Goal: Task Accomplishment & Management: Manage account settings

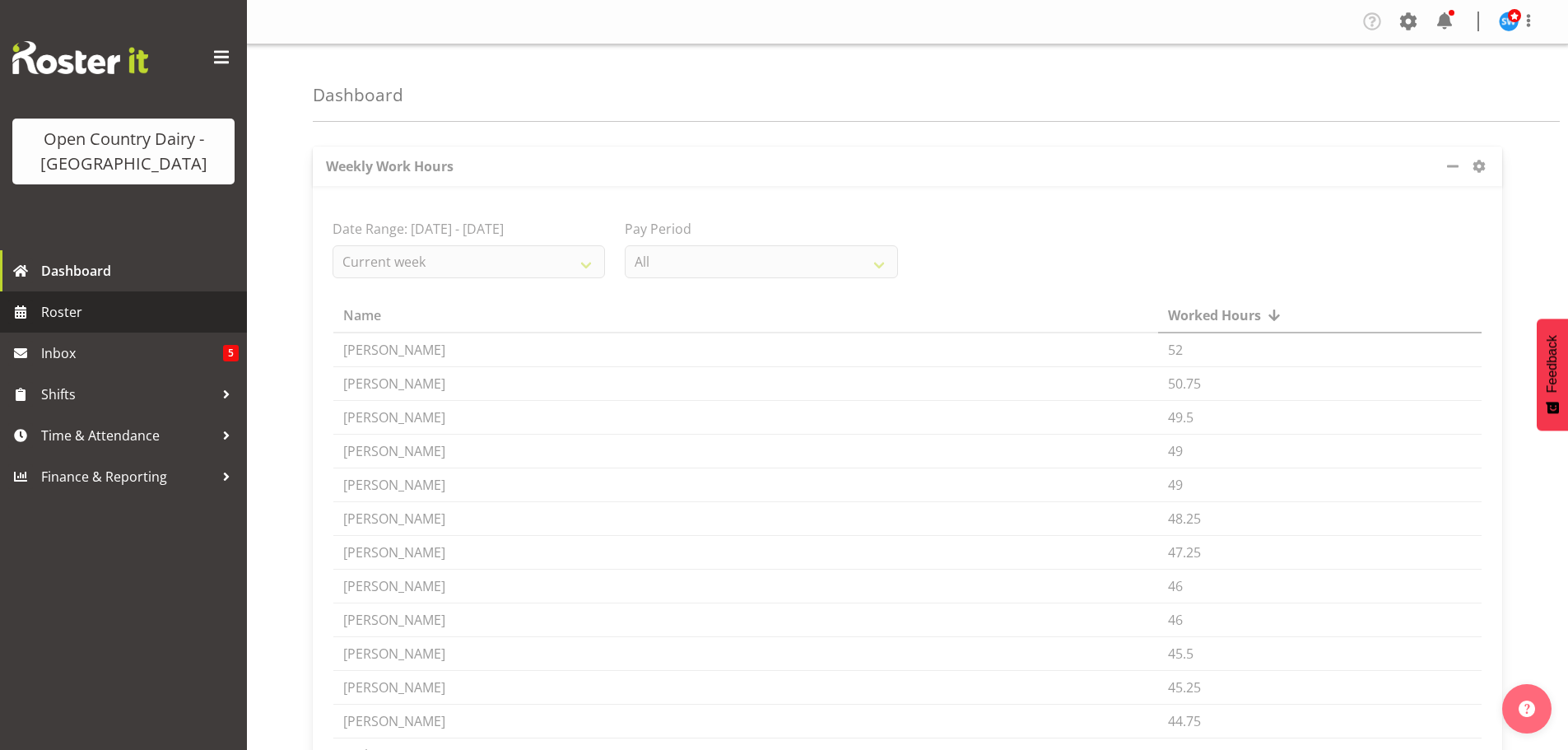
click at [60, 310] on span "Roster" at bounding box center [139, 312] width 197 height 25
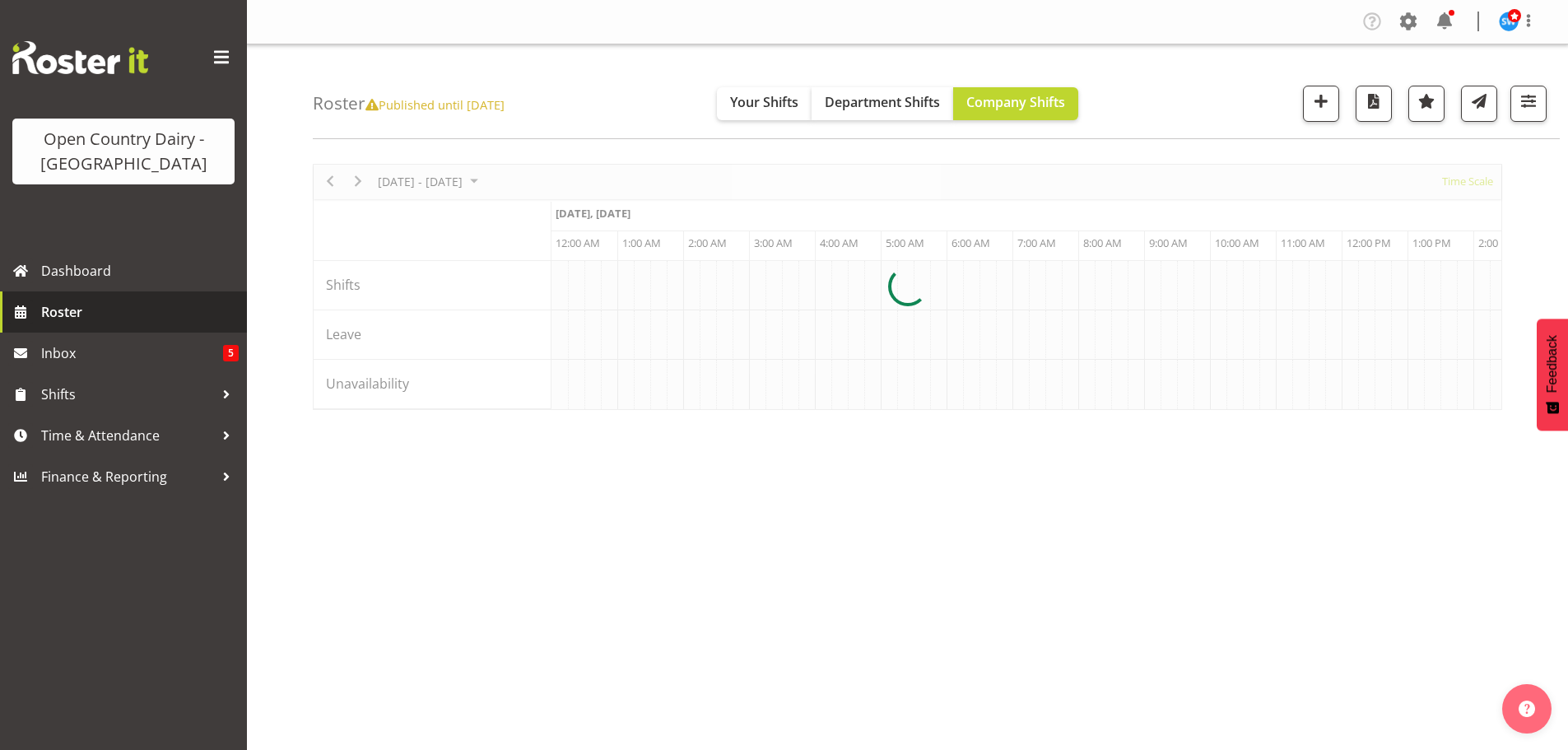
scroll to position [0, 6322]
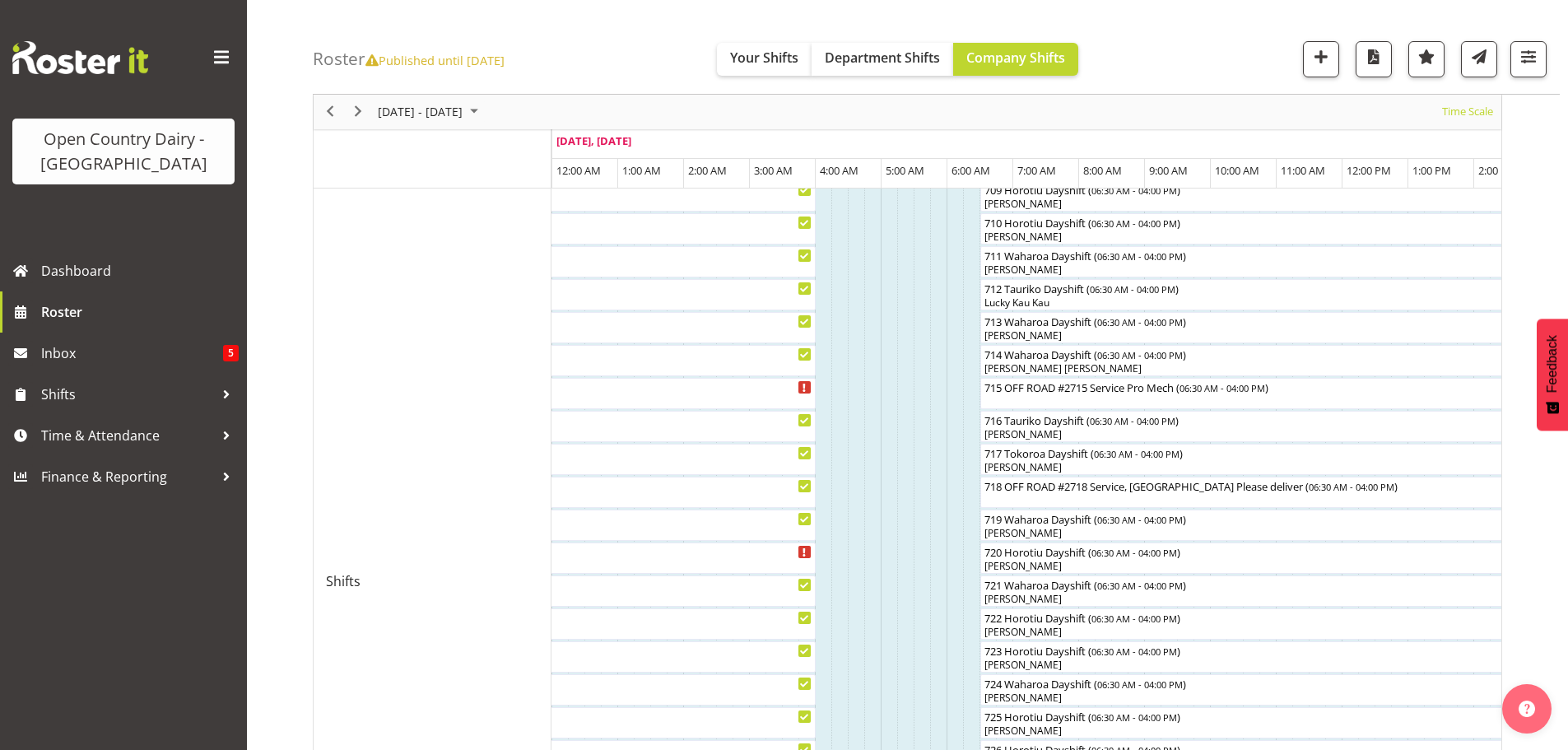
scroll to position [494, 0]
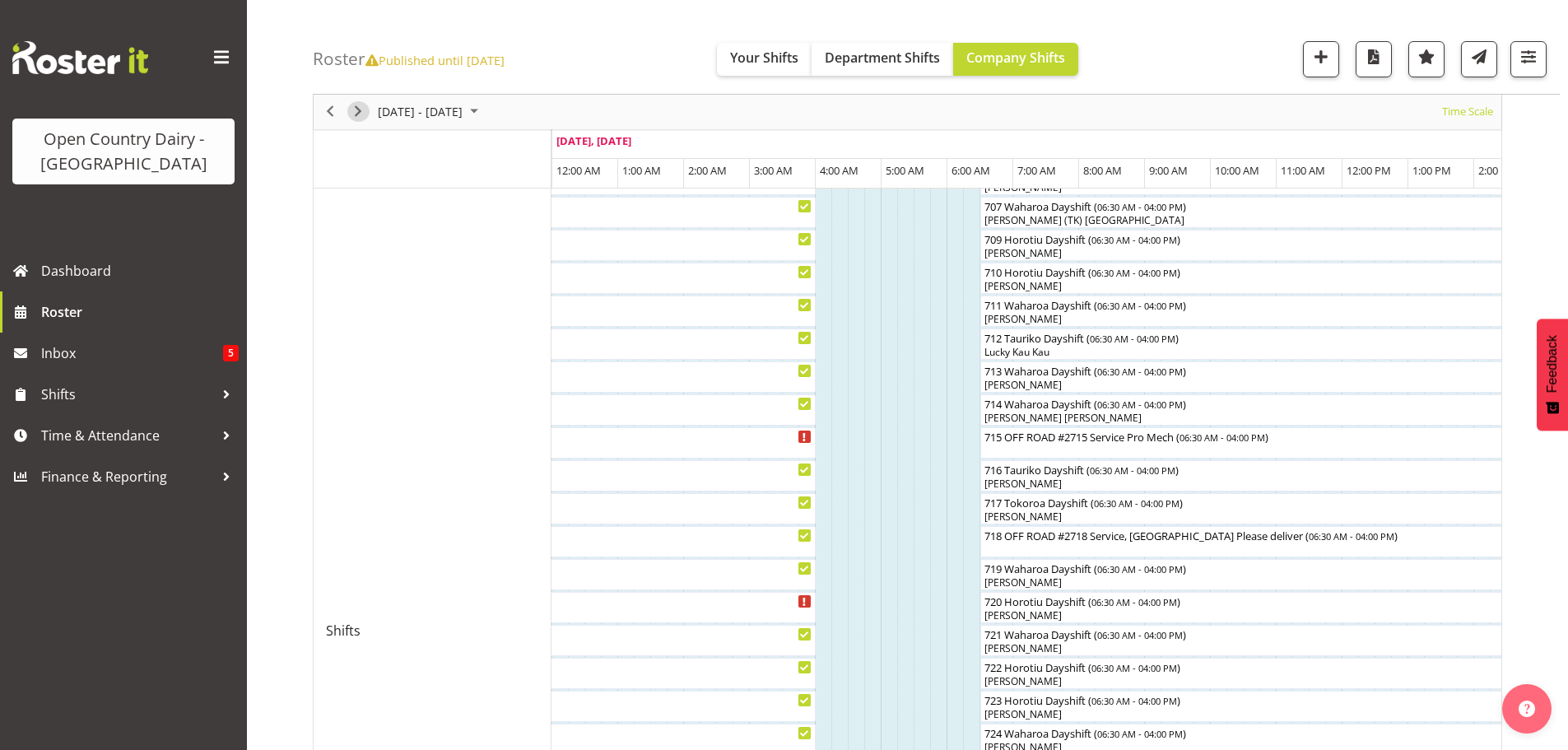
click at [358, 111] on span "Next" at bounding box center [358, 112] width 20 height 20
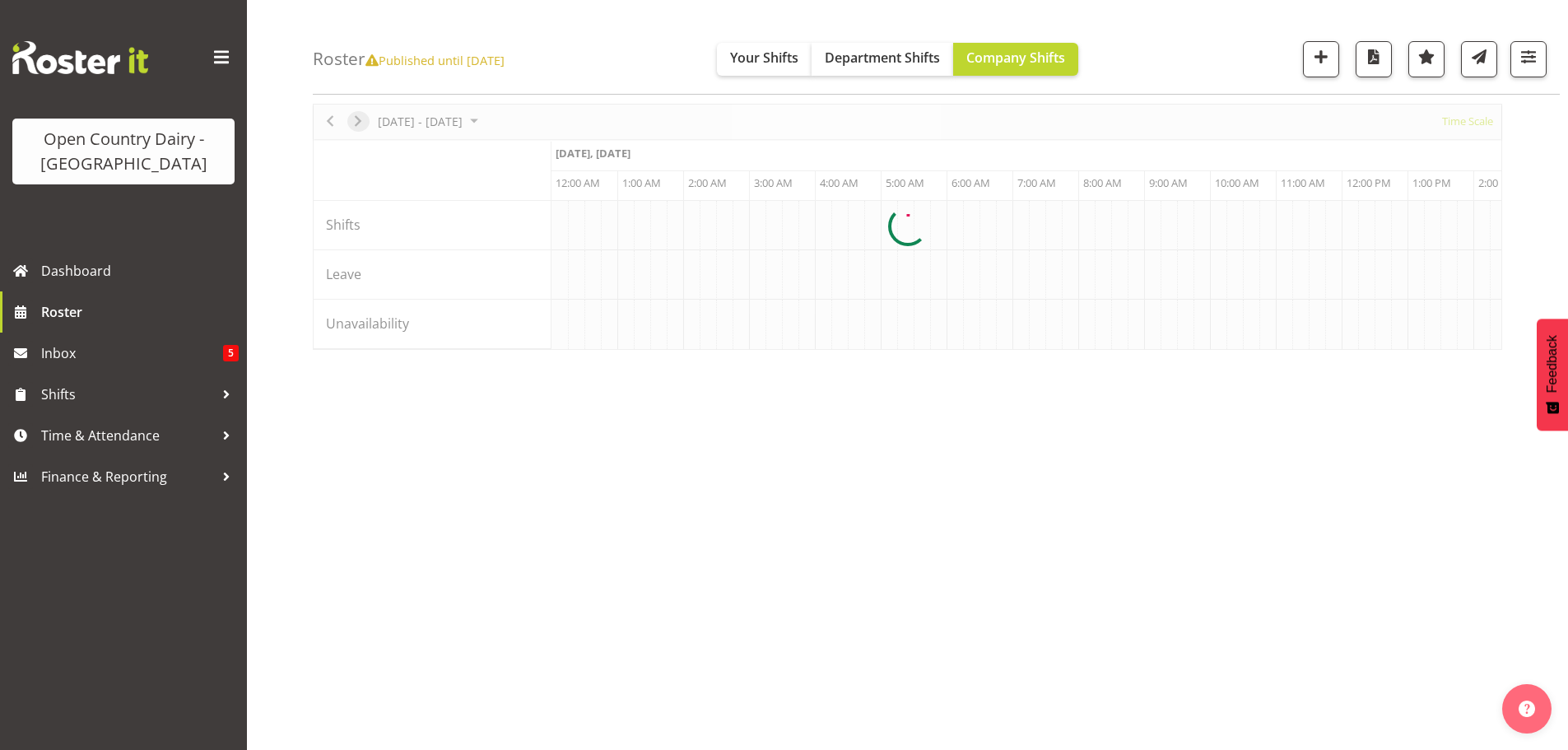
scroll to position [60, 0]
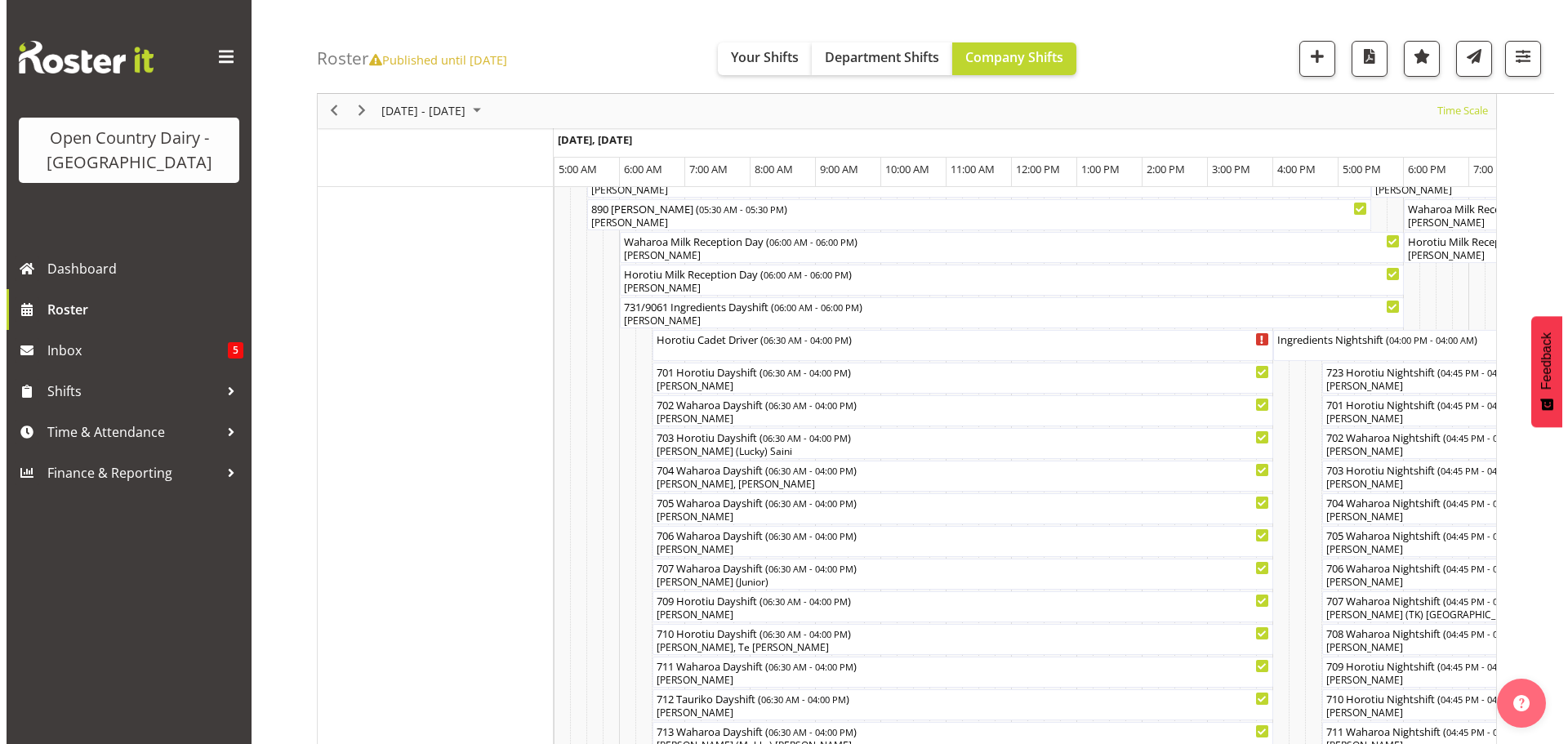
scroll to position [45, 0]
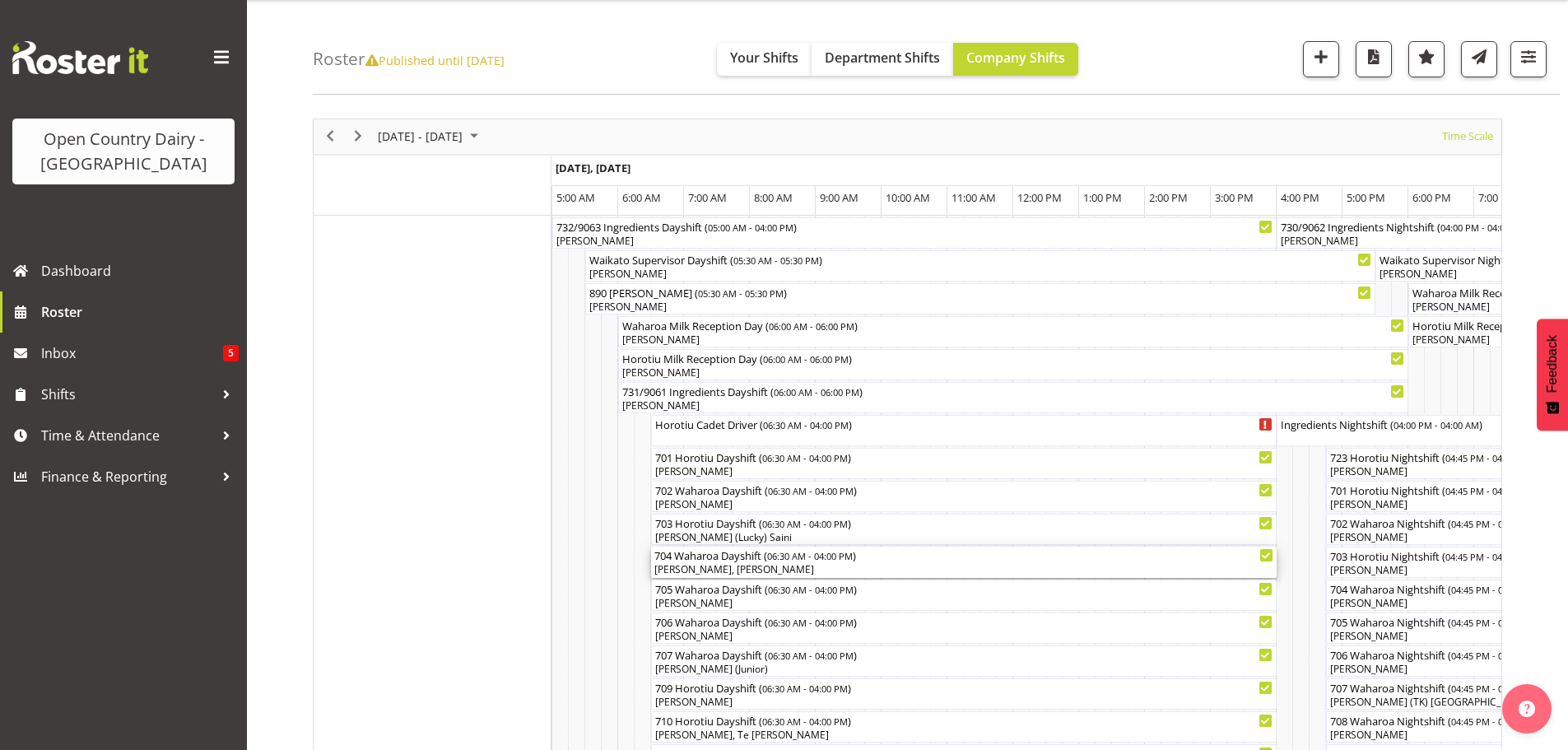
click at [730, 565] on div "[PERSON_NAME], [PERSON_NAME]" at bounding box center [963, 570] width 619 height 15
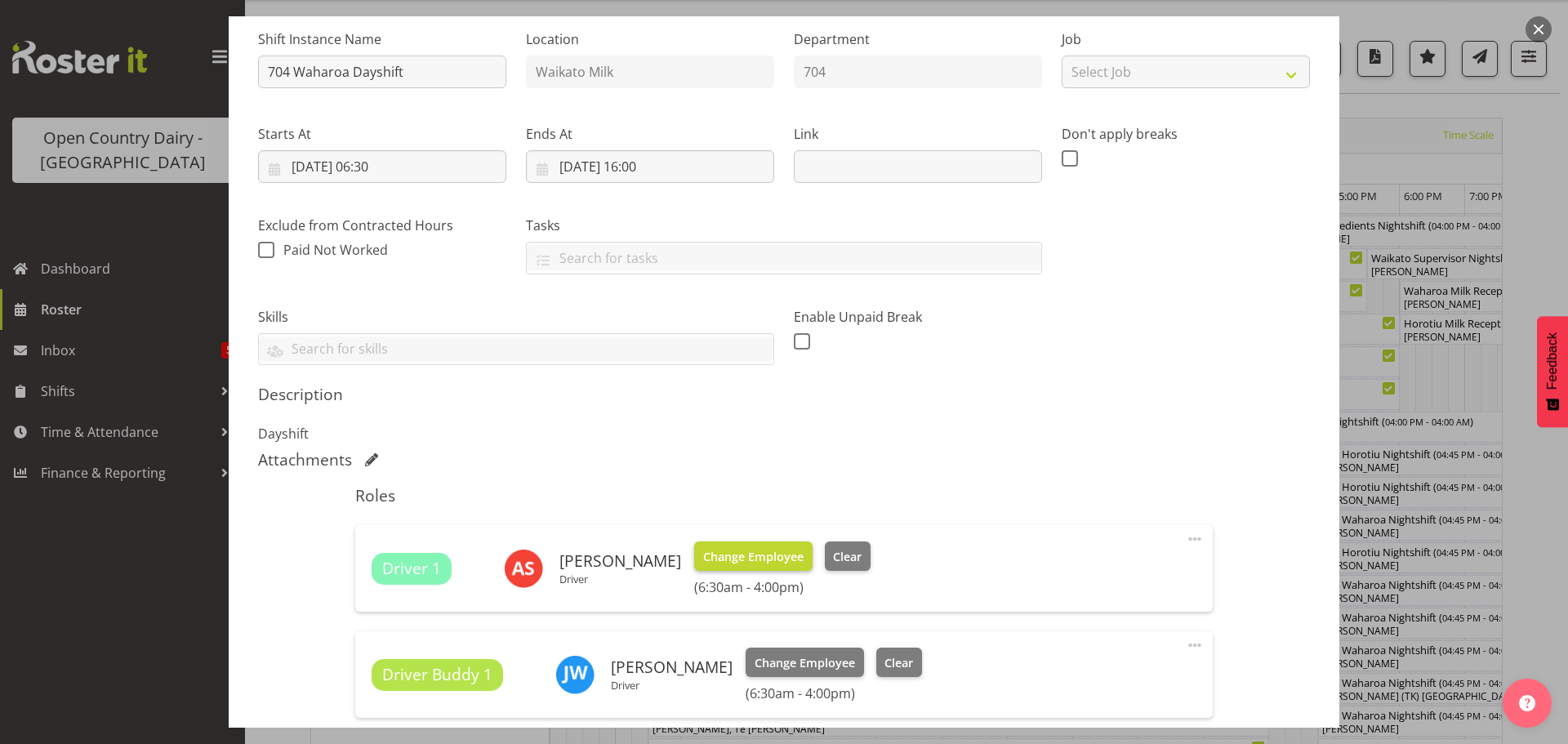
scroll to position [163, 0]
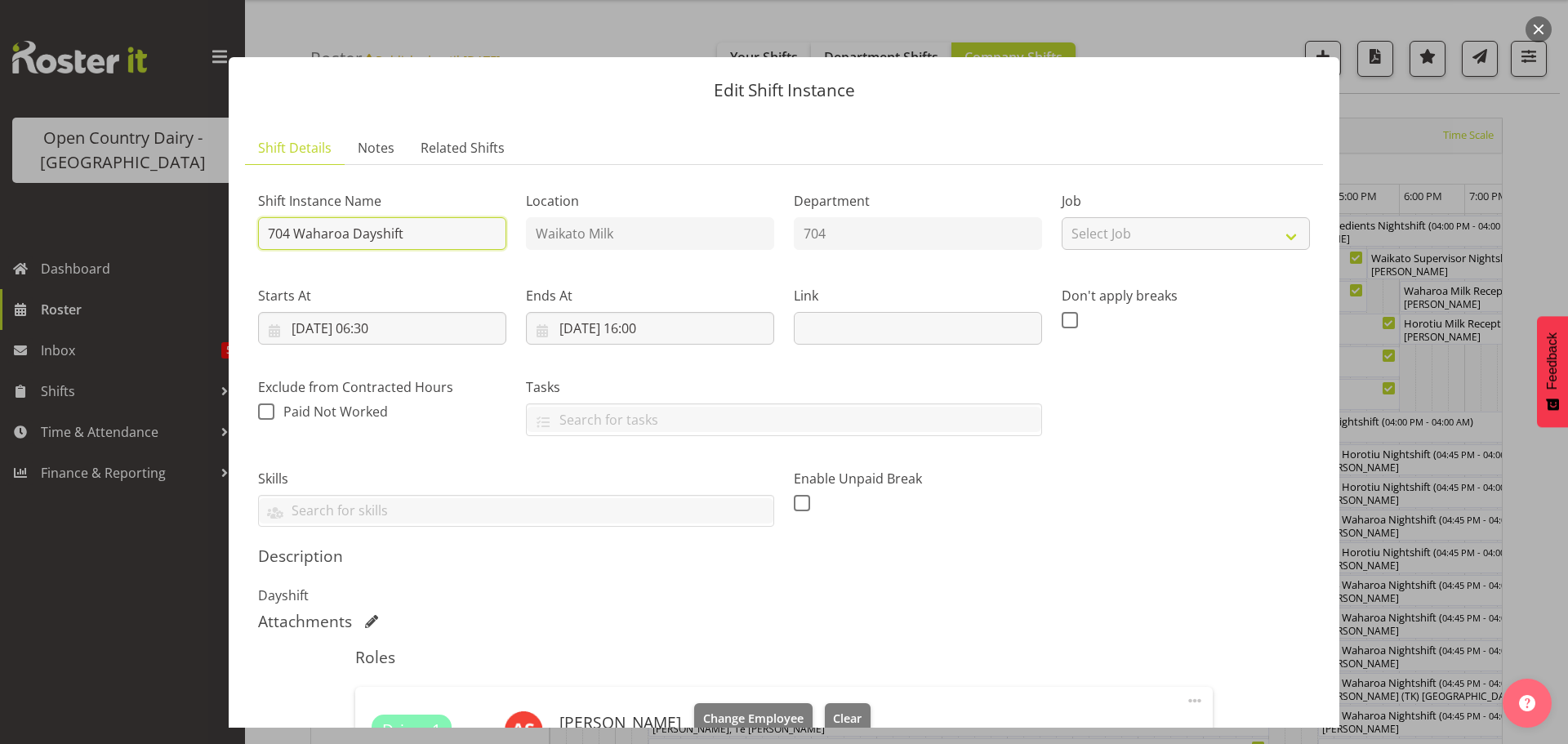
click at [421, 238] on input "704 Waharoa Dayshift" at bounding box center [382, 234] width 249 height 33
click at [573, 657] on h5 "Roles" at bounding box center [783, 657] width 857 height 20
click at [290, 232] on input "704 Service and repairs, Auto tech Please deliver" at bounding box center [382, 234] width 249 height 33
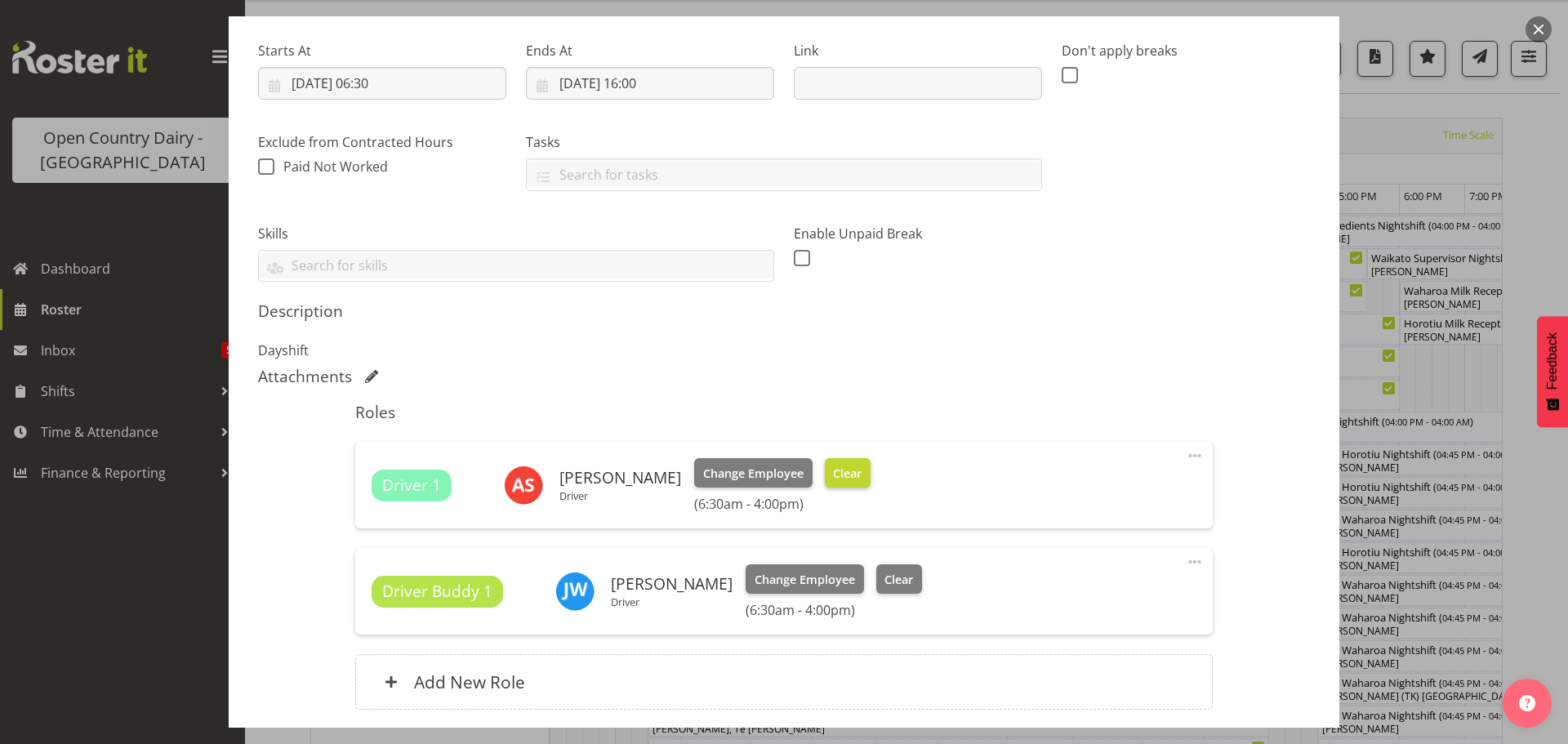
type input "704 OFF ROAD #2704 Service and repairs, Auto tech Please deliver"
click at [833, 474] on span "Clear" at bounding box center [847, 474] width 28 height 18
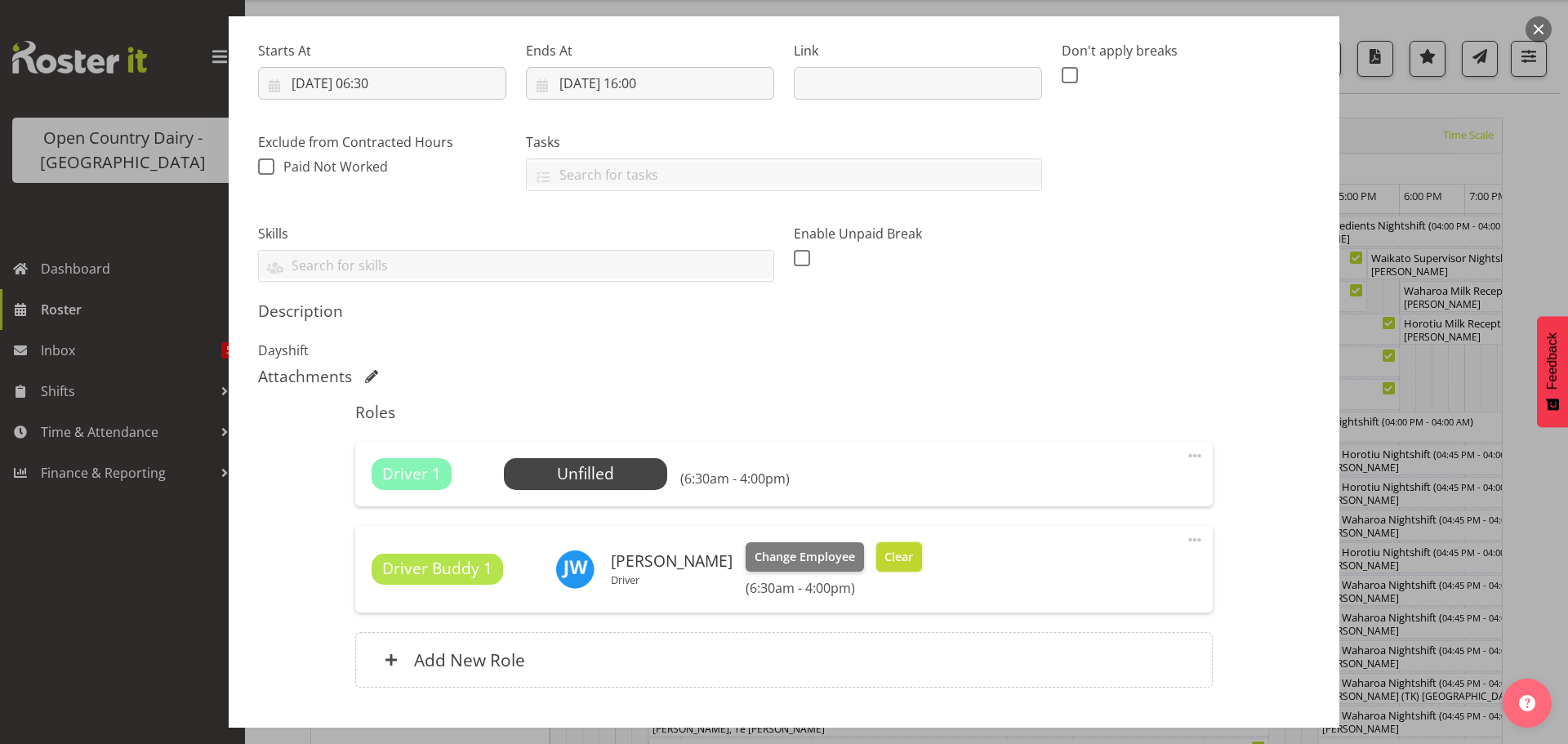
click at [885, 552] on span "Clear" at bounding box center [899, 557] width 28 height 18
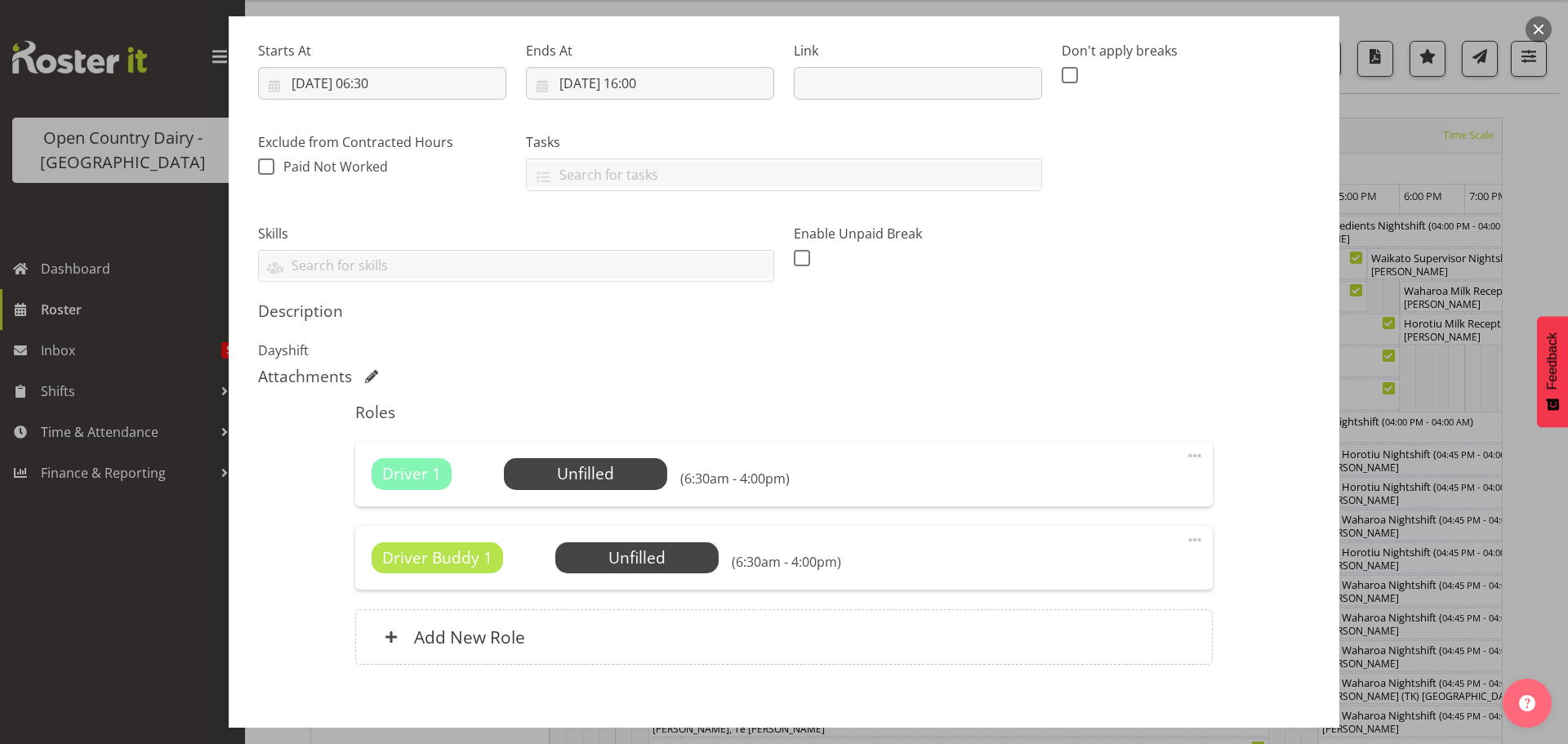
click at [1186, 539] on span at bounding box center [1196, 540] width 20 height 20
click at [1075, 633] on link "Delete" at bounding box center [1126, 635] width 157 height 29
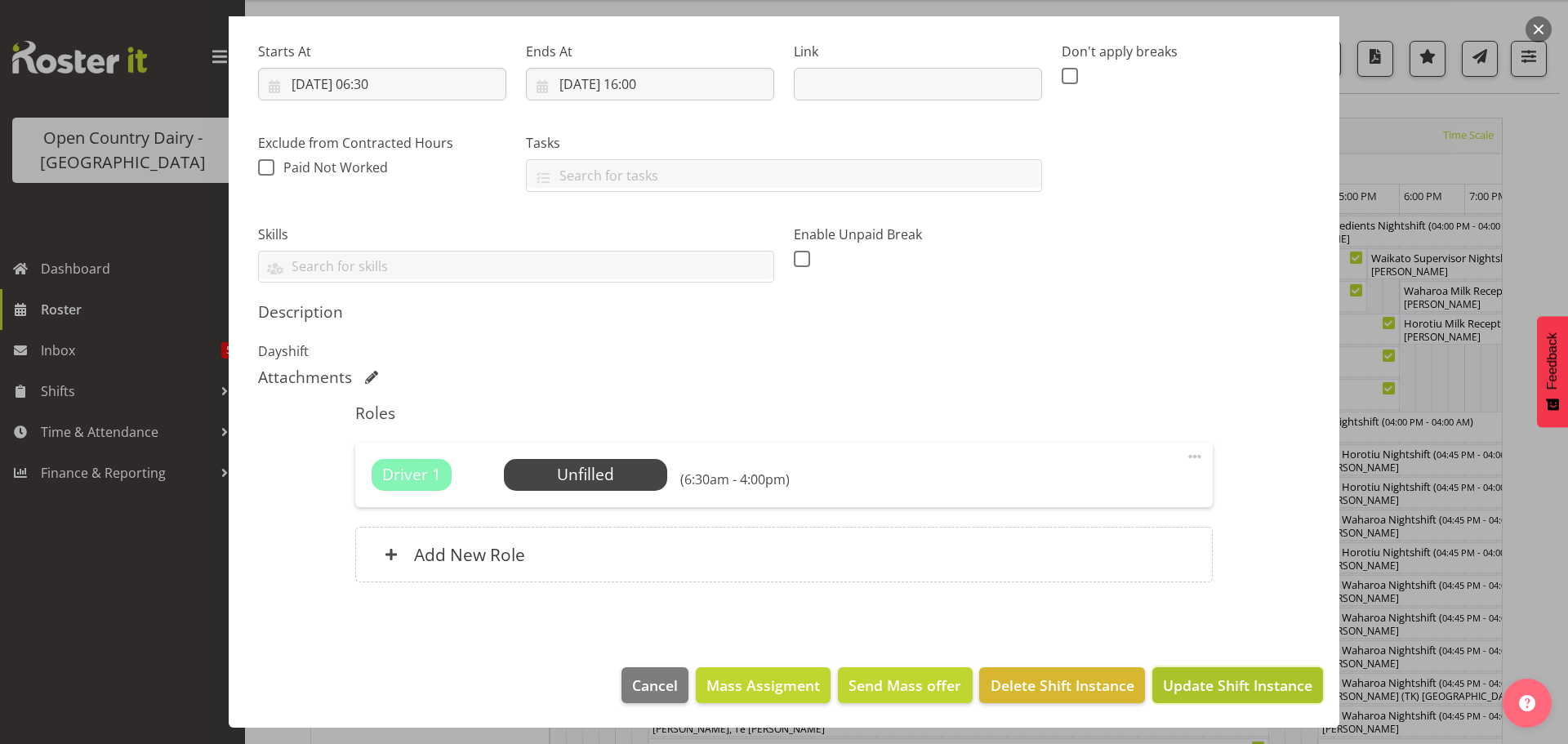
click at [1214, 688] on span "Update Shift Instance" at bounding box center [1237, 685] width 149 height 21
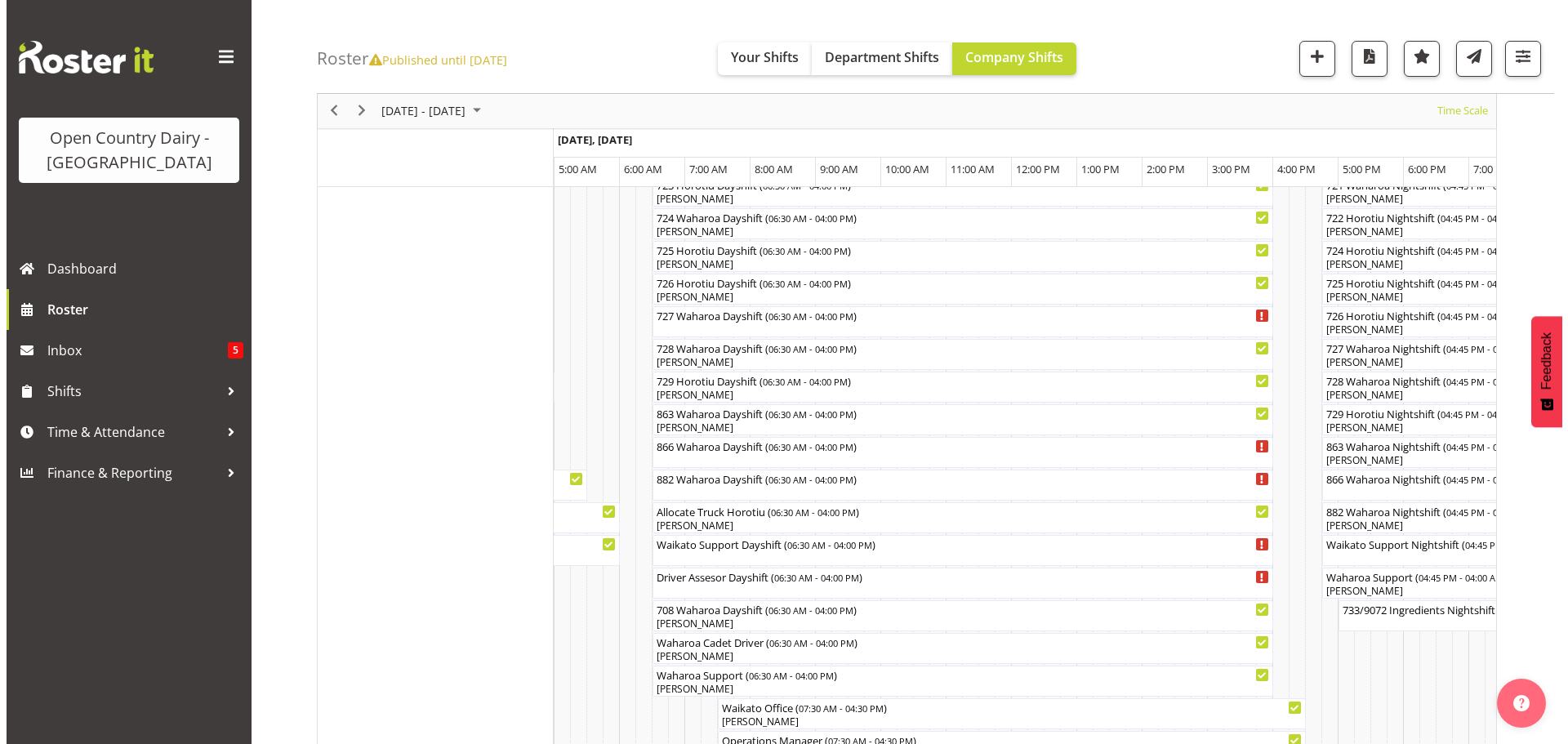
scroll to position [1025, 0]
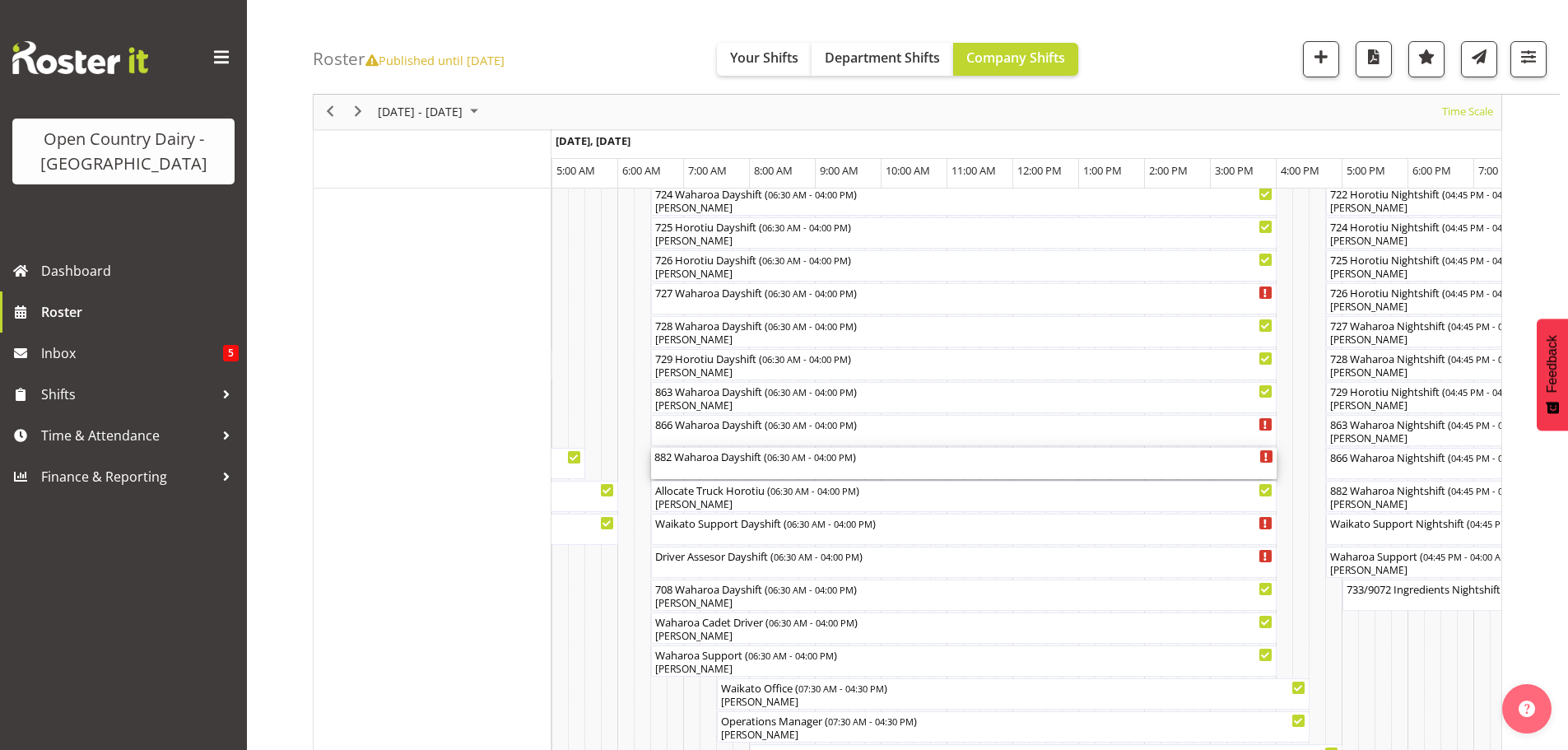
click at [716, 465] on div "882 Waharoa Dayshift ( 06:30 AM - 04:00 PM )" at bounding box center [963, 464] width 619 height 31
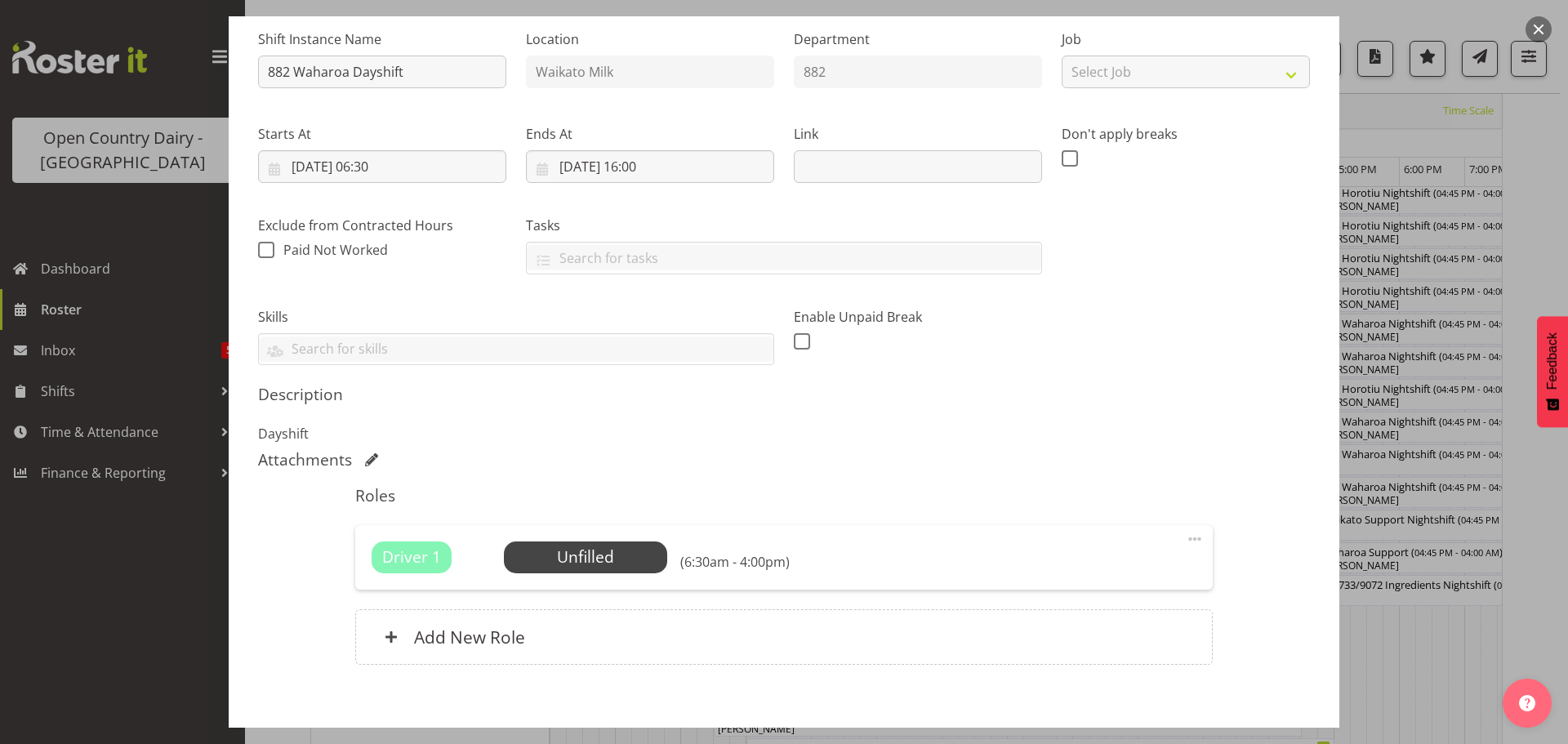
scroll to position [163, 0]
click at [581, 559] on span "Select Employee" at bounding box center [585, 555] width 122 height 24
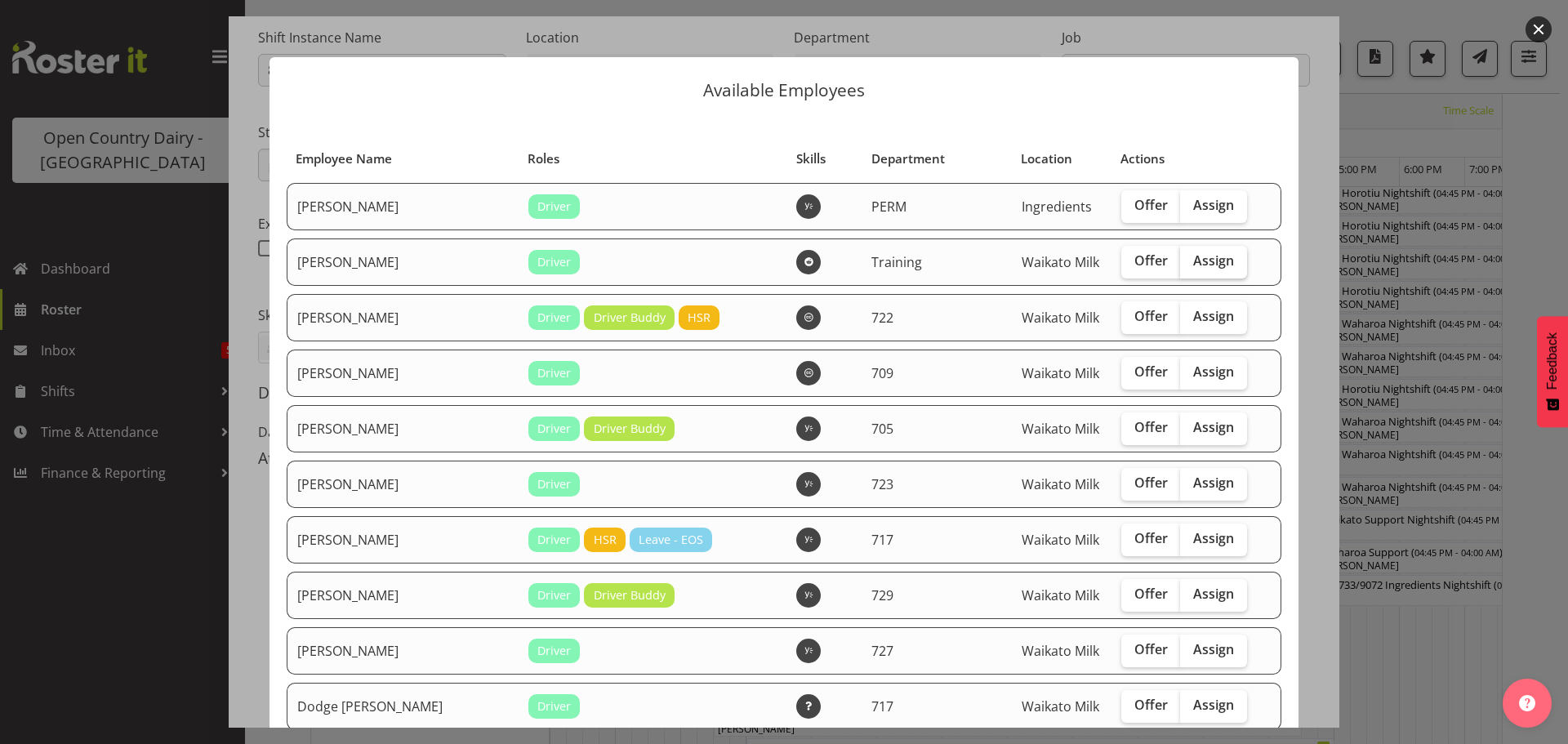
click at [1194, 260] on span "Assign" at bounding box center [1214, 260] width 41 height 16
click at [1187, 260] on input "Assign" at bounding box center [1186, 261] width 11 height 11
checkbox input "true"
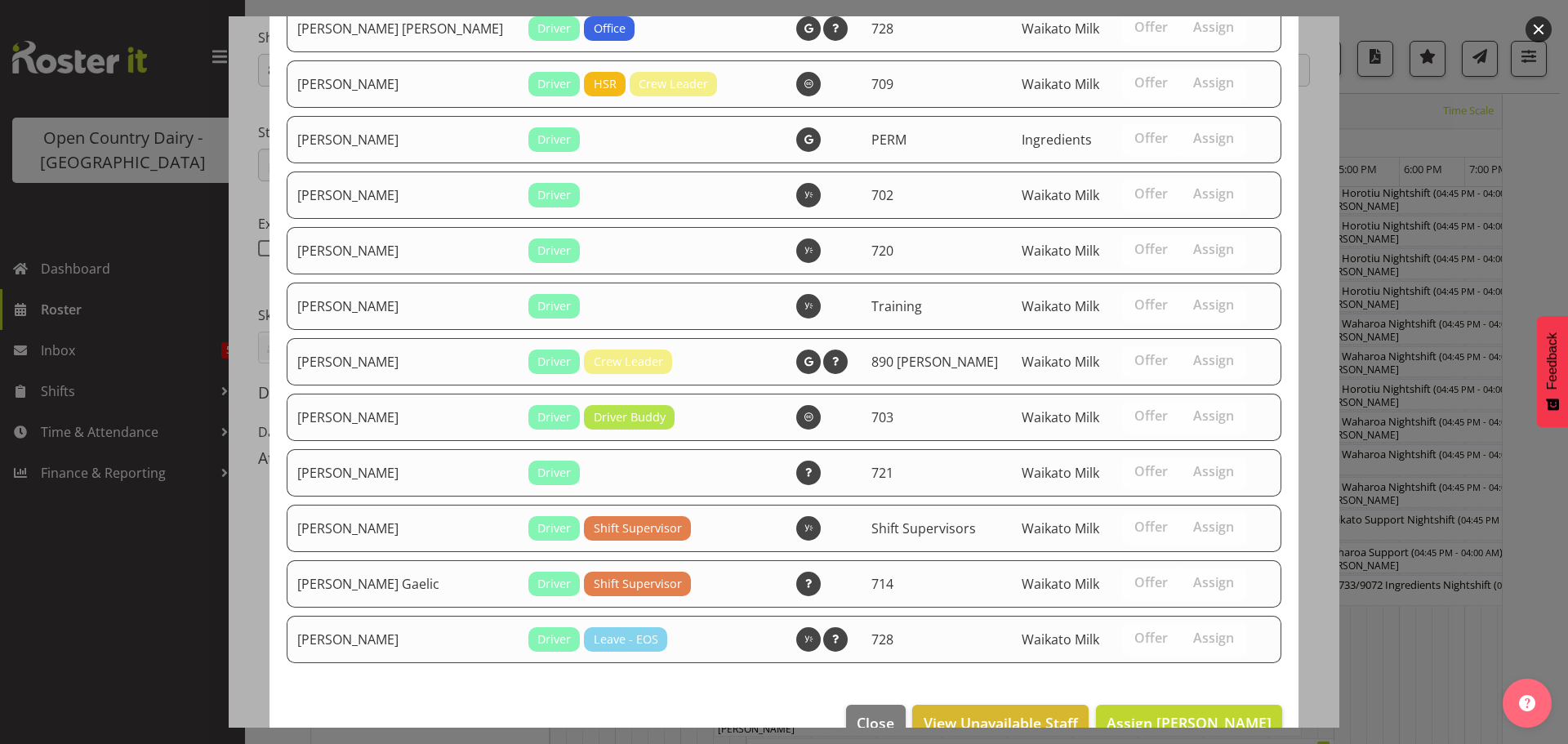
scroll to position [2160, 0]
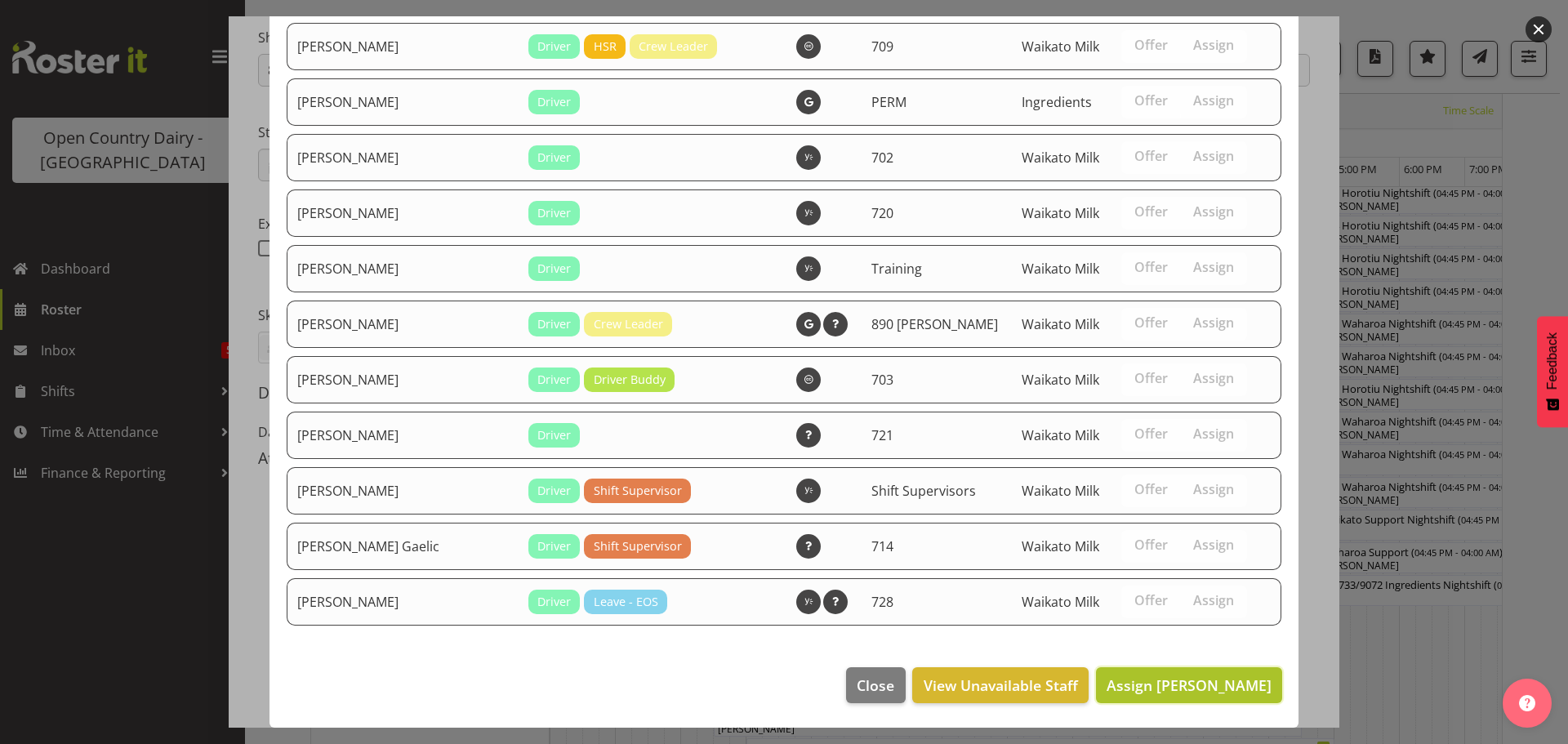
click at [1193, 682] on span "Assign Andre Syben" at bounding box center [1189, 686] width 165 height 20
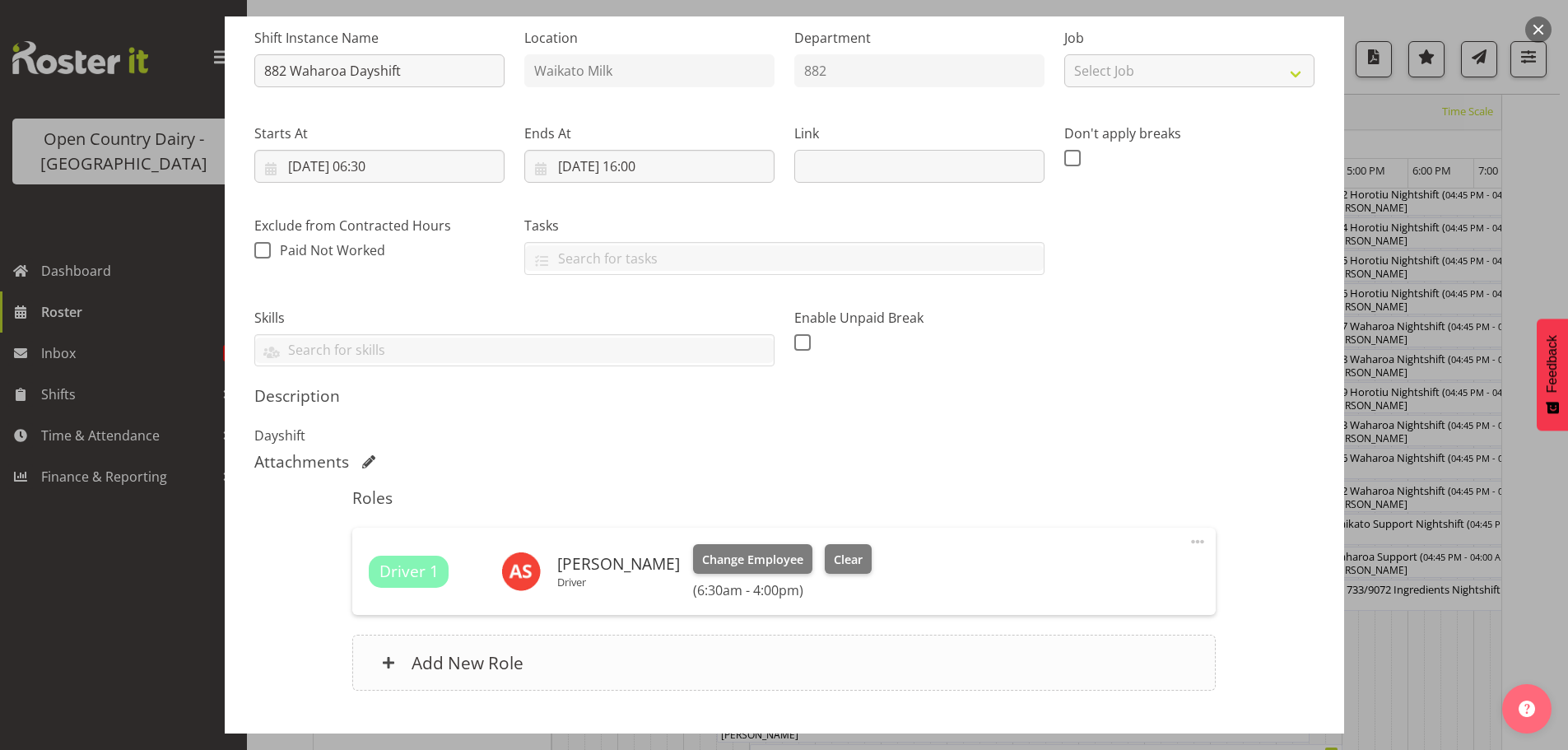
click at [457, 661] on h6 "Add New Role" at bounding box center [468, 662] width 112 height 21
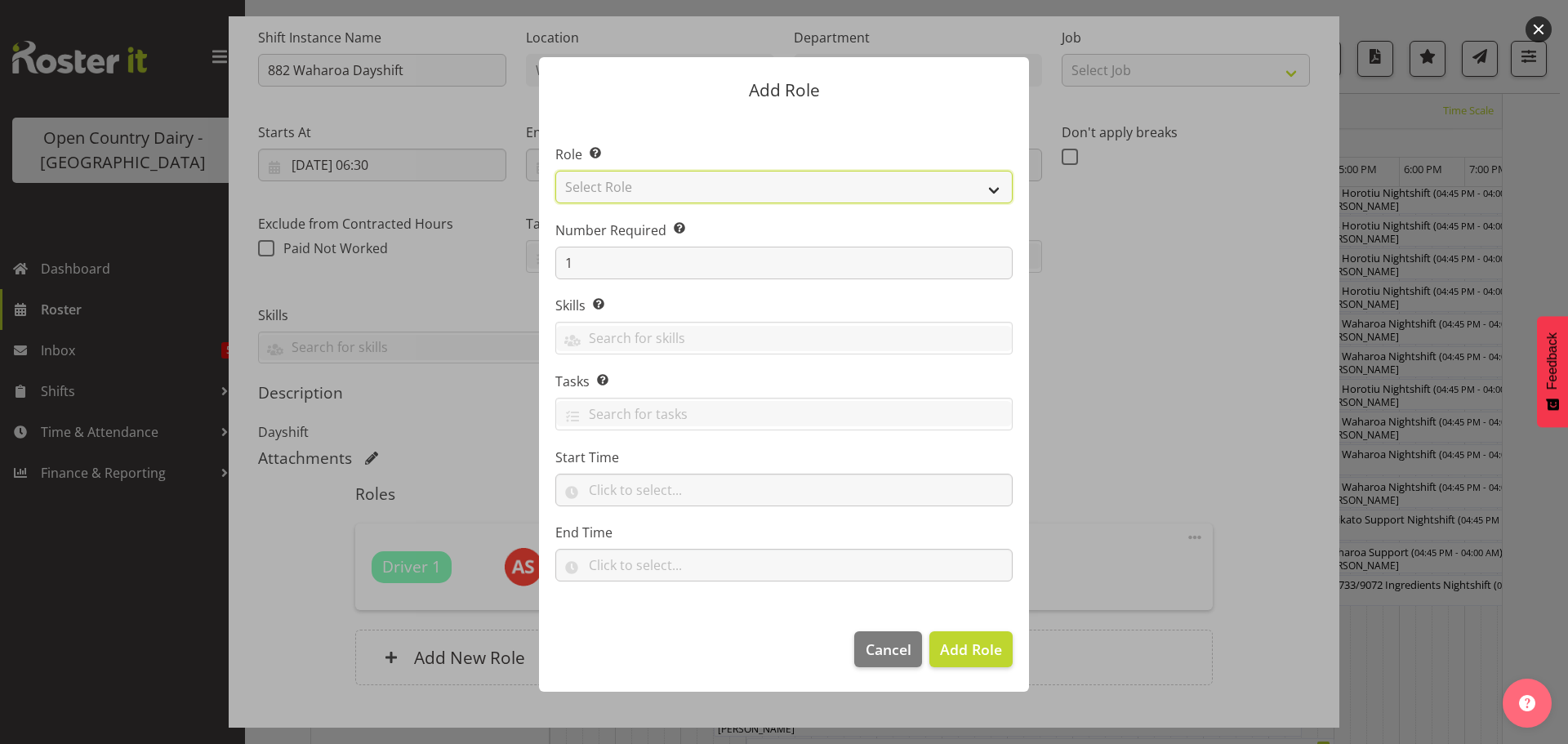
click at [993, 189] on select "Select Role Cadet Driver Crew Leader Driver Driver Buddy Driver Assessor Dayshi…" at bounding box center [784, 187] width 457 height 33
select select "1436"
click at [555, 170] on select "Select Role Cadet Driver Crew Leader Driver Driver Buddy Driver Assessor Dayshi…" at bounding box center [784, 187] width 457 height 33
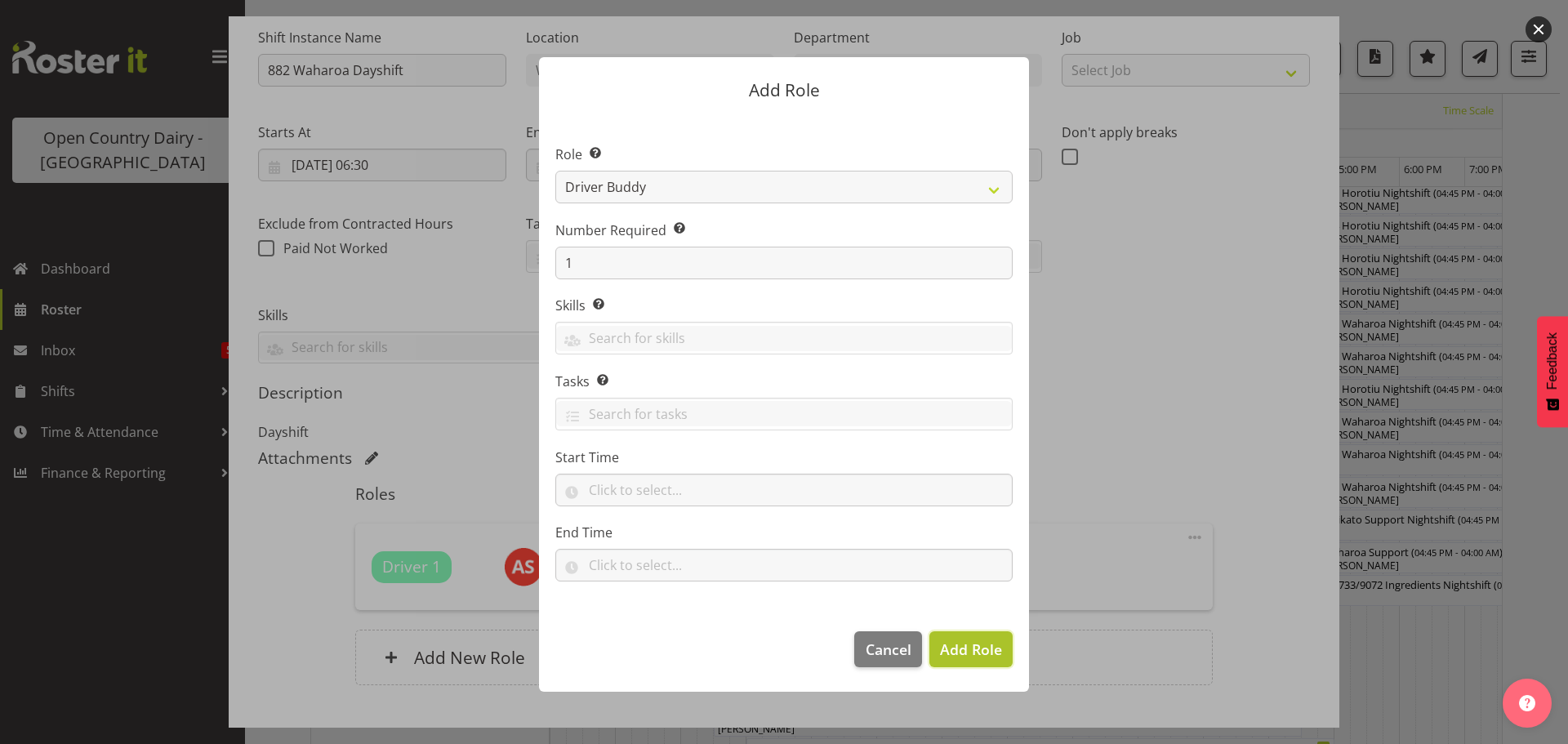
click at [967, 653] on span "Add Role" at bounding box center [972, 649] width 62 height 20
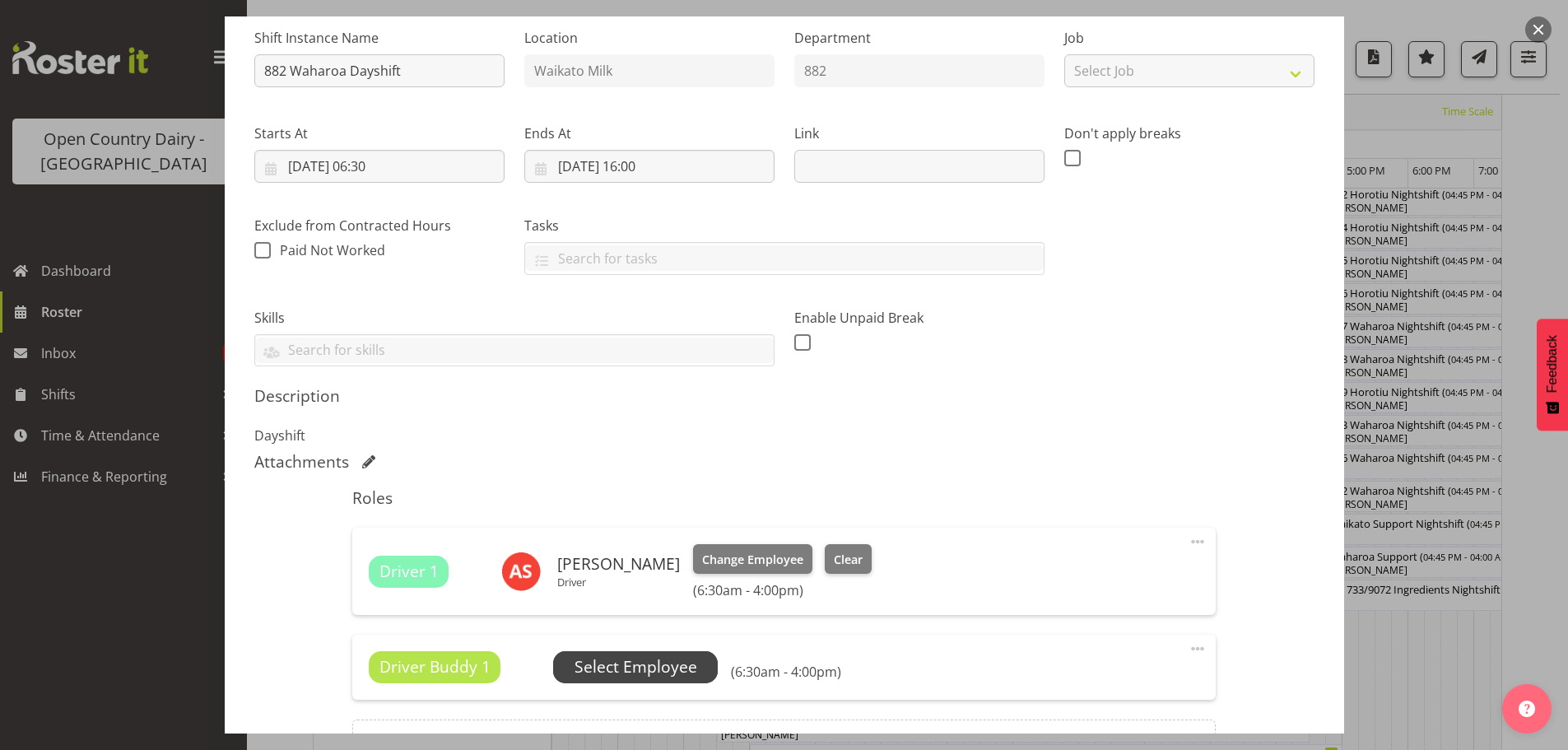
click at [607, 668] on span "Select Employee" at bounding box center [636, 667] width 123 height 24
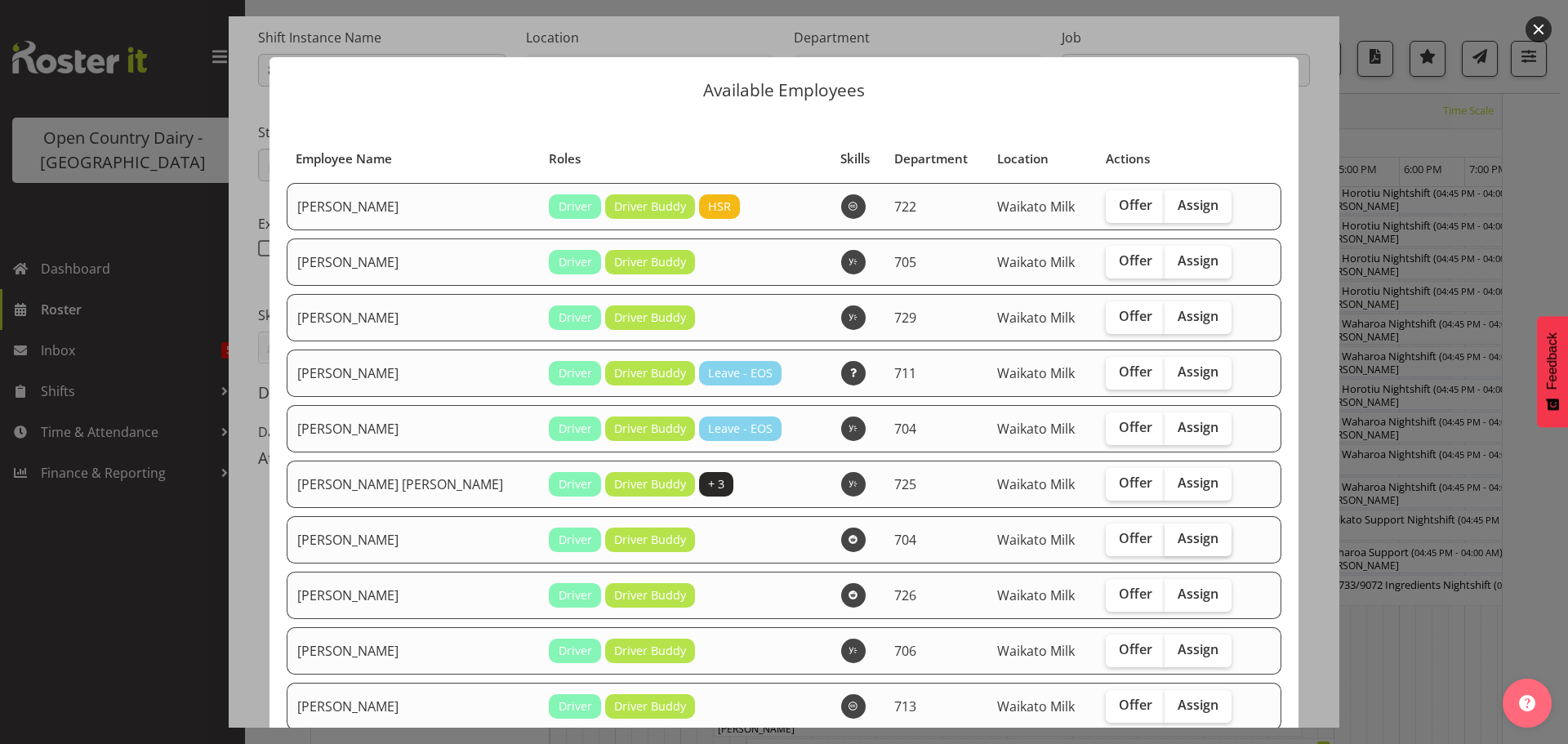
click at [1178, 542] on span "Assign" at bounding box center [1198, 538] width 41 height 16
click at [1176, 542] on input "Assign" at bounding box center [1170, 539] width 11 height 11
checkbox input "true"
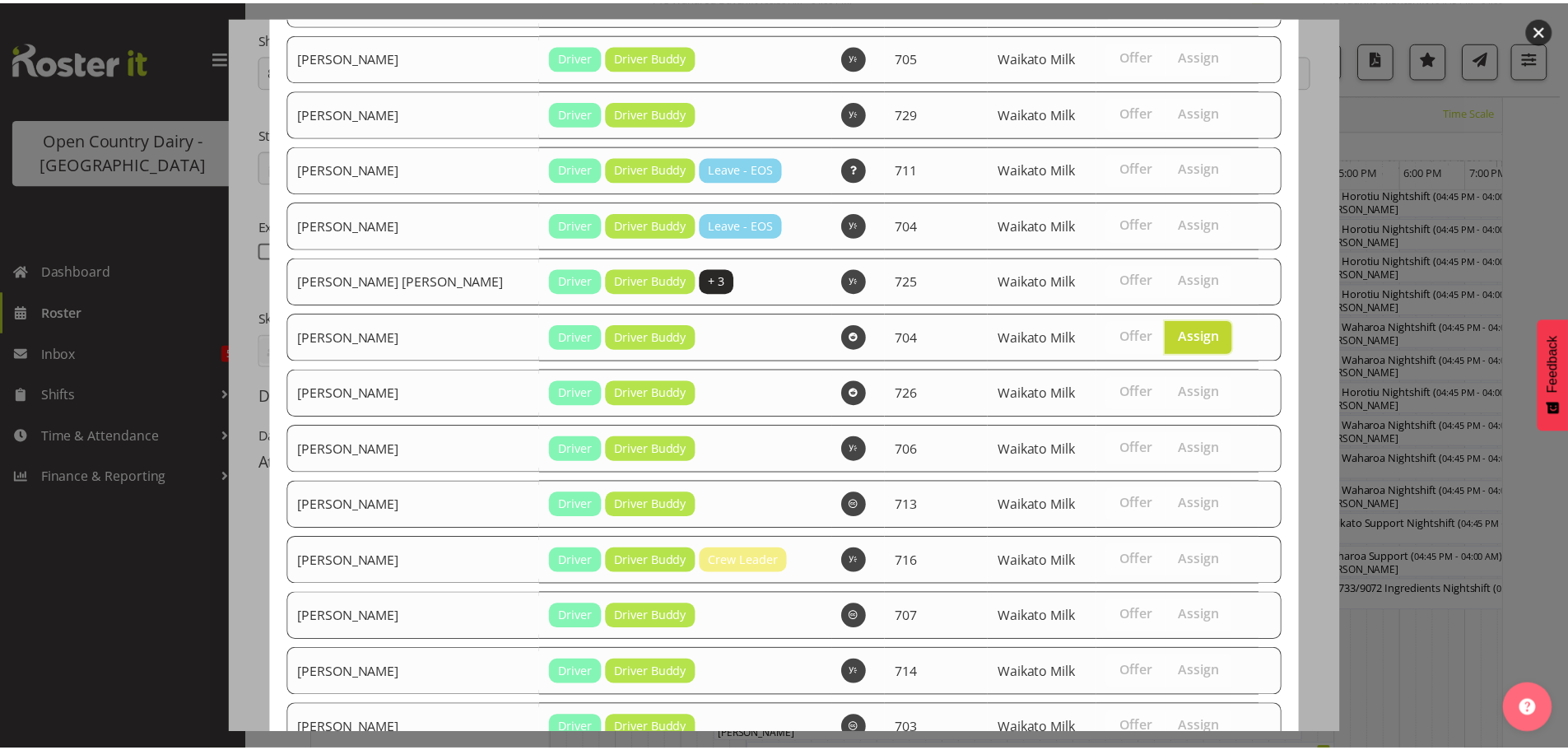
scroll to position [330, 0]
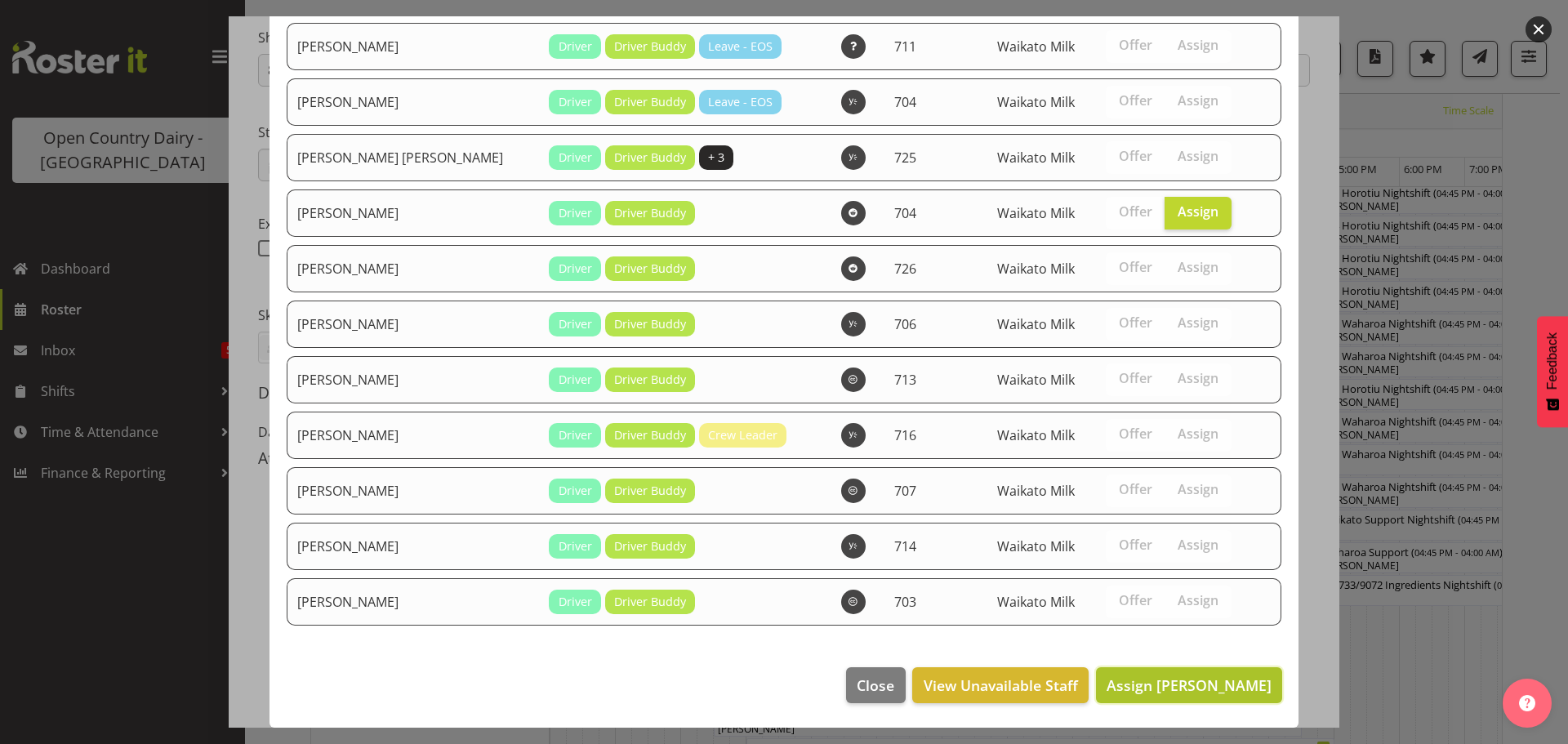
click at [1193, 681] on span "Assign Jon Williams" at bounding box center [1189, 686] width 165 height 20
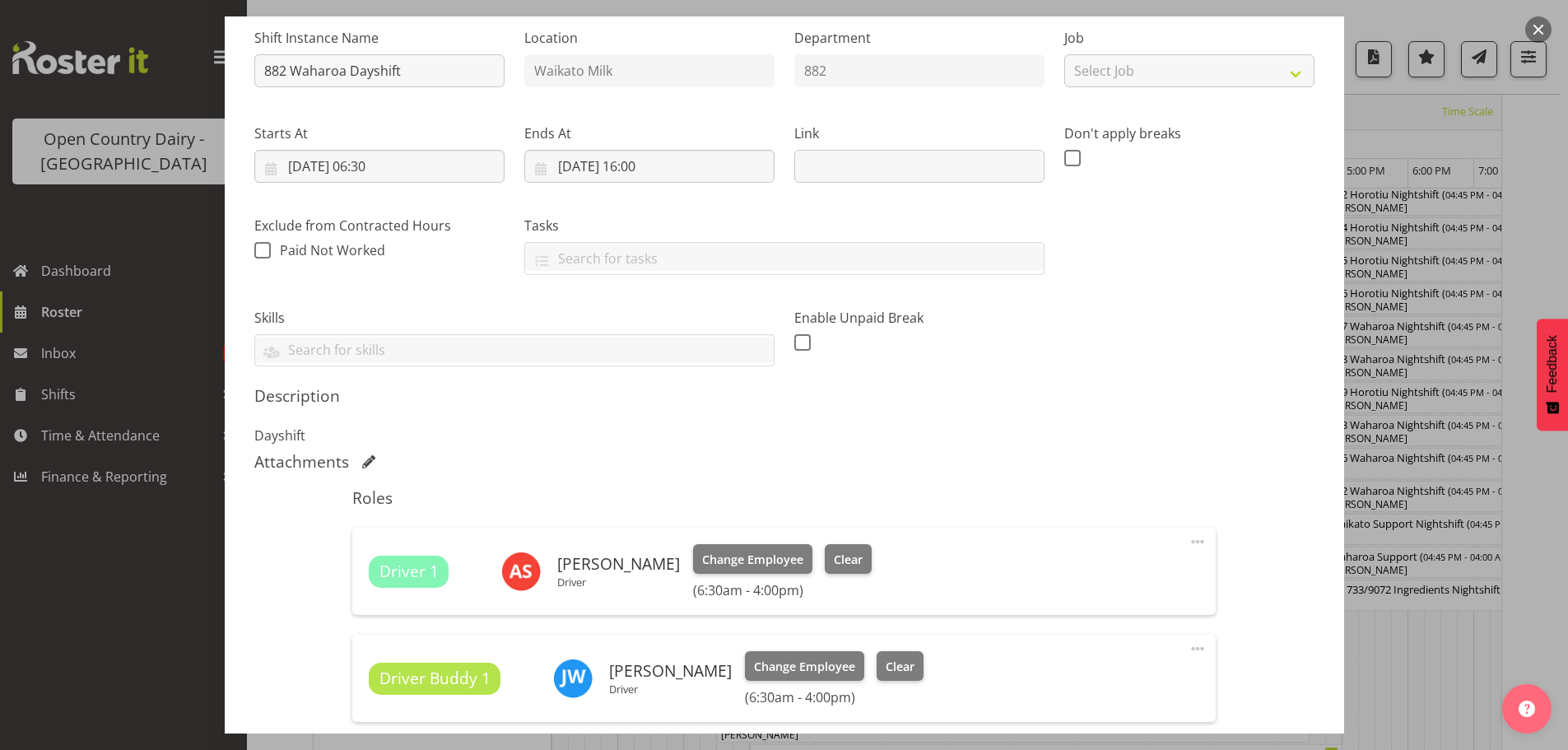
scroll to position [375, 0]
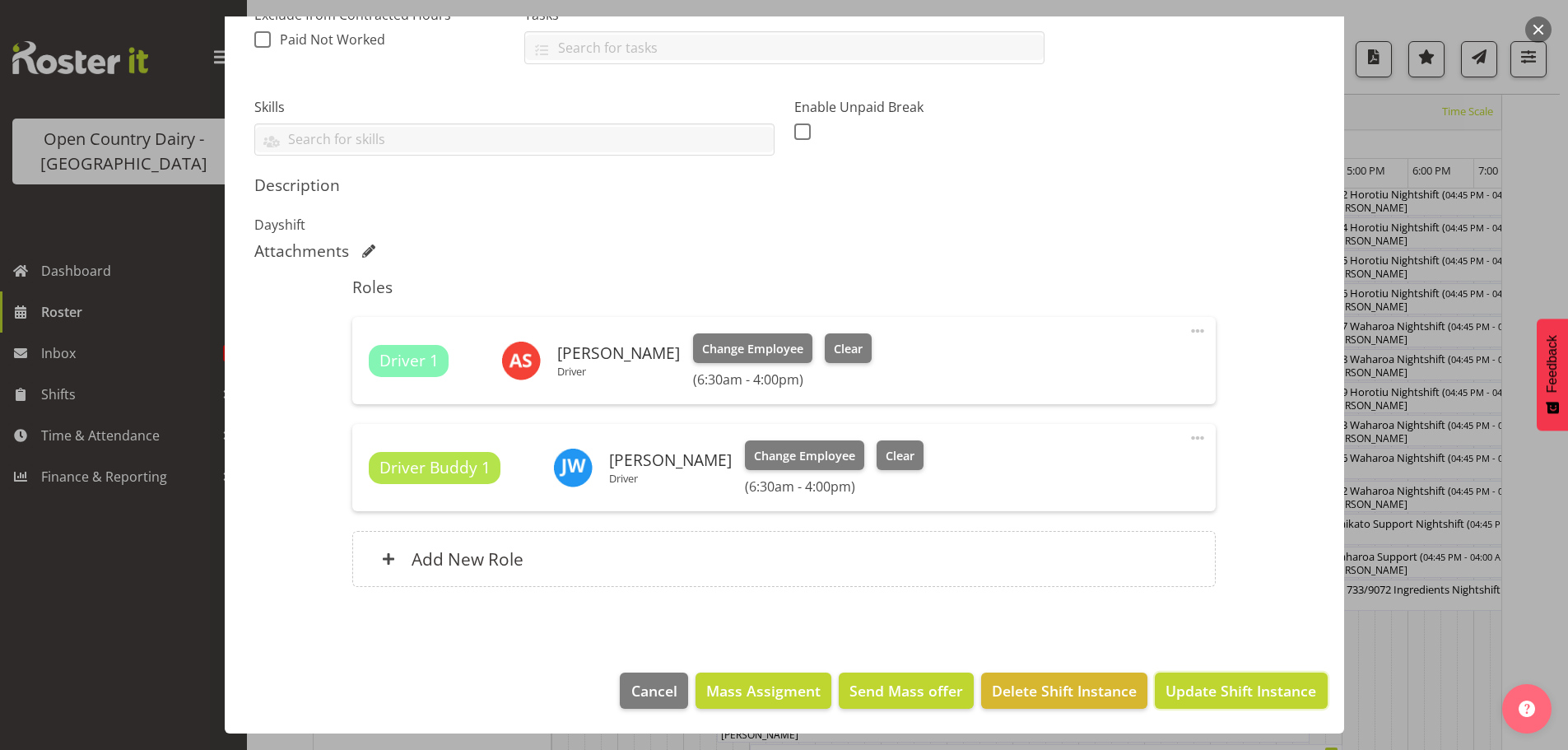
click at [1218, 688] on span "Update Shift Instance" at bounding box center [1240, 690] width 150 height 21
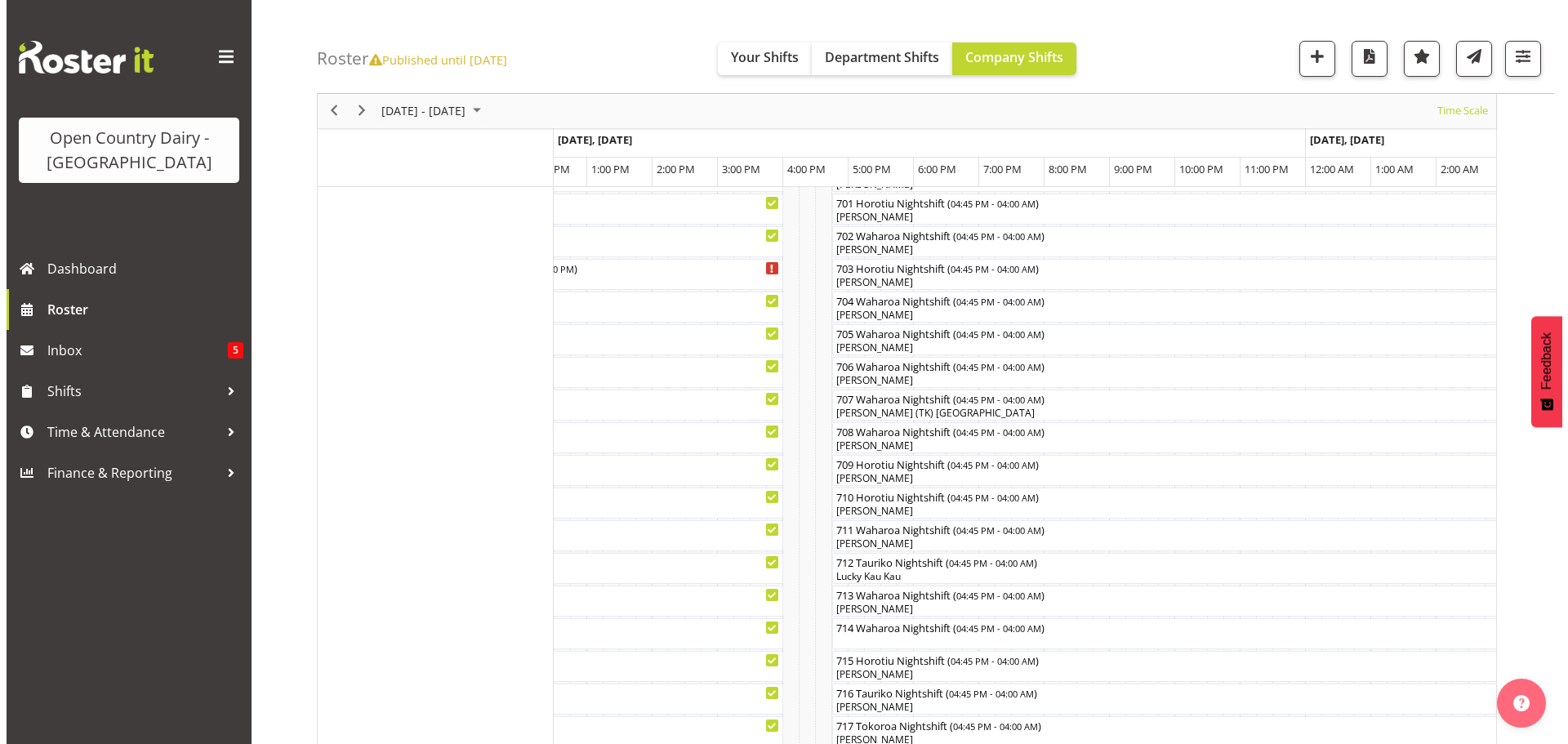
scroll to position [290, 0]
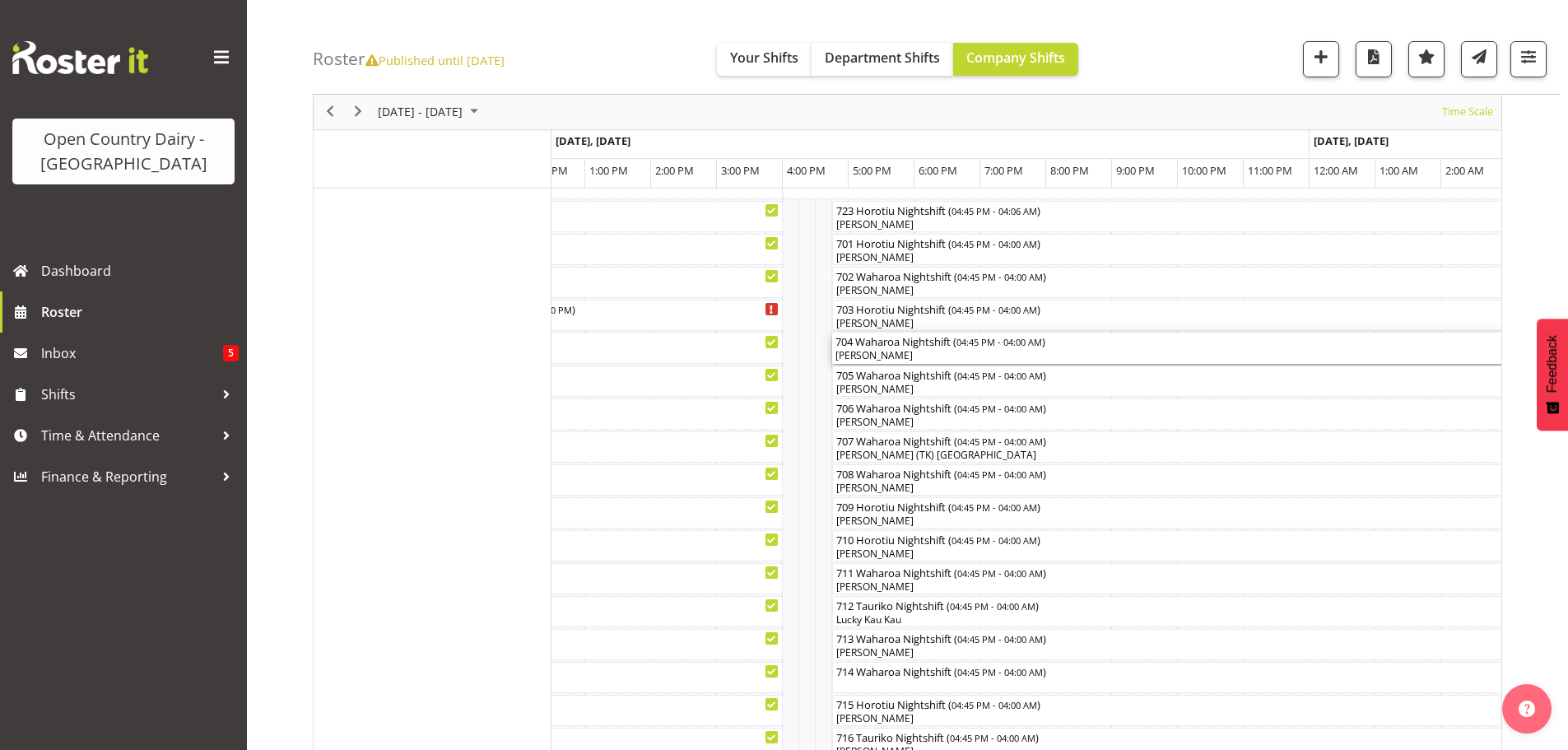
click at [934, 356] on div "[PERSON_NAME]" at bounding box center [1203, 355] width 734 height 15
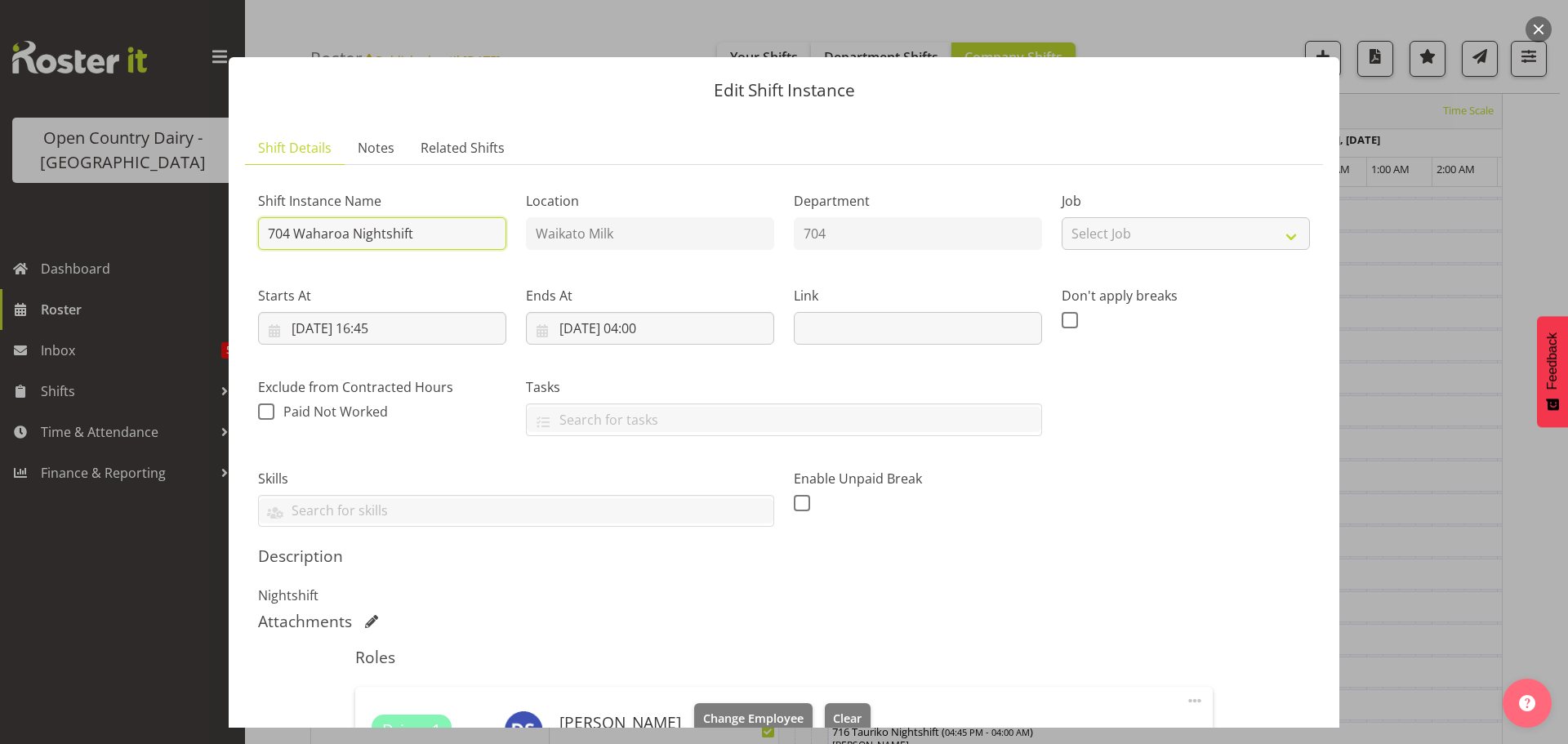
click at [443, 237] on input "704 Waharoa Nightshift" at bounding box center [382, 234] width 249 height 33
drag, startPoint x: 341, startPoint y: 235, endPoint x: 349, endPoint y: 217, distance: 19.7
click at [341, 233] on input "704 off road Auto Tech" at bounding box center [382, 234] width 249 height 33
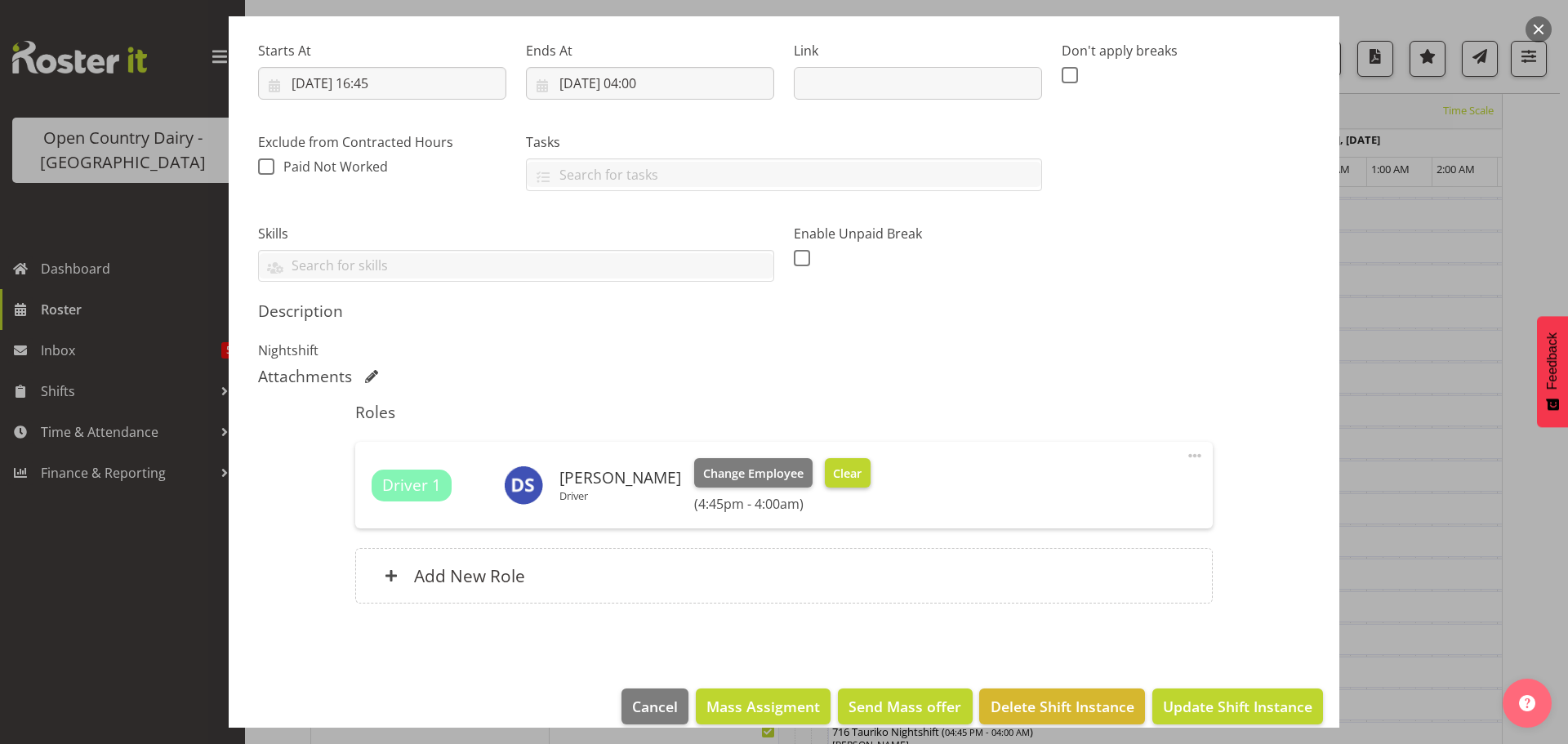
type input "704 OFF ROAD Auto Tech"
click at [833, 471] on span "Clear" at bounding box center [847, 474] width 28 height 18
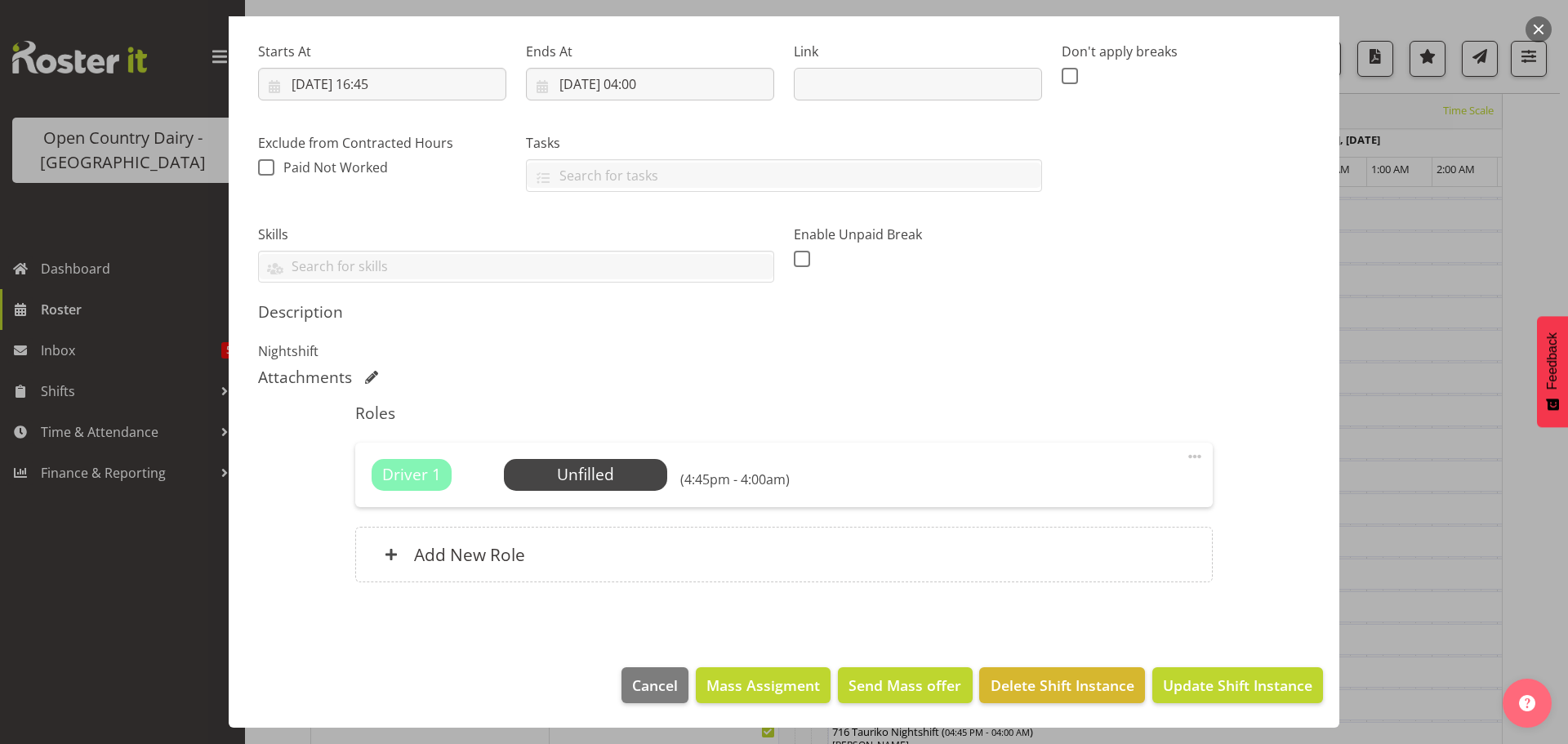
scroll to position [244, 0]
click at [1233, 686] on span "Update Shift Instance" at bounding box center [1237, 685] width 149 height 21
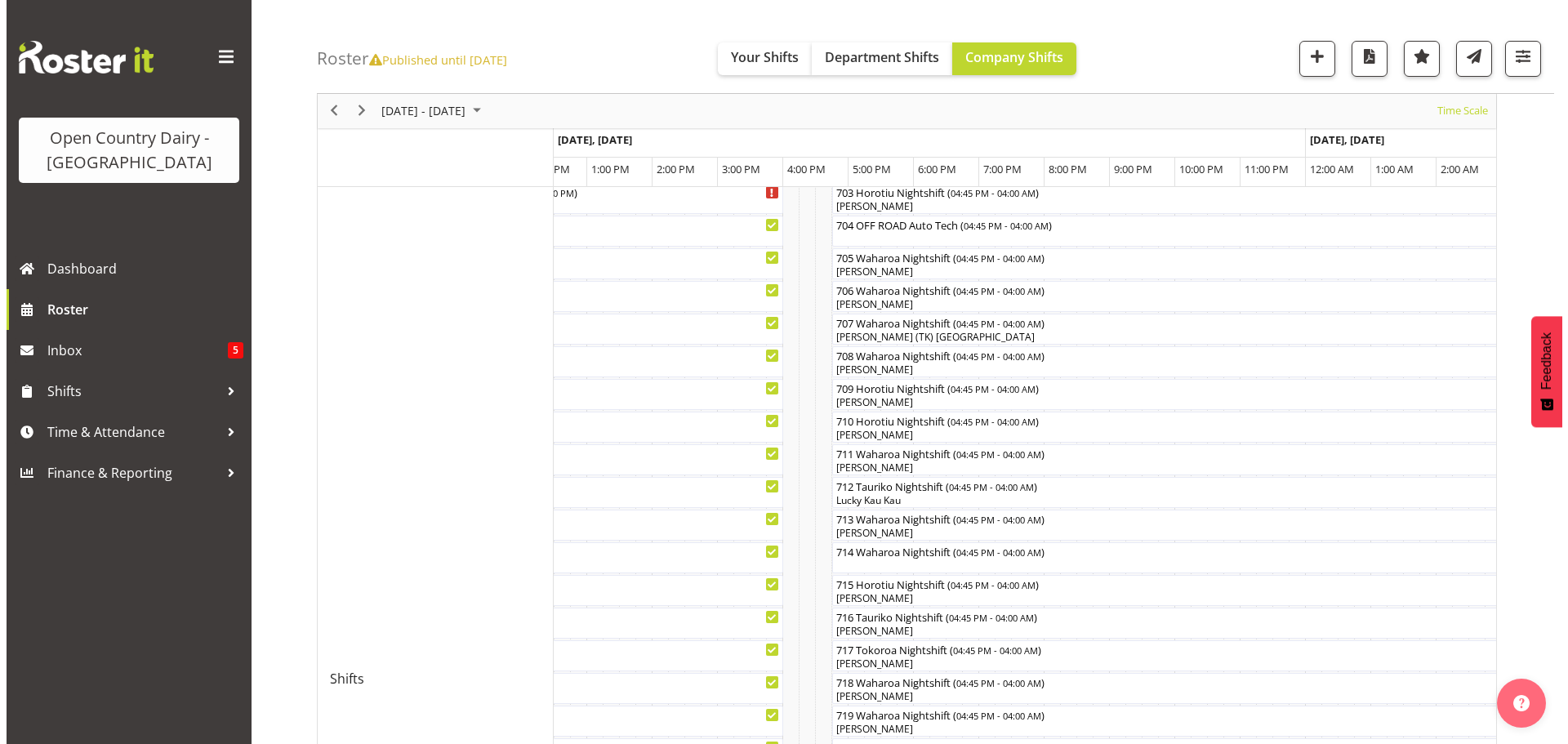
scroll to position [468, 0]
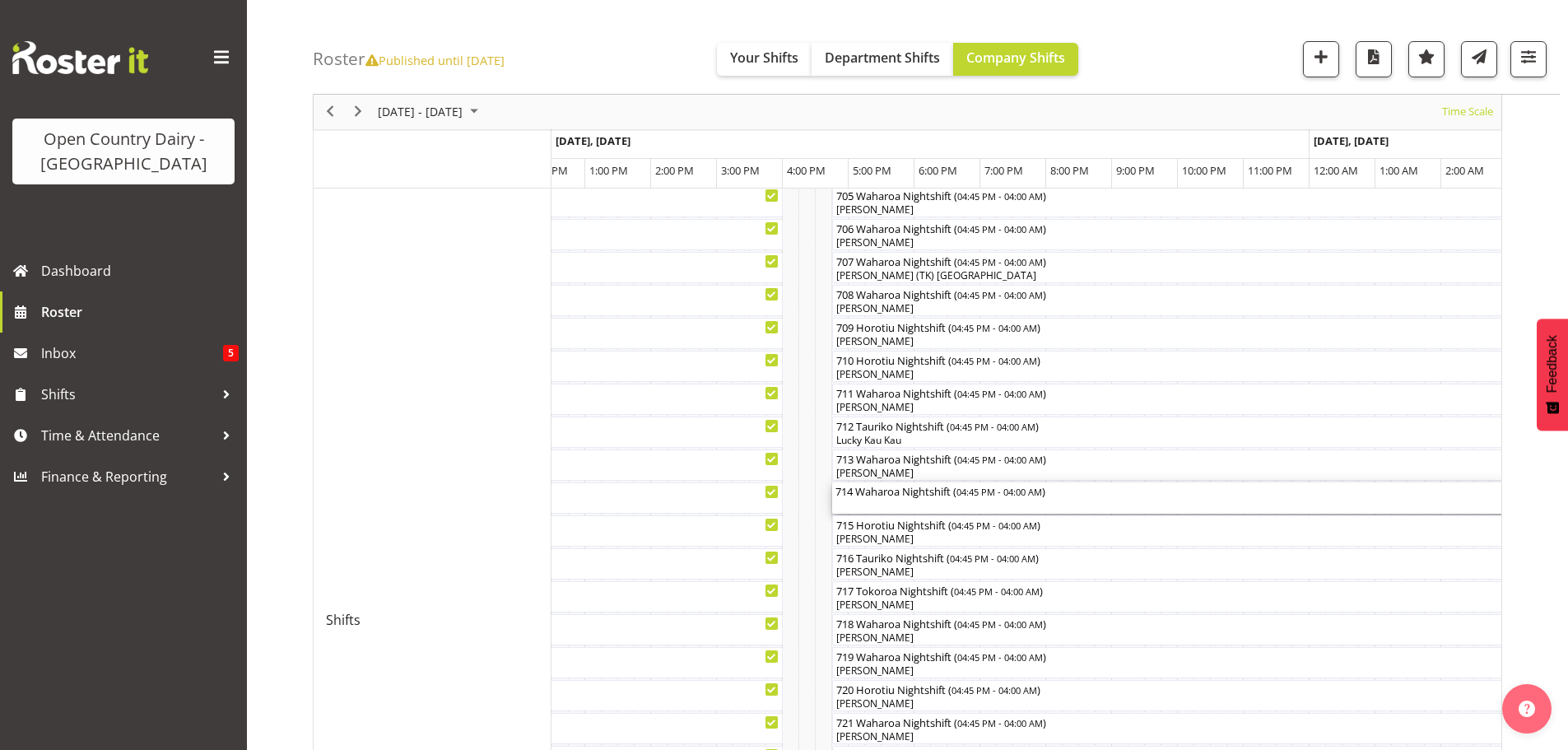
click at [917, 500] on div "714 Waharoa Nightshift ( 04:45 PM - 04:00 AM )" at bounding box center [1203, 498] width 734 height 31
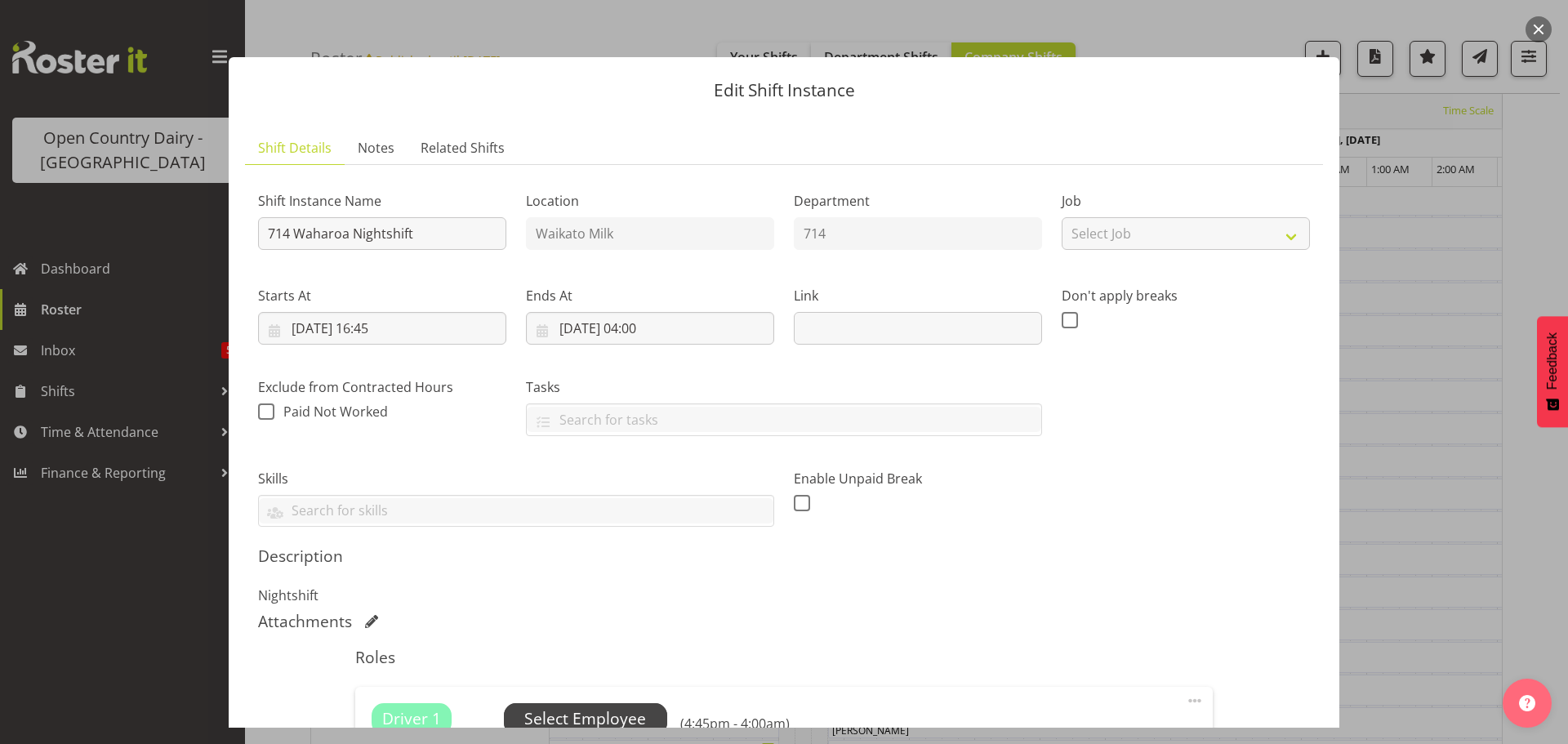
click at [595, 712] on span "Select Employee" at bounding box center [585, 719] width 122 height 24
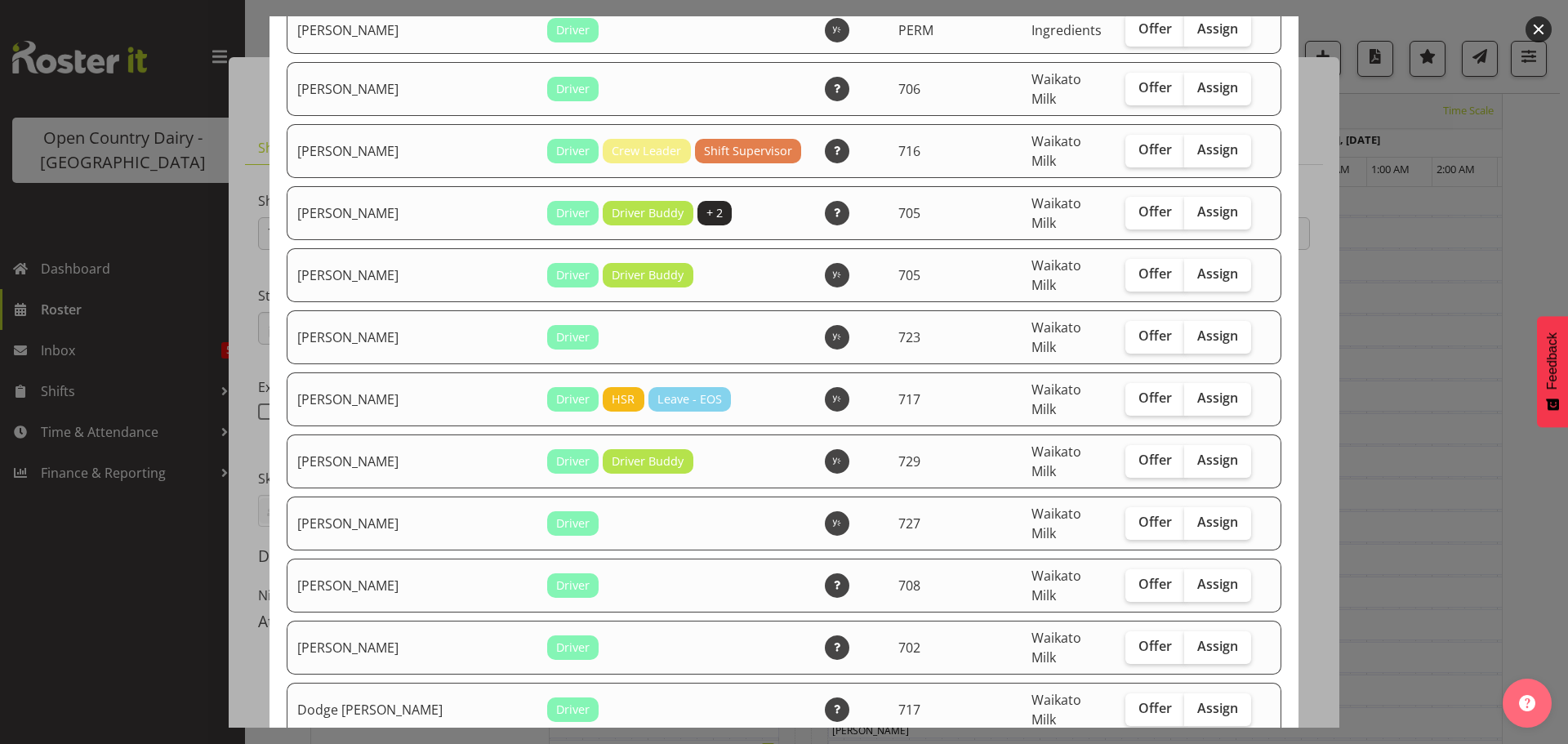
scroll to position [245, 0]
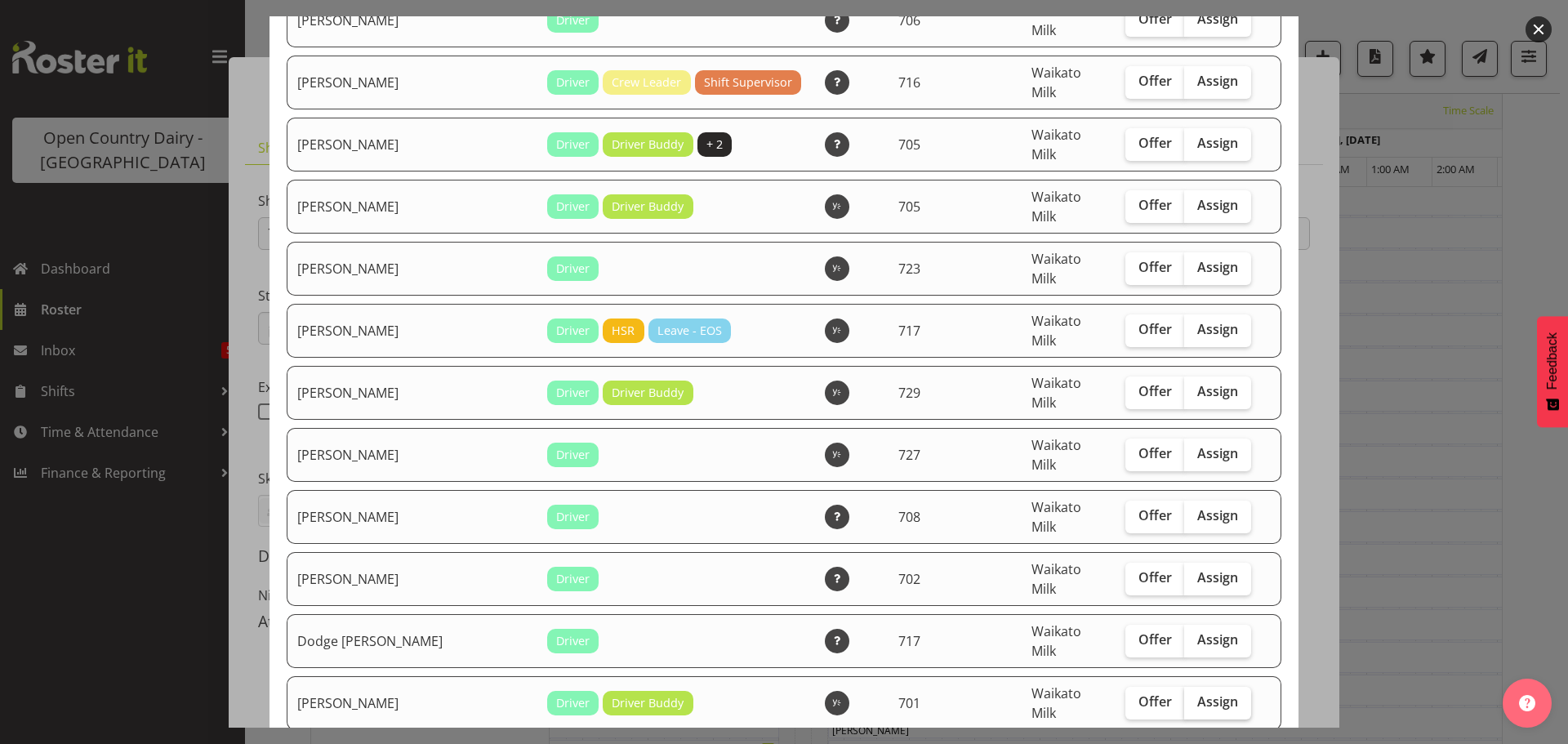
click at [1197, 694] on span "Assign" at bounding box center [1217, 702] width 41 height 16
click at [1195, 697] on input "Assign" at bounding box center [1190, 702] width 11 height 11
checkbox input "true"
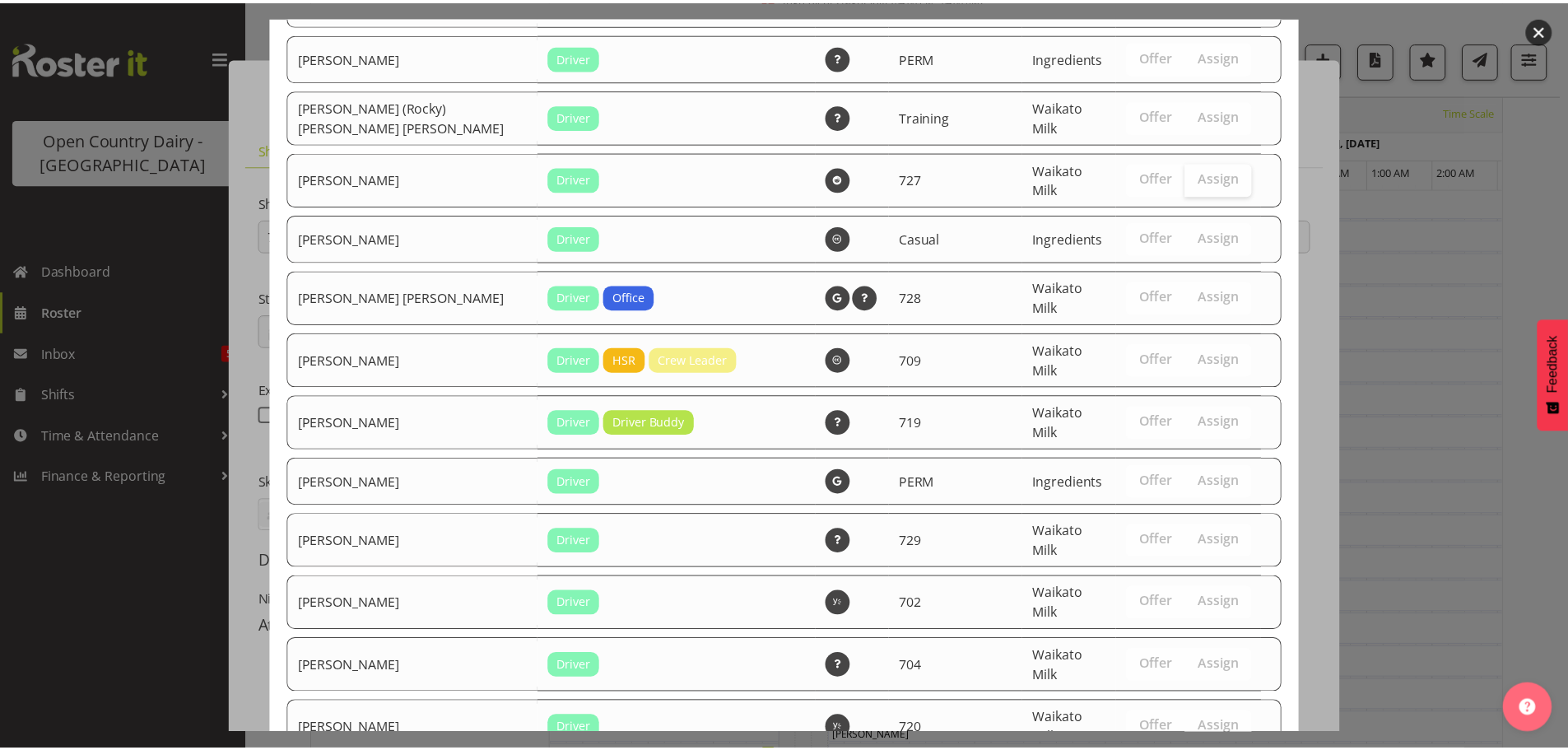
scroll to position [2849, 0]
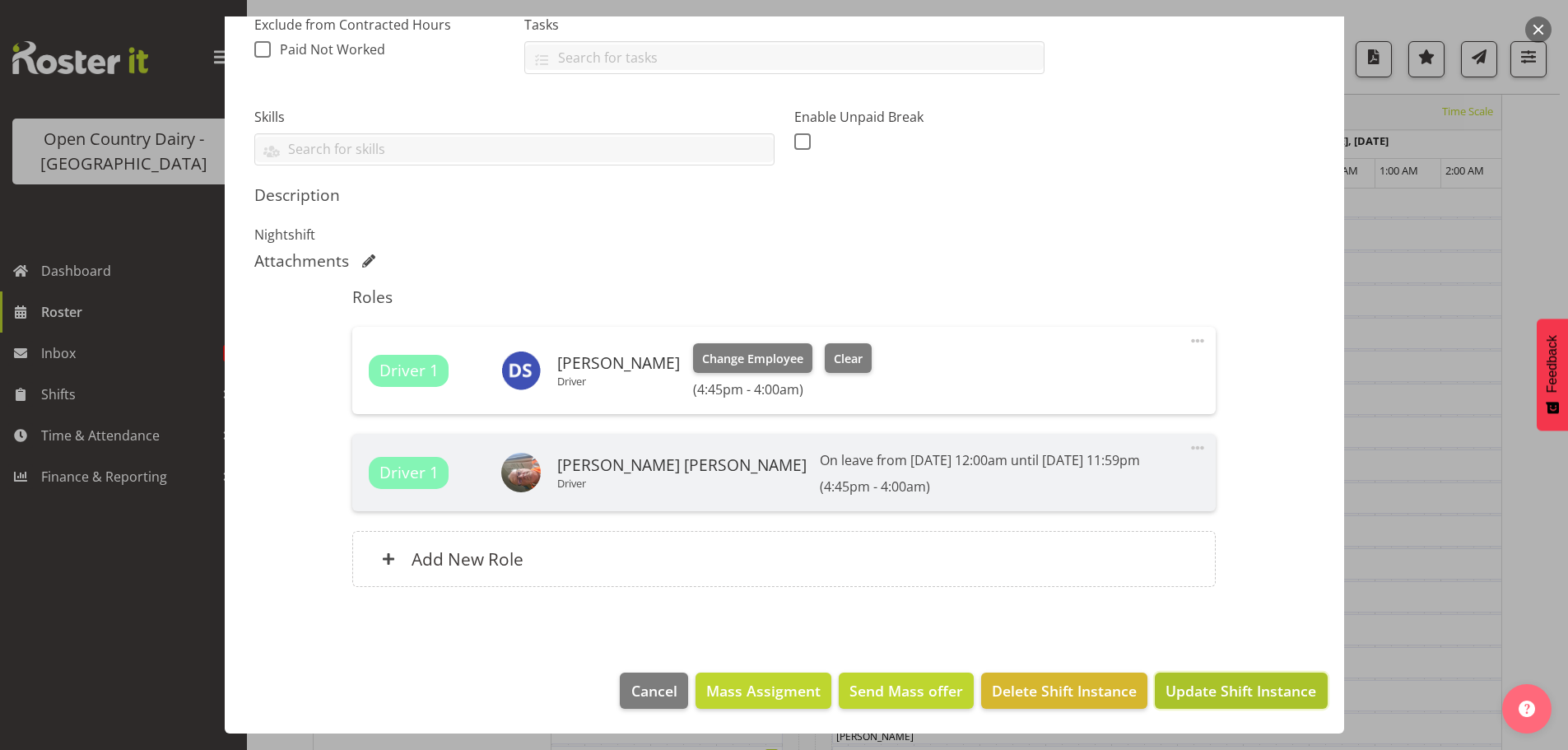
click at [1240, 687] on span "Update Shift Instance" at bounding box center [1240, 690] width 150 height 21
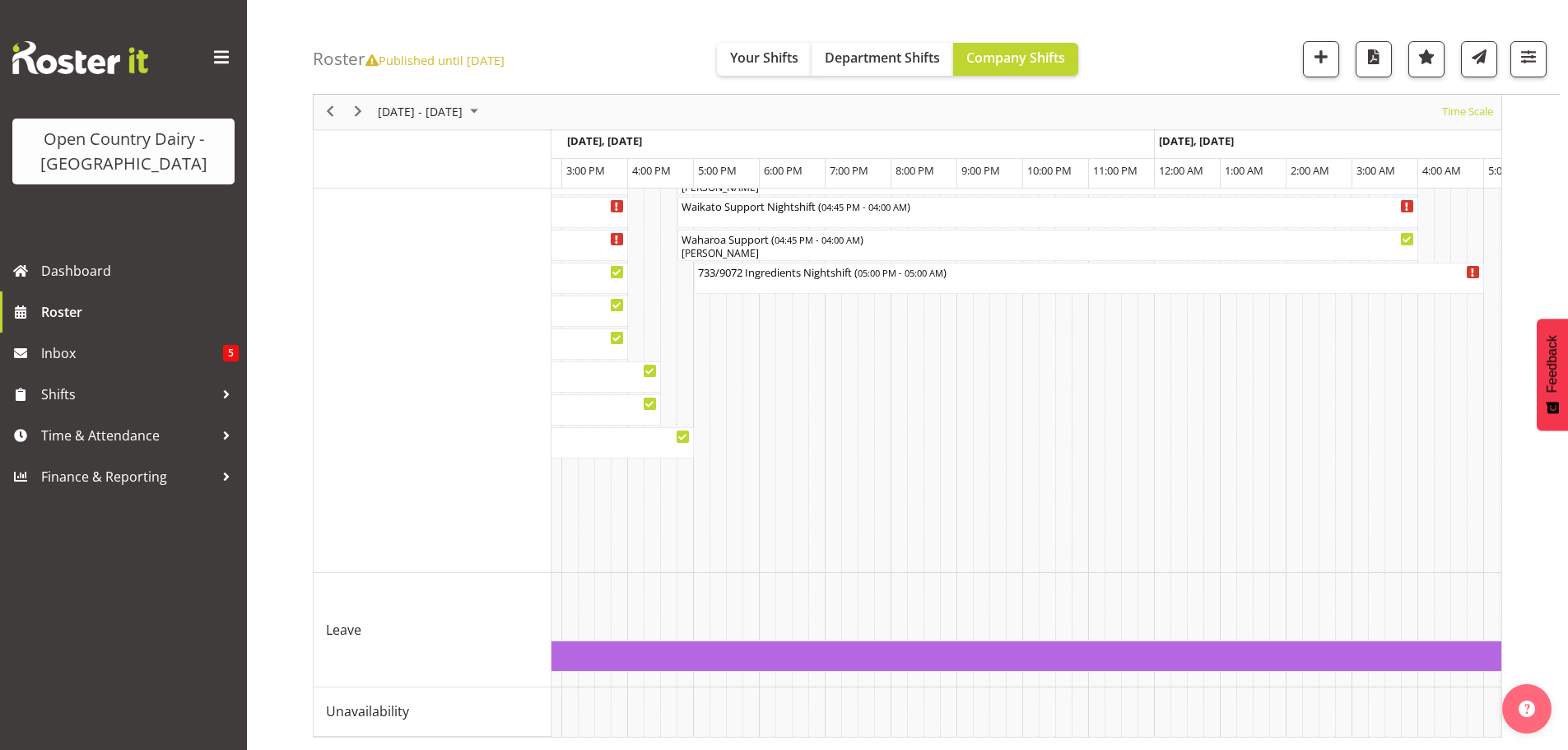
scroll to position [0, 1023]
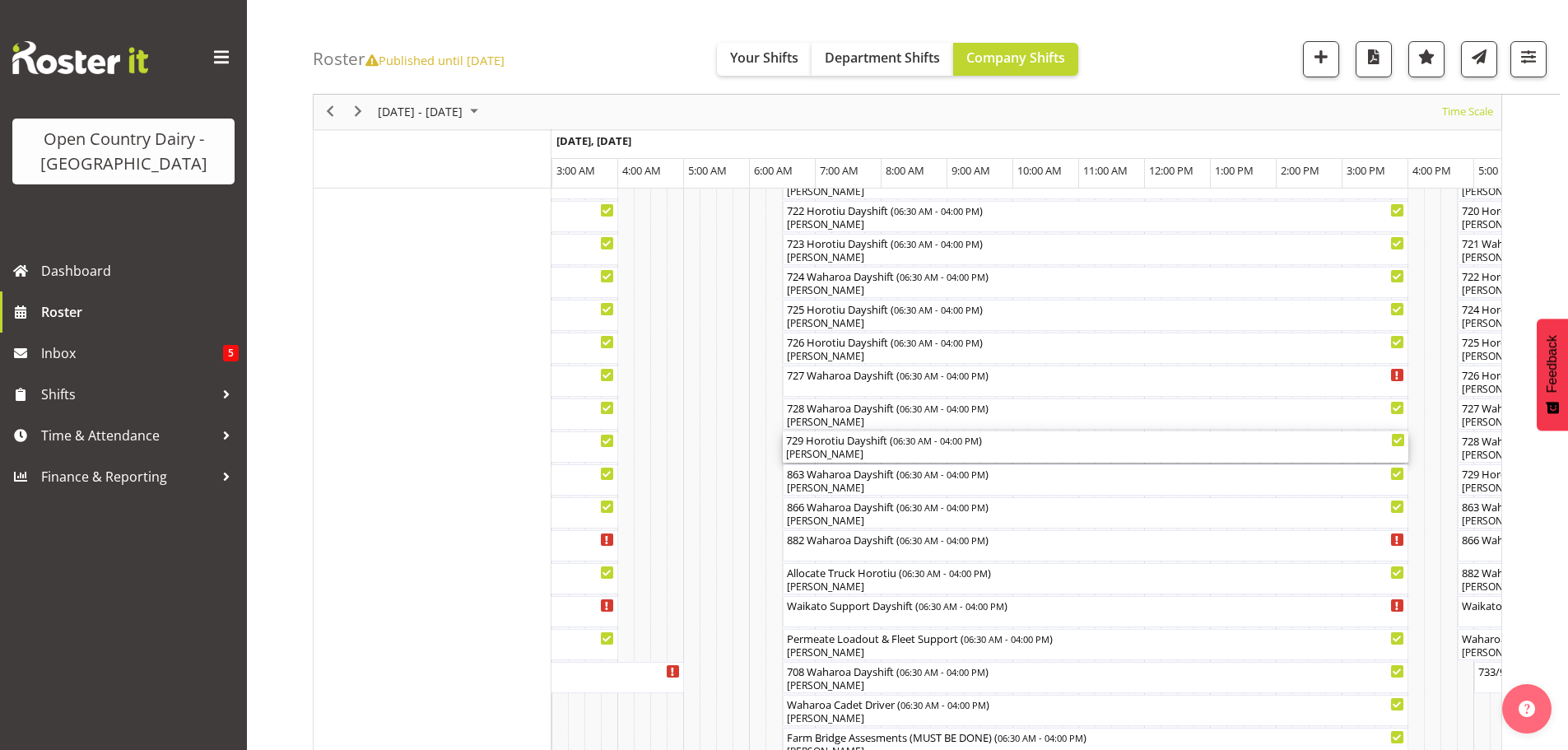
click at [868, 456] on div "[PERSON_NAME]" at bounding box center [1095, 454] width 619 height 15
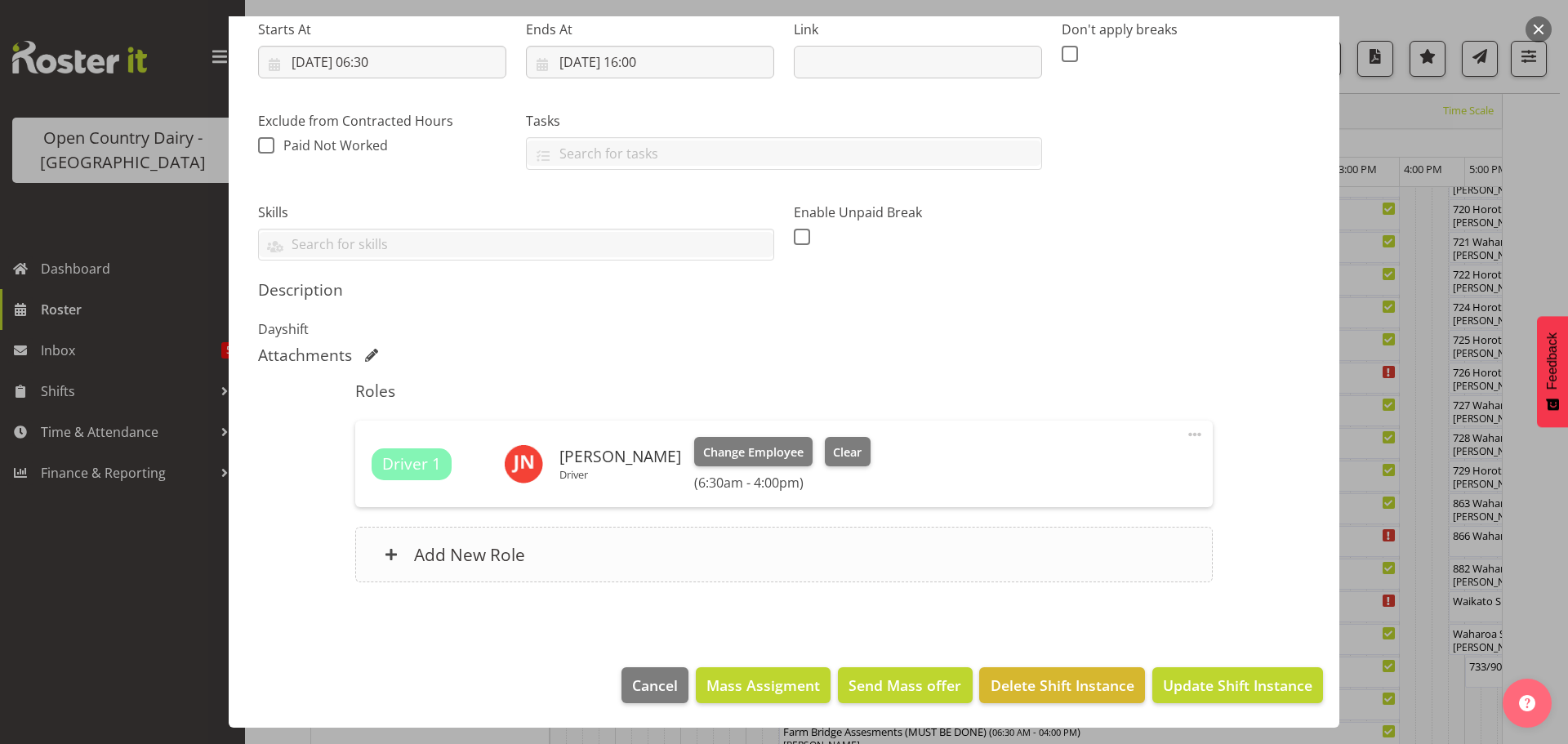
click at [393, 552] on span at bounding box center [392, 555] width 13 height 13
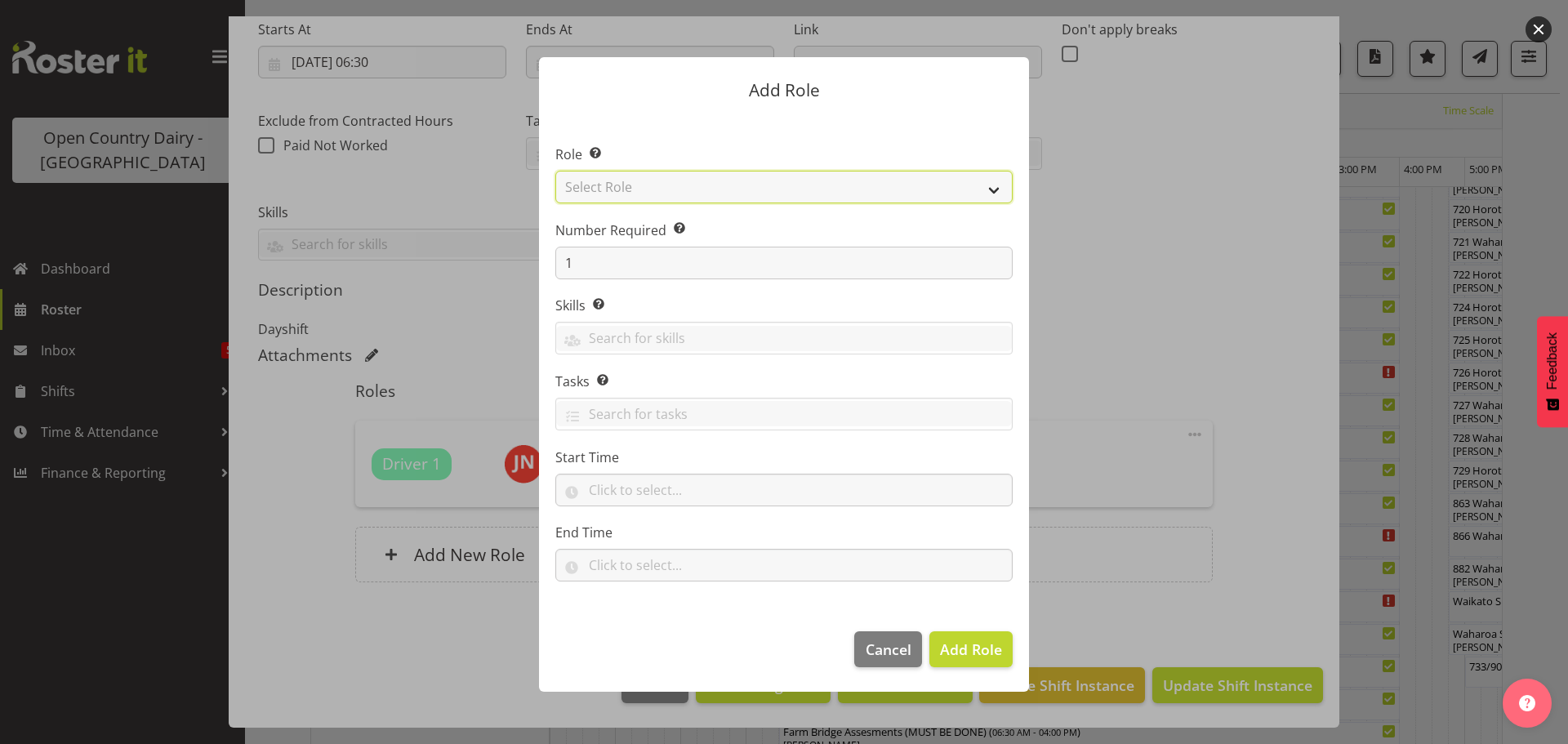
click at [993, 186] on select "Select Role Cadet Driver Crew Leader Driver Driver Buddy Driver Assessor Dayshi…" at bounding box center [784, 187] width 457 height 33
select select "1386"
click at [555, 170] on select "Select Role Cadet Driver Crew Leader Driver Driver Buddy Driver Assessor Dayshi…" at bounding box center [784, 187] width 457 height 33
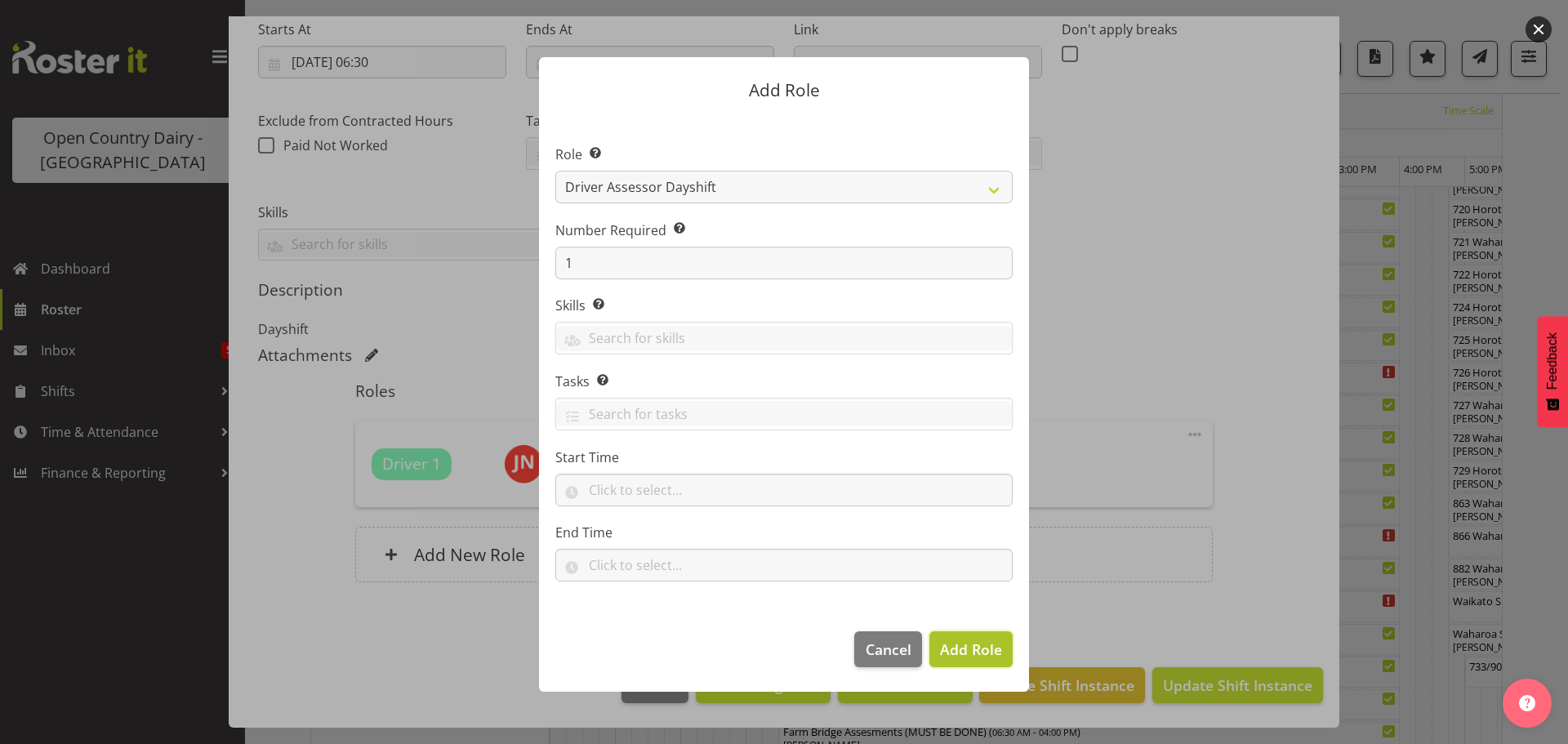
click at [962, 648] on span "Add Role" at bounding box center [972, 649] width 62 height 20
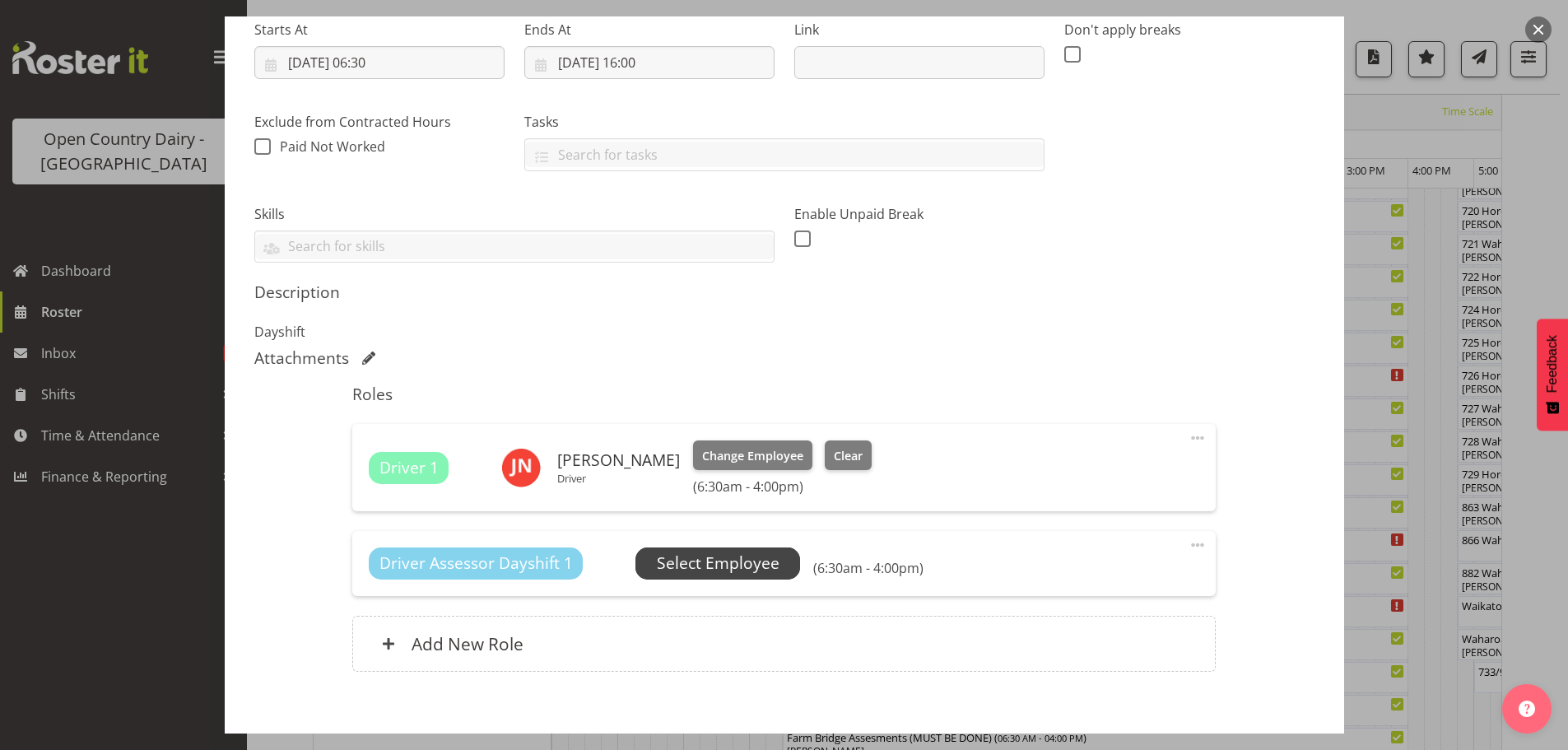
click at [716, 565] on span "Select Employee" at bounding box center [718, 564] width 123 height 24
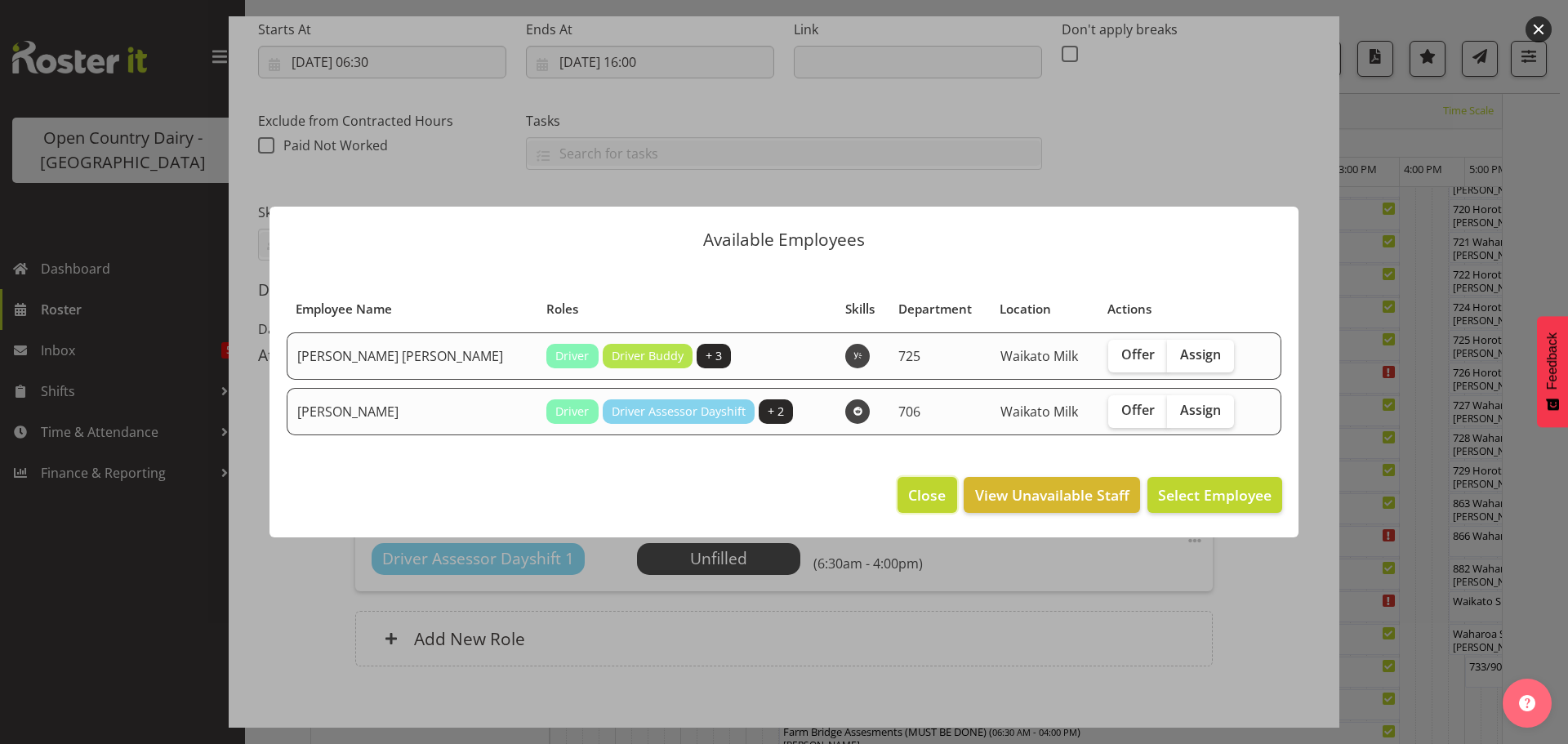
click at [930, 496] on span "Close" at bounding box center [927, 494] width 37 height 21
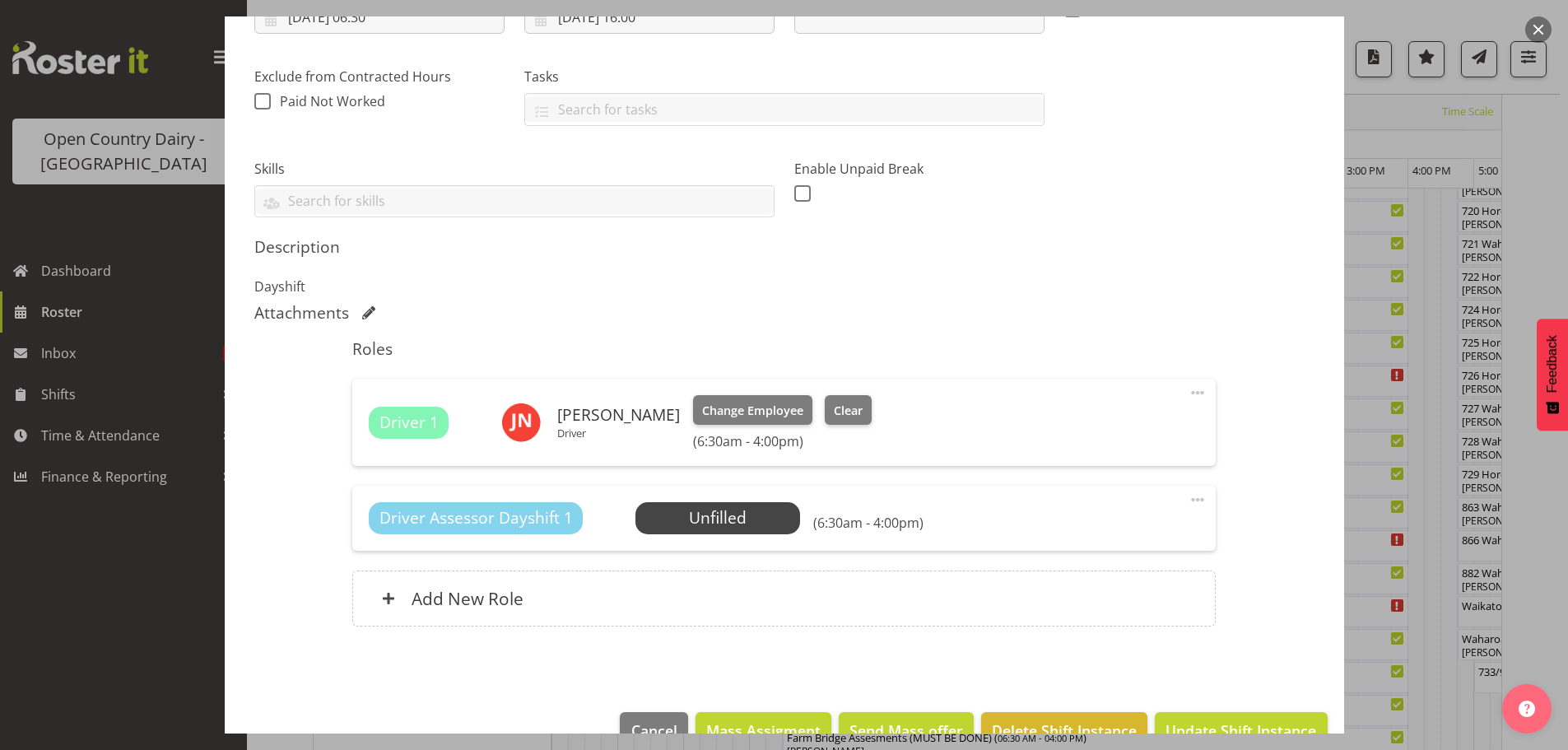
scroll to position [353, 0]
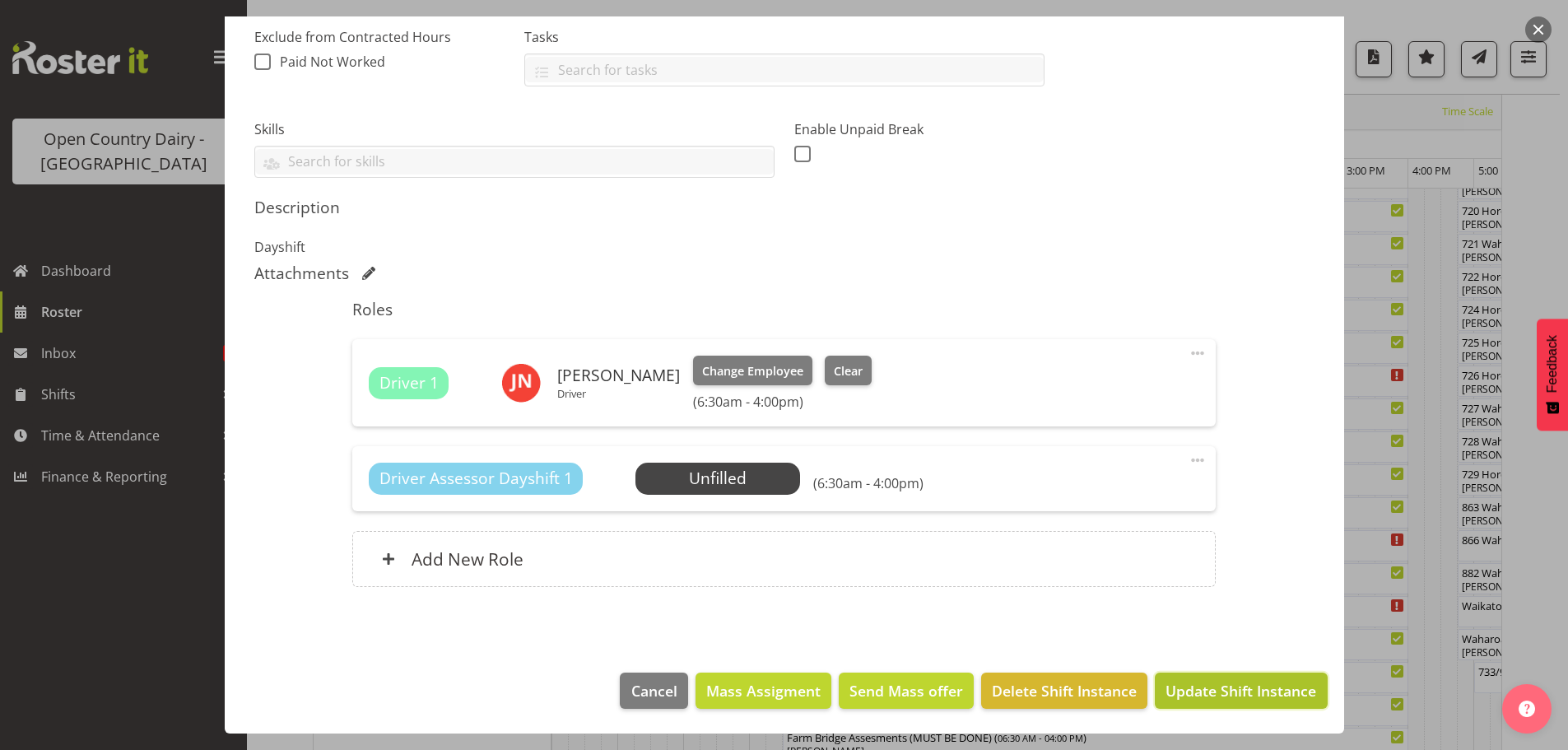
click at [1221, 696] on span "Update Shift Instance" at bounding box center [1240, 690] width 150 height 21
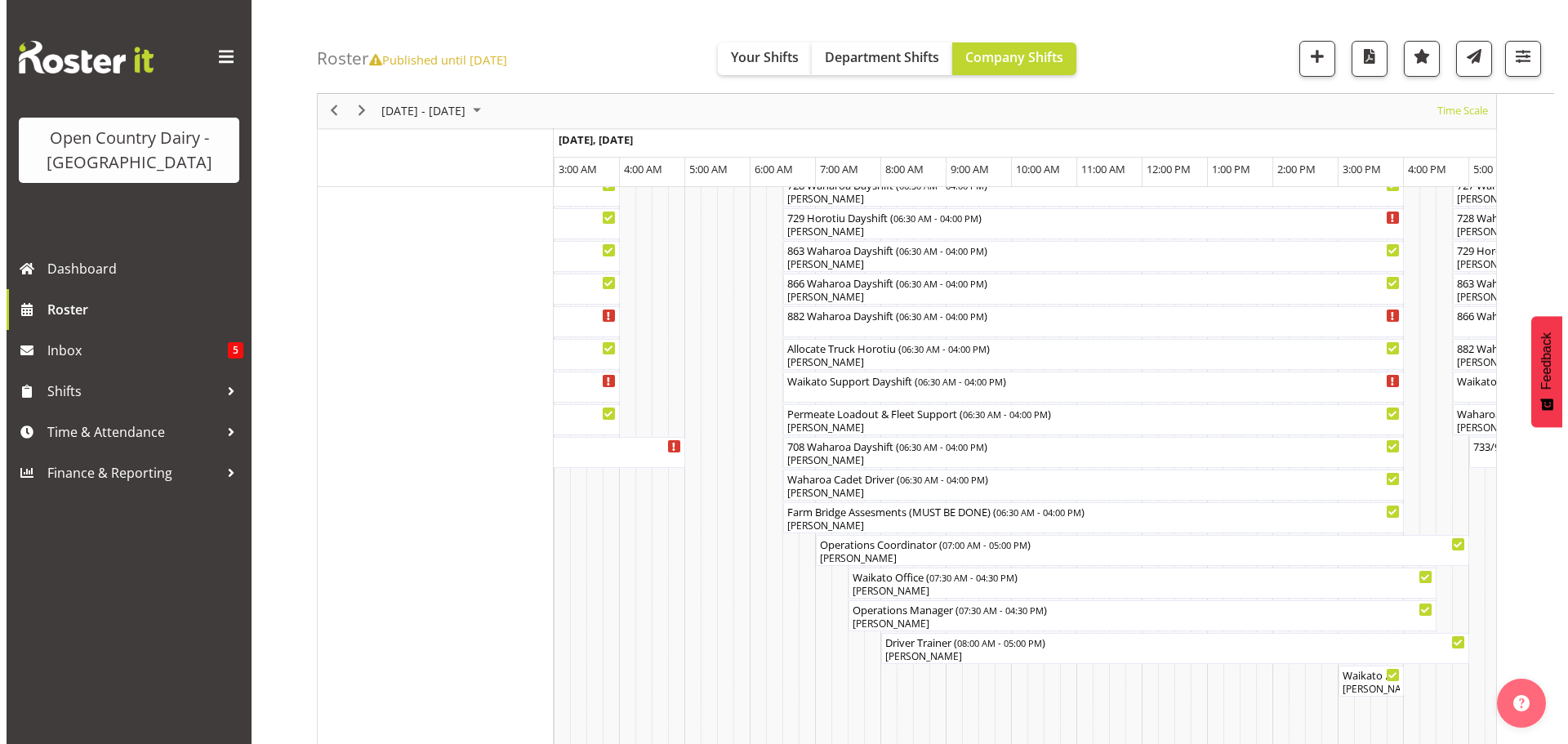
scroll to position [1203, 0]
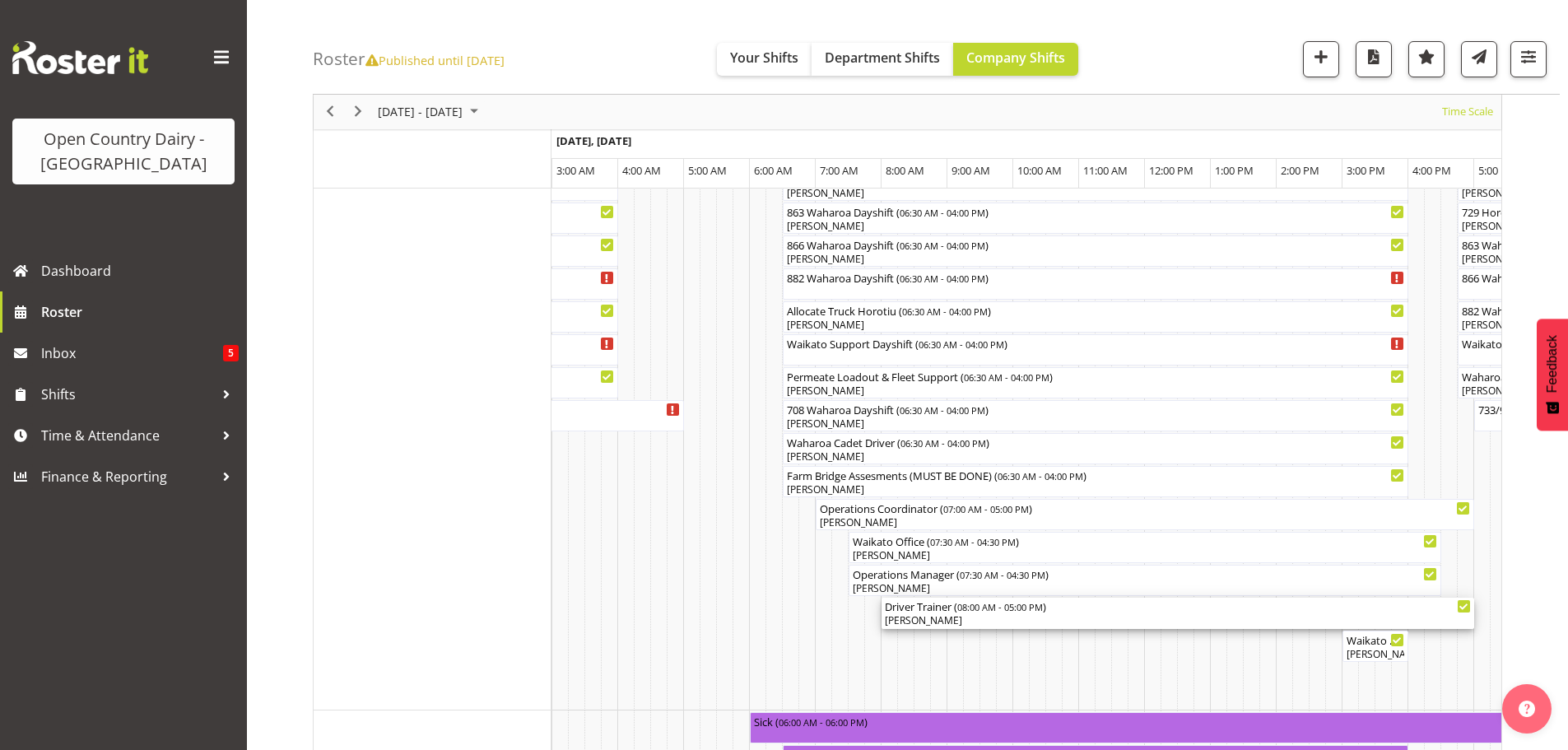
click at [973, 614] on div "Driver Trainer ( 08:00 AM - 05:00 PM ) Jason Porter" at bounding box center [1177, 613] width 586 height 31
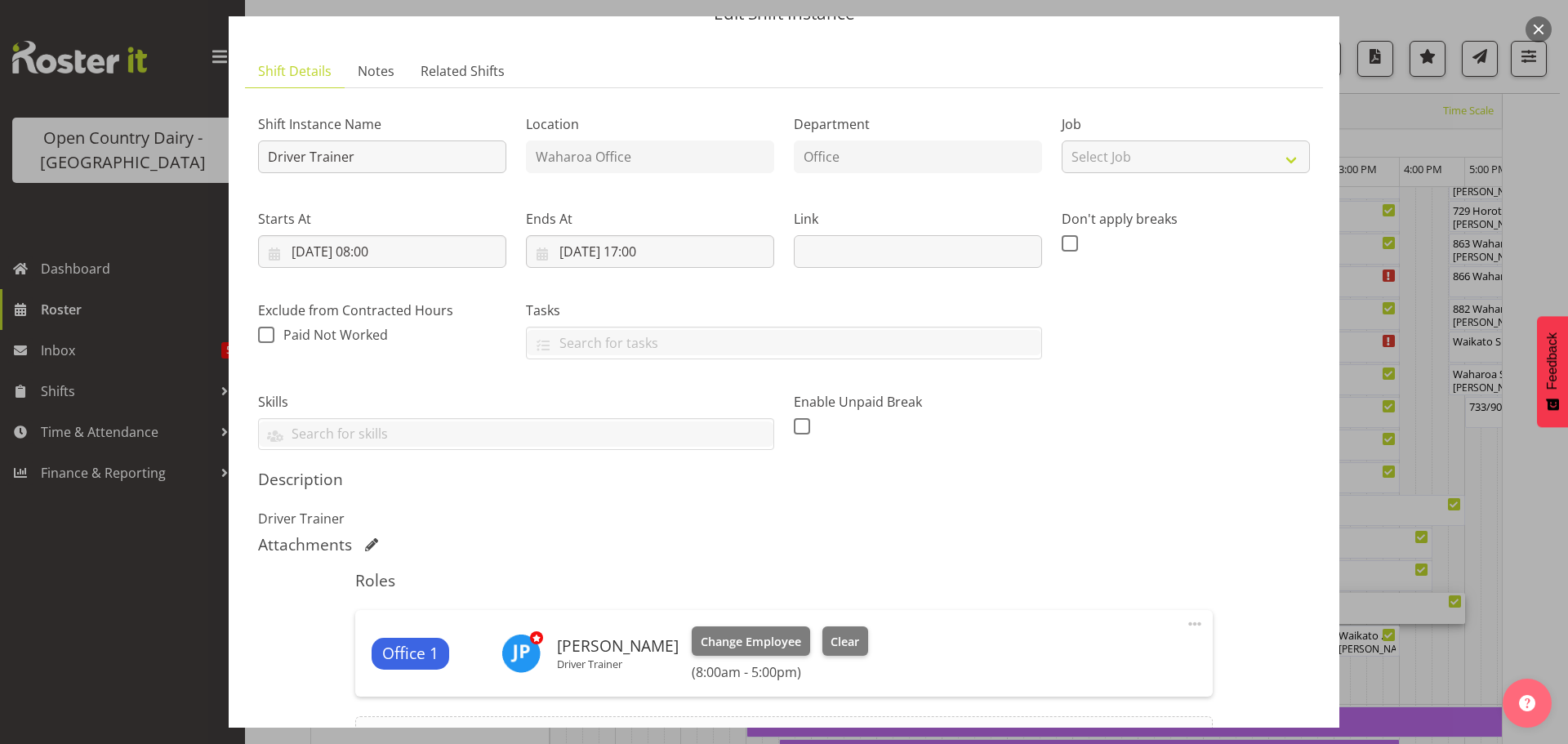
scroll to position [163, 0]
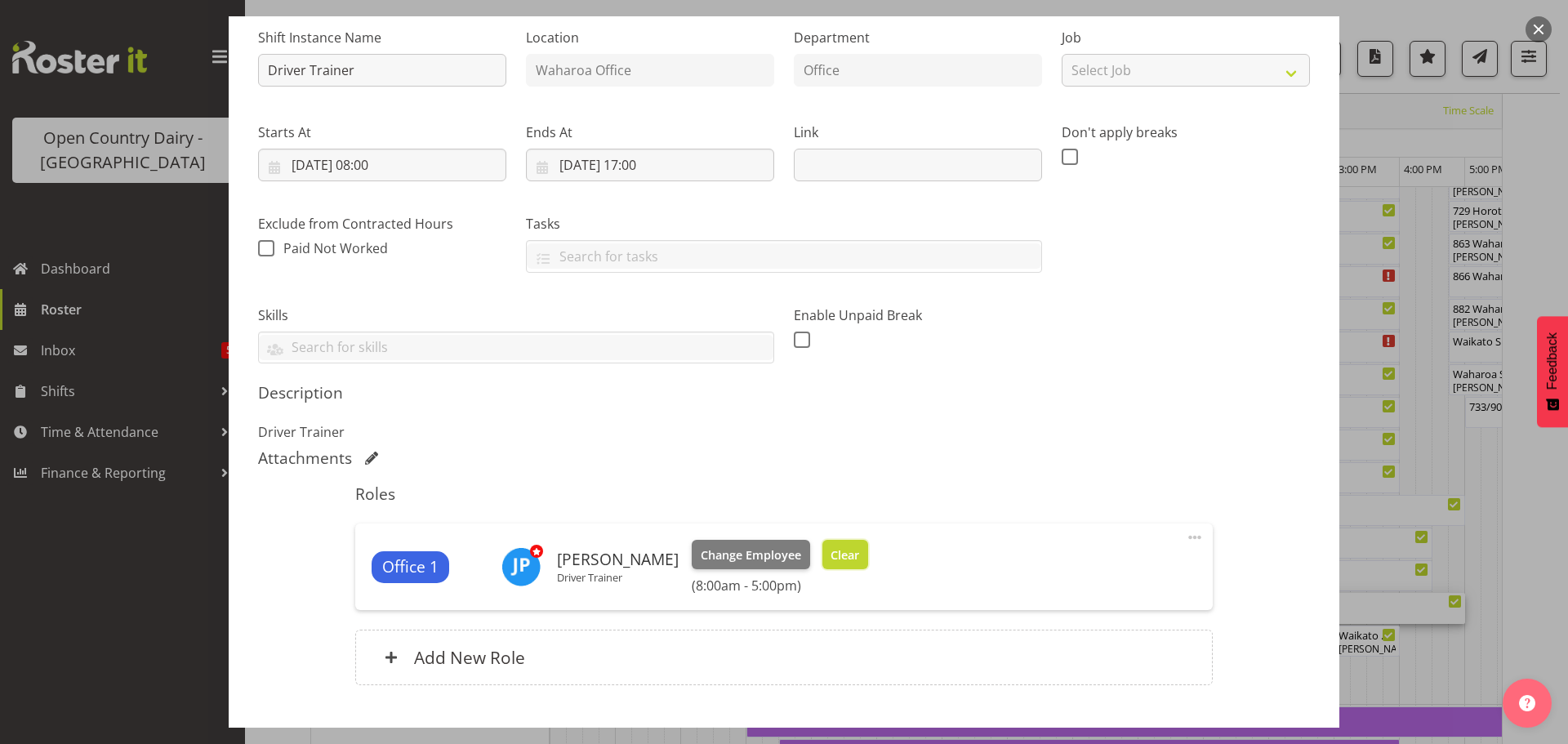
click at [837, 555] on span "Clear" at bounding box center [844, 555] width 28 height 18
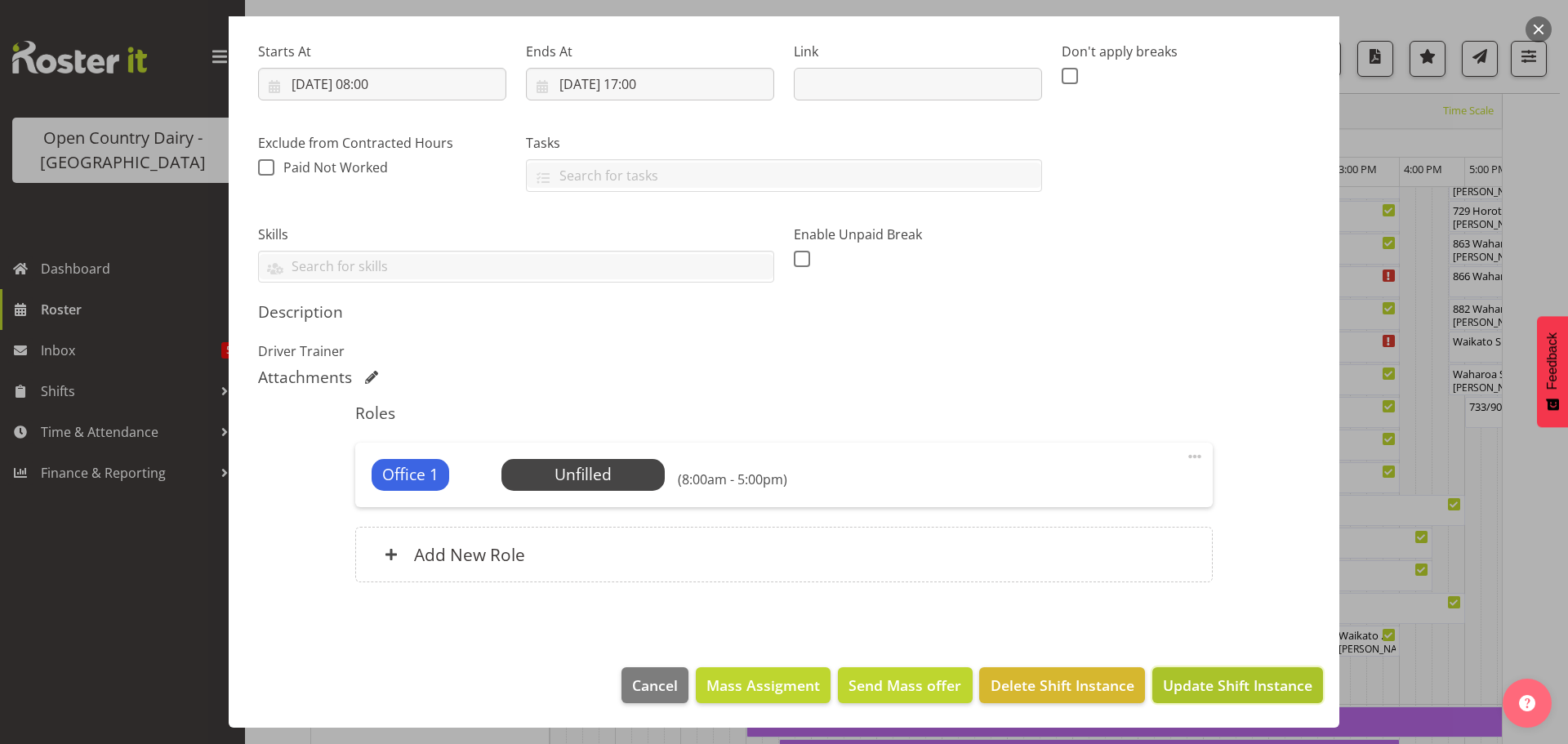
click at [1236, 689] on span "Update Shift Instance" at bounding box center [1237, 685] width 149 height 21
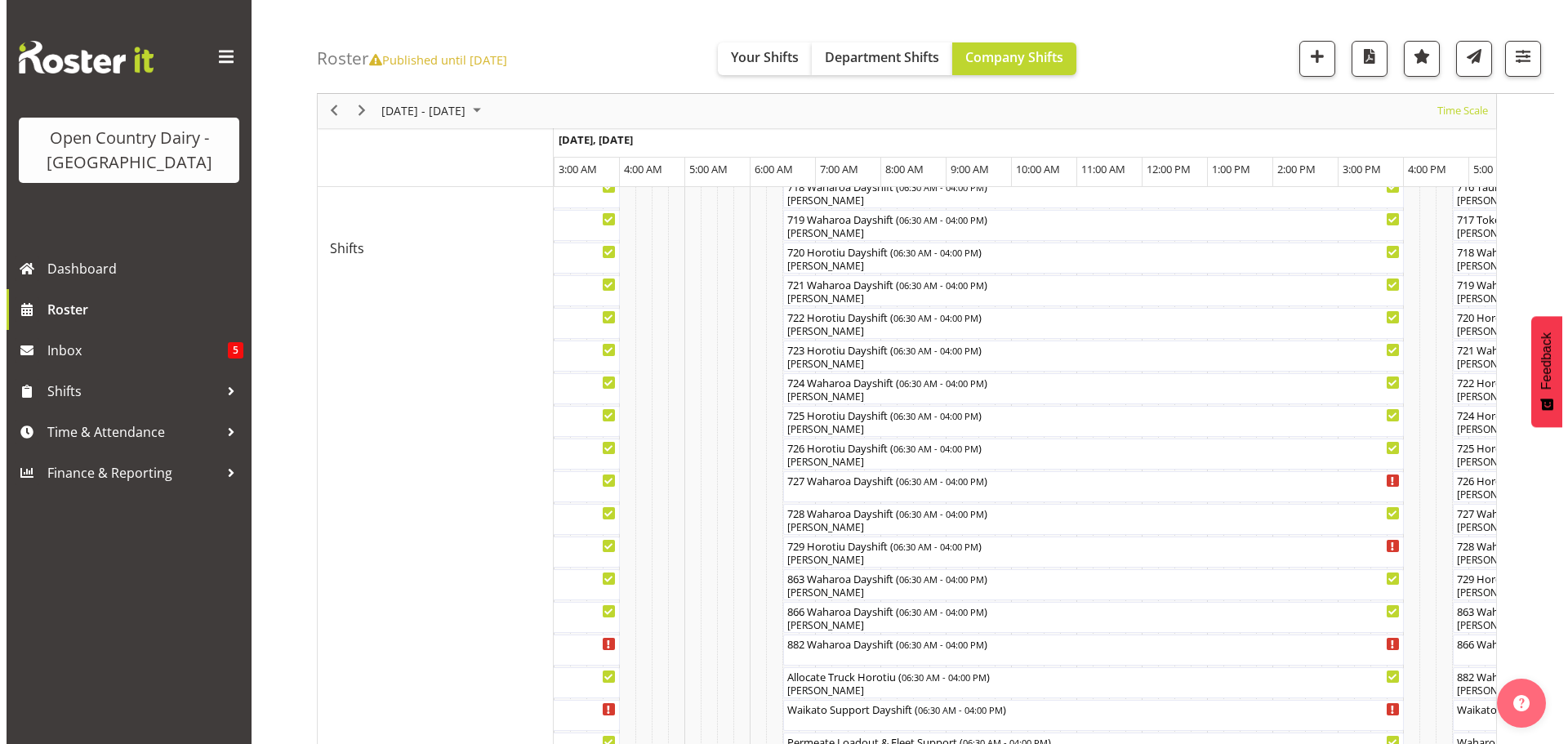
scroll to position [877, 0]
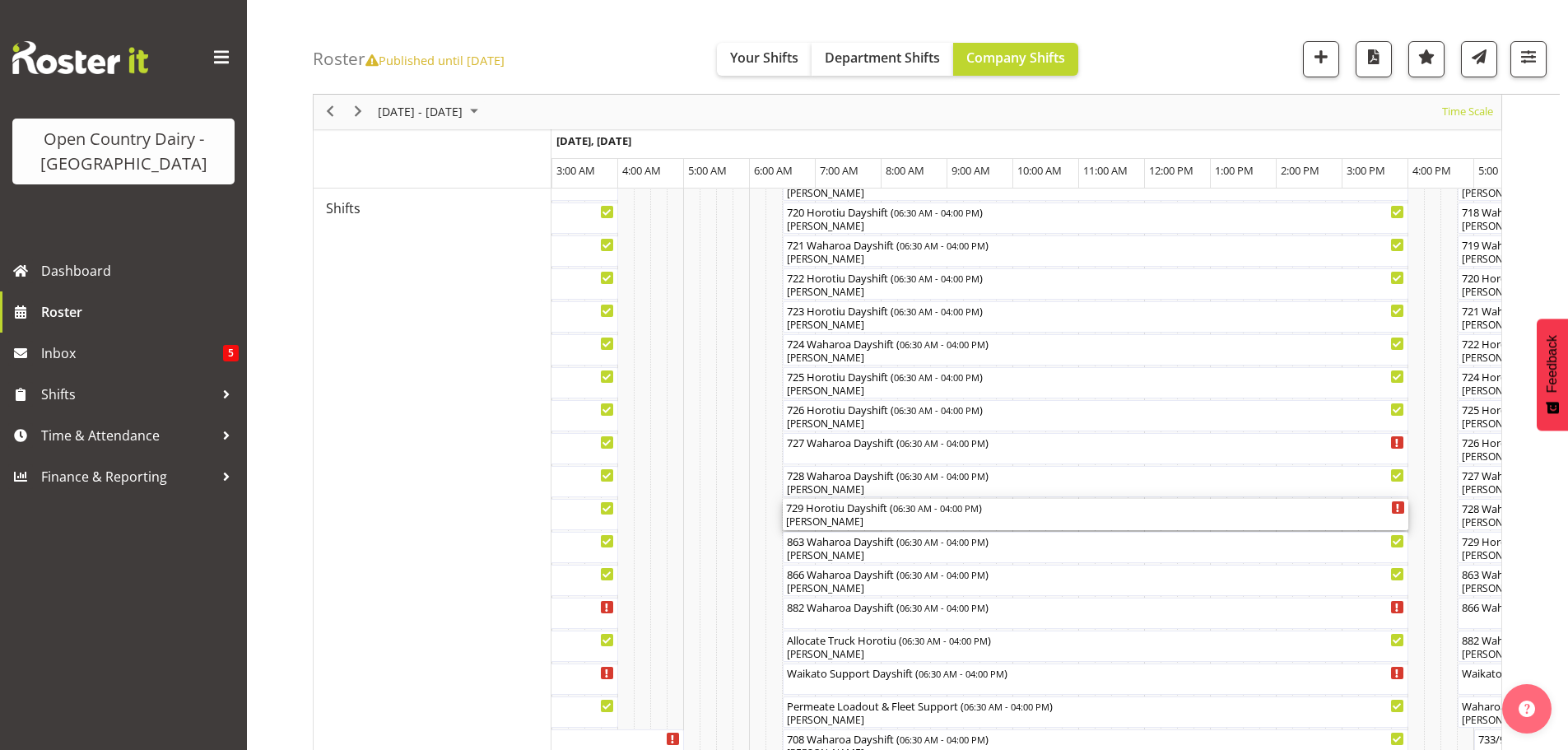
click at [869, 521] on div "[PERSON_NAME]" at bounding box center [1095, 522] width 619 height 15
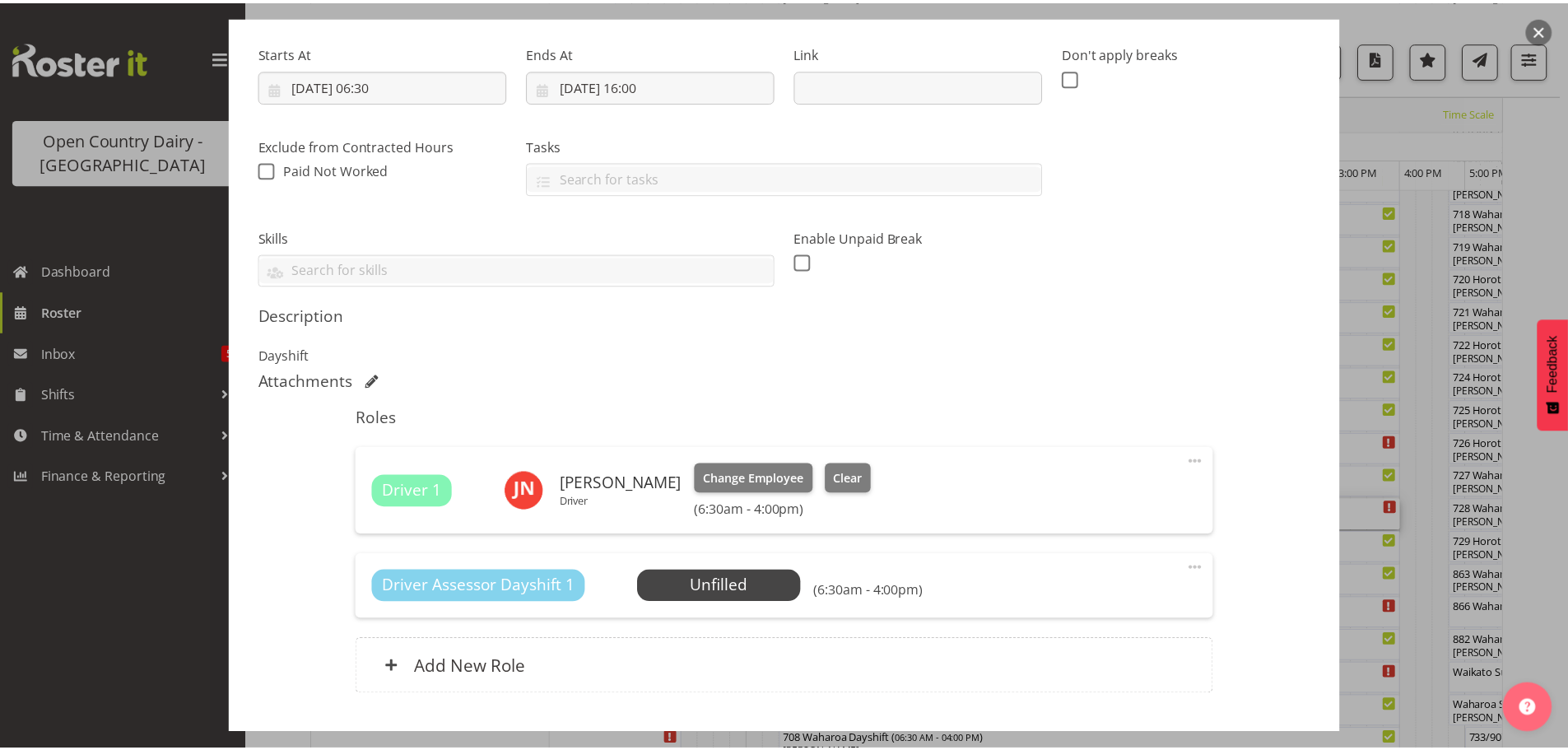
scroll to position [247, 0]
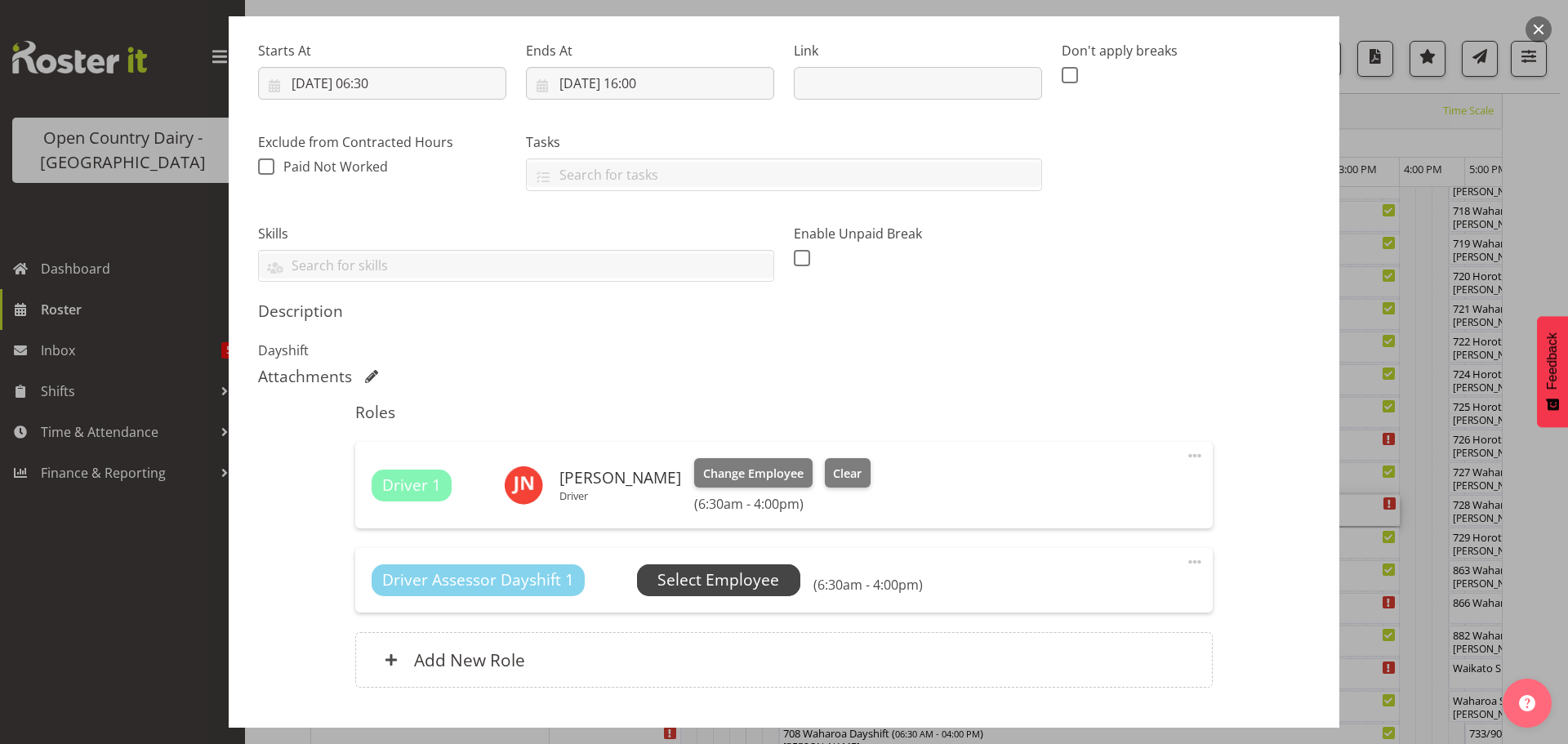
click at [689, 580] on span "Select Employee" at bounding box center [718, 580] width 122 height 24
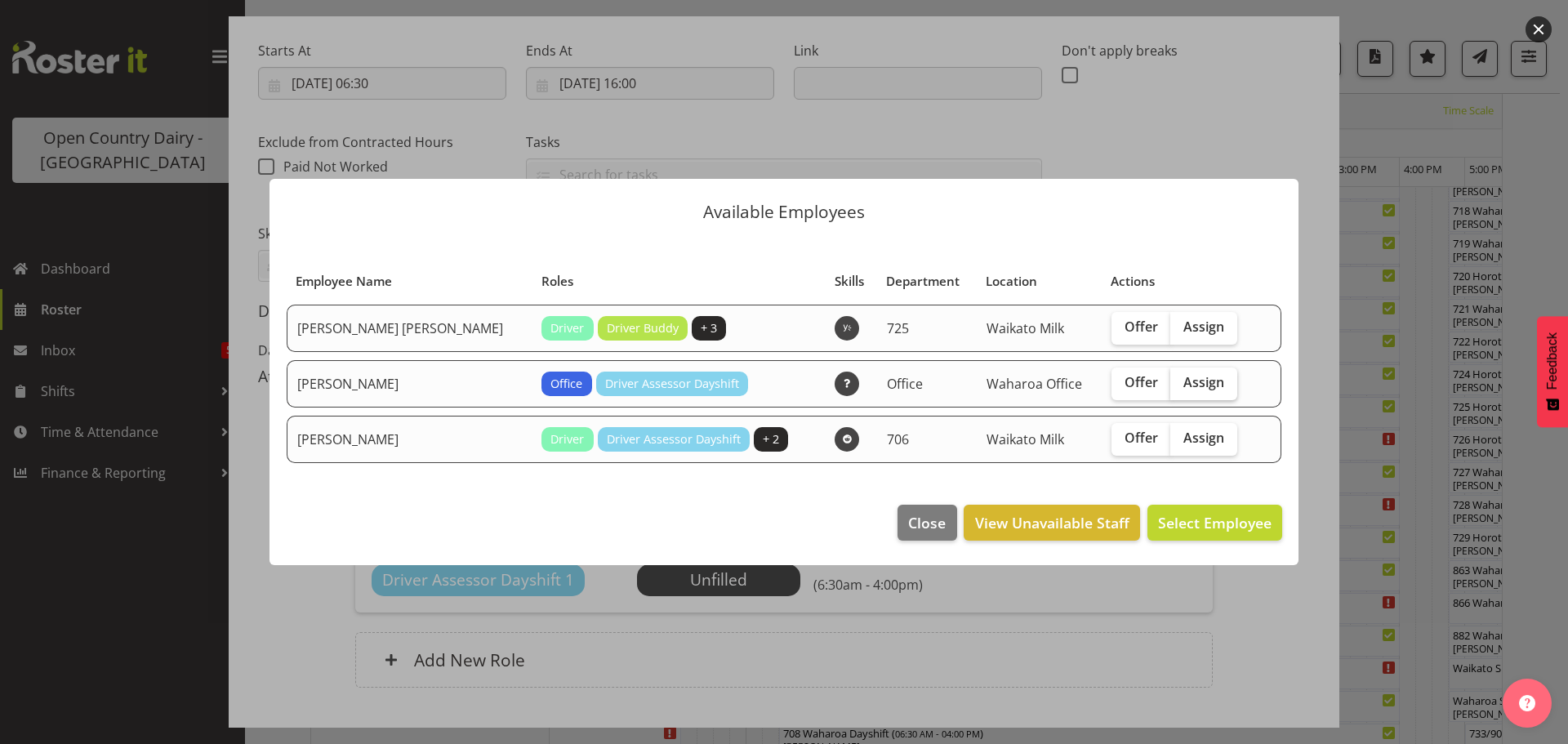
click at [1186, 377] on span "Assign" at bounding box center [1204, 382] width 41 height 16
click at [1181, 377] on input "Assign" at bounding box center [1176, 382] width 11 height 11
checkbox input "true"
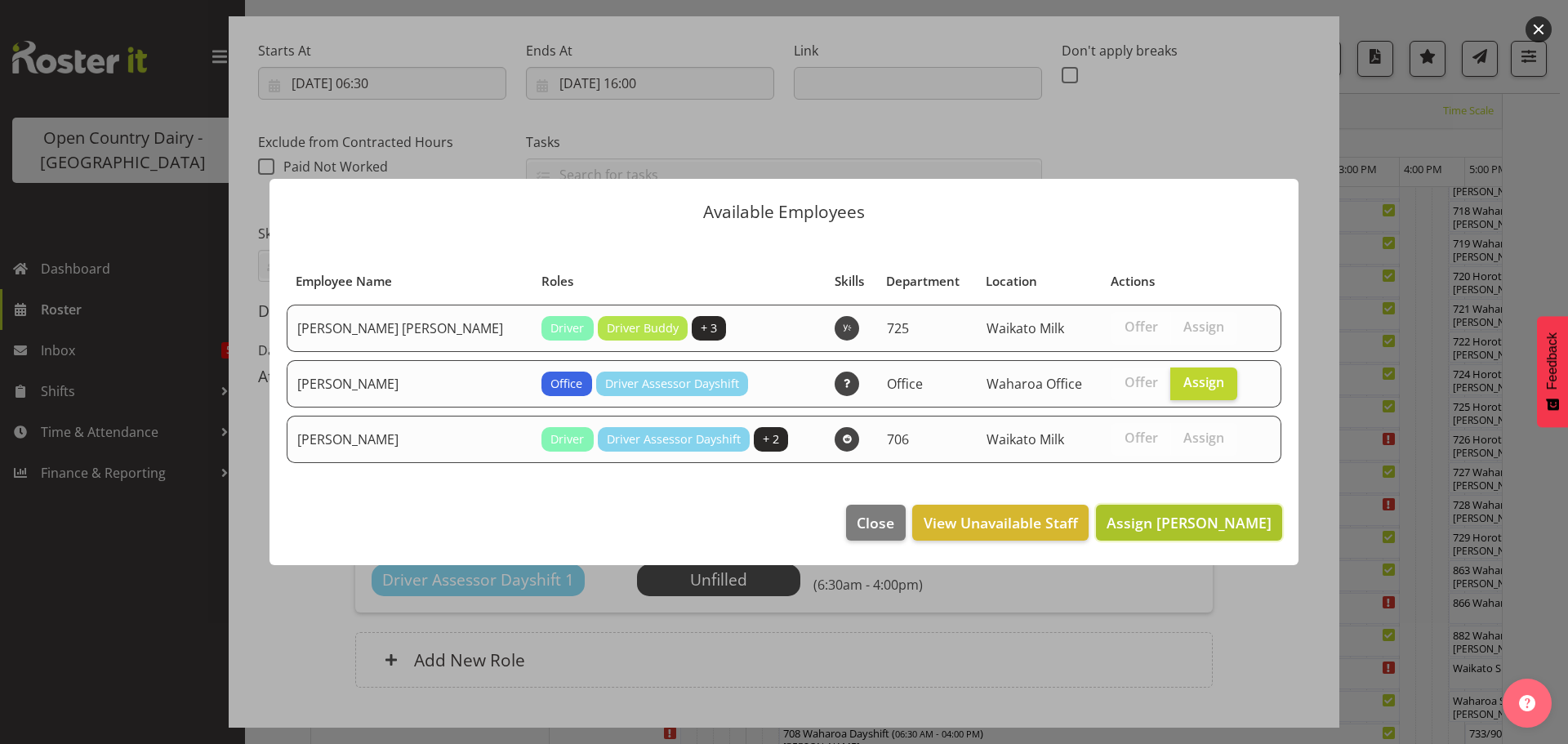
click at [1221, 522] on span "Assign Jason Porter" at bounding box center [1189, 523] width 165 height 20
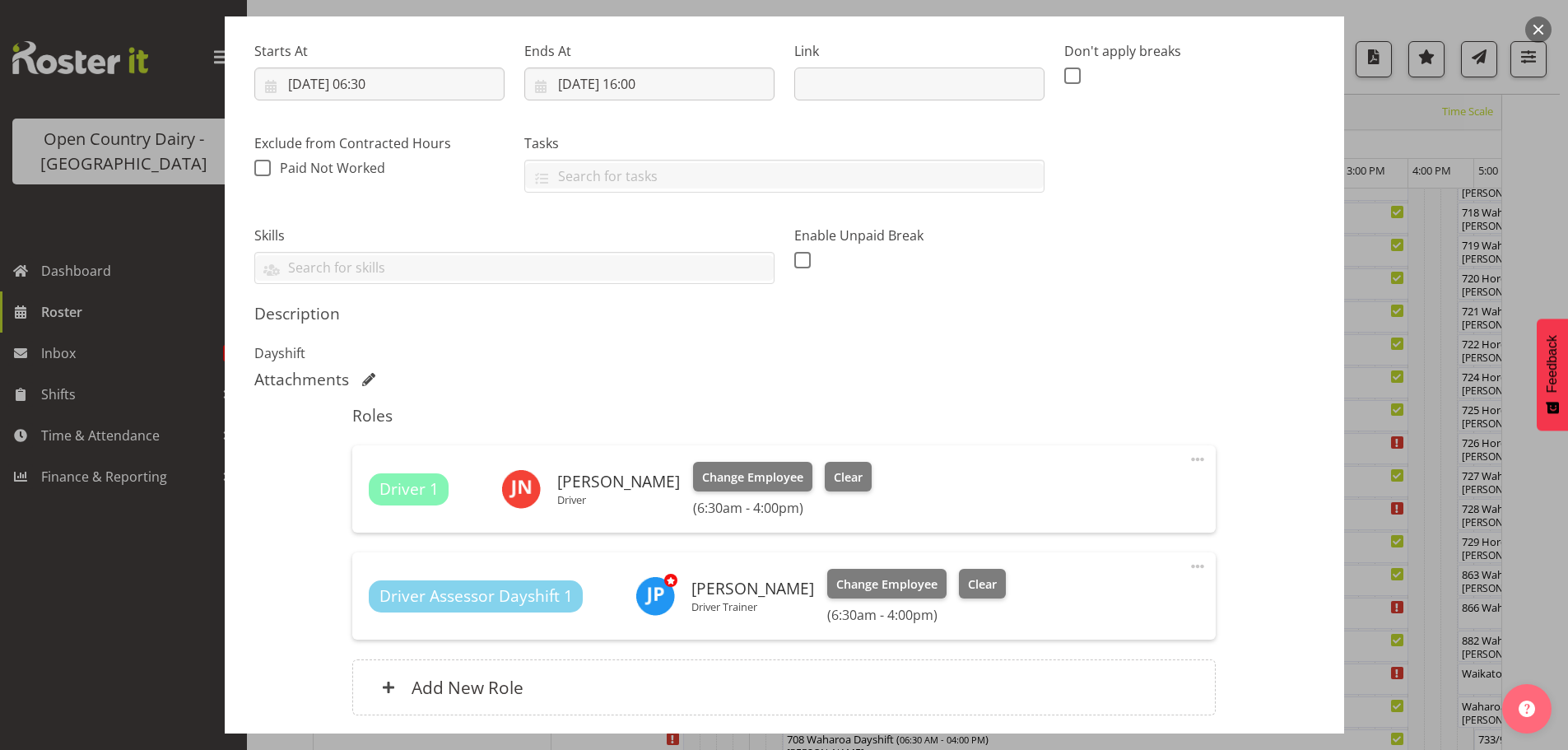
scroll to position [375, 0]
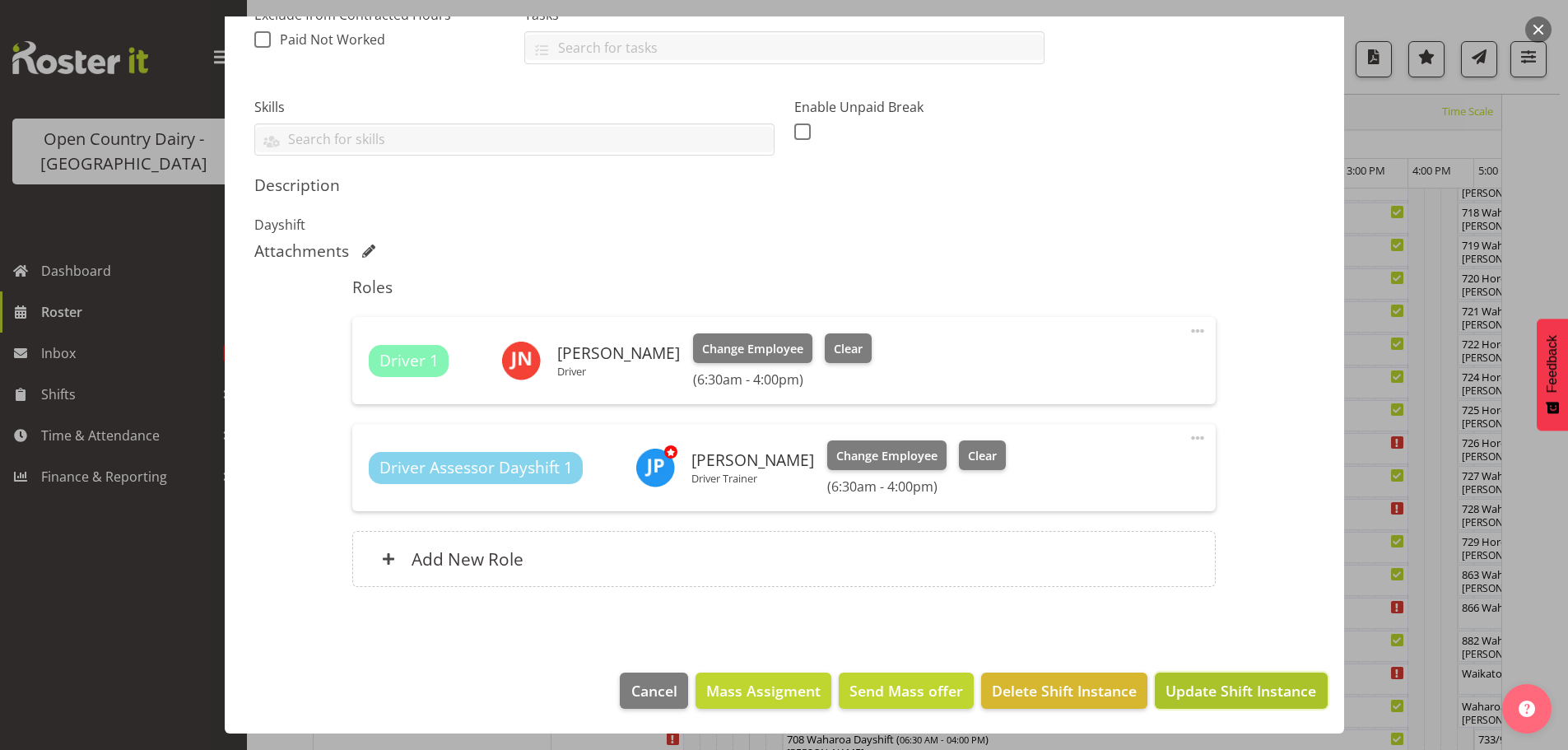
click at [1220, 690] on span "Update Shift Instance" at bounding box center [1240, 690] width 150 height 21
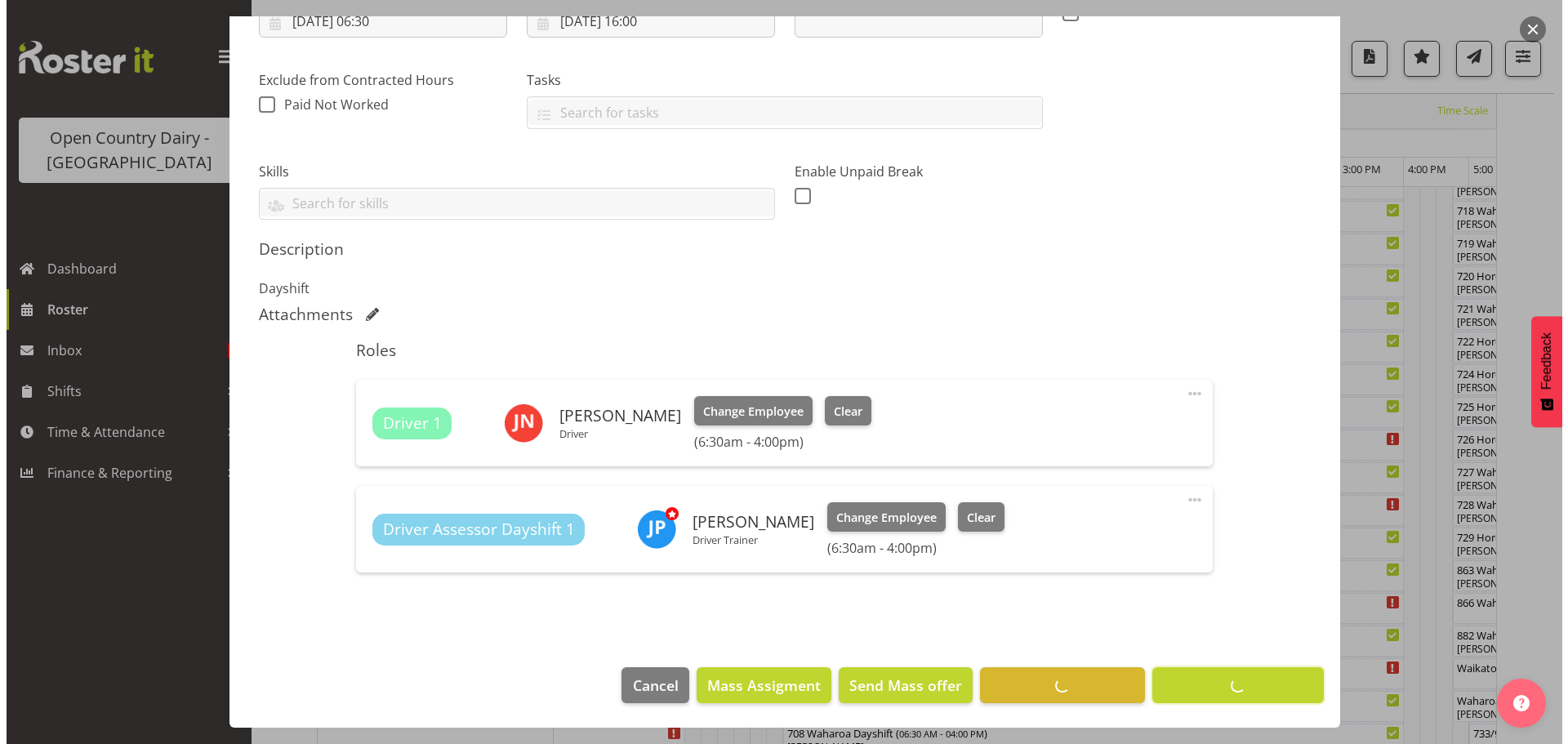
scroll to position [59, 0]
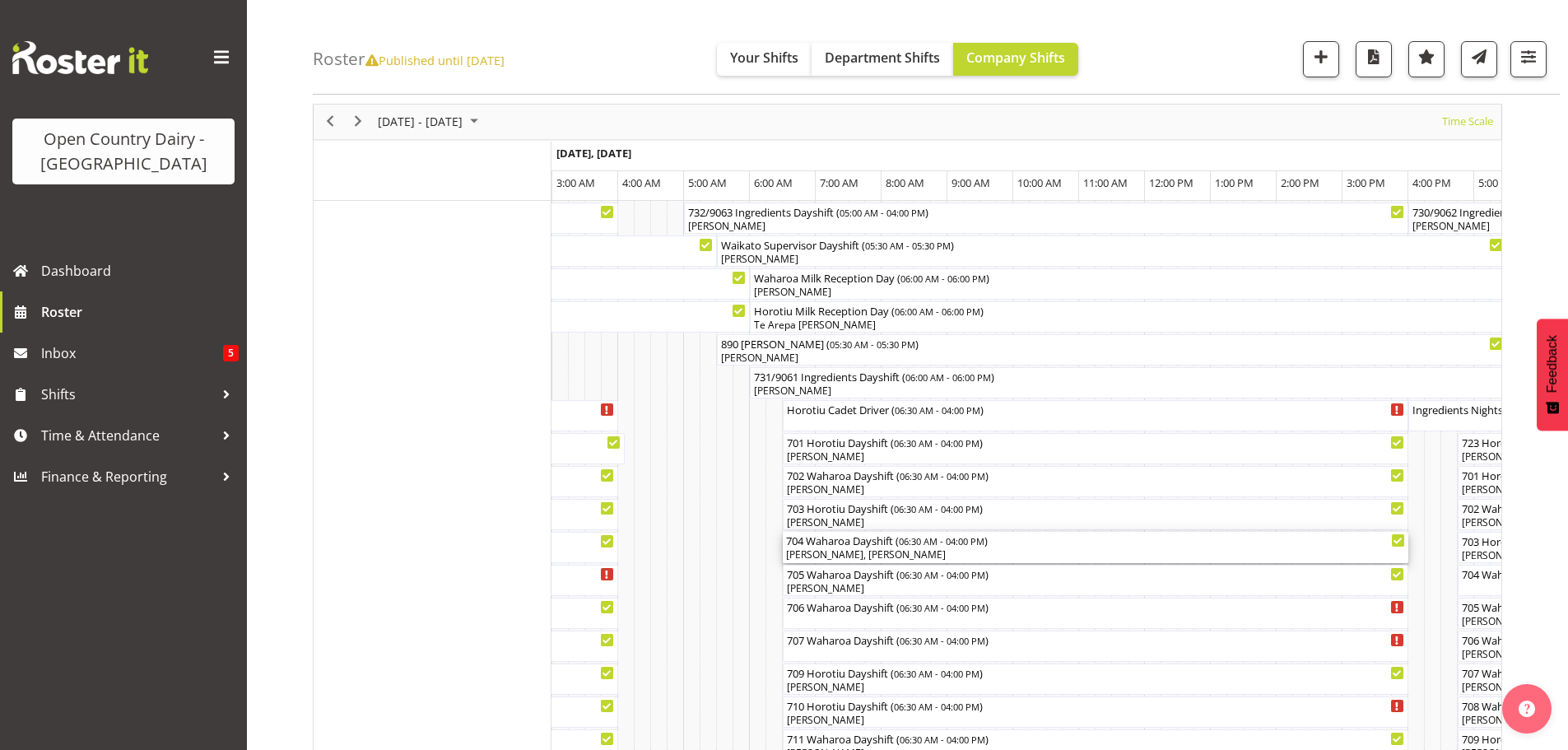
click at [931, 552] on div "[PERSON_NAME], [PERSON_NAME]" at bounding box center [1095, 555] width 619 height 15
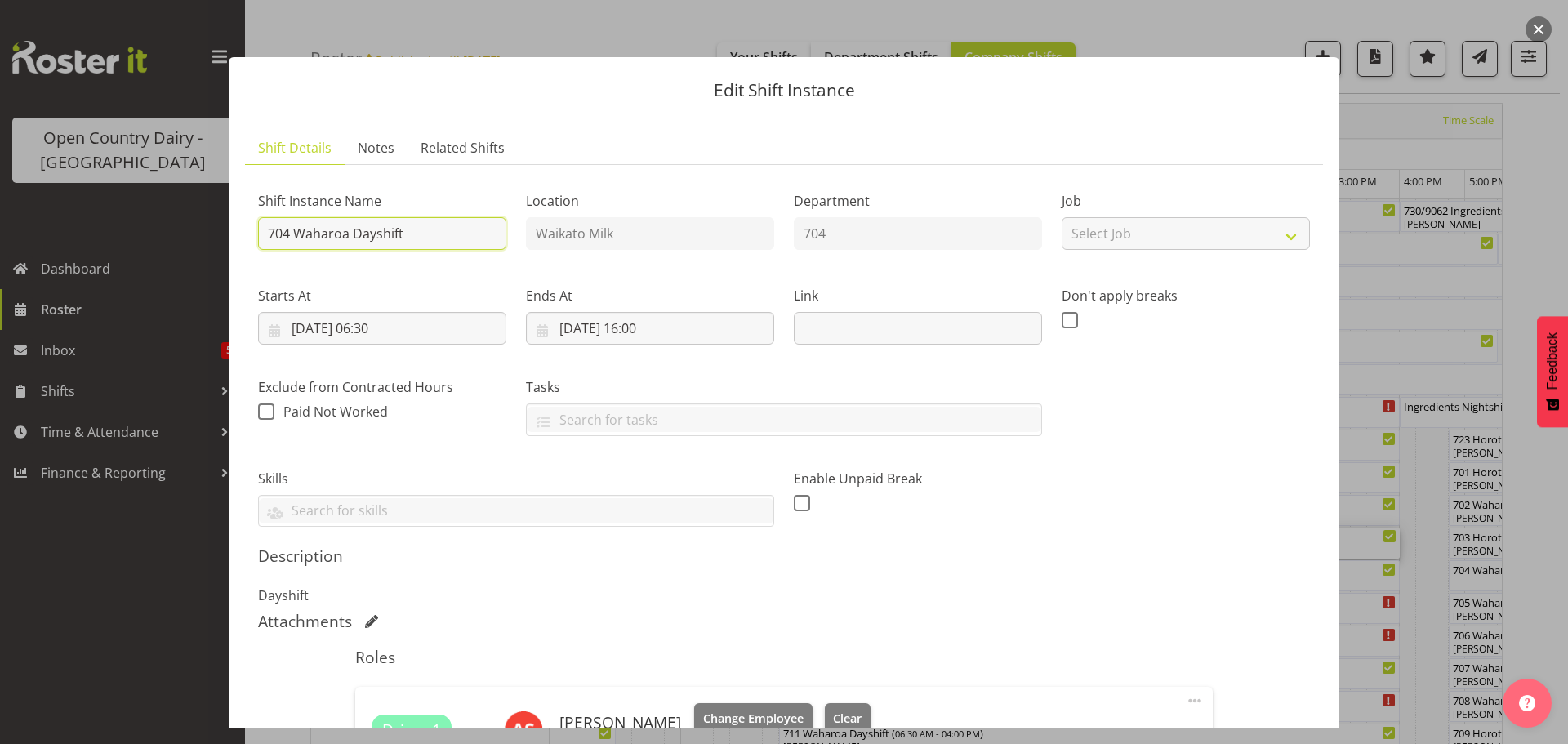
click at [418, 233] on input "704 Waharoa Dayshift" at bounding box center [382, 234] width 249 height 33
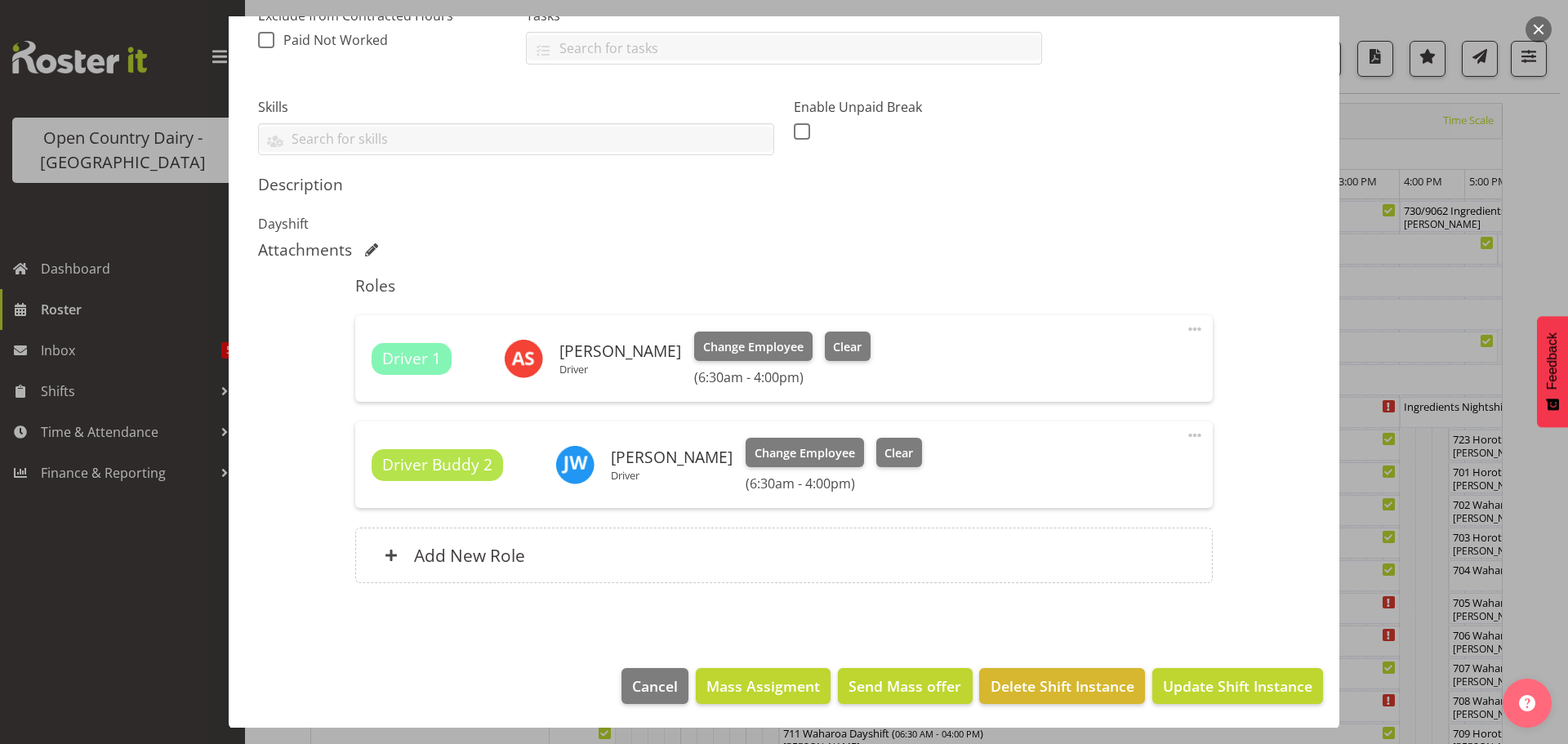
scroll to position [372, 0]
type input "704 OFF ROAD Auto tech"
click at [833, 346] on span "Clear" at bounding box center [847, 346] width 28 height 18
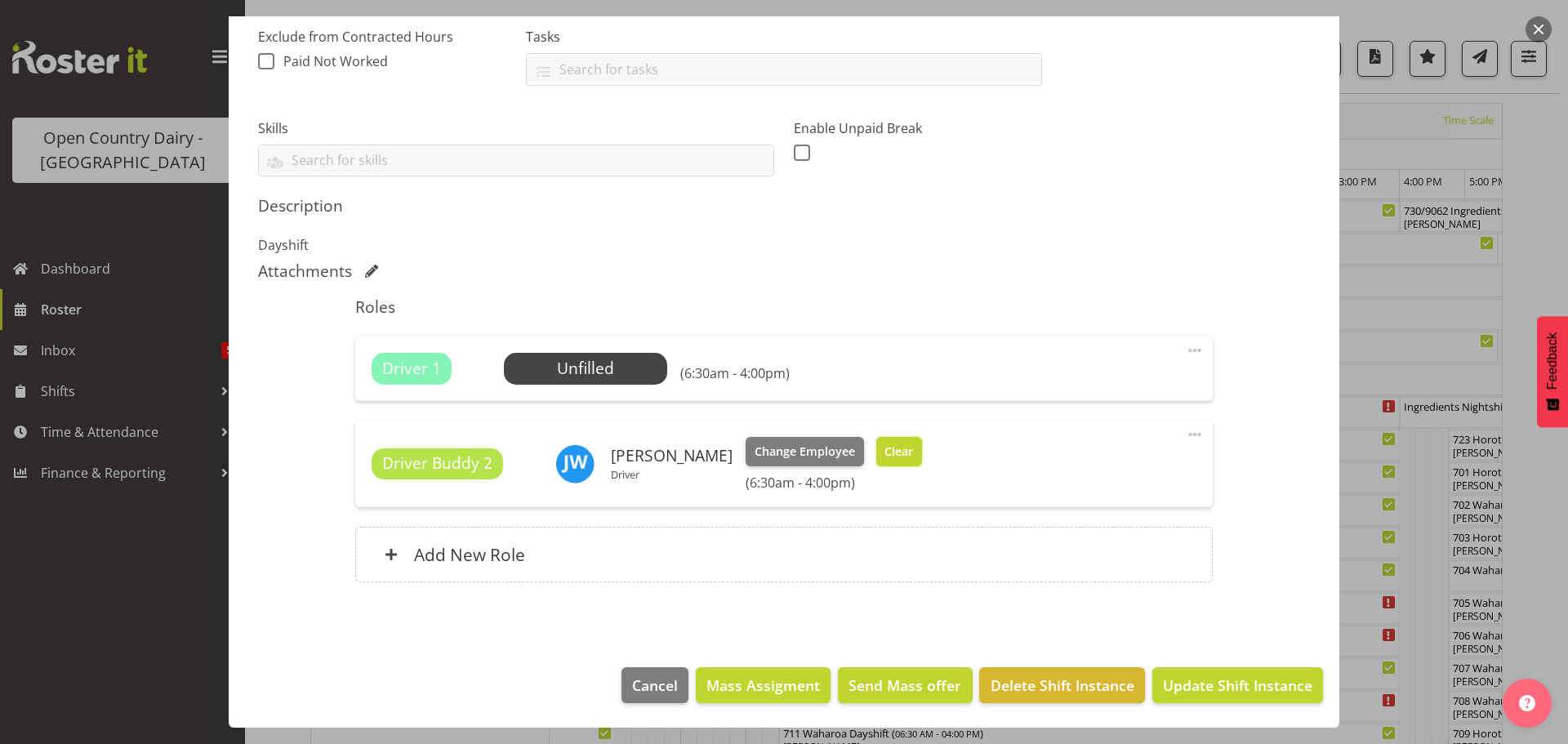
click at [891, 455] on span "Clear" at bounding box center [899, 452] width 28 height 18
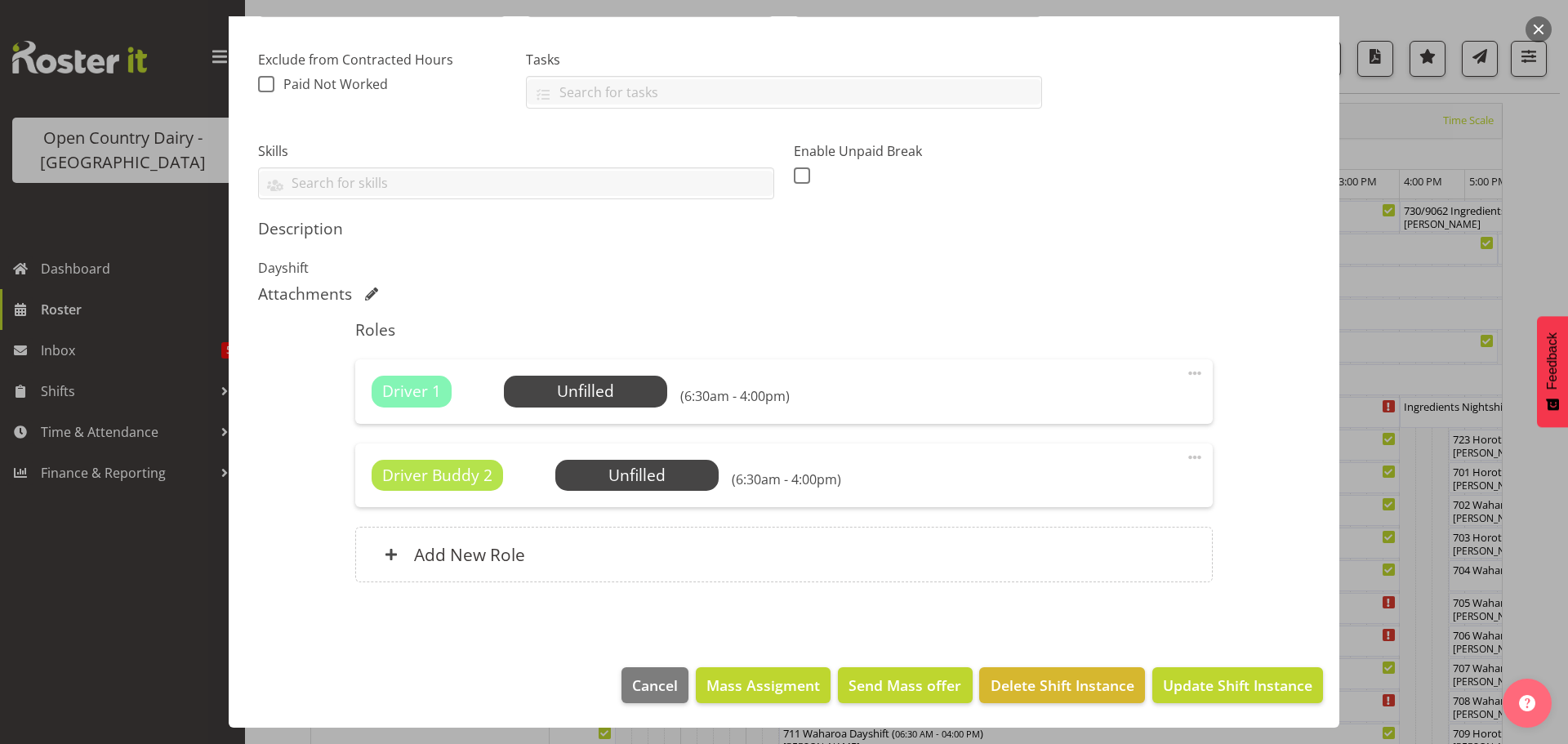
click at [1186, 455] on span at bounding box center [1196, 458] width 20 height 20
click at [1075, 552] on link "Delete" at bounding box center [1126, 552] width 157 height 29
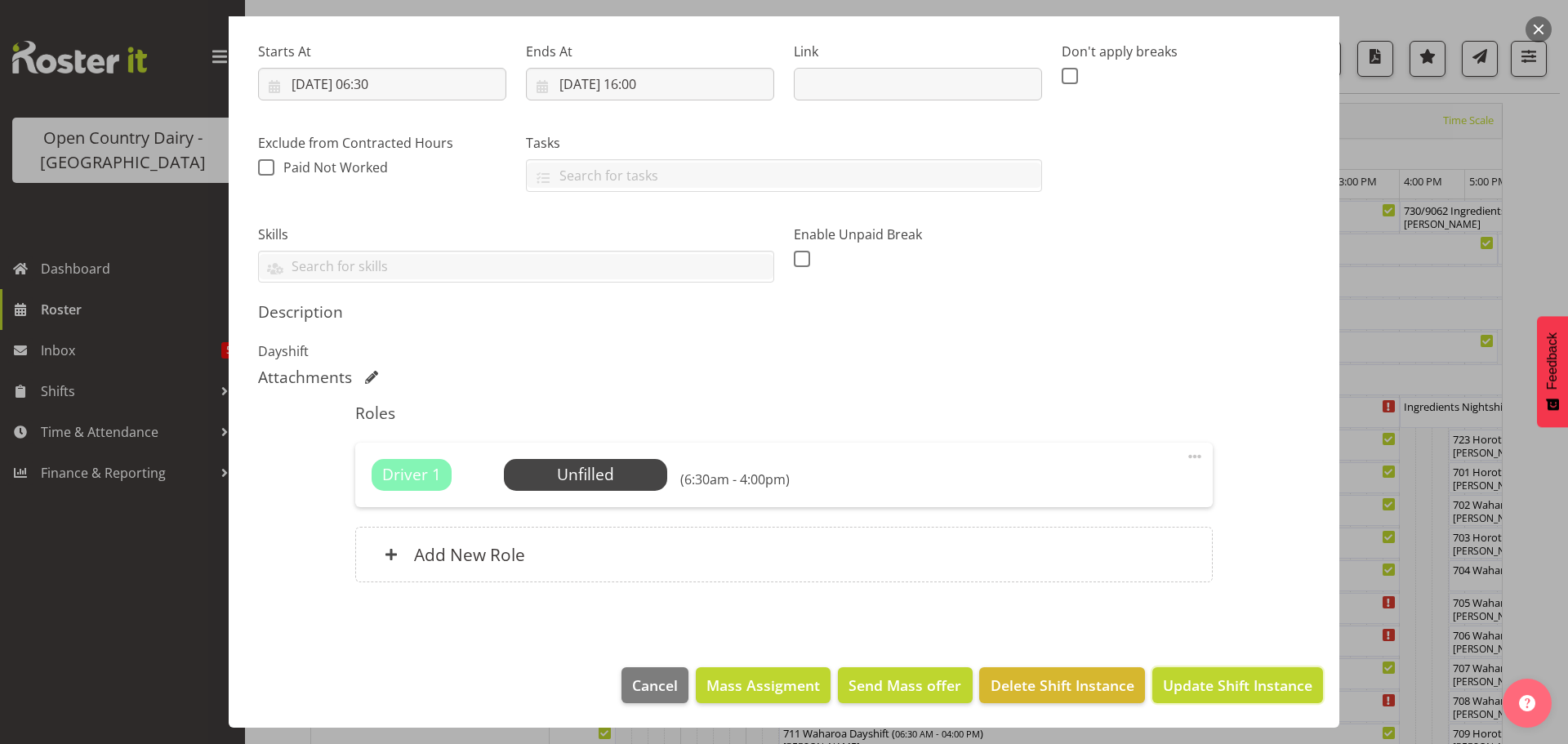
click at [1217, 680] on span "Update Shift Instance" at bounding box center [1237, 685] width 149 height 21
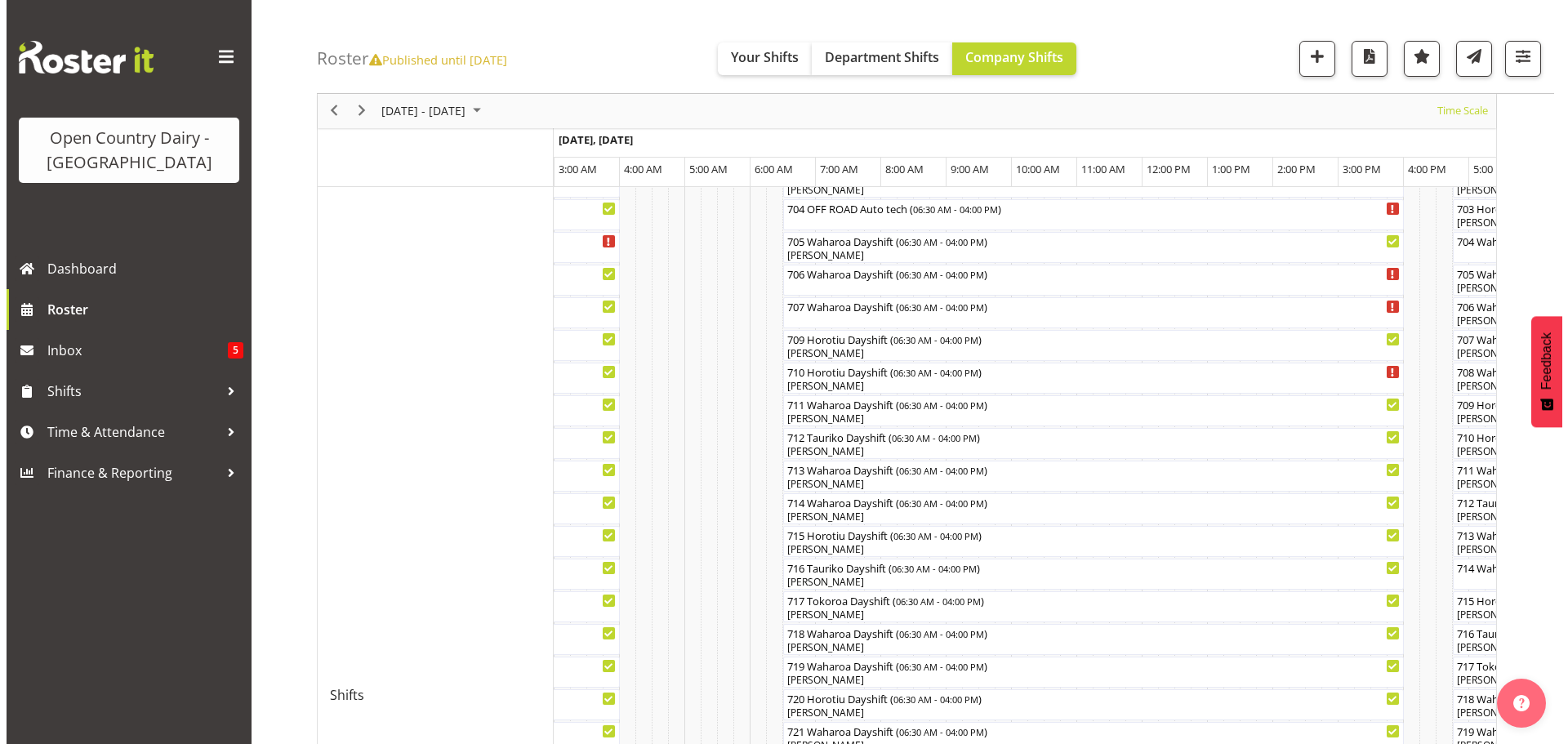
scroll to position [386, 0]
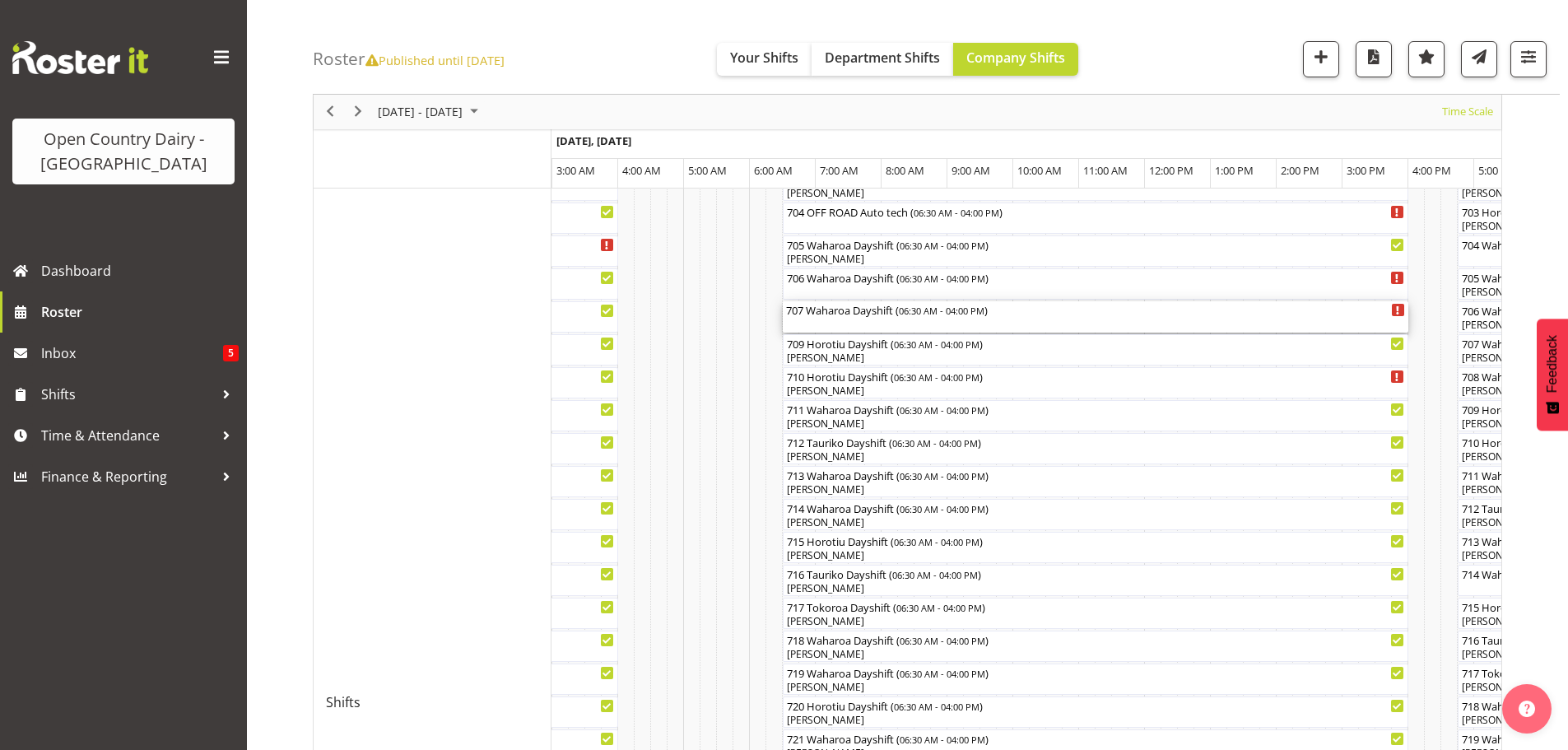
click at [880, 318] on div "707 Waharoa Dayshift ( 06:30 AM - 04:00 PM )" at bounding box center [1095, 317] width 619 height 31
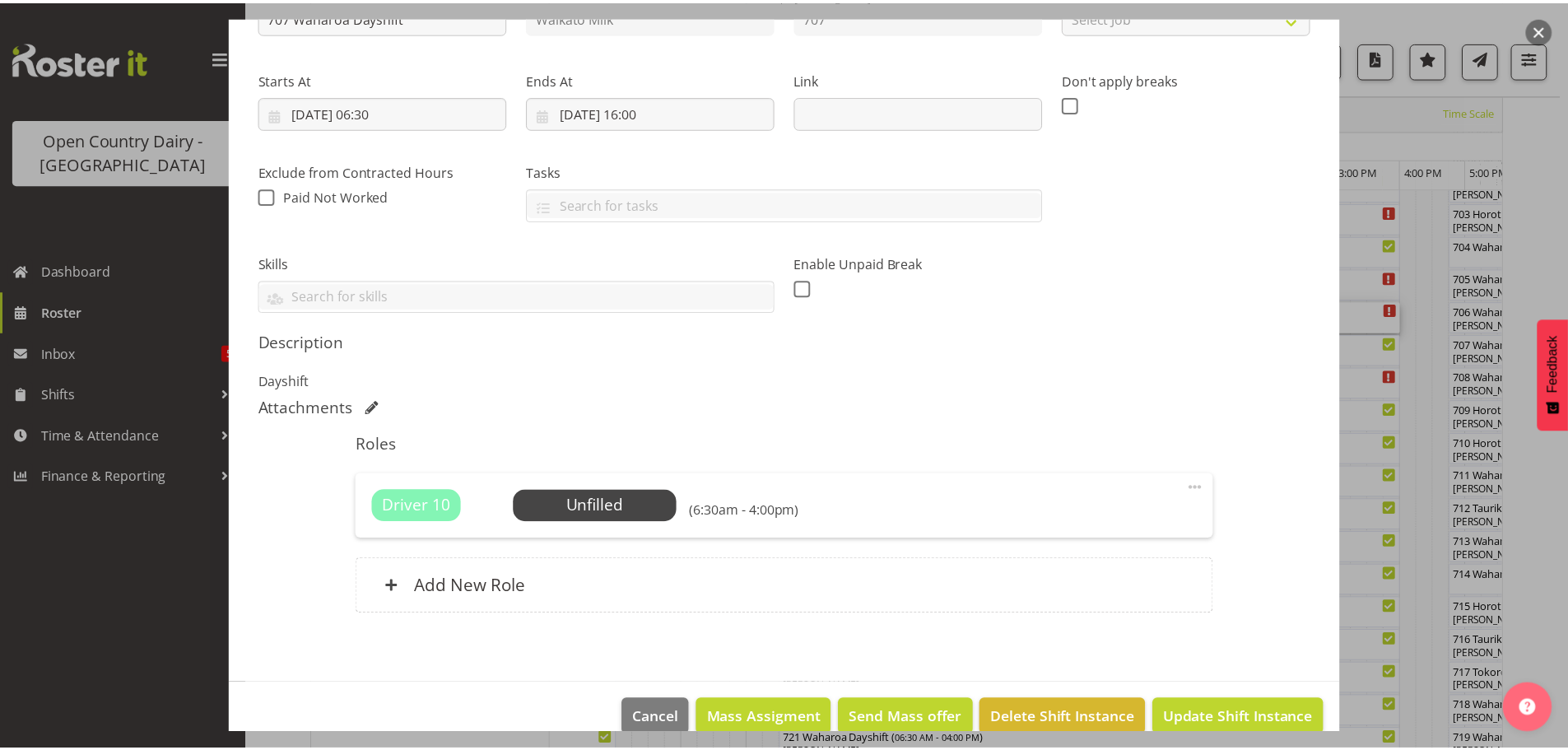
scroll to position [246, 0]
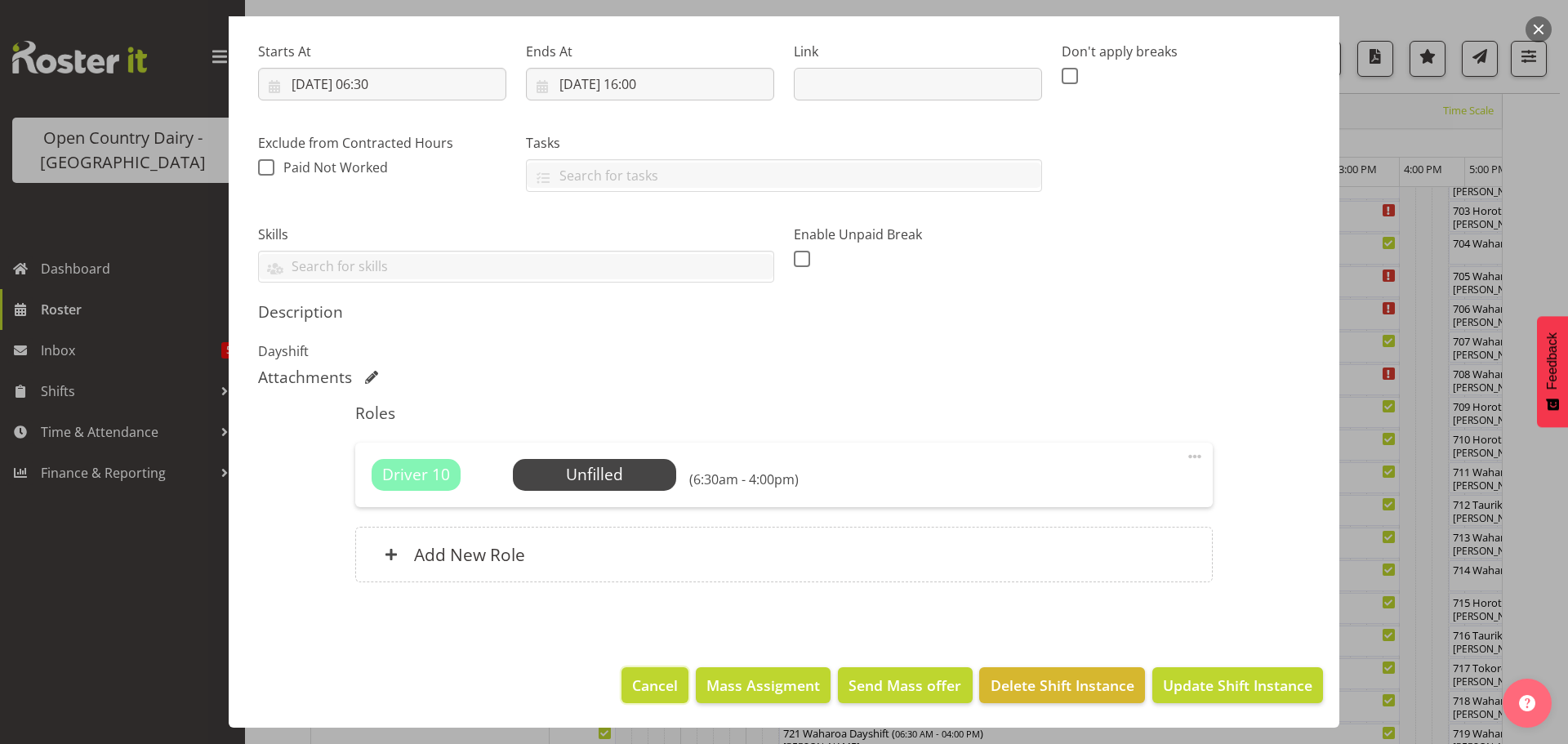
click at [654, 683] on span "Cancel" at bounding box center [655, 685] width 46 height 21
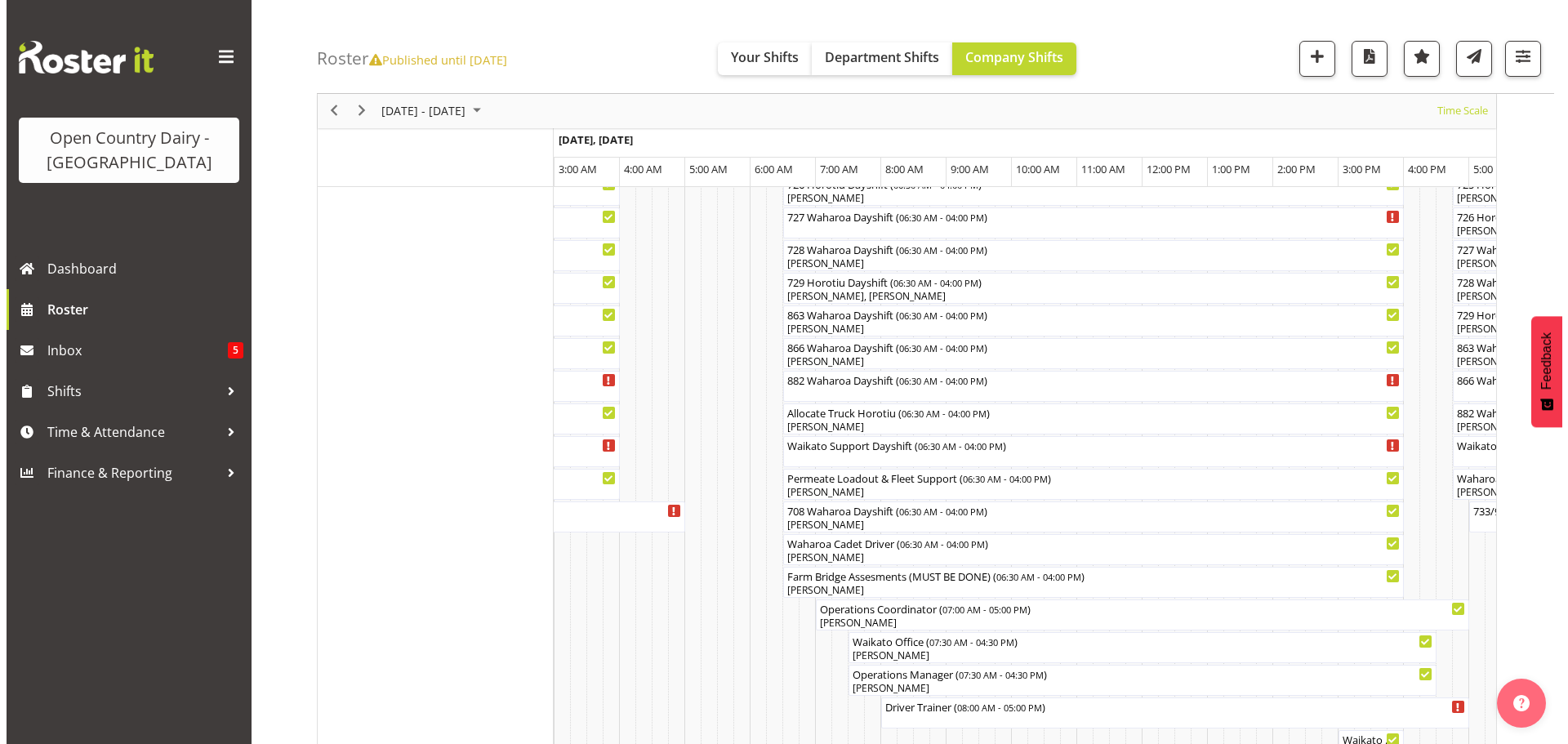
scroll to position [1122, 0]
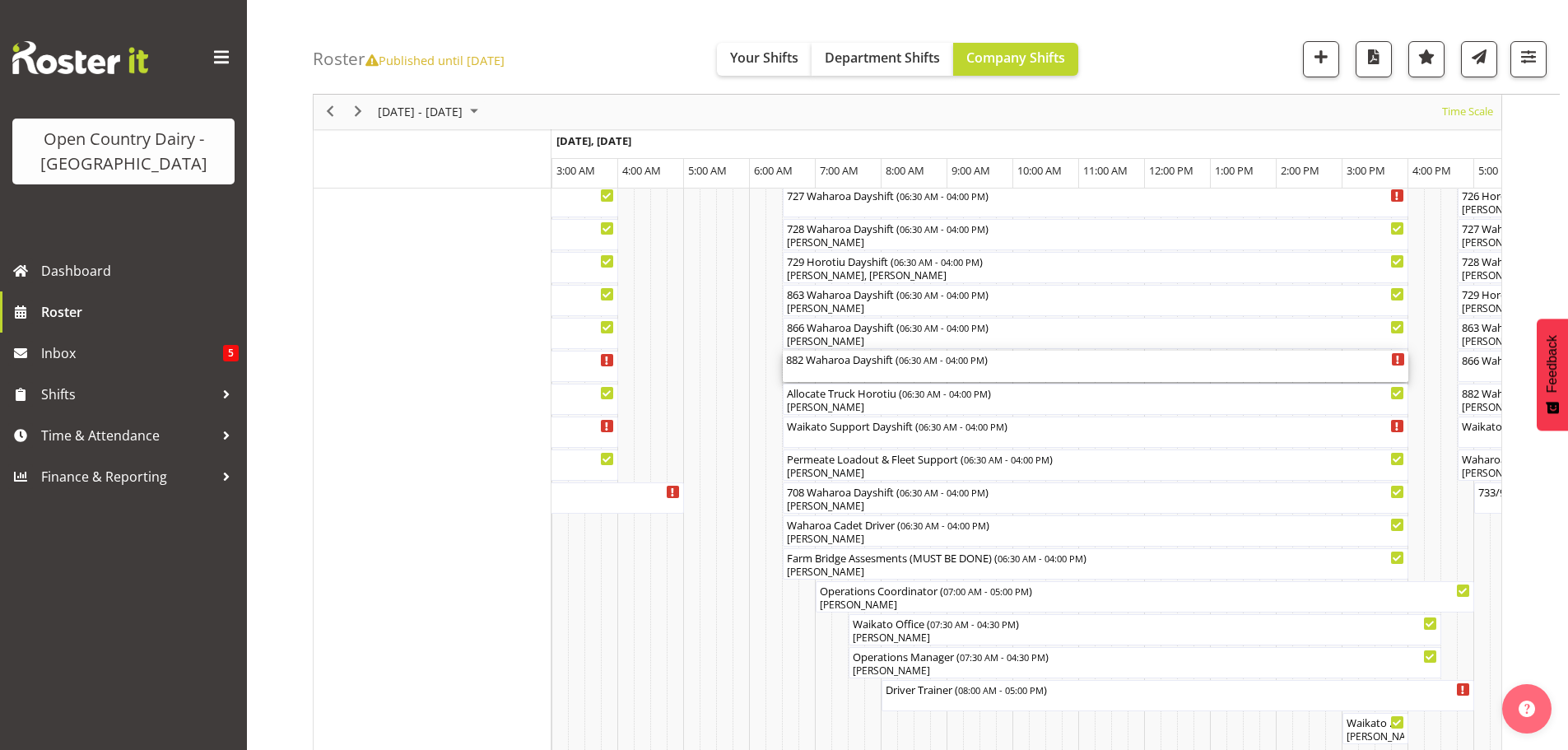
click at [852, 375] on div "882 Waharoa Dayshift ( 06:30 AM - 04:00 PM )" at bounding box center [1095, 366] width 619 height 31
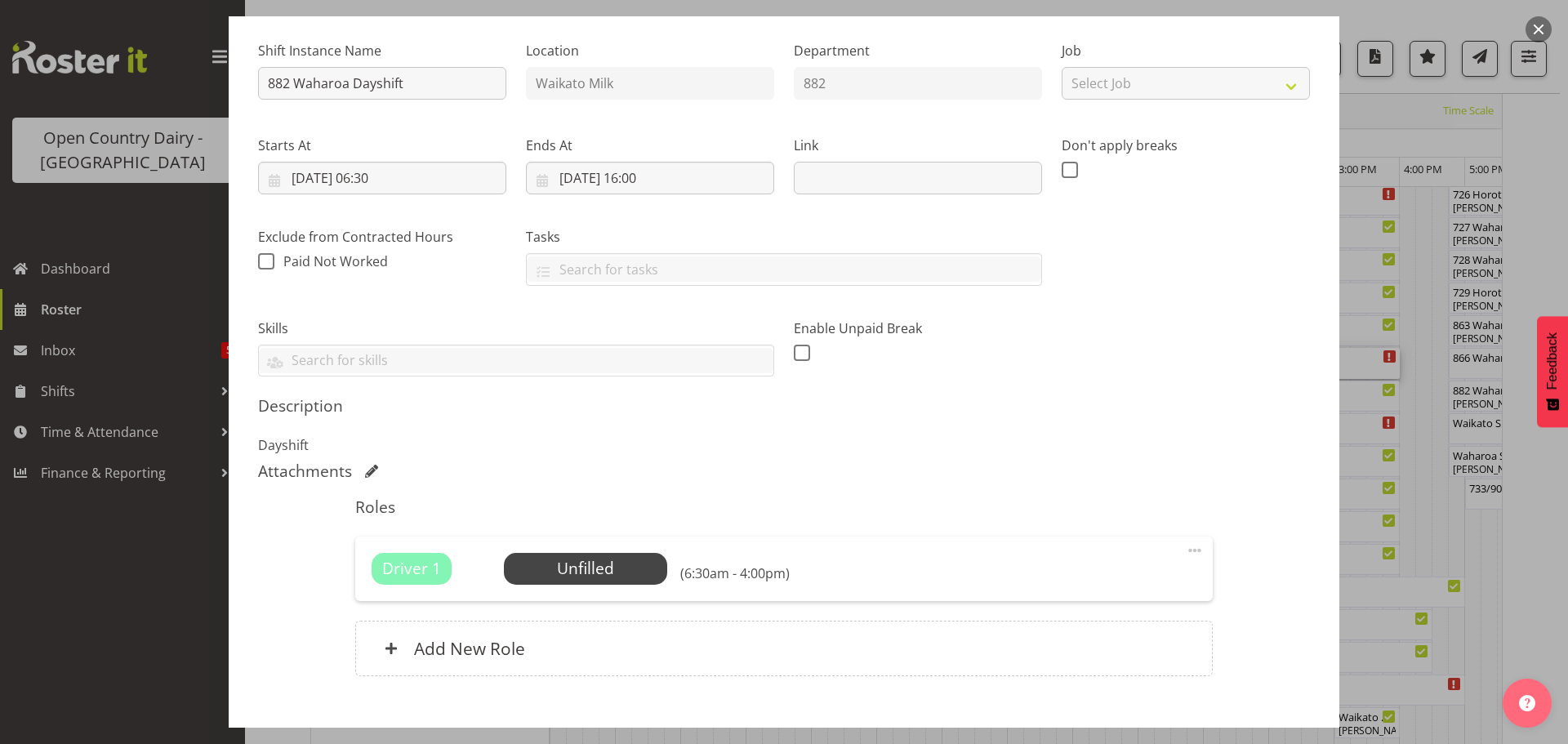
scroll to position [163, 0]
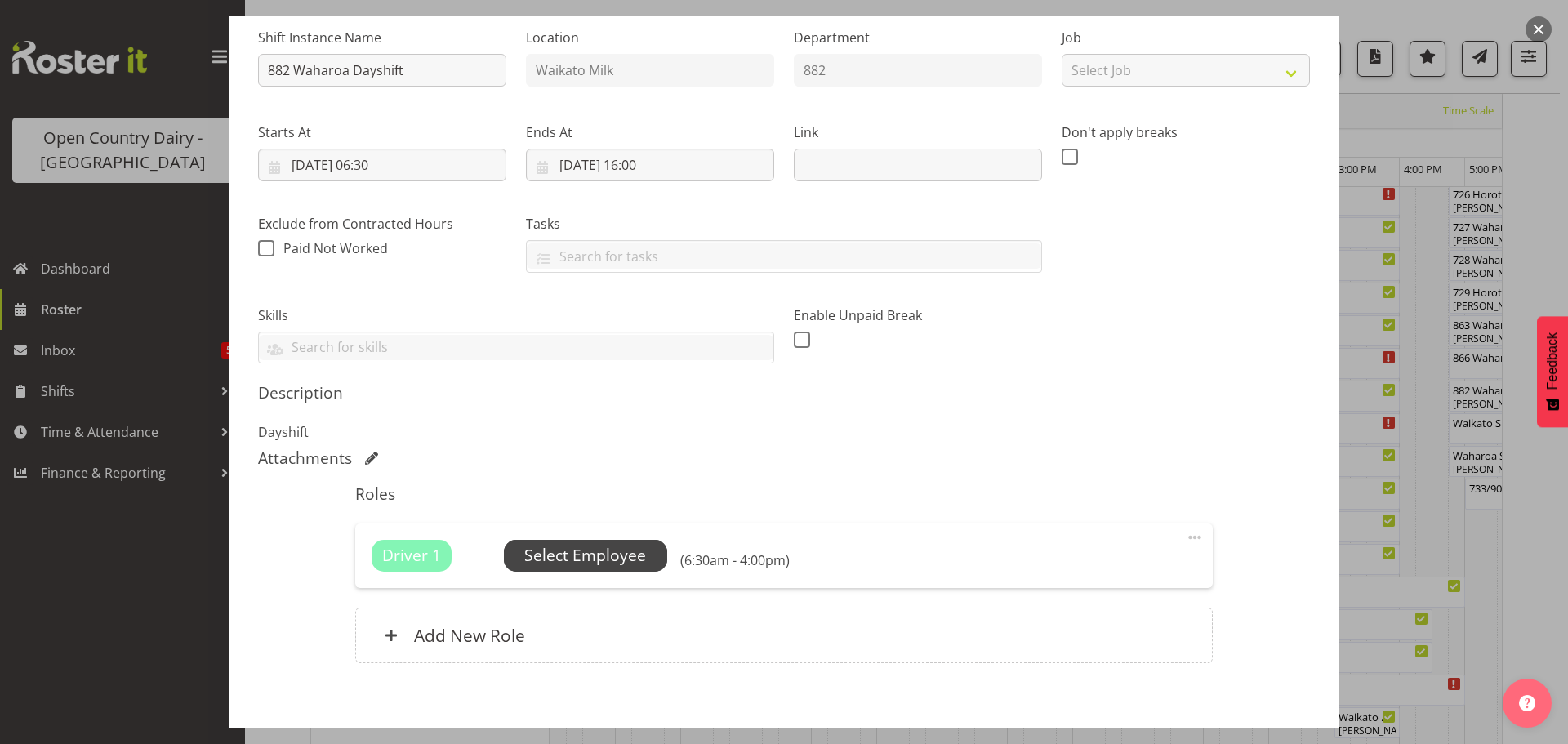
click at [581, 552] on span "Select Employee" at bounding box center [585, 555] width 122 height 24
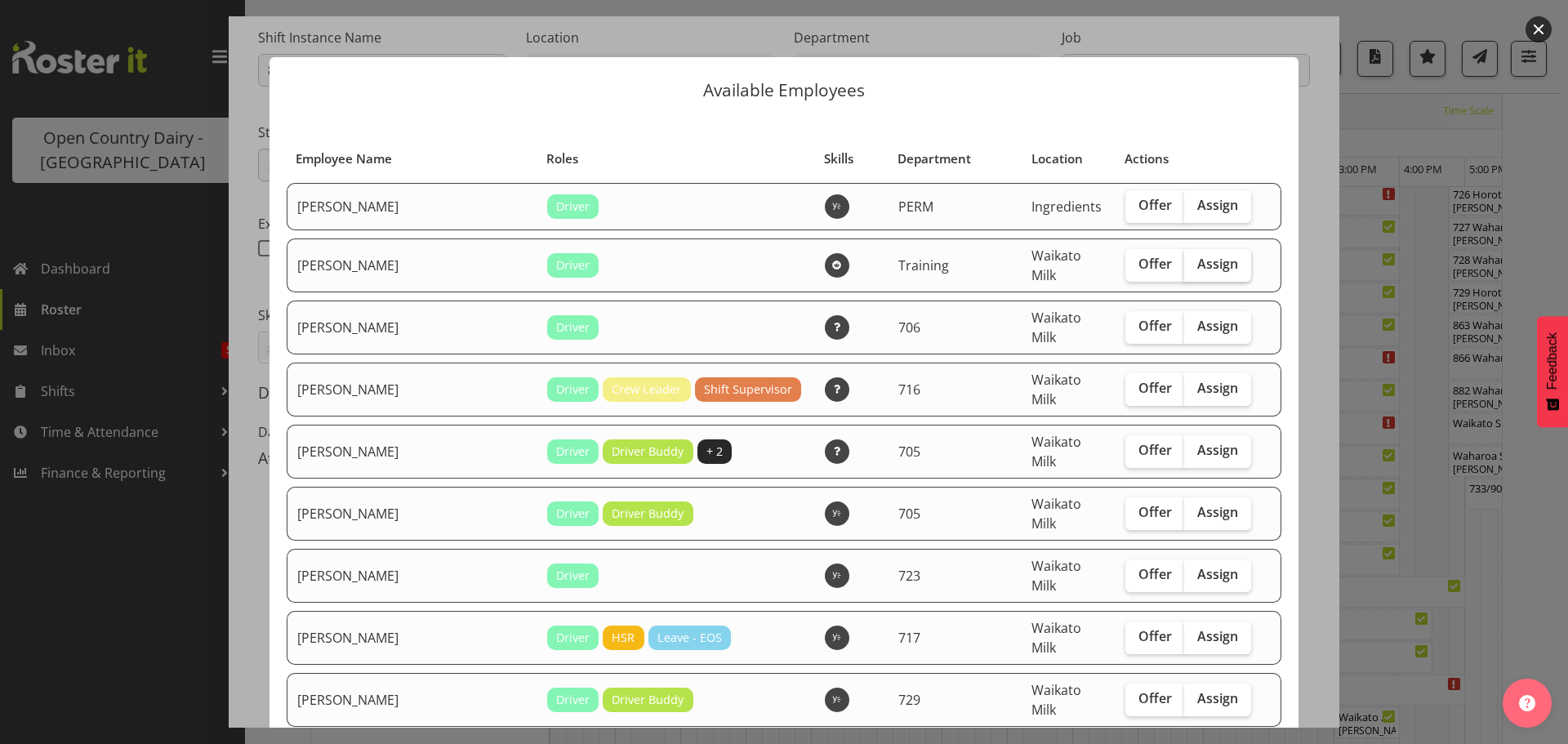
click at [1197, 261] on span "Assign" at bounding box center [1217, 264] width 41 height 16
click at [1188, 261] on input "Assign" at bounding box center [1190, 264] width 11 height 11
checkbox input "true"
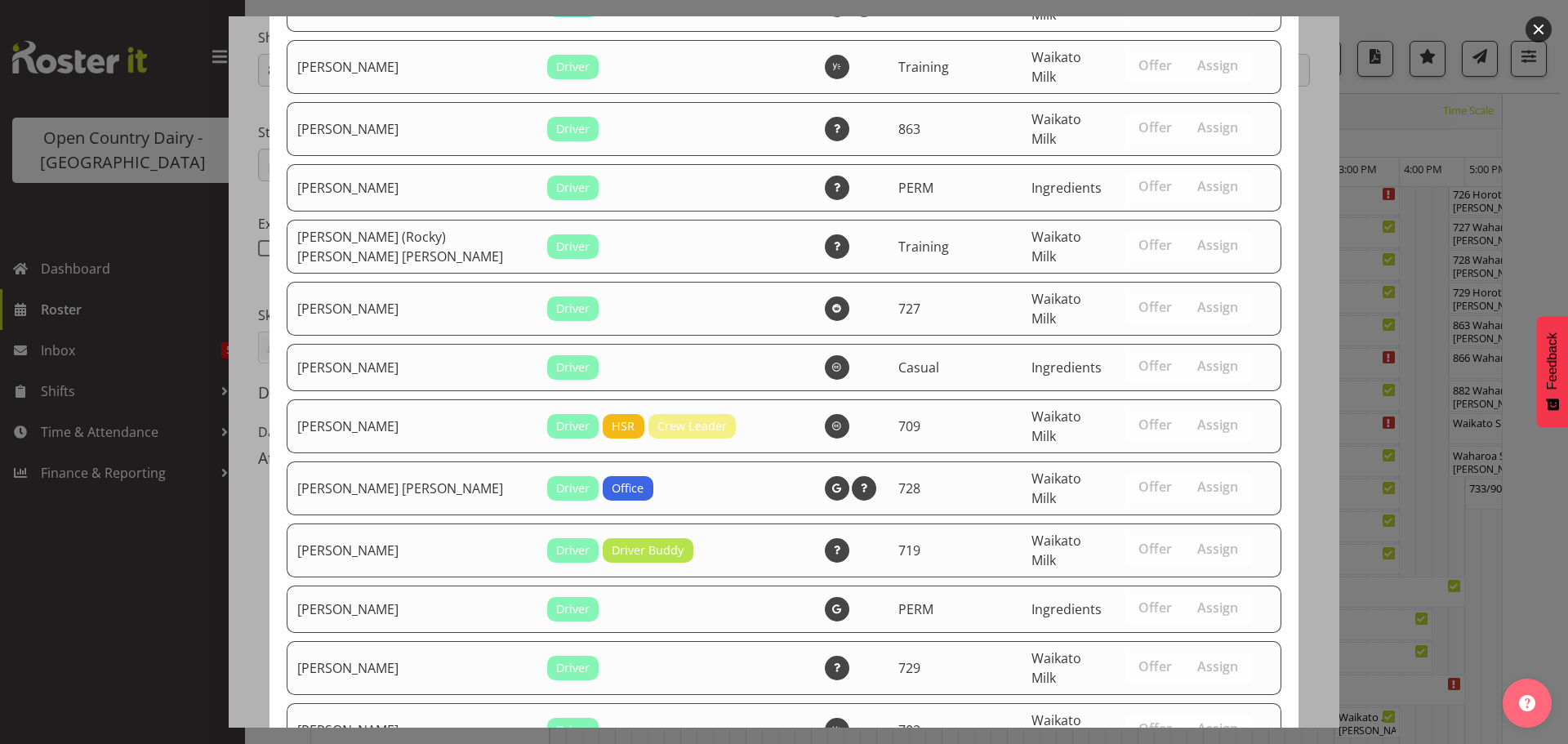
scroll to position [2938, 0]
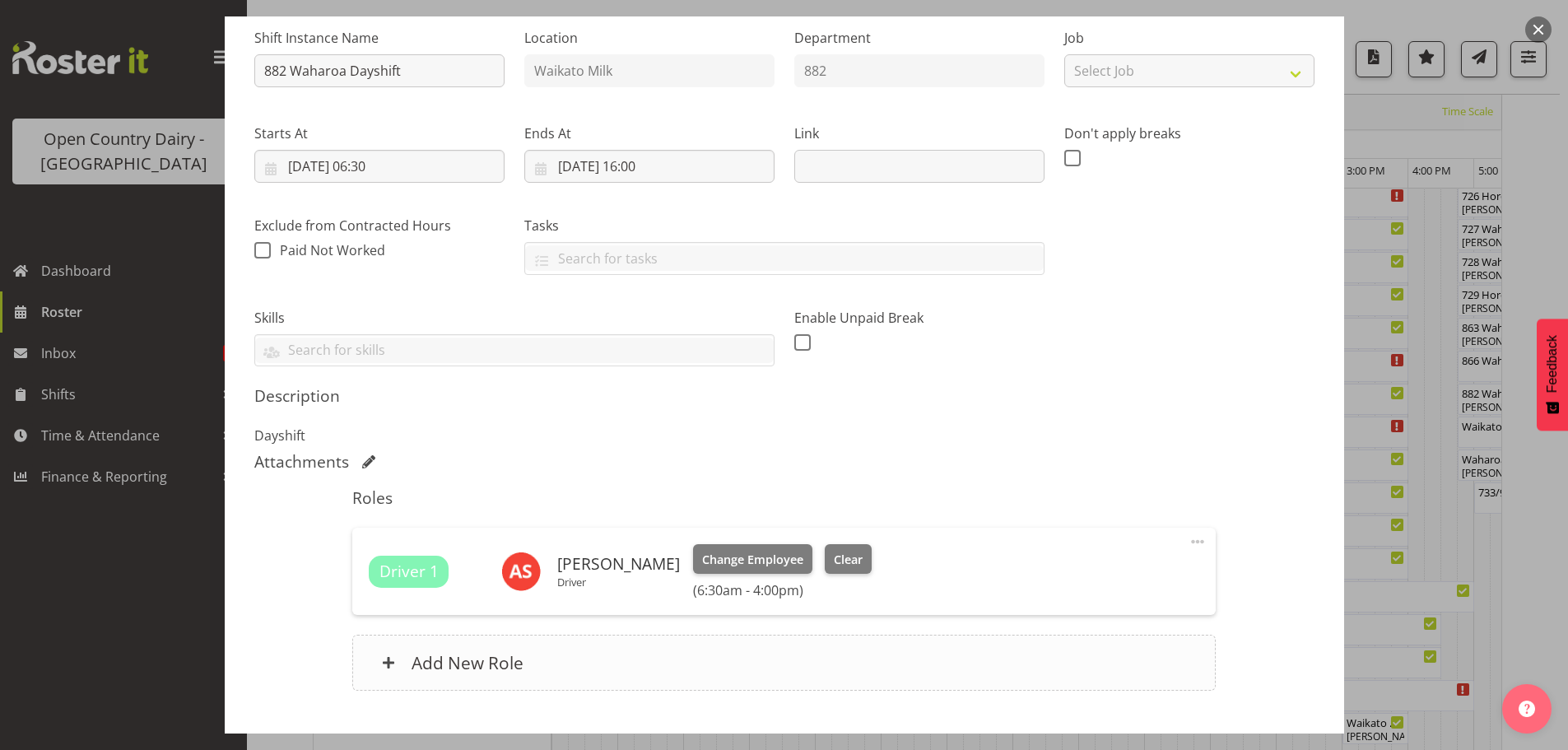
click at [470, 660] on h6 "Add New Role" at bounding box center [468, 662] width 112 height 21
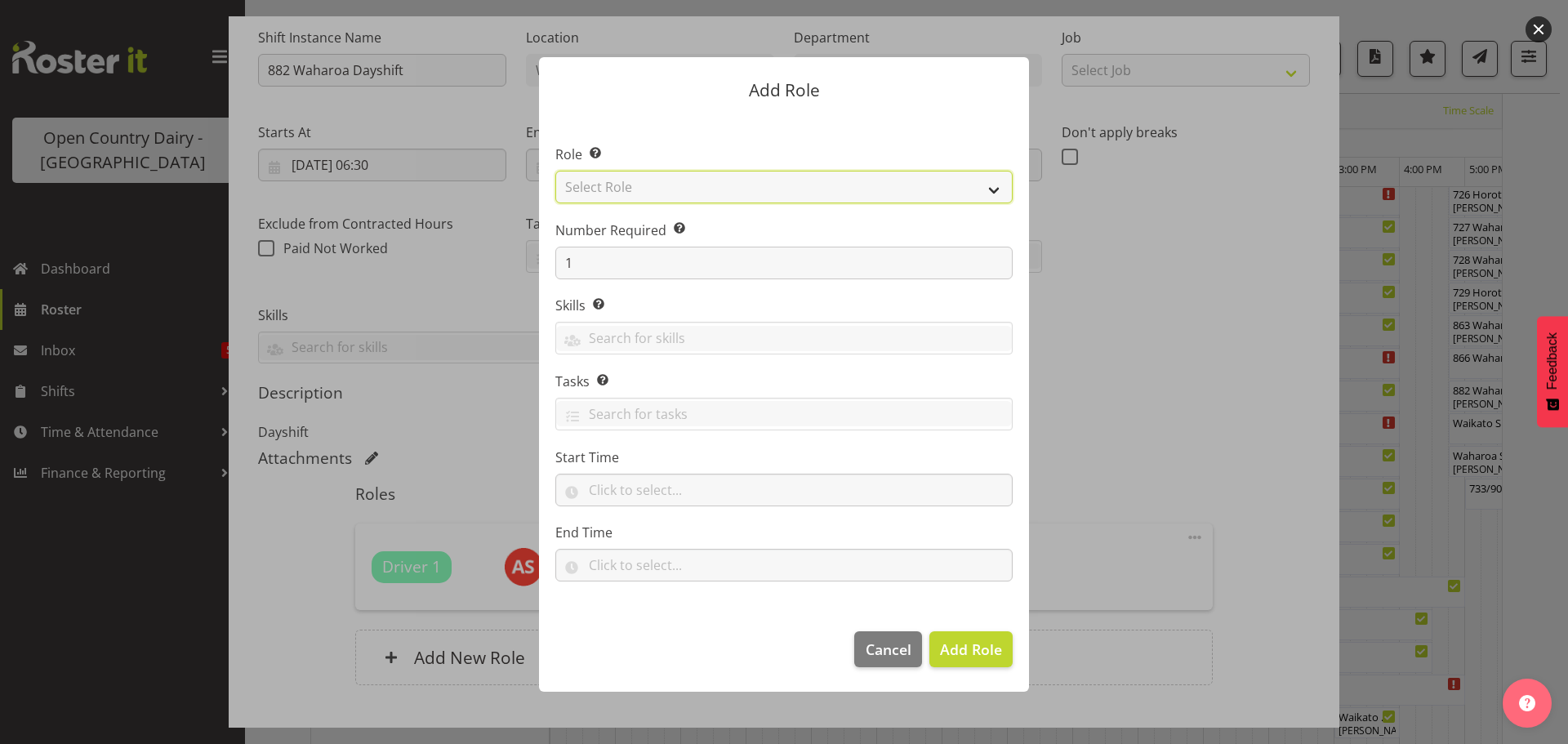
click at [993, 189] on select "Select Role Cadet Driver Crew Leader Driver Driver Buddy Driver Assessor Dayshi…" at bounding box center [784, 187] width 457 height 33
select select "1436"
click at [555, 170] on select "Select Role Cadet Driver Crew Leader Driver Driver Buddy Driver Assessor Dayshi…" at bounding box center [784, 187] width 457 height 33
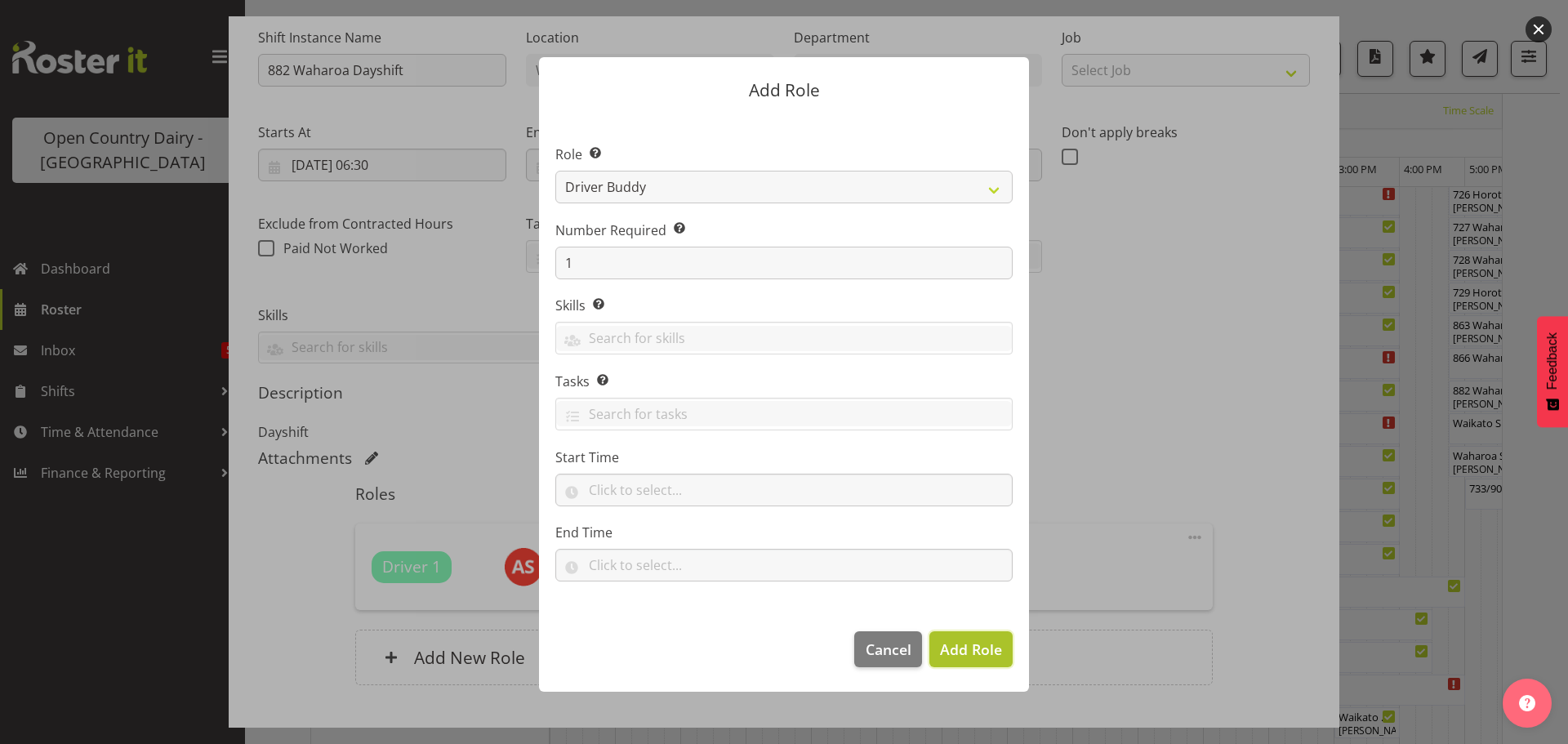
click at [976, 651] on span "Add Role" at bounding box center [972, 649] width 62 height 20
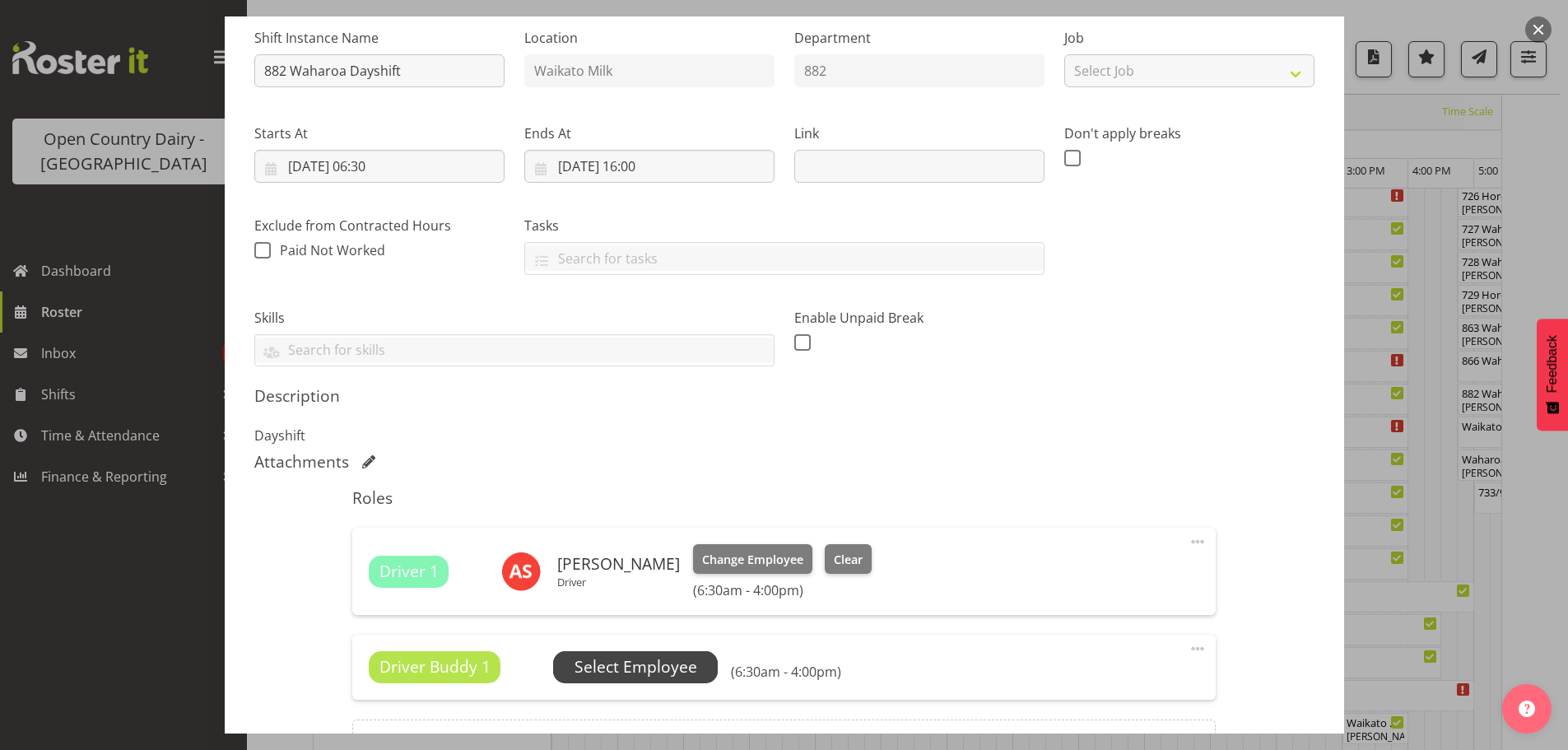
click at [651, 668] on span "Select Employee" at bounding box center [636, 667] width 123 height 24
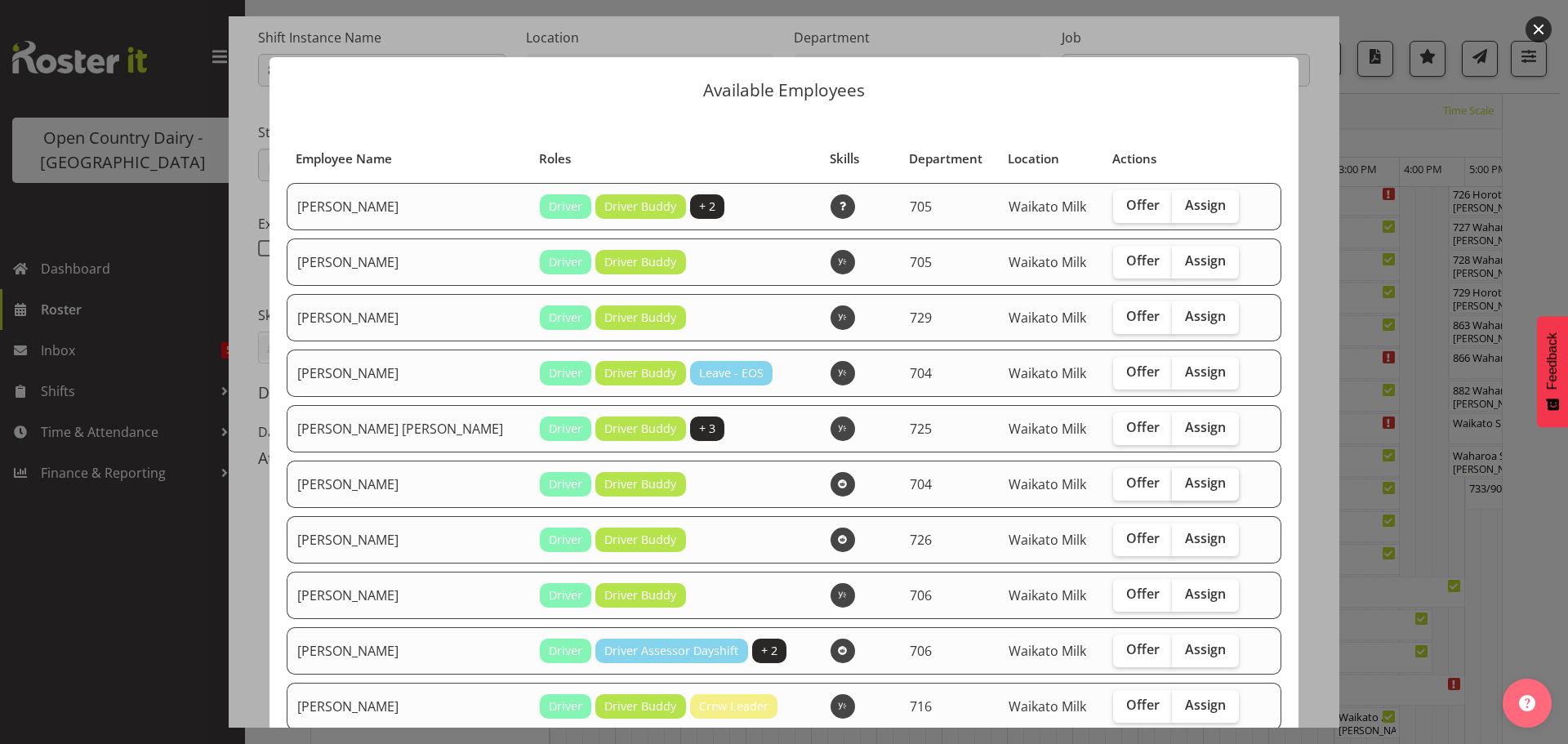
click at [1186, 482] on span "Assign" at bounding box center [1206, 483] width 41 height 16
click at [1179, 482] on input "Assign" at bounding box center [1177, 484] width 11 height 11
checkbox input "true"
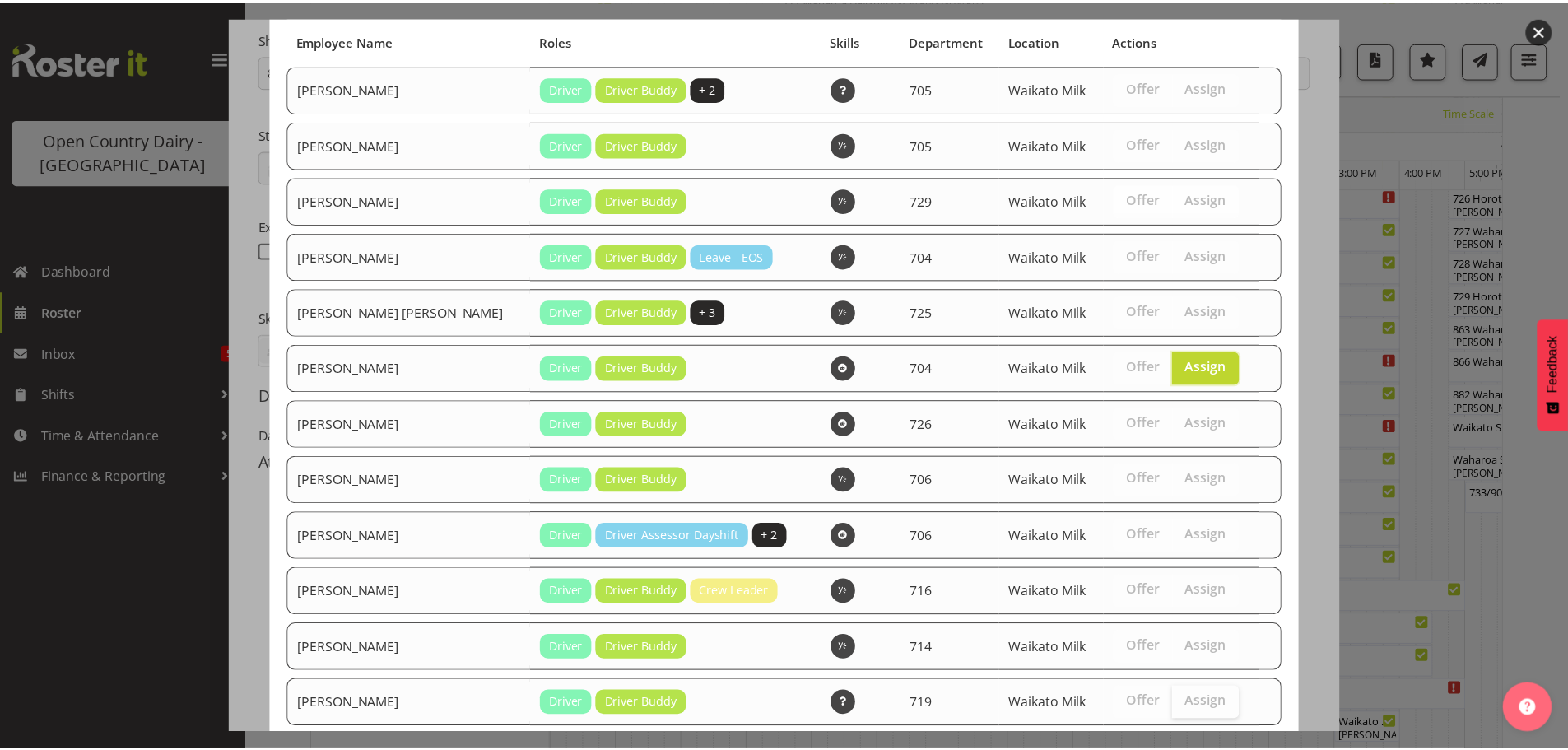
scroll to position [274, 0]
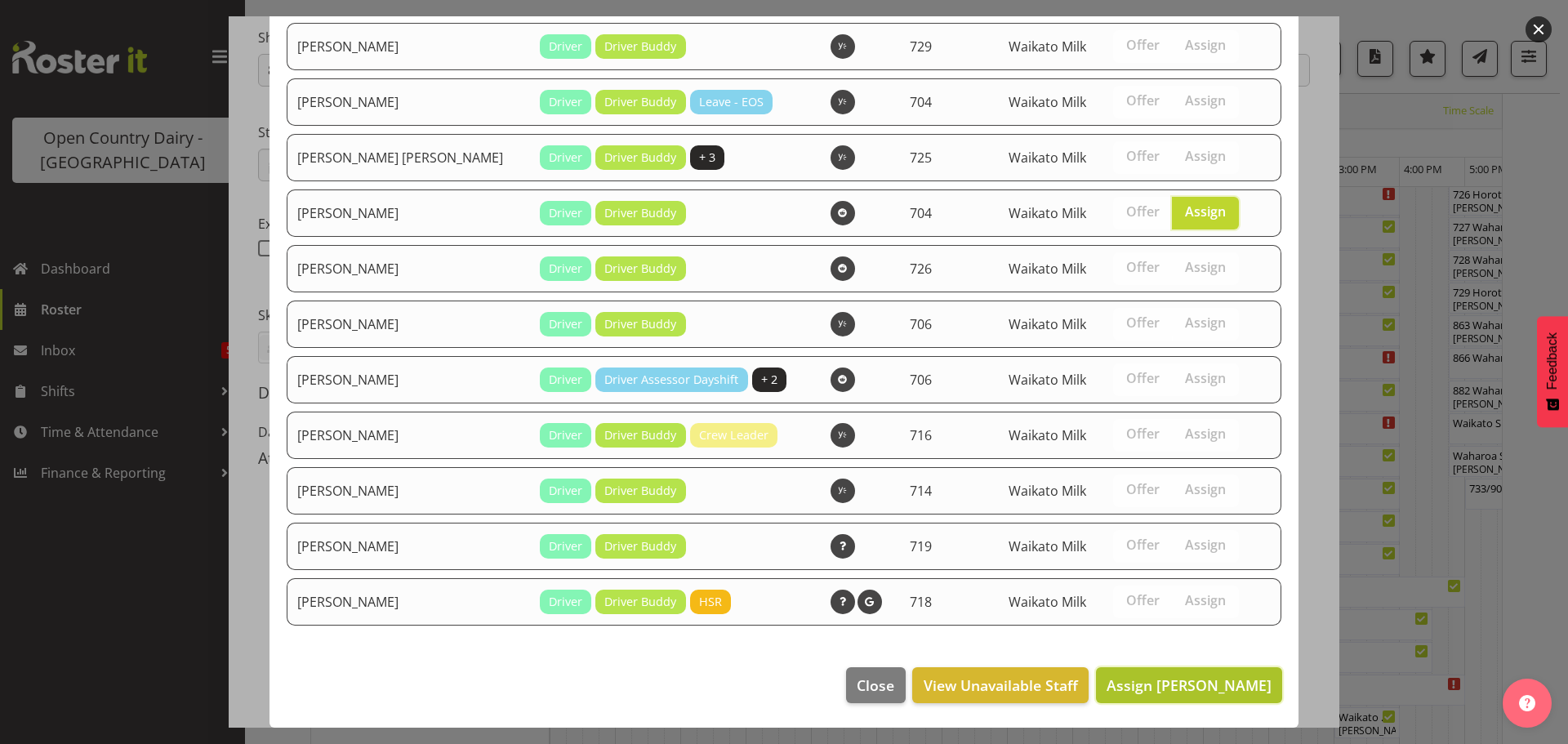
click at [1199, 685] on span "Assign Jon Williams" at bounding box center [1189, 686] width 165 height 20
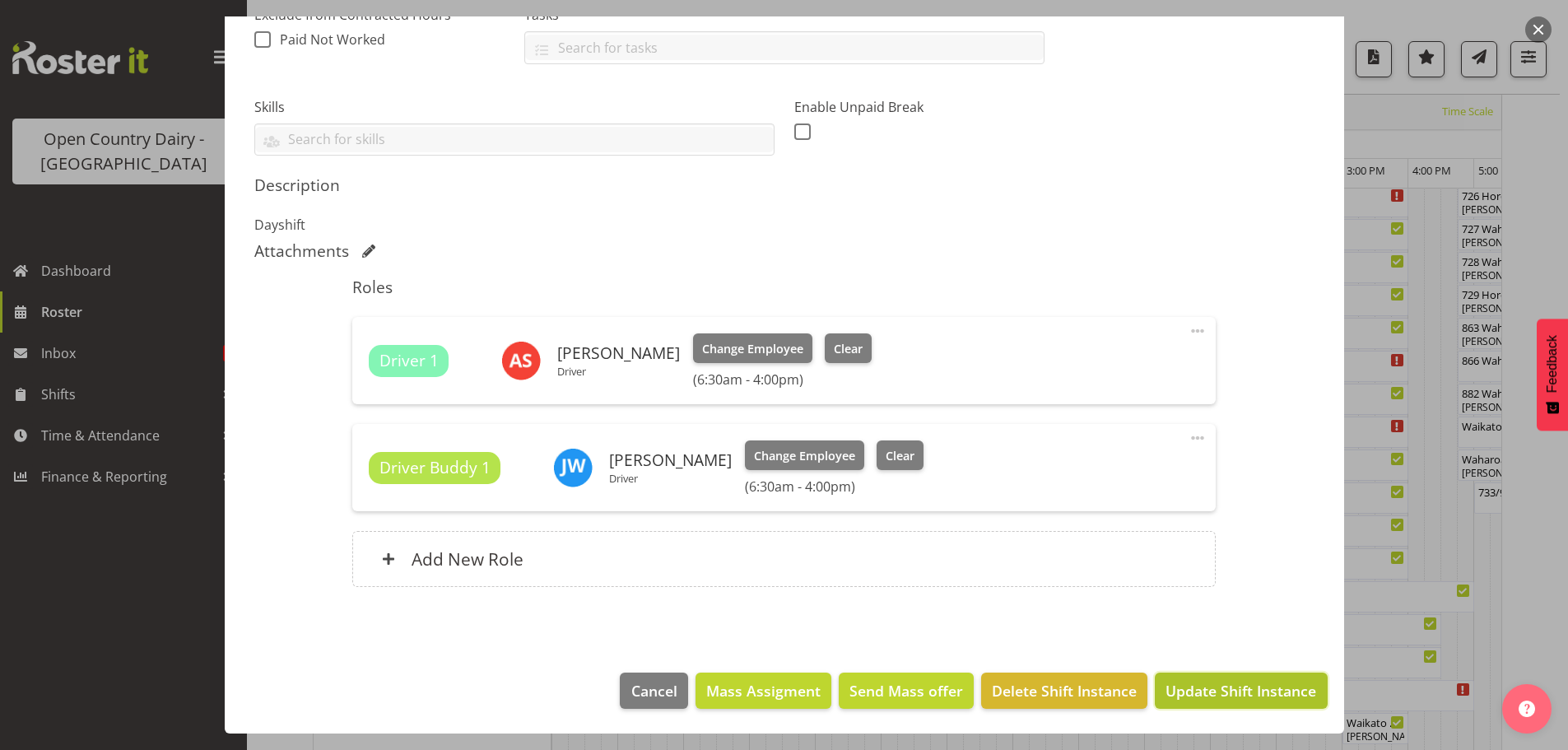
click at [1251, 692] on span "Update Shift Instance" at bounding box center [1240, 690] width 150 height 21
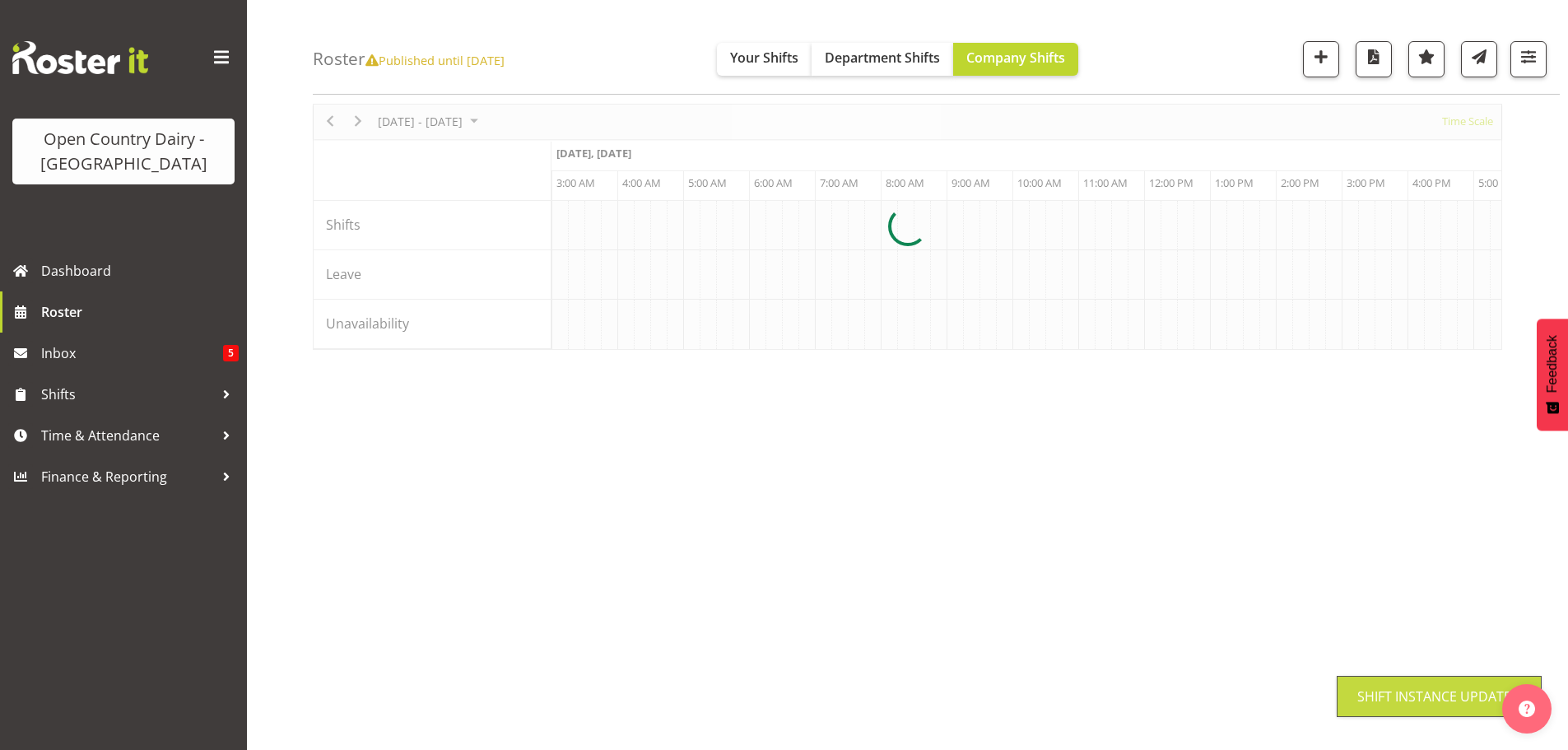
scroll to position [60, 0]
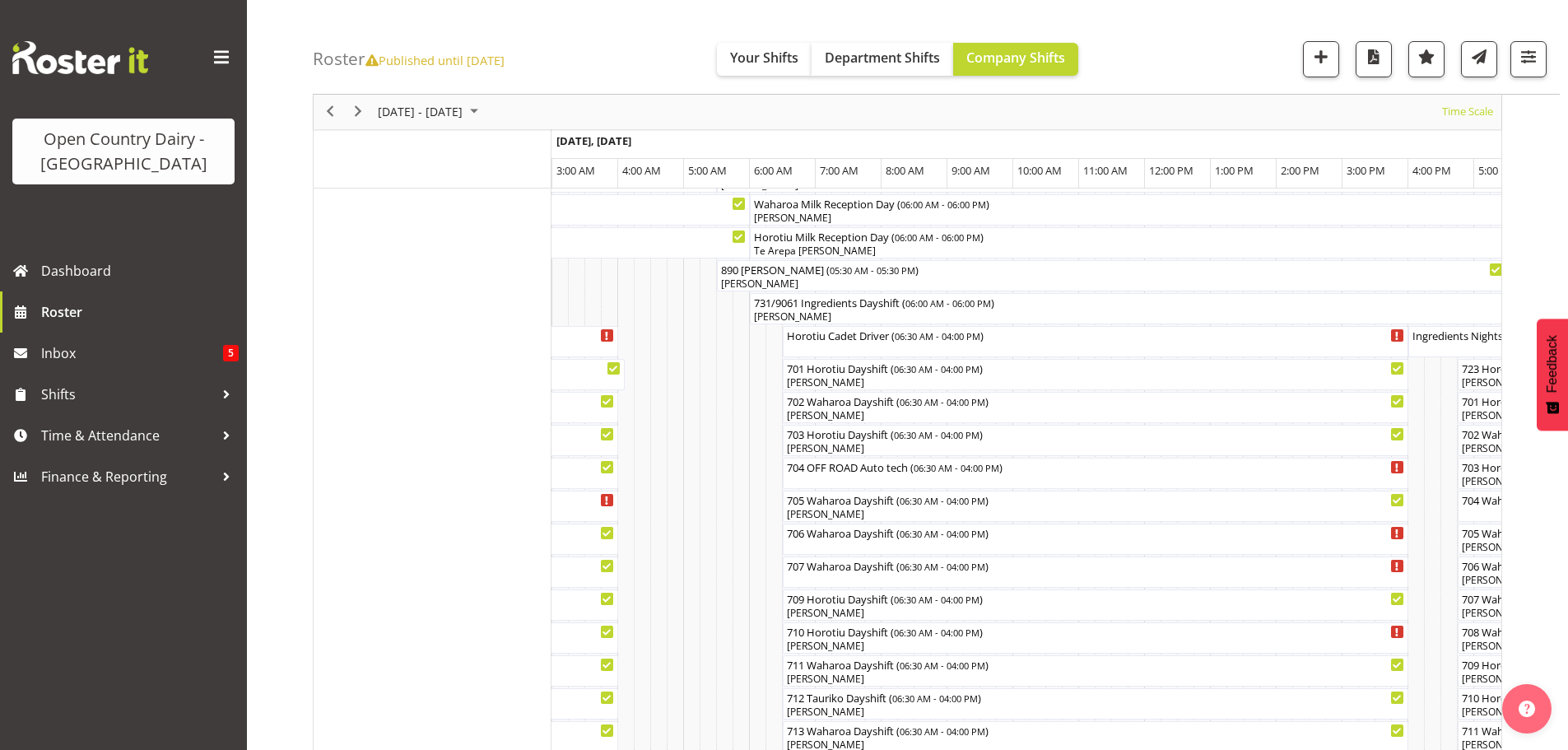
scroll to position [389, 0]
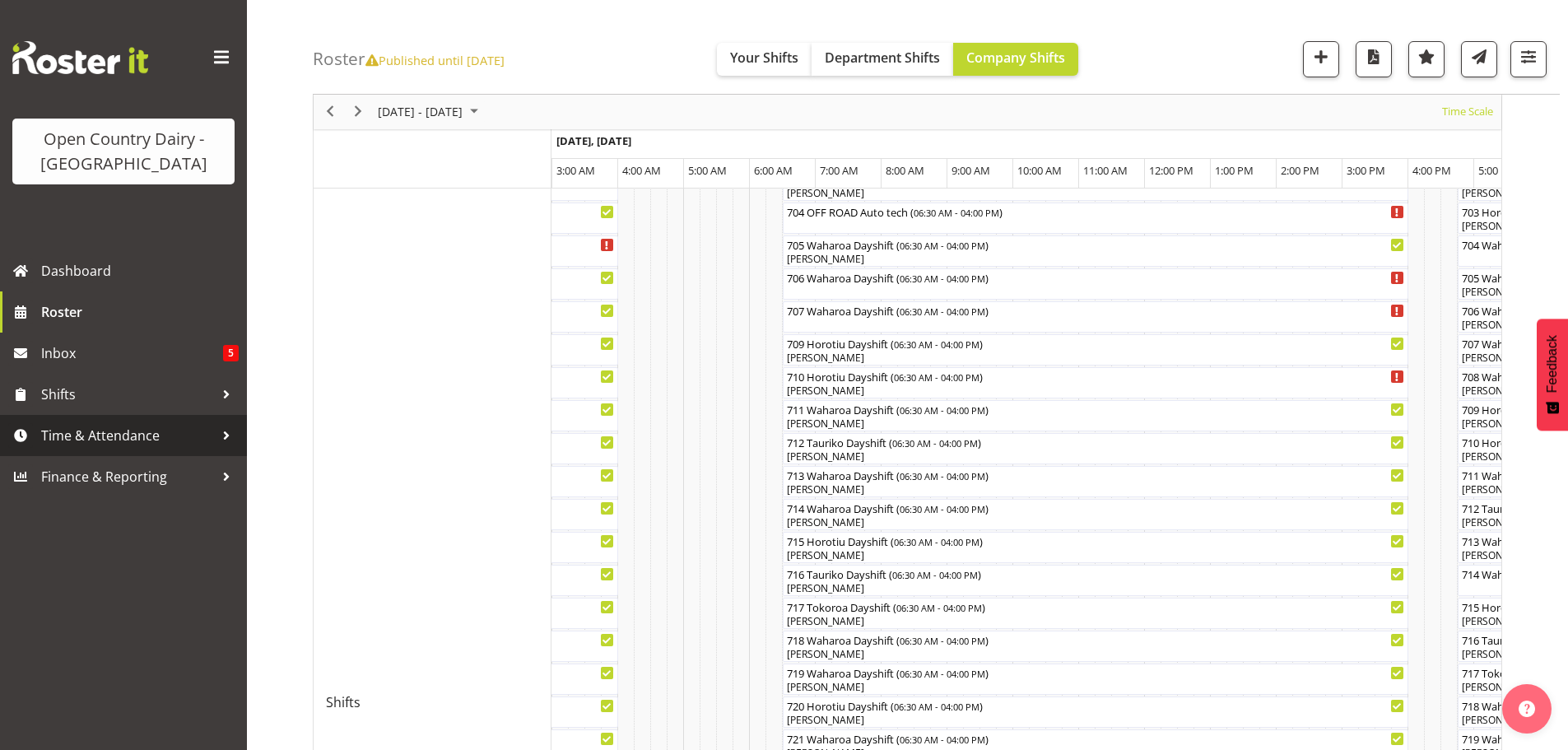
click at [117, 433] on span "Time & Attendance" at bounding box center [128, 435] width 172 height 25
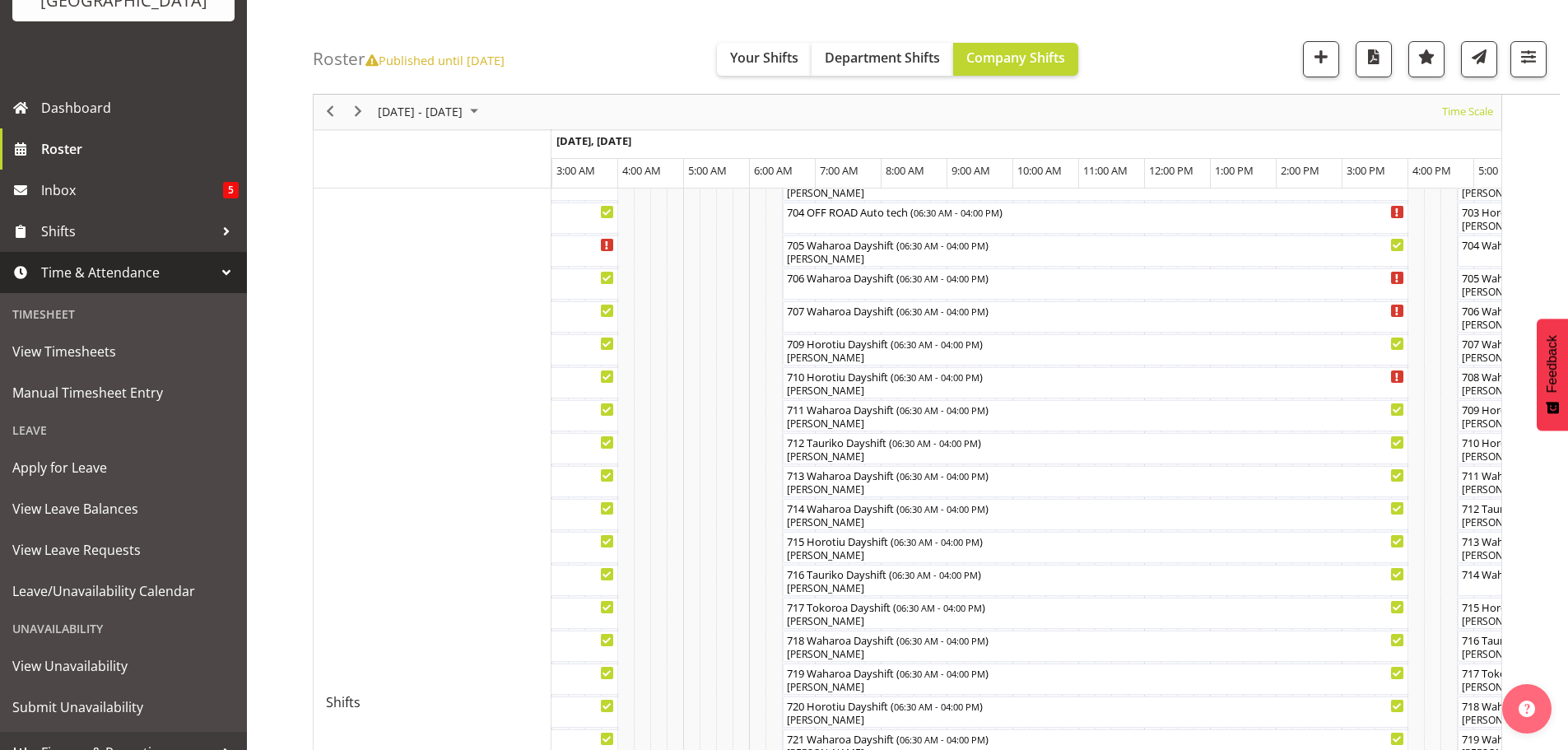
scroll to position [186, 0]
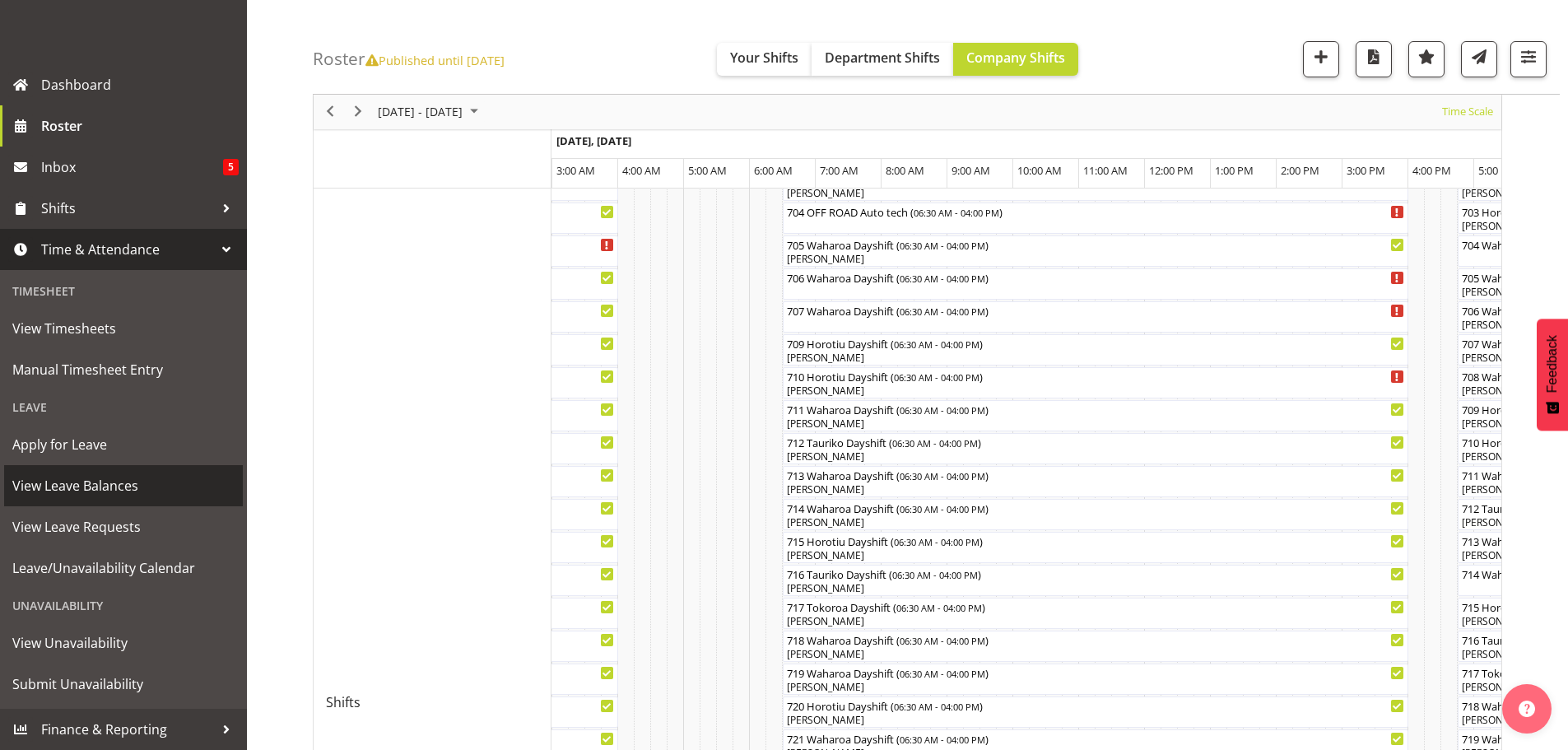
click at [78, 484] on span "View Leave Balances" at bounding box center [123, 486] width 222 height 25
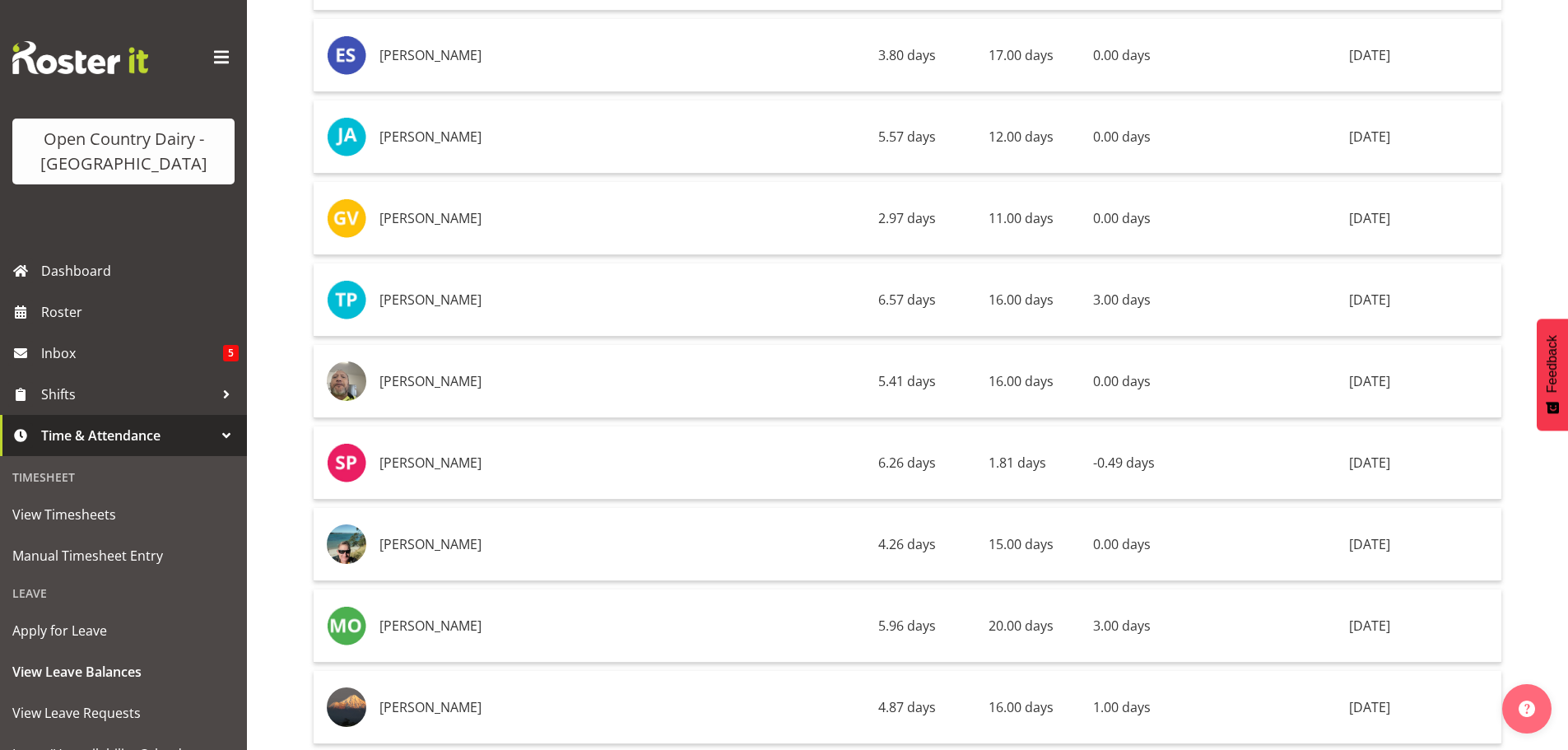
scroll to position [7906, 0]
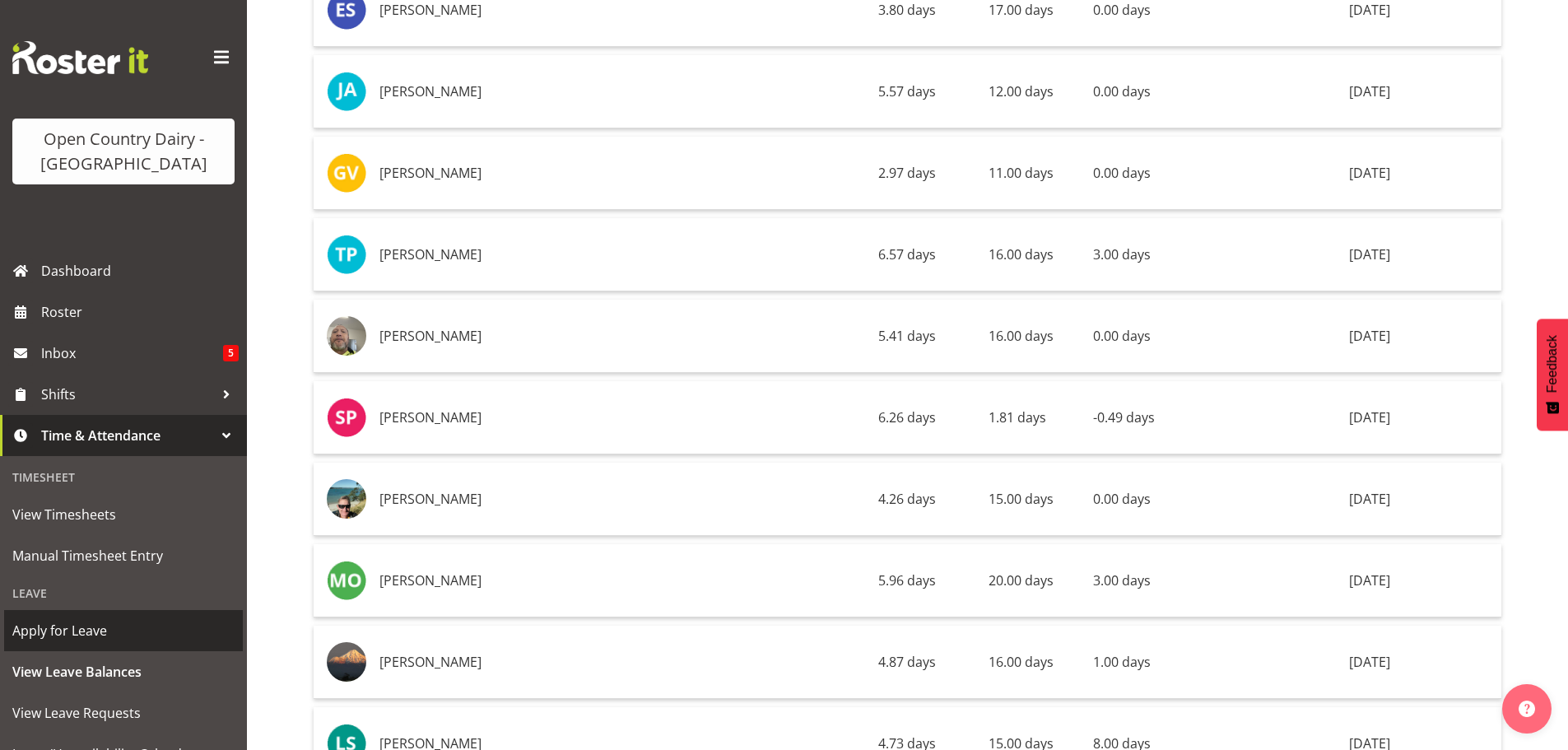
click at [68, 627] on span "Apply for Leave" at bounding box center [123, 631] width 222 height 25
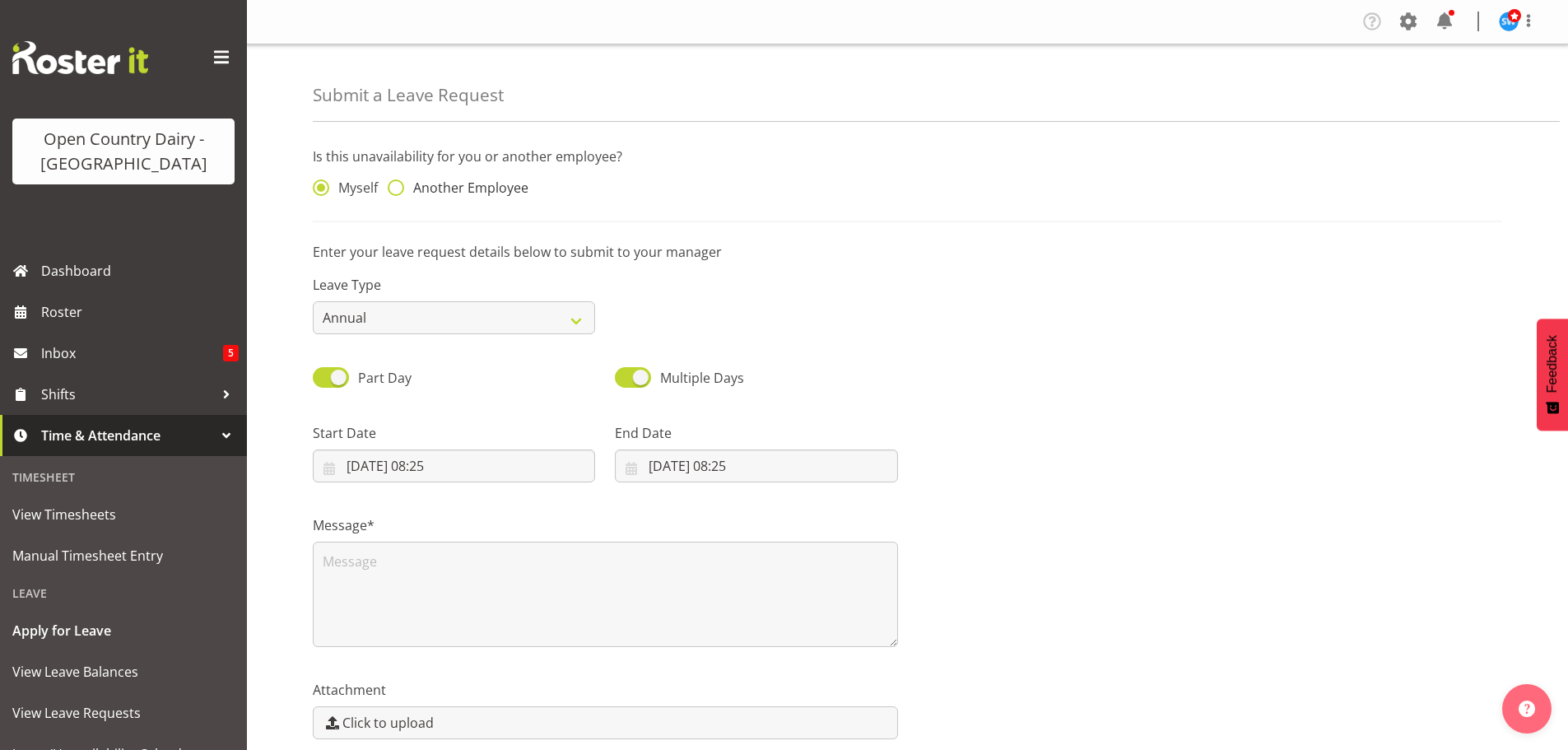
click at [395, 188] on span at bounding box center [396, 188] width 17 height 17
click at [395, 188] on input "Another Employee" at bounding box center [394, 188] width 11 height 11
radio input "true"
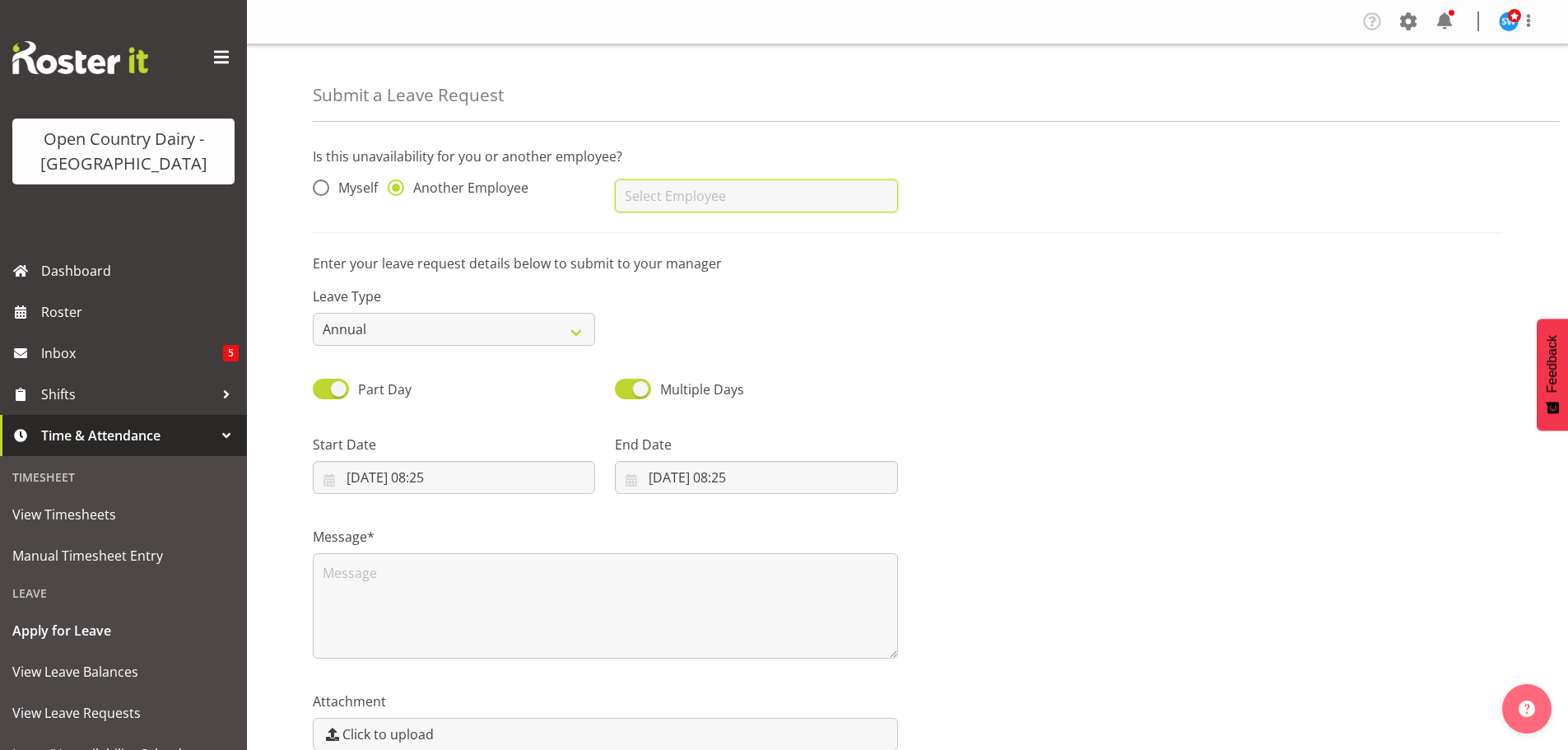
click at [651, 195] on input "text" at bounding box center [756, 196] width 283 height 33
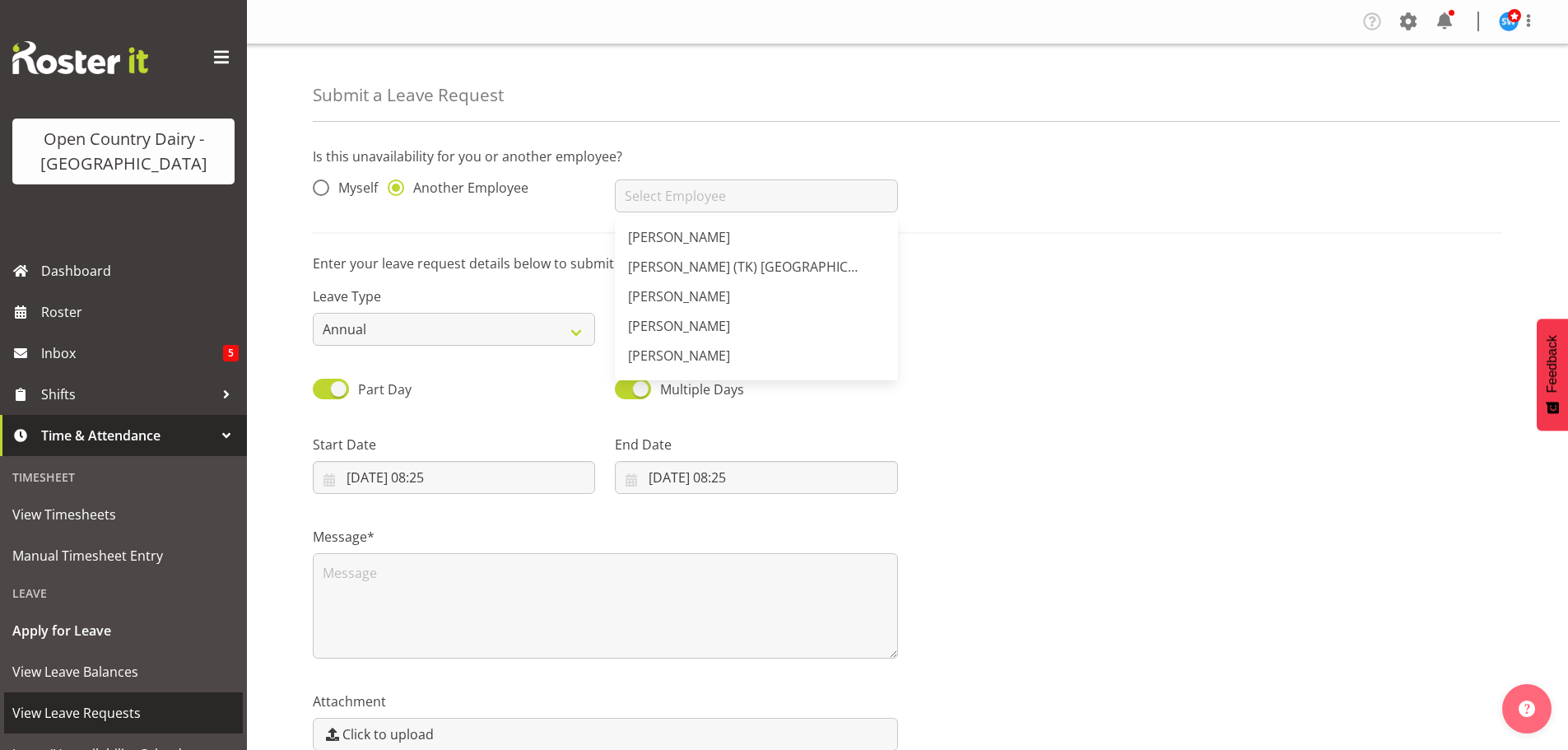
click at [103, 710] on span "View Leave Requests" at bounding box center [123, 712] width 222 height 25
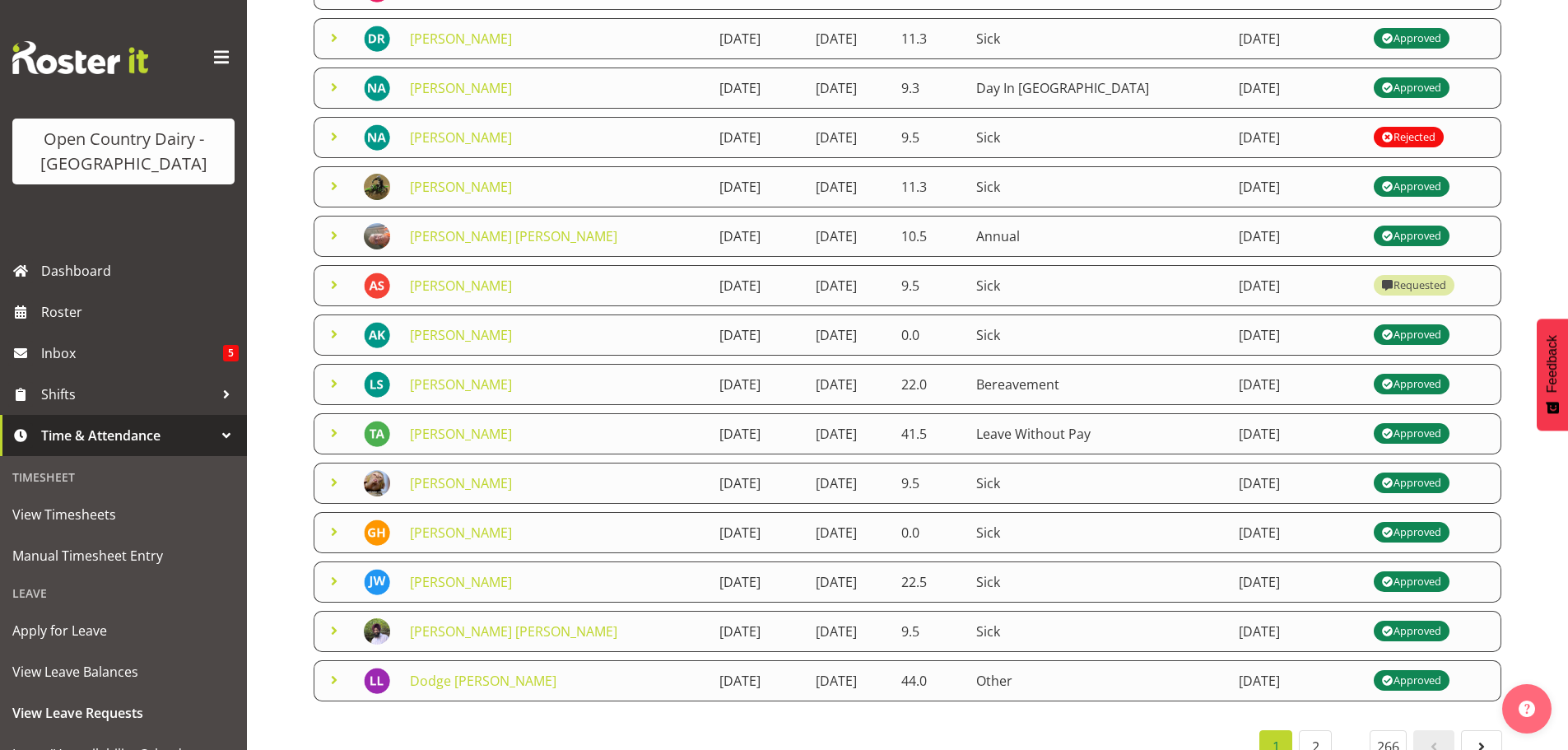
scroll to position [285, 0]
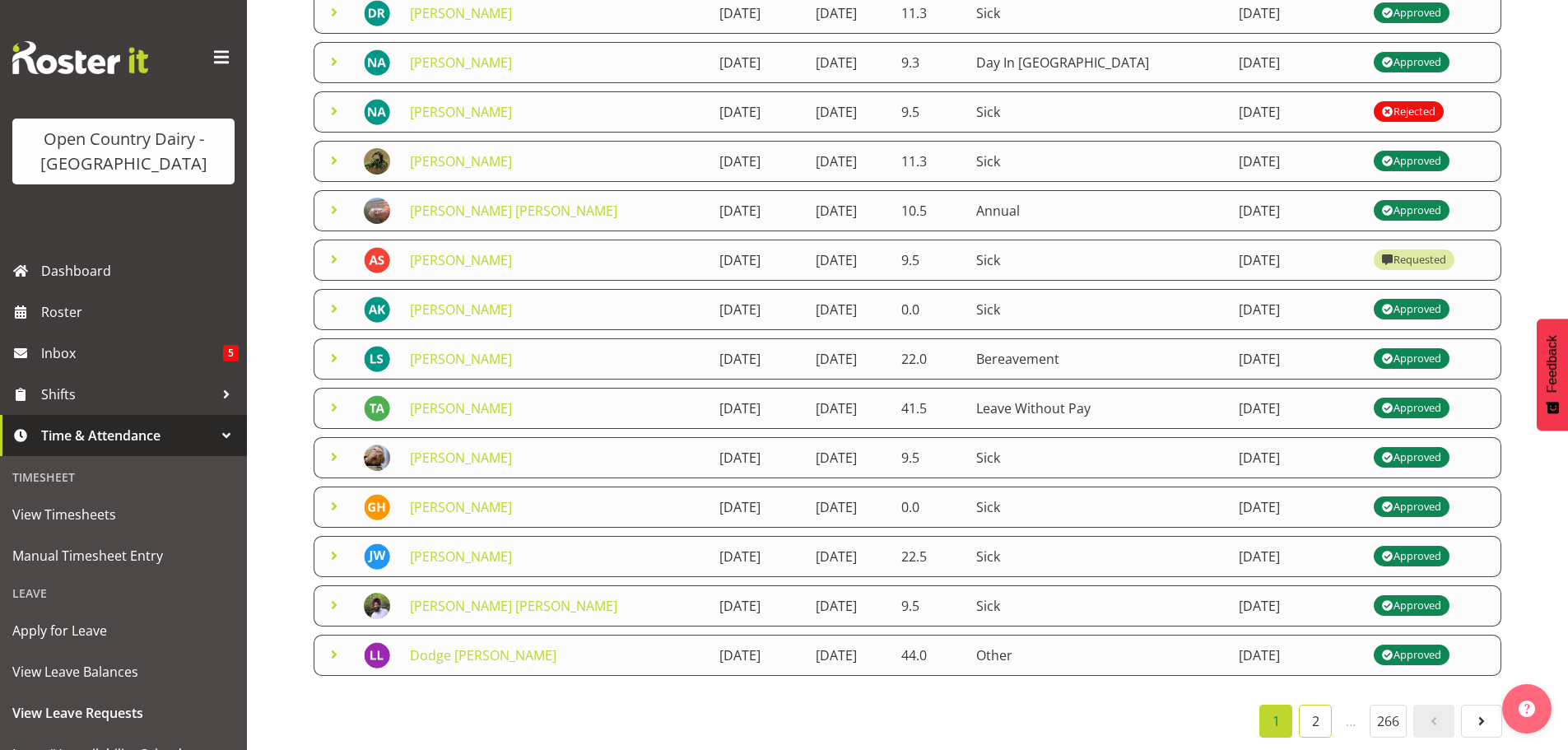
click at [1314, 710] on link "2" at bounding box center [1316, 722] width 33 height 33
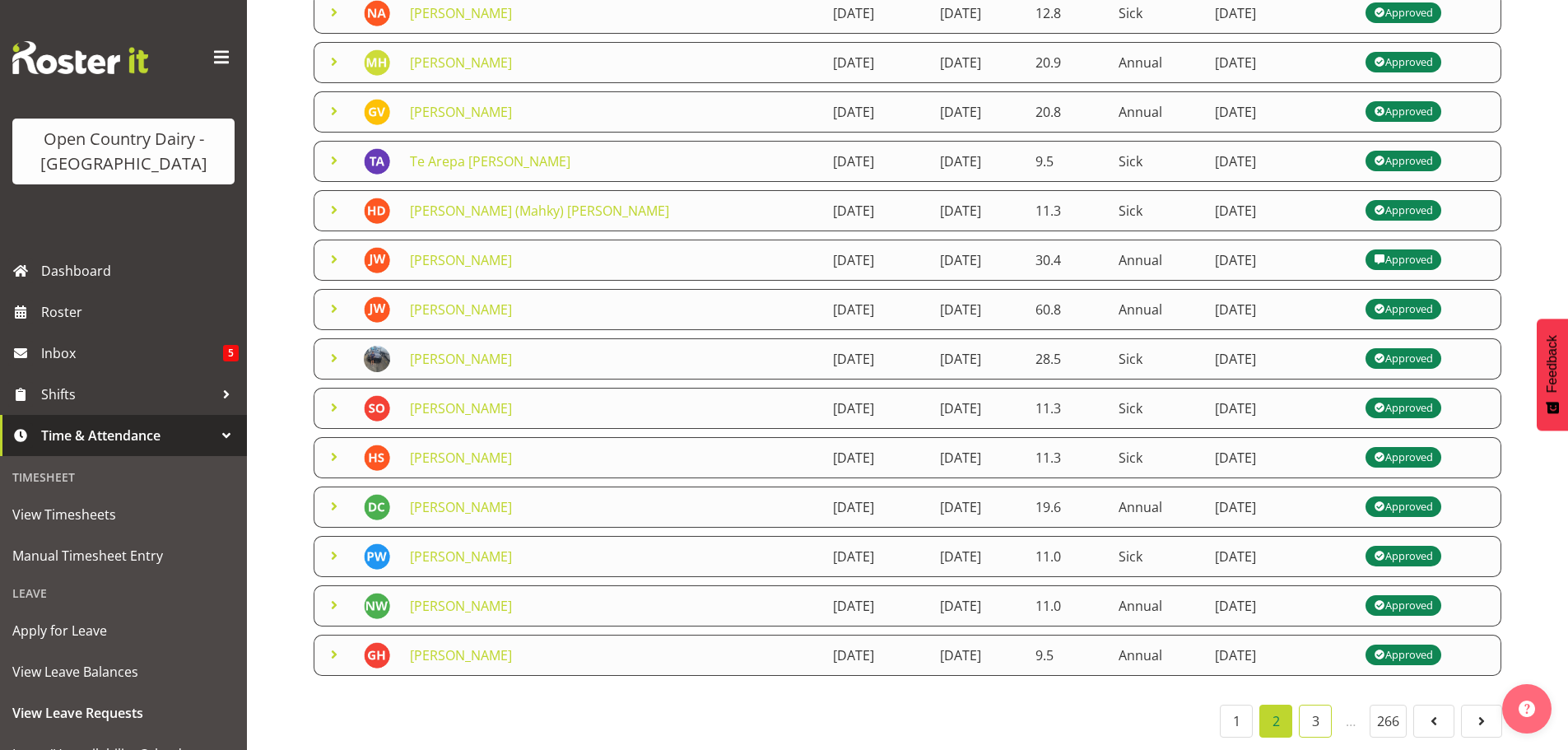
click at [1322, 709] on link "3" at bounding box center [1316, 722] width 33 height 33
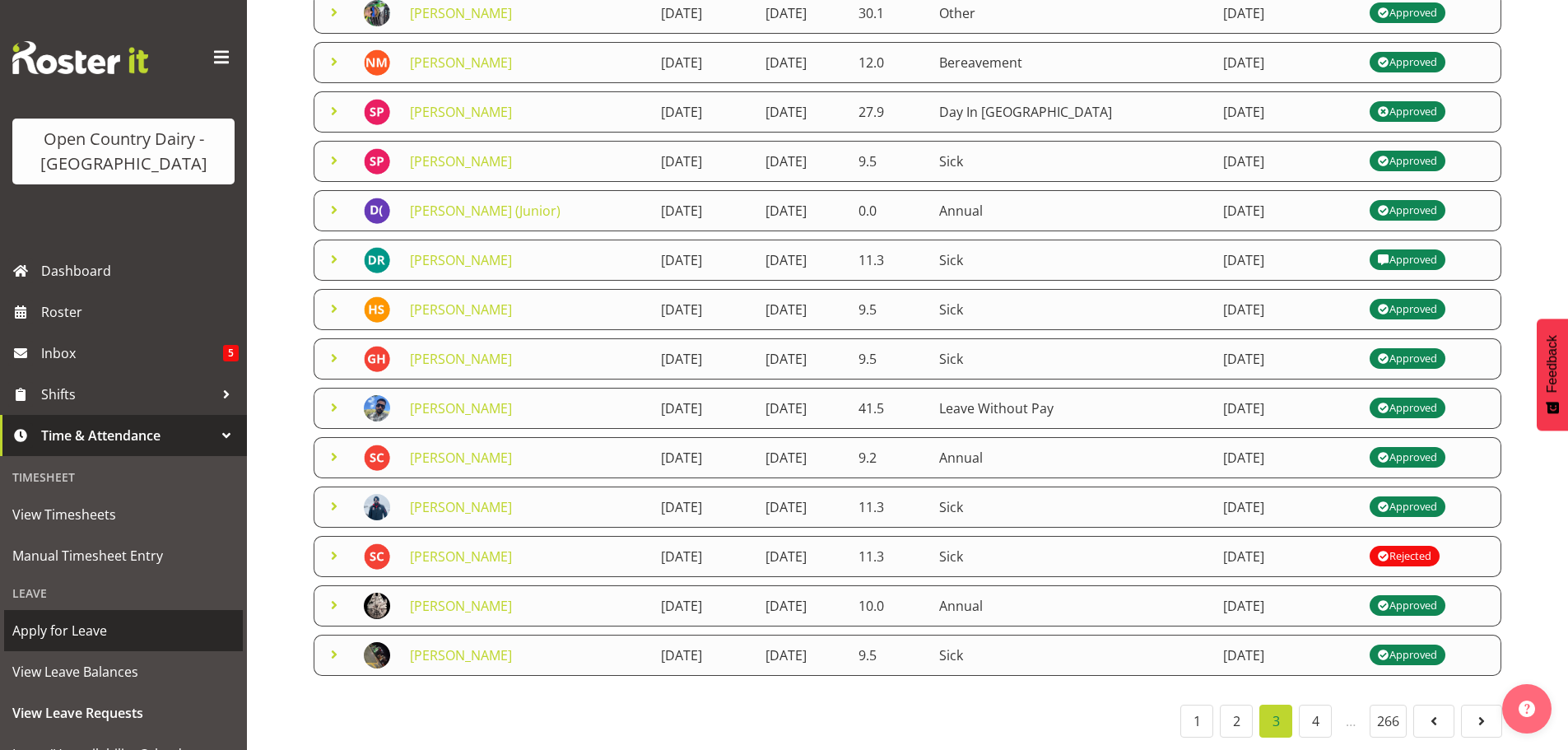
click at [72, 626] on span "Apply for Leave" at bounding box center [123, 631] width 222 height 25
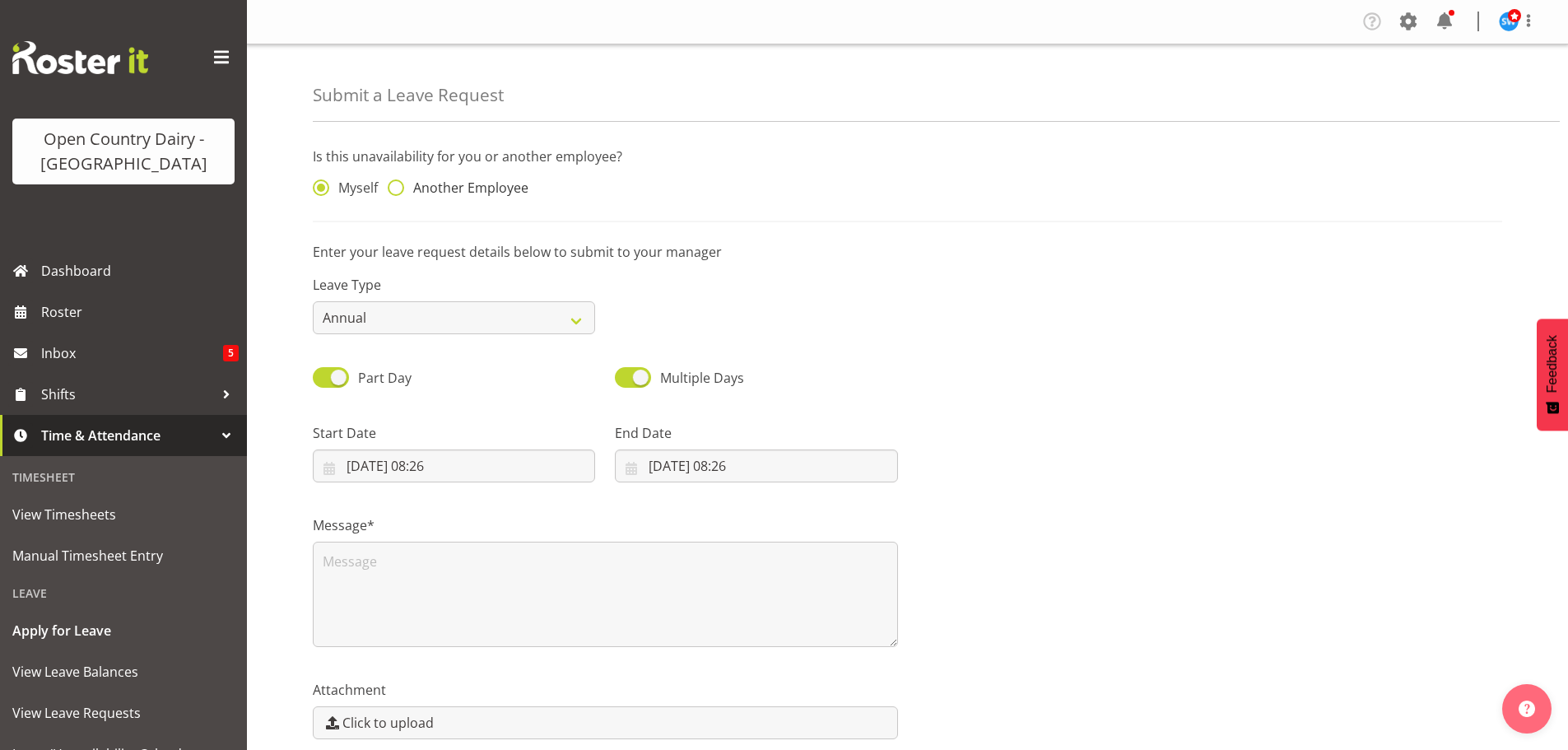
click at [395, 185] on span at bounding box center [396, 188] width 17 height 17
click at [395, 185] on input "Another Employee" at bounding box center [394, 188] width 11 height 11
radio input "true"
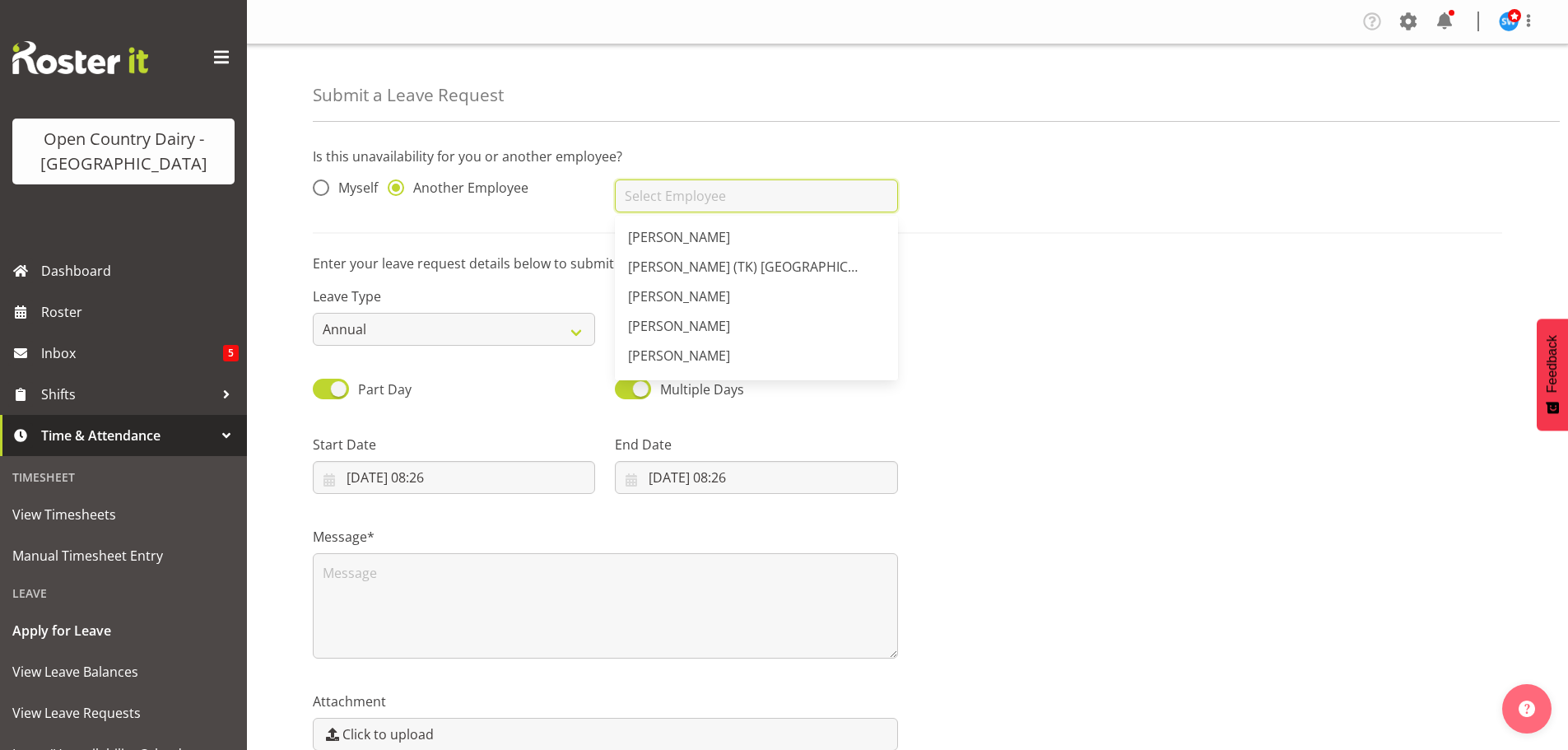
click at [651, 185] on input "text" at bounding box center [756, 196] width 283 height 33
click at [684, 354] on span "[PERSON_NAME]" at bounding box center [678, 356] width 102 height 18
type input "[PERSON_NAME]"
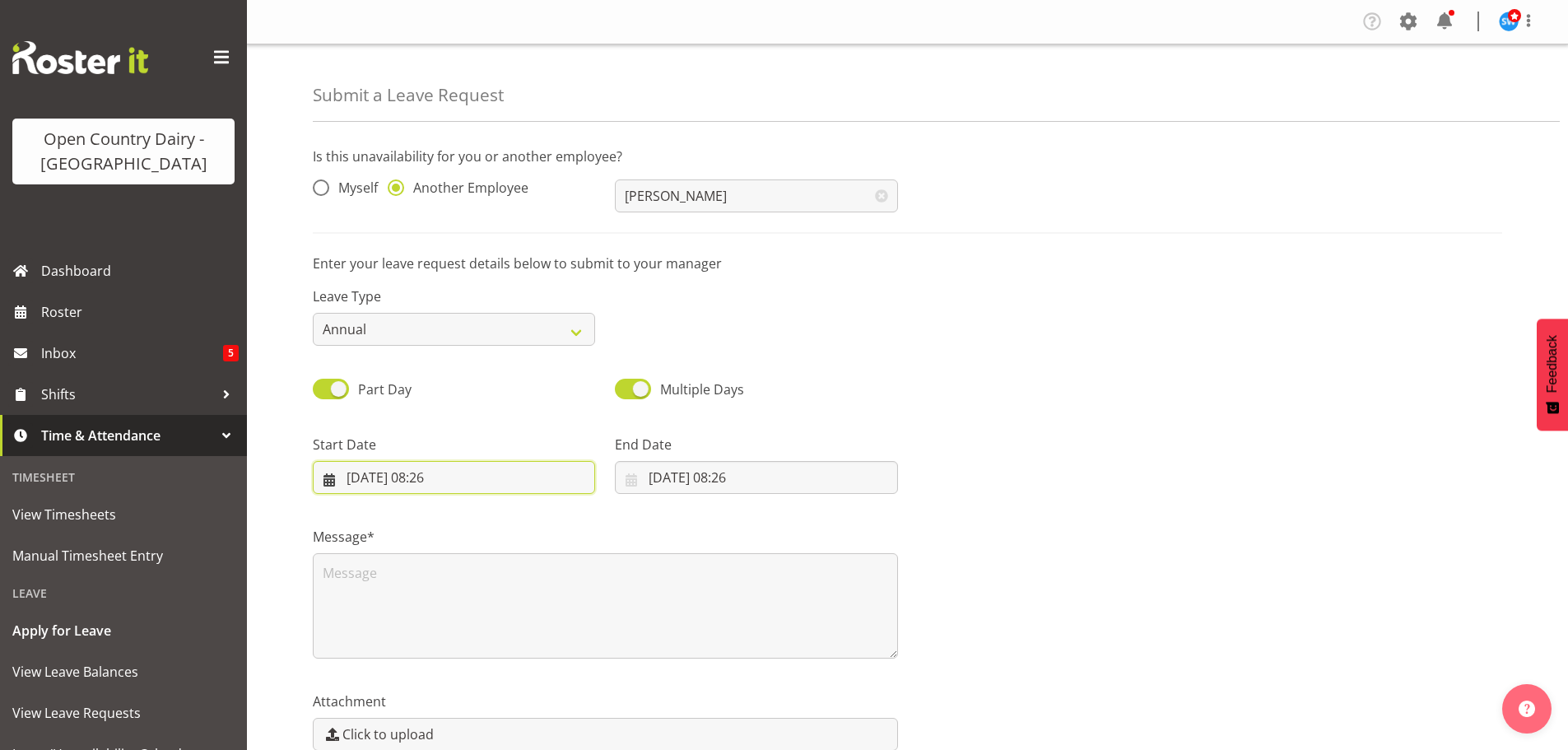
click at [384, 475] on input "10/10/2025, 08:26" at bounding box center [454, 477] width 283 height 33
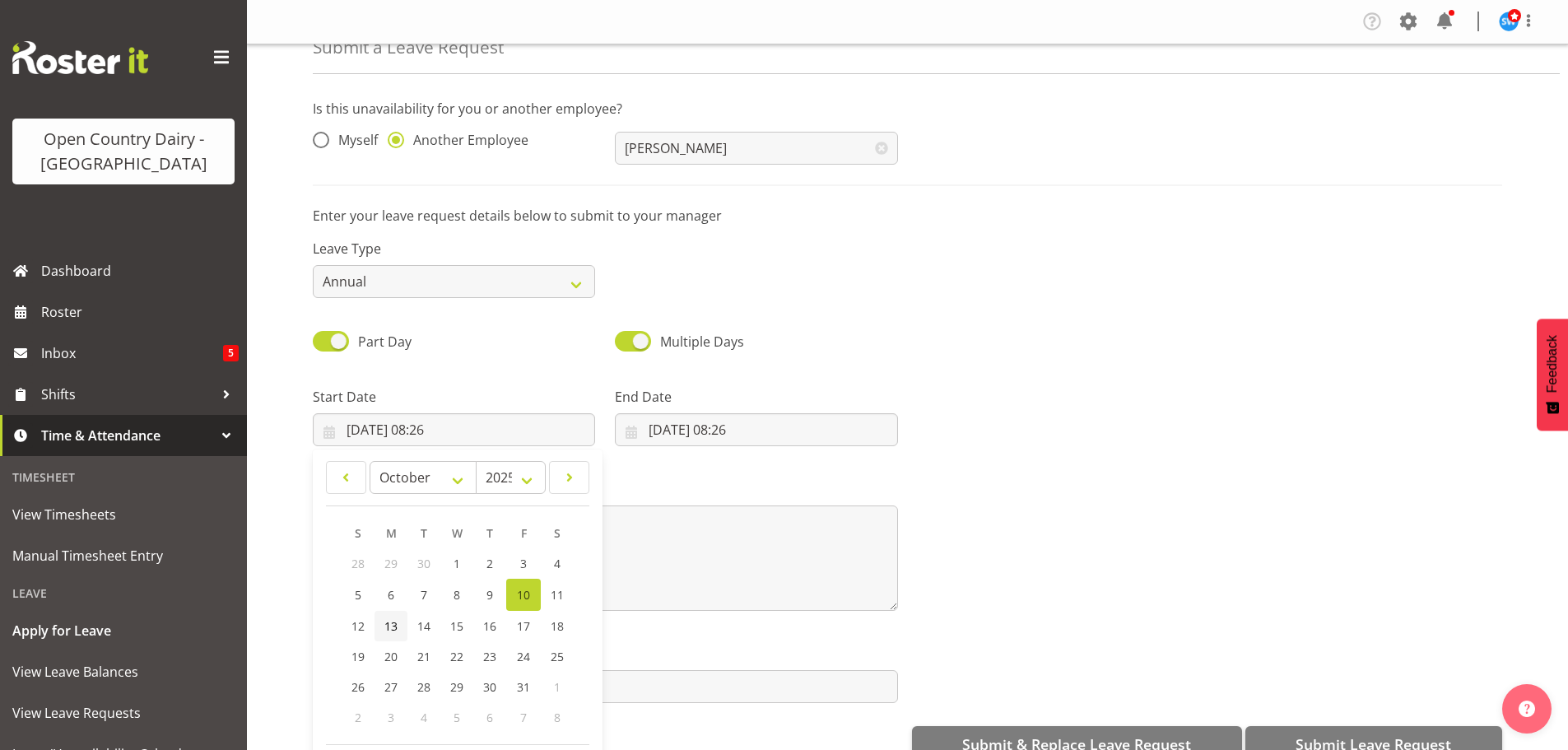
click at [391, 625] on span "13" at bounding box center [391, 626] width 13 height 16
type input "13/10/2025, 08:26"
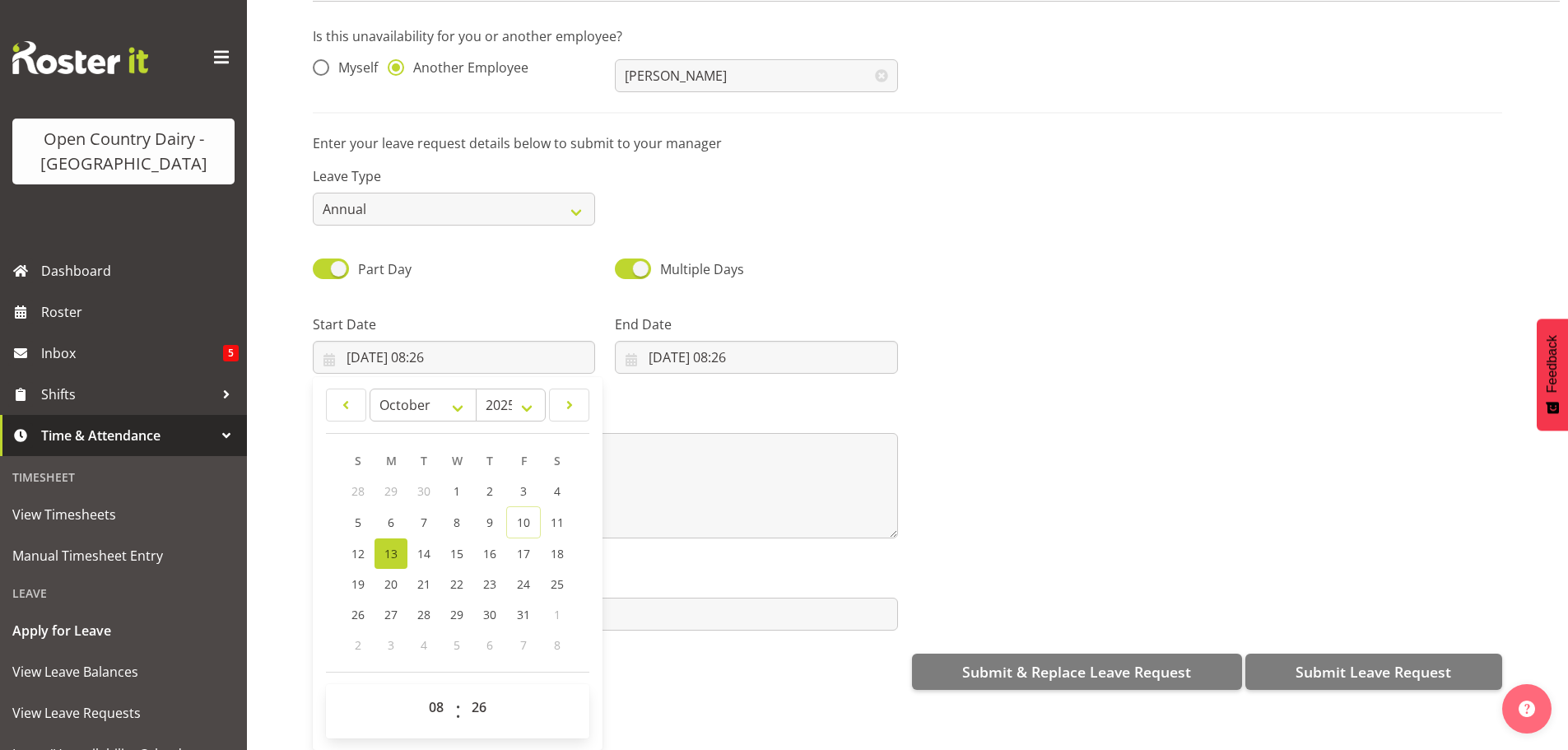
scroll to position [84, 0]
click at [438, 691] on select "00 01 02 03 04 05 06 07 08 09 10 11 12 13 14 15 16 17 18 19 20 21 22 23" at bounding box center [439, 708] width 37 height 33
select select "6"
click at [420, 691] on select "00 01 02 03 04 05 06 07 08 09 10 11 12 13 14 15 16 17 18 19 20 21 22 23" at bounding box center [439, 708] width 37 height 33
type input "13/10/2025, 06:26"
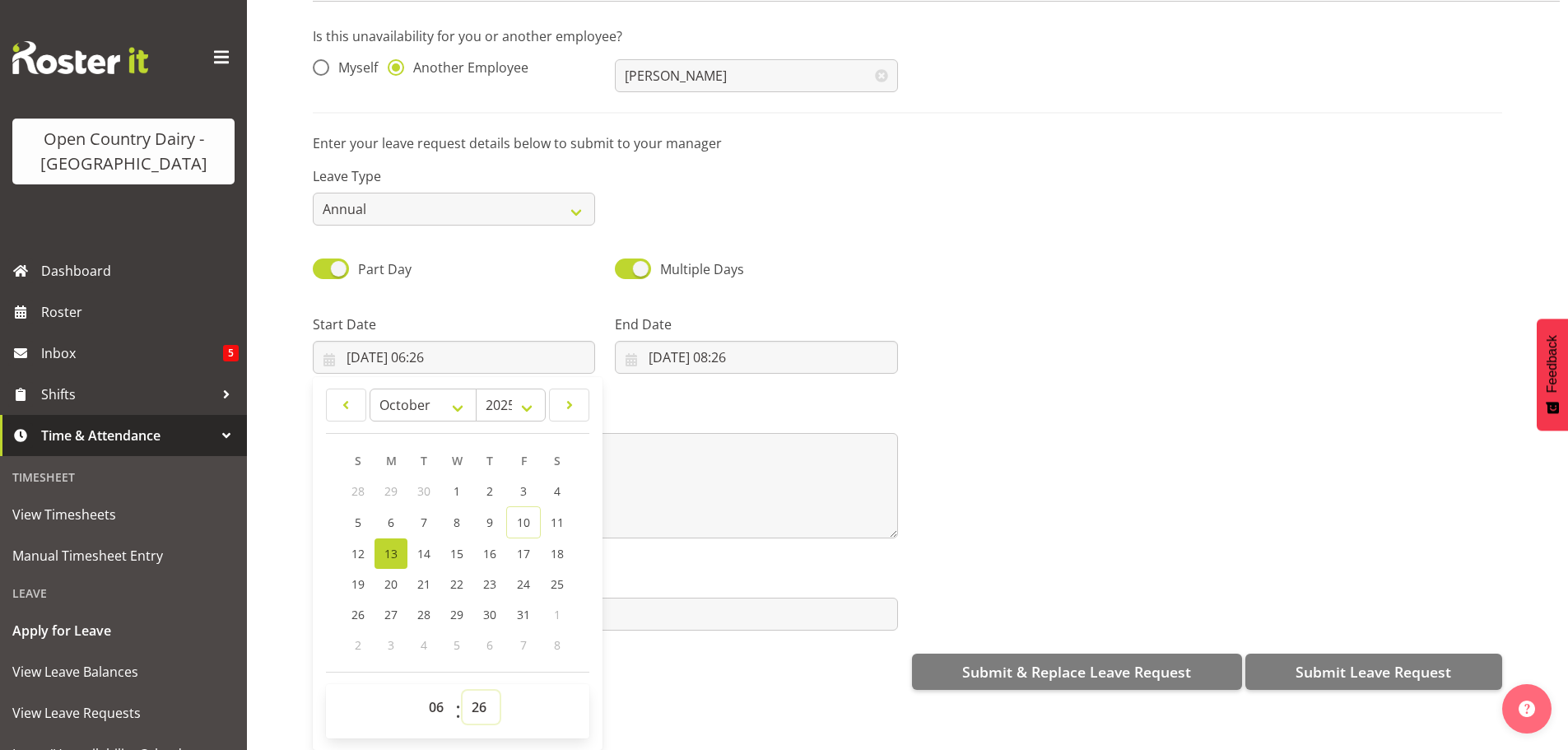
click at [481, 692] on select "00 01 02 03 04 05 06 07 08 09 10 11 12 13 14 15 16 17 18 19 20 21 22 23 24 25 2…" at bounding box center [481, 708] width 37 height 33
select select "30"
click at [462, 691] on select "00 01 02 03 04 05 06 07 08 09 10 11 12 13 14 15 16 17 18 19 20 21 22 23 24 25 2…" at bounding box center [481, 708] width 37 height 33
type input "13/10/2025, 06:30"
click at [741, 341] on input "10/10/2025, 08:26" at bounding box center [756, 357] width 283 height 33
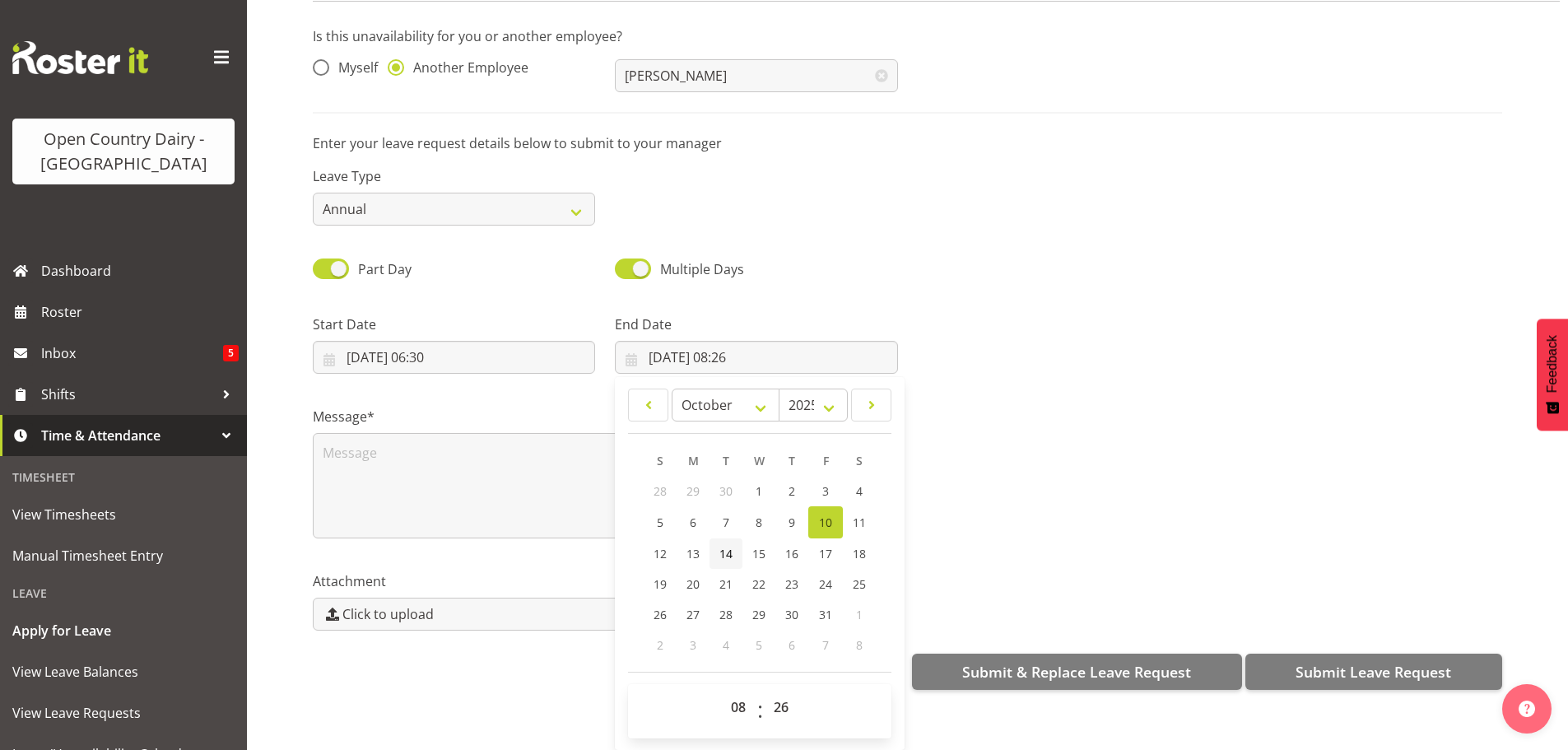
click at [724, 546] on span "14" at bounding box center [726, 554] width 13 height 16
type input "14/10/2025, 08:26"
drag, startPoint x: 730, startPoint y: 695, endPoint x: 731, endPoint y: 686, distance: 9.1
click at [730, 695] on select "00 01 02 03 04 05 06 07 08 09 10 11 12 13 14 15 16 17 18 19 20 21 22 23" at bounding box center [740, 708] width 37 height 33
select select "4"
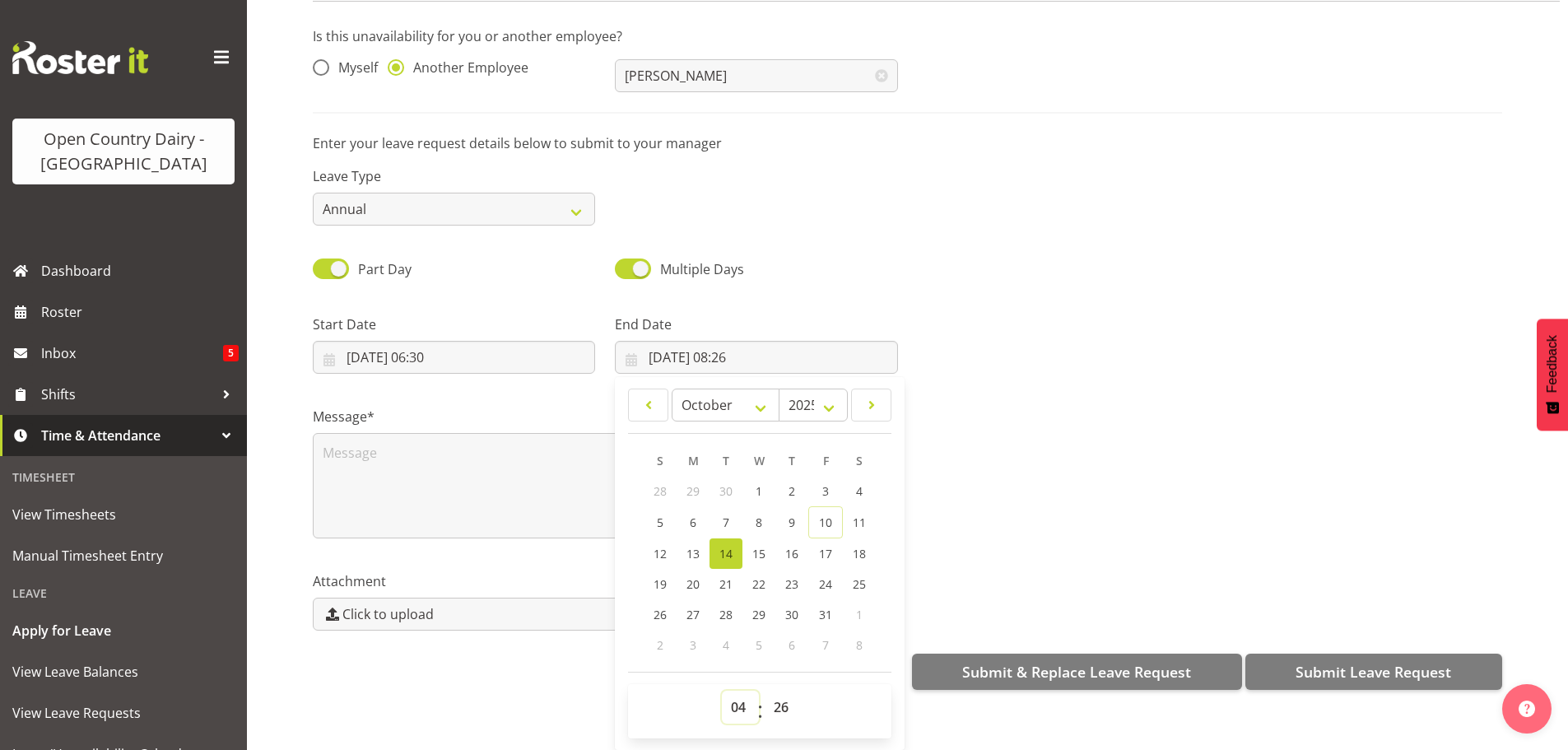
click at [722, 691] on select "00 01 02 03 04 05 06 07 08 09 10 11 12 13 14 15 16 17 18 19 20 21 22 23" at bounding box center [740, 708] width 37 height 33
type input "14/10/2025, 04:26"
click at [782, 693] on select "00 01 02 03 04 05 06 07 08 09 10 11 12 13 14 15 16 17 18 19 20 21 22 23 24 25 2…" at bounding box center [783, 708] width 37 height 33
select select "0"
click at [764, 691] on select "00 01 02 03 04 05 06 07 08 09 10 11 12 13 14 15 16 17 18 19 20 21 22 23 24 25 2…" at bounding box center [783, 708] width 37 height 33
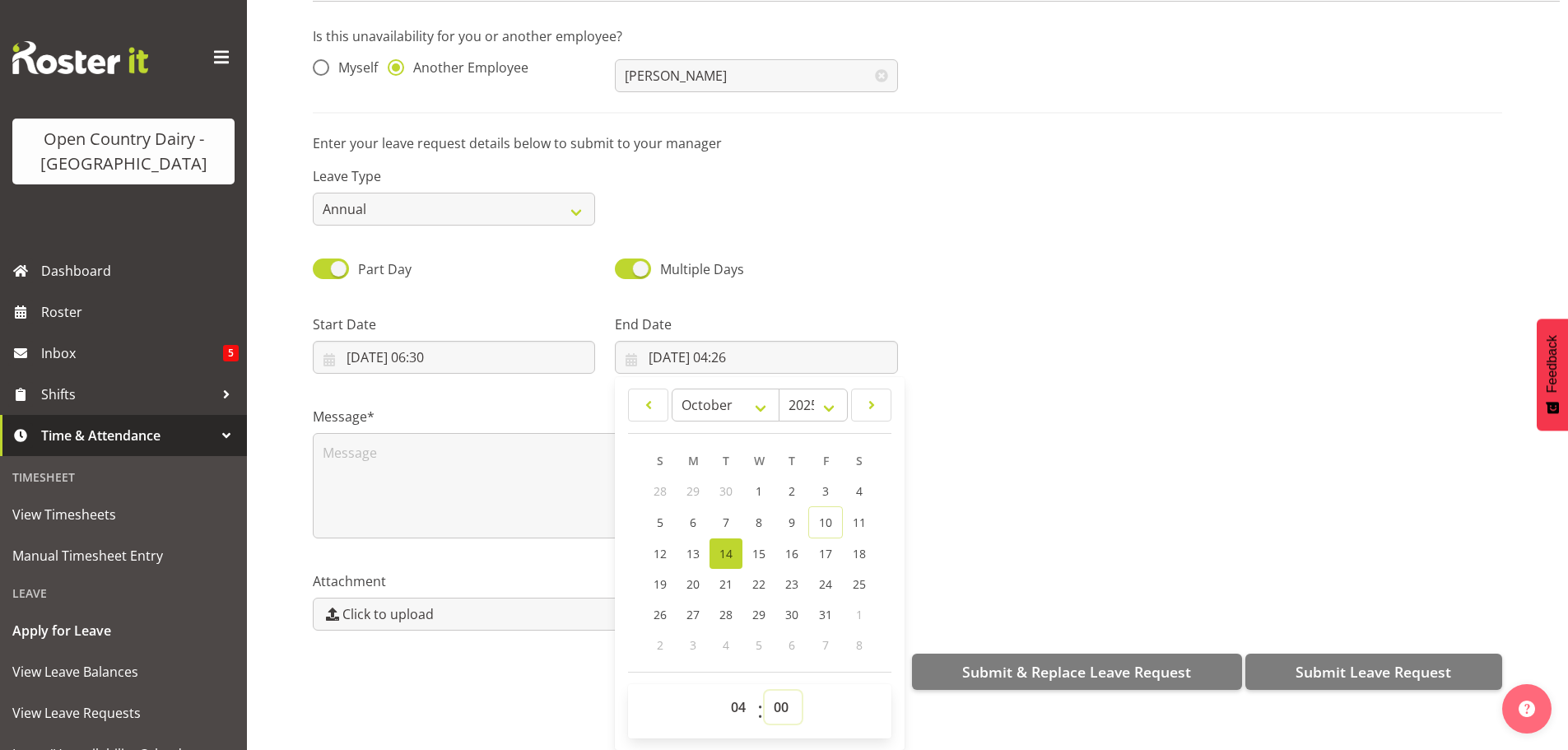
type input "14/10/2025, 04:00"
click at [395, 444] on textarea at bounding box center [606, 486] width 585 height 106
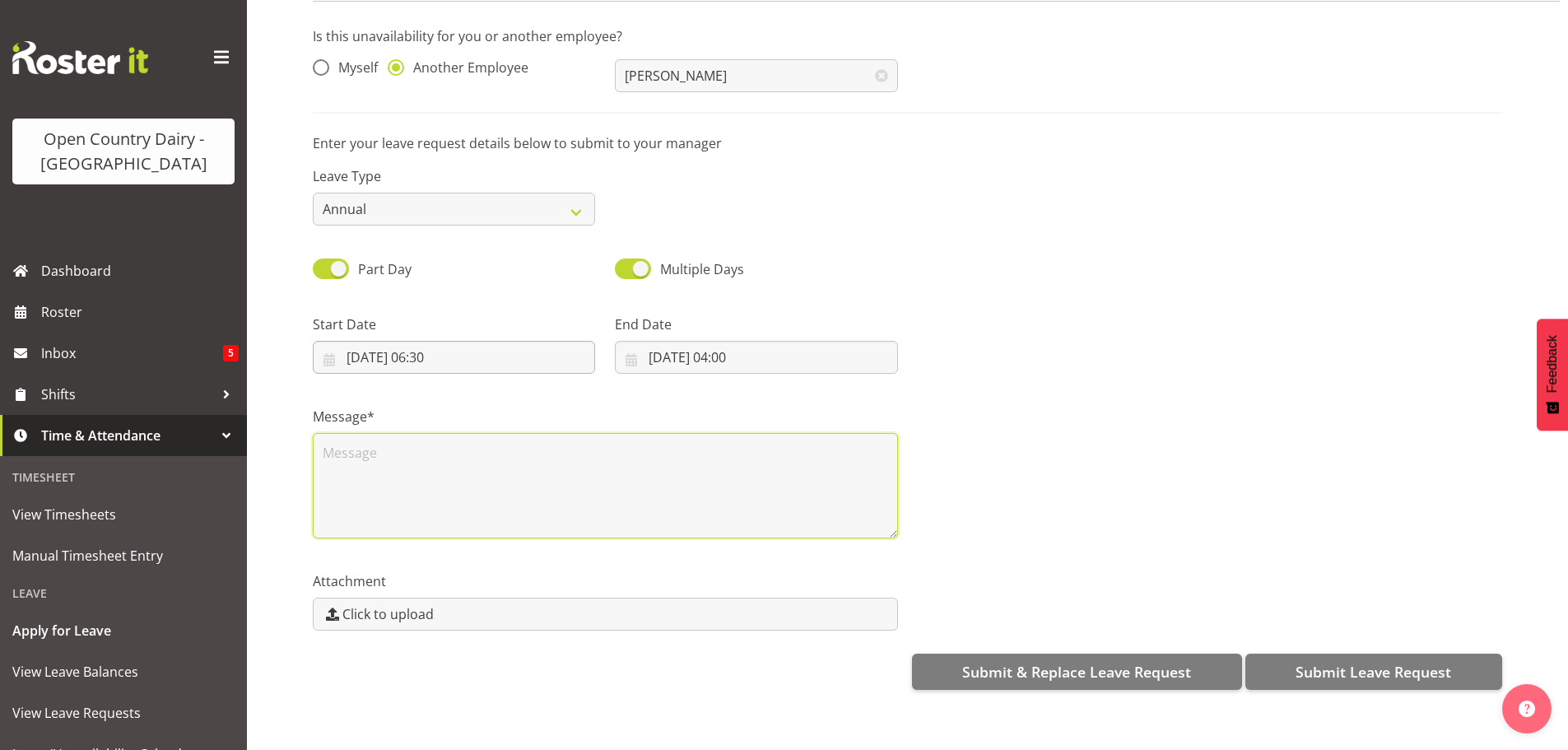
scroll to position [0, 0]
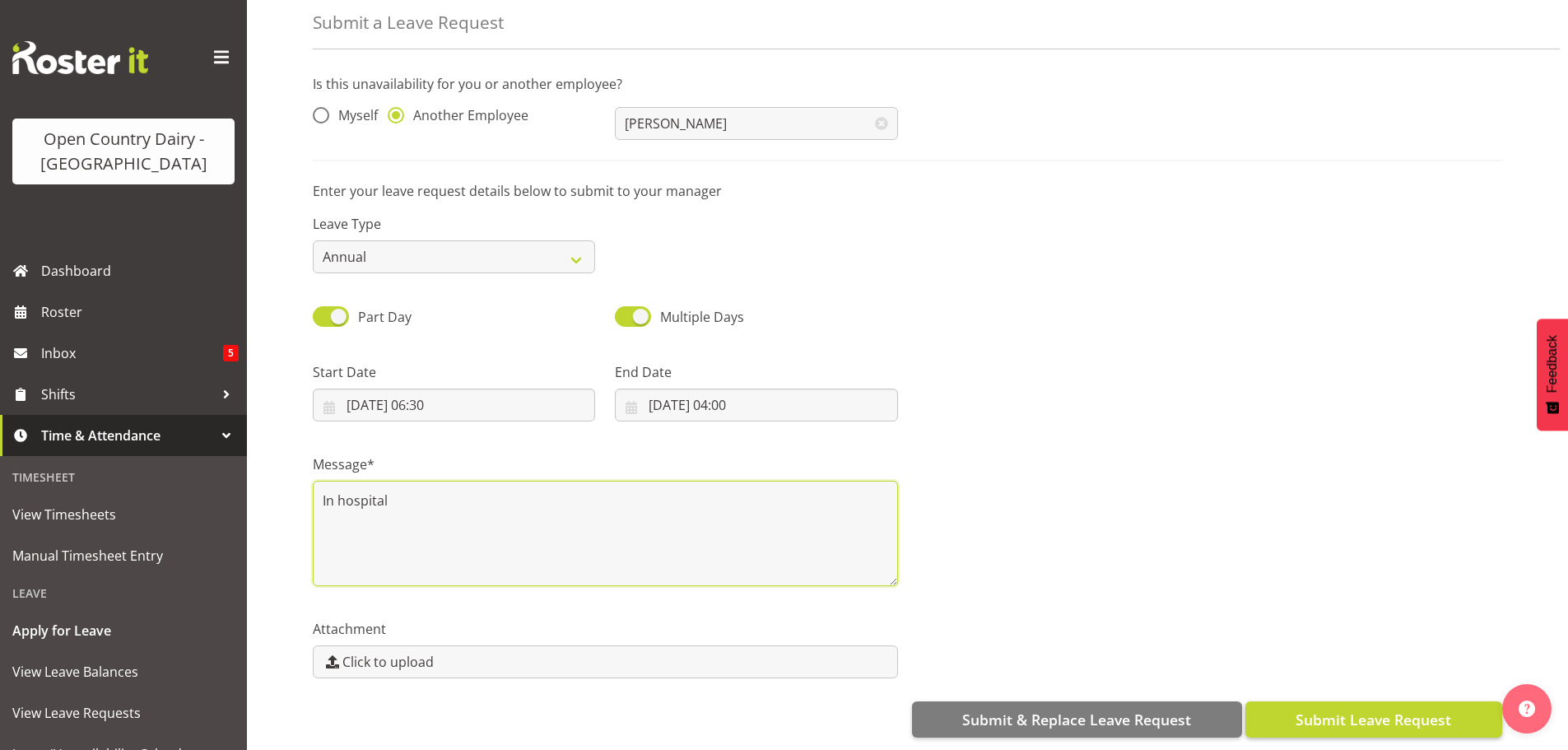
type textarea "In hospital"
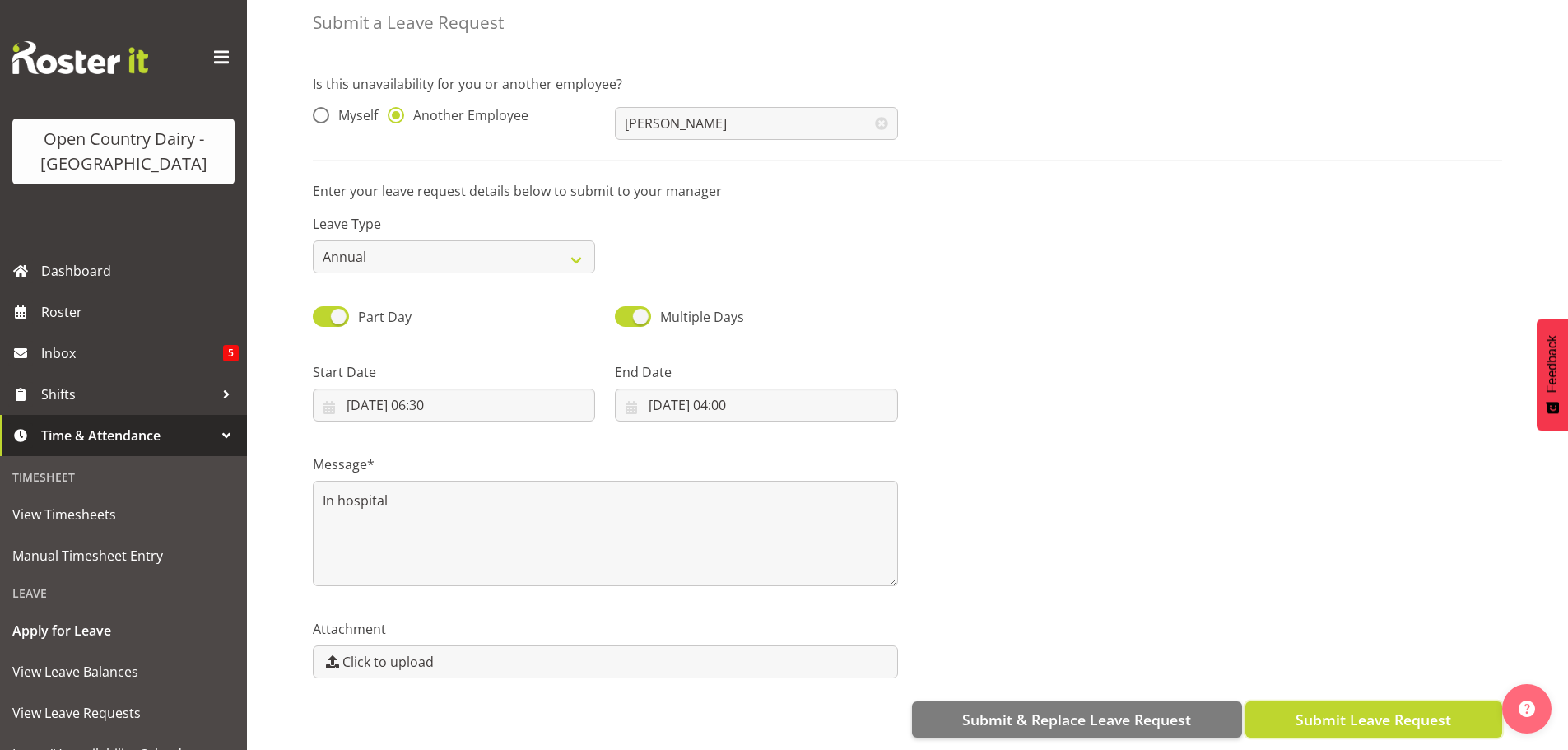
click at [1344, 710] on span "Submit Leave Request" at bounding box center [1373, 719] width 156 height 21
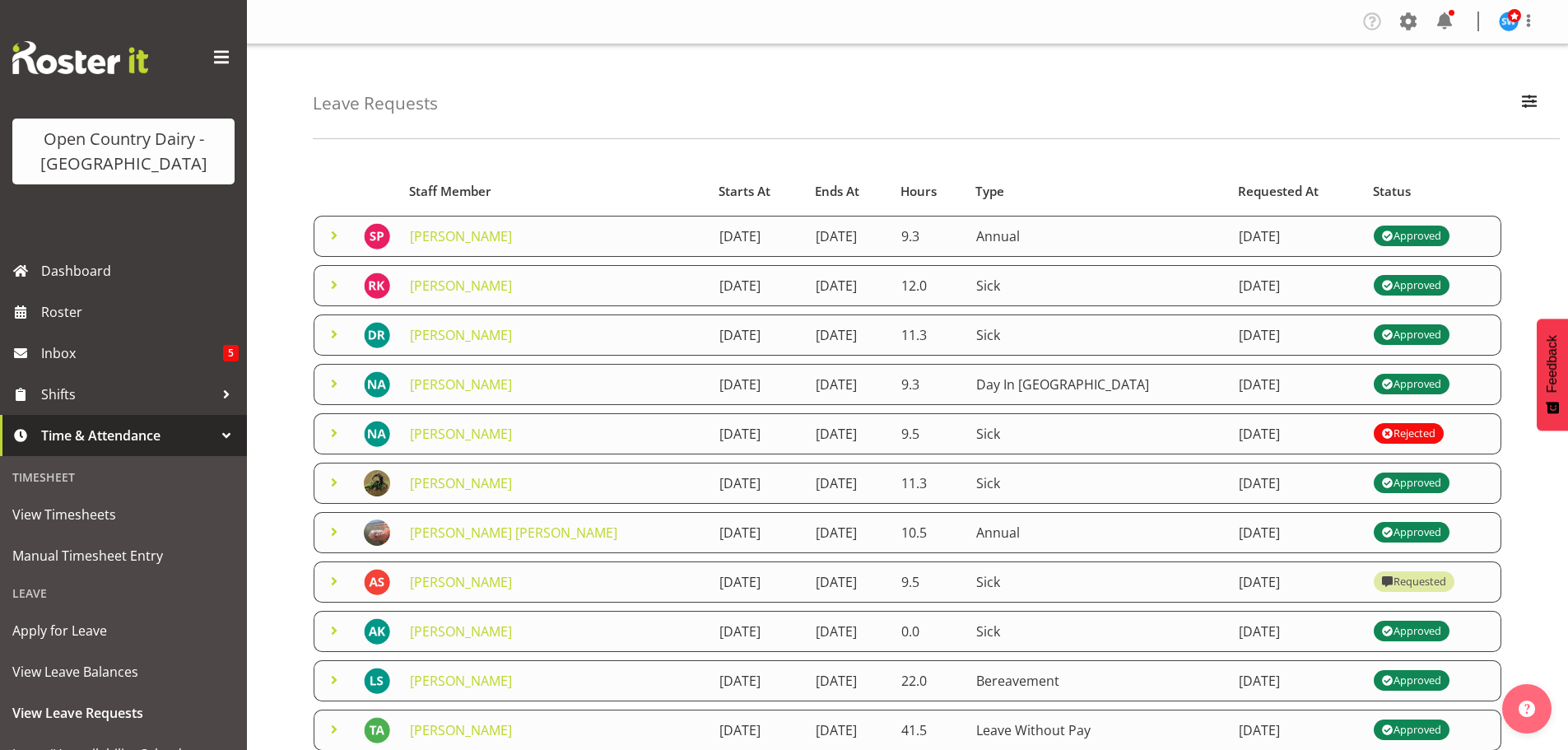
click at [332, 231] on span at bounding box center [334, 236] width 20 height 20
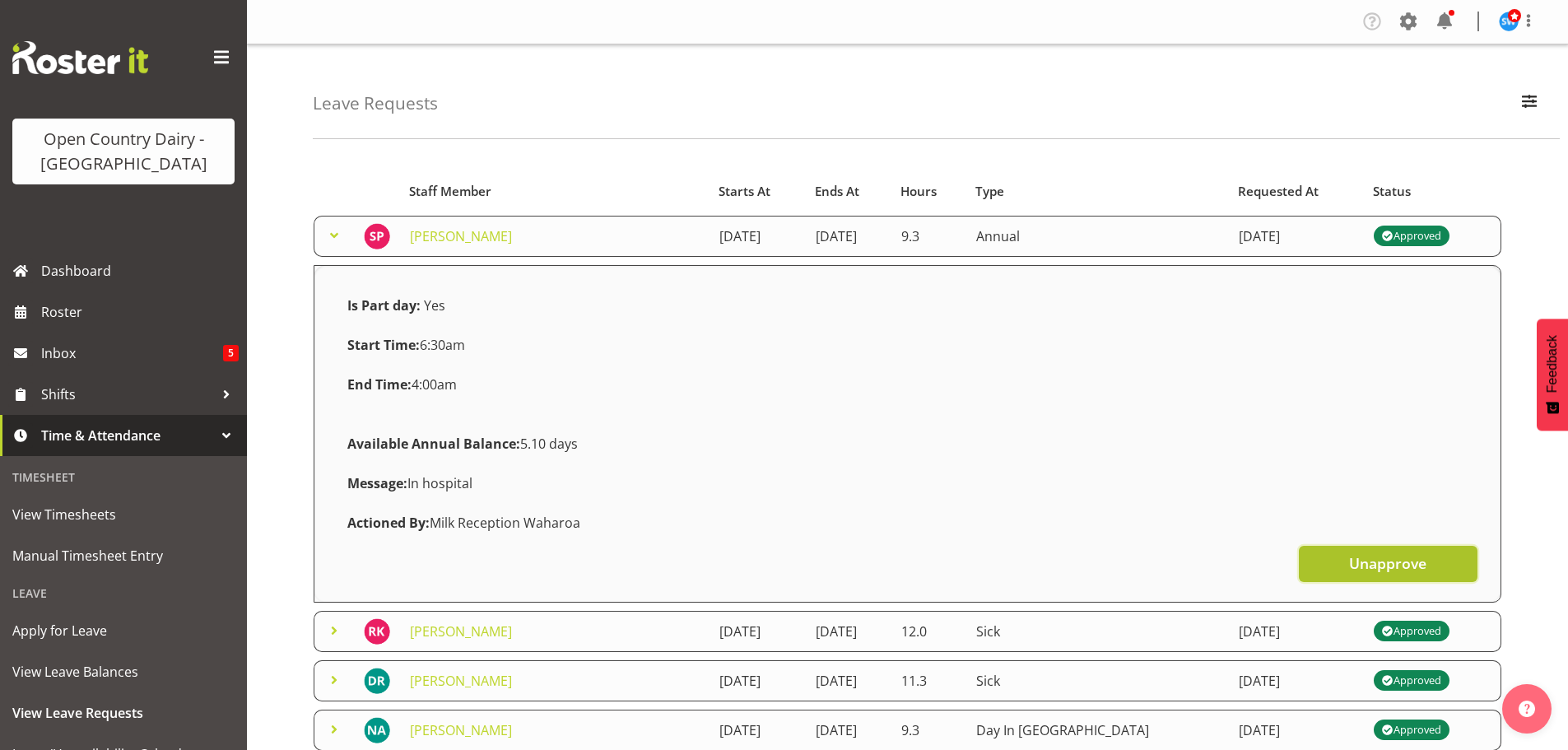
click at [1370, 561] on span "Unapprove" at bounding box center [1387, 563] width 77 height 21
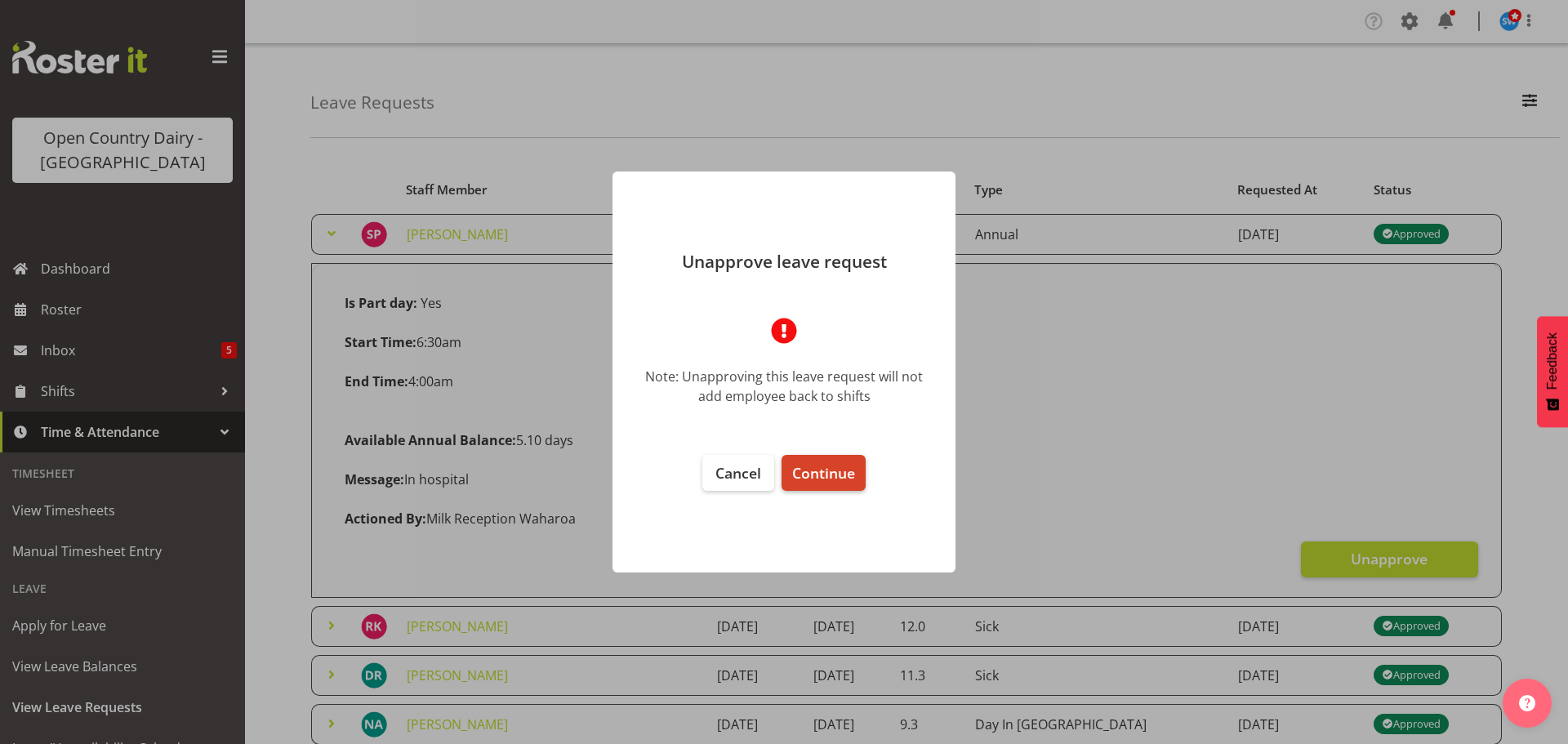
click at [821, 474] on span "Continue" at bounding box center [823, 474] width 63 height 20
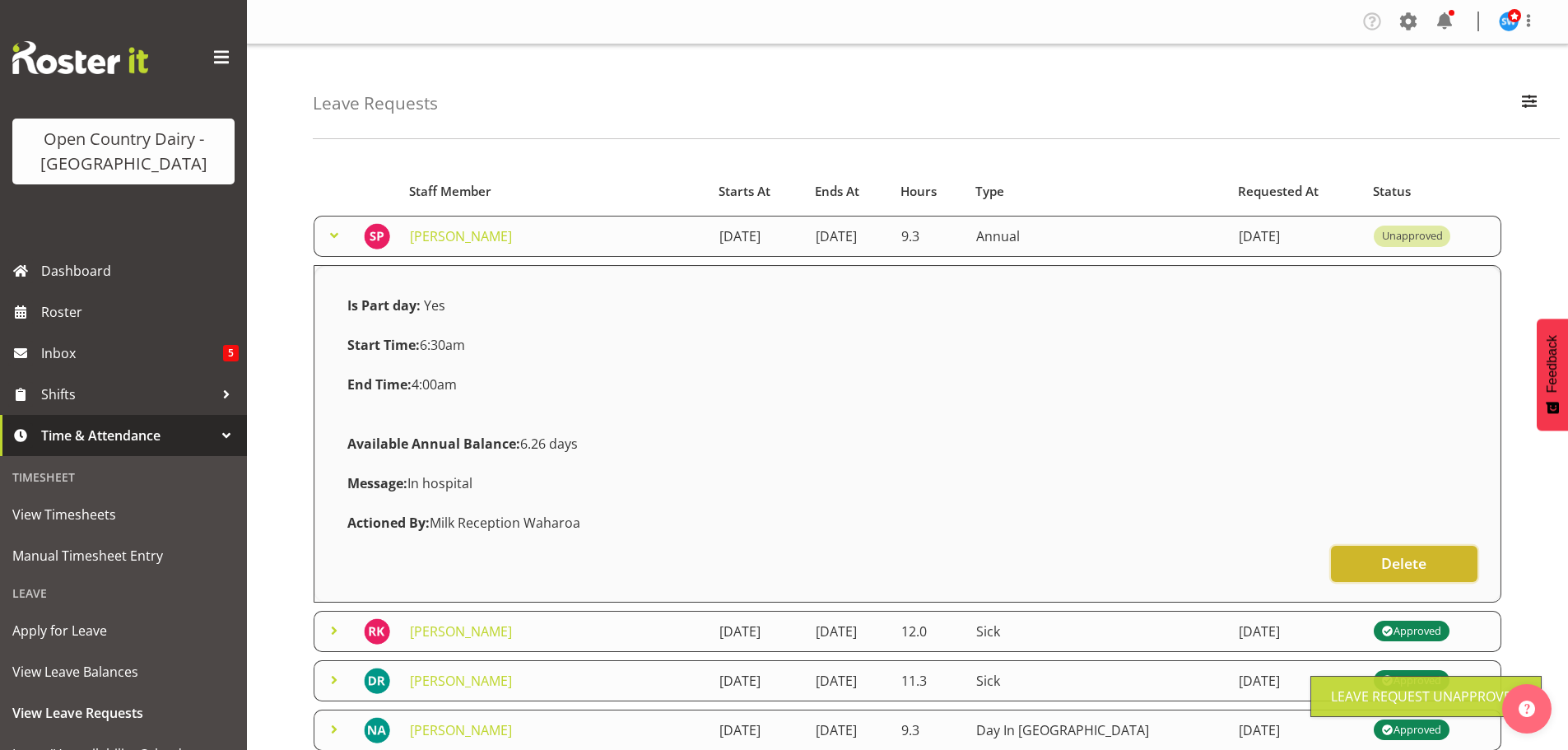
click at [1396, 556] on span "Delete" at bounding box center [1403, 563] width 45 height 21
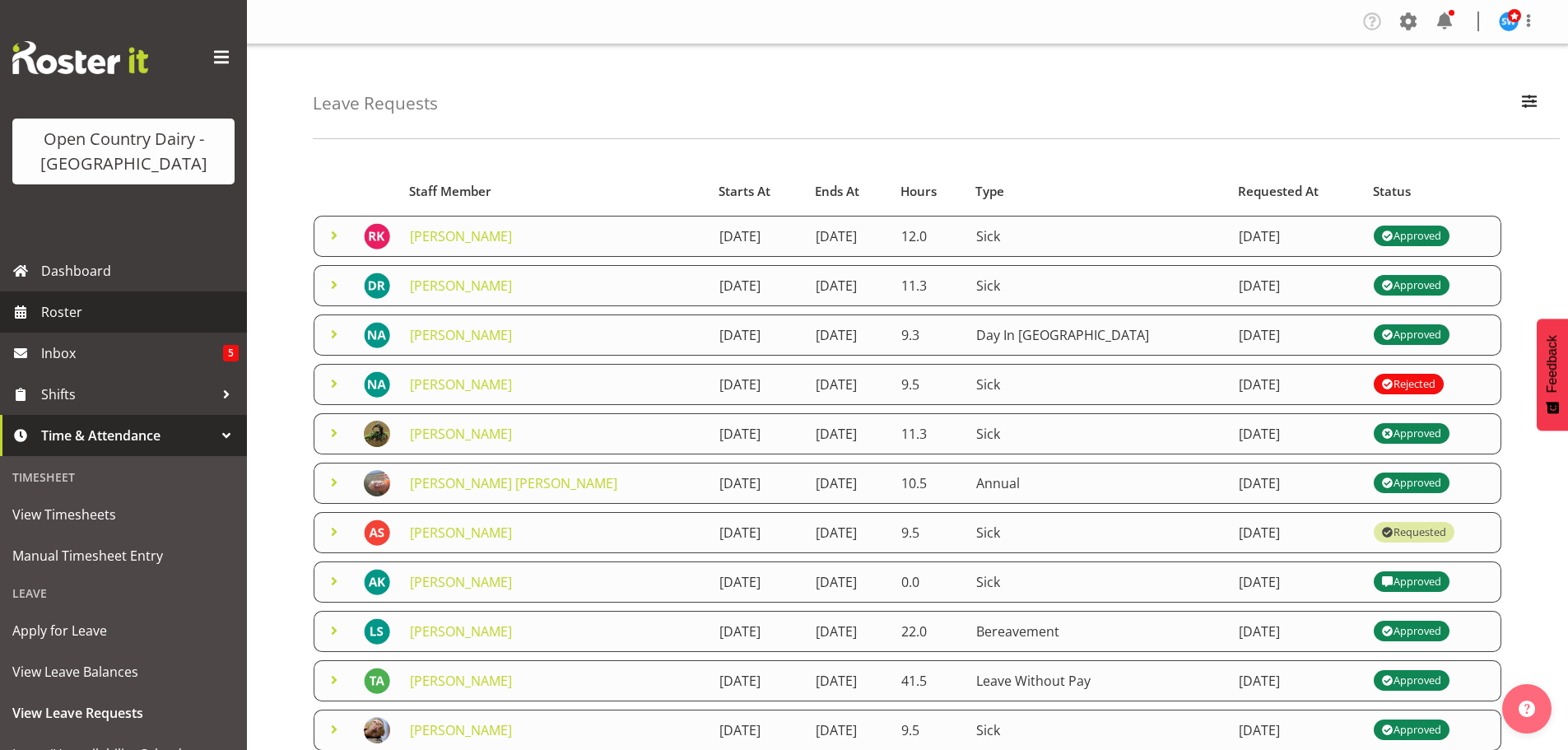
click at [68, 308] on span "Roster" at bounding box center [139, 312] width 197 height 25
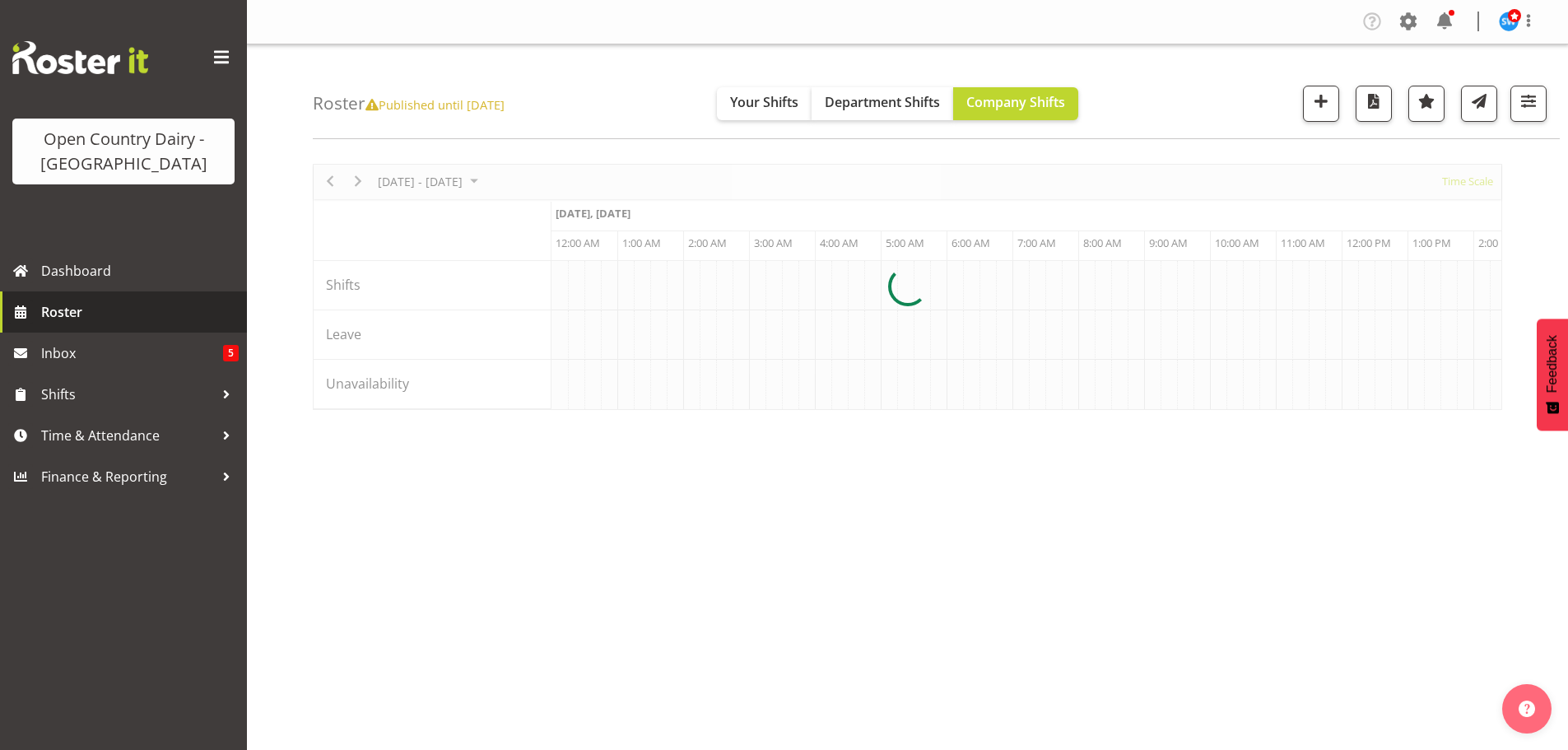
scroll to position [0, 6322]
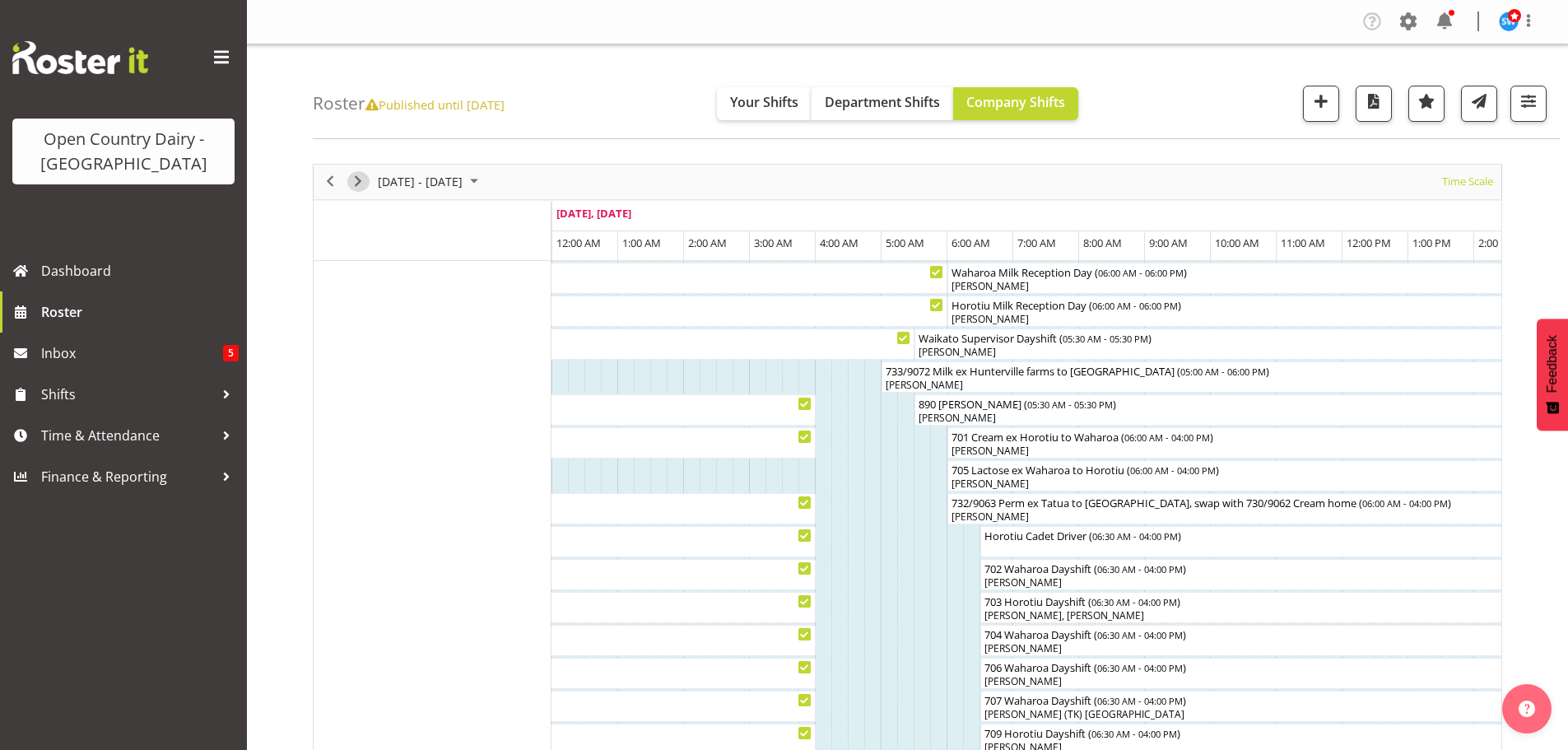
click at [357, 178] on span "Next" at bounding box center [358, 182] width 20 height 20
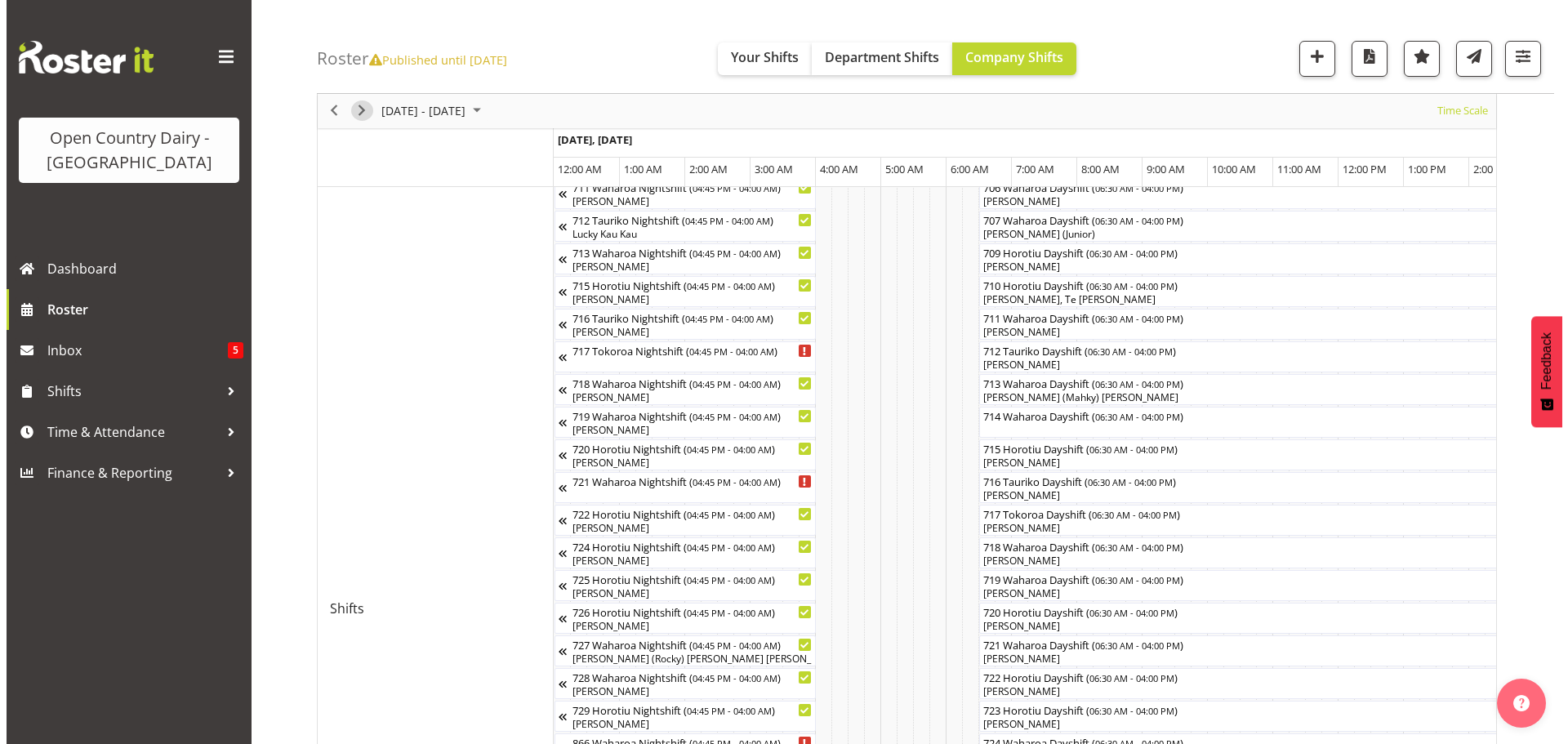
scroll to position [490, 0]
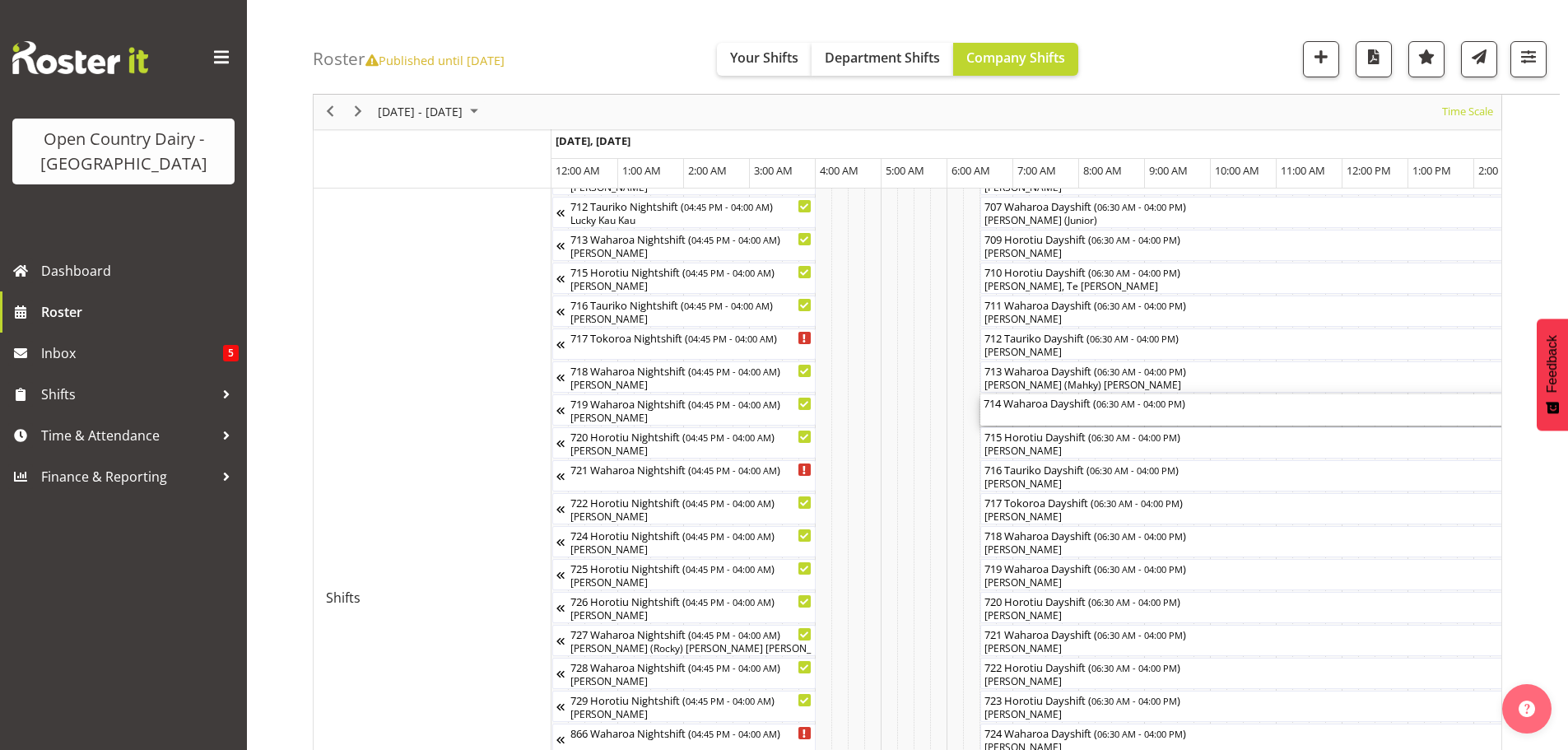
click at [1072, 417] on div "714 Waharoa Dayshift ( 06:30 AM - 04:00 PM )" at bounding box center [1293, 410] width 619 height 31
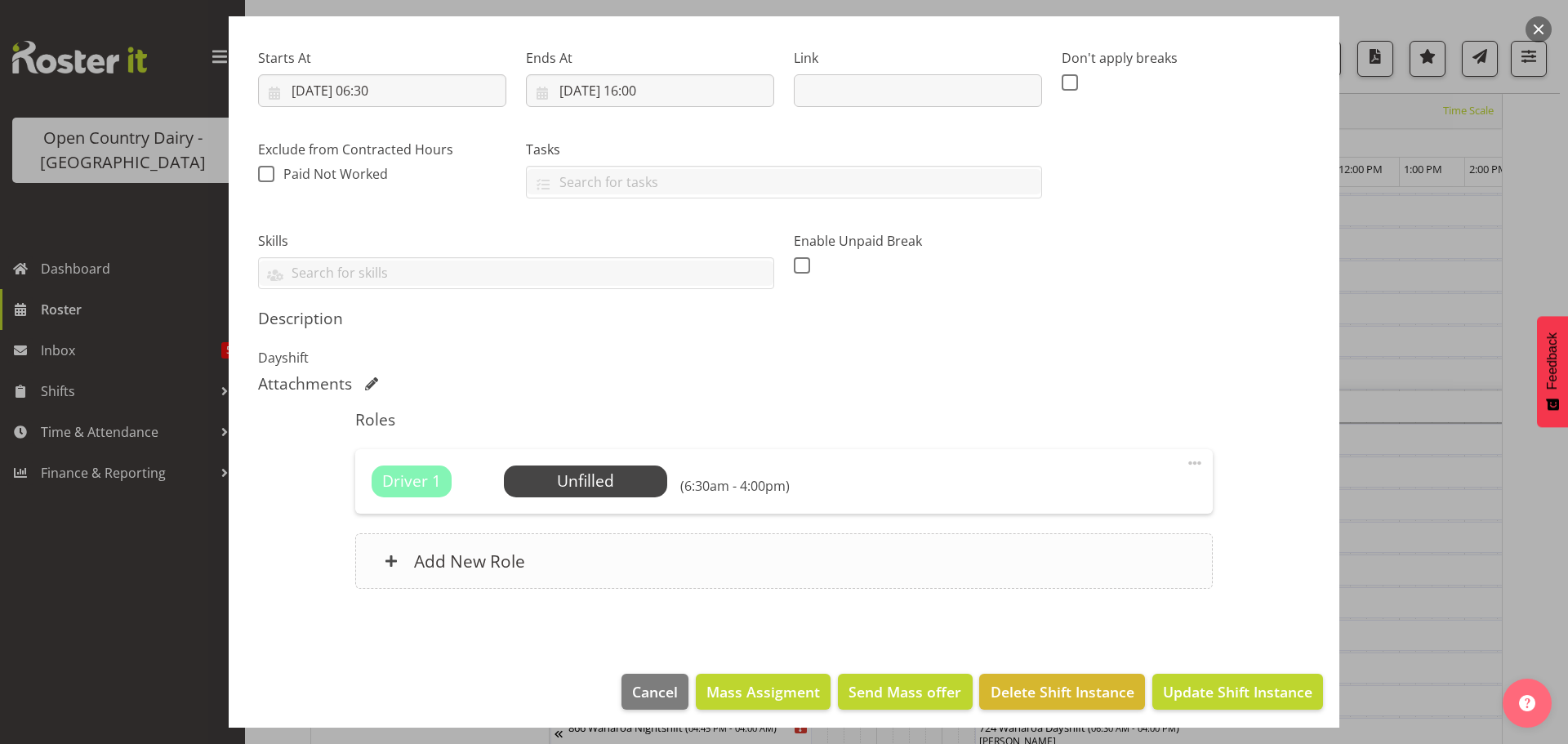
scroll to position [244, 0]
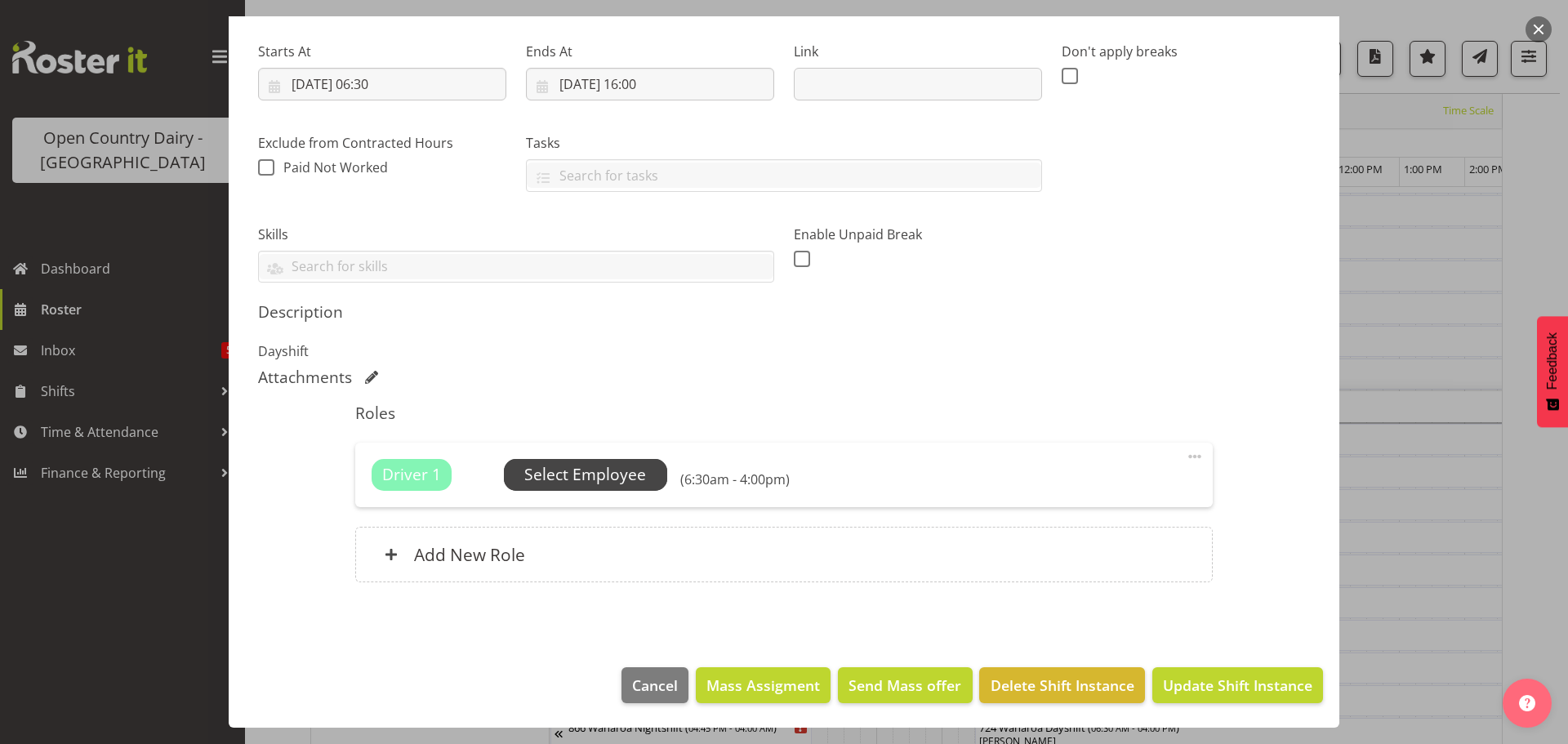
click at [611, 479] on span "Select Employee" at bounding box center [585, 475] width 122 height 24
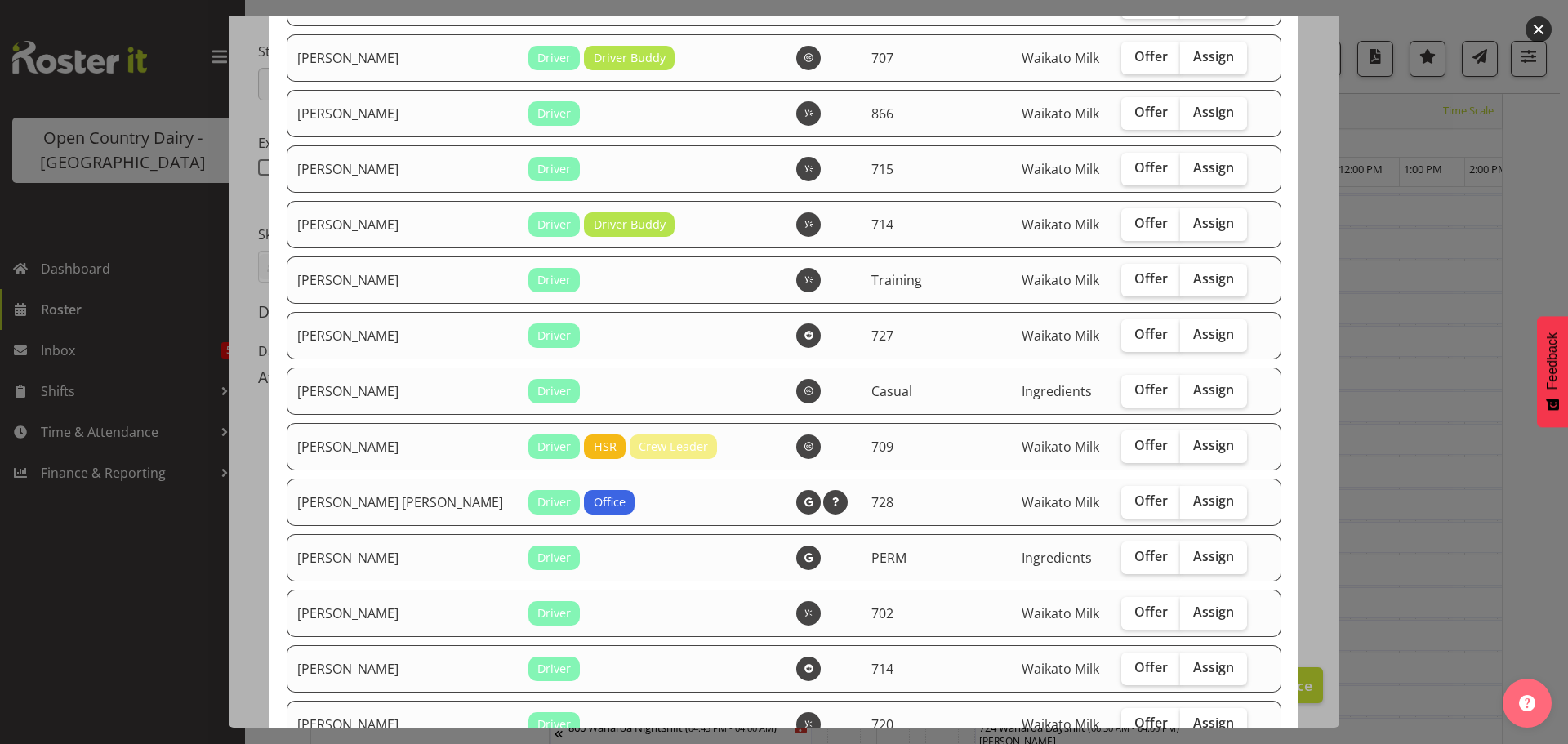
scroll to position [1716, 0]
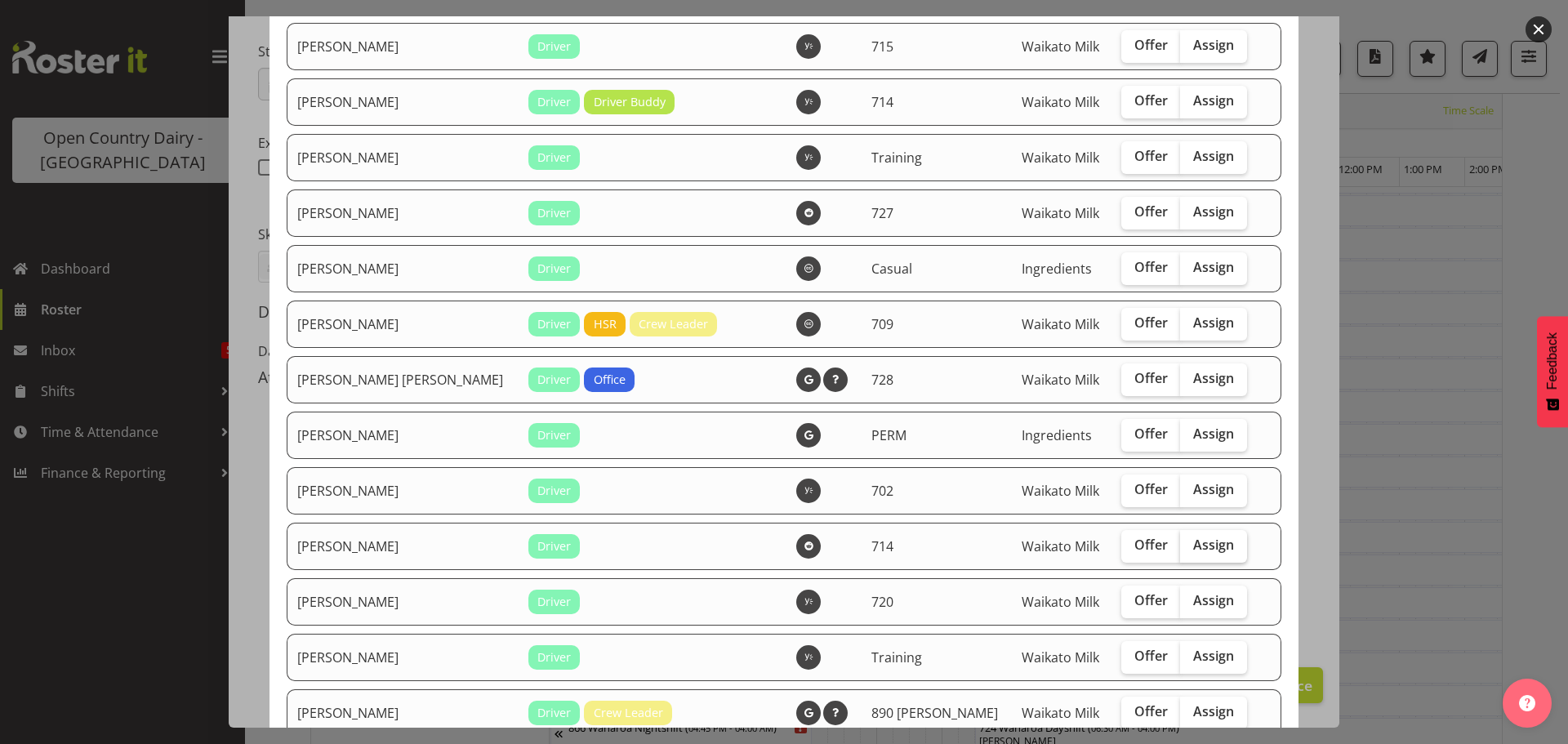
click at [1194, 548] on span "Assign" at bounding box center [1214, 545] width 41 height 16
click at [1188, 548] on input "Assign" at bounding box center [1186, 545] width 11 height 11
checkbox input "true"
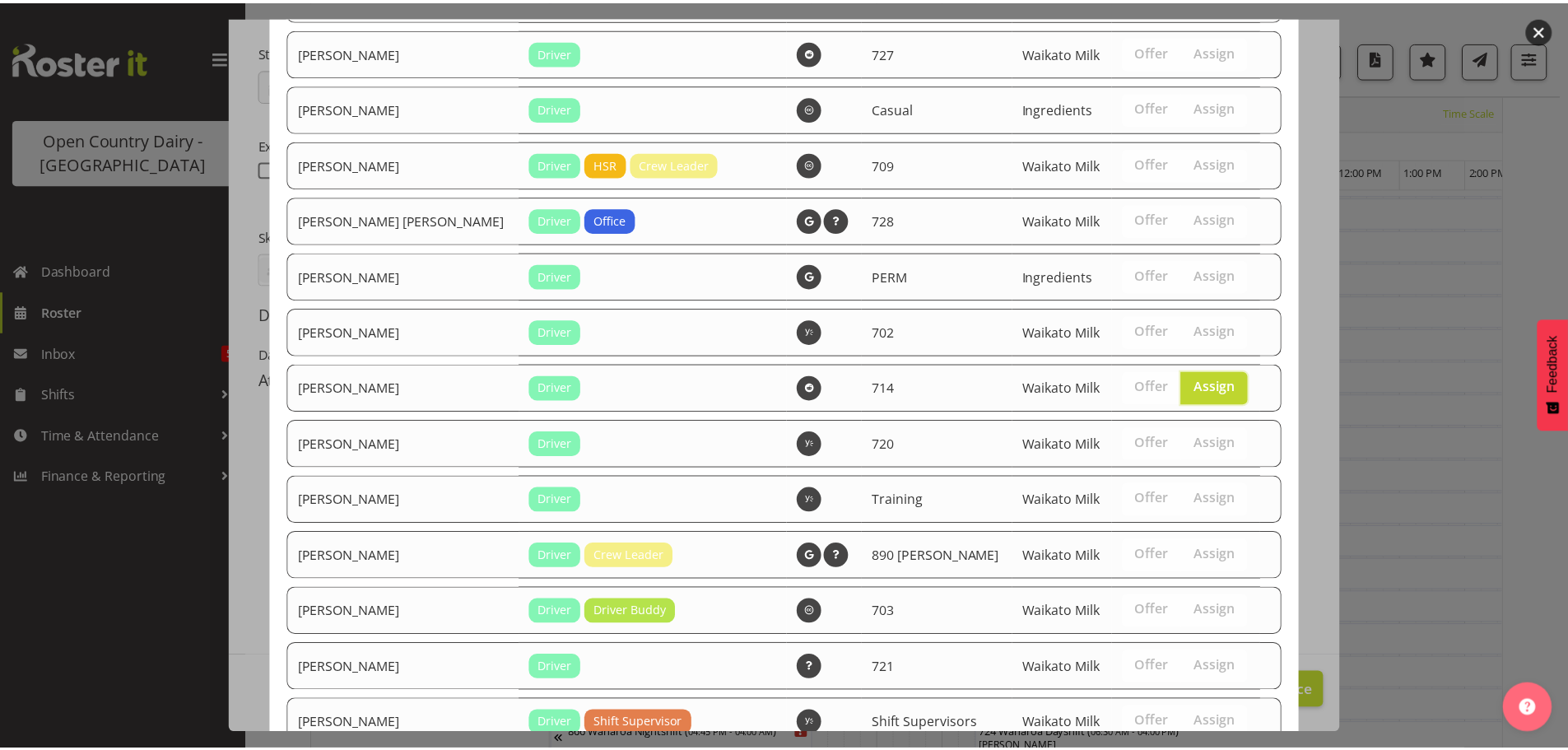
scroll to position [2121, 0]
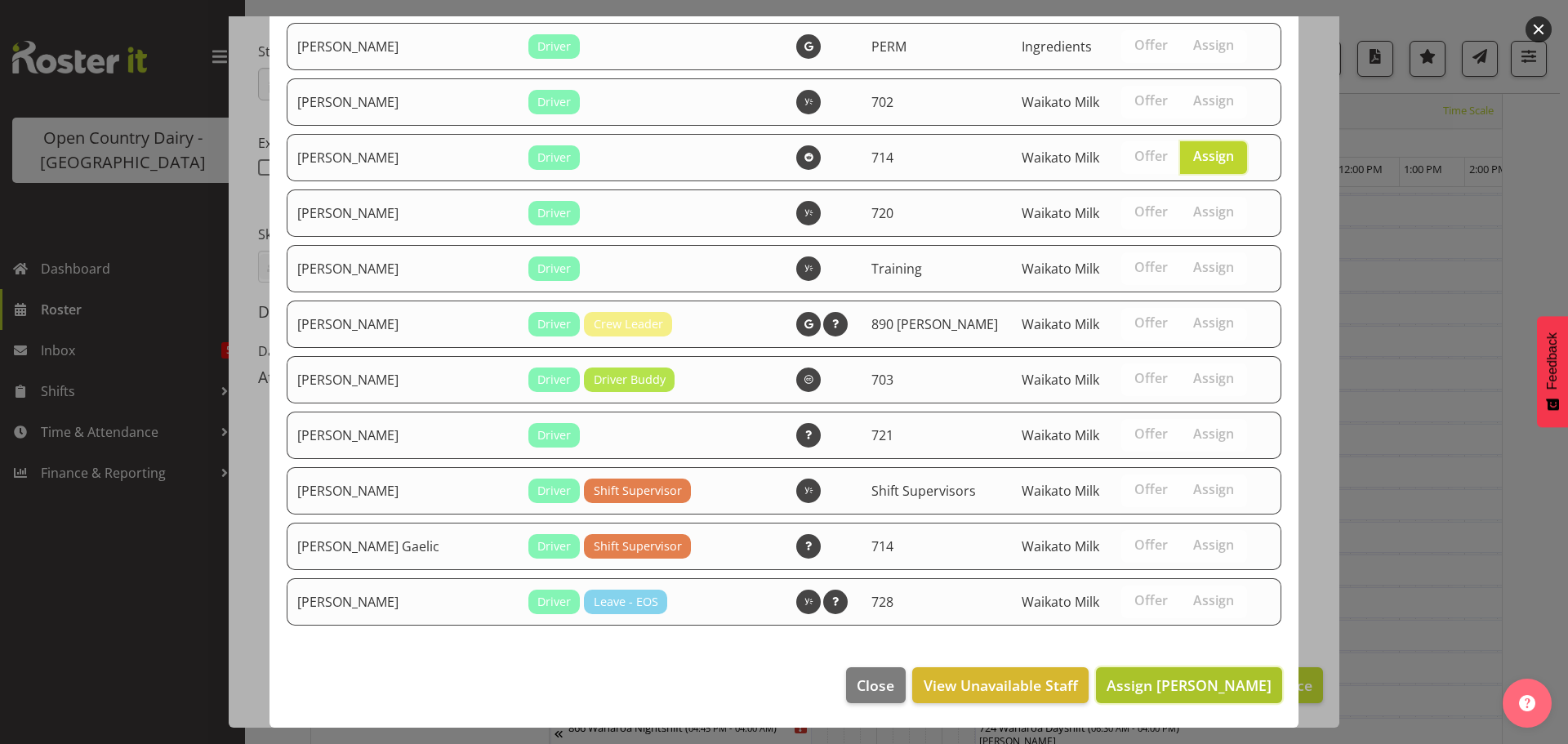
click at [1183, 684] on span "Assign Stephen Parsons" at bounding box center [1189, 686] width 165 height 20
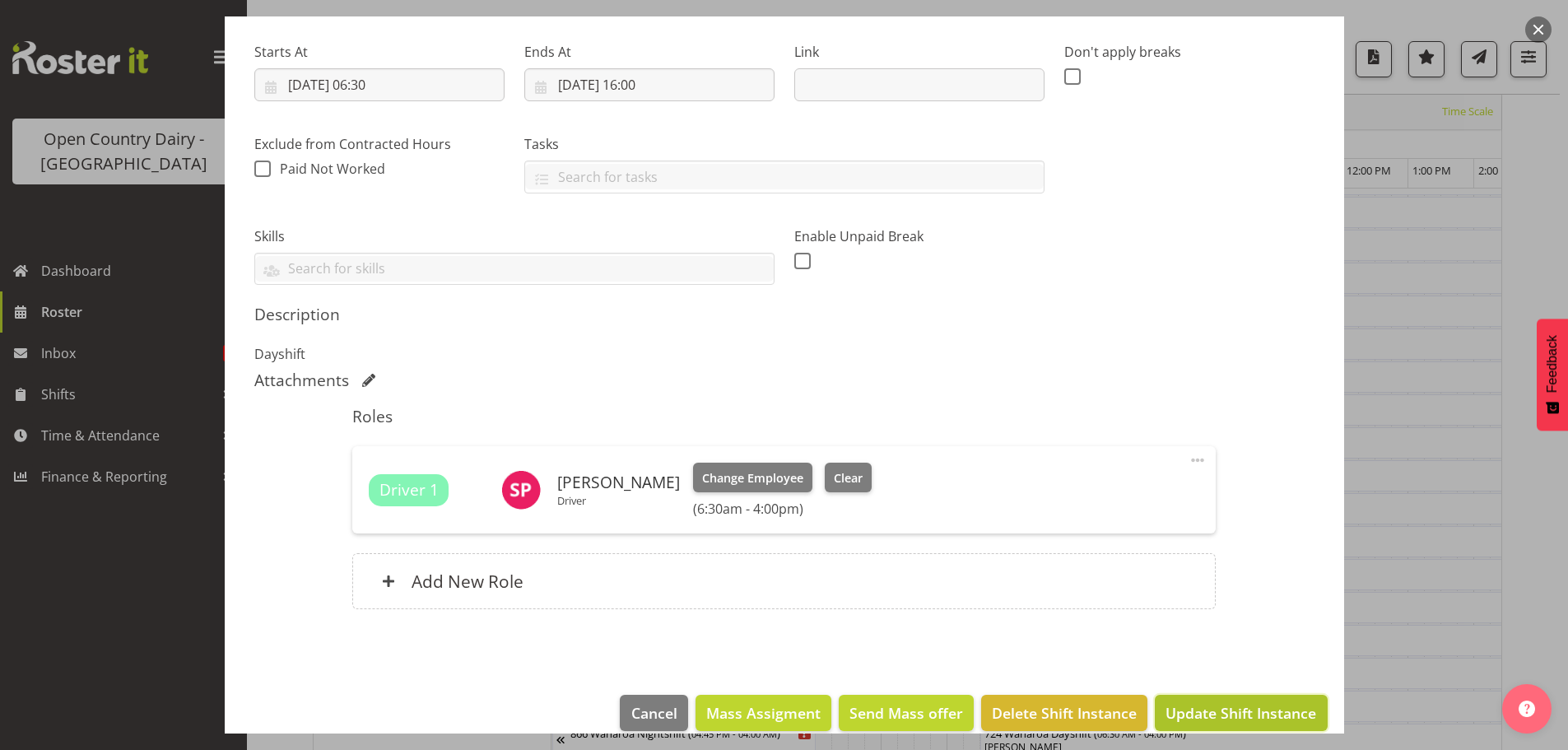
click at [1220, 711] on span "Update Shift Instance" at bounding box center [1240, 712] width 150 height 21
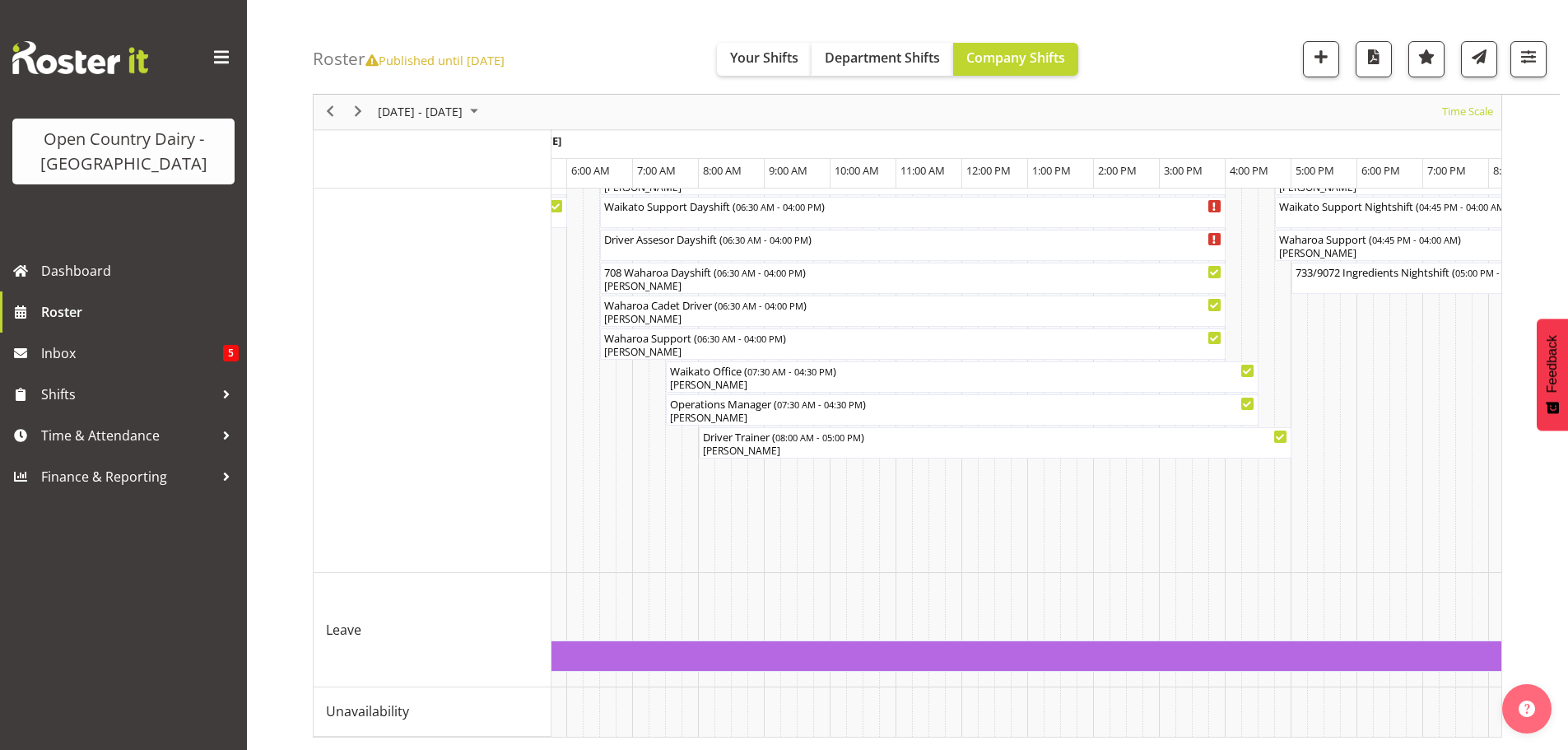
scroll to position [0, 0]
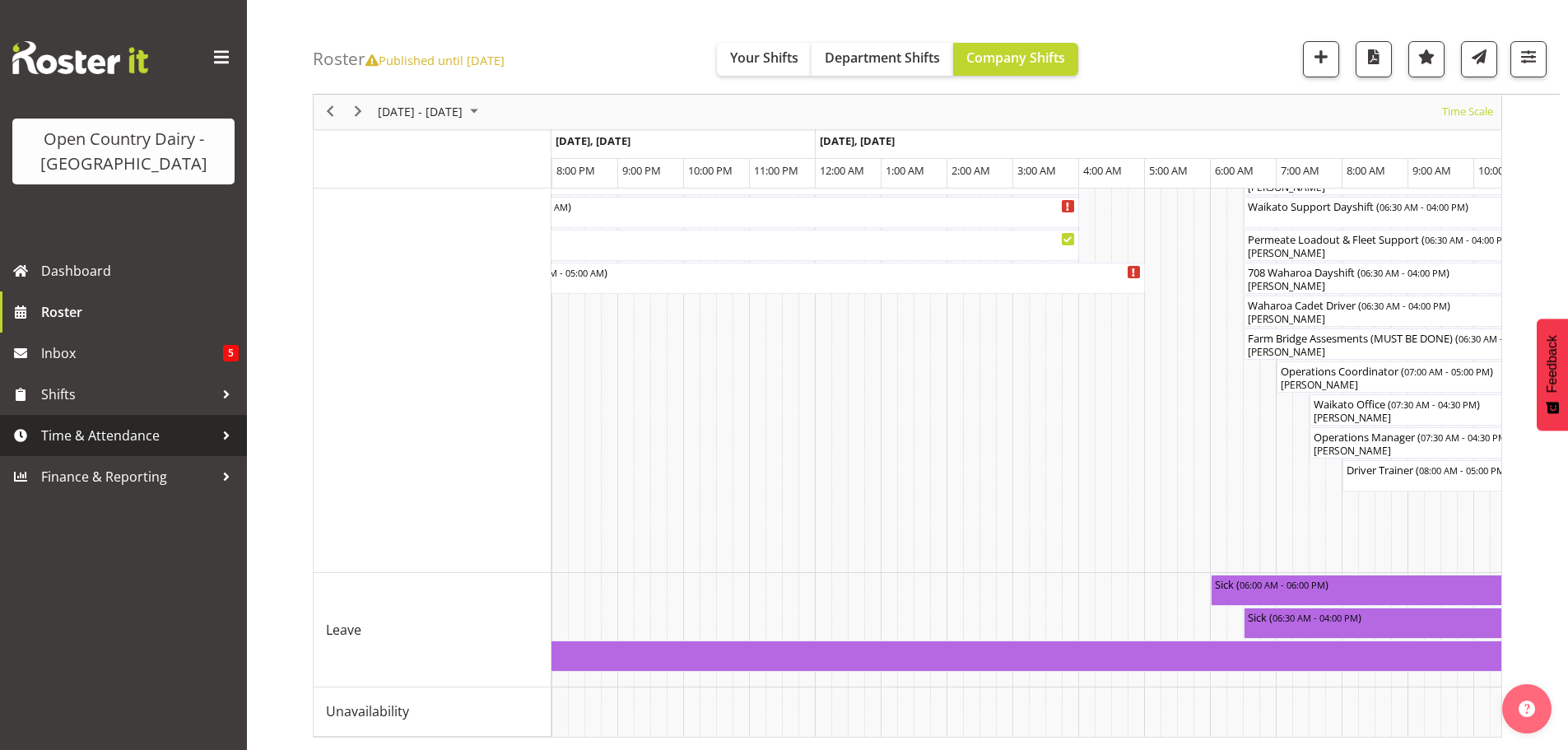
click at [92, 430] on span "Time & Attendance" at bounding box center [128, 435] width 172 height 25
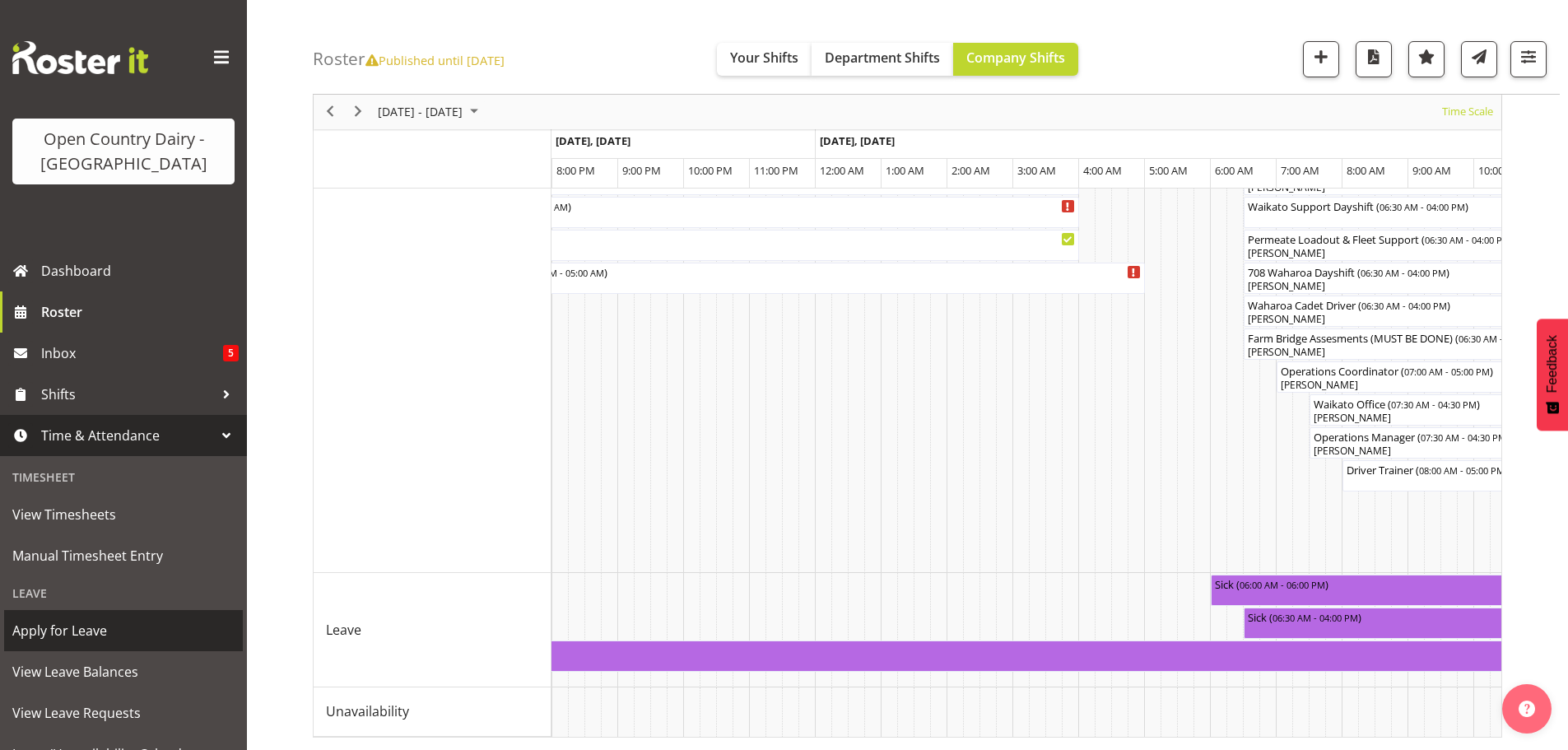
click at [91, 628] on span "Apply for Leave" at bounding box center [123, 631] width 222 height 25
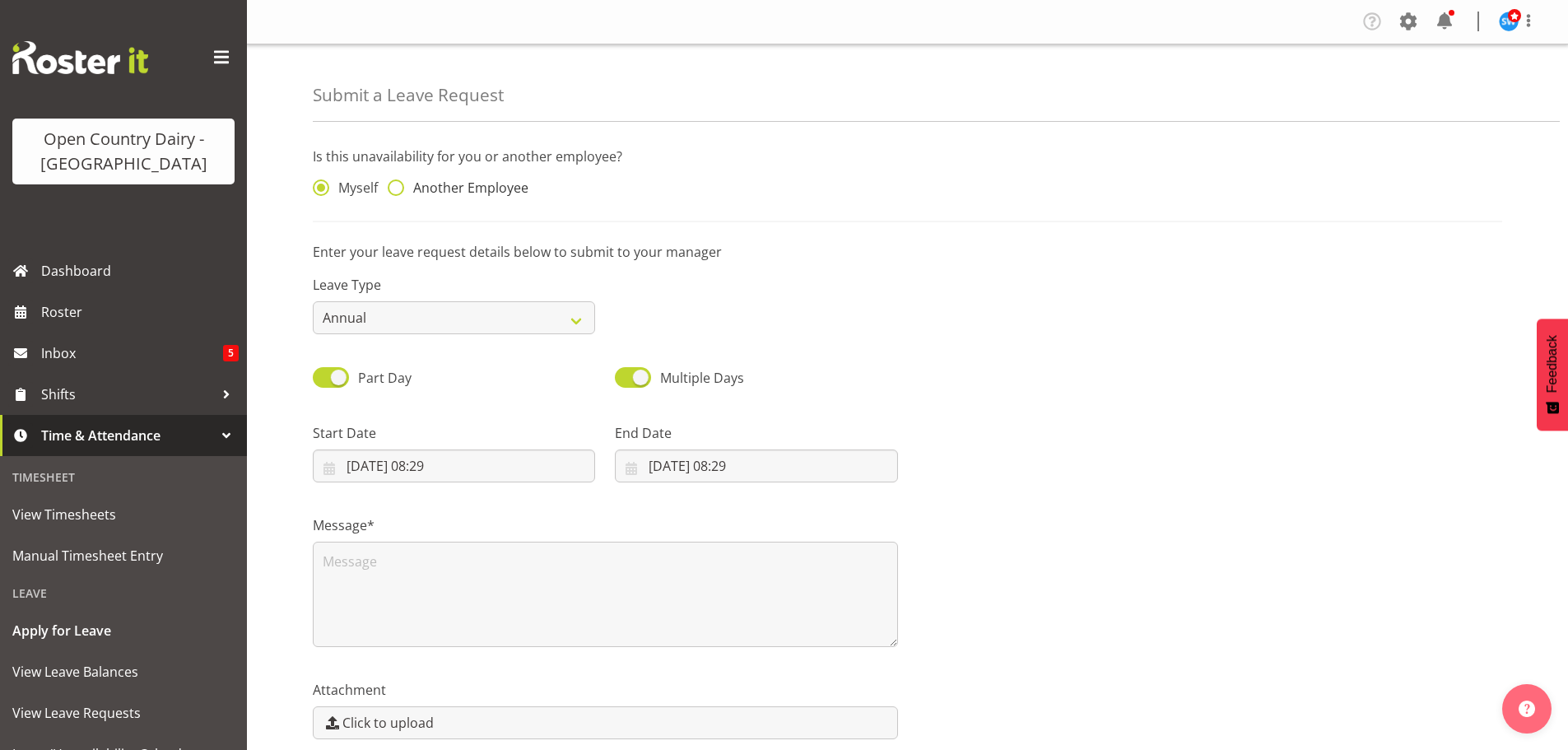
click at [396, 182] on span at bounding box center [396, 188] width 17 height 17
click at [396, 183] on input "Another Employee" at bounding box center [394, 188] width 11 height 11
radio input "true"
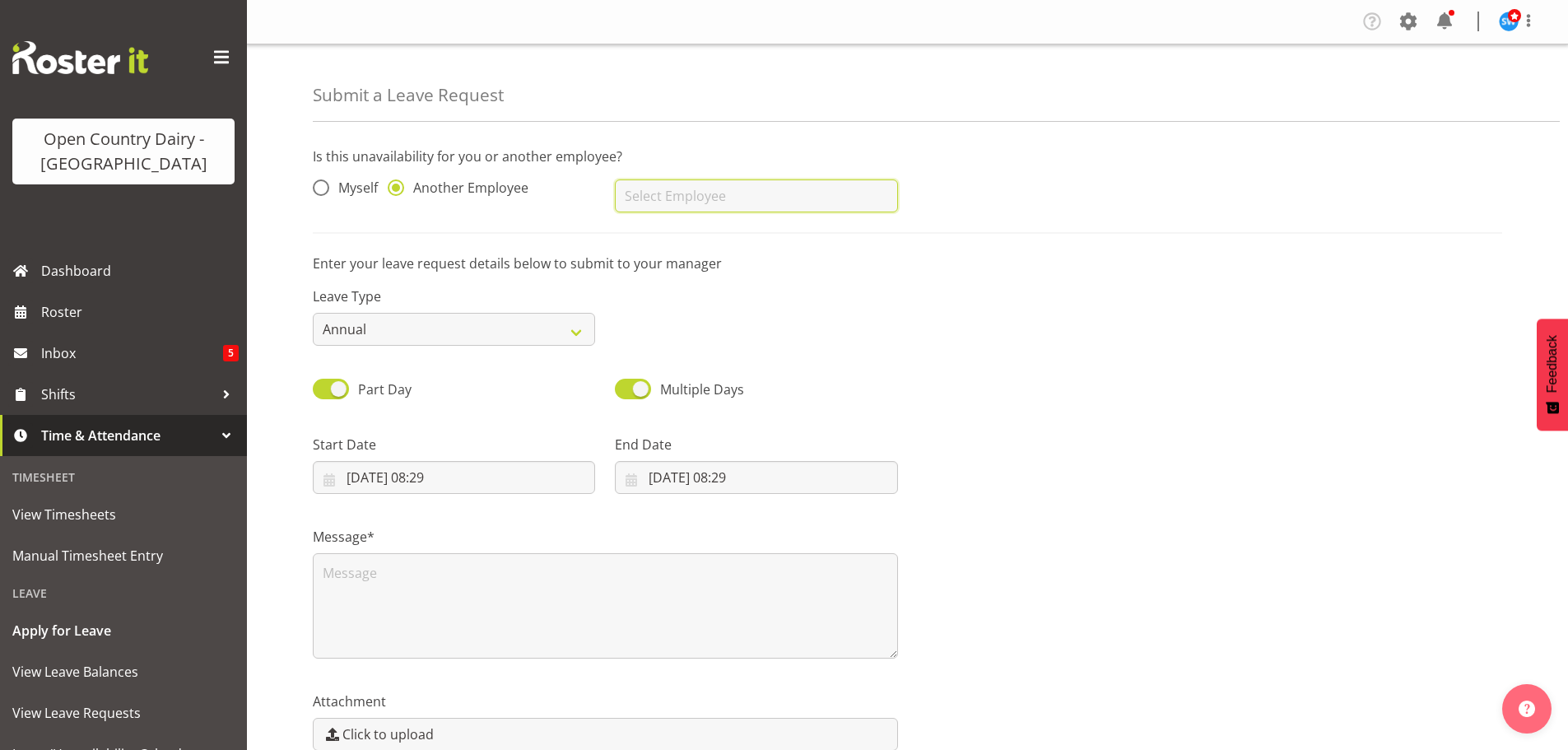
click at [691, 197] on input "text" at bounding box center [756, 196] width 283 height 33
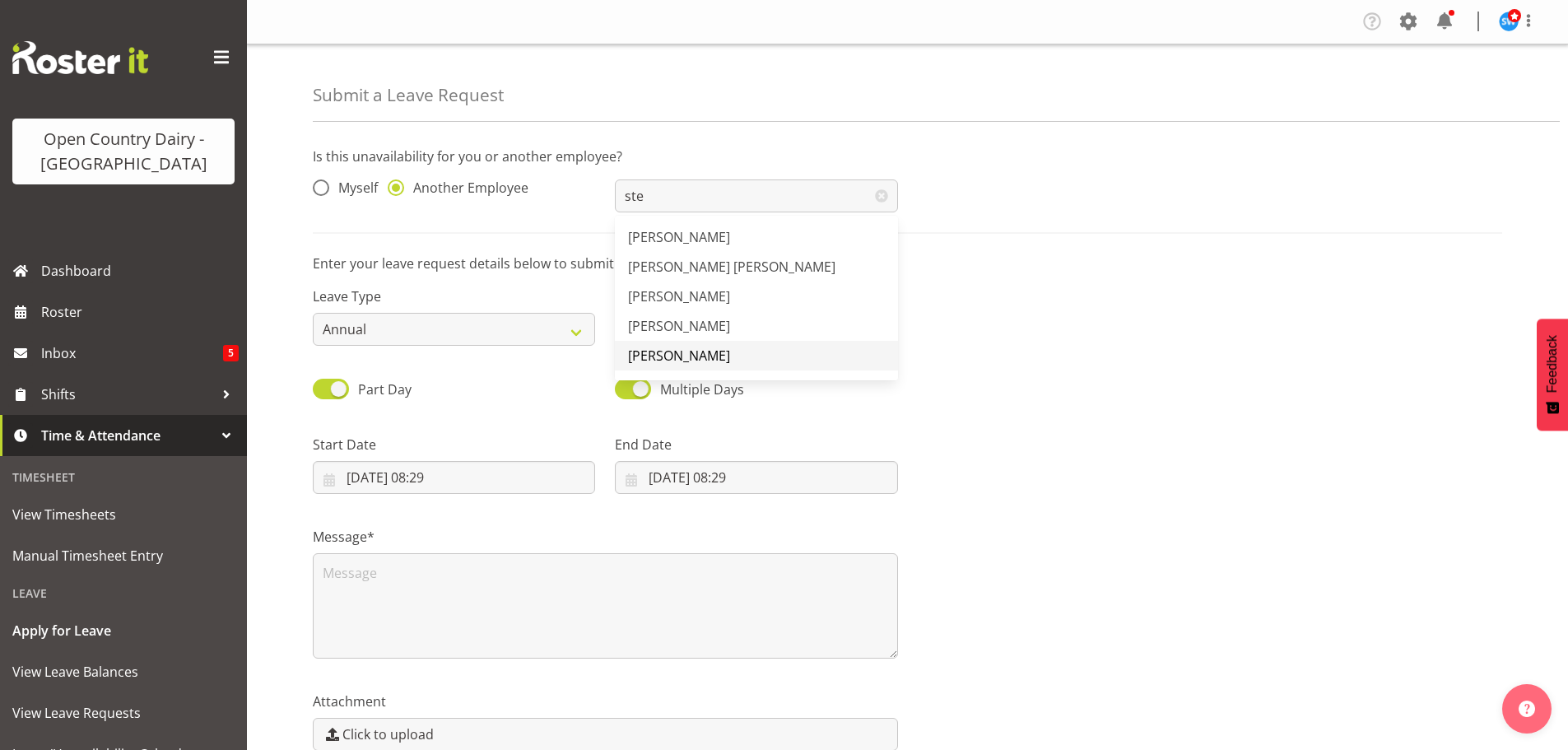
click at [692, 351] on span "[PERSON_NAME]" at bounding box center [678, 356] width 102 height 18
type input "[PERSON_NAME]"
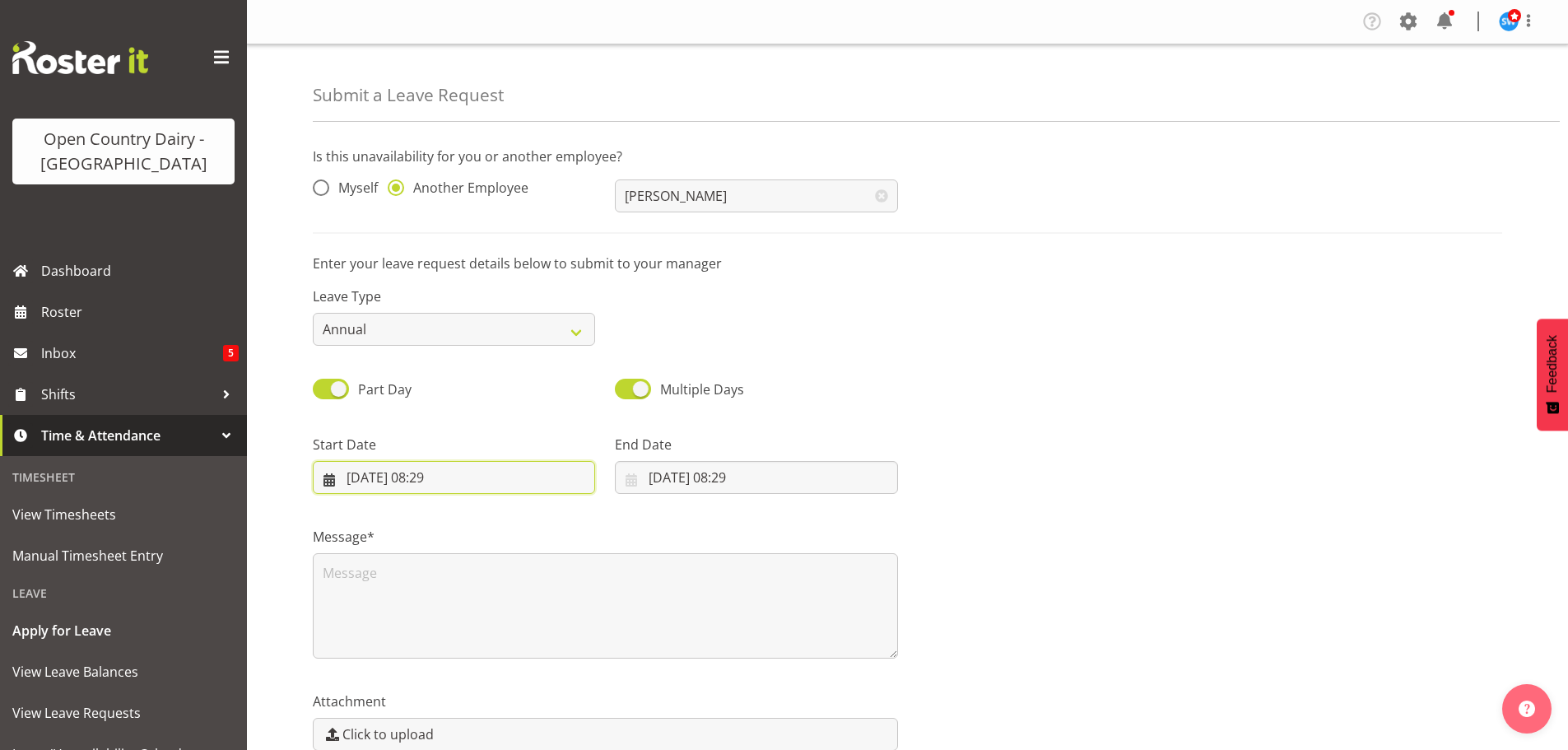
click at [412, 474] on input "[DATE] 08:29" at bounding box center [454, 477] width 283 height 33
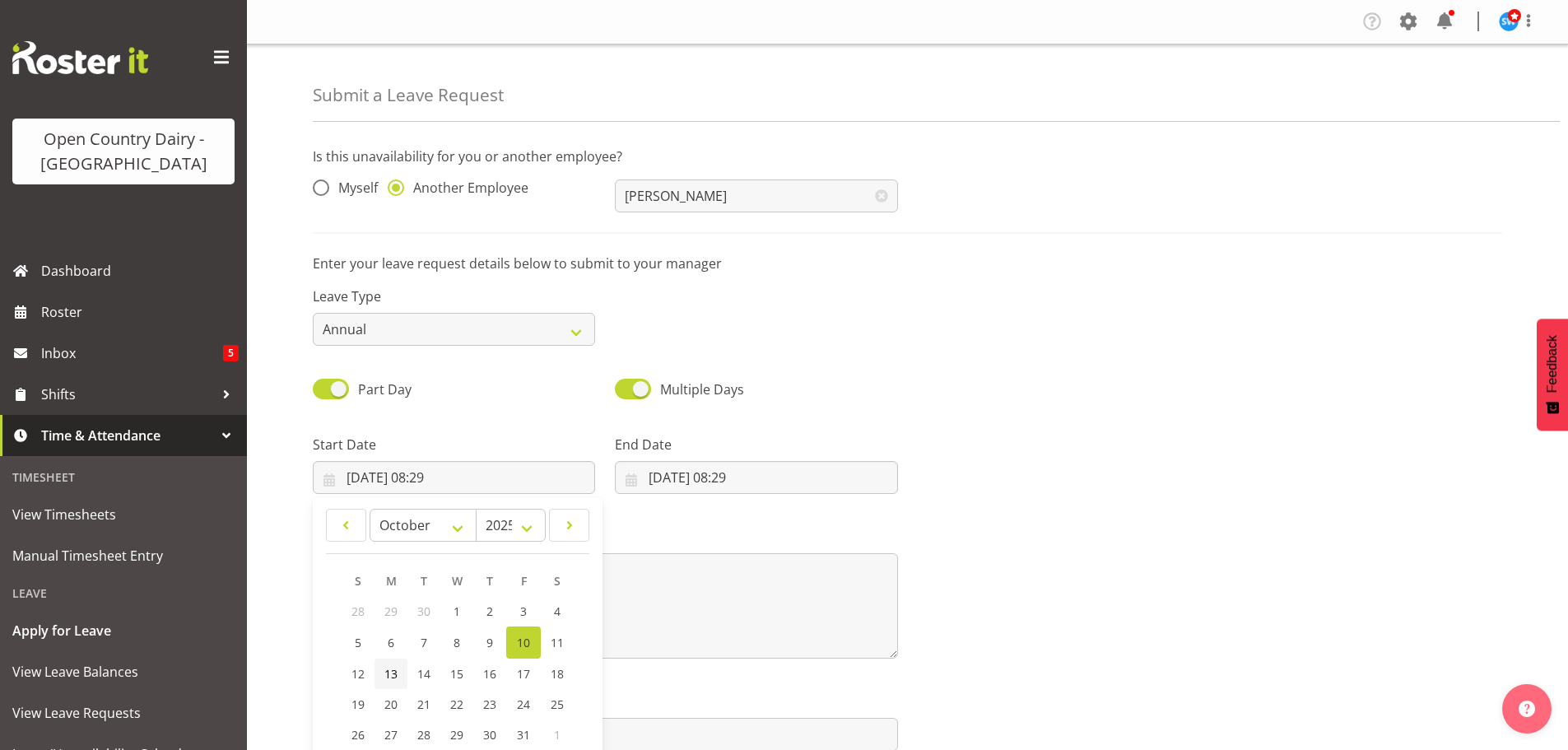
click at [387, 672] on span "13" at bounding box center [391, 674] width 13 height 16
type input "13/10/2025, 08:29"
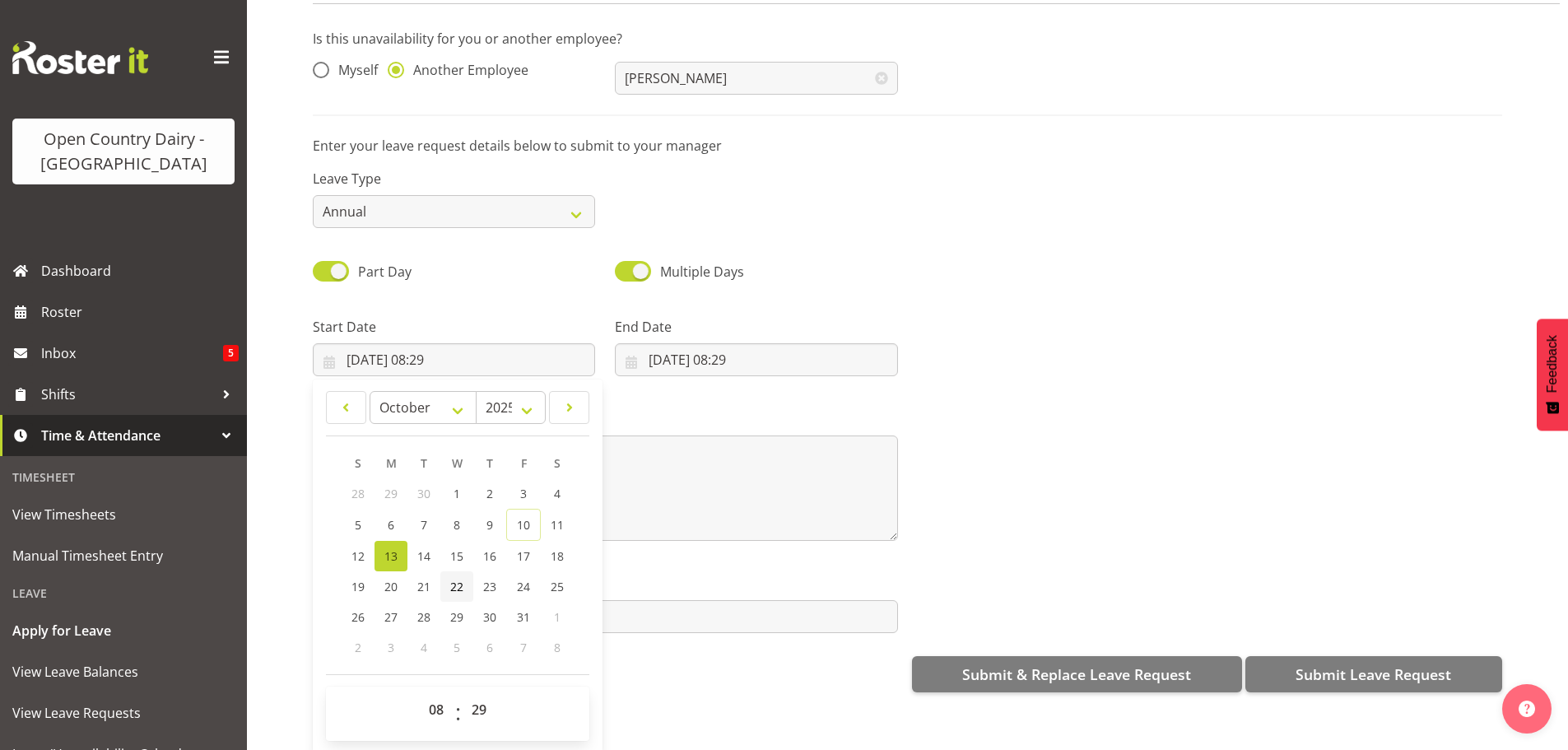
scroll to position [84, 0]
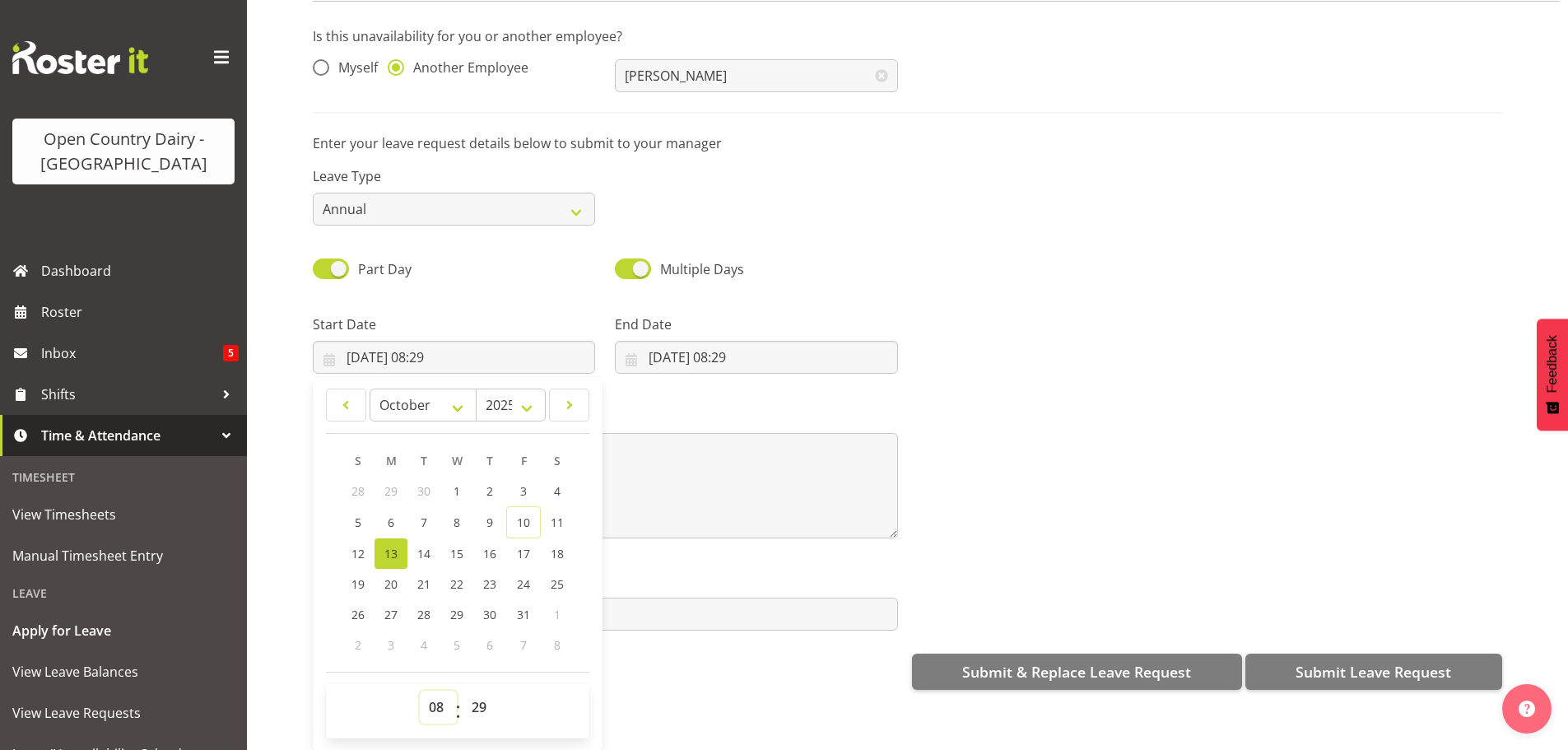
click at [434, 693] on select "00 01 02 03 04 05 06 07 08 09 10 11 12 13 14 15 16 17 18 19 20 21 22 23" at bounding box center [439, 708] width 37 height 33
select select "6"
click at [420, 691] on select "00 01 02 03 04 05 06 07 08 09 10 11 12 13 14 15 16 17 18 19 20 21 22 23" at bounding box center [439, 708] width 37 height 33
type input "13/10/2025, 06:29"
click at [478, 692] on select "00 01 02 03 04 05 06 07 08 09 10 11 12 13 14 15 16 17 18 19 20 21 22 23 24 25 2…" at bounding box center [481, 708] width 37 height 33
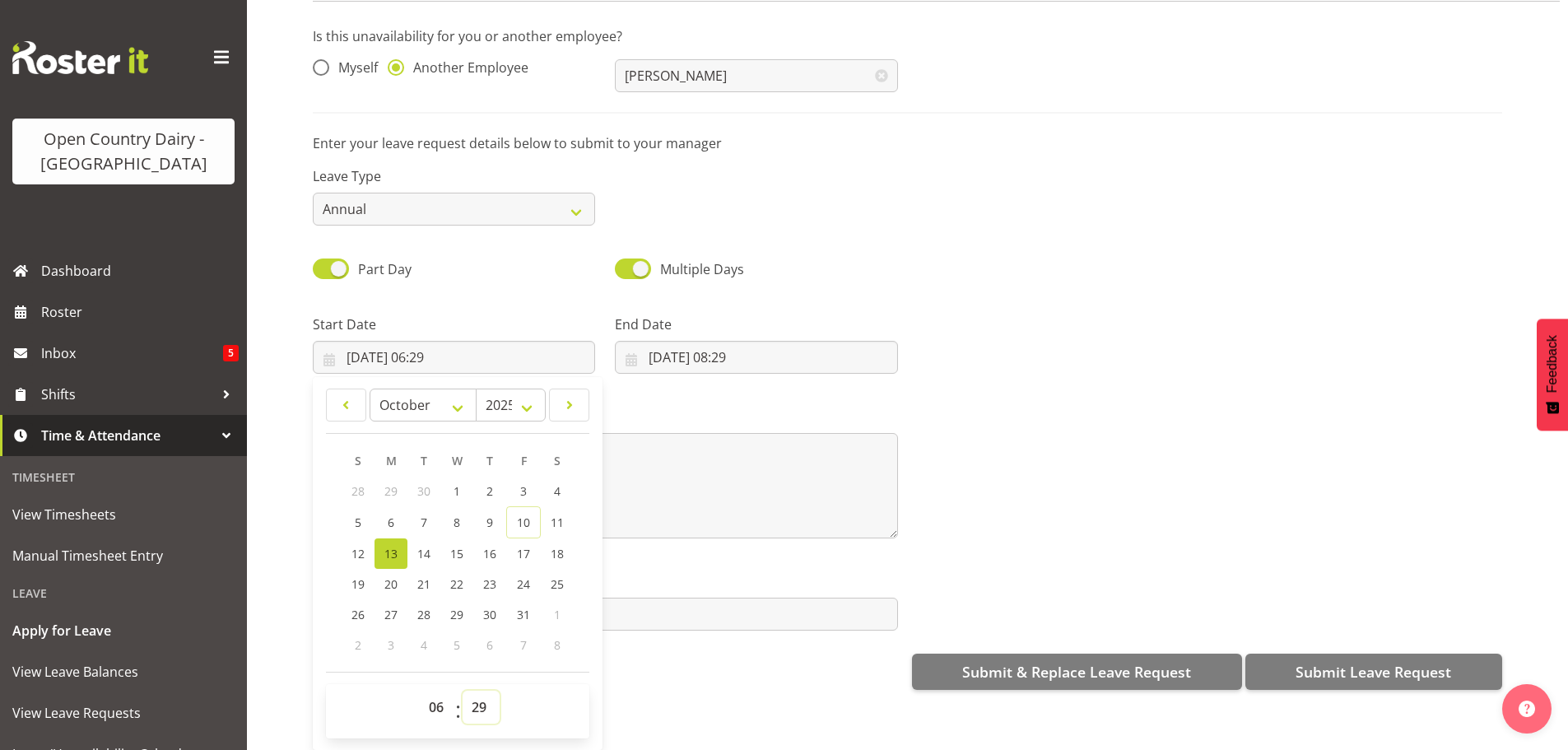
select select "30"
click at [462, 691] on select "00 01 02 03 04 05 06 07 08 09 10 11 12 13 14 15 16 17 18 19 20 21 22 23 24 25 2…" at bounding box center [481, 708] width 37 height 33
type input "13/10/2025, 06:30"
click at [708, 341] on input "[DATE] 08:29" at bounding box center [756, 357] width 283 height 33
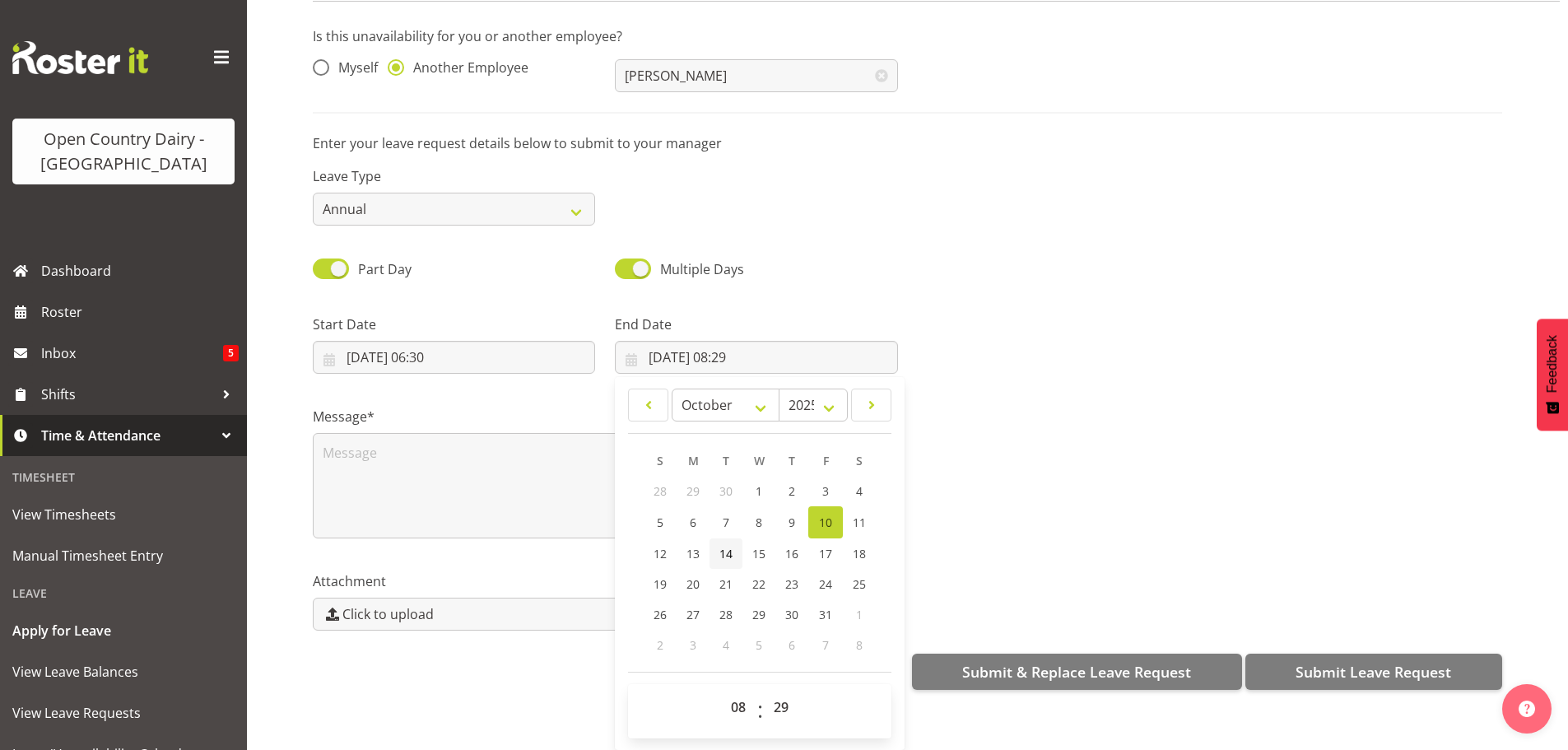
click at [729, 546] on span "14" at bounding box center [726, 554] width 13 height 16
type input "14/10/2025, 08:29"
drag, startPoint x: 728, startPoint y: 697, endPoint x: 729, endPoint y: 684, distance: 13.0
click at [728, 697] on select "00 01 02 03 04 05 06 07 08 09 10 11 12 13 14 15 16 17 18 19 20 21 22 23" at bounding box center [740, 708] width 37 height 33
select select "16"
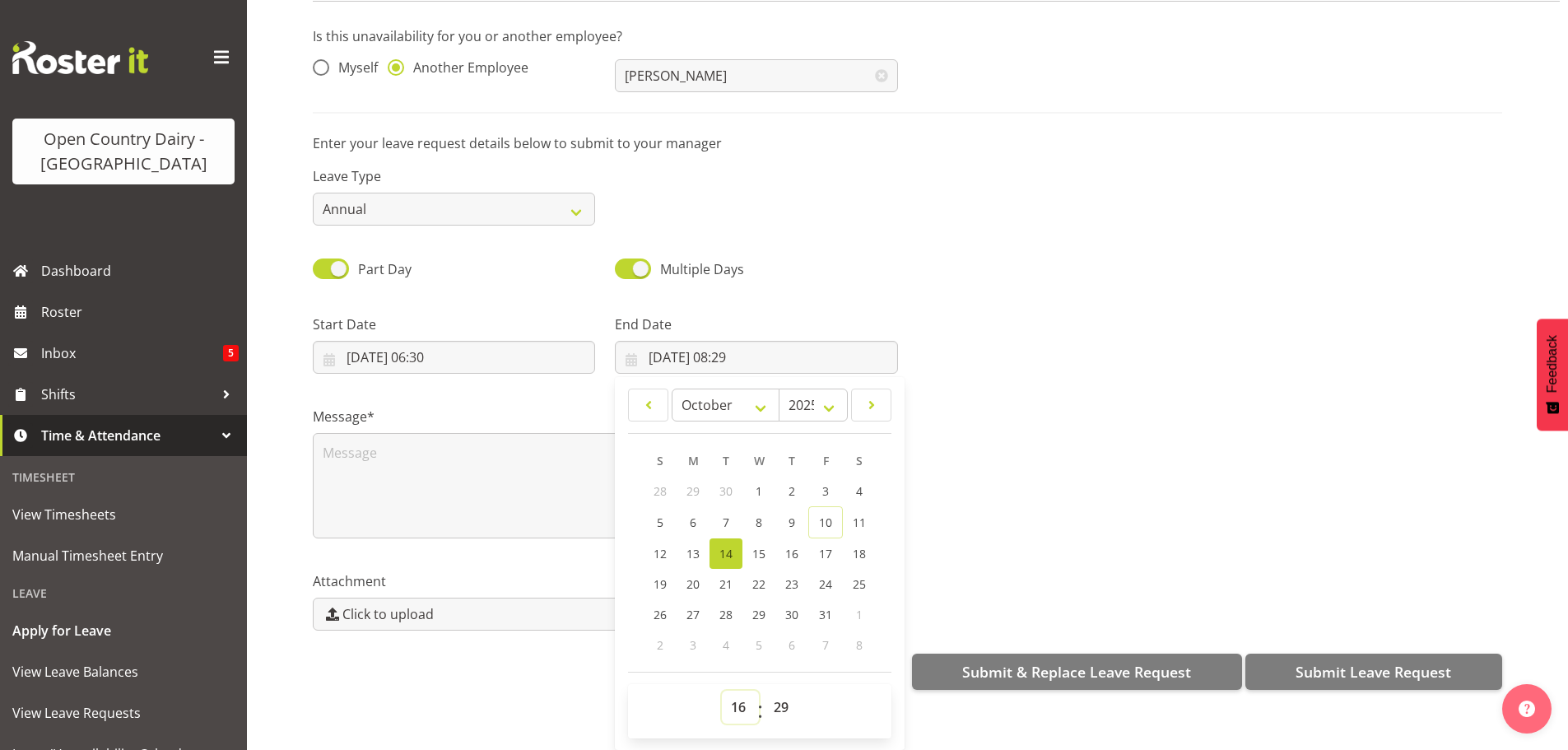
click at [722, 691] on select "00 01 02 03 04 05 06 07 08 09 10 11 12 13 14 15 16 17 18 19 20 21 22 23" at bounding box center [740, 708] width 37 height 33
type input "14/10/2025, 16:29"
click at [776, 692] on select "00 01 02 03 04 05 06 07 08 09 10 11 12 13 14 15 16 17 18 19 20 21 22 23 24 25 2…" at bounding box center [783, 708] width 37 height 33
select select "0"
click at [764, 691] on select "00 01 02 03 04 05 06 07 08 09 10 11 12 13 14 15 16 17 18 19 20 21 22 23 24 25 2…" at bounding box center [783, 708] width 37 height 33
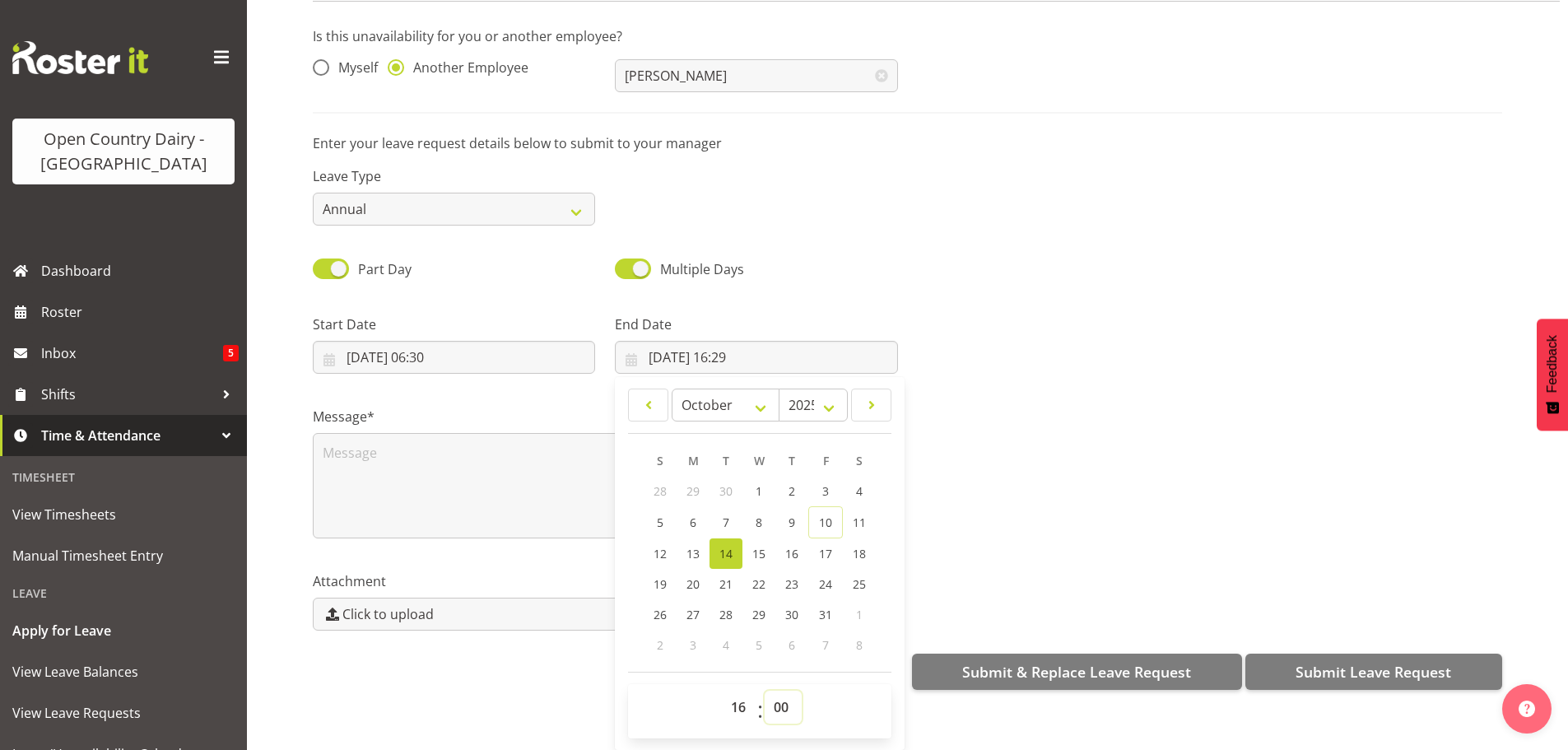
type input "14/10/2025, 16:00"
click at [414, 462] on textarea at bounding box center [606, 486] width 585 height 106
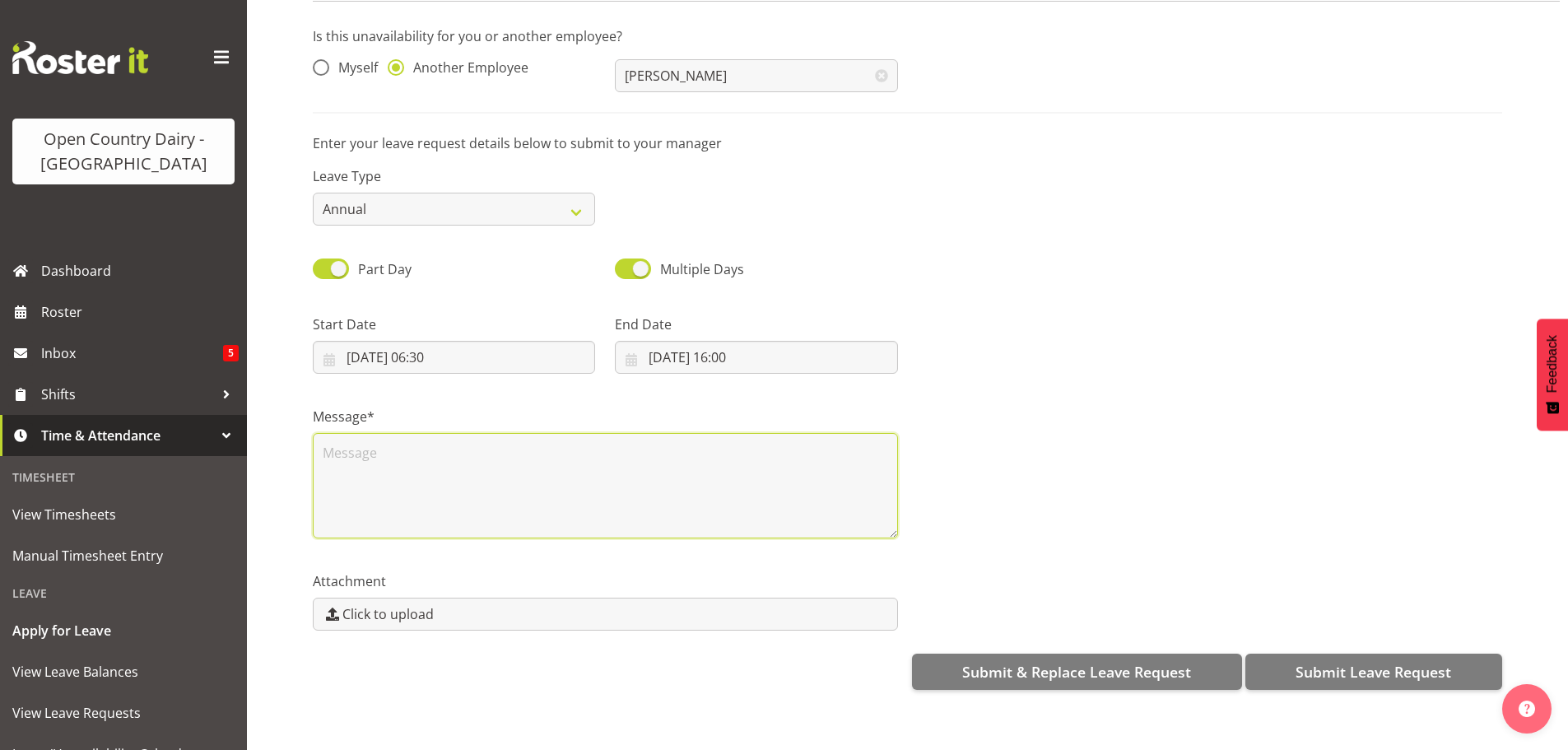
scroll to position [0, 0]
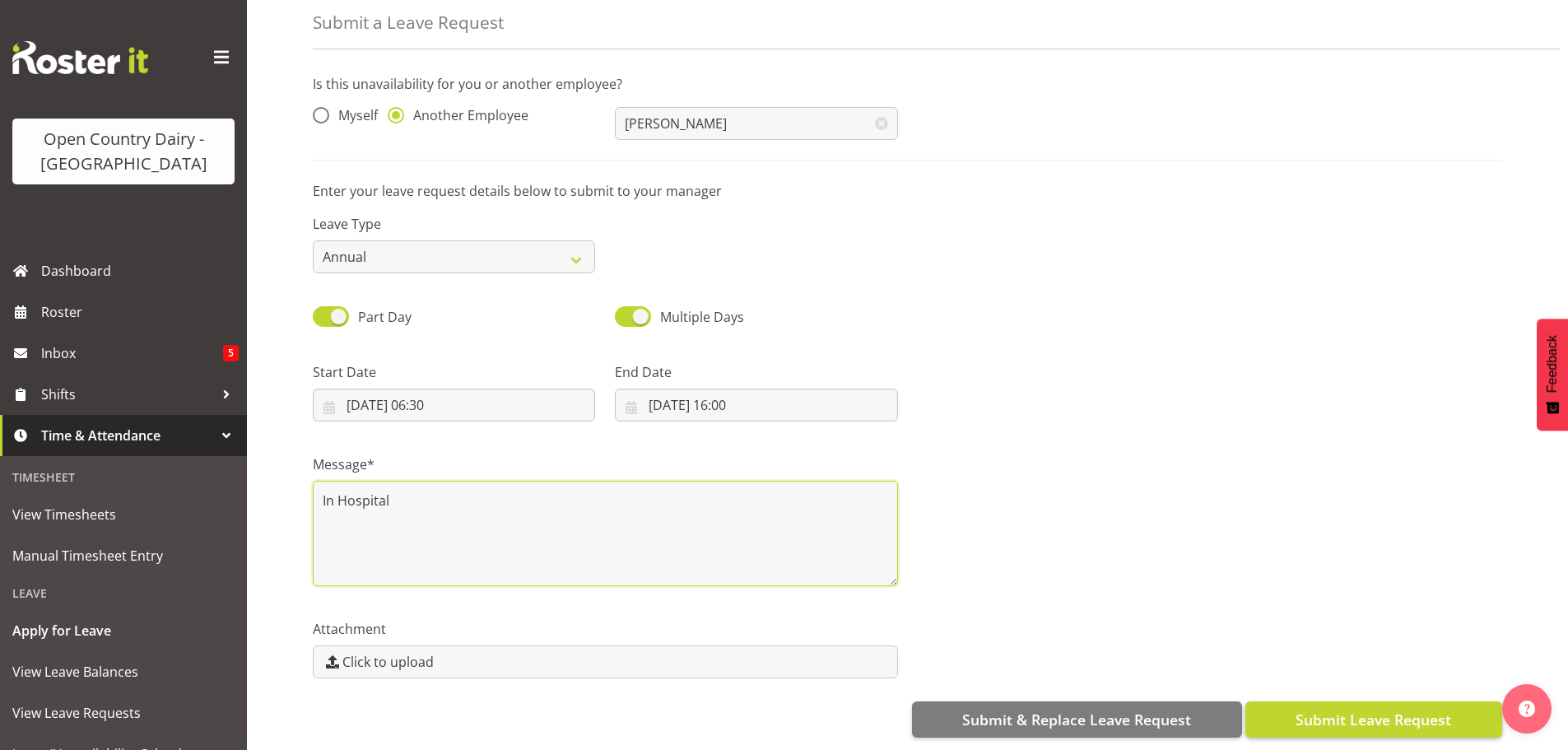
type textarea "In Hospital"
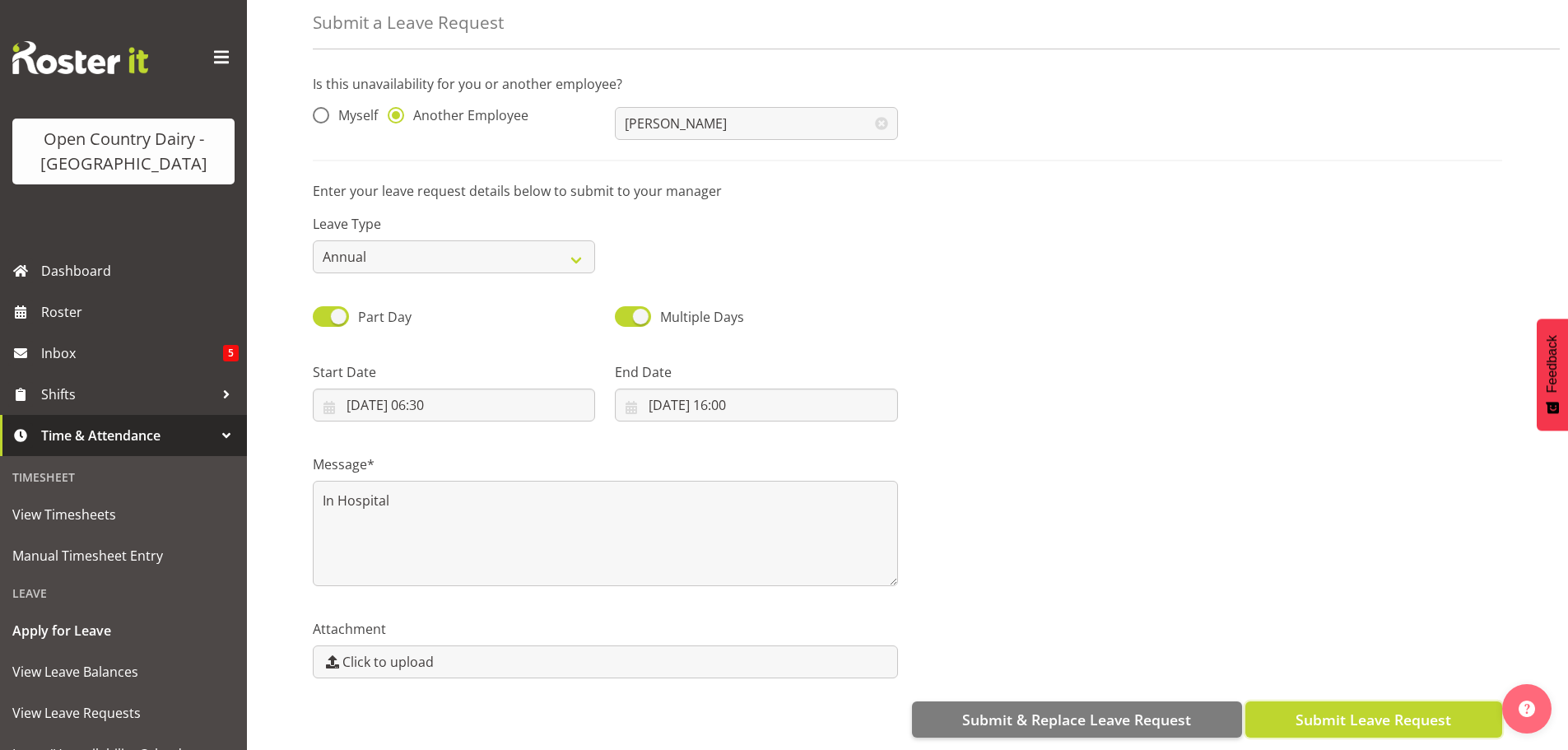
click at [1355, 709] on span "Submit Leave Request" at bounding box center [1373, 719] width 156 height 21
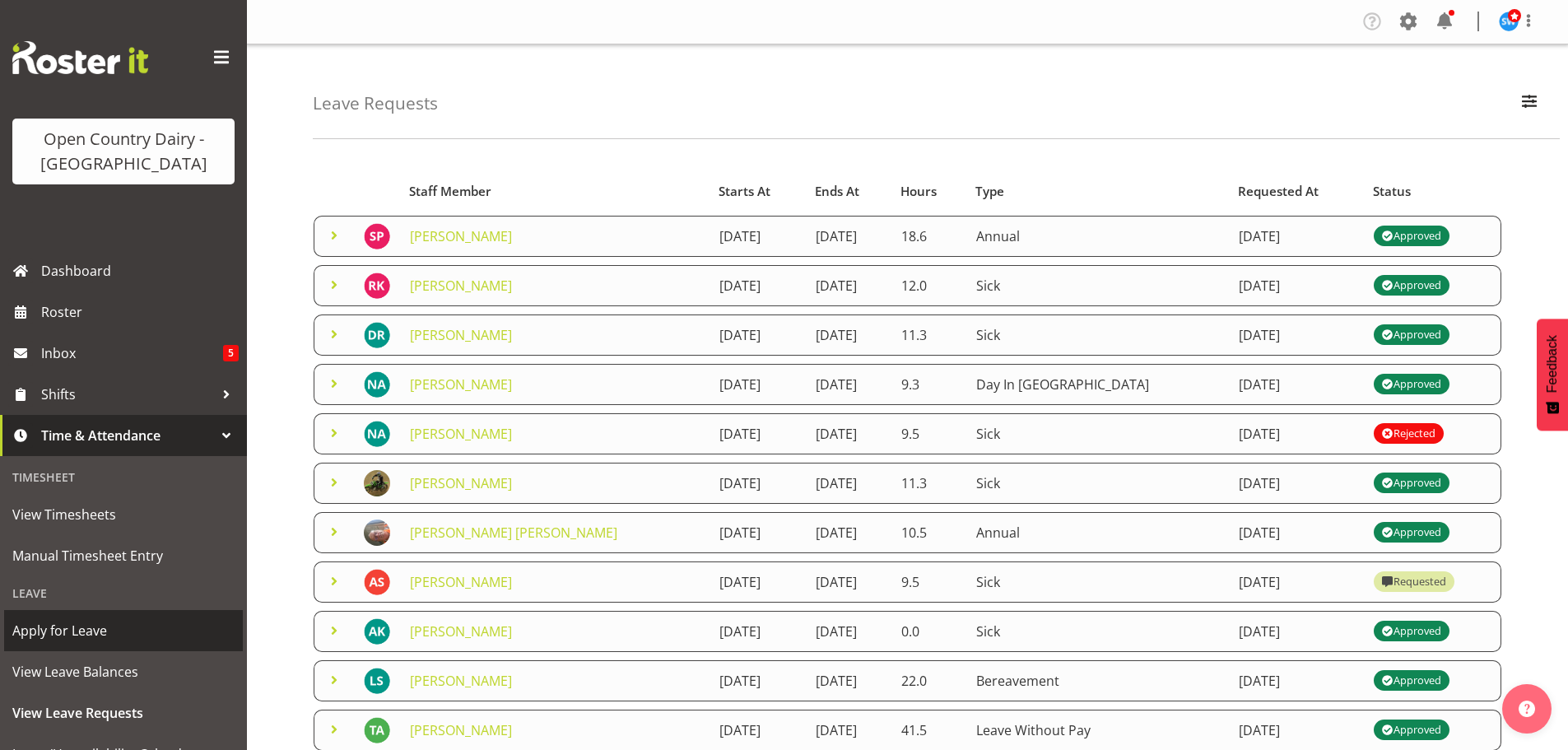
click at [68, 628] on span "Apply for Leave" at bounding box center [123, 631] width 222 height 25
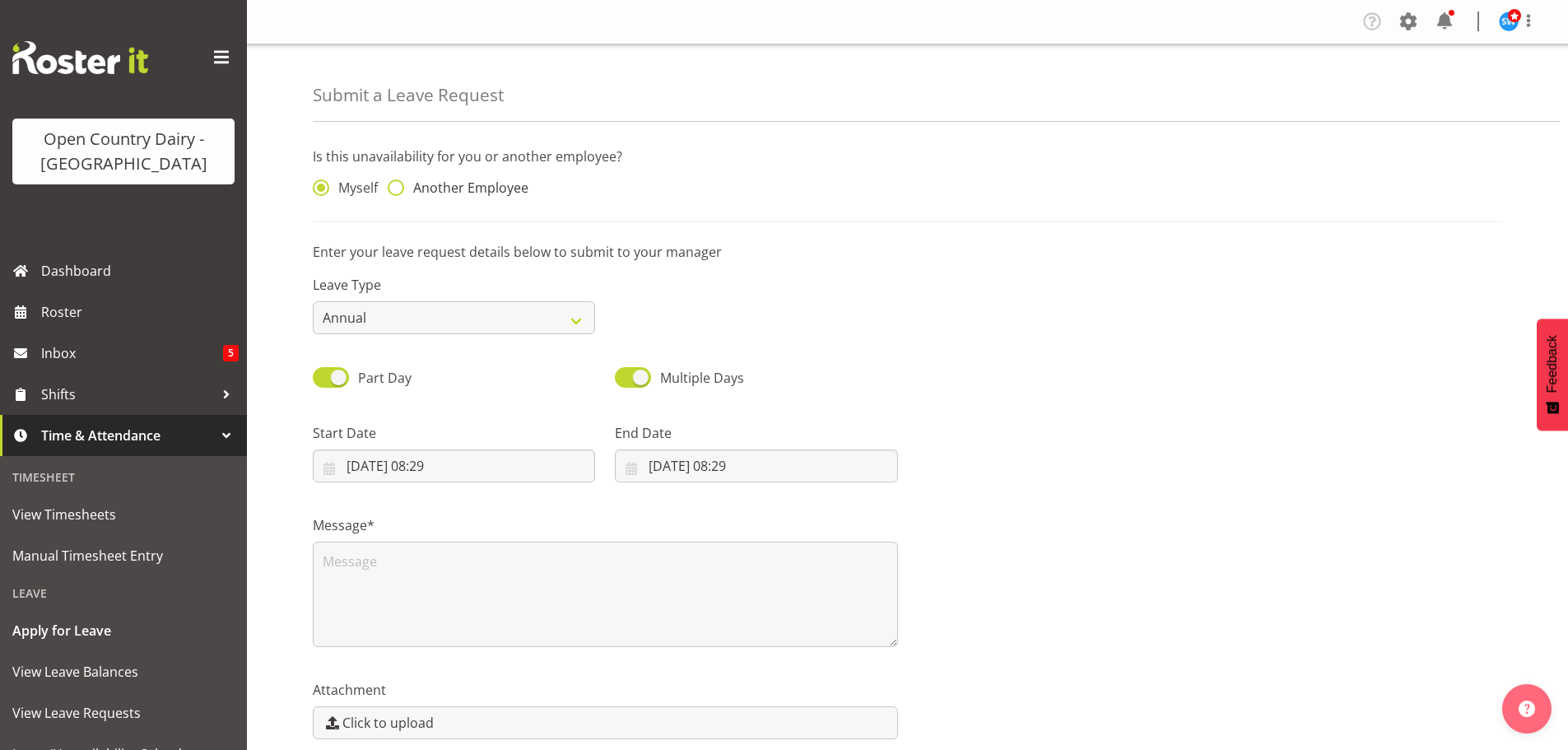
click at [395, 187] on span at bounding box center [396, 188] width 17 height 17
click at [395, 187] on input "Another Employee" at bounding box center [394, 188] width 11 height 11
radio input "true"
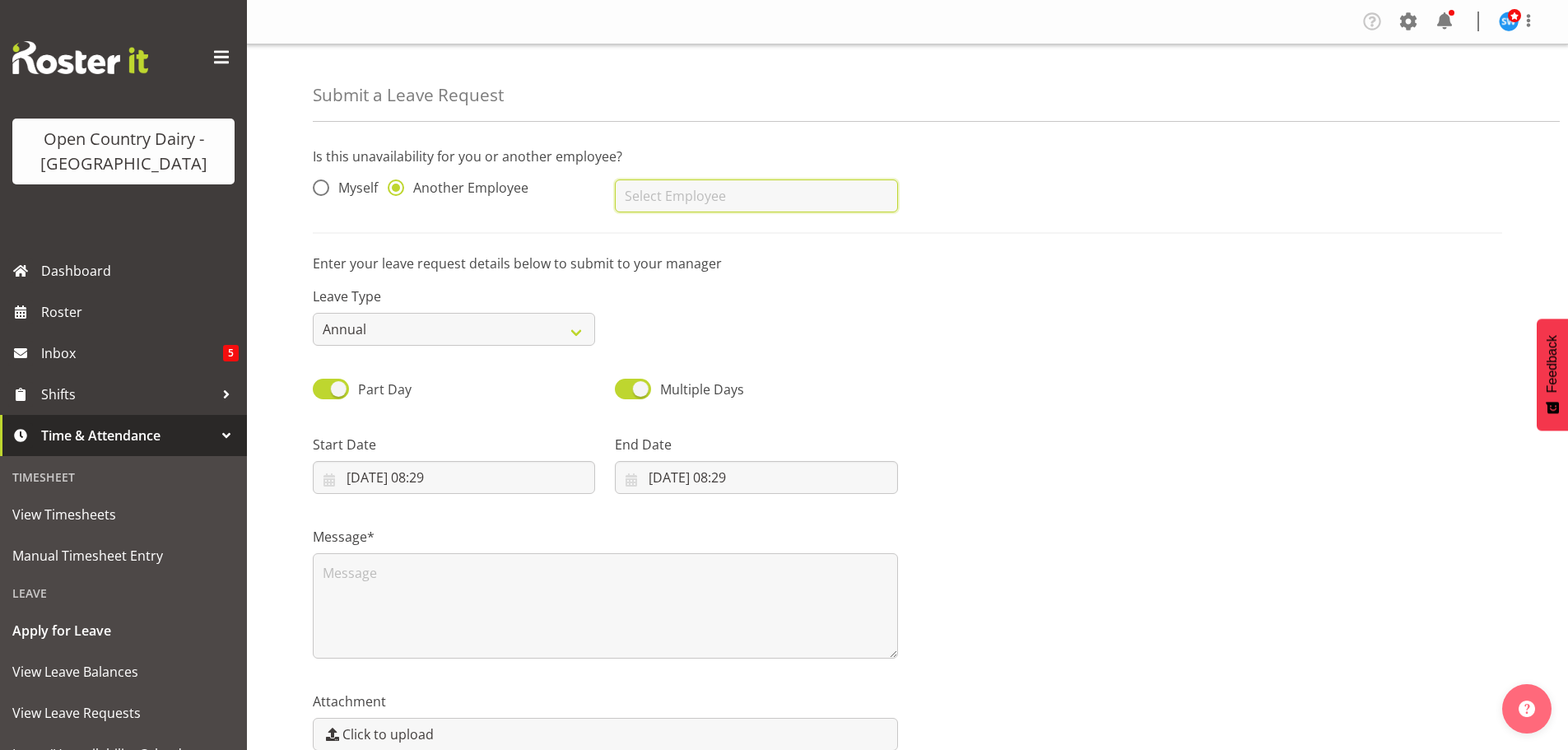
click at [671, 198] on input "text" at bounding box center [756, 196] width 283 height 33
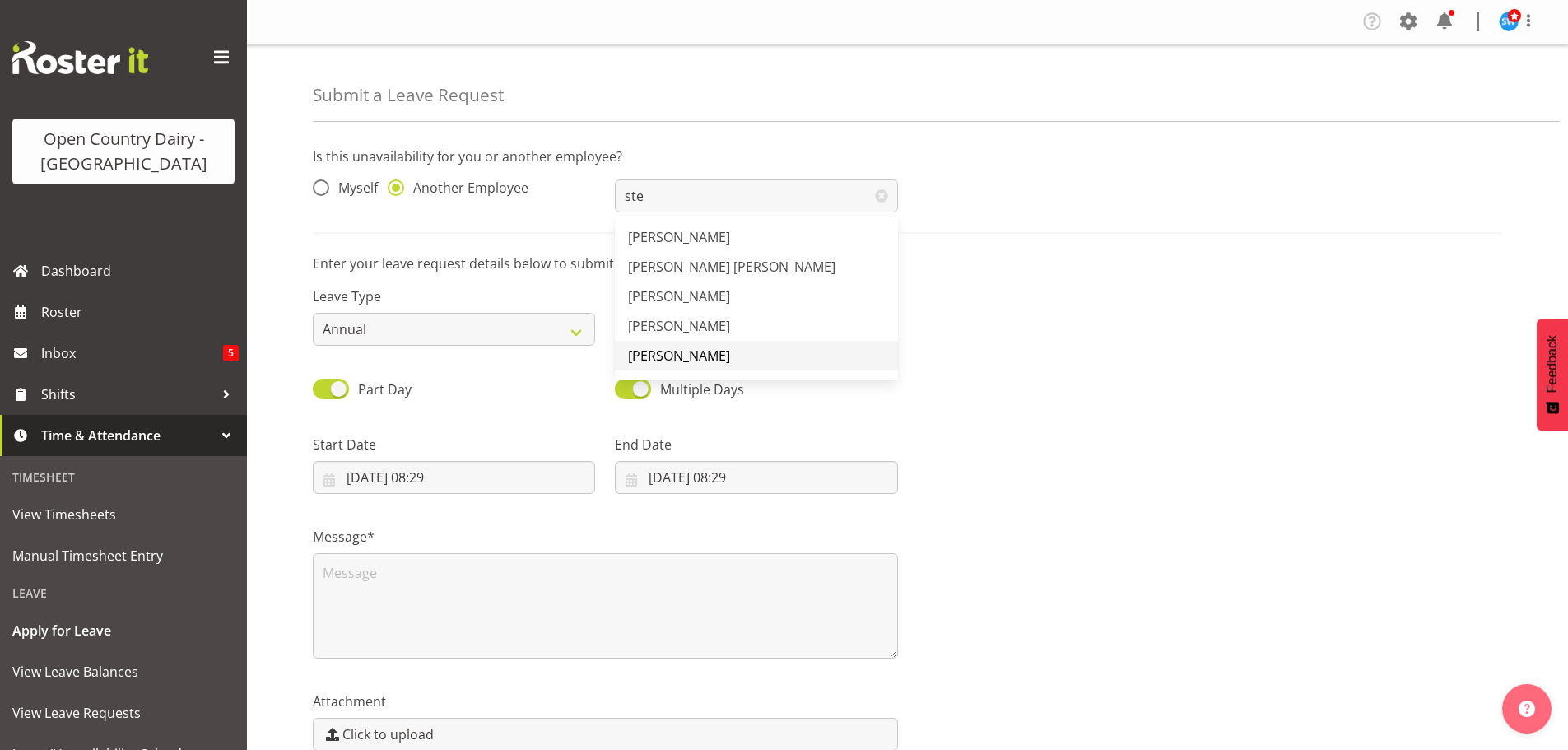
click at [688, 352] on span "[PERSON_NAME]" at bounding box center [678, 356] width 102 height 18
type input "[PERSON_NAME]"
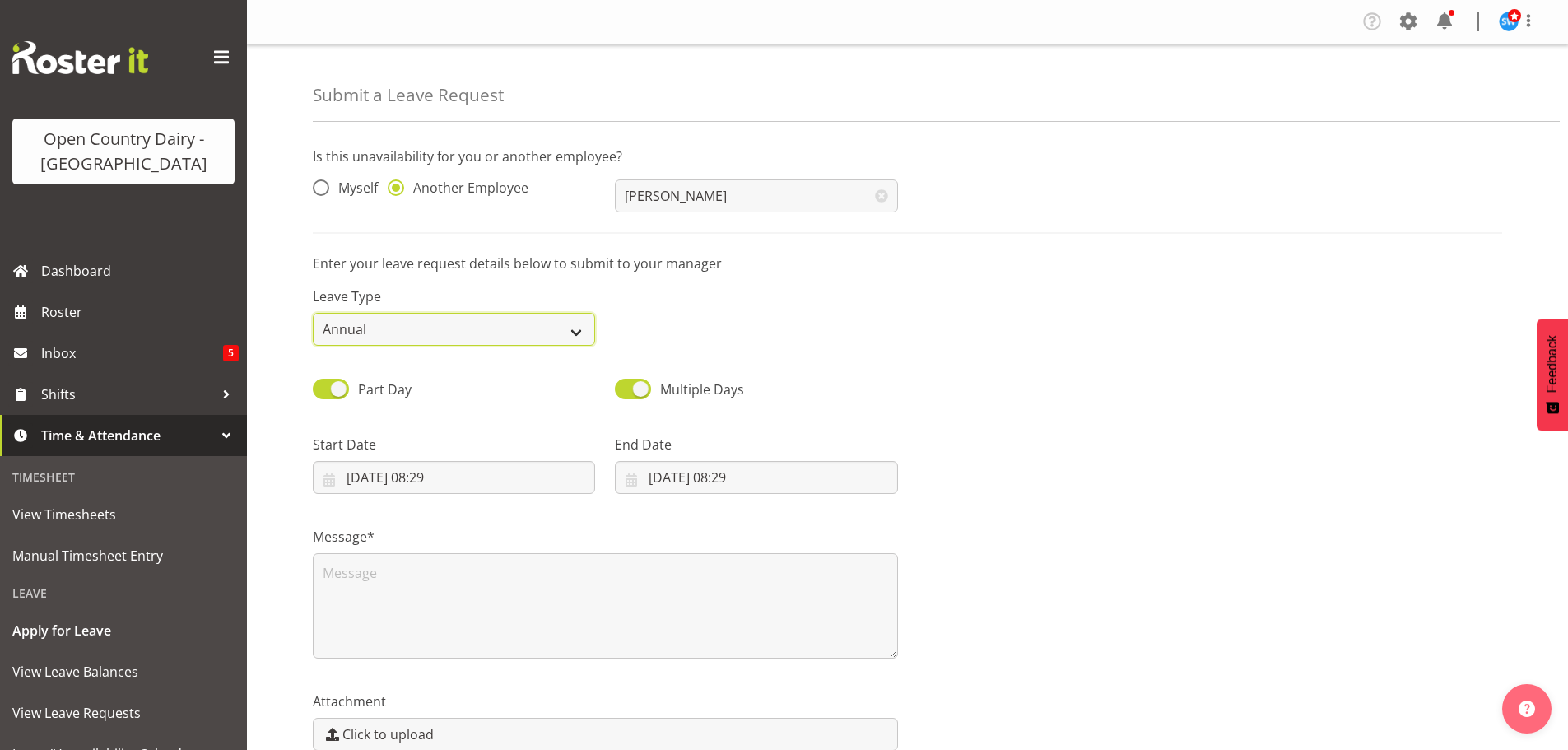
click at [574, 330] on select "Annual Sick Leave Without Pay Bereavement Domestic Violence Parental Jury Servi…" at bounding box center [454, 330] width 283 height 33
select select "Sick"
click at [313, 313] on select "Annual Sick Leave Without Pay Bereavement Domestic Violence Parental Jury Servi…" at bounding box center [454, 330] width 283 height 33
click at [439, 473] on input "[DATE] 08:29" at bounding box center [454, 477] width 283 height 33
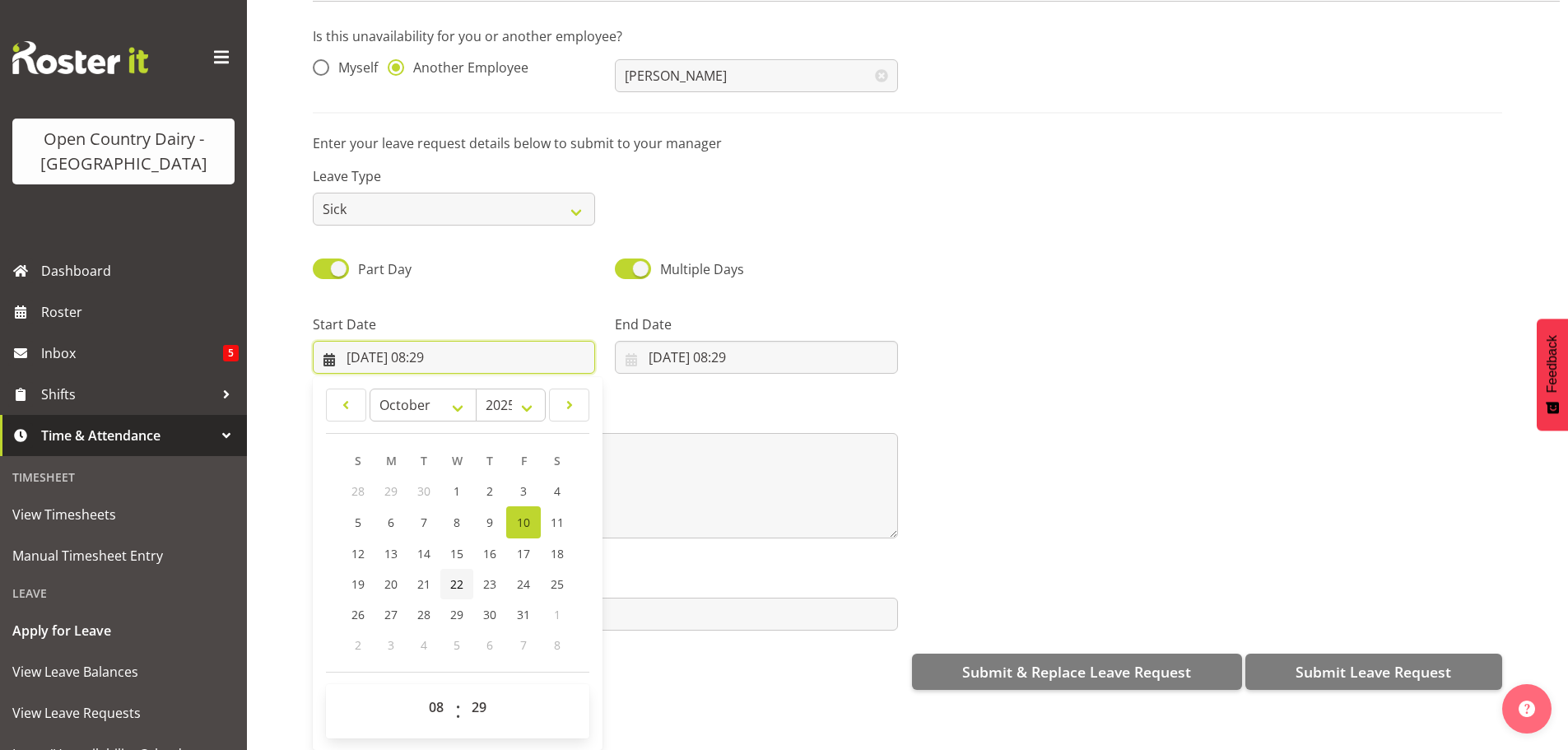
scroll to position [84, 0]
click at [452, 546] on span "15" at bounding box center [457, 554] width 13 height 16
type input "[DATE] 08:29"
click at [432, 692] on select "00 01 02 03 04 05 06 07 08 09 10 11 12 13 14 15 16 17 18 19 20 21 22 23" at bounding box center [439, 708] width 37 height 33
select select "16"
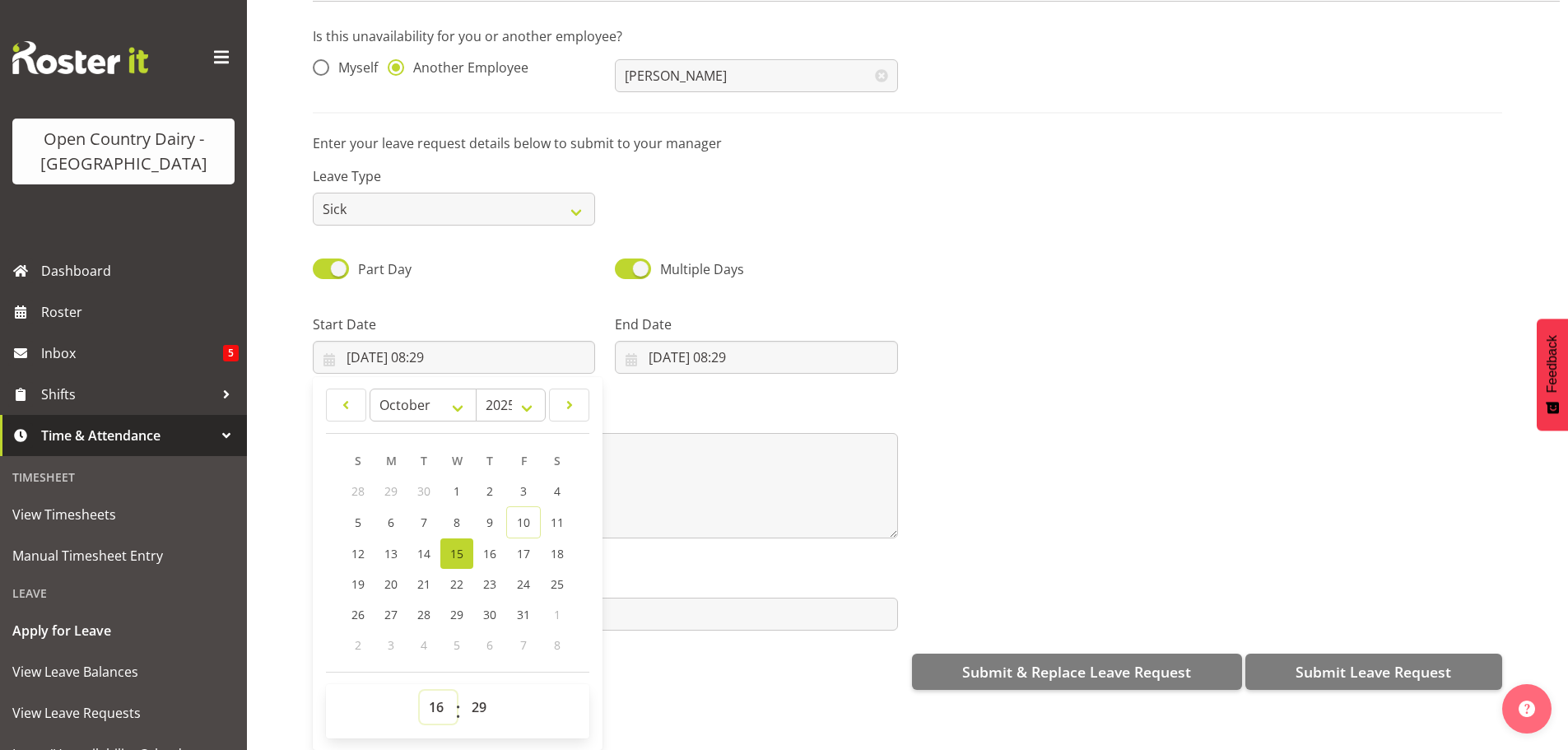
click at [420, 691] on select "00 01 02 03 04 05 06 07 08 09 10 11 12 13 14 15 16 17 18 19 20 21 22 23" at bounding box center [439, 708] width 37 height 33
type input "[DATE] 16:29"
click at [477, 691] on select "00 01 02 03 04 05 06 07 08 09 10 11 12 13 14 15 16 17 18 19 20 21 22 23 24 25 2…" at bounding box center [481, 708] width 37 height 33
select select "45"
click at [462, 691] on select "00 01 02 03 04 05 06 07 08 09 10 11 12 13 14 15 16 17 18 19 20 21 22 23 24 25 2…" at bounding box center [481, 708] width 37 height 33
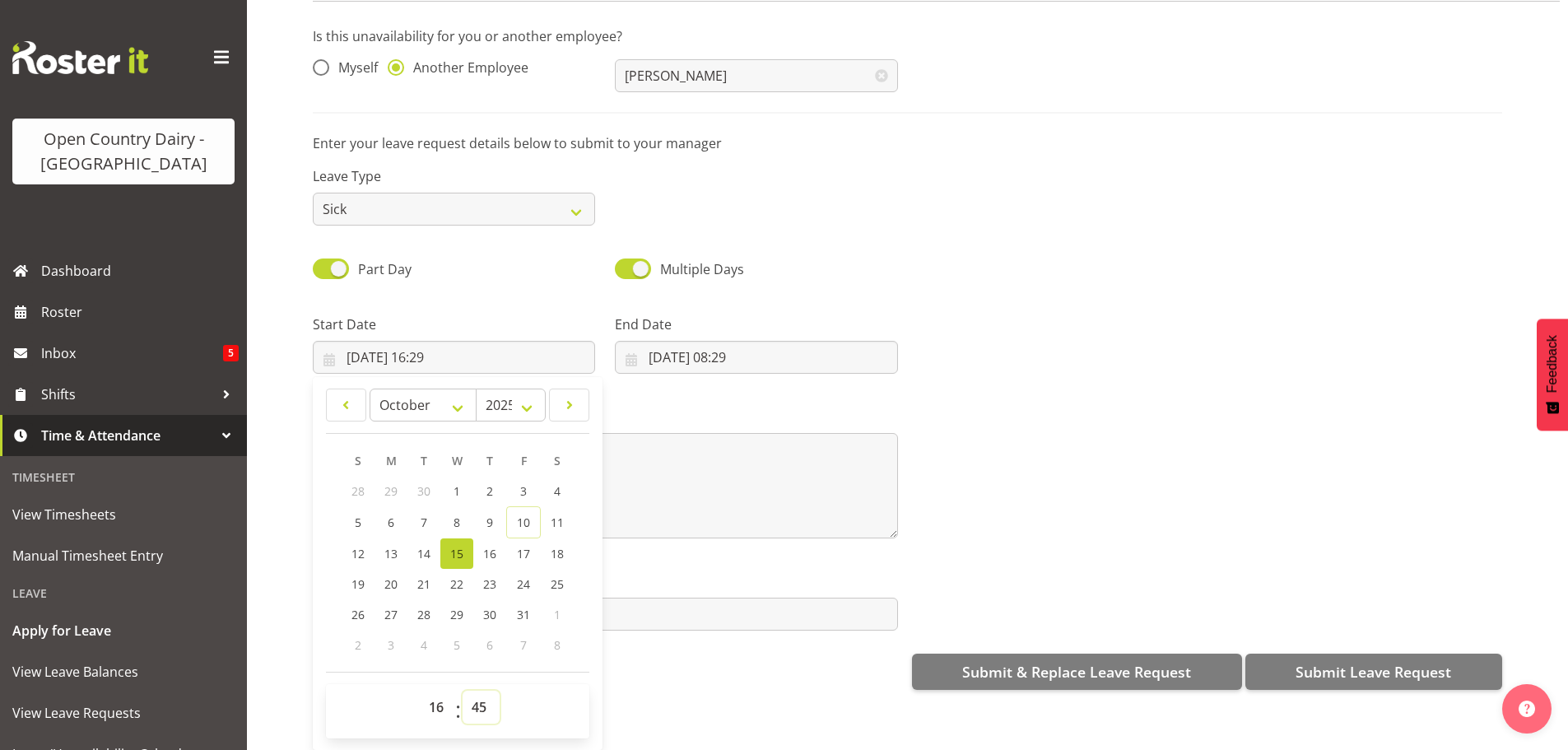
type input "[DATE] 16:45"
click at [695, 341] on input "[DATE] 08:29" at bounding box center [756, 357] width 283 height 33
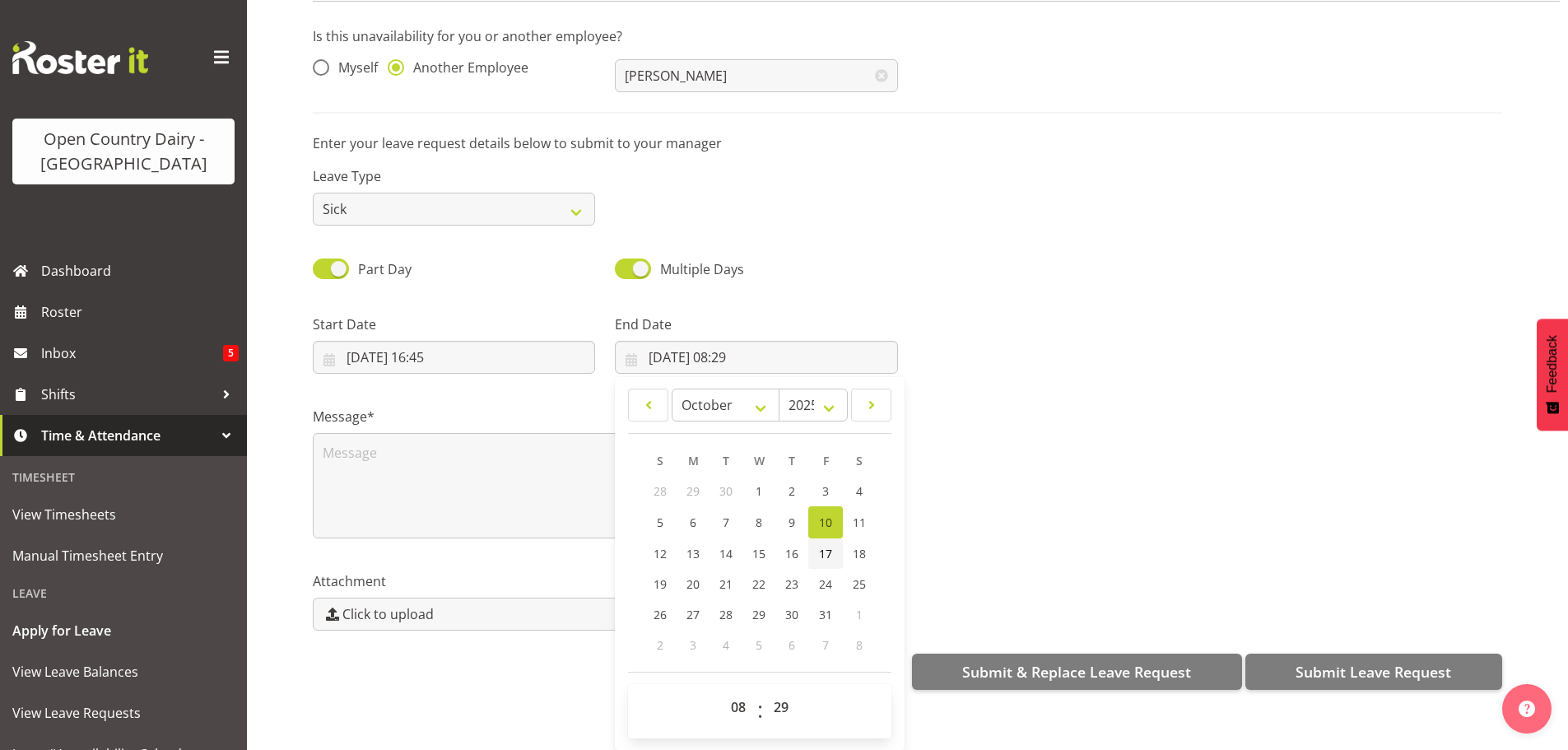
click at [825, 546] on span "17" at bounding box center [826, 554] width 13 height 16
type input "[DATE] 08:29"
click at [733, 693] on select "00 01 02 03 04 05 06 07 08 09 10 11 12 13 14 15 16 17 18 19 20 21 22 23" at bounding box center [740, 708] width 37 height 33
select select "4"
click at [722, 691] on select "00 01 02 03 04 05 06 07 08 09 10 11 12 13 14 15 16 17 18 19 20 21 22 23" at bounding box center [740, 708] width 37 height 33
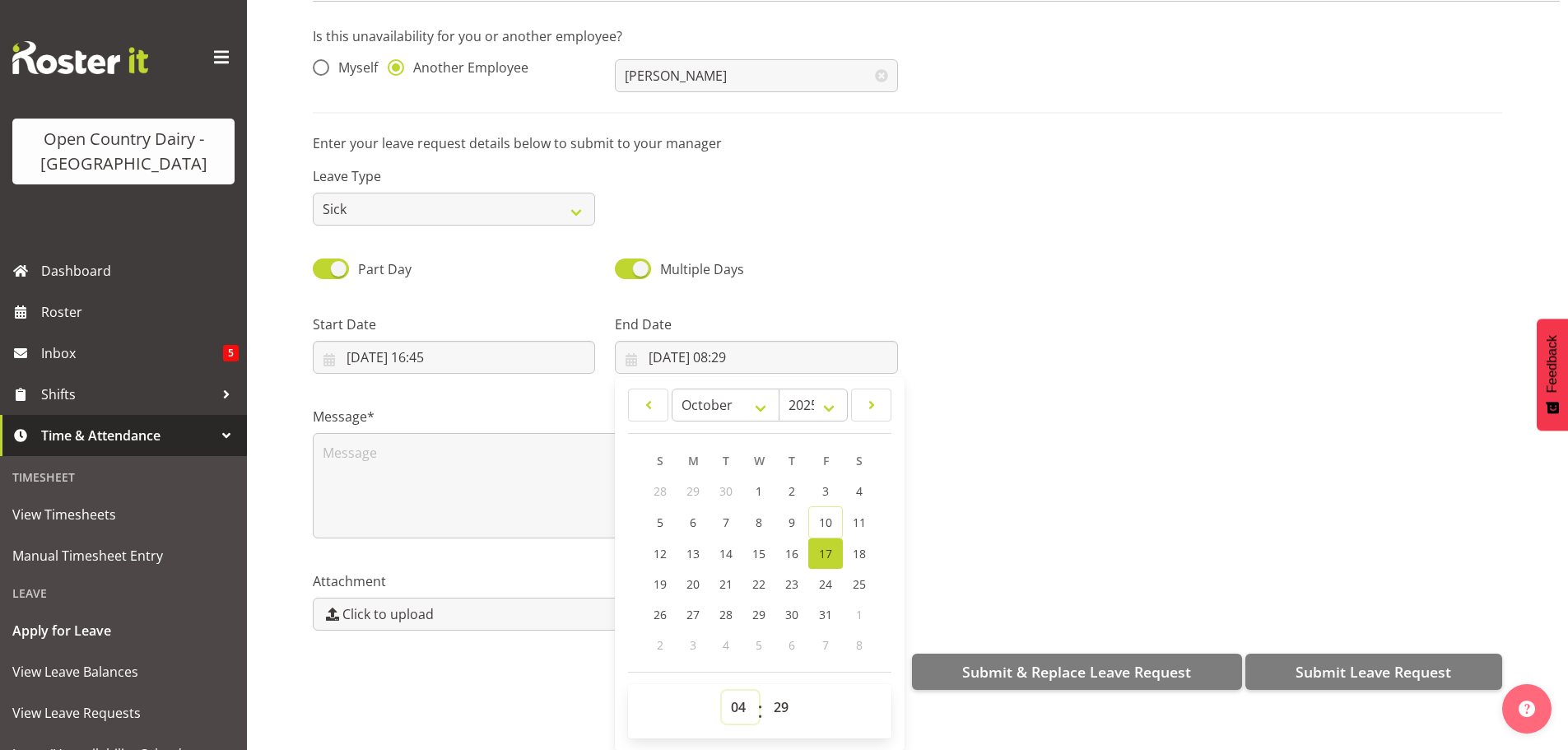
type input "[DATE] 04:29"
drag, startPoint x: 776, startPoint y: 692, endPoint x: 780, endPoint y: 680, distance: 12.6
click at [776, 692] on select "00 01 02 03 04 05 06 07 08 09 10 11 12 13 14 15 16 17 18 19 20 21 22 23 24 25 2…" at bounding box center [783, 708] width 37 height 33
select select "0"
click at [764, 691] on select "00 01 02 03 04 05 06 07 08 09 10 11 12 13 14 15 16 17 18 19 20 21 22 23 24 25 2…" at bounding box center [783, 708] width 37 height 33
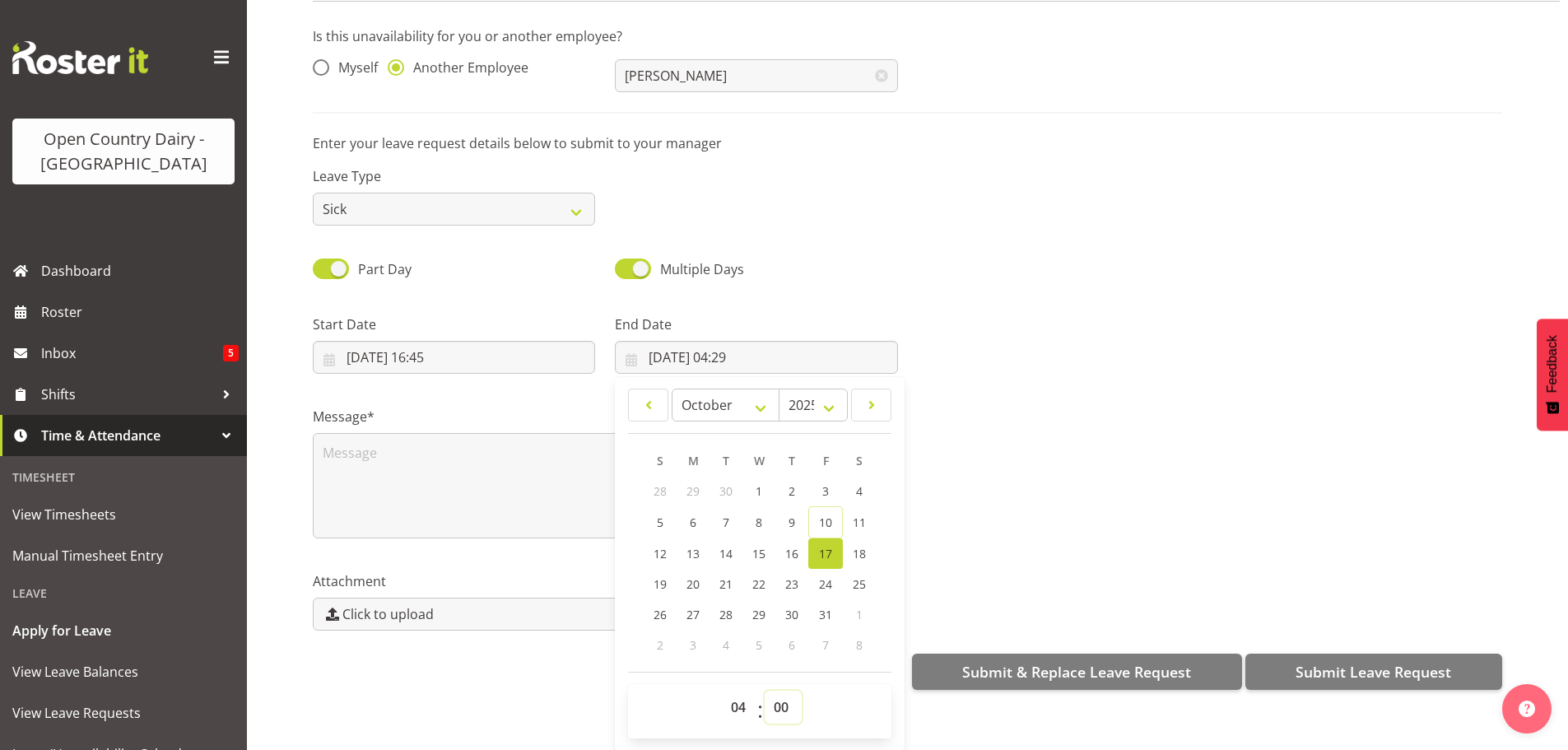
type input "[DATE] 04:00"
click at [384, 443] on textarea at bounding box center [606, 486] width 585 height 106
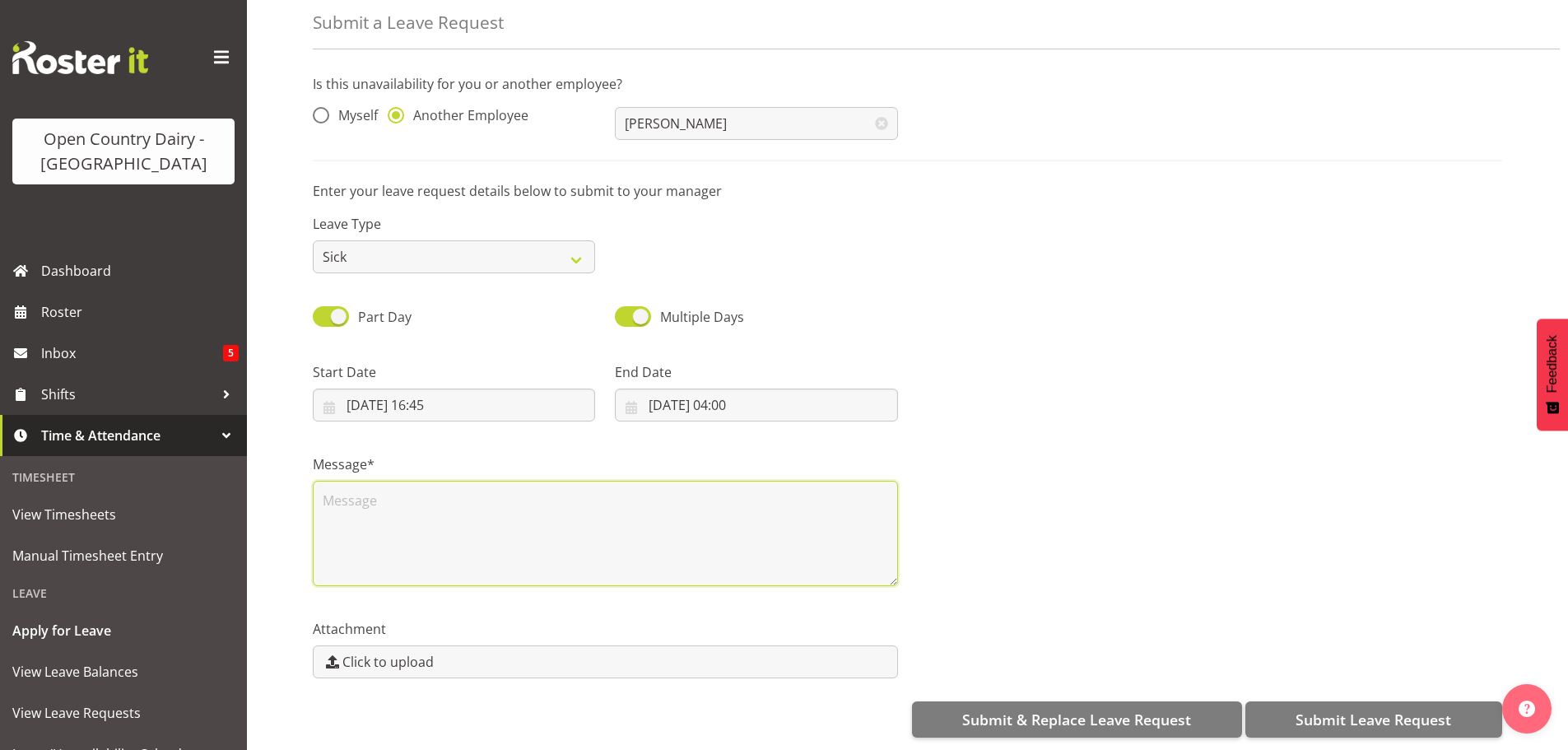
scroll to position [0, 0]
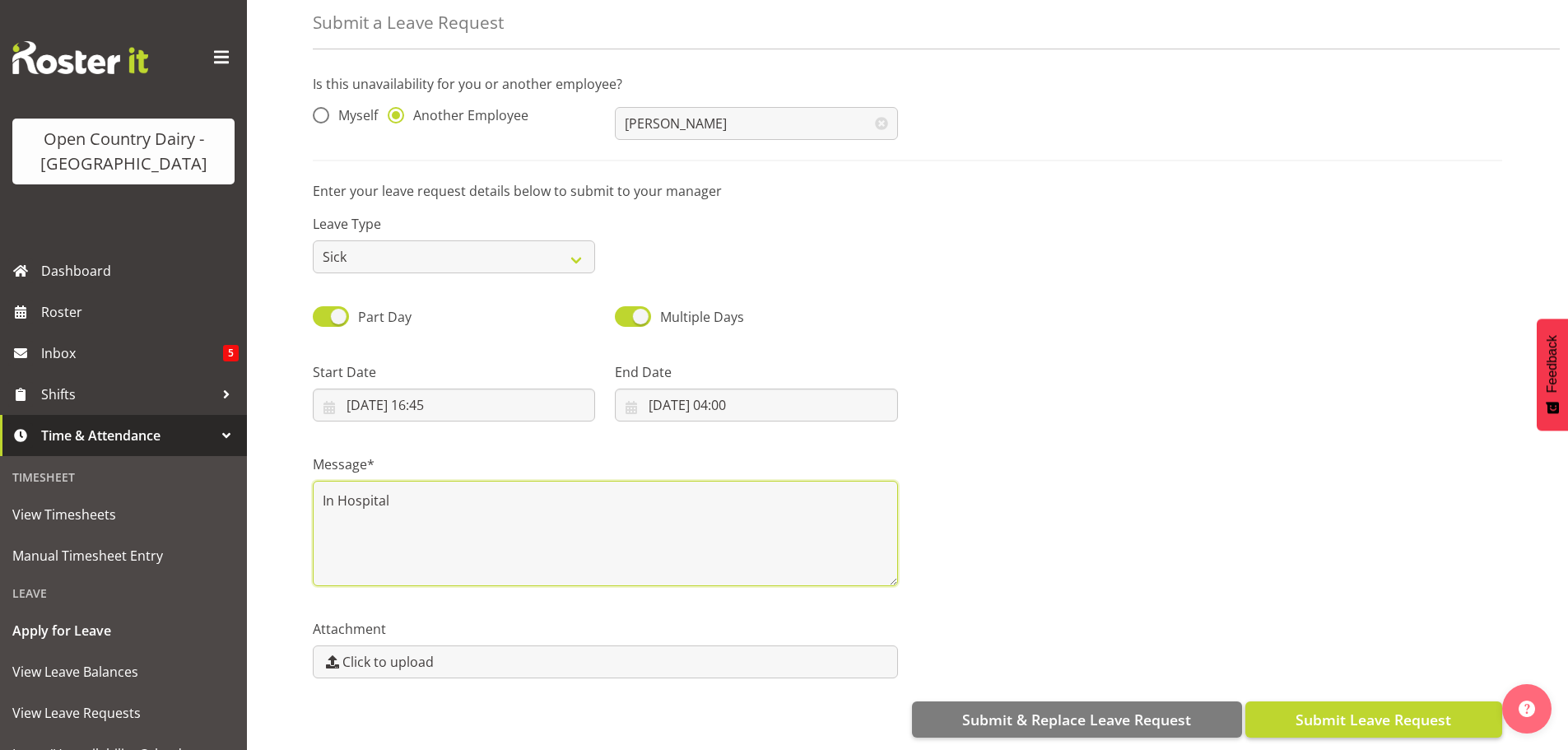
type textarea "In Hospital"
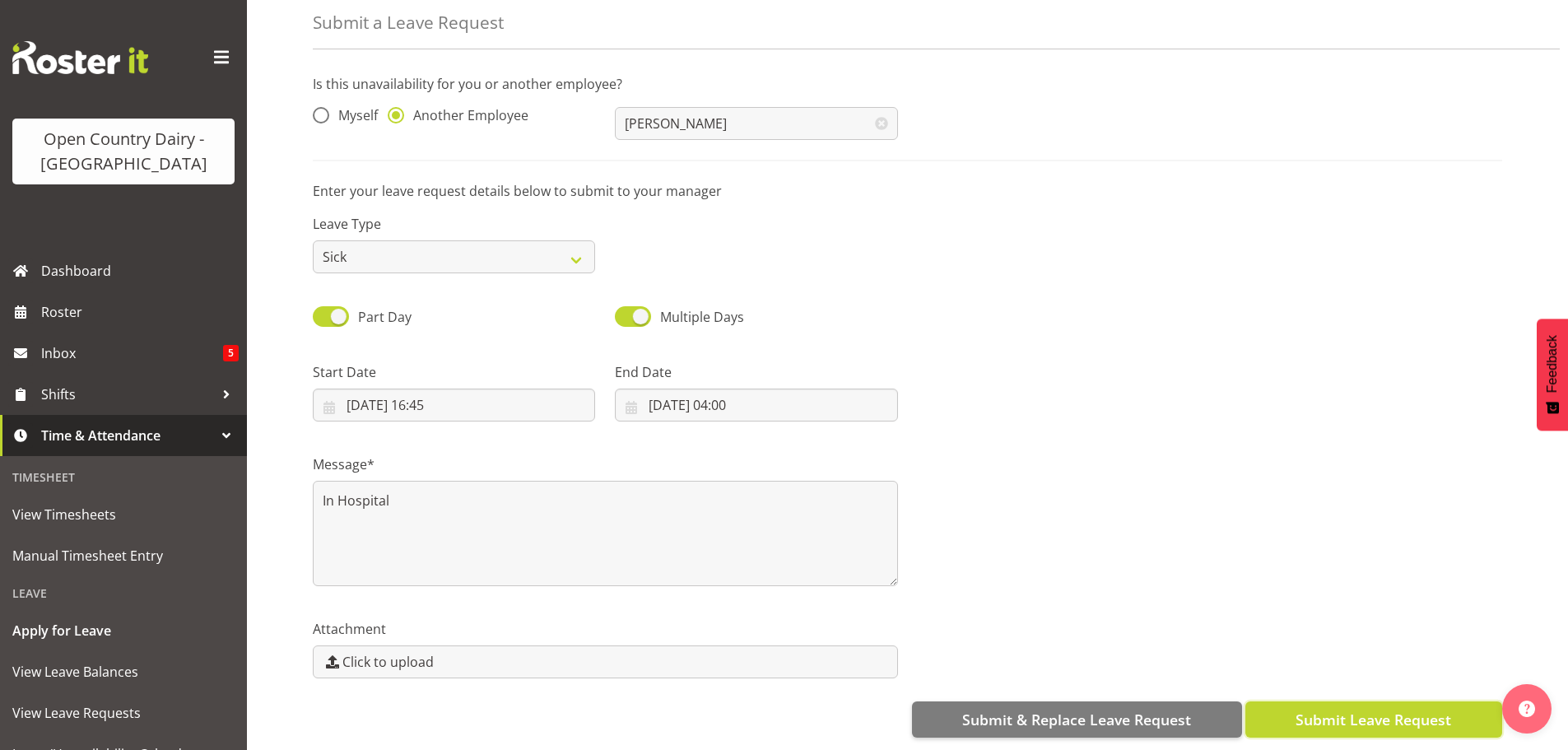
click at [1329, 709] on span "Submit Leave Request" at bounding box center [1373, 719] width 156 height 21
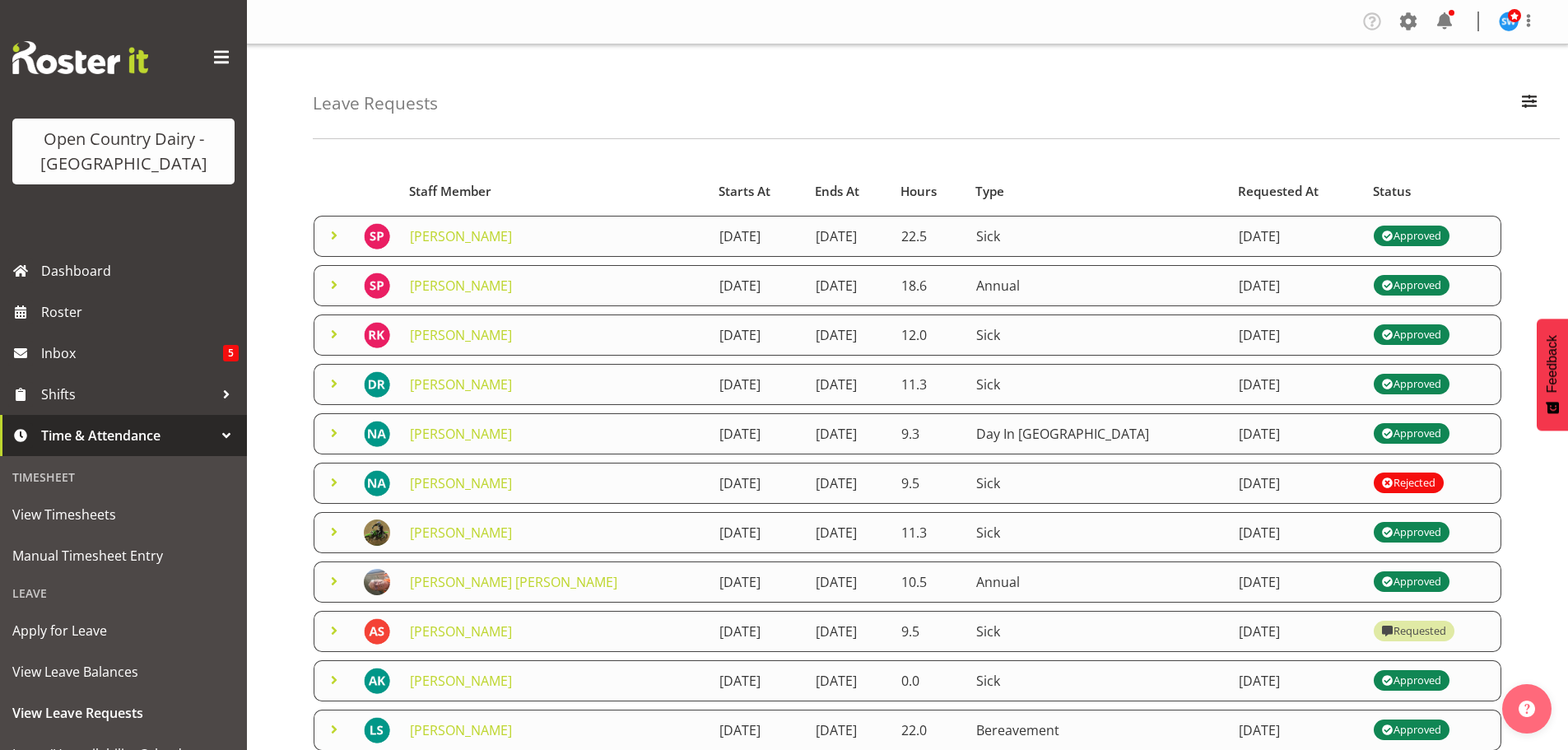
click at [332, 284] on span at bounding box center [334, 285] width 20 height 20
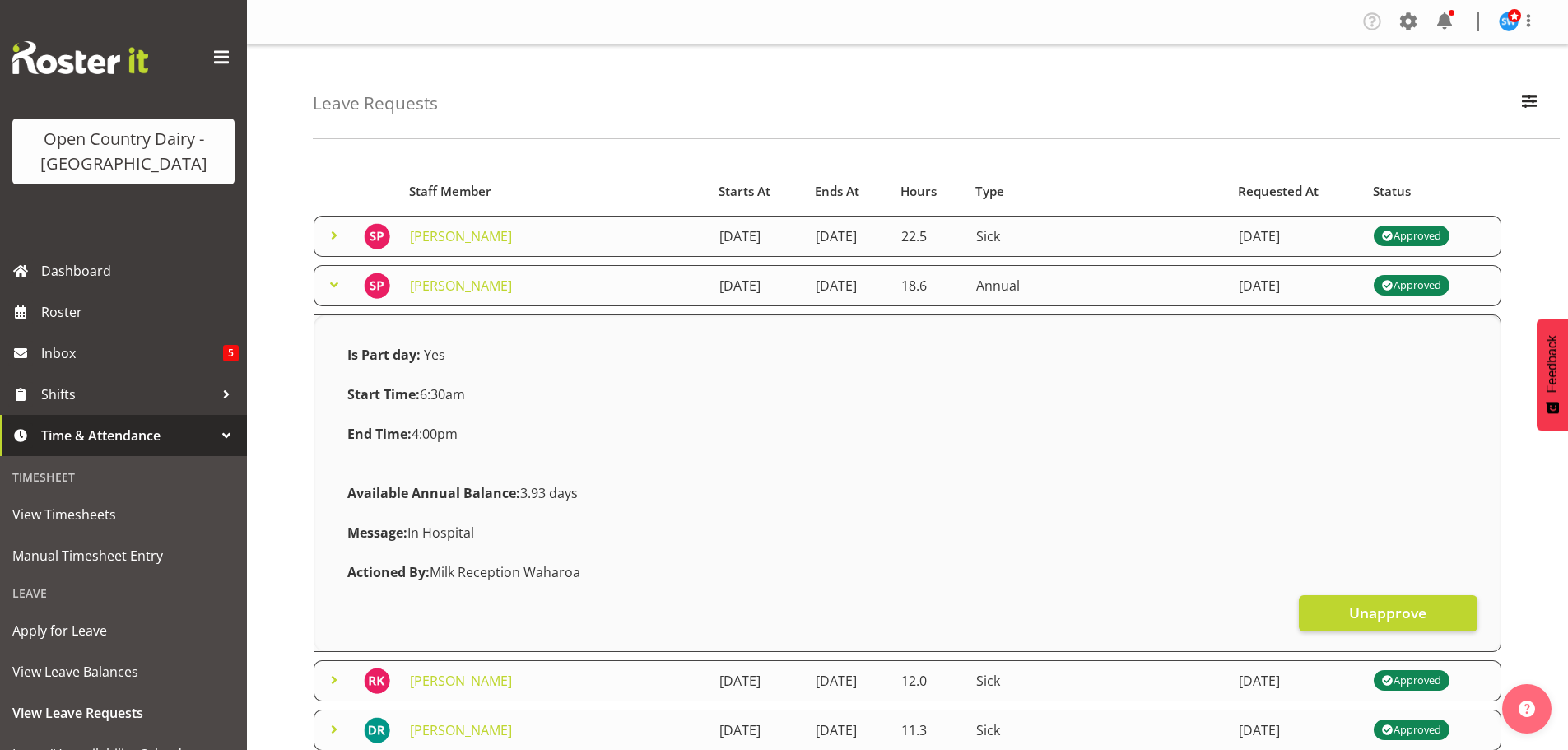
click at [334, 233] on span at bounding box center [334, 236] width 20 height 20
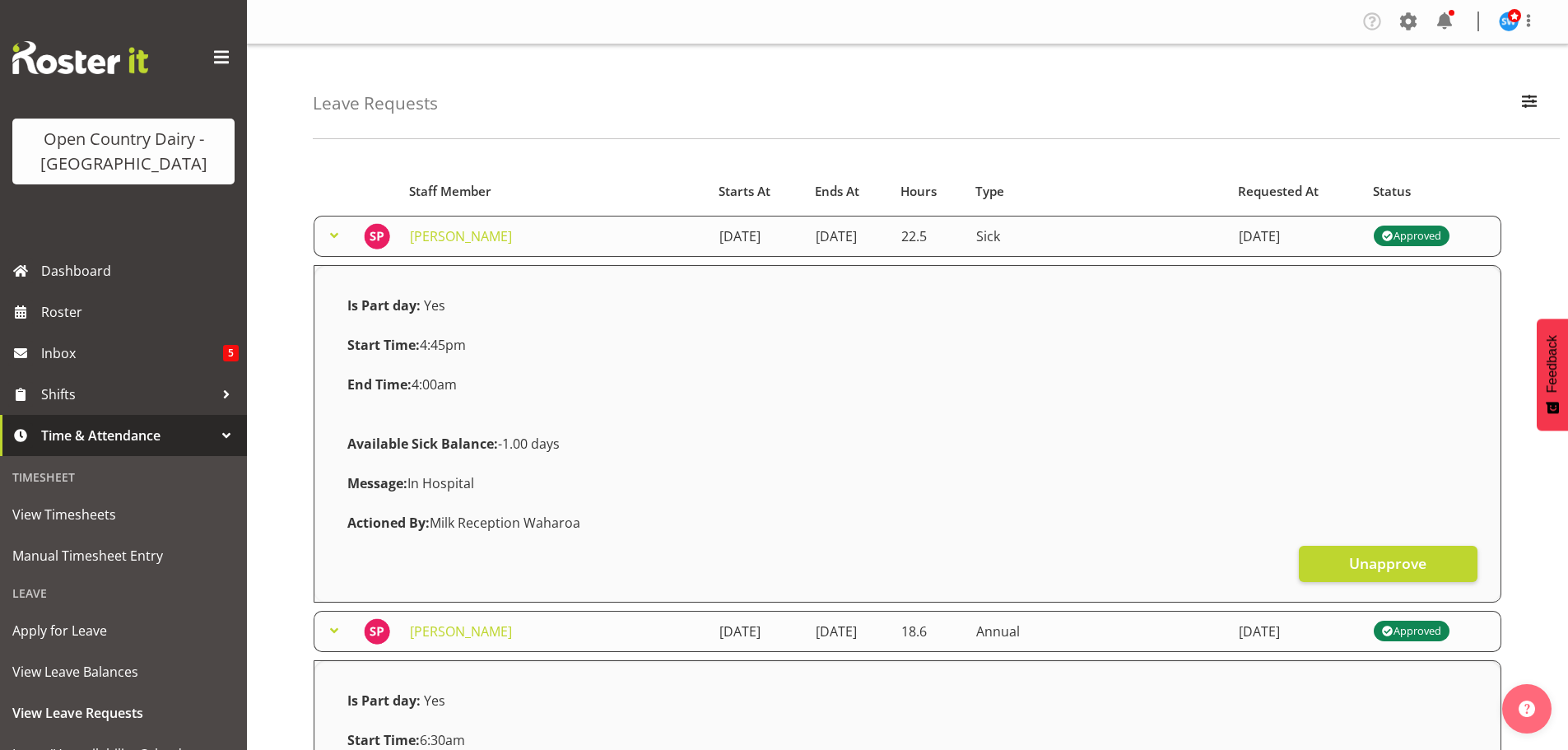
click at [332, 235] on span at bounding box center [334, 236] width 20 height 20
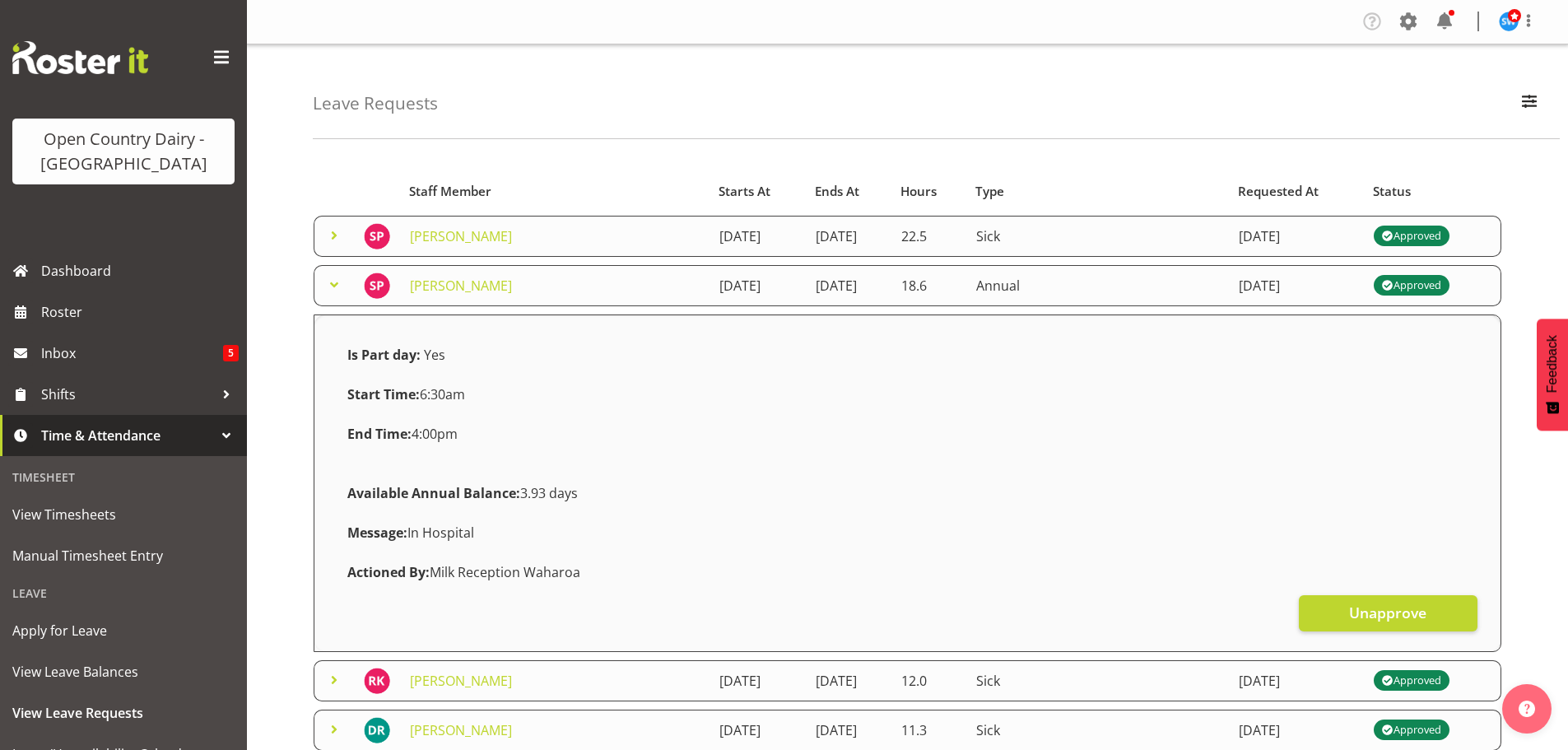
click at [317, 154] on div "Starts At Type Requested At Status Staff Member Starts At Ends At Hours Type Re…" at bounding box center [940, 760] width 1255 height 1217
click at [332, 284] on span at bounding box center [334, 285] width 20 height 20
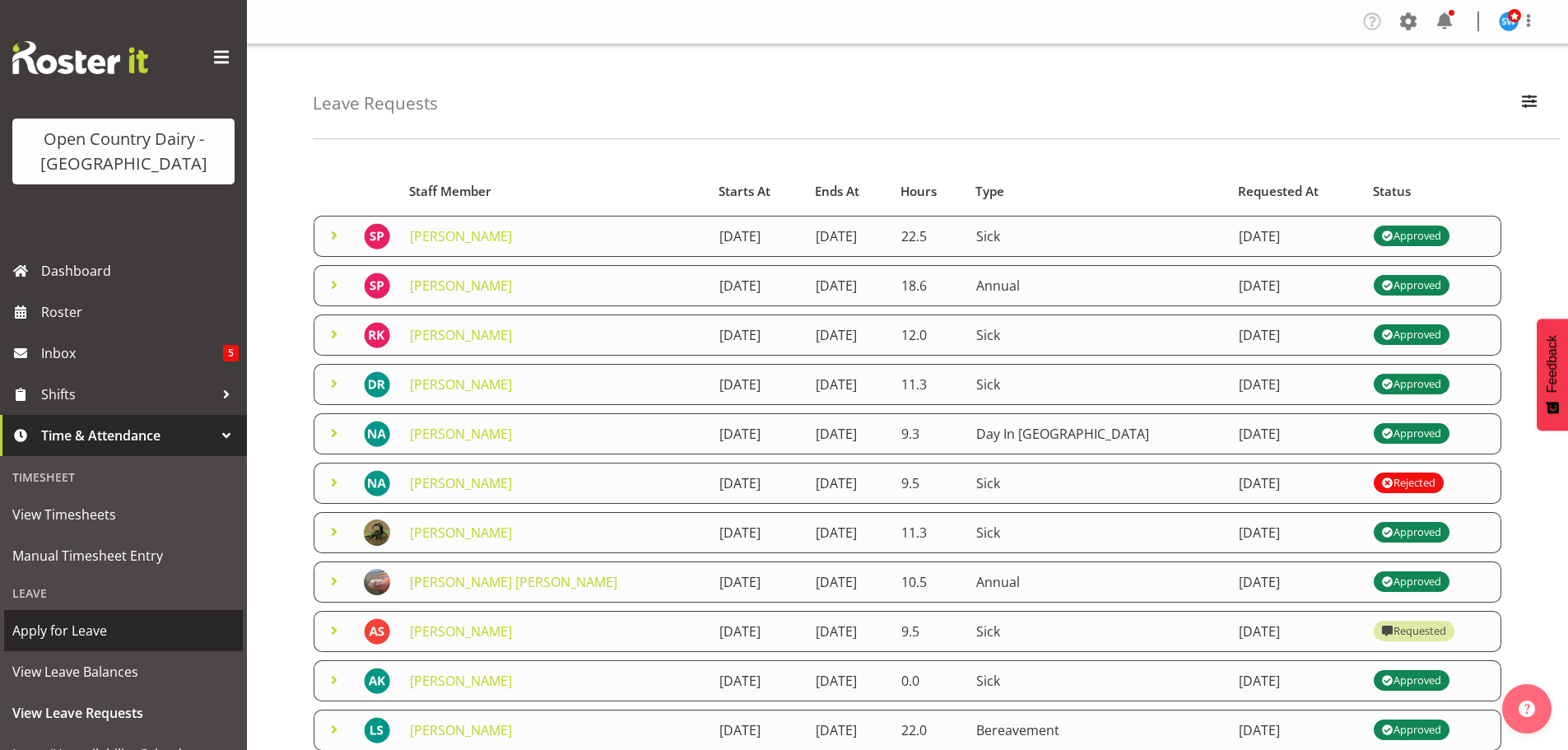
click at [67, 630] on span "Apply for Leave" at bounding box center [123, 631] width 222 height 25
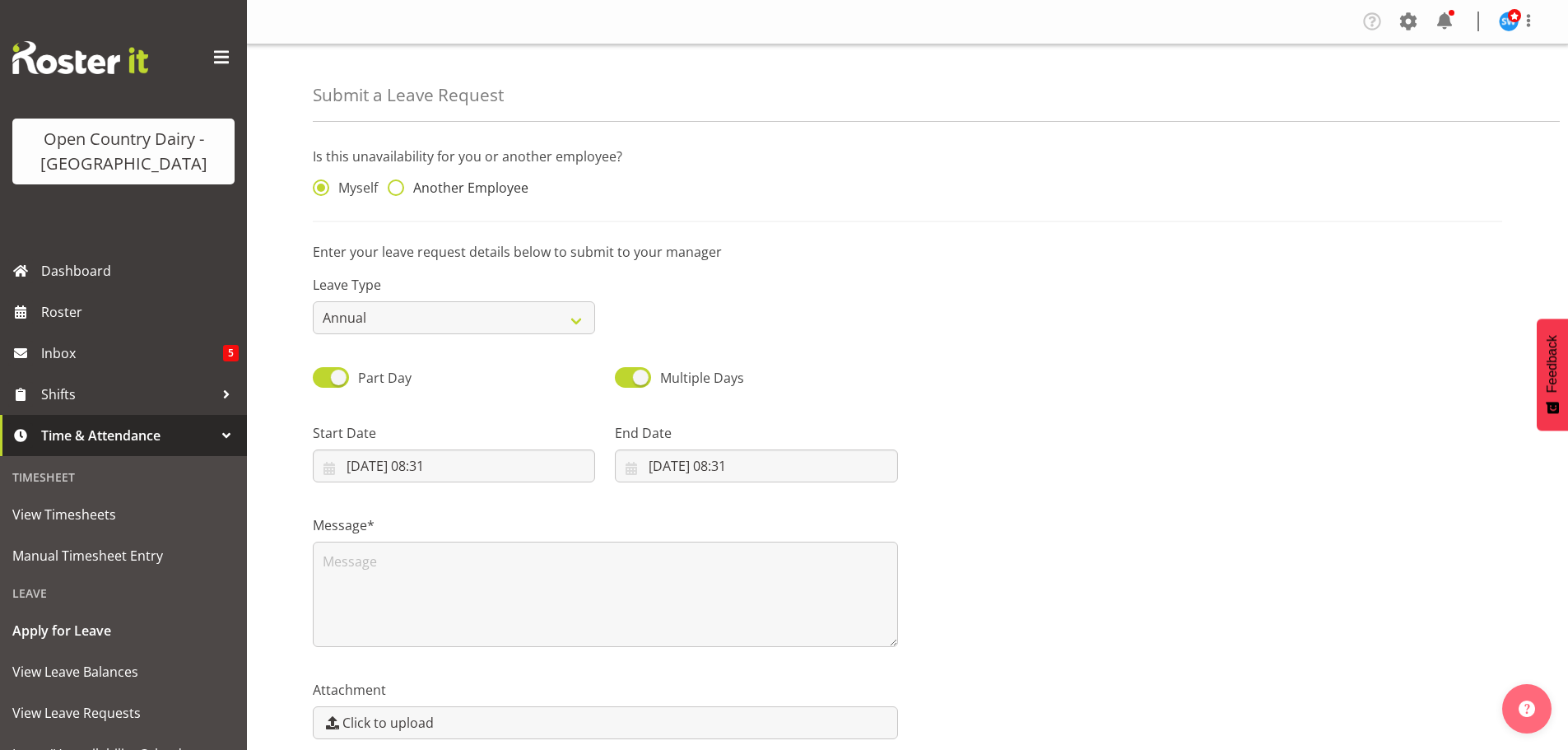
click at [400, 187] on span at bounding box center [396, 188] width 17 height 17
click at [398, 187] on input "Another Employee" at bounding box center [394, 188] width 11 height 11
radio input "true"
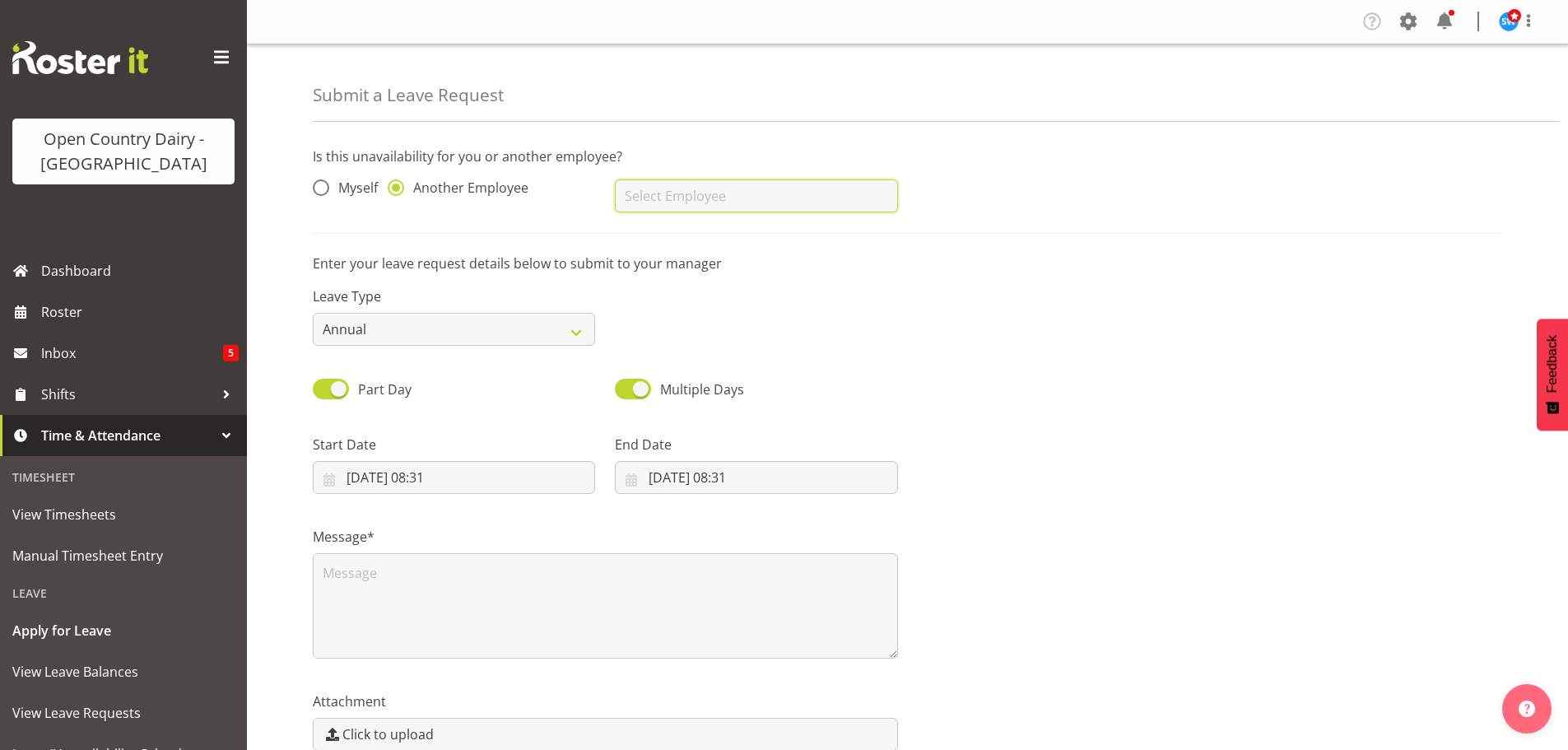
click at [651, 193] on input "text" at bounding box center [756, 196] width 283 height 33
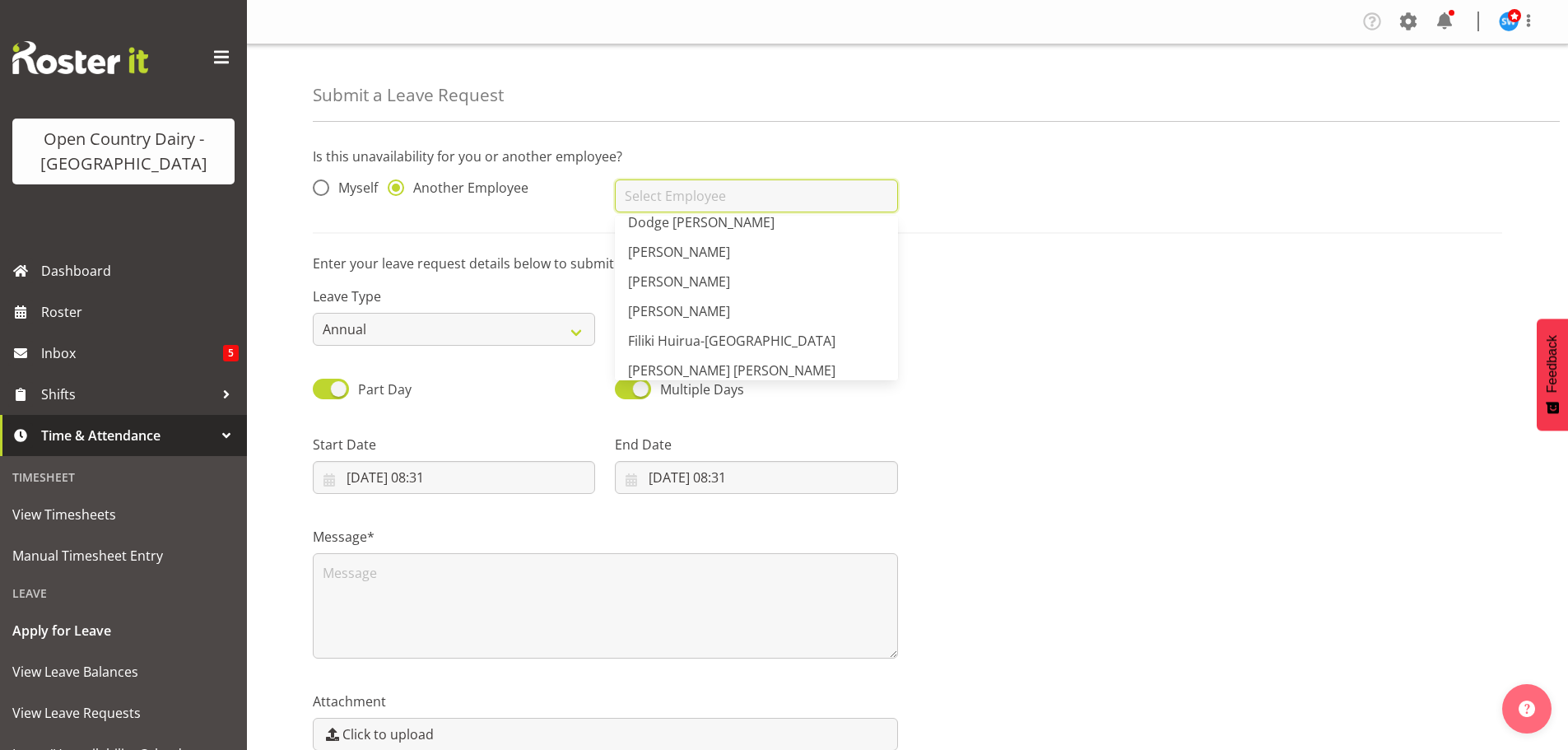
scroll to position [1236, 0]
click at [675, 243] on span "[PERSON_NAME]" at bounding box center [678, 247] width 102 height 18
type input "[PERSON_NAME]"
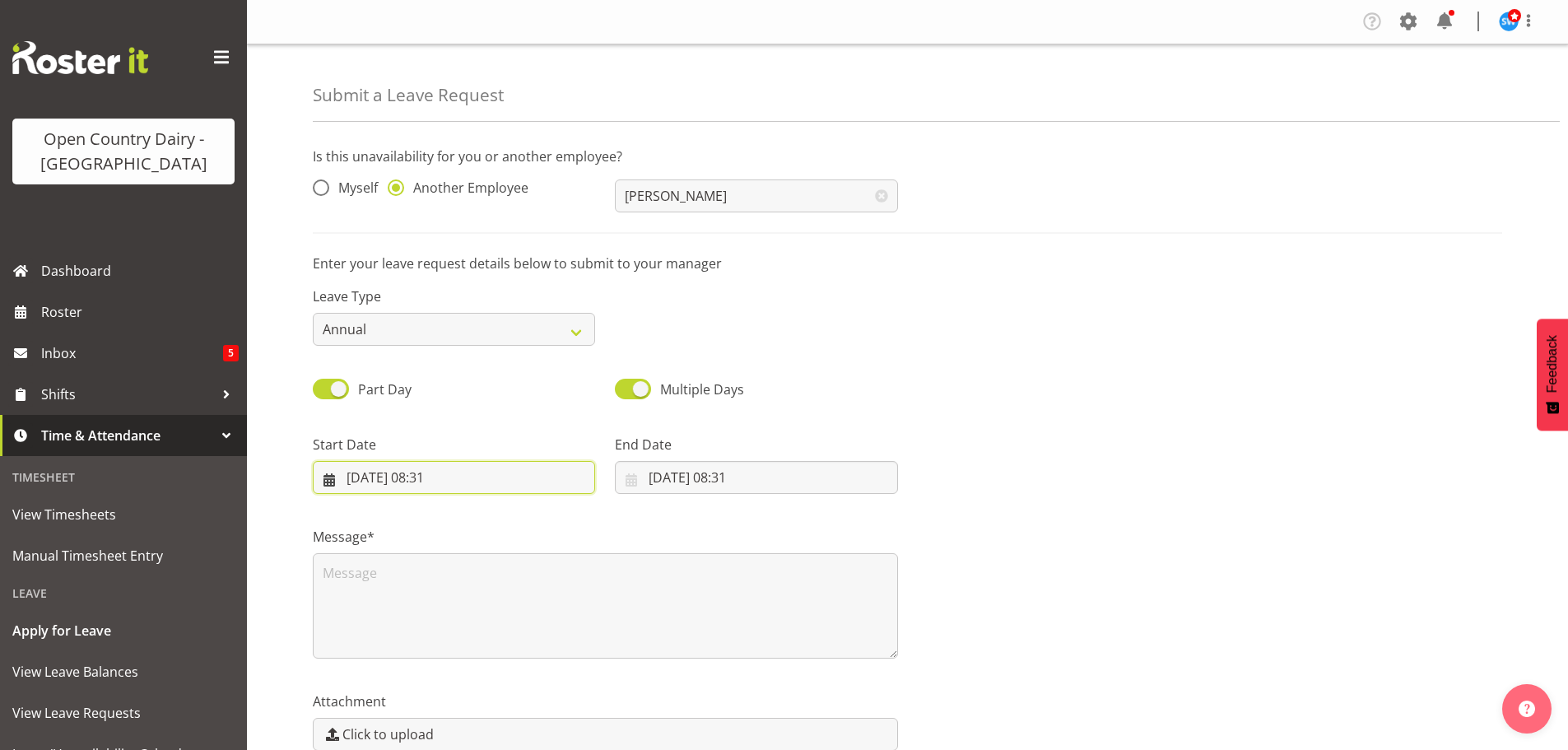
click at [431, 475] on input "[DATE] 08:31" at bounding box center [454, 477] width 283 height 33
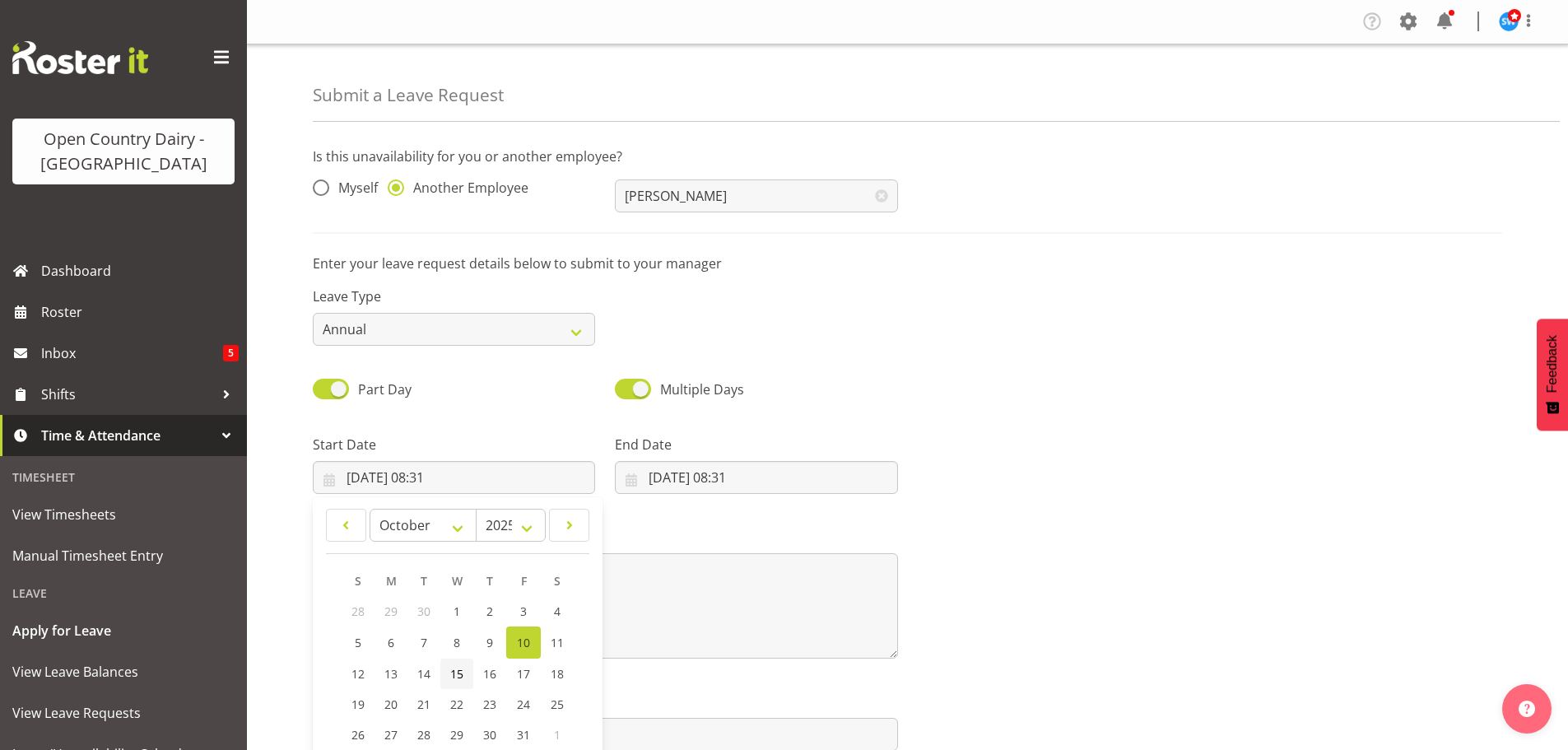
click at [459, 674] on span "15" at bounding box center [457, 674] width 13 height 16
type input "[DATE] 08:31"
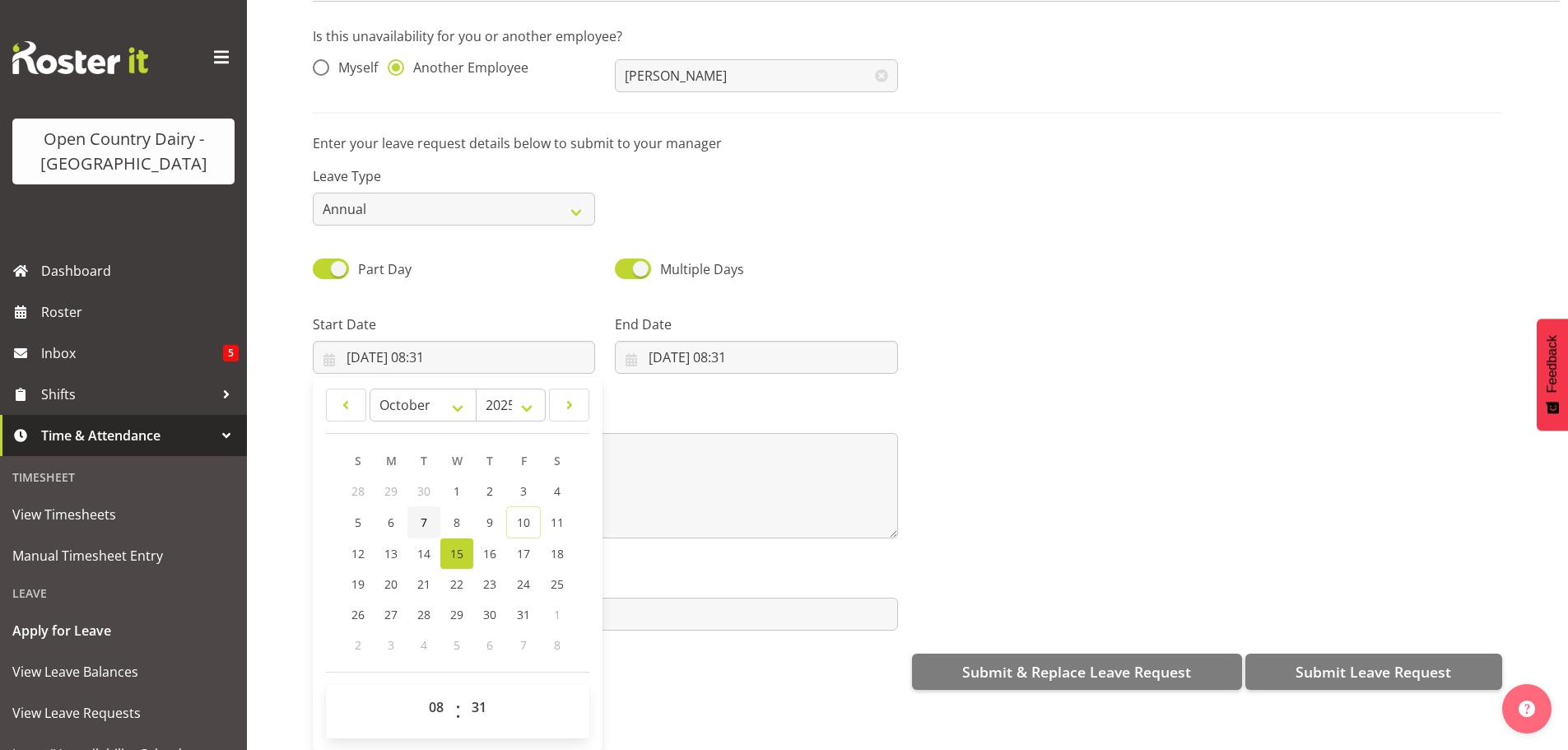
scroll to position [84, 0]
click at [431, 691] on select "00 01 02 03 04 05 06 07 08 09 10 11 12 13 14 15 16 17 18 19 20 21 22 23" at bounding box center [439, 708] width 37 height 33
select select "6"
click at [420, 691] on select "00 01 02 03 04 05 06 07 08 09 10 11 12 13 14 15 16 17 18 19 20 21 22 23" at bounding box center [439, 708] width 37 height 33
type input "[DATE] 06:31"
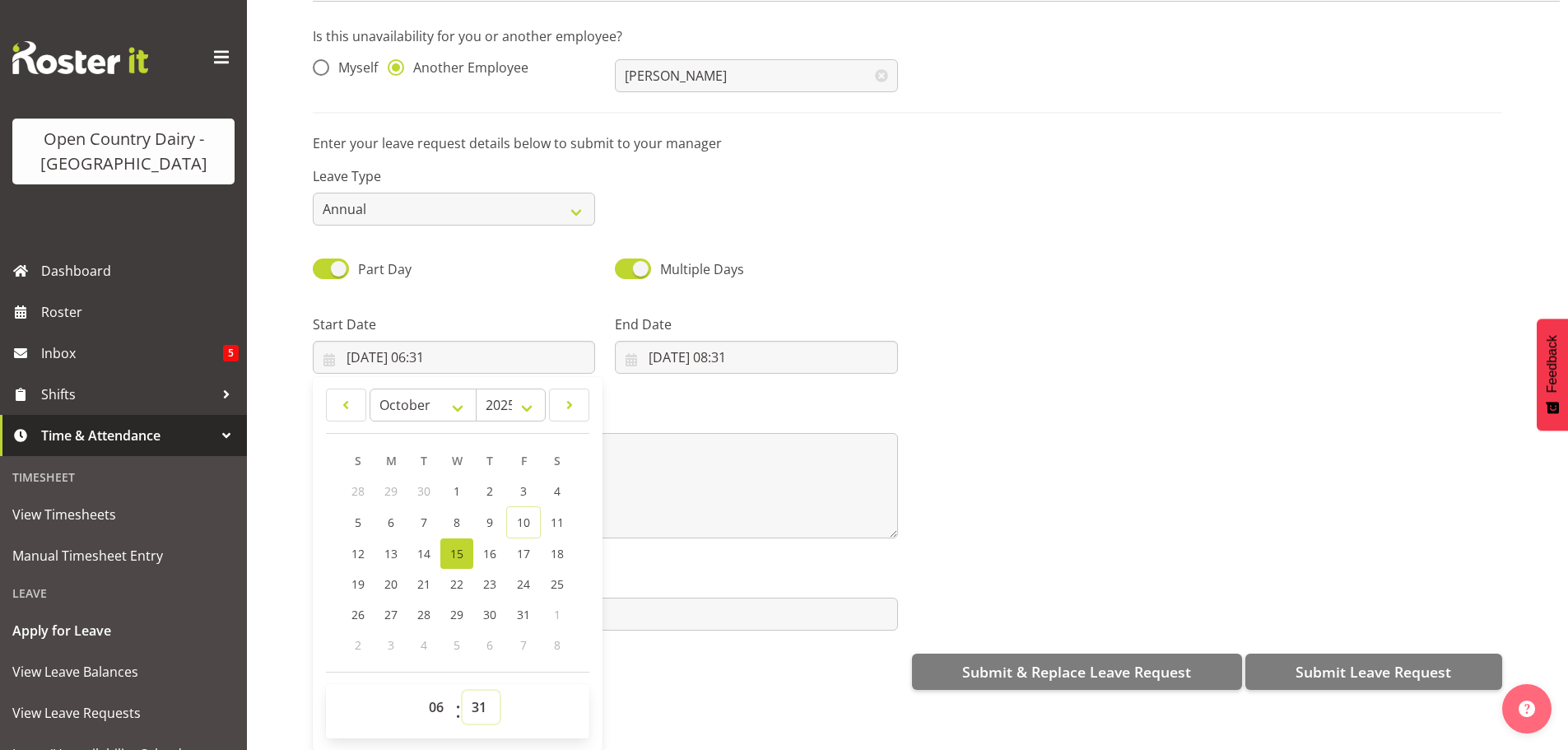
drag, startPoint x: 476, startPoint y: 693, endPoint x: 476, endPoint y: 684, distance: 9.0
click at [476, 693] on select "00 01 02 03 04 05 06 07 08 09 10 11 12 13 14 15 16 17 18 19 20 21 22 23 24 25 2…" at bounding box center [481, 708] width 37 height 33
select select "30"
click at [462, 691] on select "00 01 02 03 04 05 06 07 08 09 10 11 12 13 14 15 16 17 18 19 20 21 22 23 24 25 2…" at bounding box center [481, 708] width 37 height 33
type input "[DATE] 06:30"
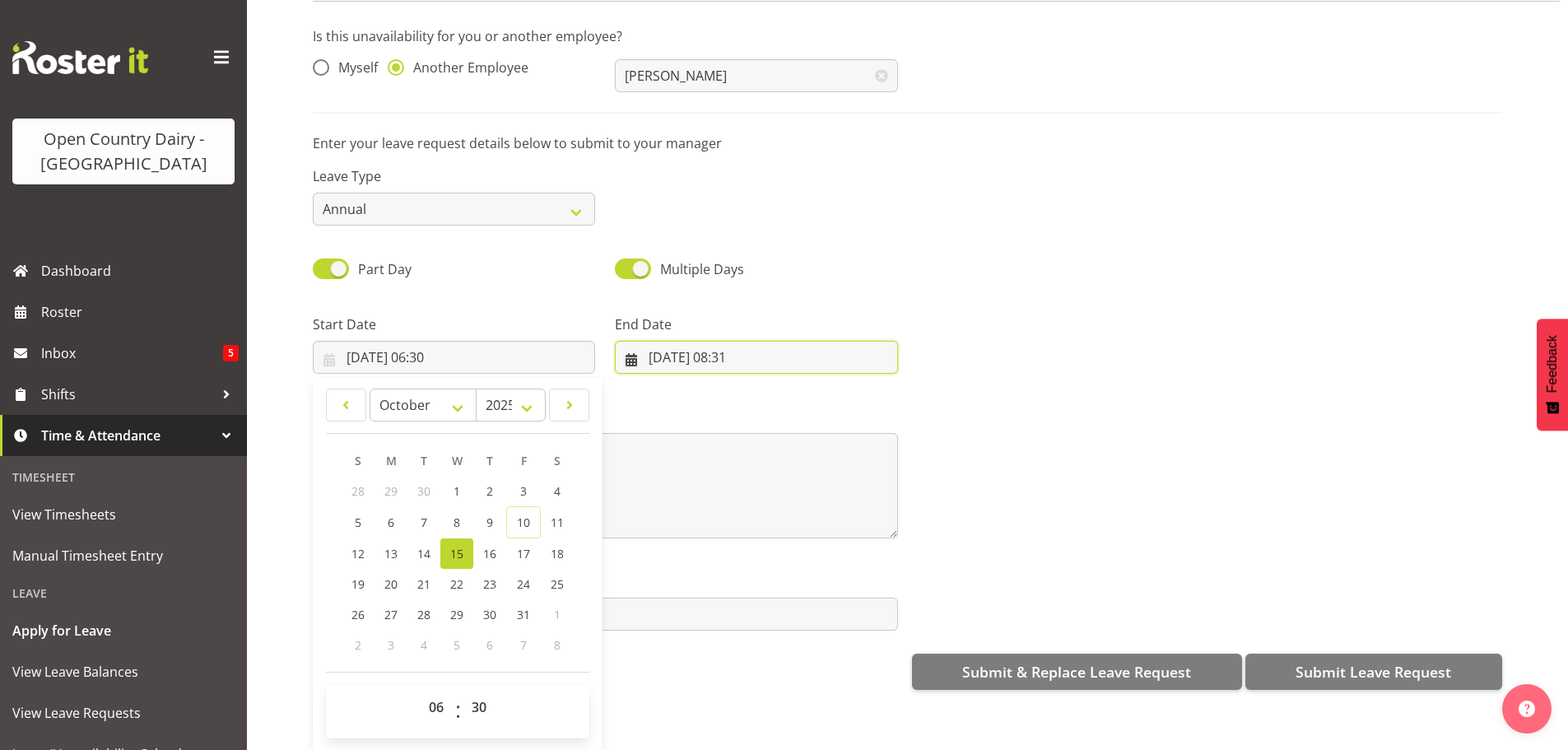
click at [698, 341] on input "[DATE] 08:31" at bounding box center [756, 357] width 283 height 33
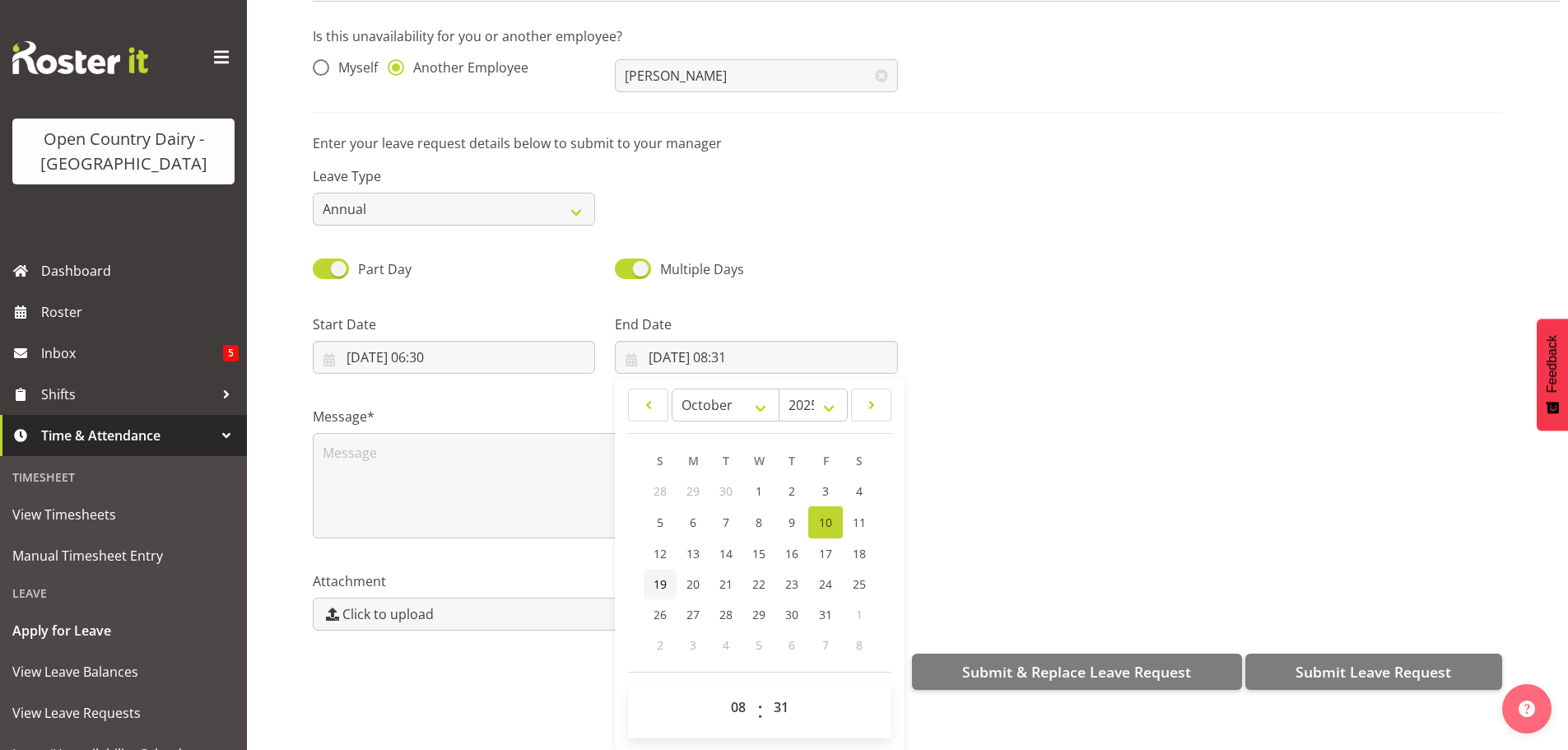
click at [666, 573] on link "19" at bounding box center [661, 584] width 33 height 30
type input "[DATE] 08:31"
click at [731, 694] on select "00 01 02 03 04 05 06 07 08 09 10 11 12 13 14 15 16 17 18 19 20 21 22 23" at bounding box center [740, 708] width 37 height 33
select select "4"
click at [722, 691] on select "00 01 02 03 04 05 06 07 08 09 10 11 12 13 14 15 16 17 18 19 20 21 22 23" at bounding box center [740, 708] width 37 height 33
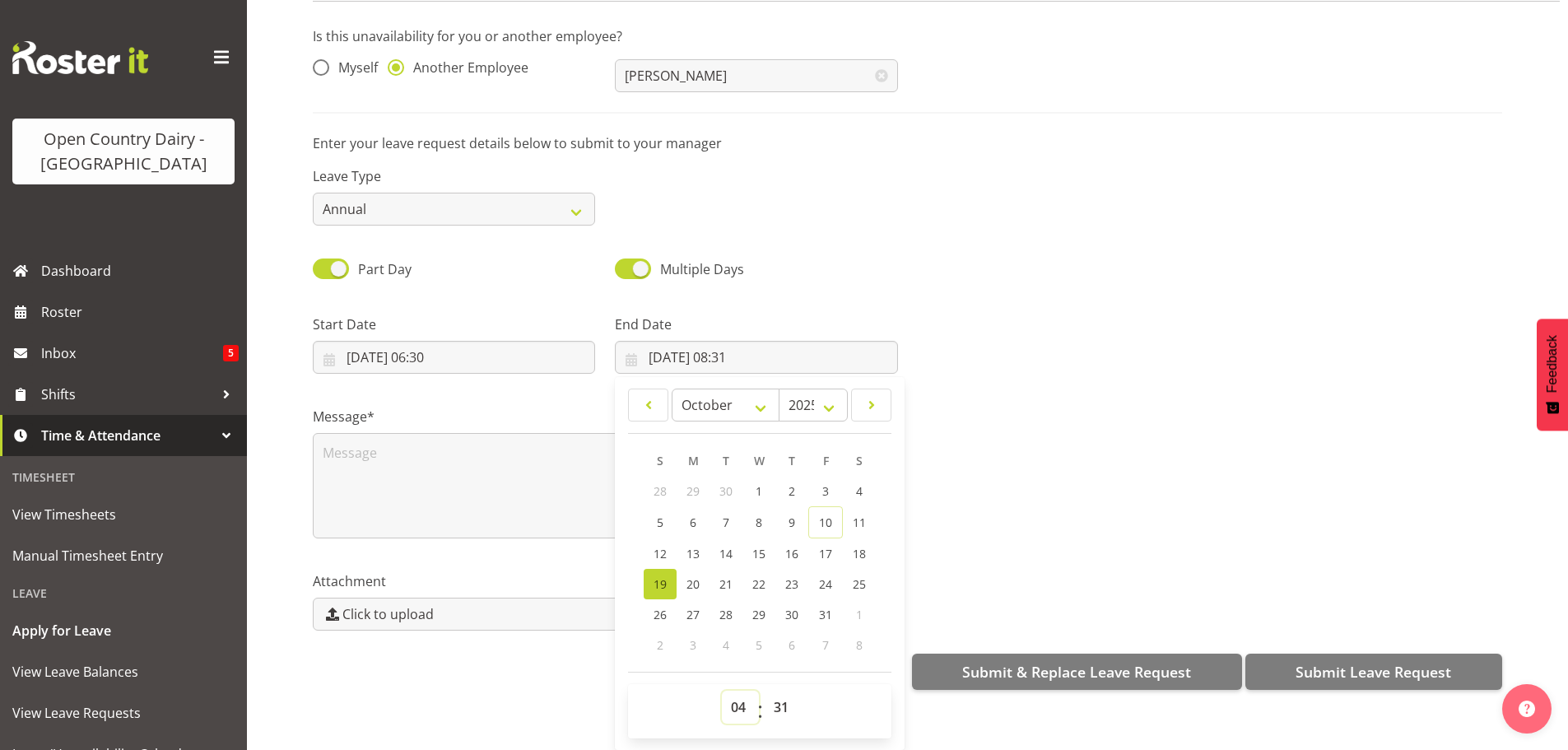
type input "[DATE] 04:31"
click at [773, 695] on select "00 01 02 03 04 05 06 07 08 09 10 11 12 13 14 15 16 17 18 19 20 21 22 23 24 25 2…" at bounding box center [783, 708] width 37 height 33
select select "0"
click at [764, 691] on select "00 01 02 03 04 05 06 07 08 09 10 11 12 13 14 15 16 17 18 19 20 21 22 23 24 25 2…" at bounding box center [783, 708] width 37 height 33
type input "[DATE] 04:00"
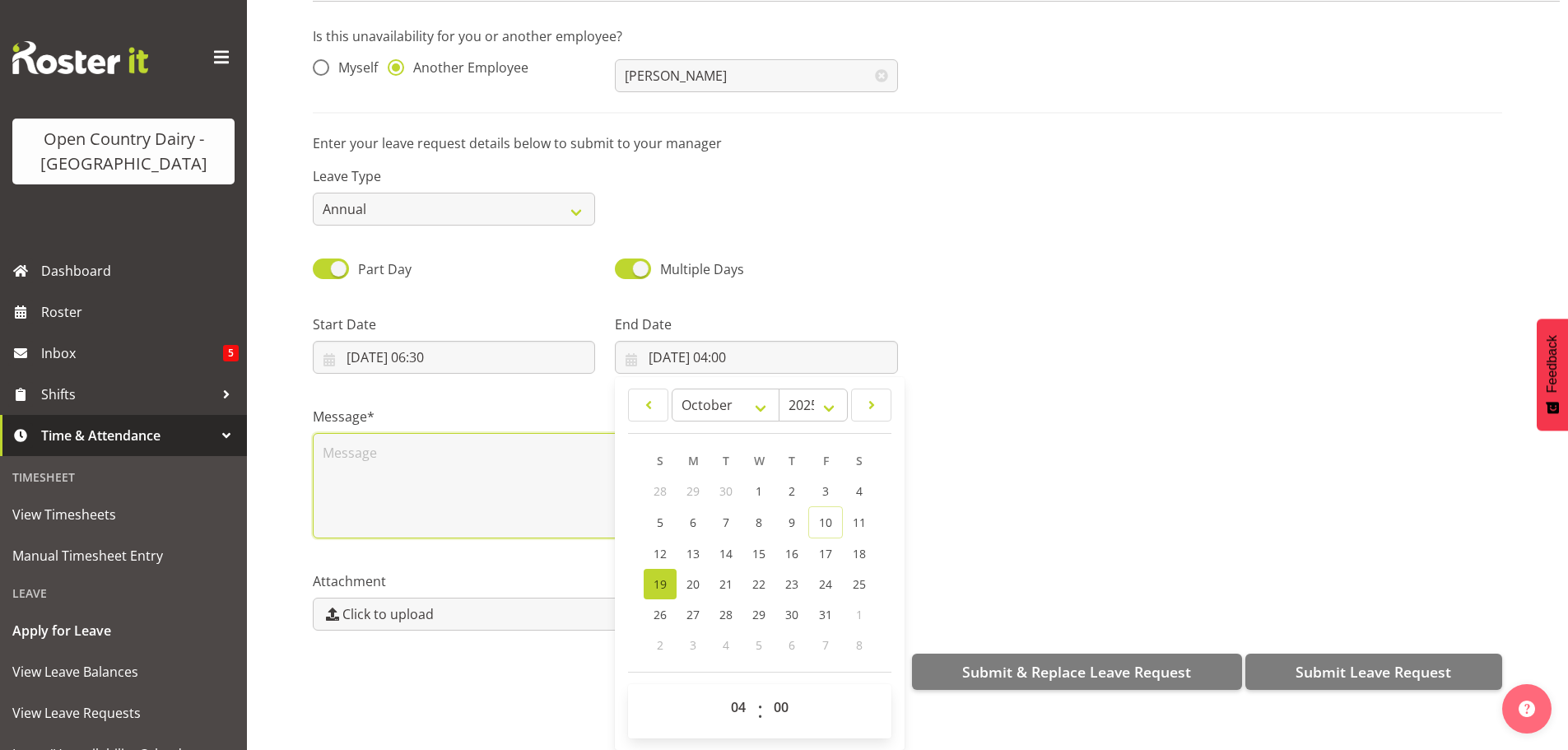
click at [406, 444] on textarea at bounding box center [606, 486] width 585 height 106
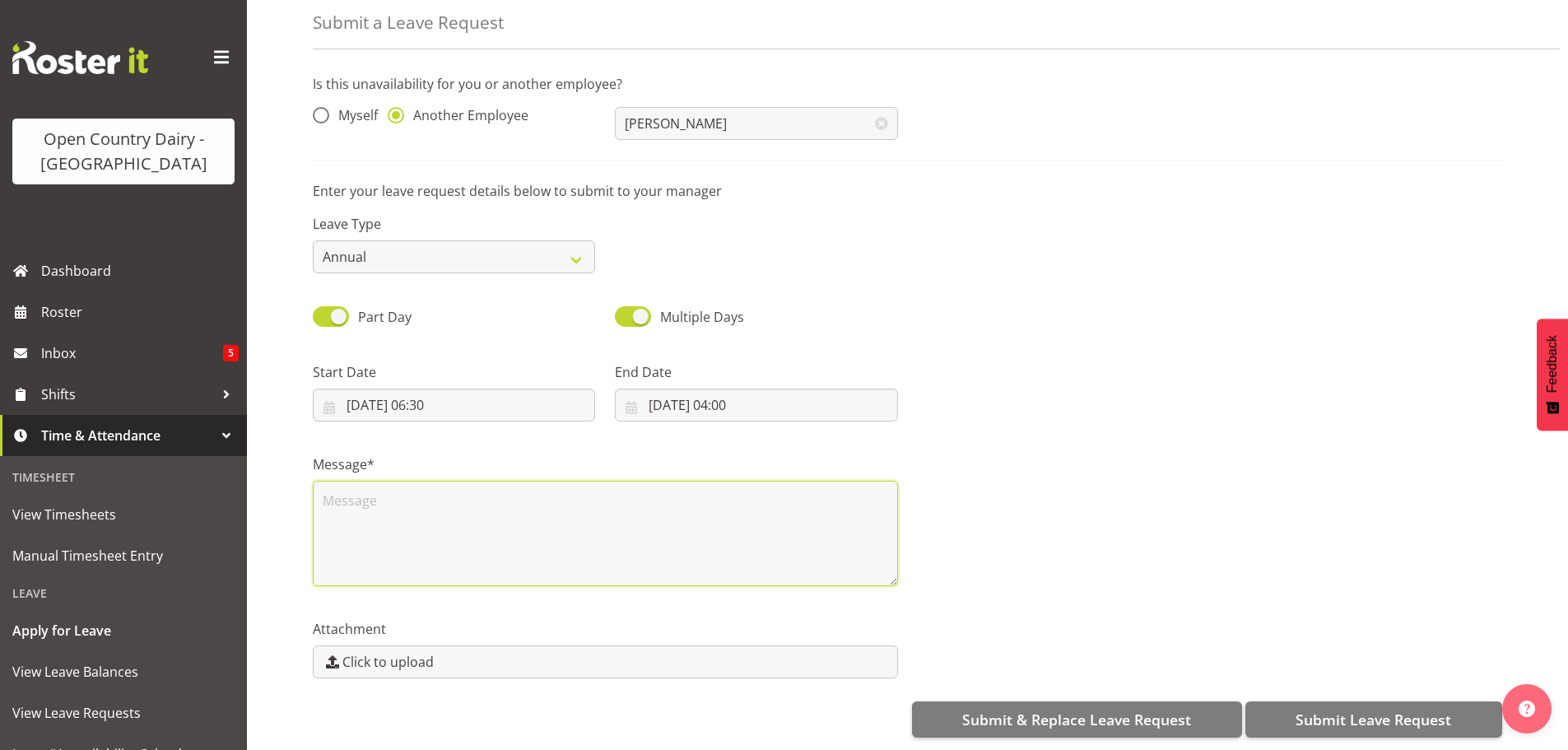
scroll to position [0, 0]
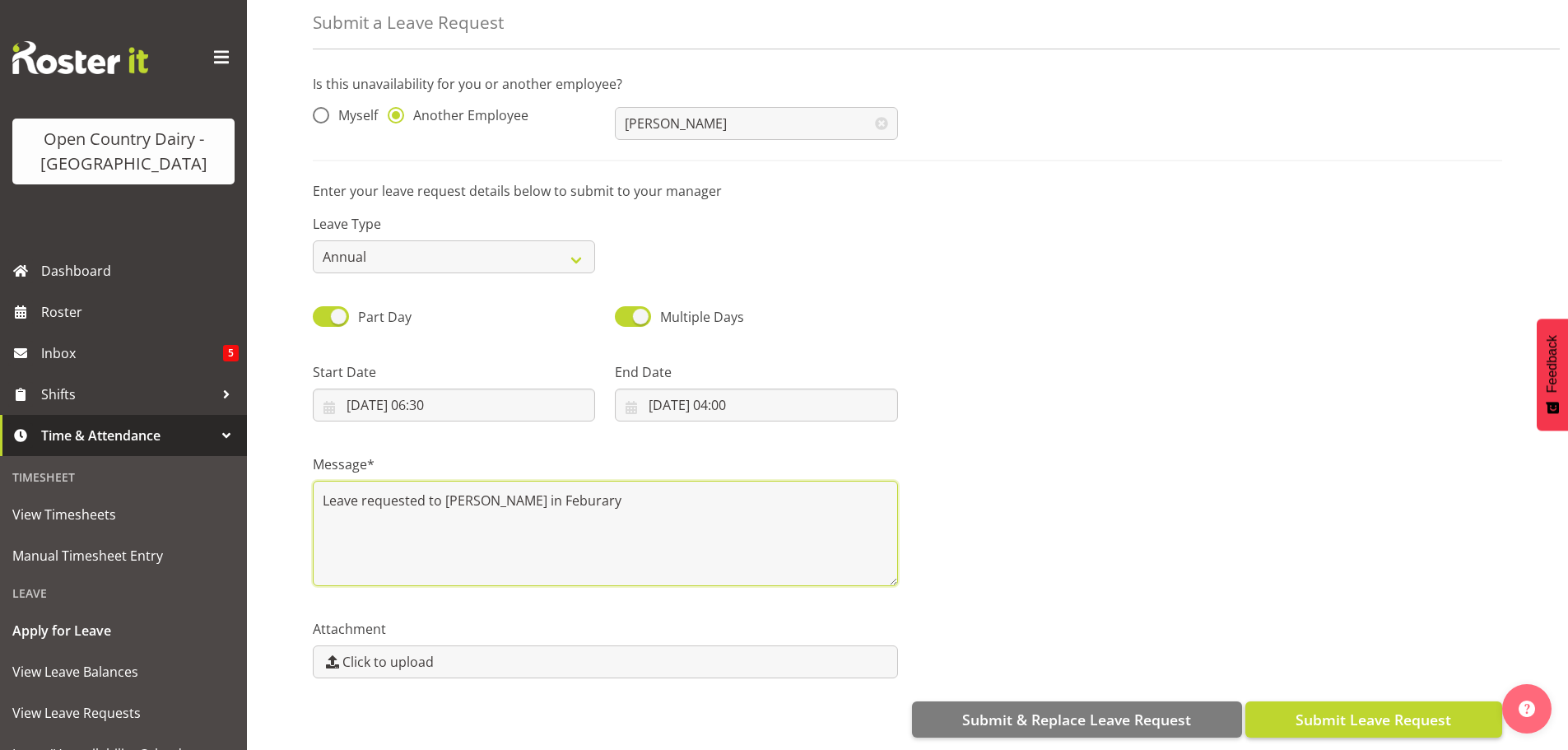
type textarea "Leave requested to [PERSON_NAME] in Feburary"
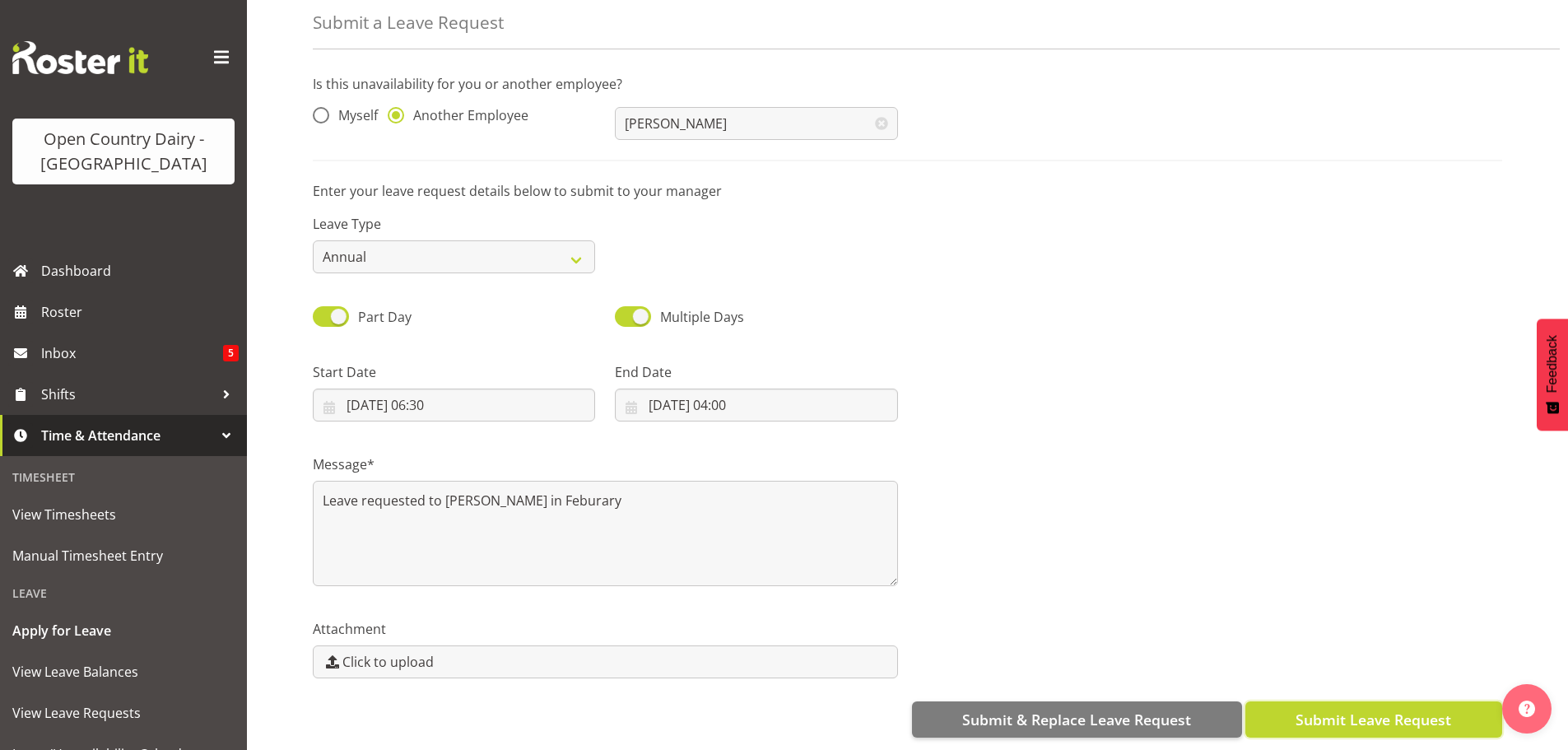
click at [1379, 709] on span "Submit Leave Request" at bounding box center [1373, 719] width 156 height 21
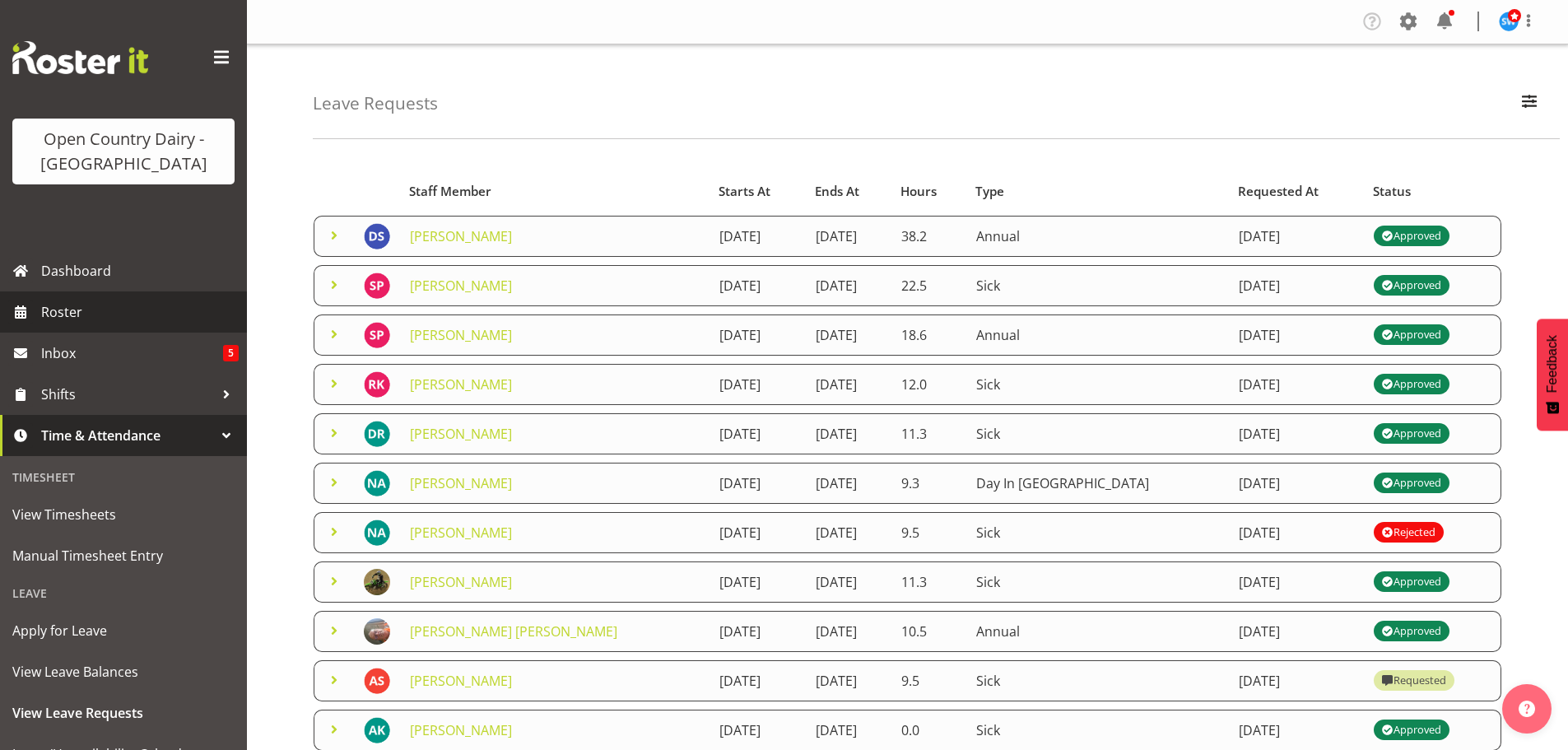
click at [58, 312] on span "Roster" at bounding box center [139, 312] width 197 height 25
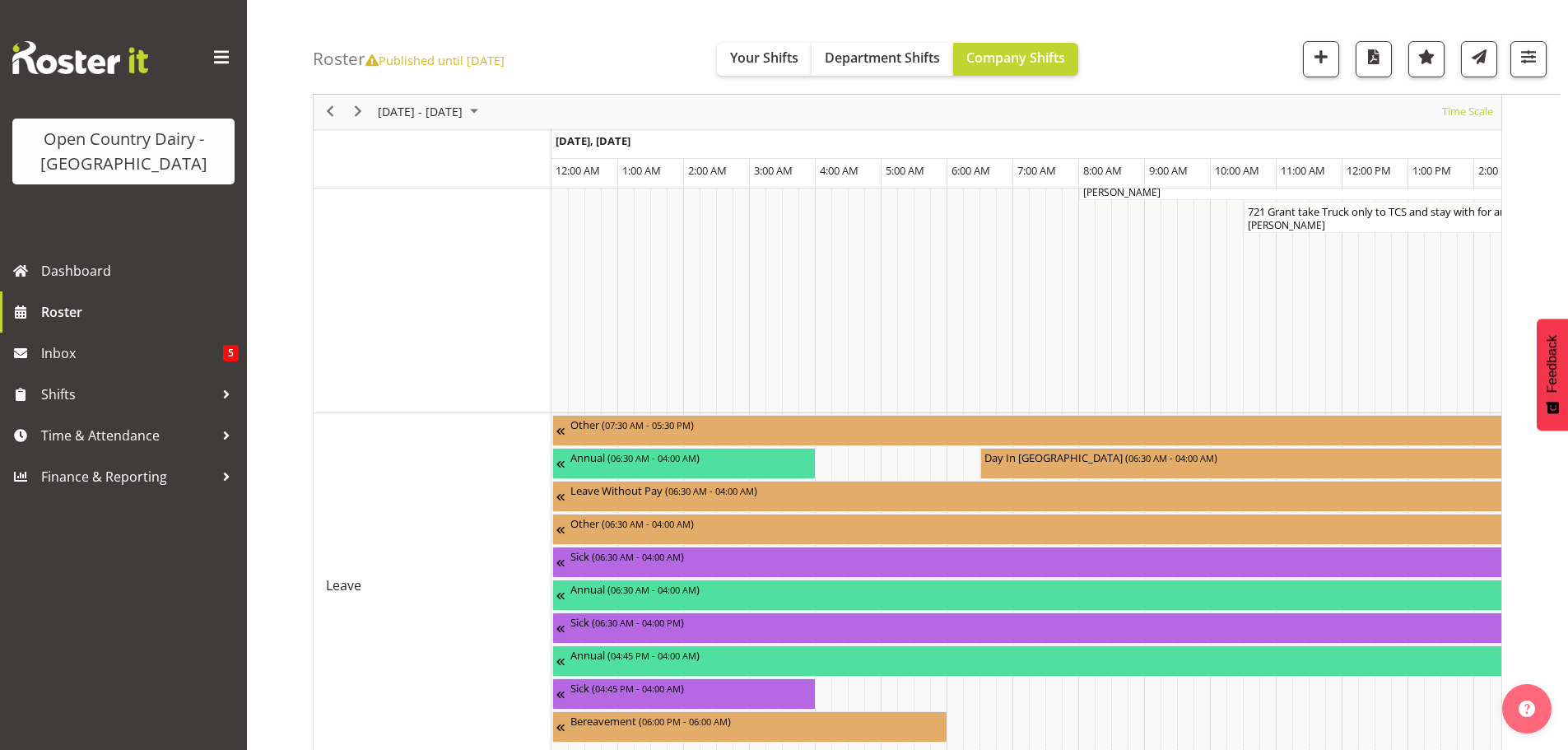
scroll to position [1660, 0]
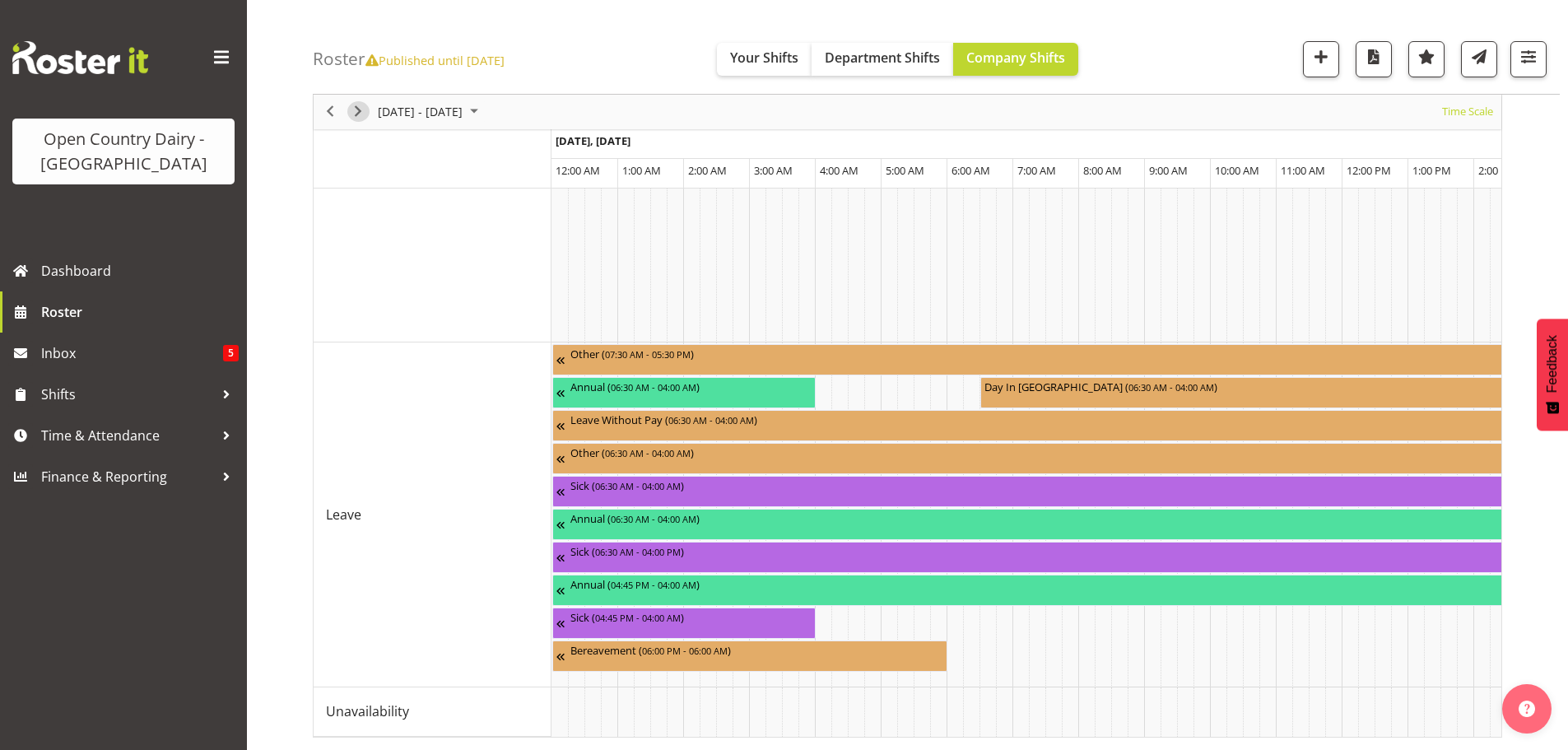
click at [352, 106] on span "Next" at bounding box center [358, 112] width 20 height 20
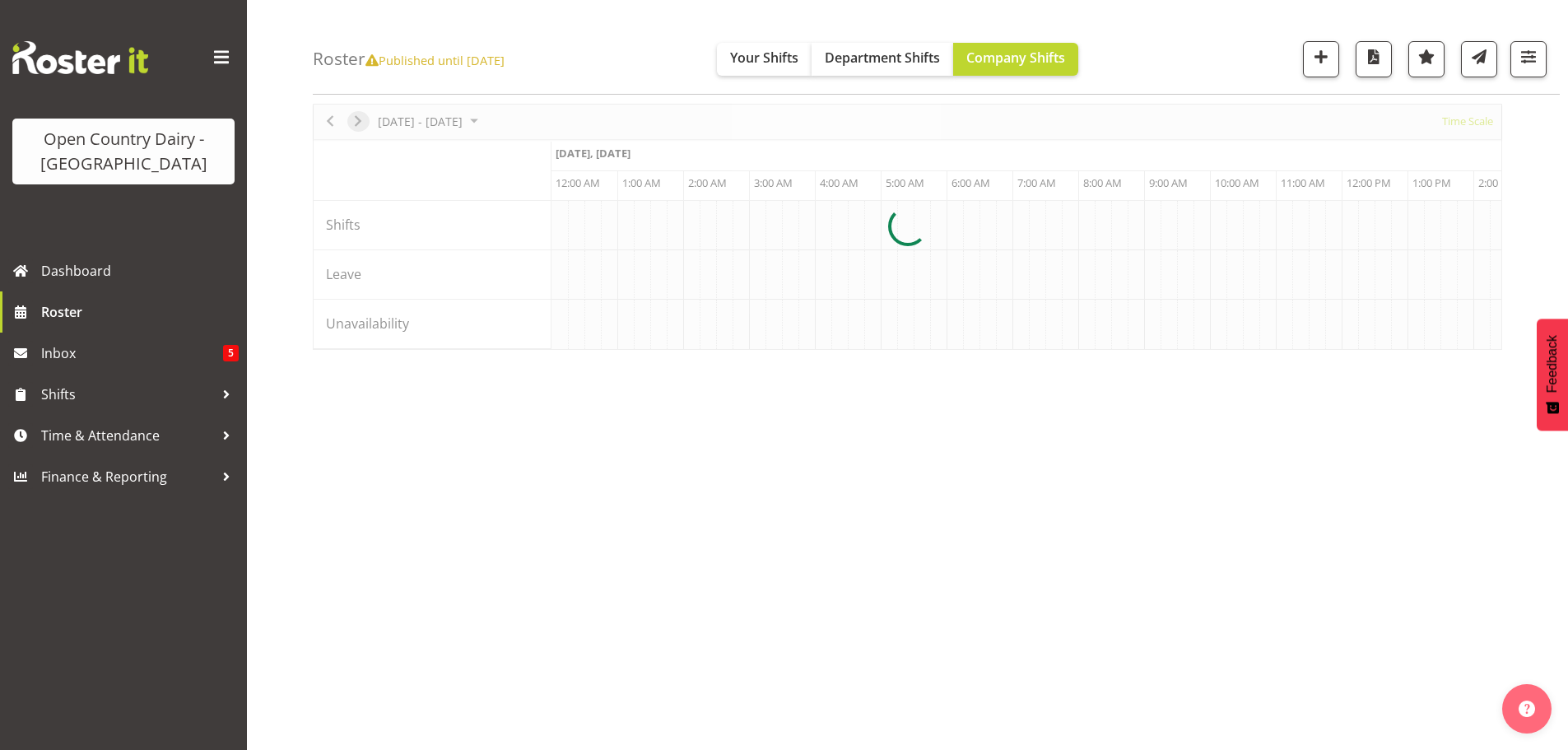
scroll to position [60, 0]
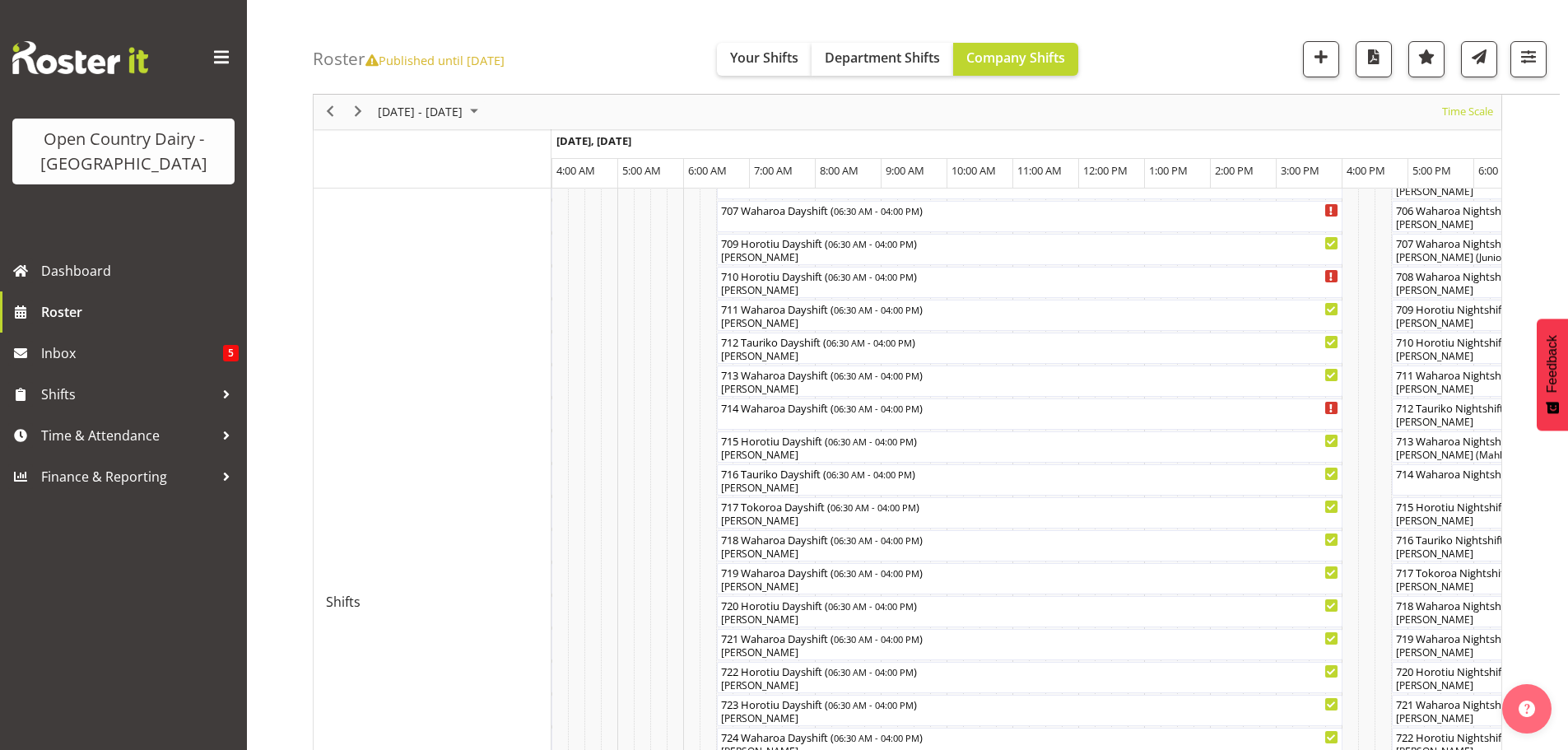
click at [812, 429] on div "Ingredients Nightshift ( 04:00 PM - 04:00 AM ) 723 Horotiu Nightshift ( 04:45 P…" at bounding box center [1026, 701] width 950 height 1860
click at [809, 420] on div "714 Waharoa Dayshift ( 06:30 AM - 04:00 PM )" at bounding box center [1029, 414] width 619 height 31
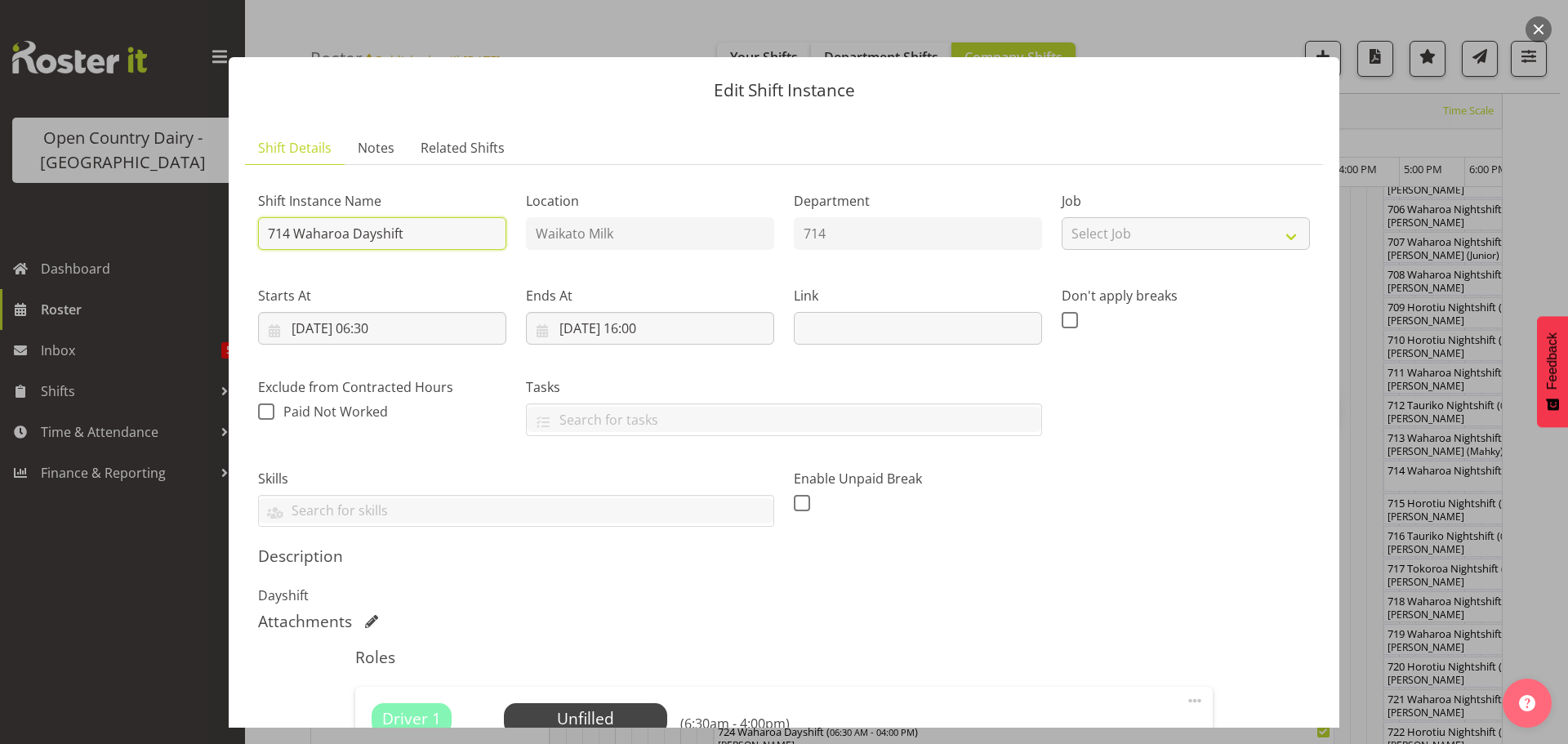
click at [443, 236] on input "714 Waharoa Dayshift" at bounding box center [382, 234] width 249 height 33
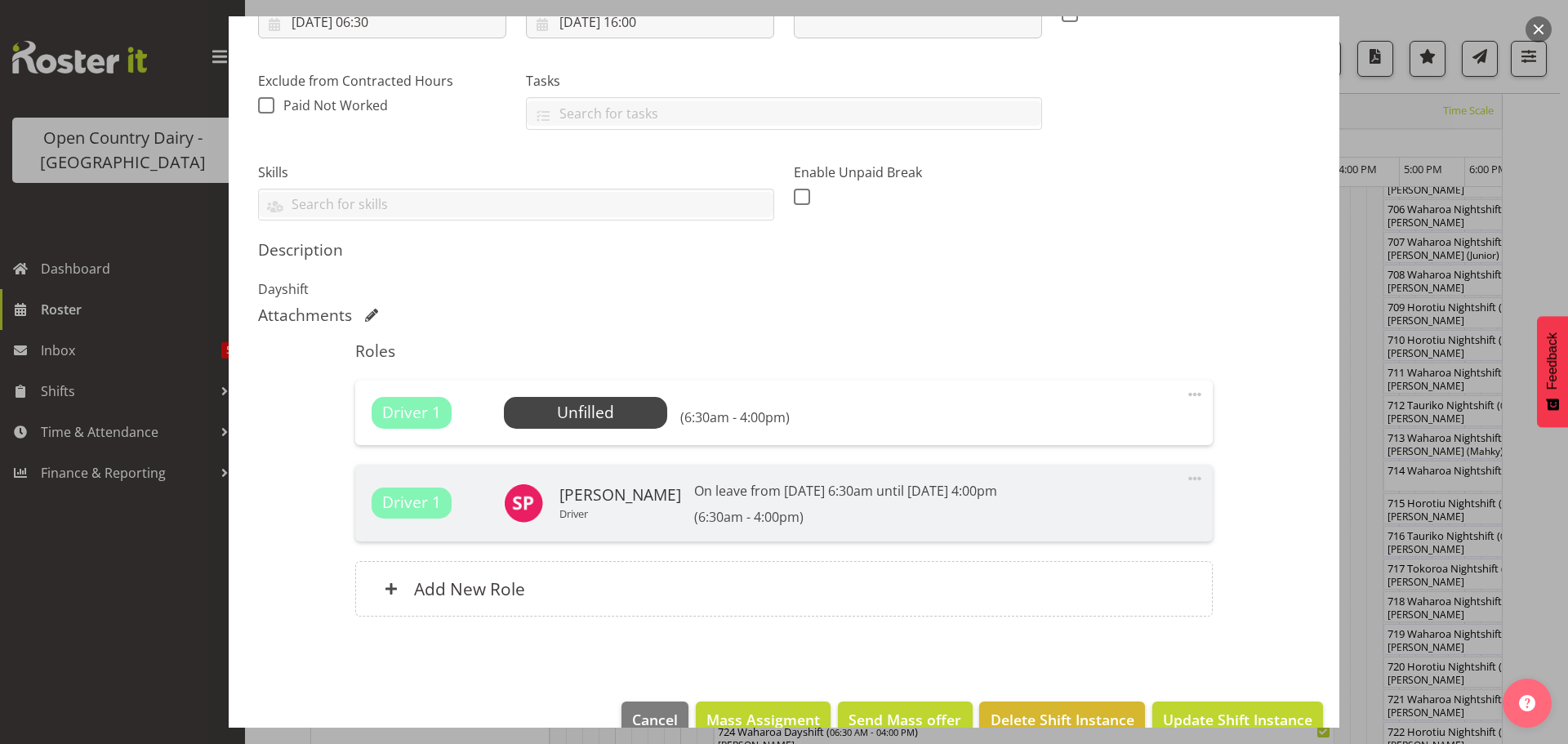
scroll to position [341, 0]
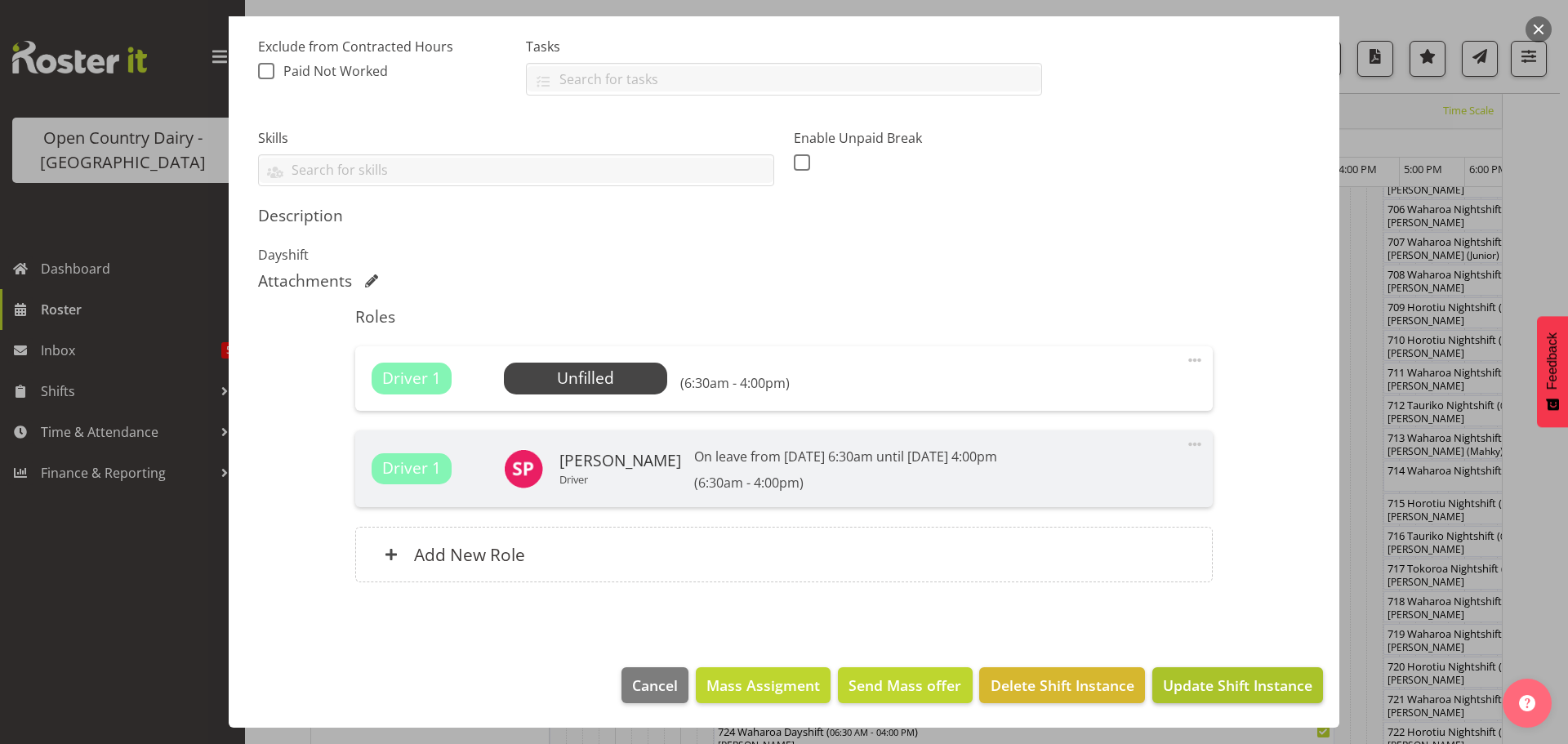
type input "714 OFF ROAD #2714 Service, Proformance Deisel, Please deliver Amorak is there."
click at [1188, 687] on span "Update Shift Instance" at bounding box center [1237, 685] width 149 height 21
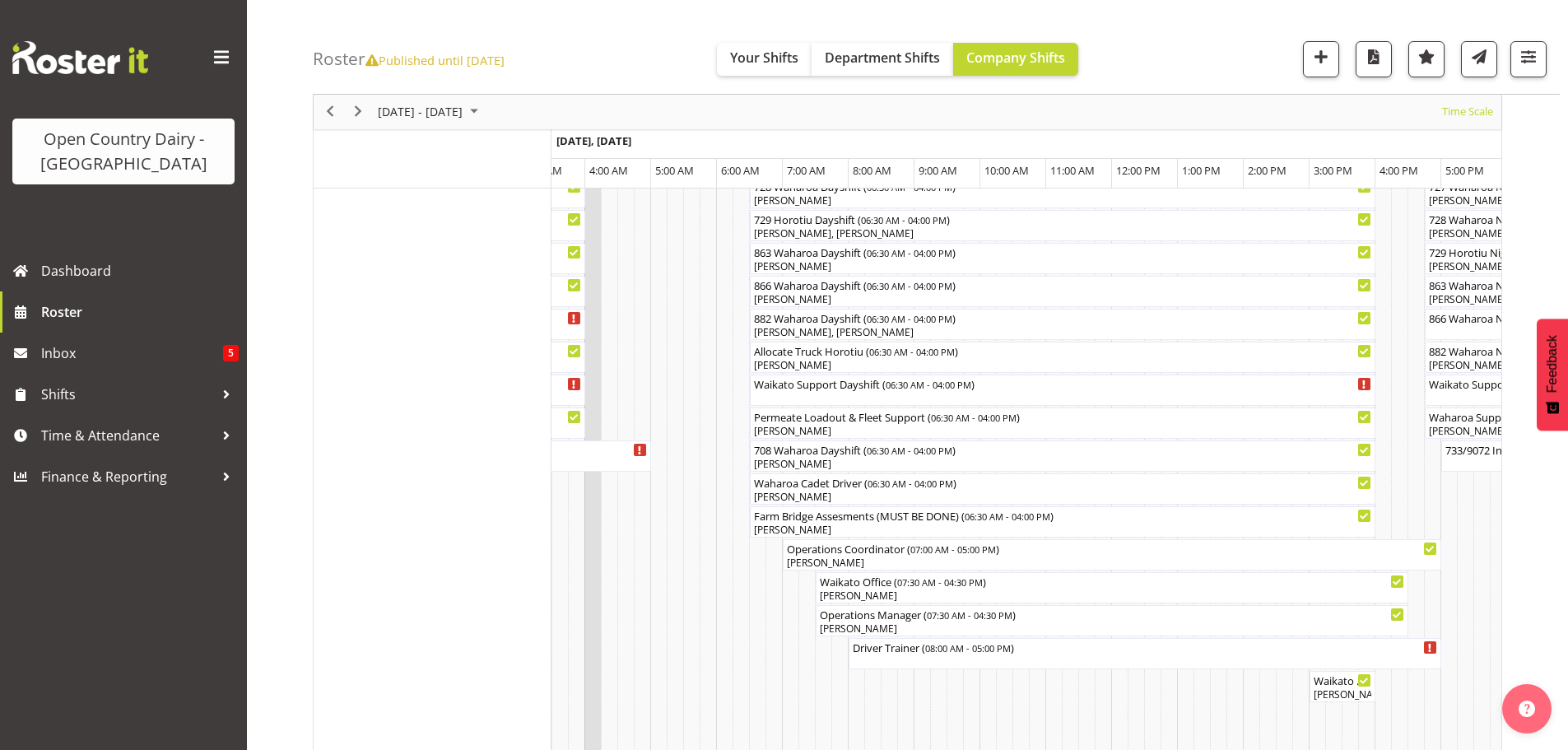
scroll to position [0, 1795]
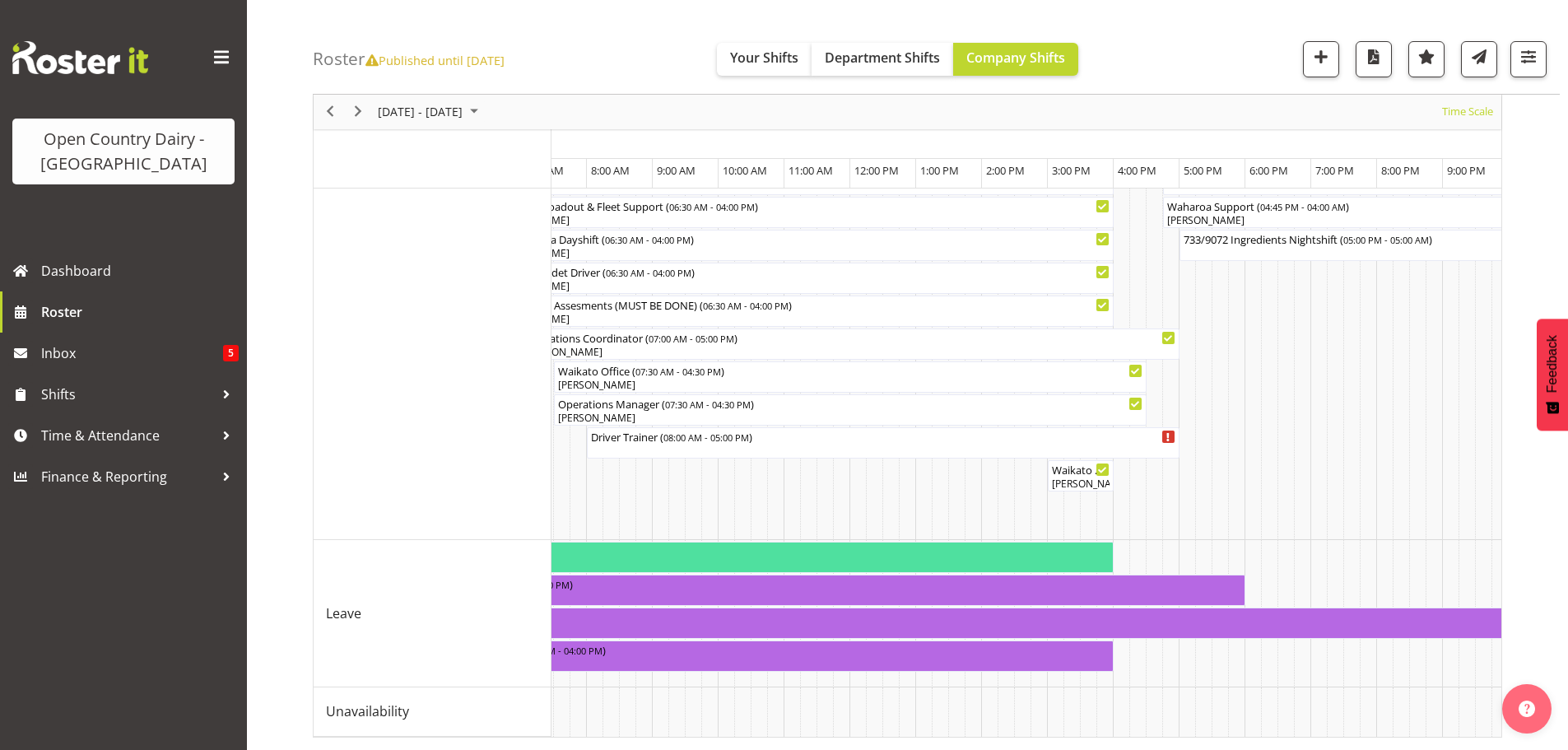
scroll to position [0, 2149]
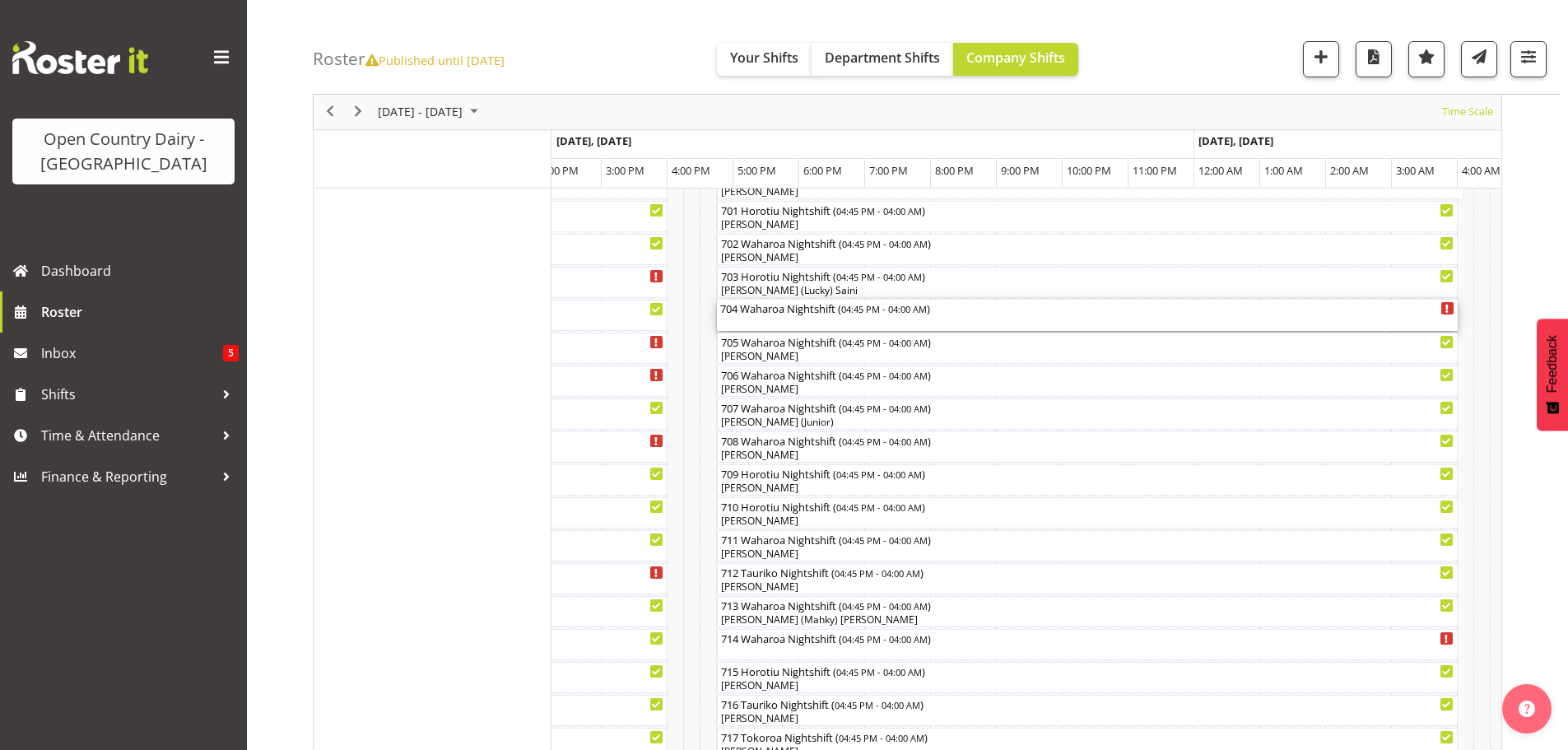
click at [776, 319] on div "704 Waharoa Nightshift ( 04:45 PM - 04:00 AM )" at bounding box center [1087, 316] width 734 height 31
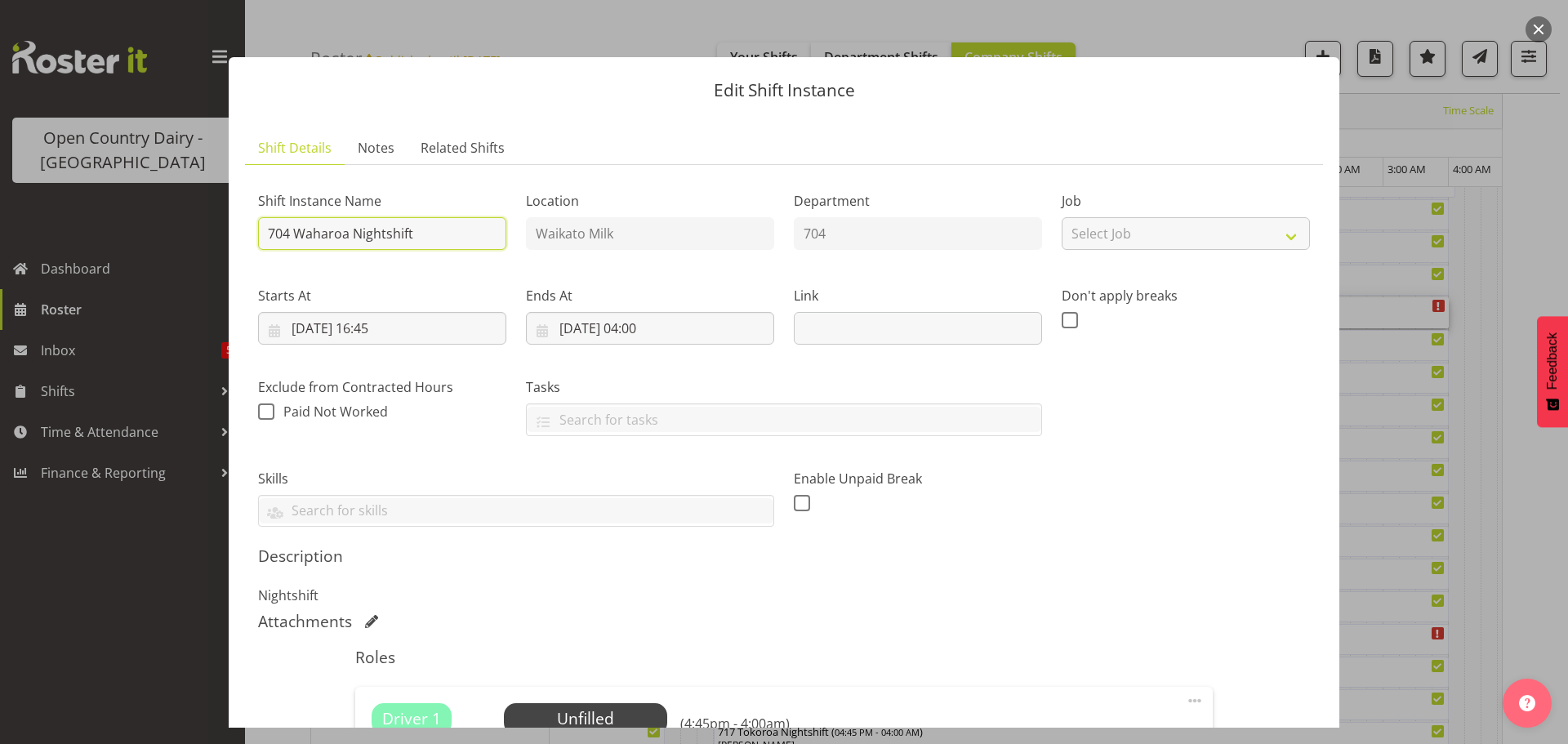
click at [441, 234] on input "704 Waharoa Nightshift" at bounding box center [382, 234] width 249 height 33
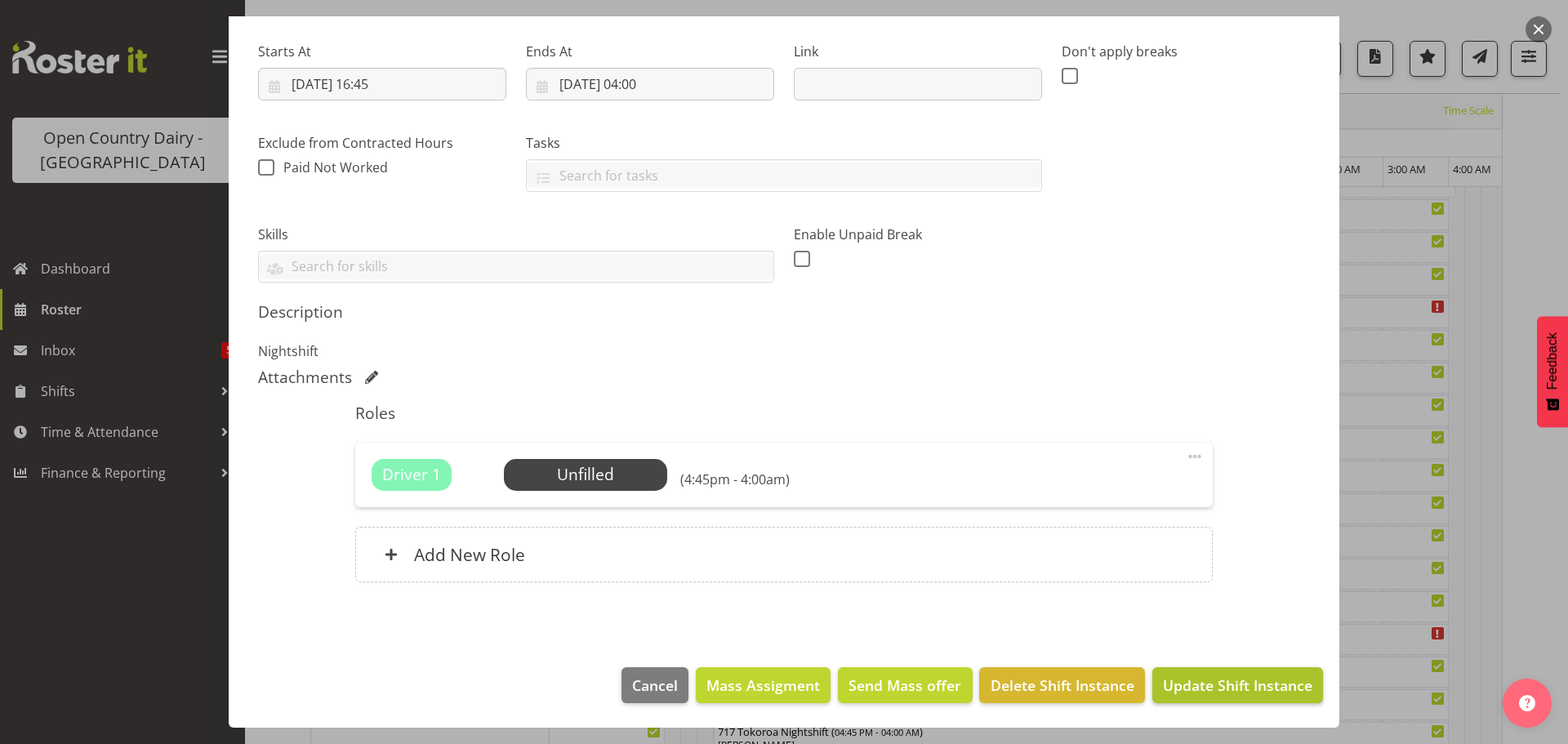
type input "704 OFF ROAD Auto Tech"
click at [1189, 687] on span "Update Shift Instance" at bounding box center [1237, 685] width 149 height 21
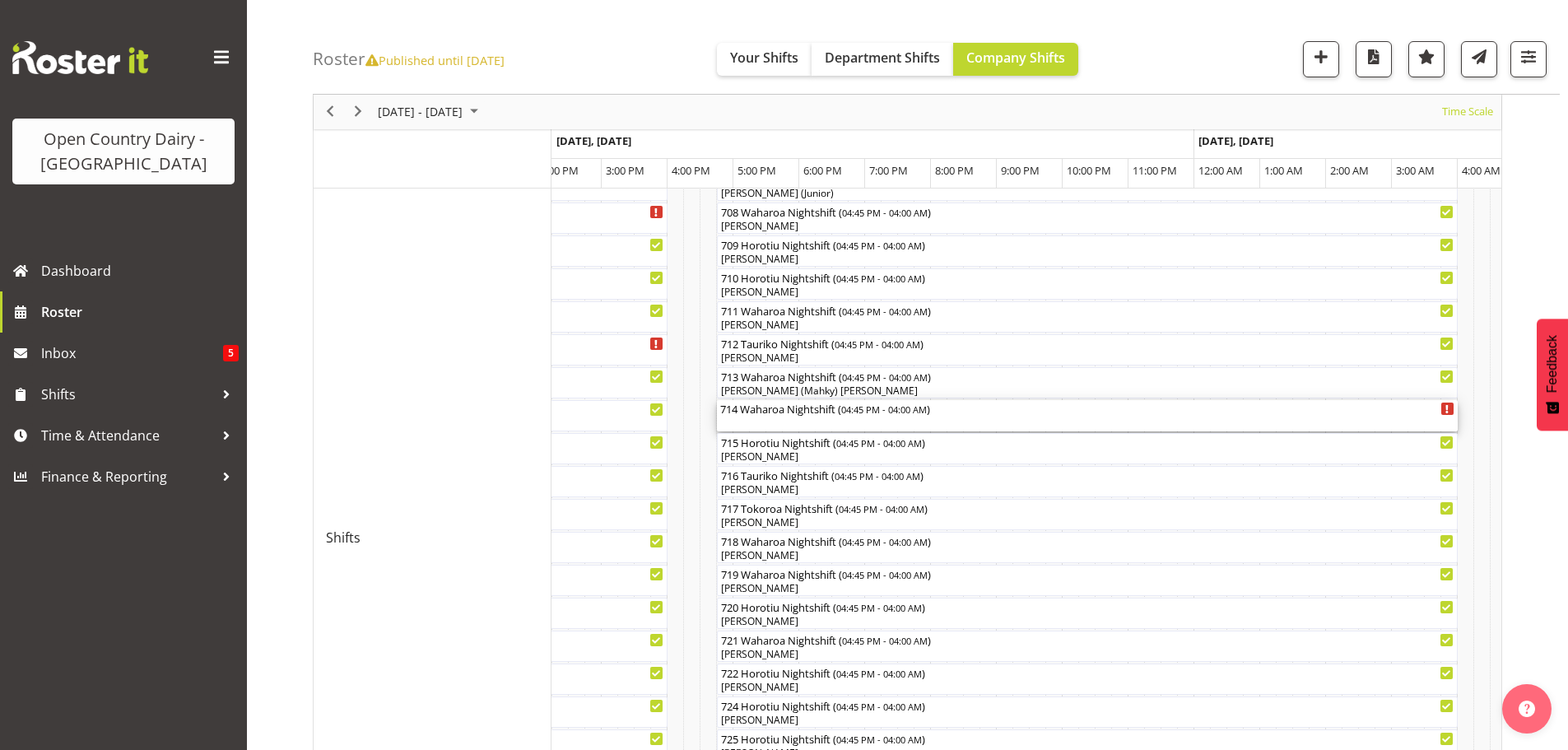
click at [792, 424] on div "714 Waharoa Nightshift ( 04:45 PM - 04:00 AM )" at bounding box center [1087, 416] width 734 height 31
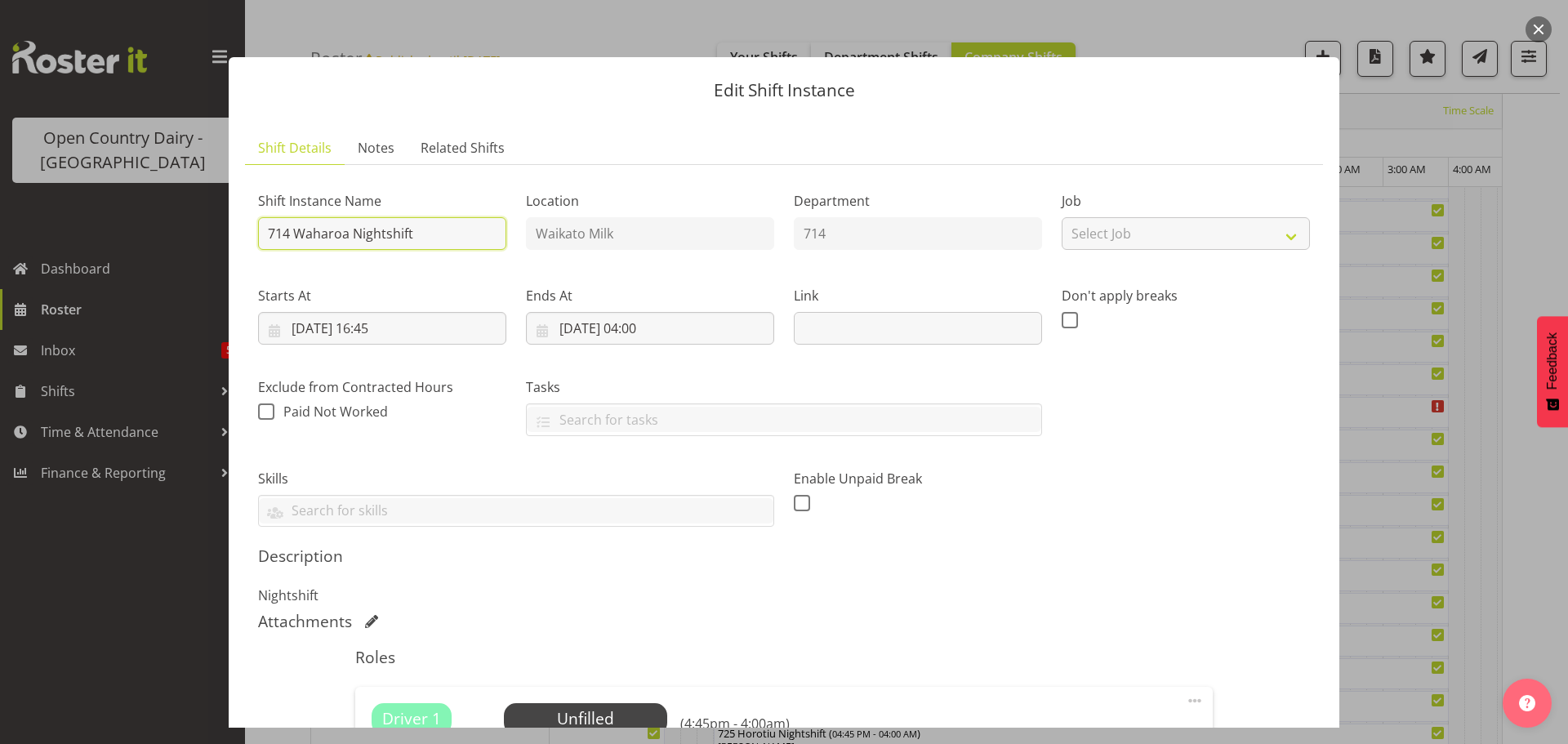
click at [436, 237] on input "714 Waharoa Nightshift" at bounding box center [382, 234] width 249 height 33
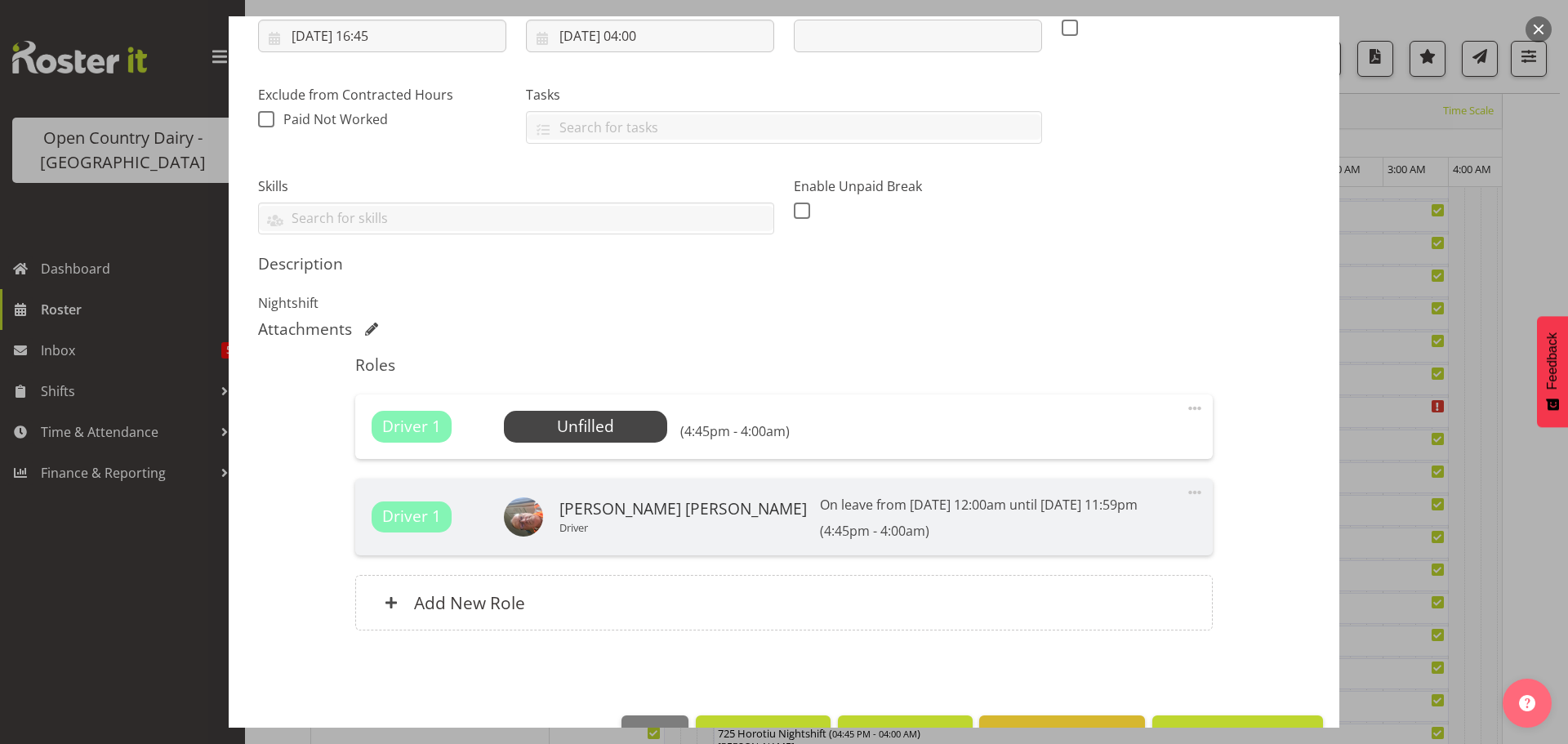
scroll to position [341, 0]
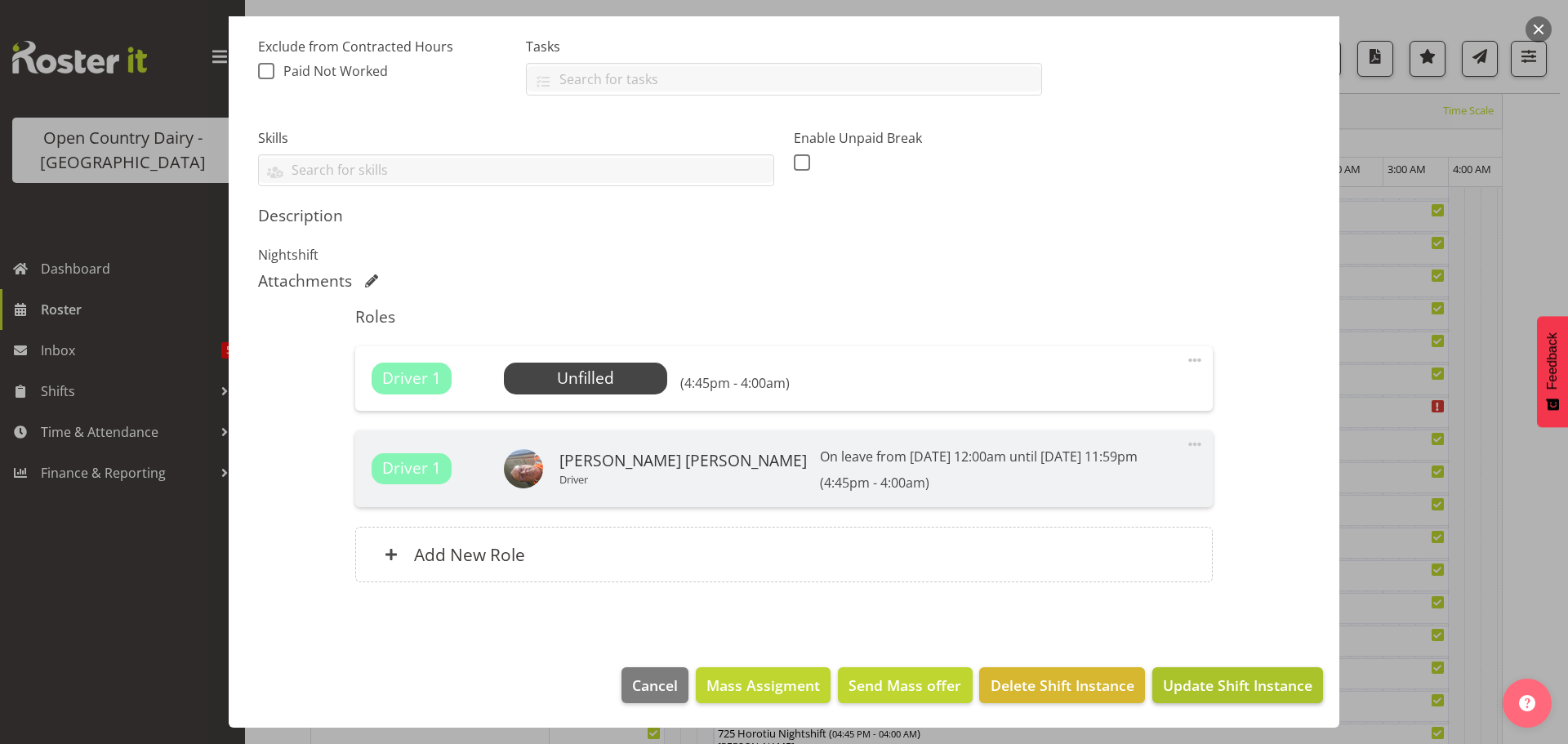
type input "714 OFF ROAD, Proformance deisel"
click at [1178, 689] on span "Update Shift Instance" at bounding box center [1237, 685] width 149 height 21
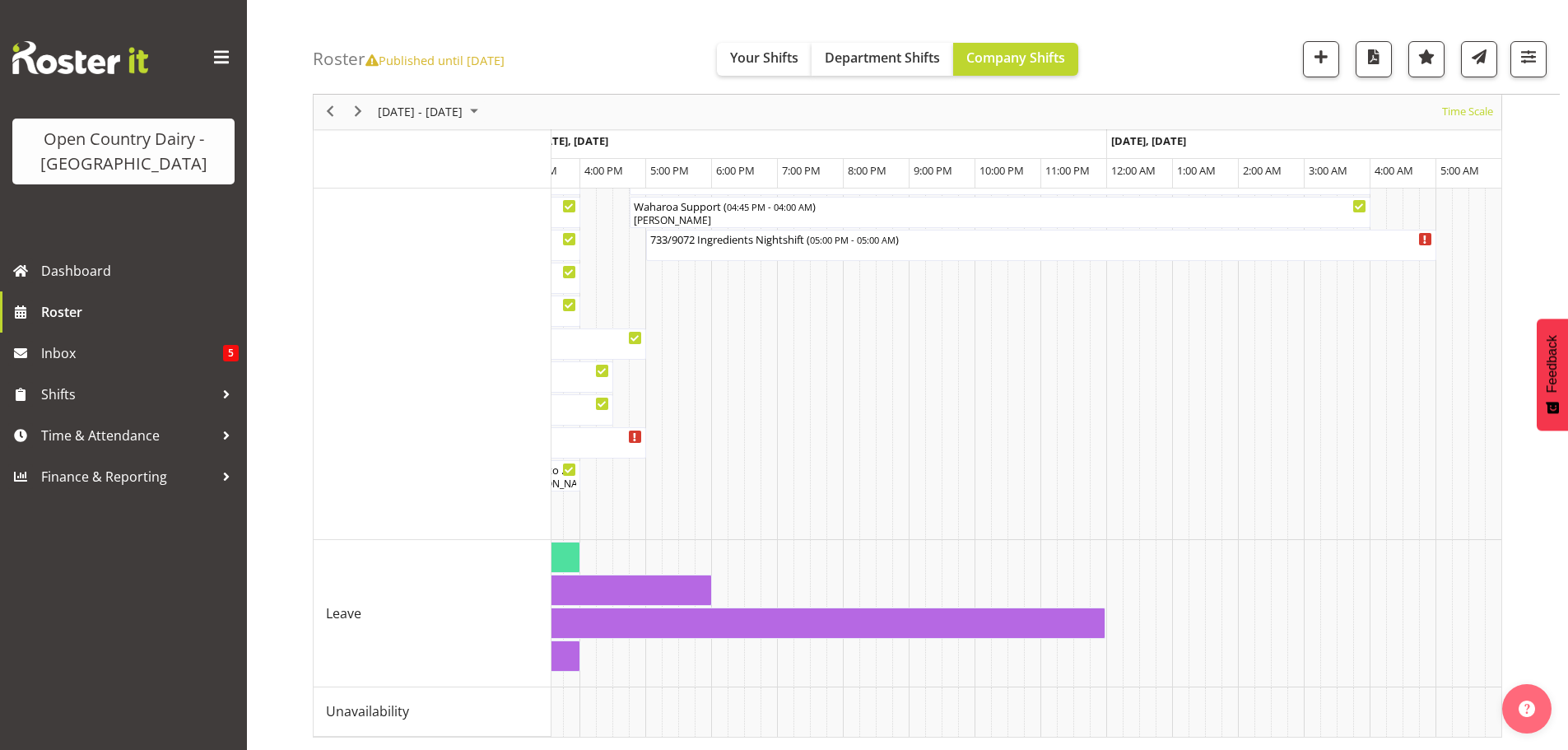
scroll to position [0, 2671]
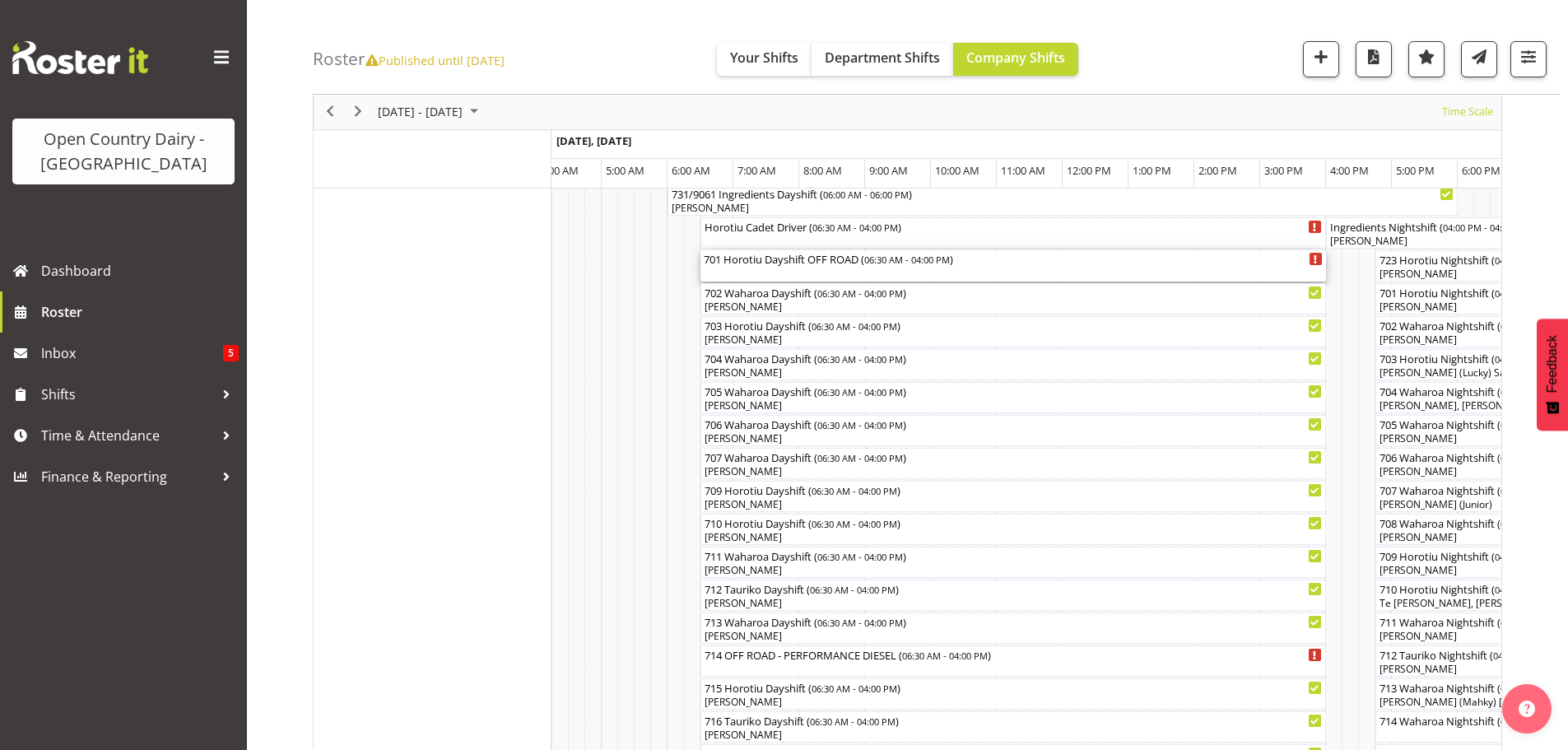
click at [801, 269] on div "701 Horotiu Dayshift OFF ROAD ( 06:30 AM - 04:00 PM )" at bounding box center [1013, 266] width 619 height 31
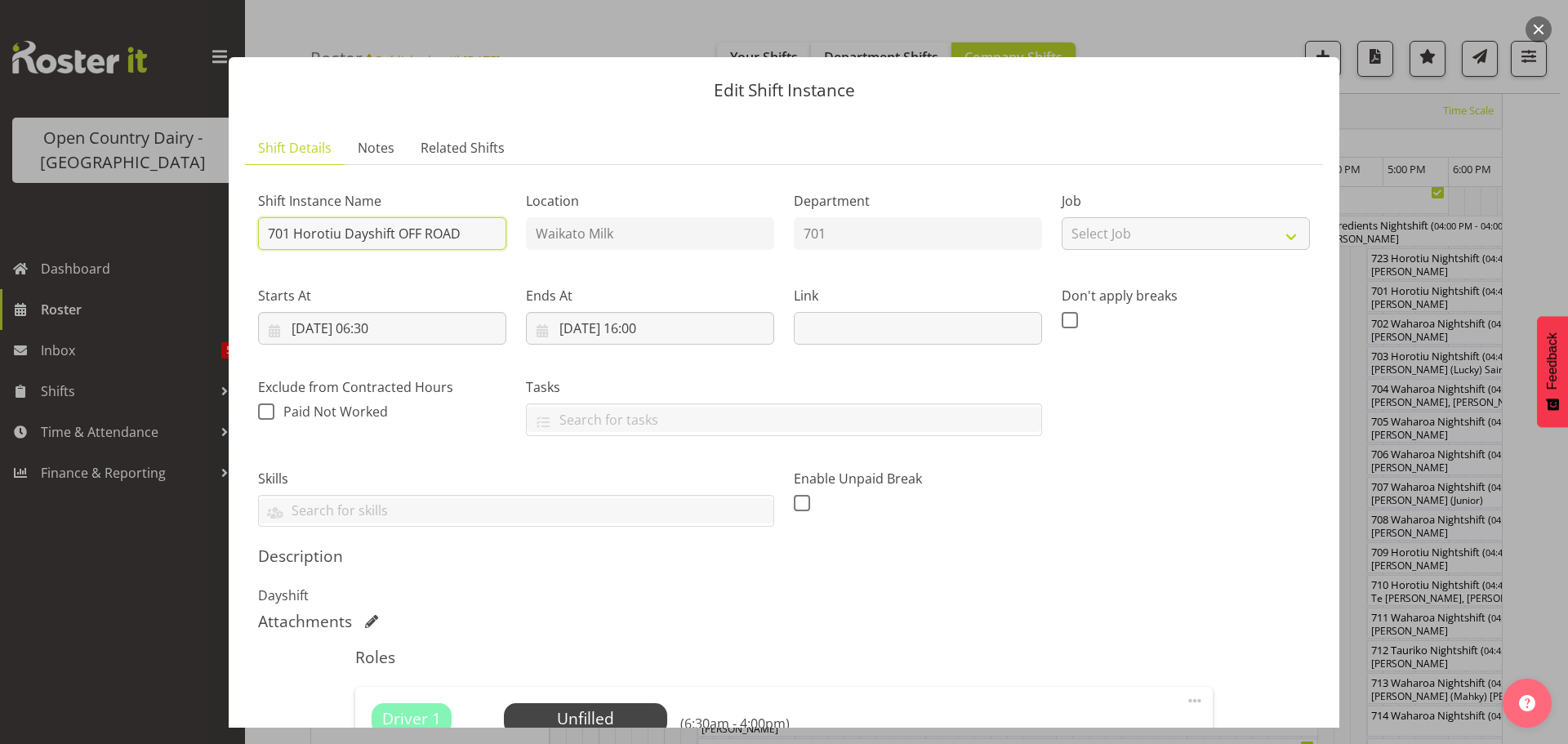
click at [393, 233] on input "701 Horotiu Dayshift OFF ROAD" at bounding box center [382, 234] width 249 height 33
click at [361, 231] on input "701 OFF ROAD" at bounding box center [382, 234] width 249 height 33
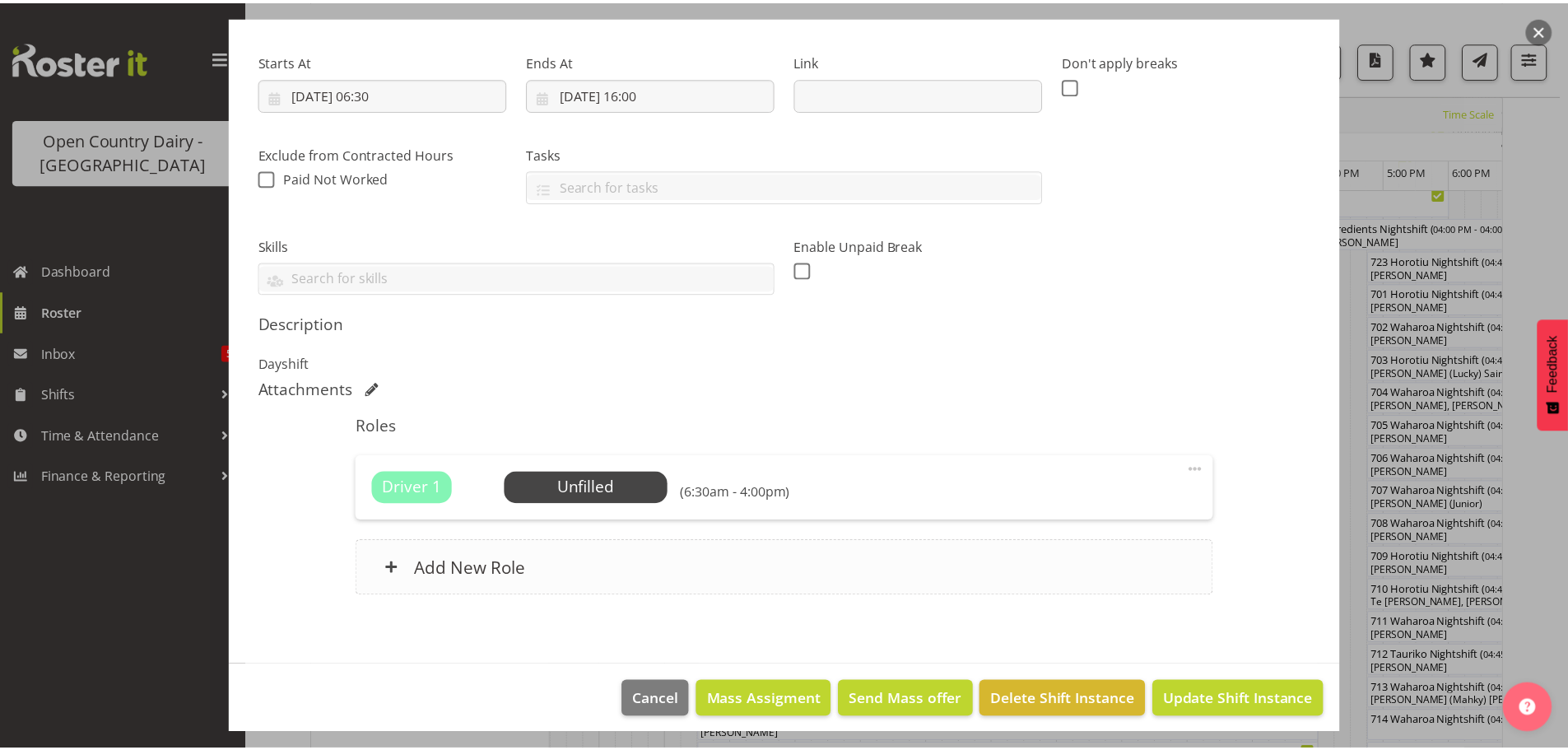
scroll to position [246, 0]
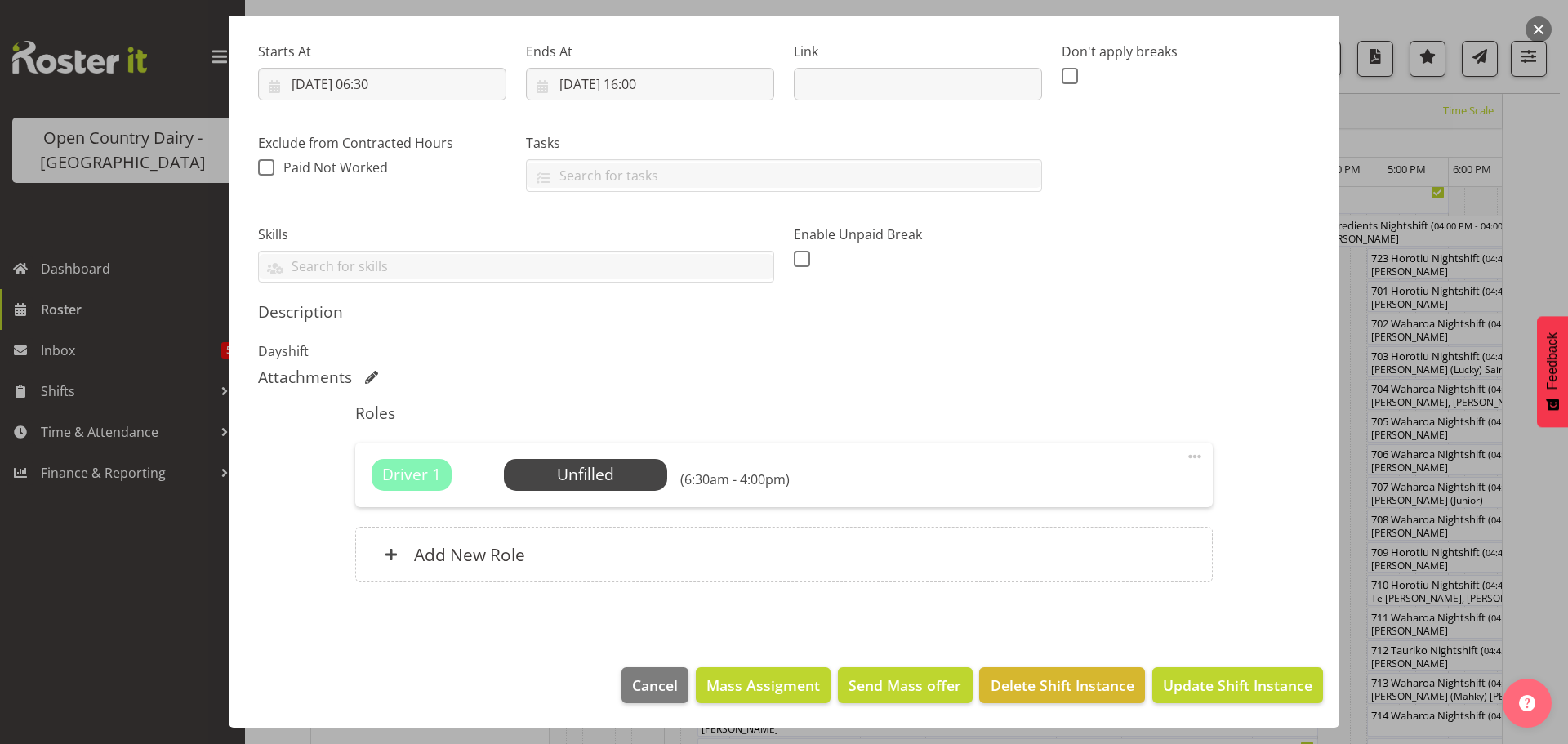
type input "701 OFF ROAD"
click at [964, 381] on div "Attachments" at bounding box center [783, 378] width 1052 height 20
click at [632, 688] on span "Cancel" at bounding box center [655, 685] width 46 height 21
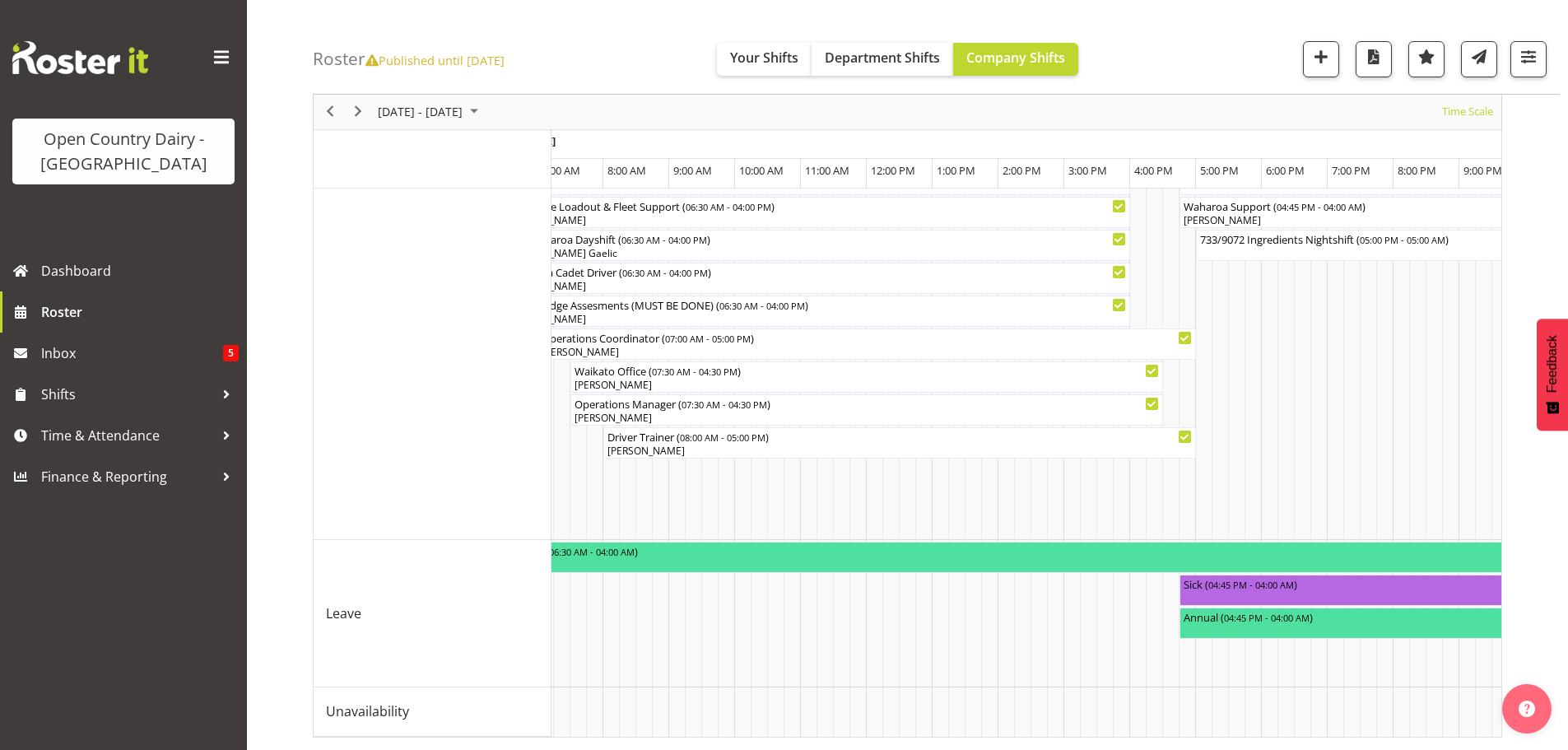
scroll to position [0, 3705]
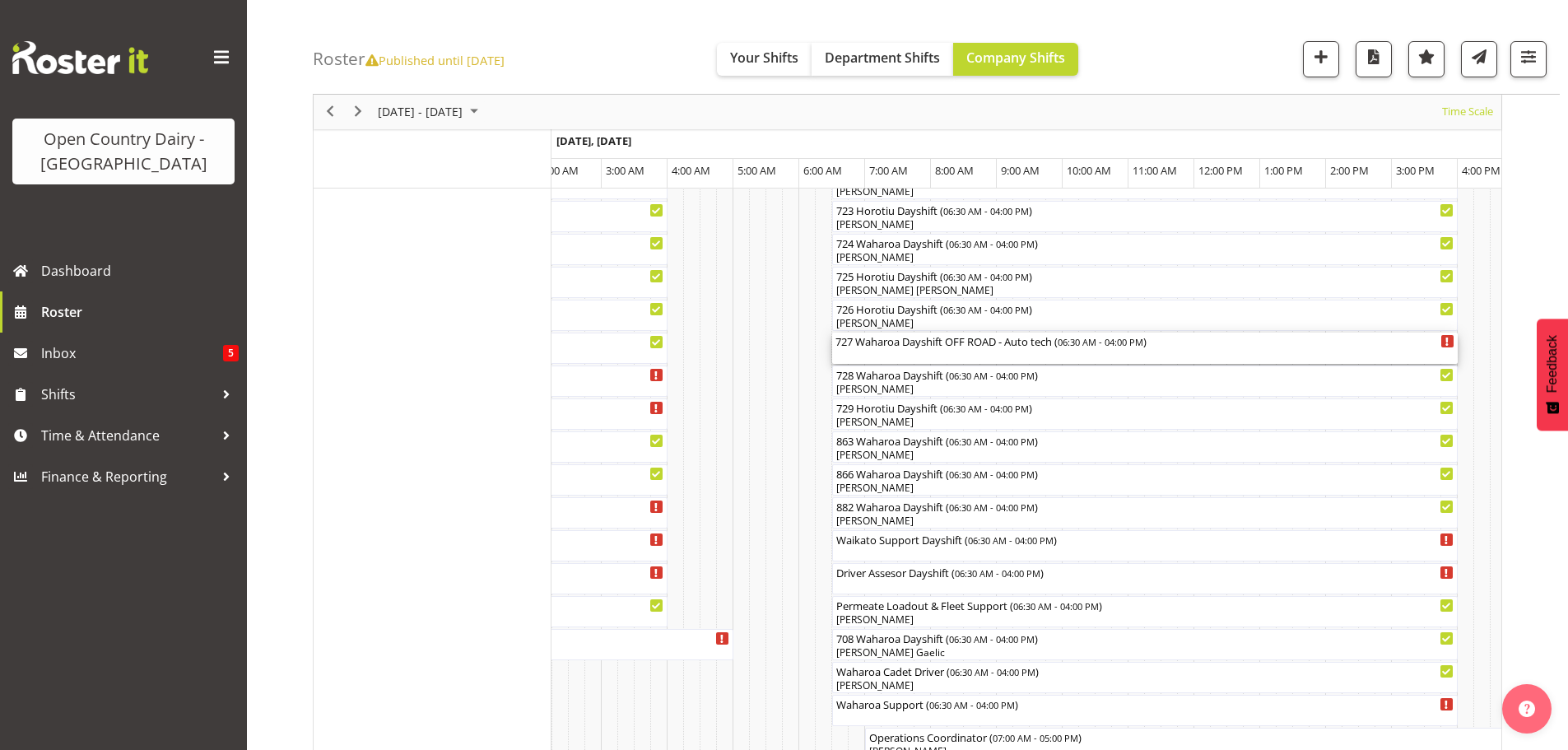
click at [912, 354] on div "727 Waharoa Dayshift OFF ROAD - Auto tech ( 06:30 AM - 04:00 PM )" at bounding box center [1145, 348] width 619 height 31
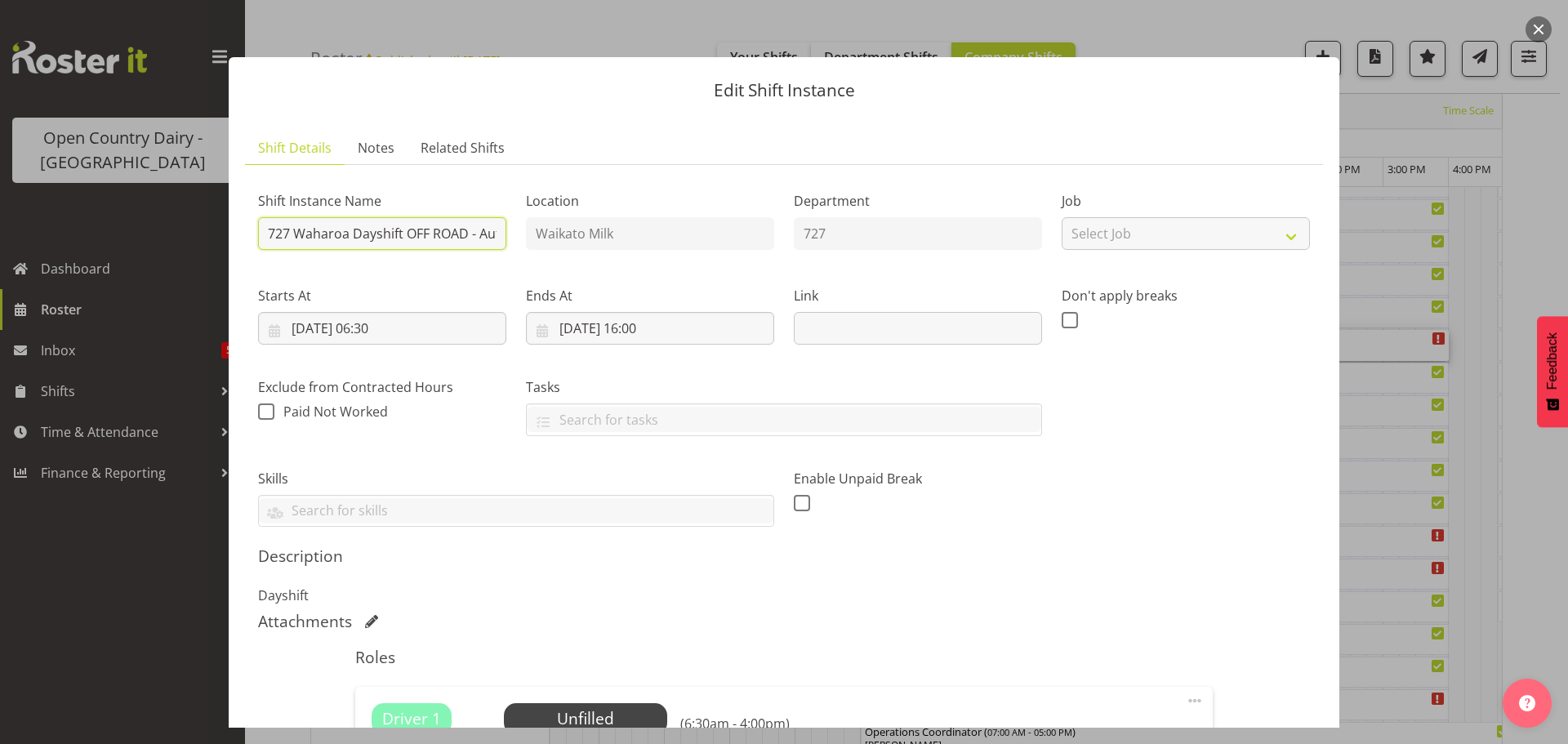
click at [402, 230] on input "727 Waharoa Dayshift OFF ROAD - Auto tech" at bounding box center [382, 234] width 249 height 33
type input "727 OFF ROAD - Auto tech"
drag, startPoint x: 1109, startPoint y: 526, endPoint x: 1174, endPoint y: 599, distance: 97.7
click at [1110, 527] on div "Shift Instance Name 727 OFF ROAD - Auto tech Location Waikato Milk Department 7…" at bounding box center [784, 352] width 1072 height 369
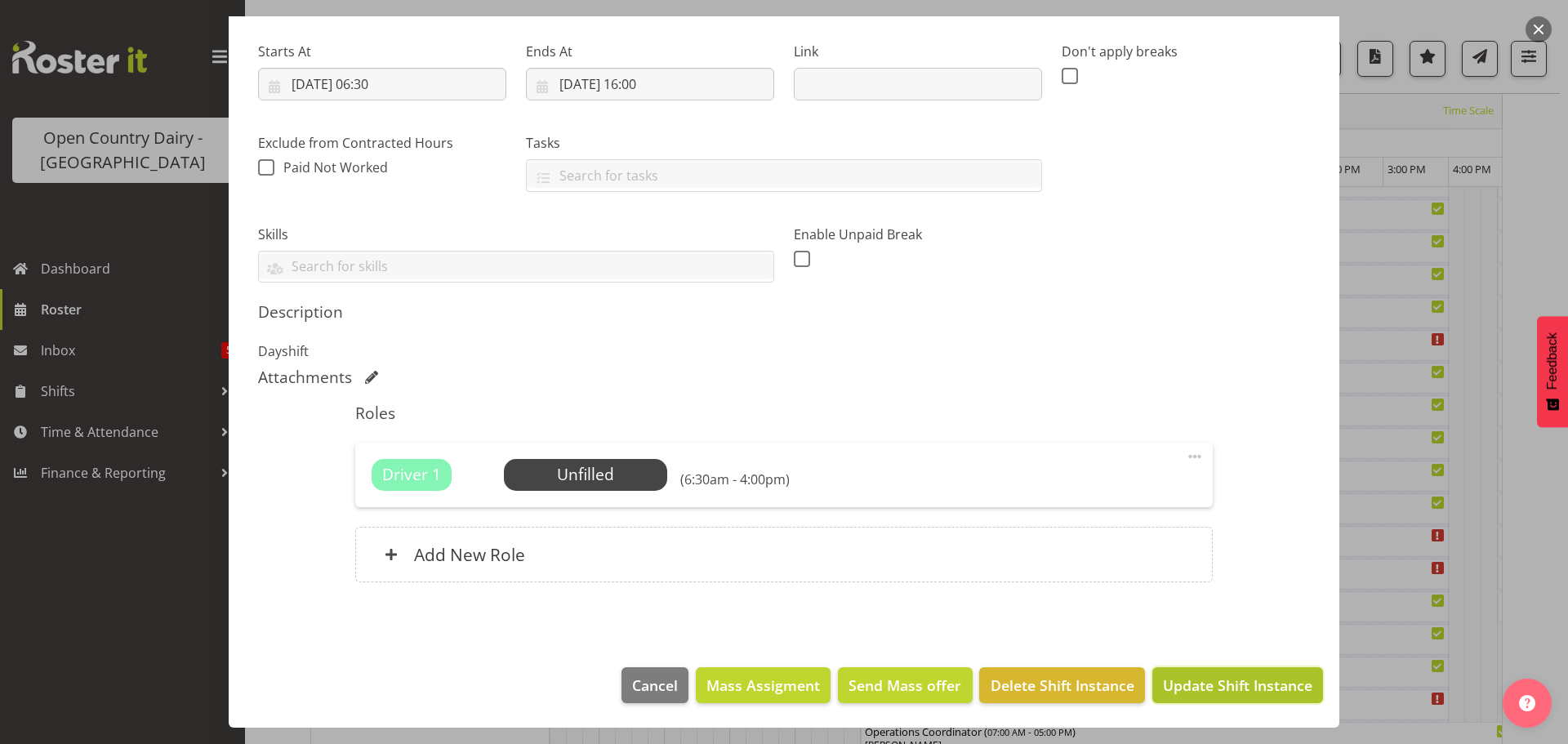
click at [1207, 682] on span "Update Shift Instance" at bounding box center [1237, 685] width 149 height 21
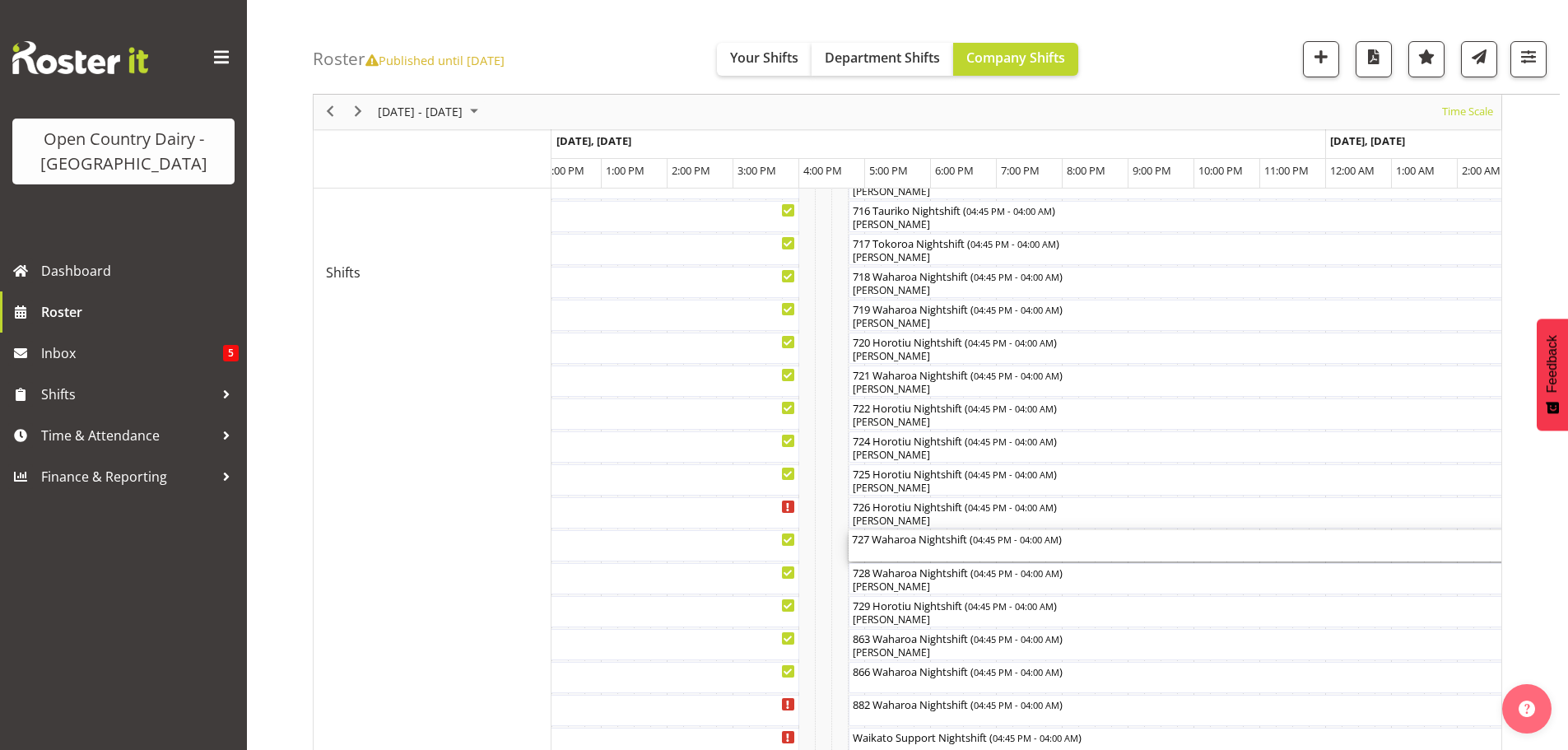
click at [931, 550] on div "727 Waharoa Nightshift ( 04:45 PM - 04:00 AM )" at bounding box center [1218, 546] width 734 height 31
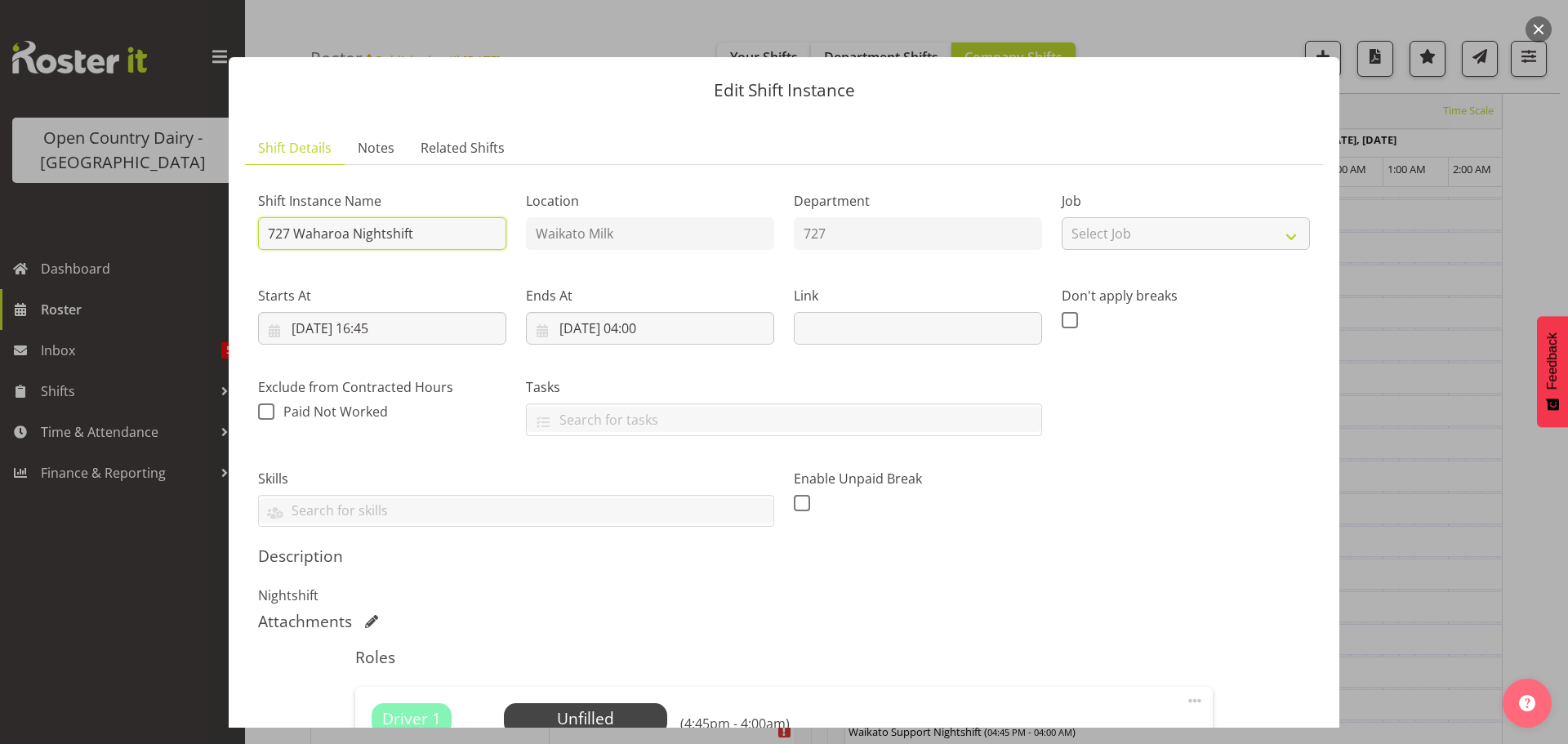
click at [426, 219] on input "727 Waharoa Nightshift" at bounding box center [382, 234] width 249 height 33
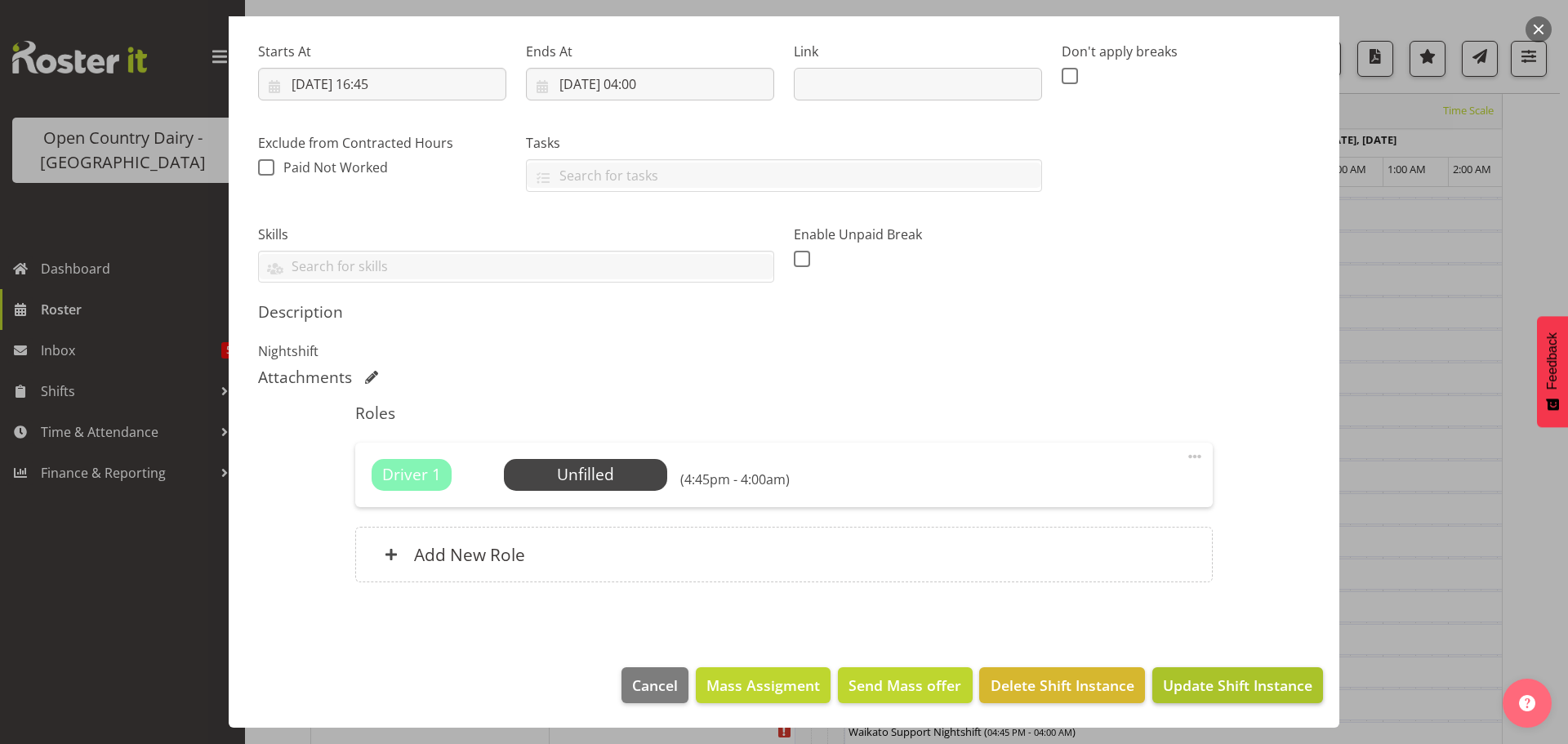
type input "727 OFF ROAD Auto Tech Hub Seals"
click at [1193, 678] on span "Update Shift Instance" at bounding box center [1237, 685] width 149 height 21
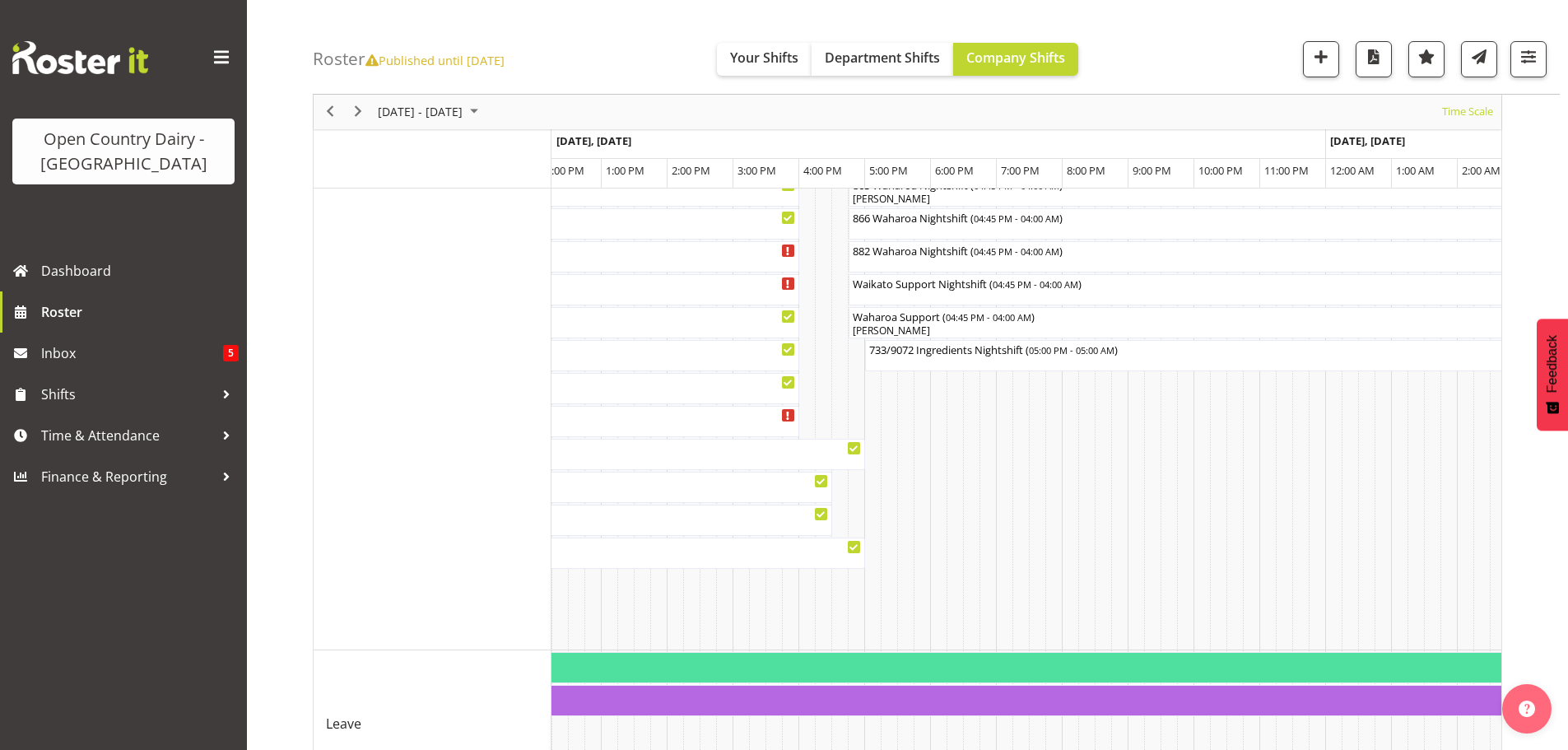
scroll to position [1396, 0]
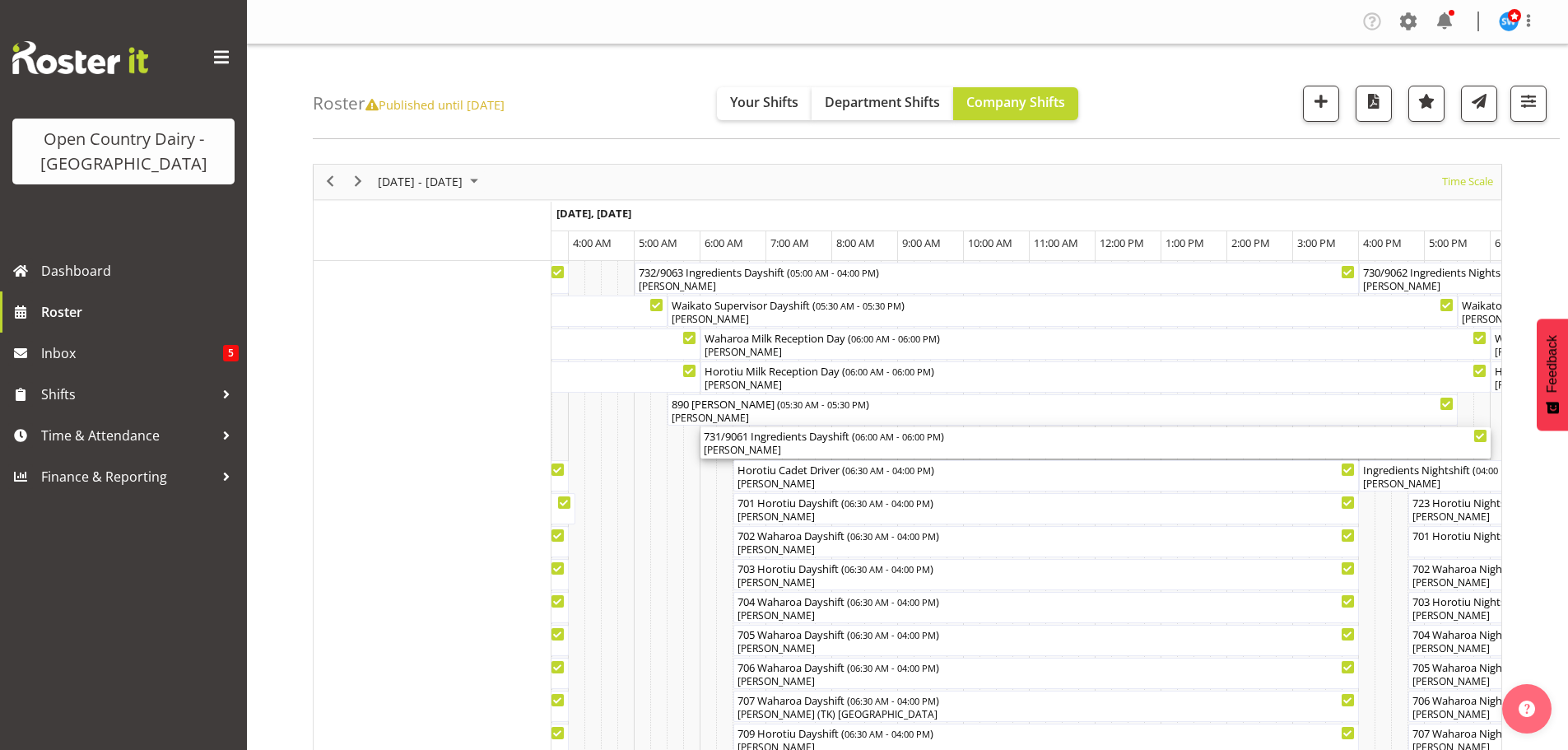
click at [781, 446] on div "[PERSON_NAME]" at bounding box center [1095, 451] width 784 height 15
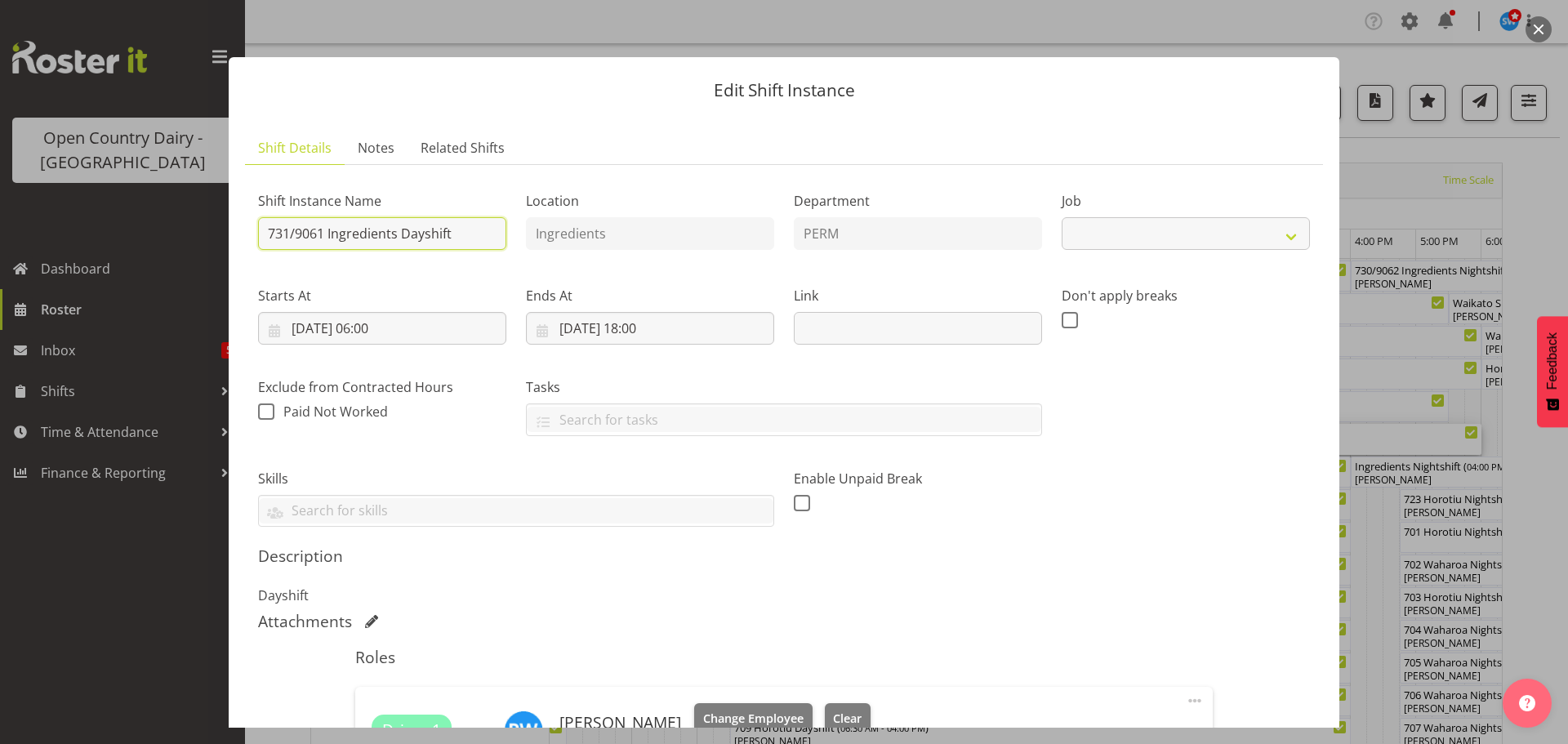
click at [461, 234] on input "731/9061 Ingredients Dayshift" at bounding box center [382, 234] width 249 height 33
select select "9052"
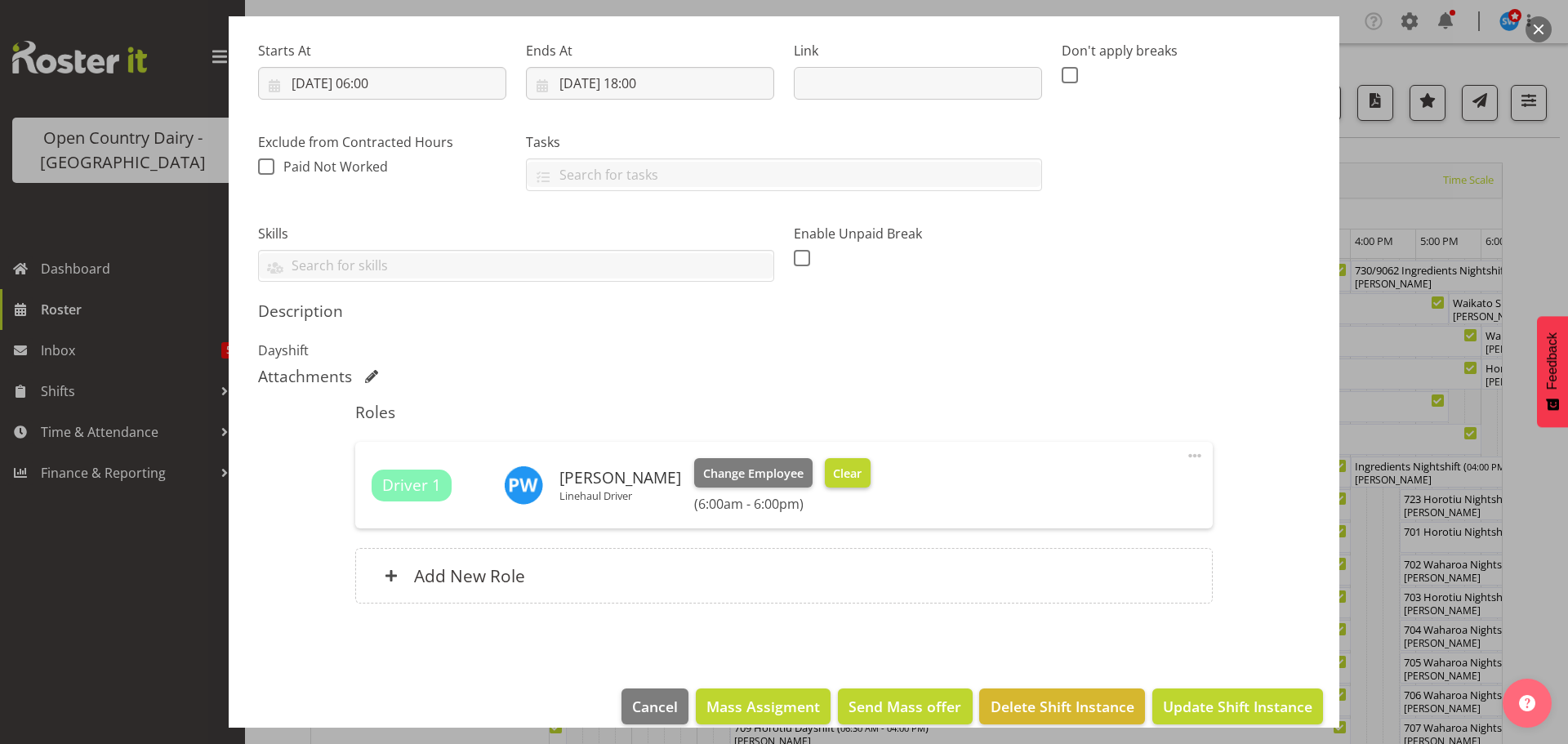
type input "731 OFF ROAD Service Scania Hautapu, Please deliver"
click at [833, 472] on span "Clear" at bounding box center [847, 474] width 28 height 18
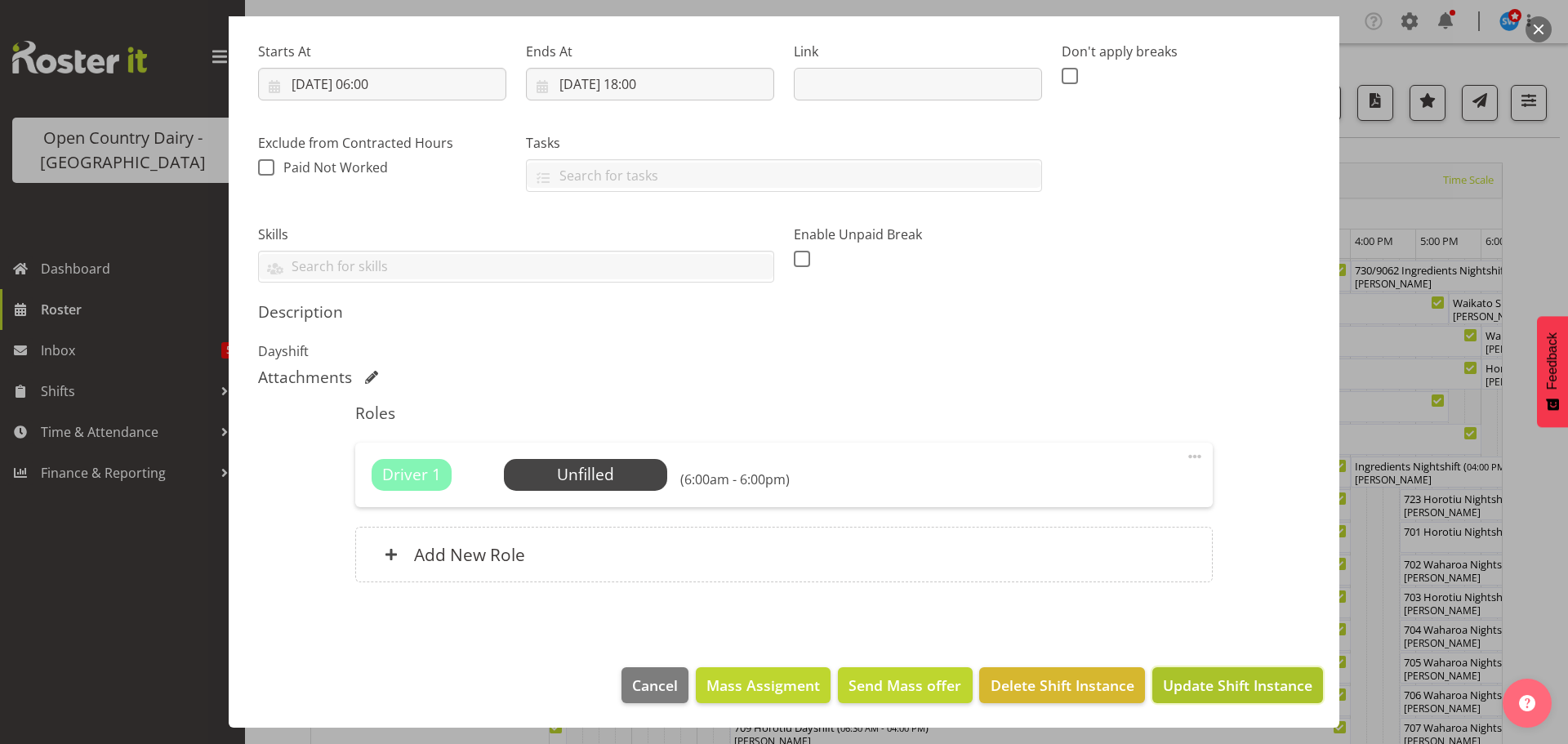
click at [1199, 686] on span "Update Shift Instance" at bounding box center [1237, 685] width 149 height 21
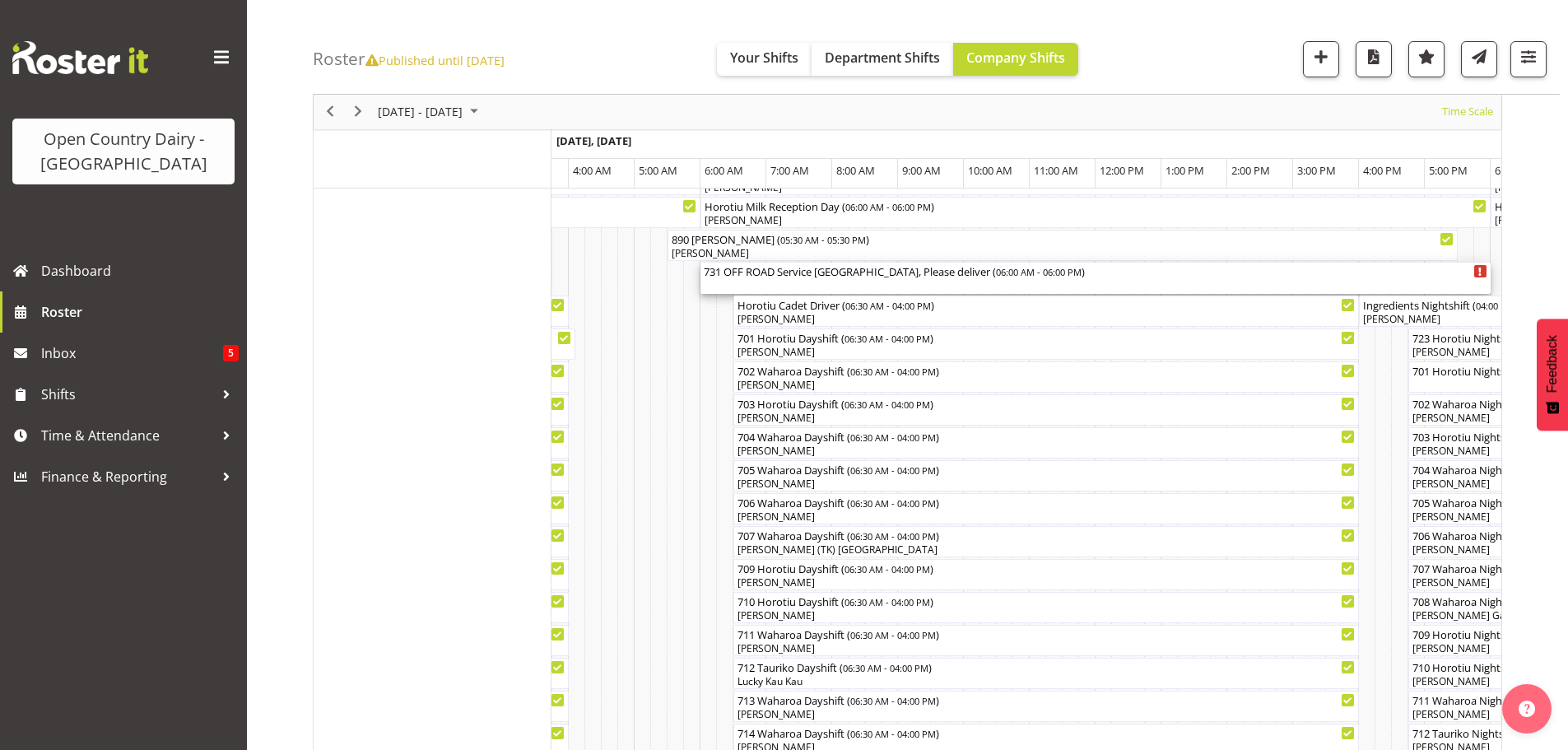
click at [783, 285] on div "731 OFF ROAD Service Scania Hautapu, Please deliver ( 06:00 AM - 06:00 PM )" at bounding box center [1095, 278] width 784 height 31
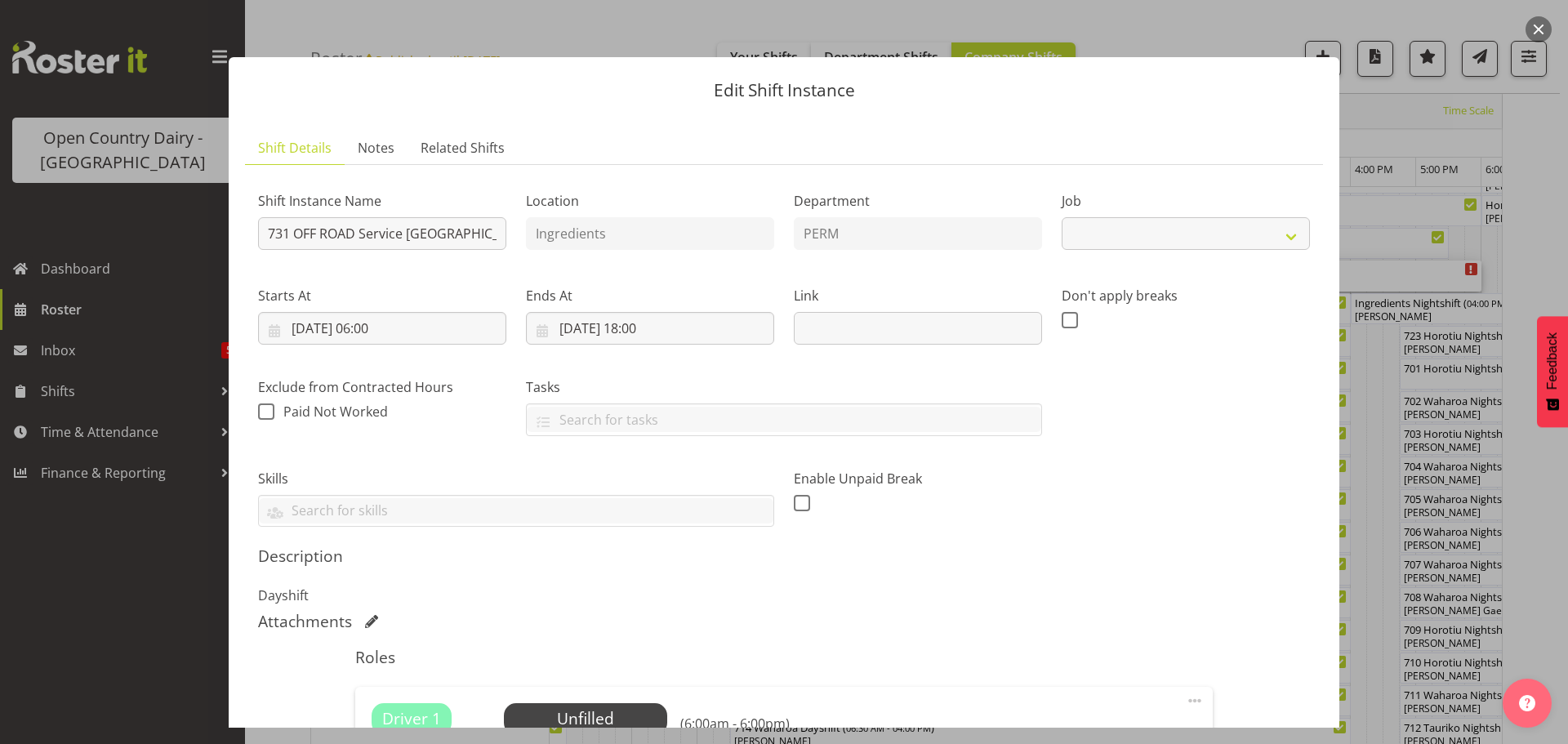
select select "9052"
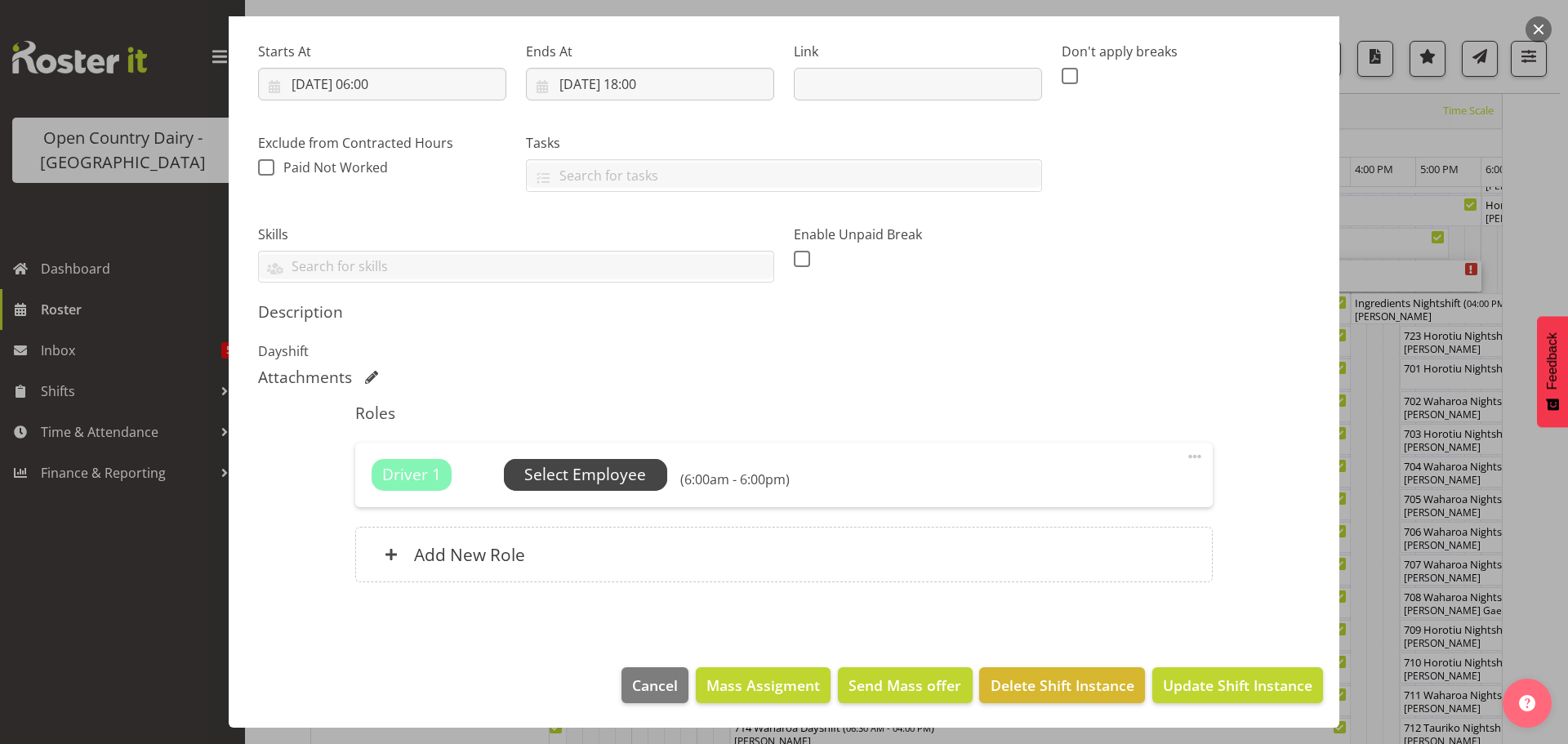
click at [585, 473] on span "Select Employee" at bounding box center [585, 475] width 122 height 24
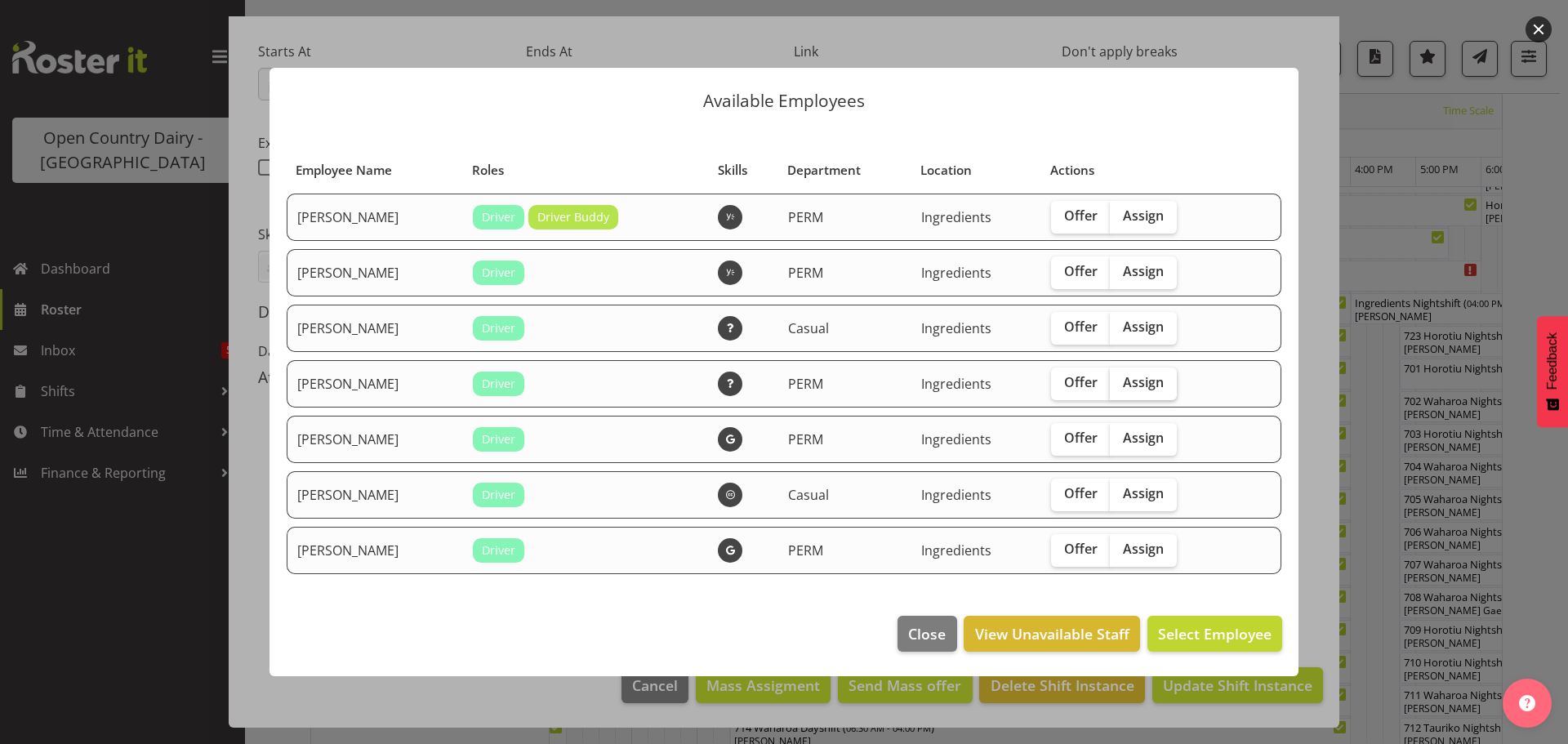
click at [1135, 372] on label "Assign" at bounding box center [1144, 384] width 67 height 33
click at [1121, 377] on input "Assign" at bounding box center [1115, 382] width 11 height 11
checkbox input "true"
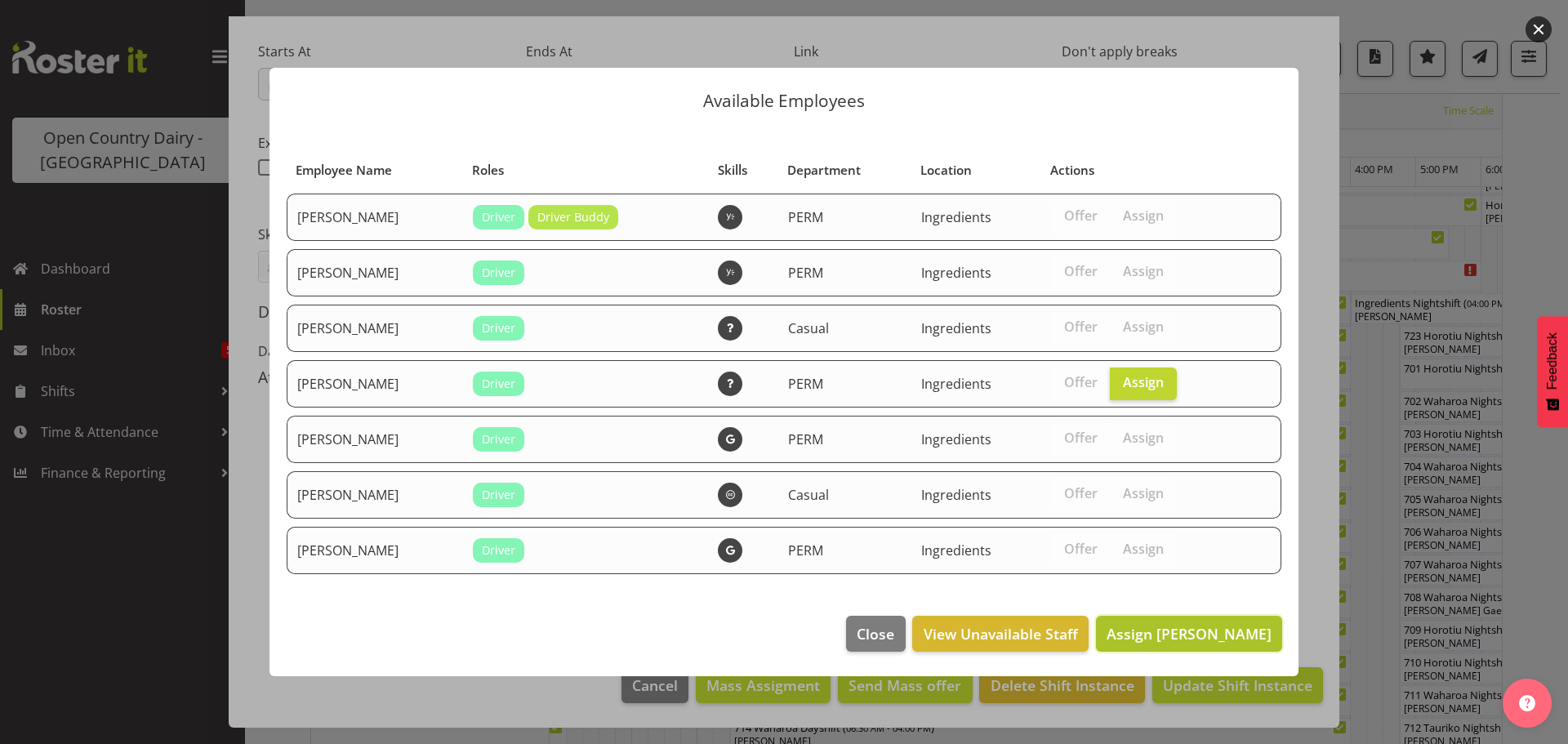
click at [1207, 633] on span "Assign Paul Wilson" at bounding box center [1189, 634] width 165 height 20
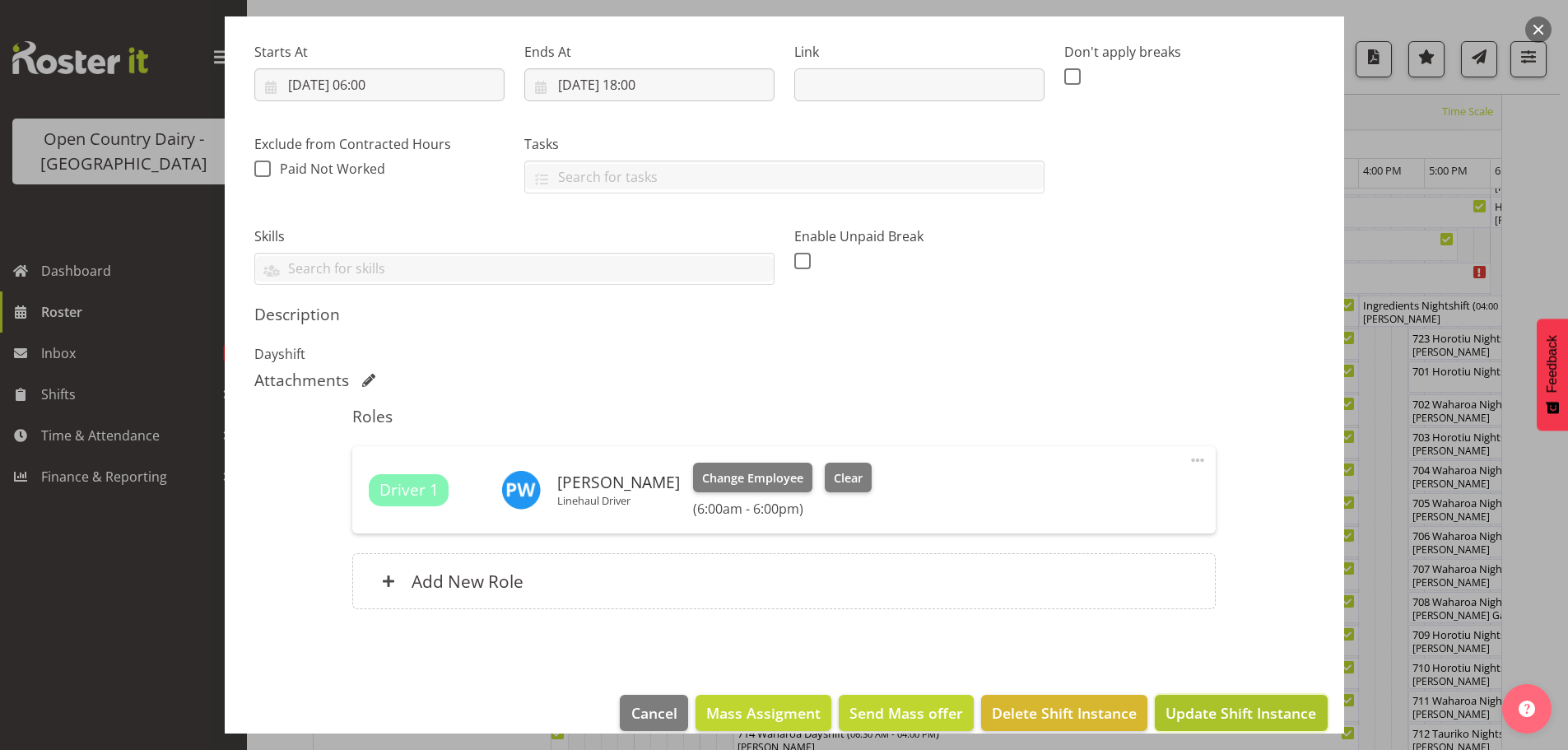
click at [1220, 710] on span "Update Shift Instance" at bounding box center [1240, 712] width 150 height 21
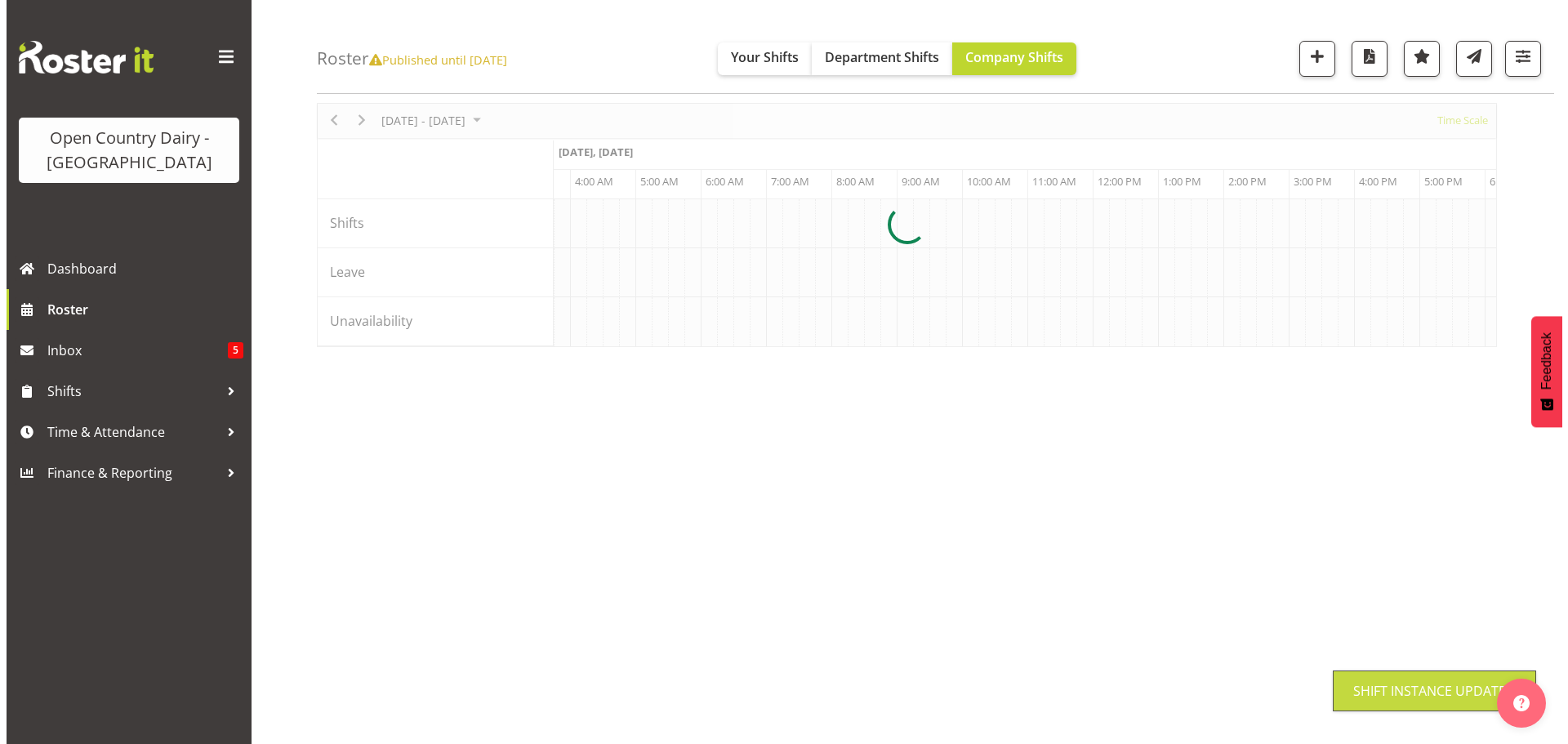
scroll to position [59, 0]
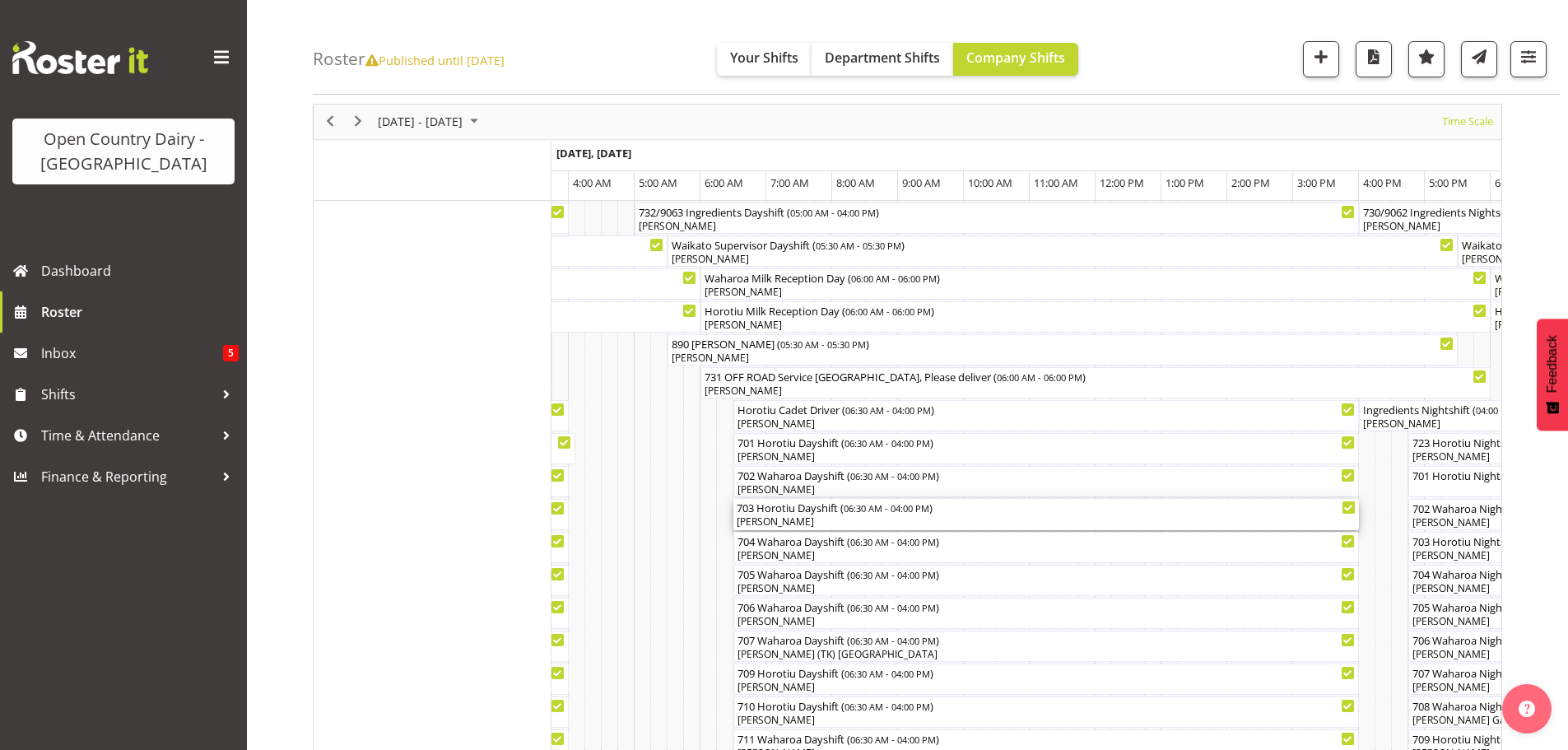
click at [830, 521] on div "[PERSON_NAME]" at bounding box center [1046, 522] width 619 height 15
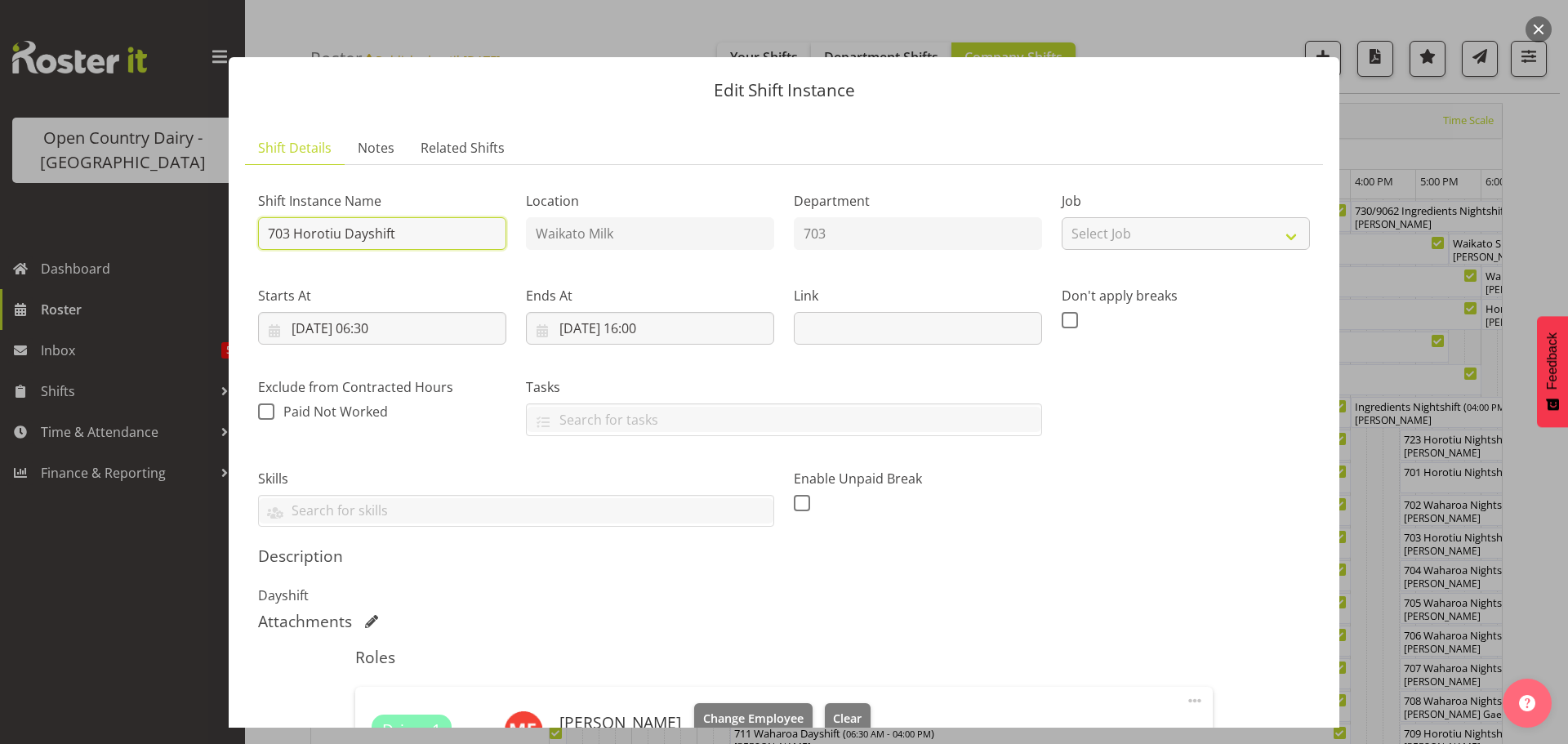
click at [409, 234] on input "703 Horotiu Dayshift" at bounding box center [382, 234] width 249 height 33
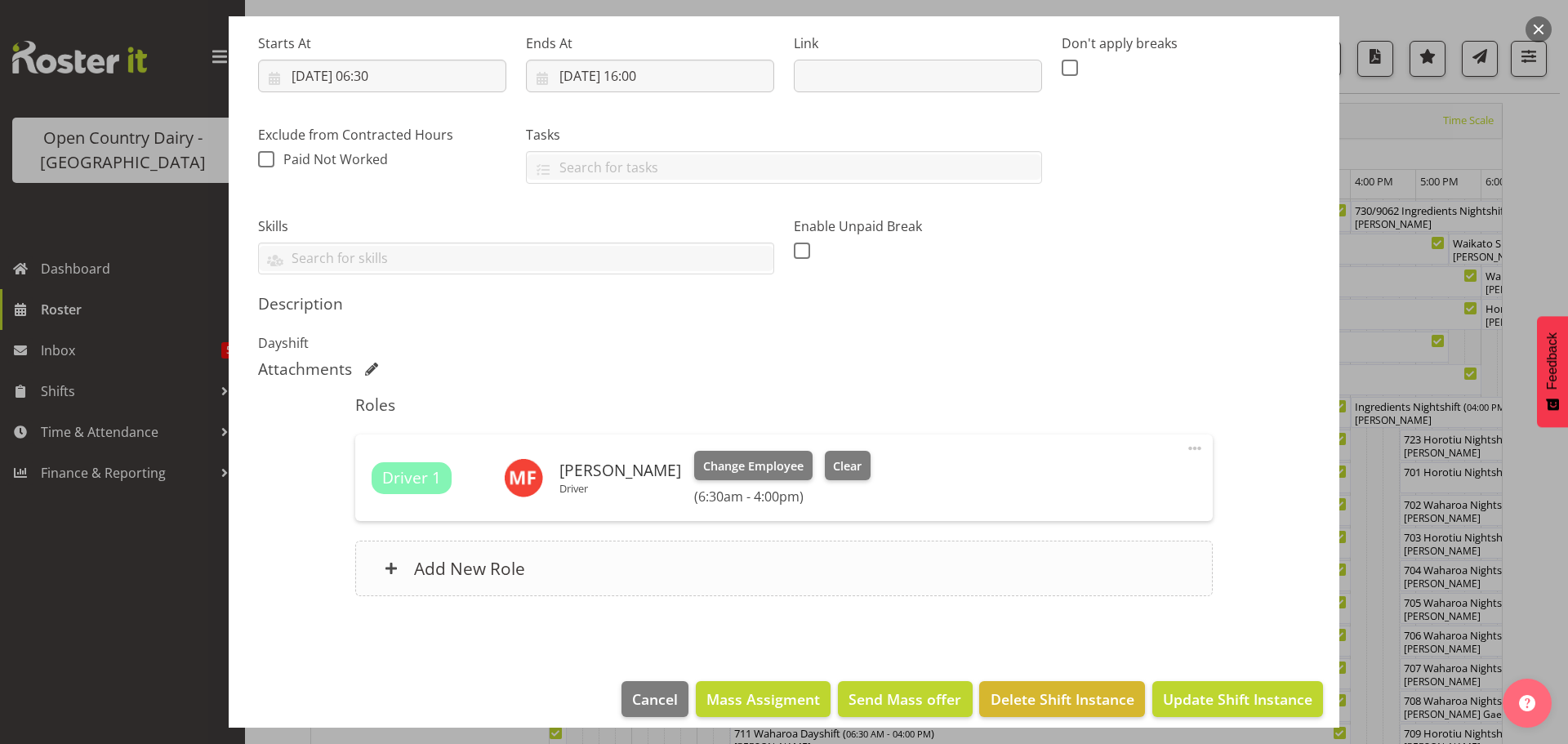
scroll to position [266, 0]
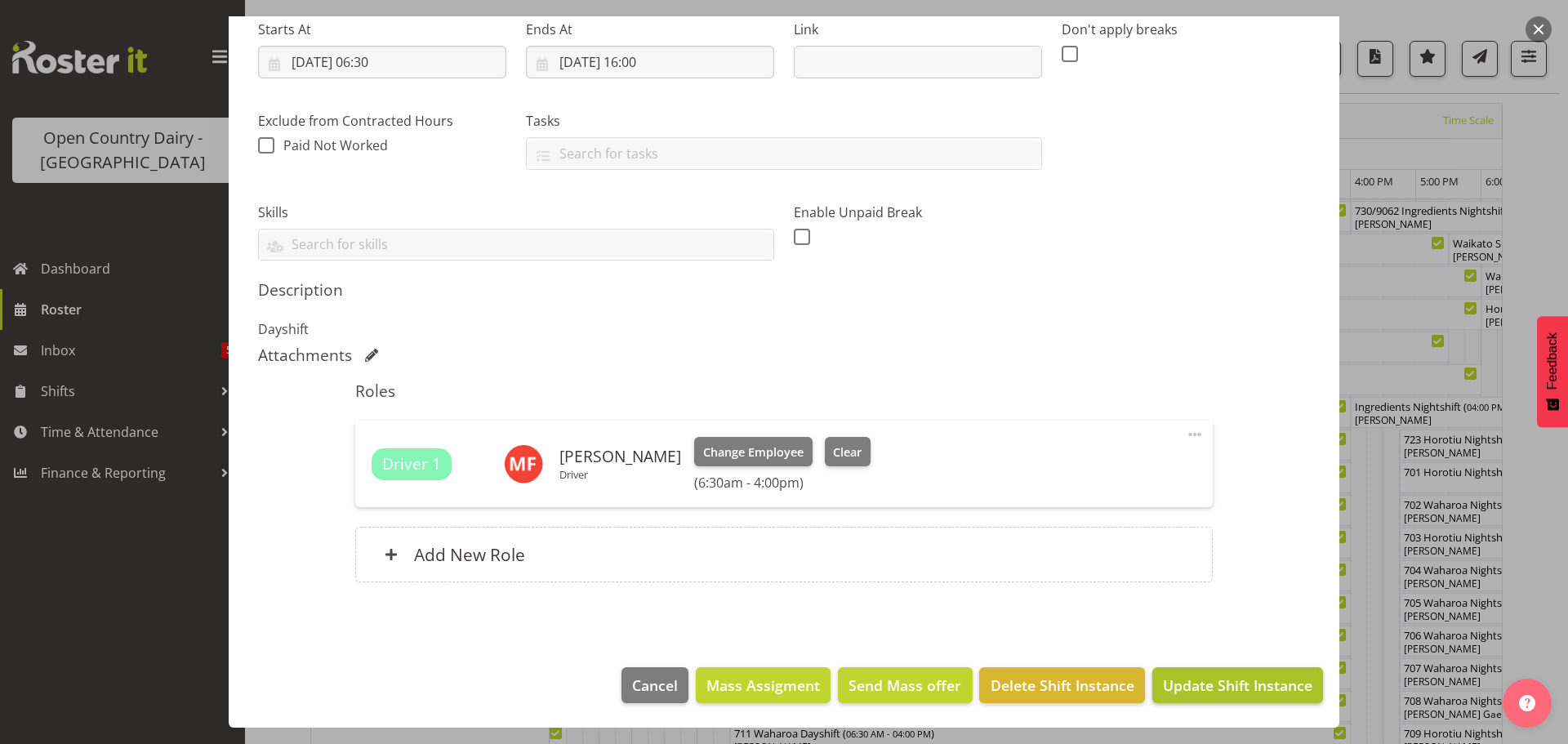
type input "703 Horotiu Dayshift Vent Filter change, Please schedule to Waharoa last run"
drag, startPoint x: 1191, startPoint y: 690, endPoint x: 1187, endPoint y: 672, distance: 18.4
click at [1191, 688] on span "Update Shift Instance" at bounding box center [1237, 685] width 149 height 21
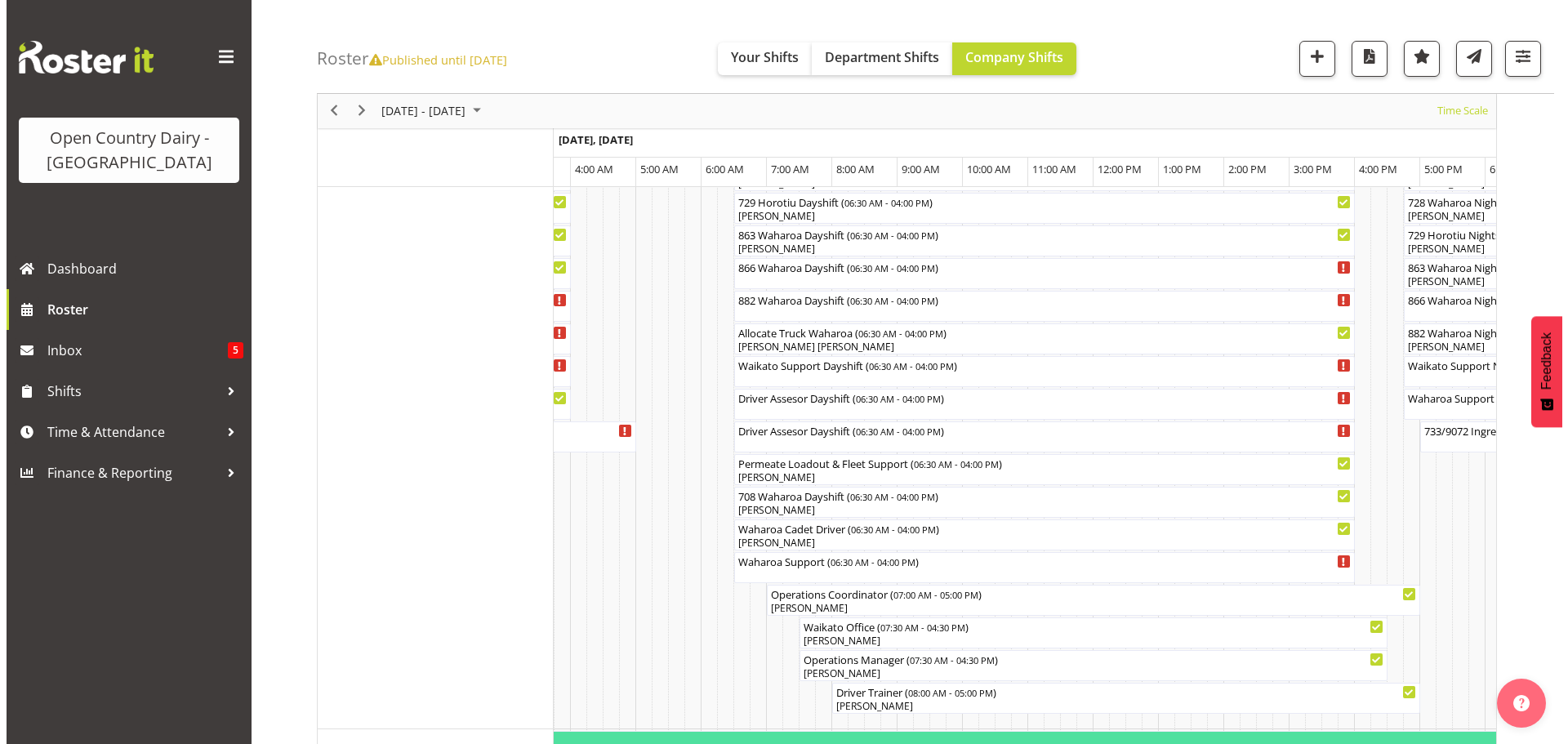
scroll to position [1285, 0]
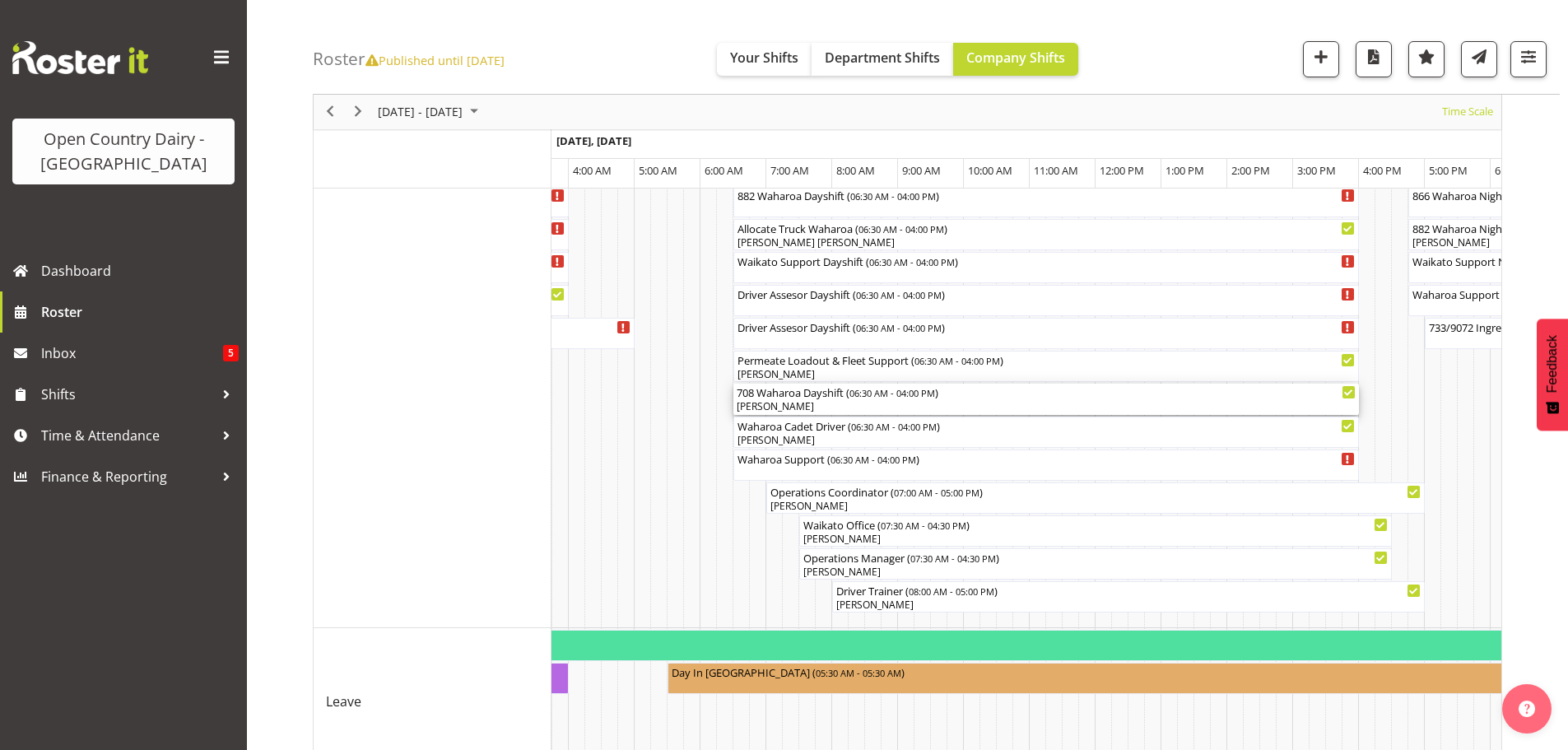
click at [822, 409] on div "[PERSON_NAME]" at bounding box center [1046, 407] width 619 height 15
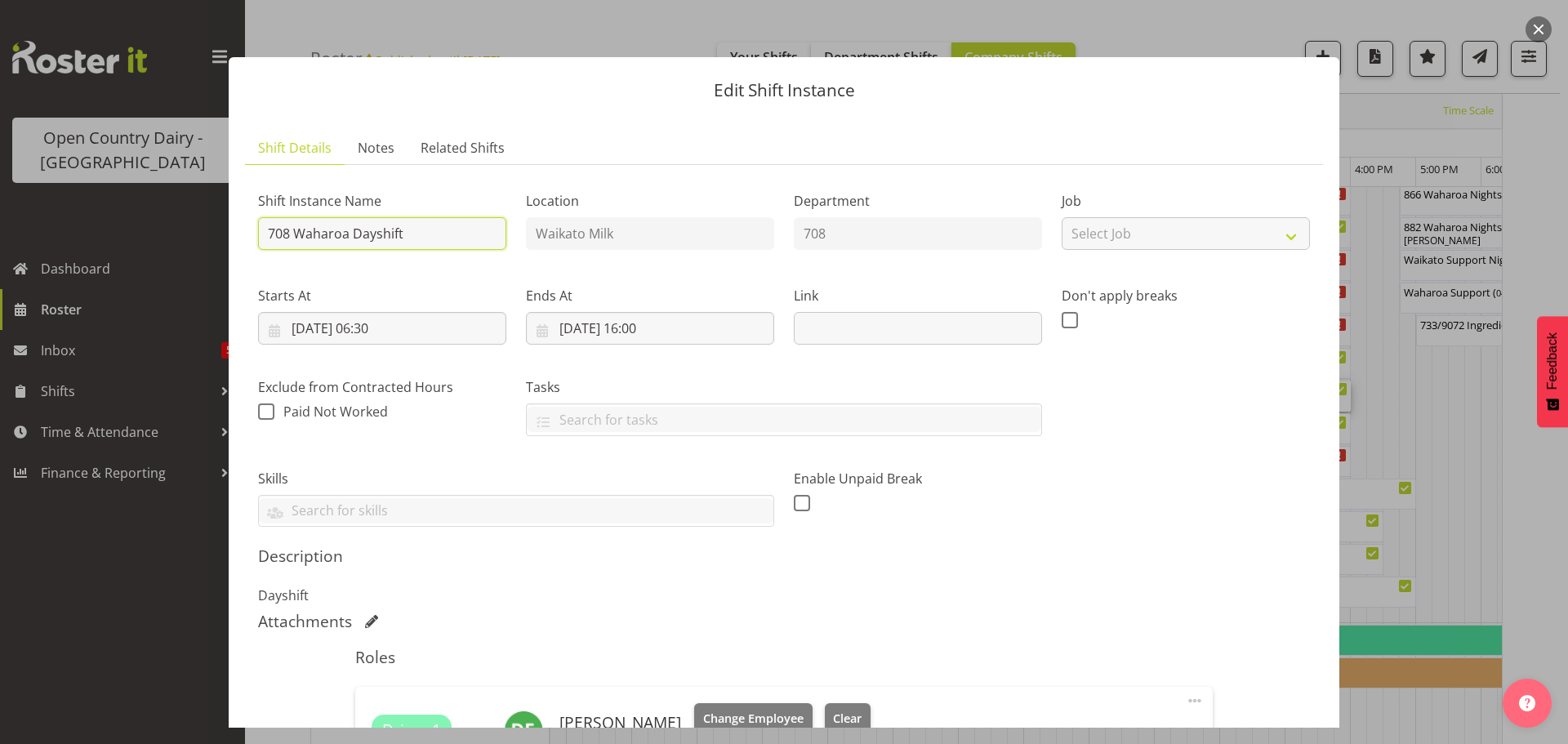
click at [415, 233] on input "708 Waharoa Dayshift" at bounding box center [382, 234] width 249 height 33
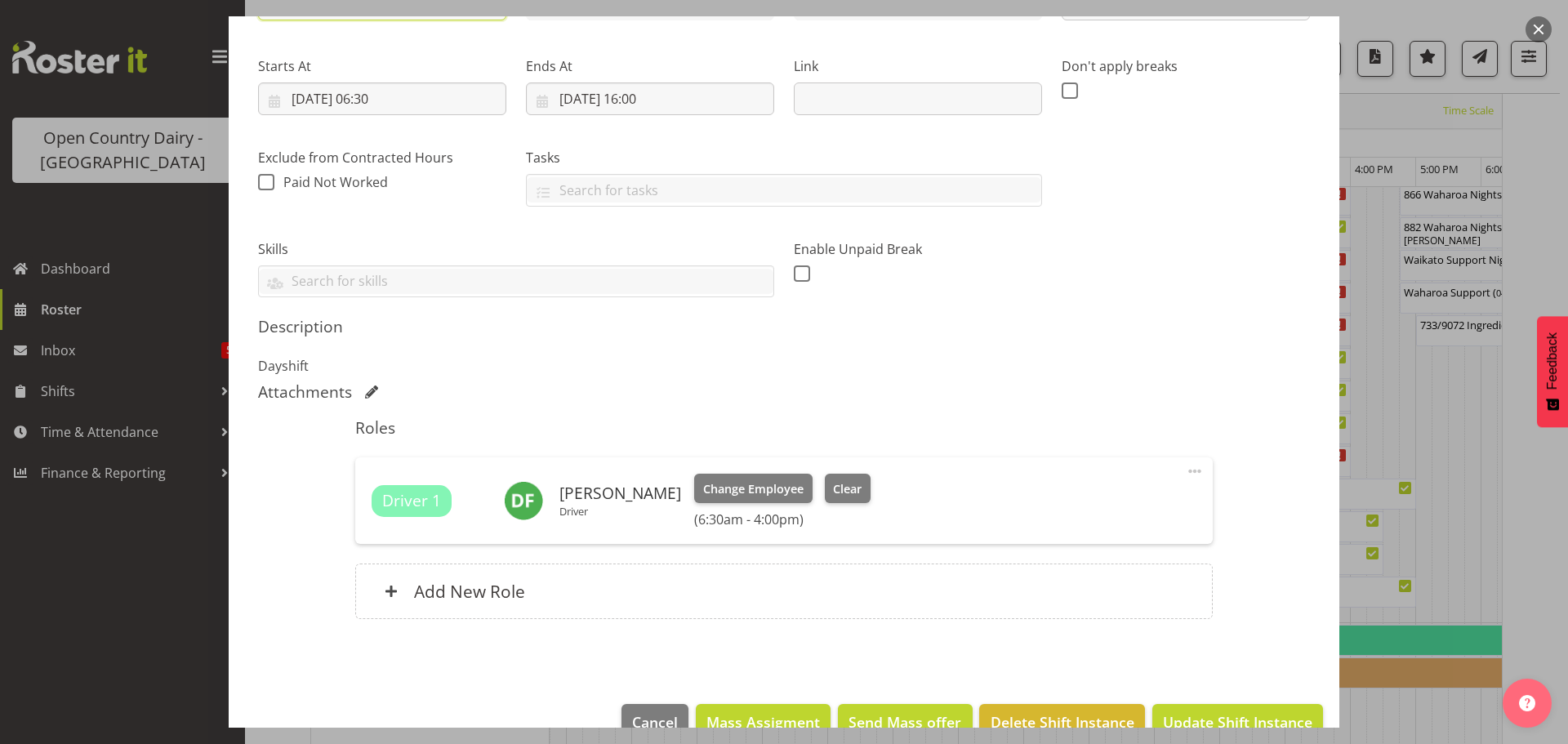
scroll to position [266, 0]
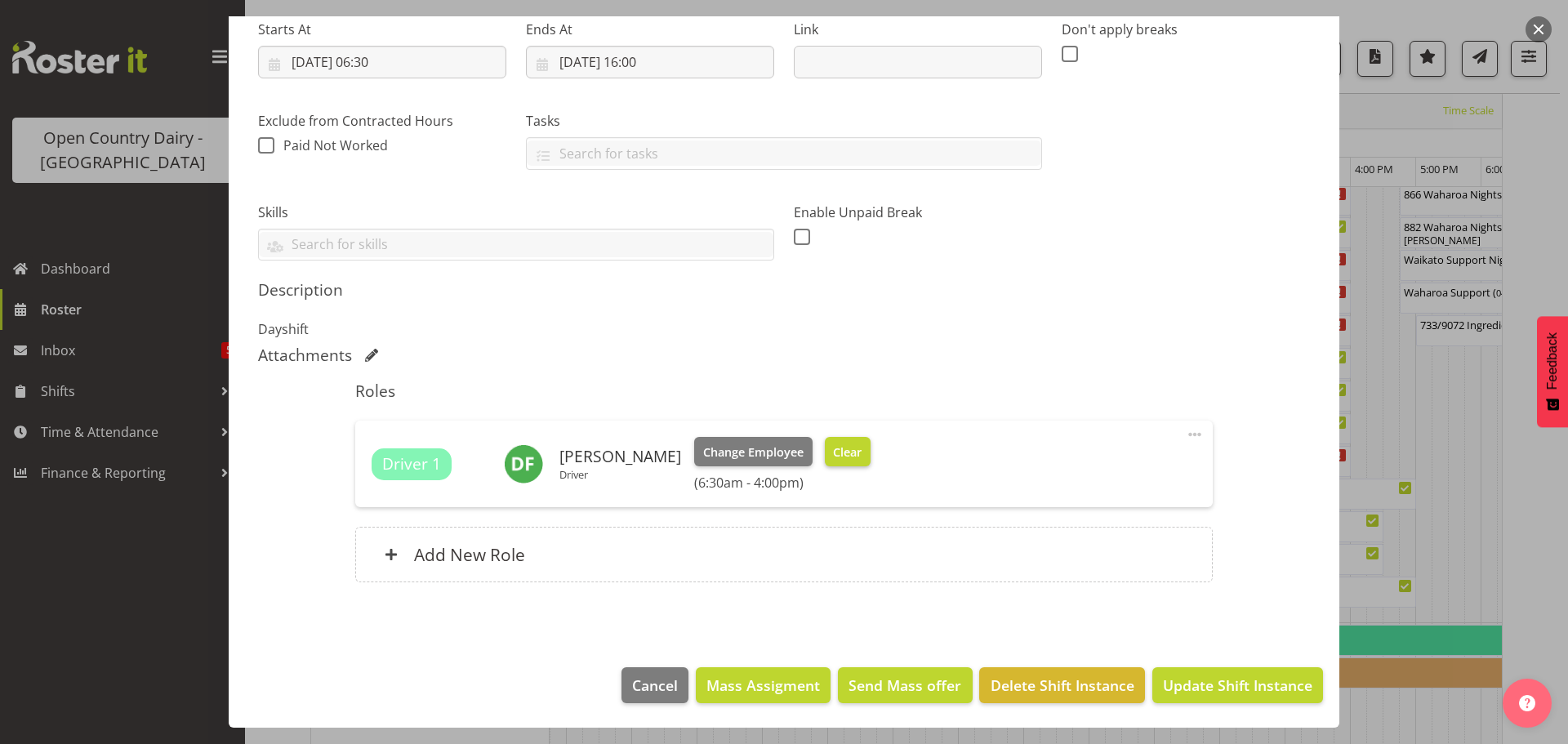
type input "708 OFF ROAD #2708 Service, Auto Tech Please deliver"
drag, startPoint x: 830, startPoint y: 450, endPoint x: 871, endPoint y: 472, distance: 46.5
click at [833, 451] on span "Clear" at bounding box center [847, 453] width 28 height 18
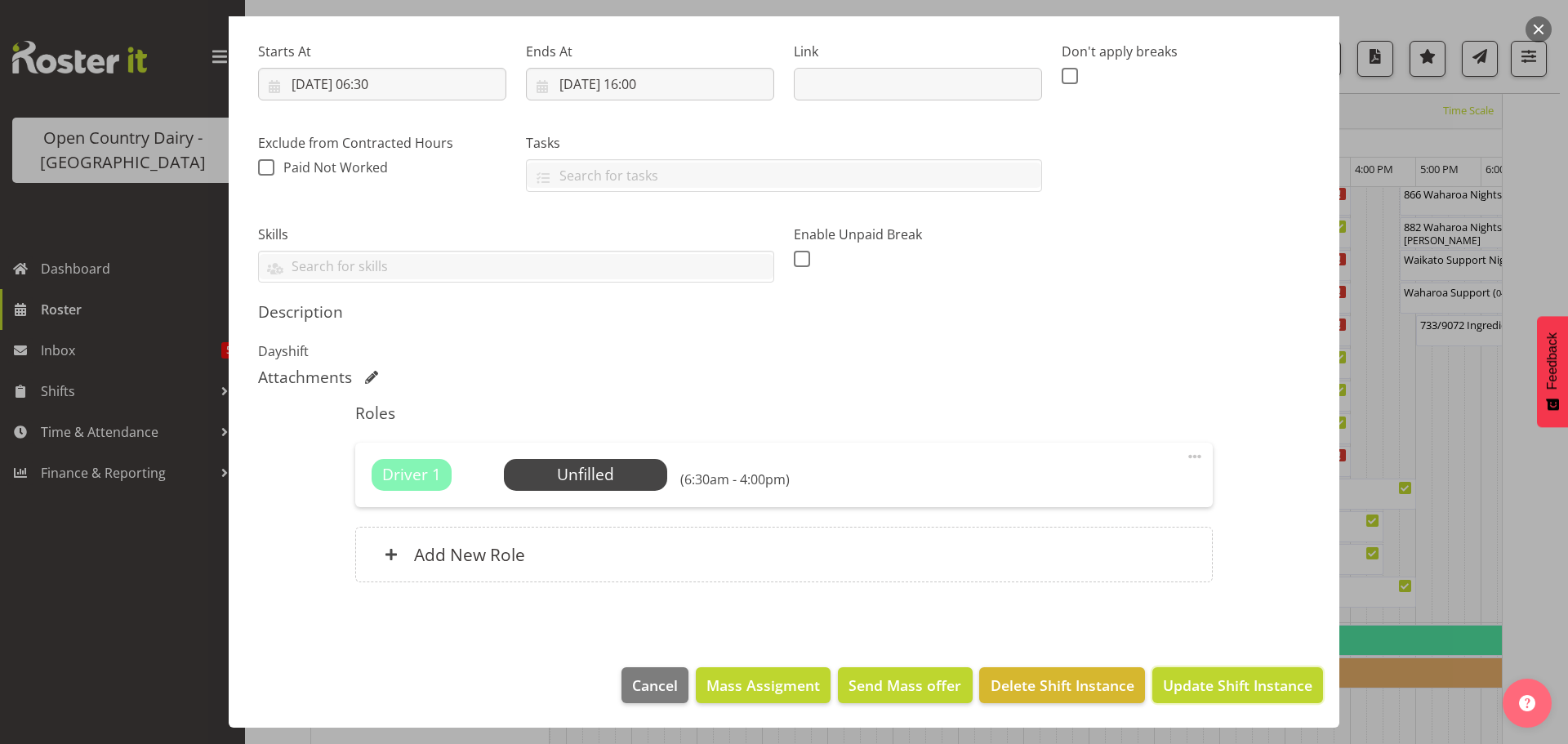
drag, startPoint x: 1217, startPoint y: 679, endPoint x: 1216, endPoint y: 668, distance: 11.0
click at [1217, 676] on span "Update Shift Instance" at bounding box center [1237, 685] width 149 height 21
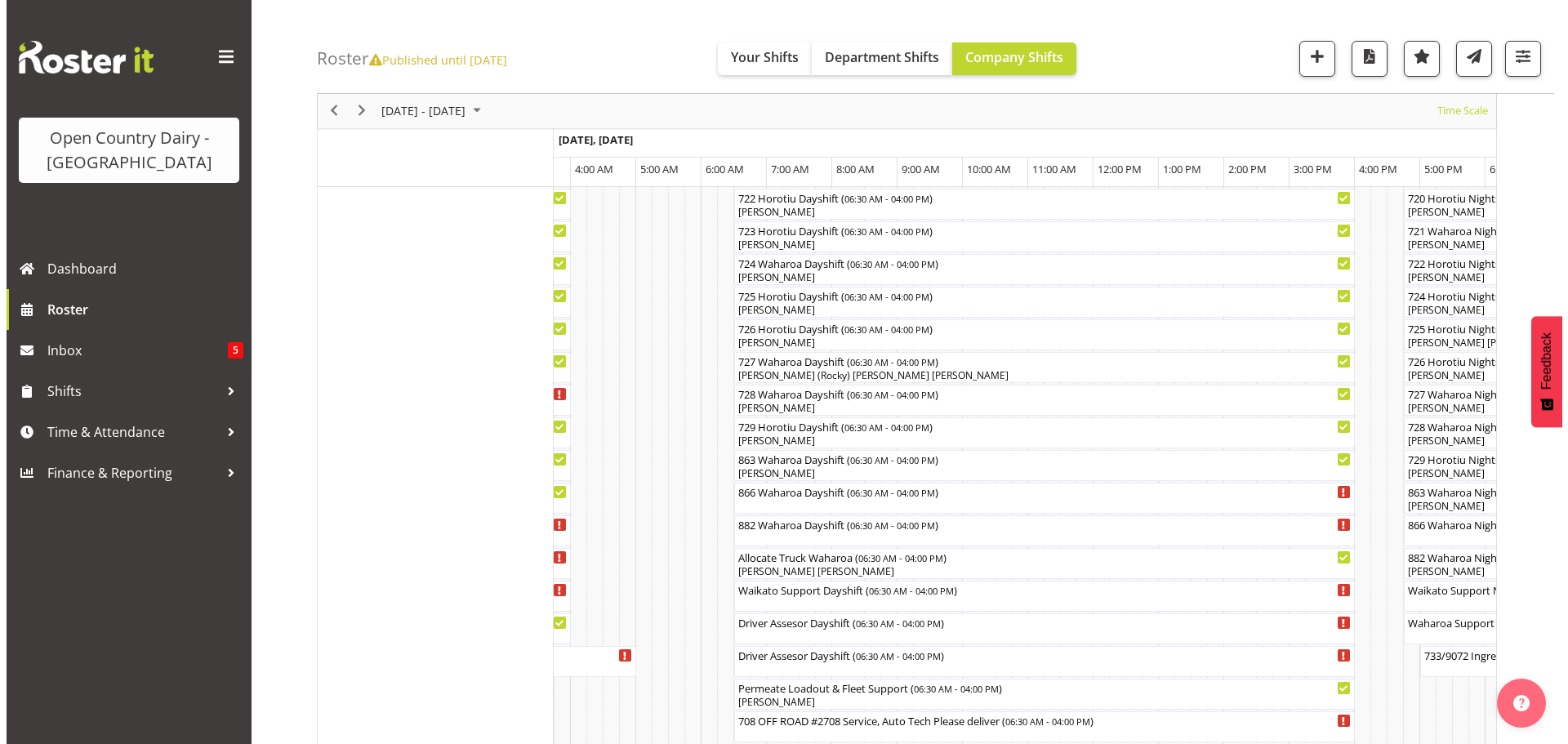
scroll to position [958, 0]
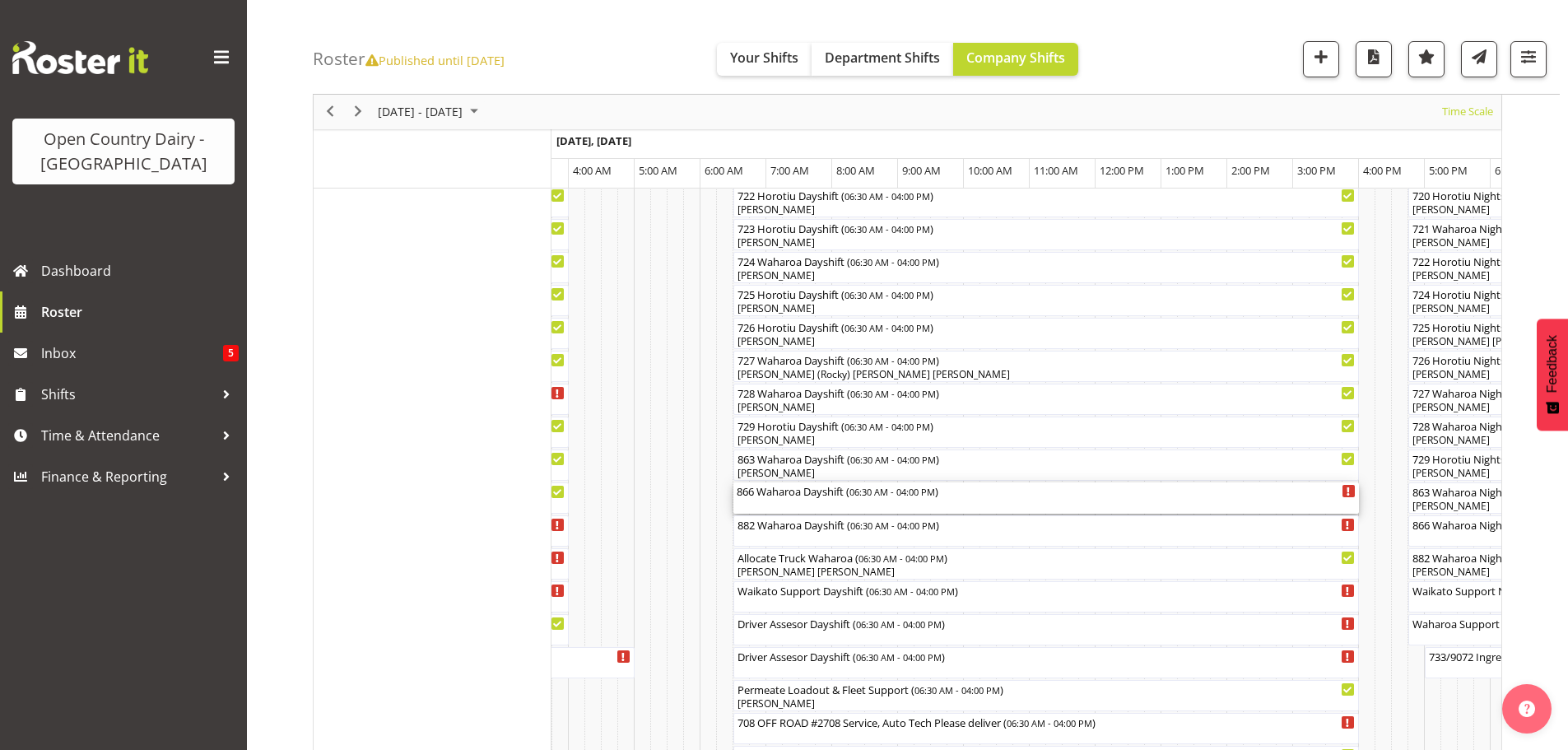
click at [819, 505] on div "866 Waharoa Dayshift ( 06:30 AM - 04:00 PM )" at bounding box center [1046, 498] width 619 height 31
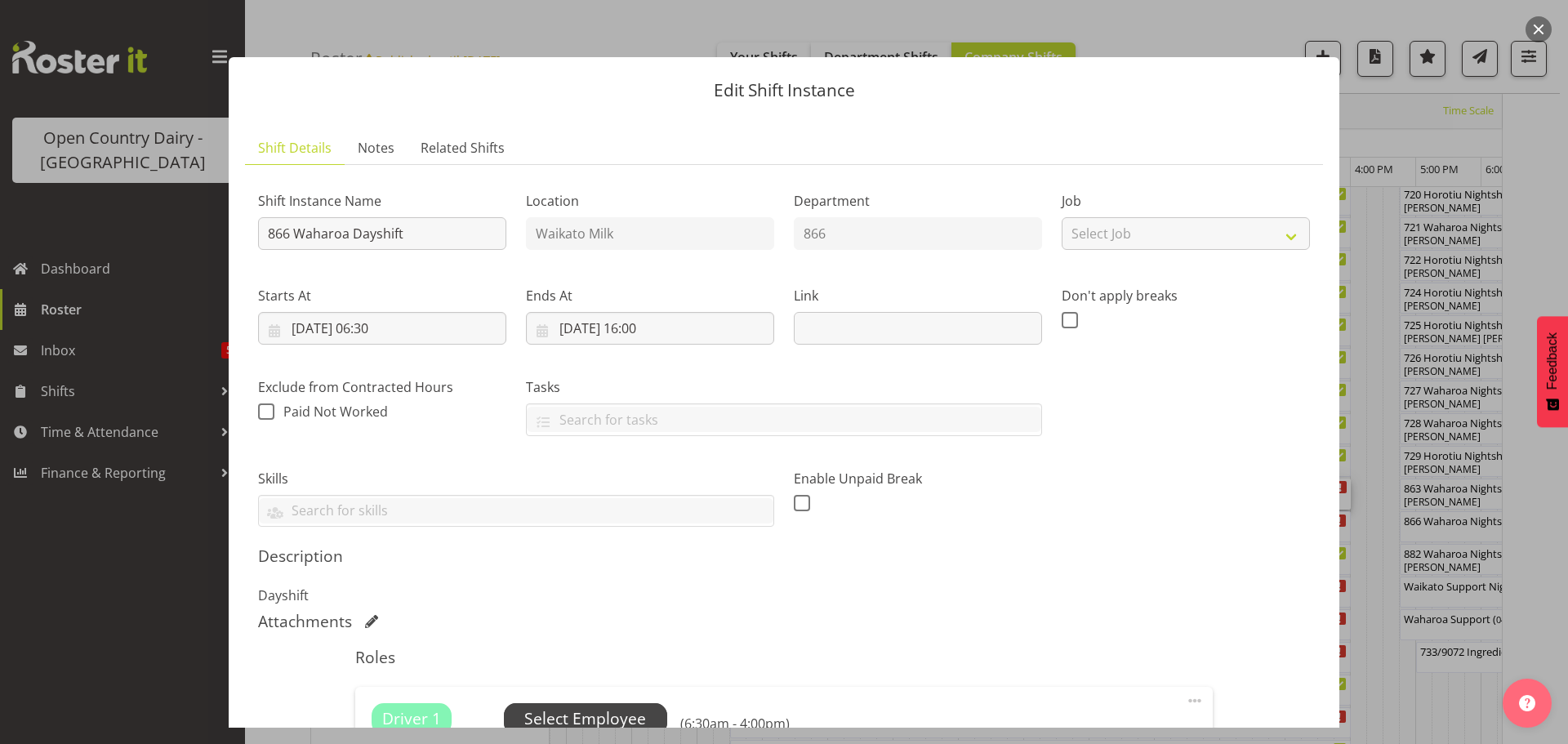
click at [575, 712] on span "Select Employee" at bounding box center [585, 719] width 122 height 24
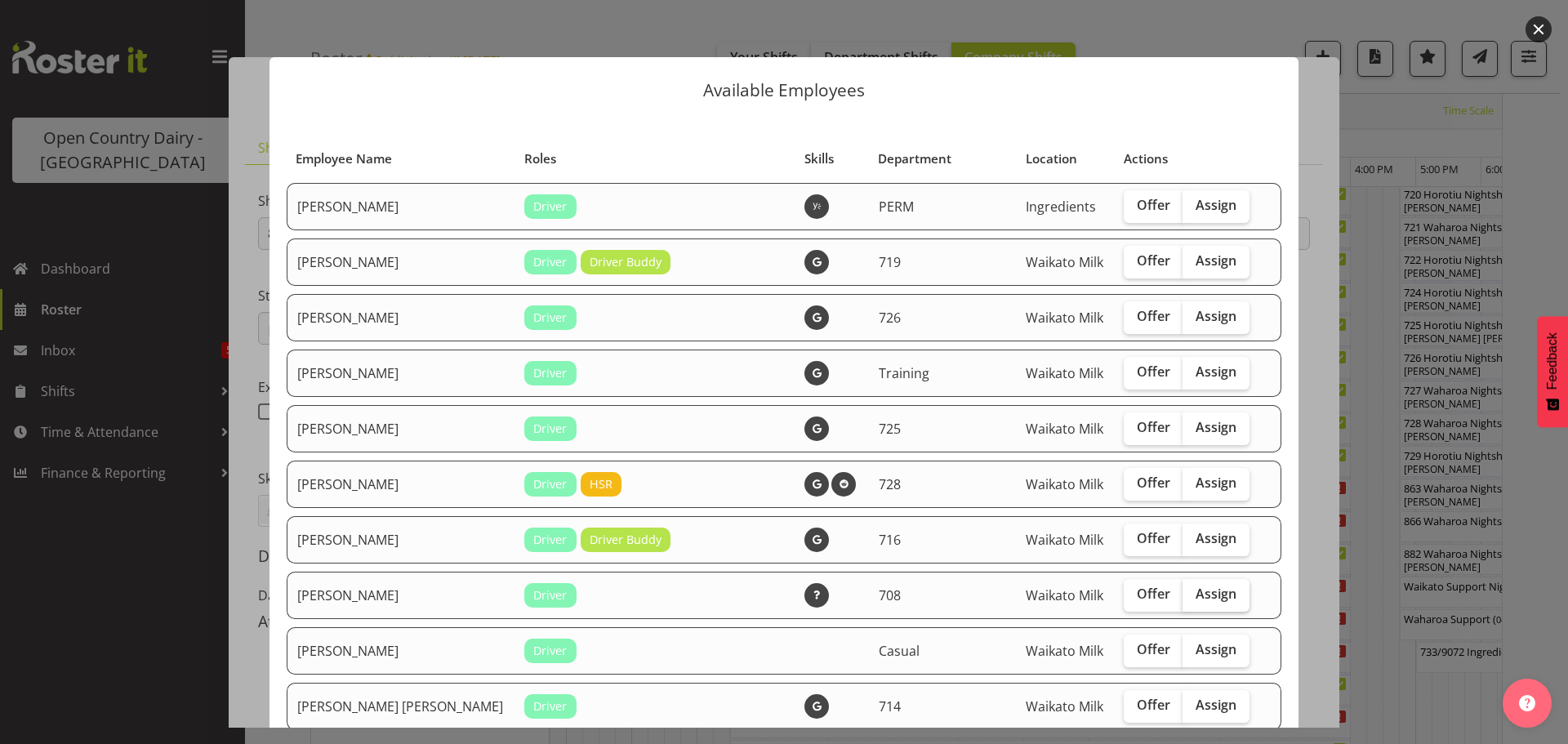
click at [1196, 593] on span "Assign" at bounding box center [1216, 594] width 41 height 16
click at [1183, 593] on input "Assign" at bounding box center [1188, 595] width 11 height 11
checkbox input "true"
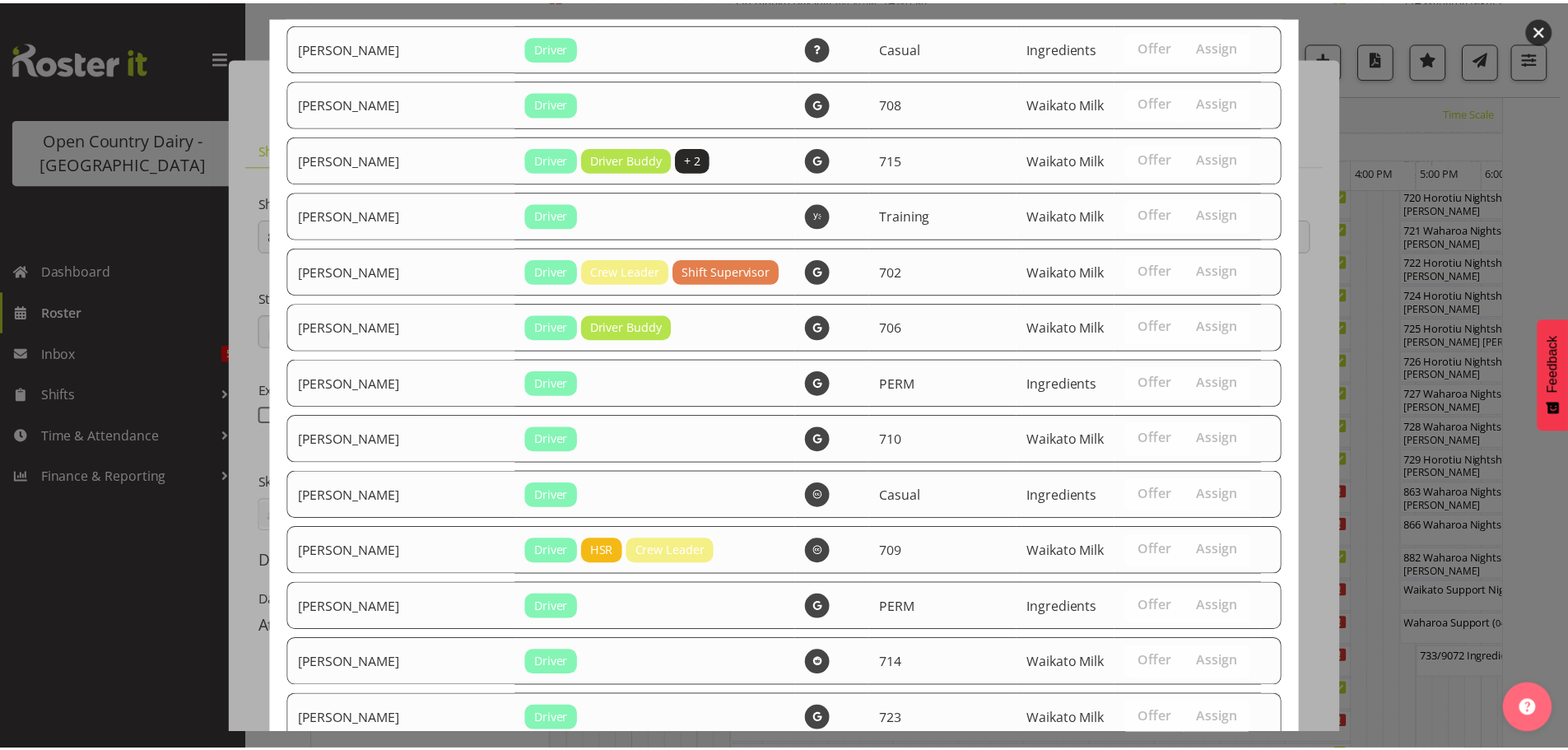
scroll to position [1450, 0]
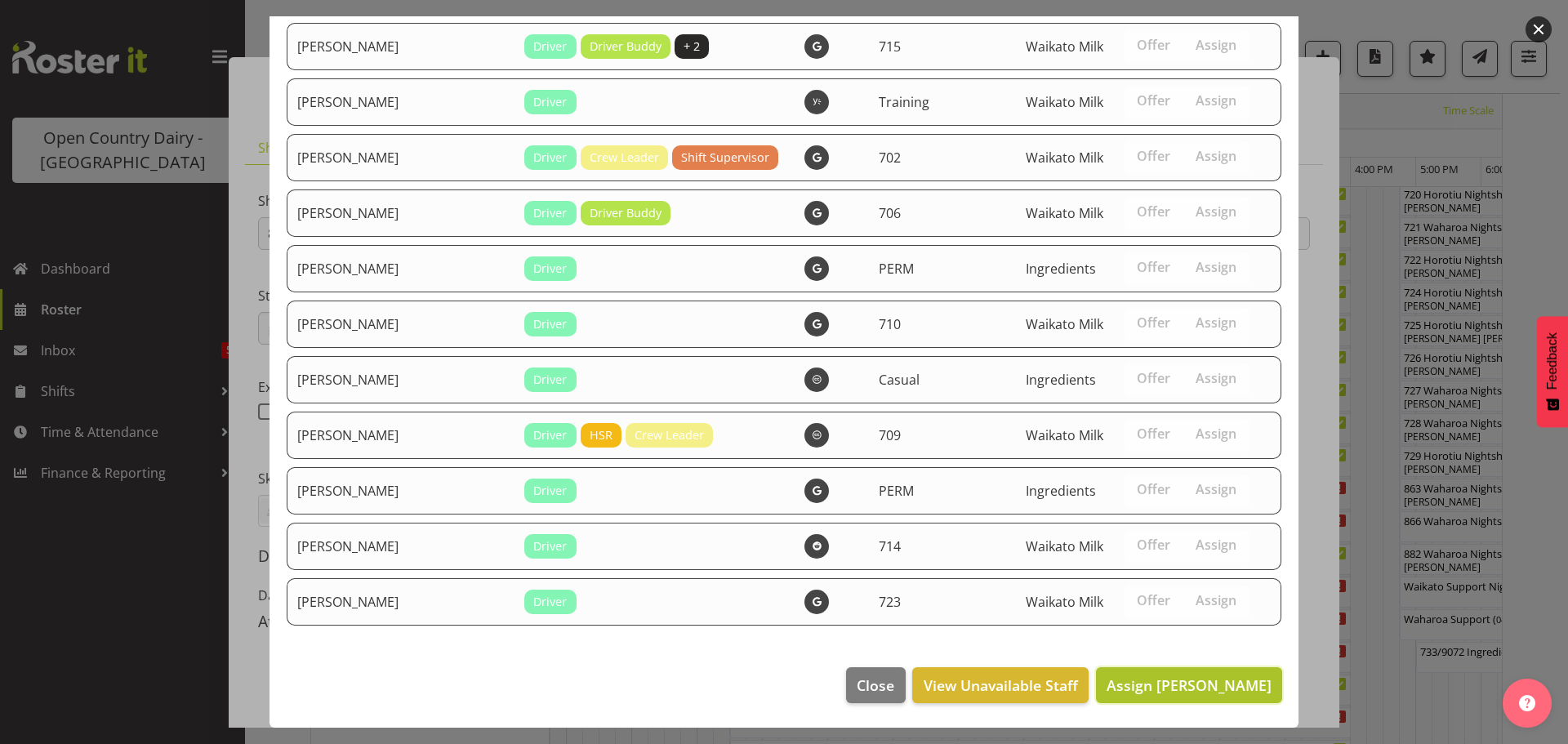
drag, startPoint x: 1202, startPoint y: 686, endPoint x: 1198, endPoint y: 678, distance: 8.9
click at [1200, 687] on span "Assign David Foote" at bounding box center [1189, 686] width 165 height 20
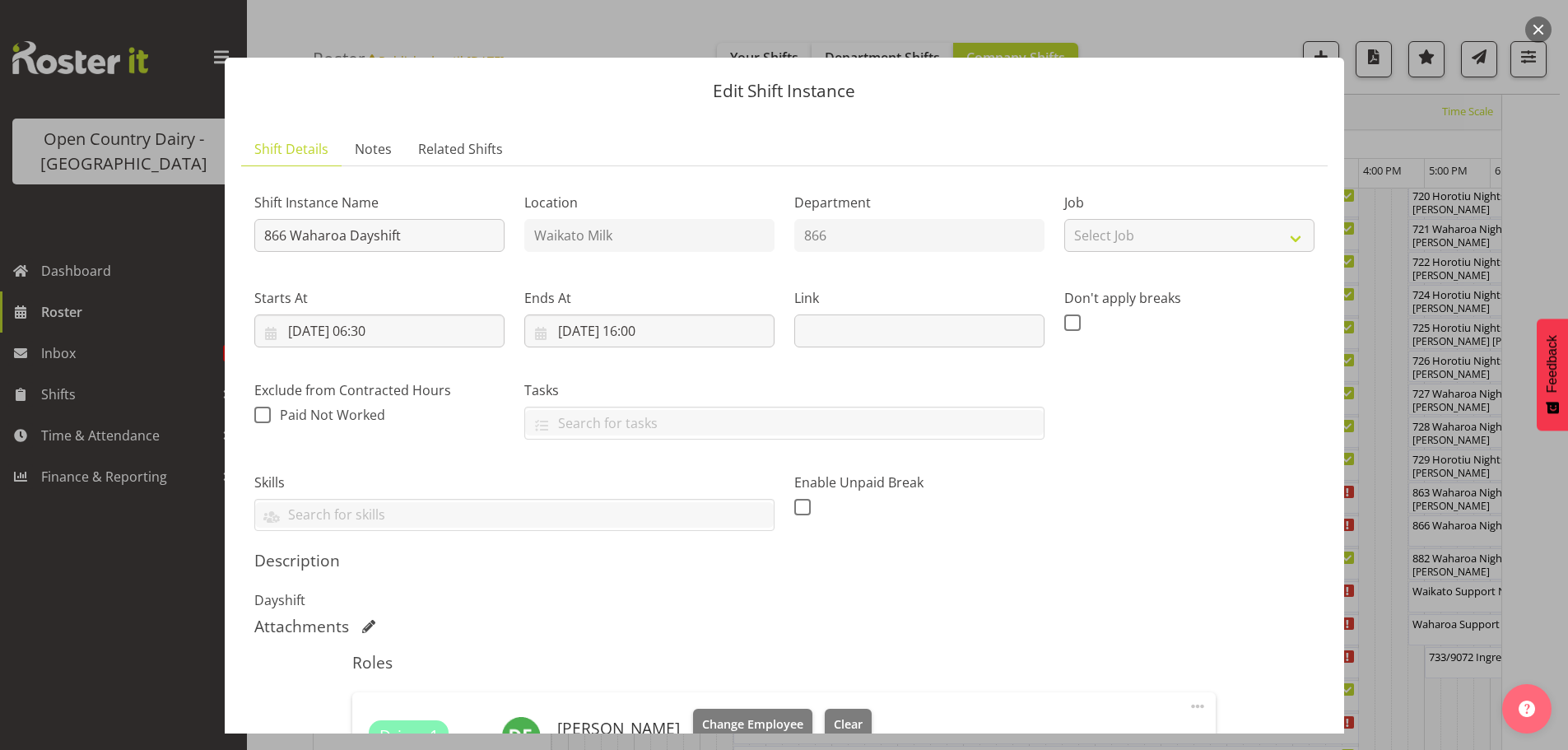
scroll to position [268, 0]
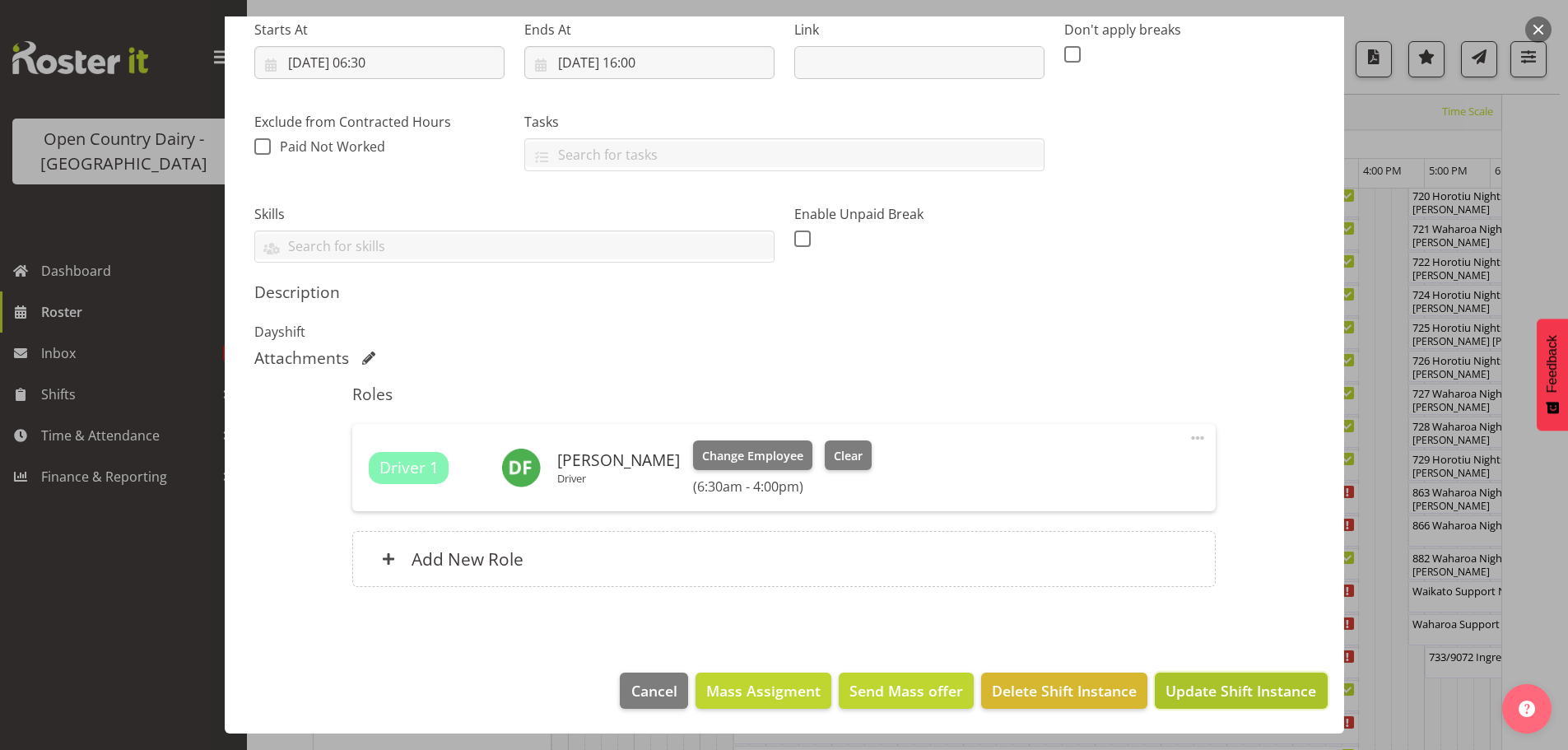
click at [1211, 689] on span "Update Shift Instance" at bounding box center [1240, 690] width 150 height 21
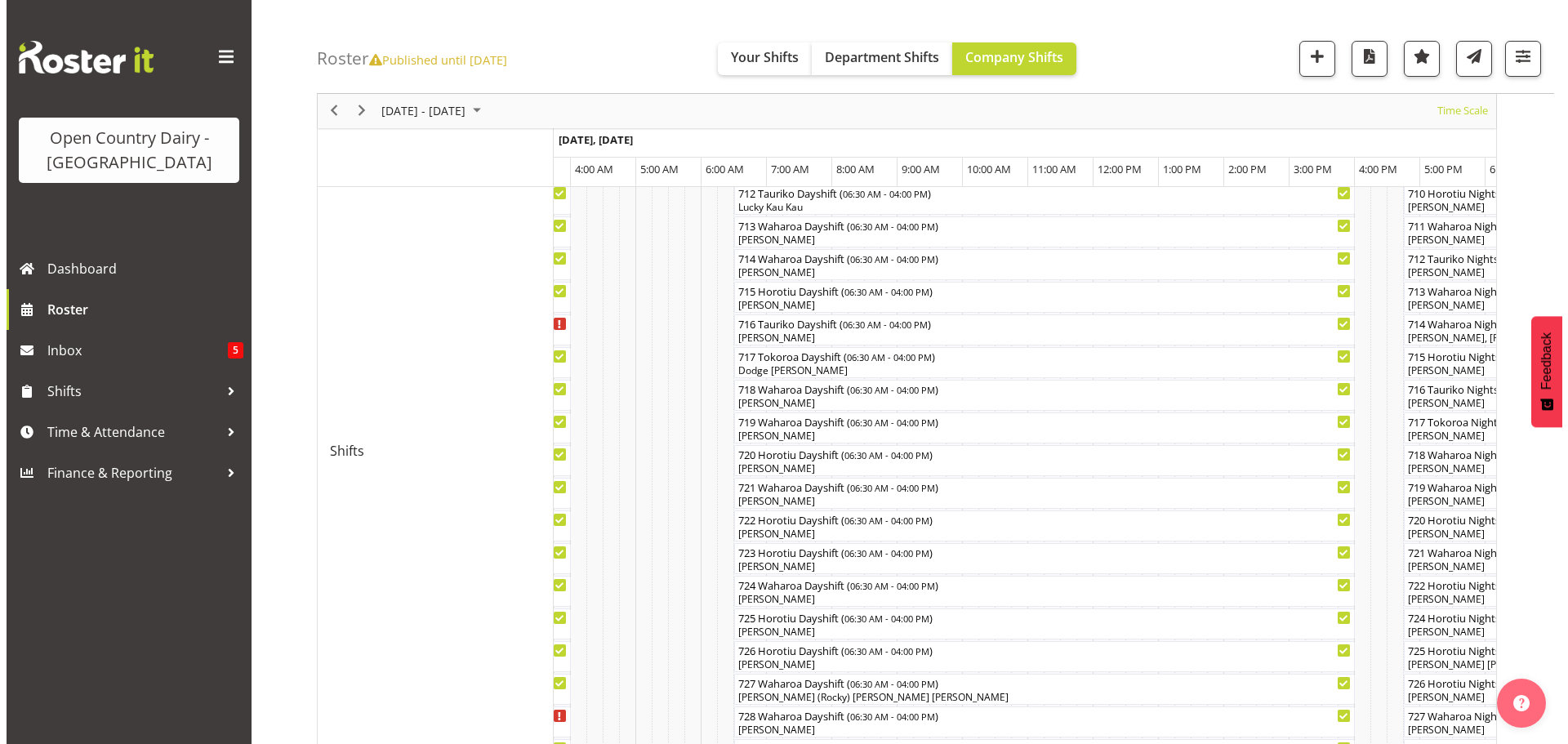
scroll to position [631, 0]
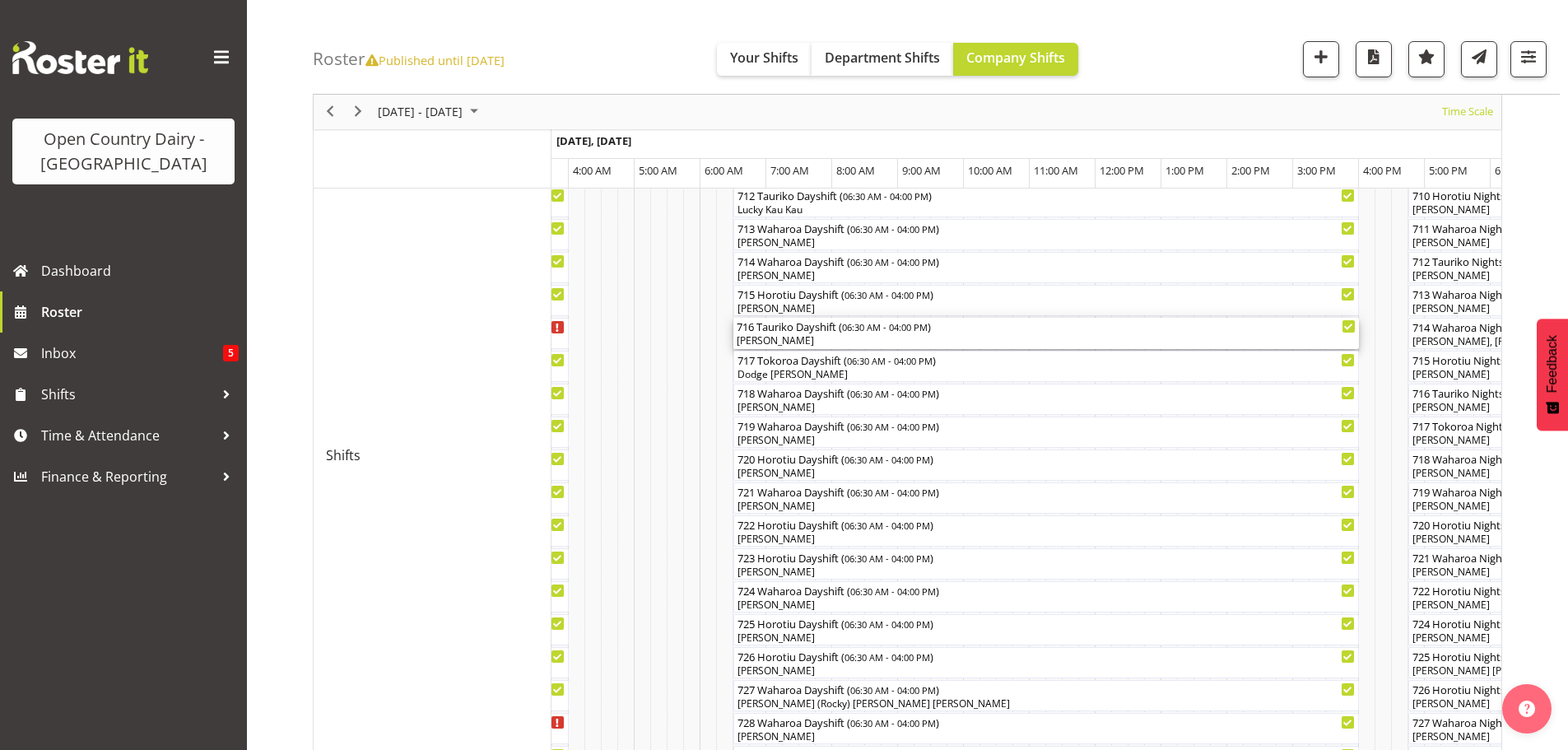
click at [822, 338] on div "[PERSON_NAME]" at bounding box center [1046, 341] width 619 height 15
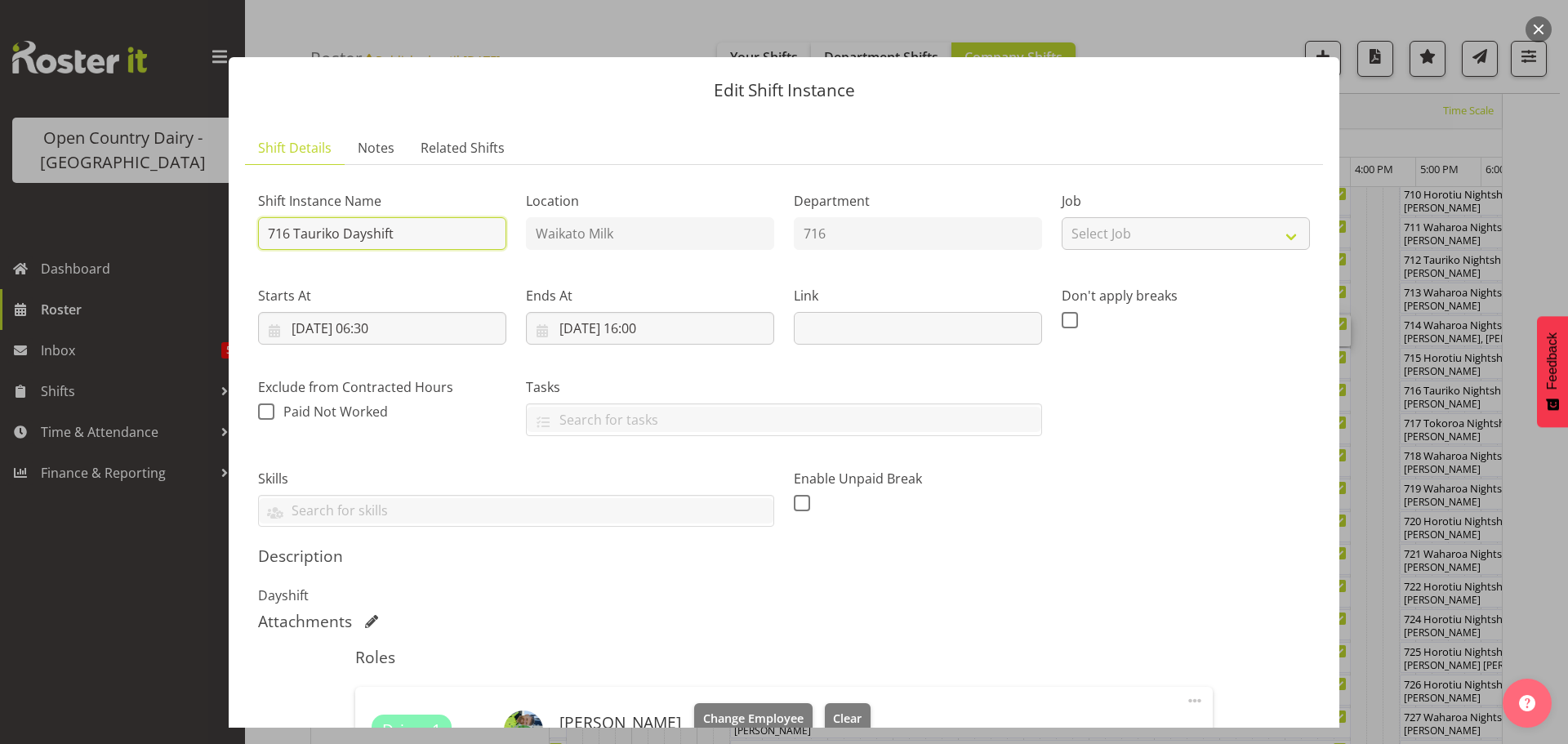
click at [421, 231] on input "716 Tauriko Dayshift" at bounding box center [382, 234] width 249 height 33
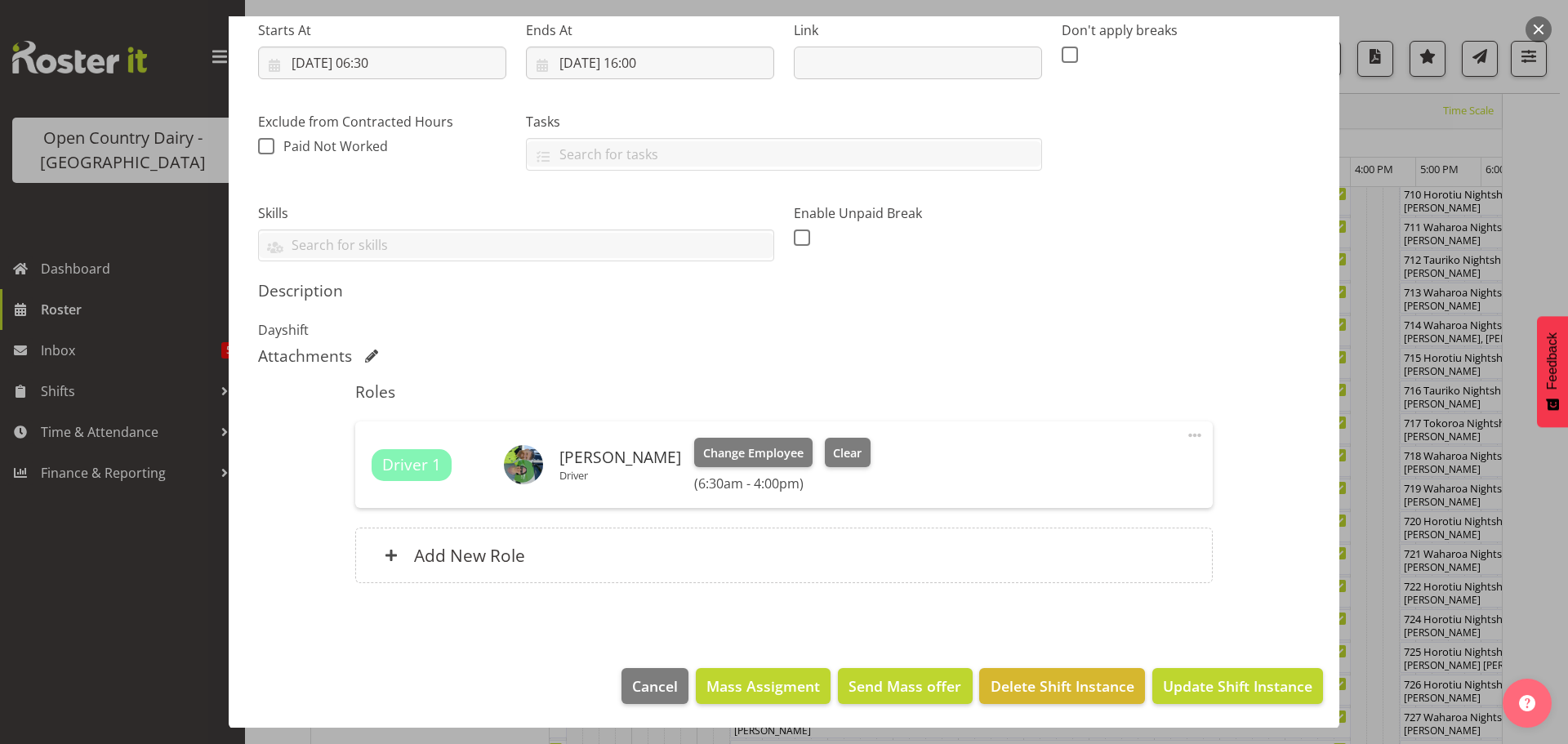
scroll to position [266, 0]
type input "716 OFF ROAD, #2716 Service, Proformance Deisel, Please deliver"
click at [834, 455] on span "Clear" at bounding box center [847, 453] width 28 height 18
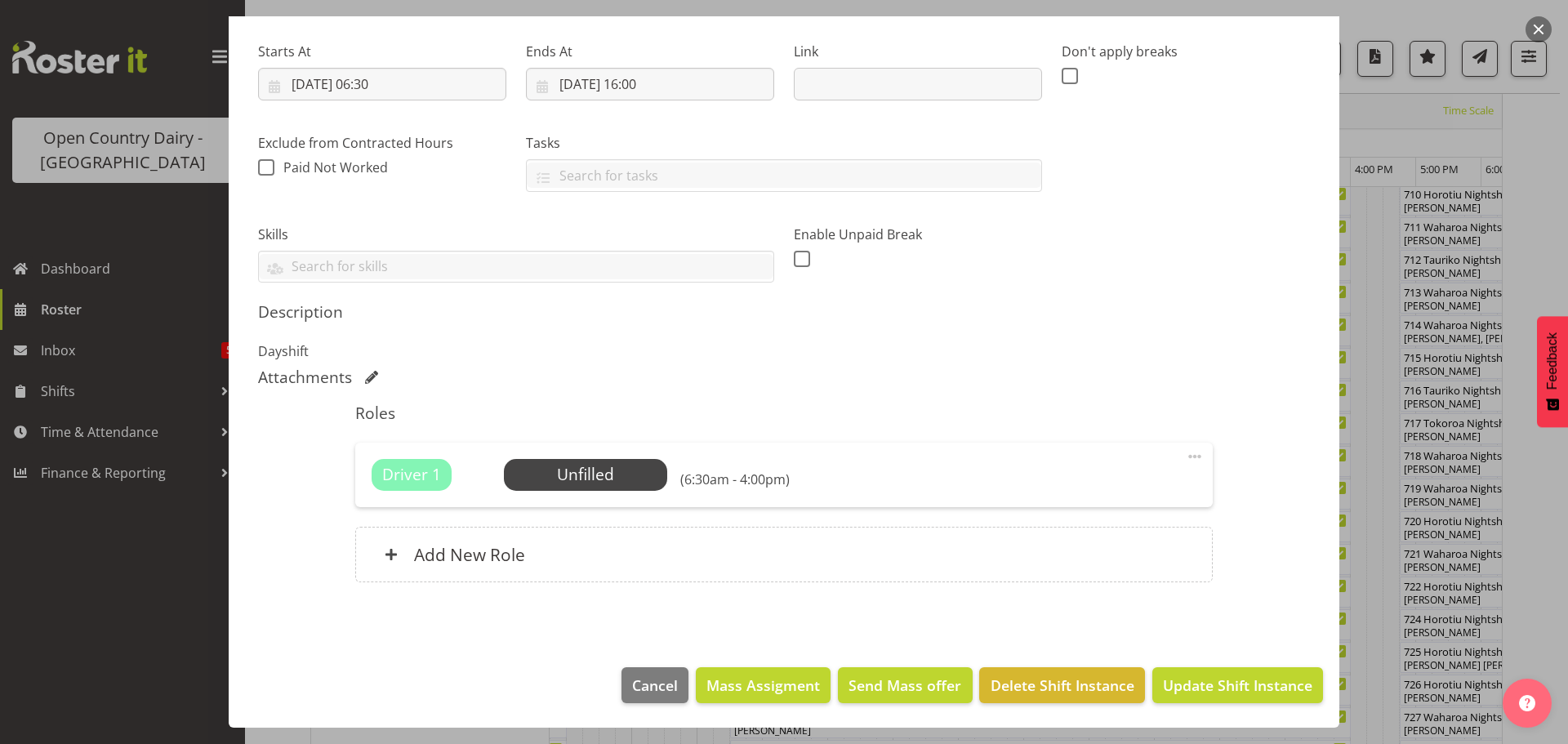
scroll to position [244, 0]
click at [1207, 680] on span "Update Shift Instance" at bounding box center [1237, 685] width 149 height 21
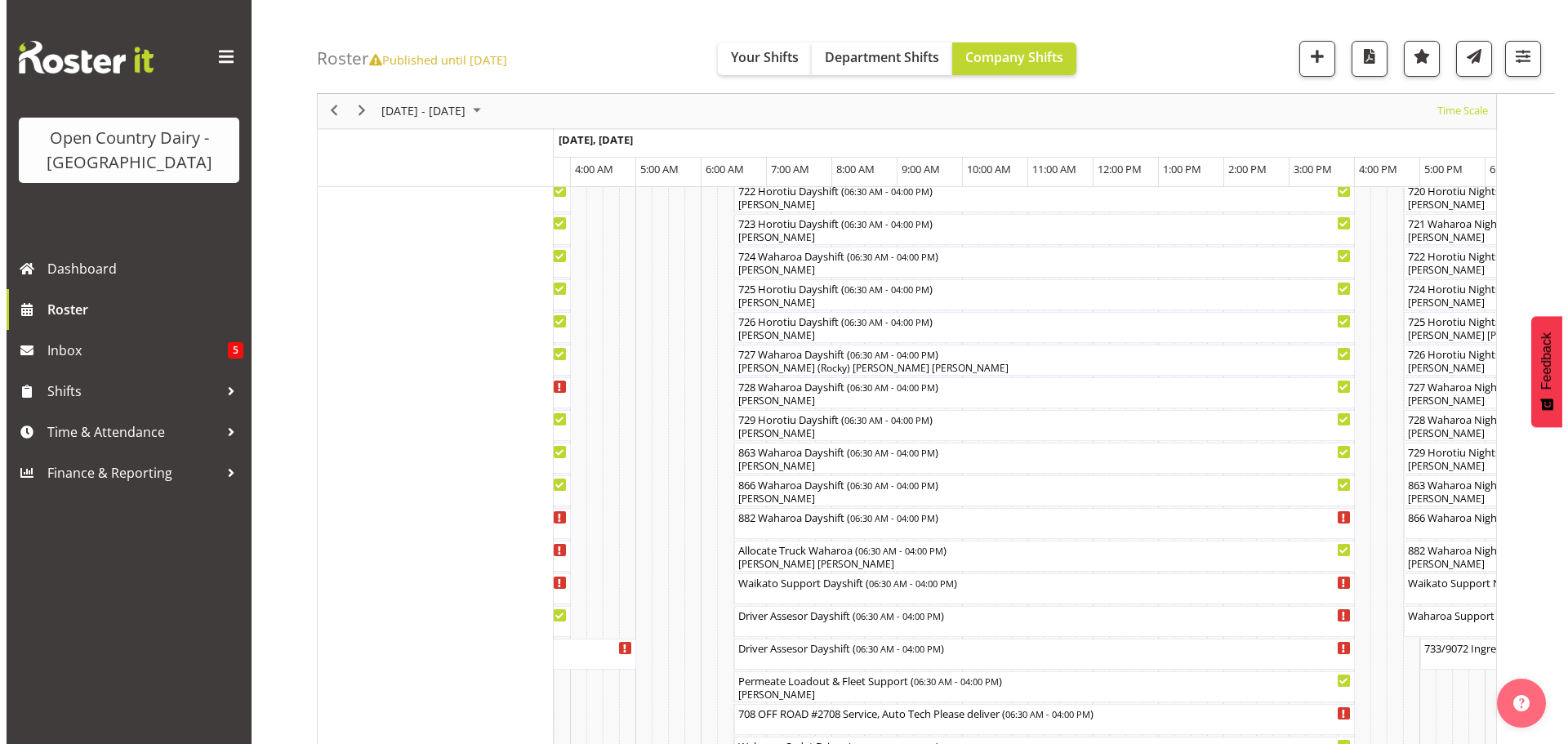
scroll to position [958, 0]
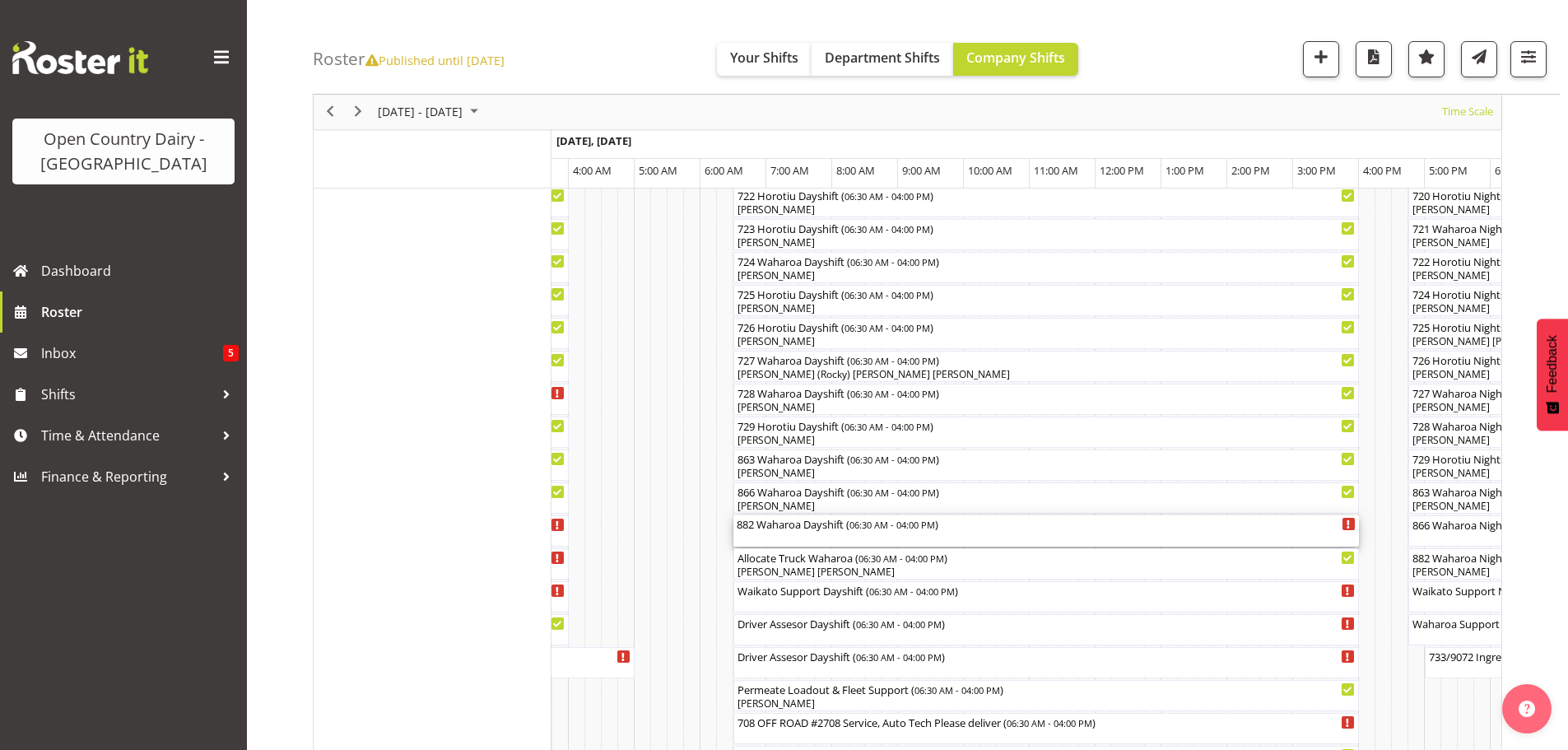
click at [793, 535] on div "882 Waharoa Dayshift ( 06:30 AM - 04:00 PM )" at bounding box center [1046, 532] width 619 height 31
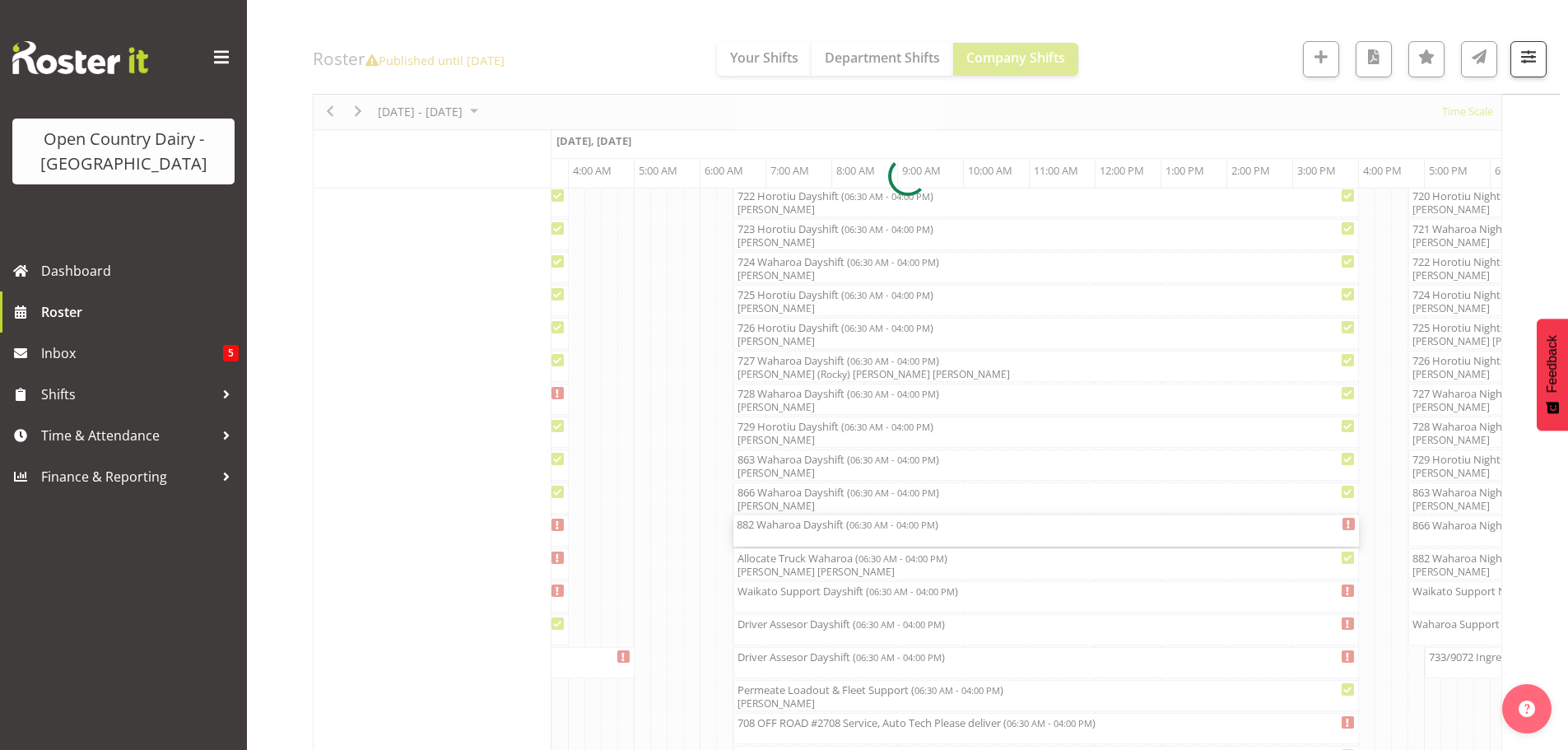
select select "9"
select select "2025"
select select "6"
select select "30"
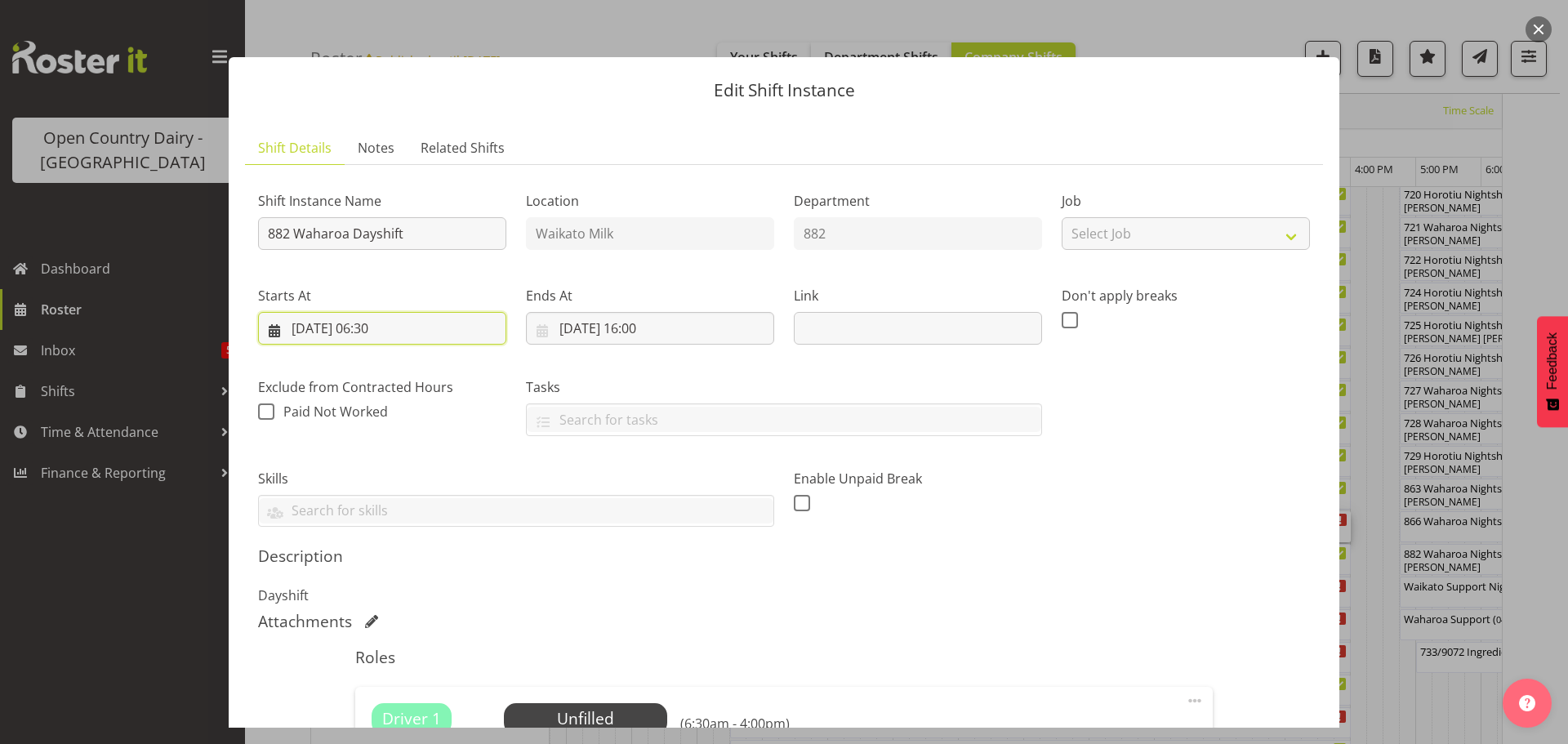
click at [386, 330] on input "17/10/2025, 06:30" at bounding box center [382, 329] width 249 height 33
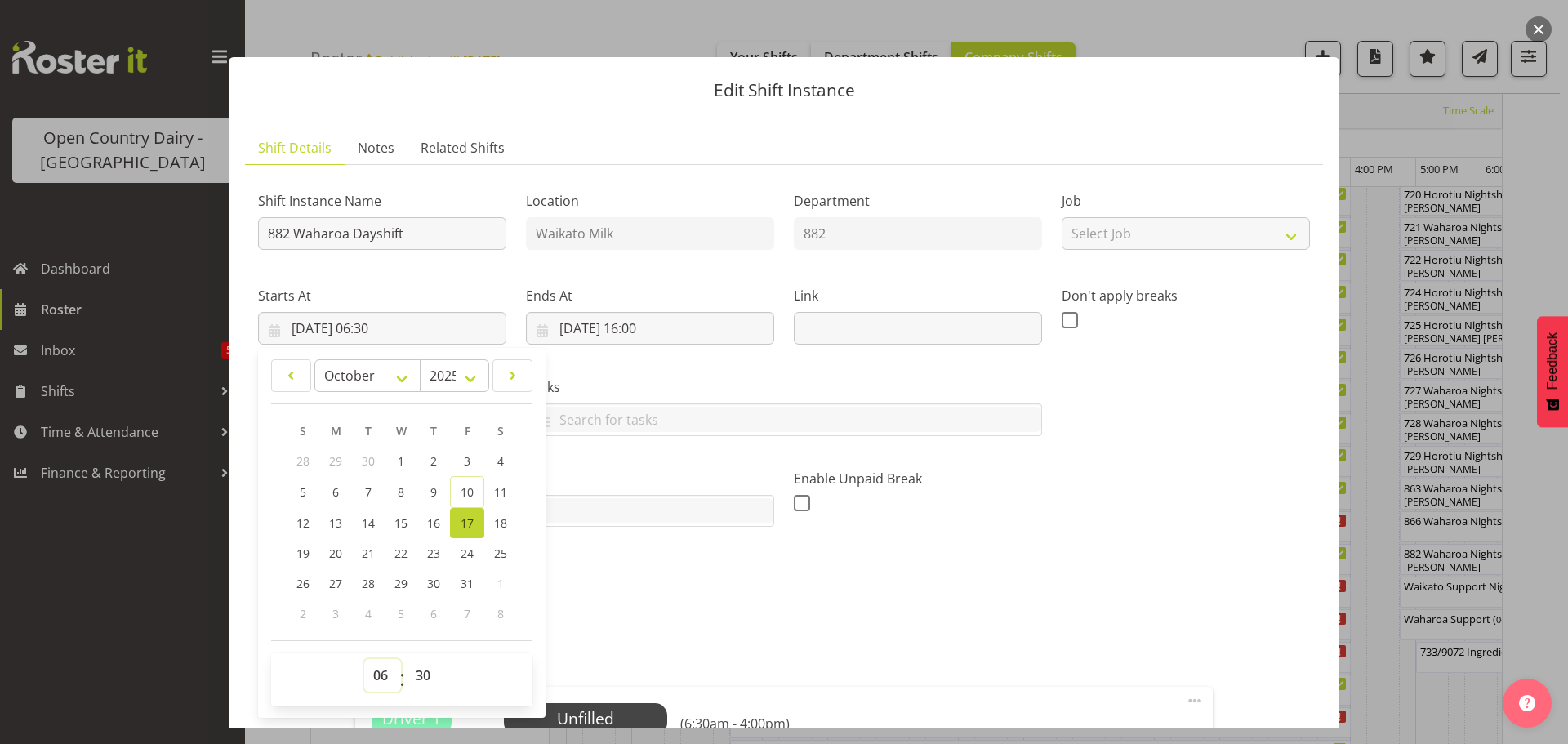
click at [377, 678] on select "00 01 02 03 04 05 06 07 08 09 10 11 12 13 14 15 16 17 18 19 20 21 22 23" at bounding box center [382, 676] width 36 height 33
select select "9"
click at [364, 659] on select "00 01 02 03 04 05 06 07 08 09 10 11 12 13 14 15 16 17 18 19 20 21 22 23" at bounding box center [382, 676] width 36 height 33
type input "17/10/2025, 09:30"
click at [425, 678] on select "00 01 02 03 04 05 06 07 08 09 10 11 12 13 14 15 16 17 18 19 20 21 22 23 24 25 2…" at bounding box center [425, 676] width 36 height 33
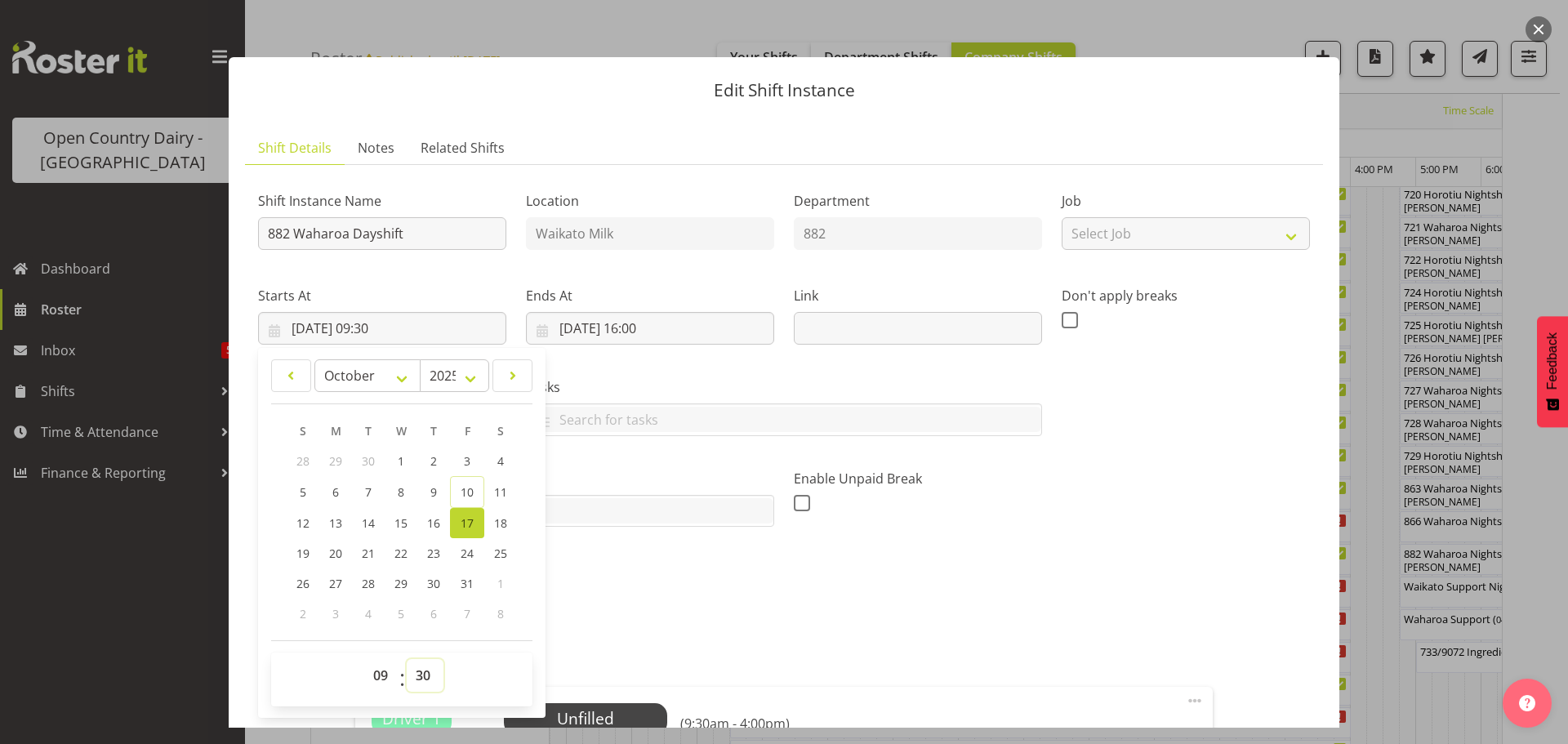
select select "0"
click at [407, 659] on select "00 01 02 03 04 05 06 07 08 09 10 11 12 13 14 15 16 17 18 19 20 21 22 23 24 25 2…" at bounding box center [425, 676] width 36 height 33
type input "17/10/2025, 09:00"
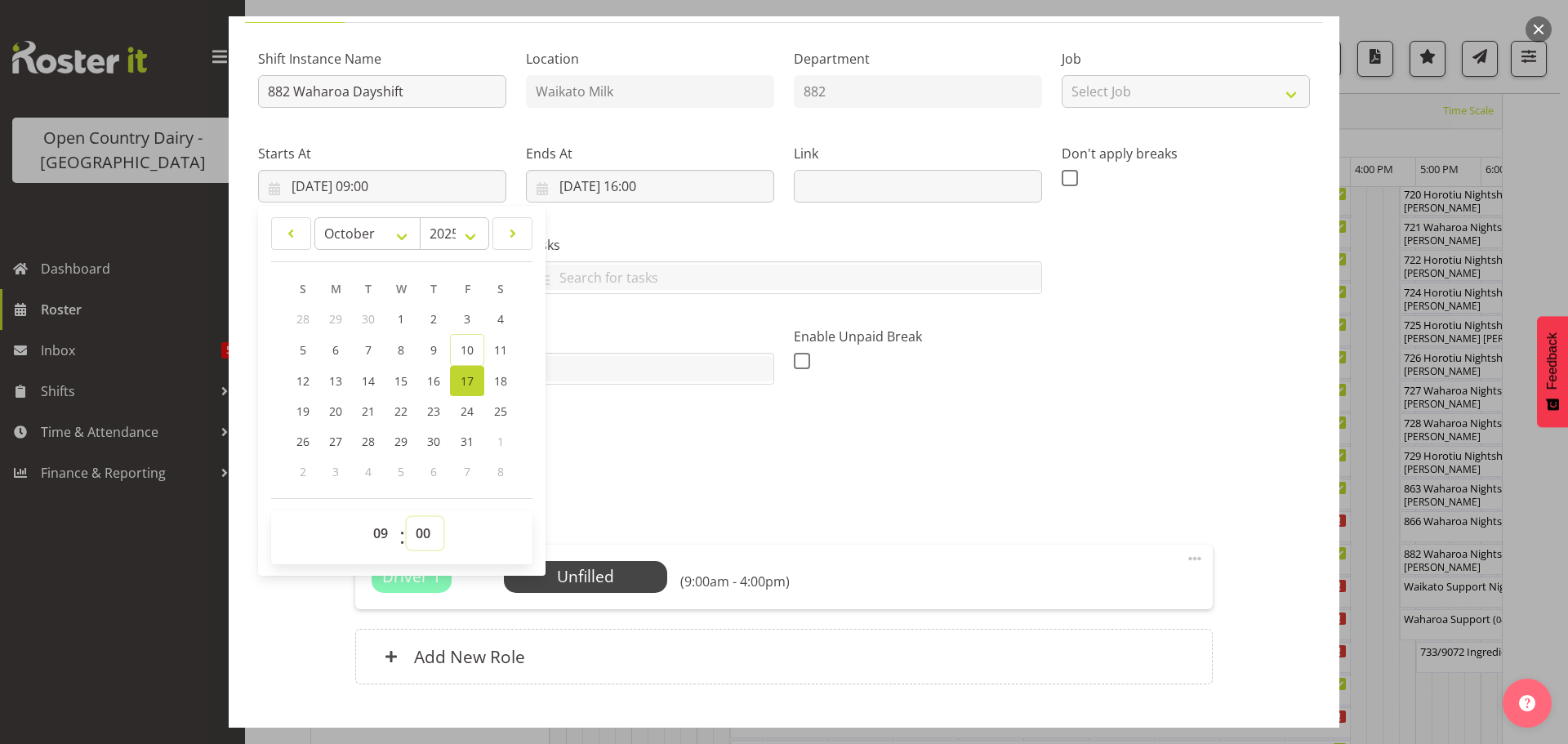
scroll to position [244, 0]
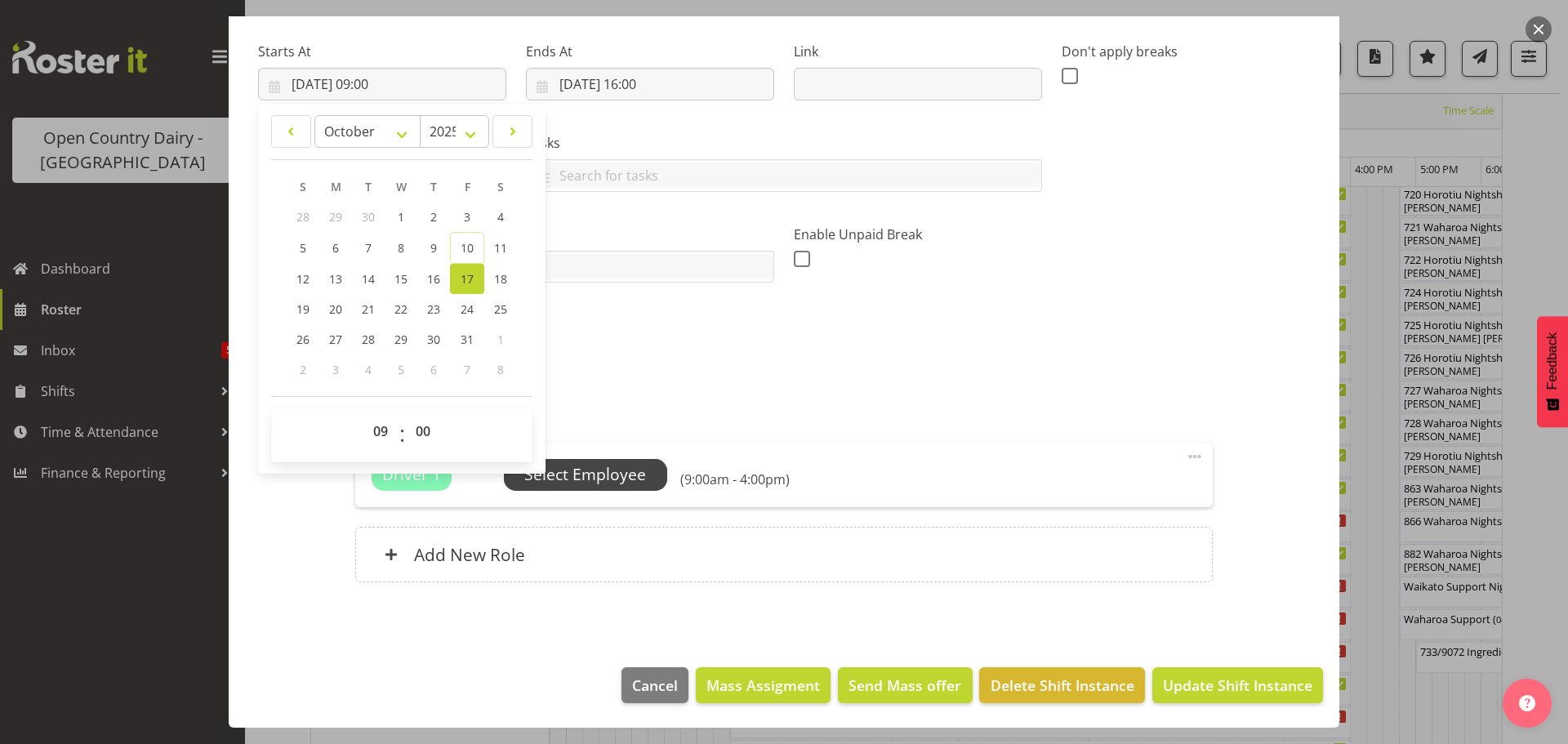
click at [611, 473] on span "Select Employee" at bounding box center [585, 475] width 122 height 24
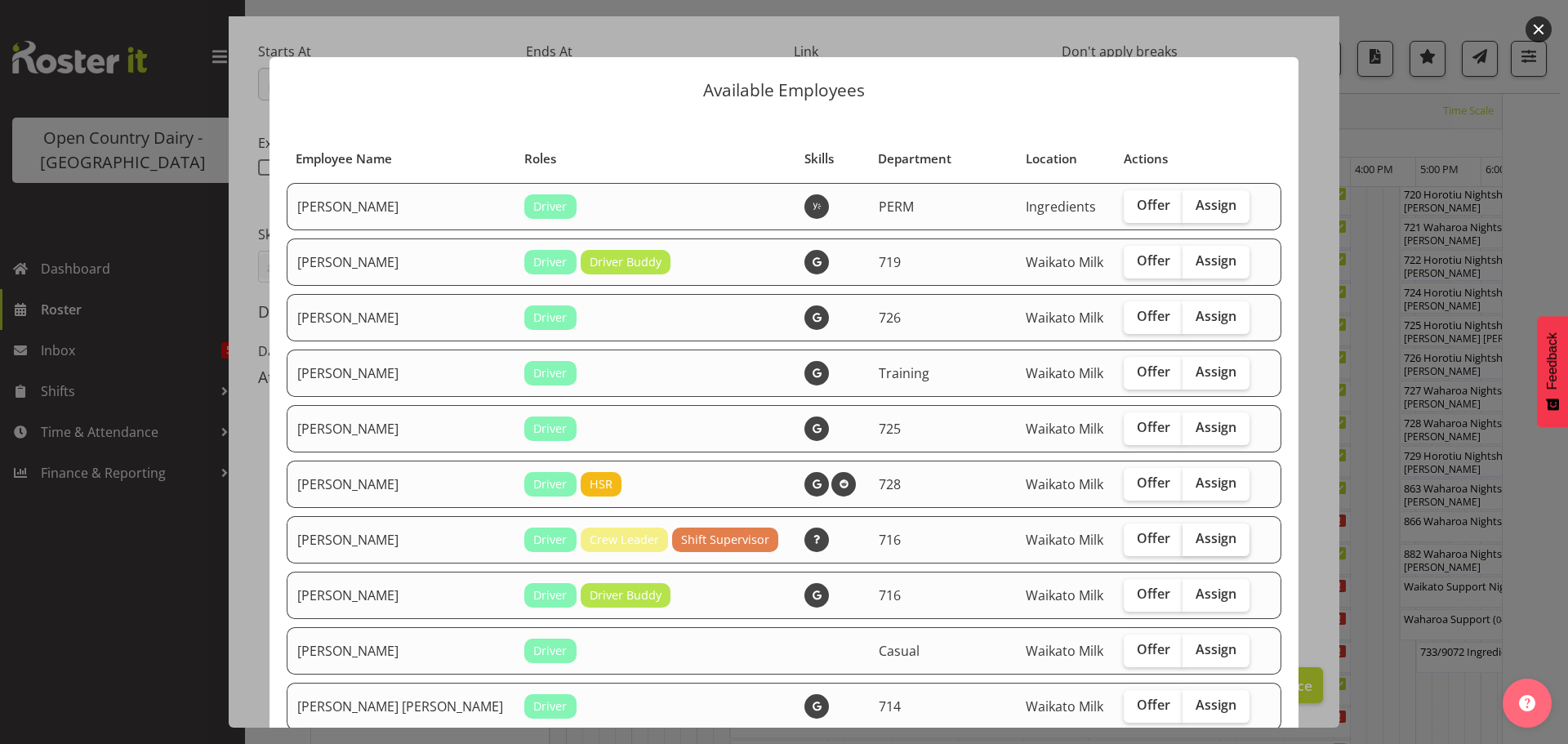
click at [1196, 537] on span "Assign" at bounding box center [1216, 538] width 41 height 16
click at [1185, 537] on input "Assign" at bounding box center [1188, 539] width 11 height 11
checkbox input "true"
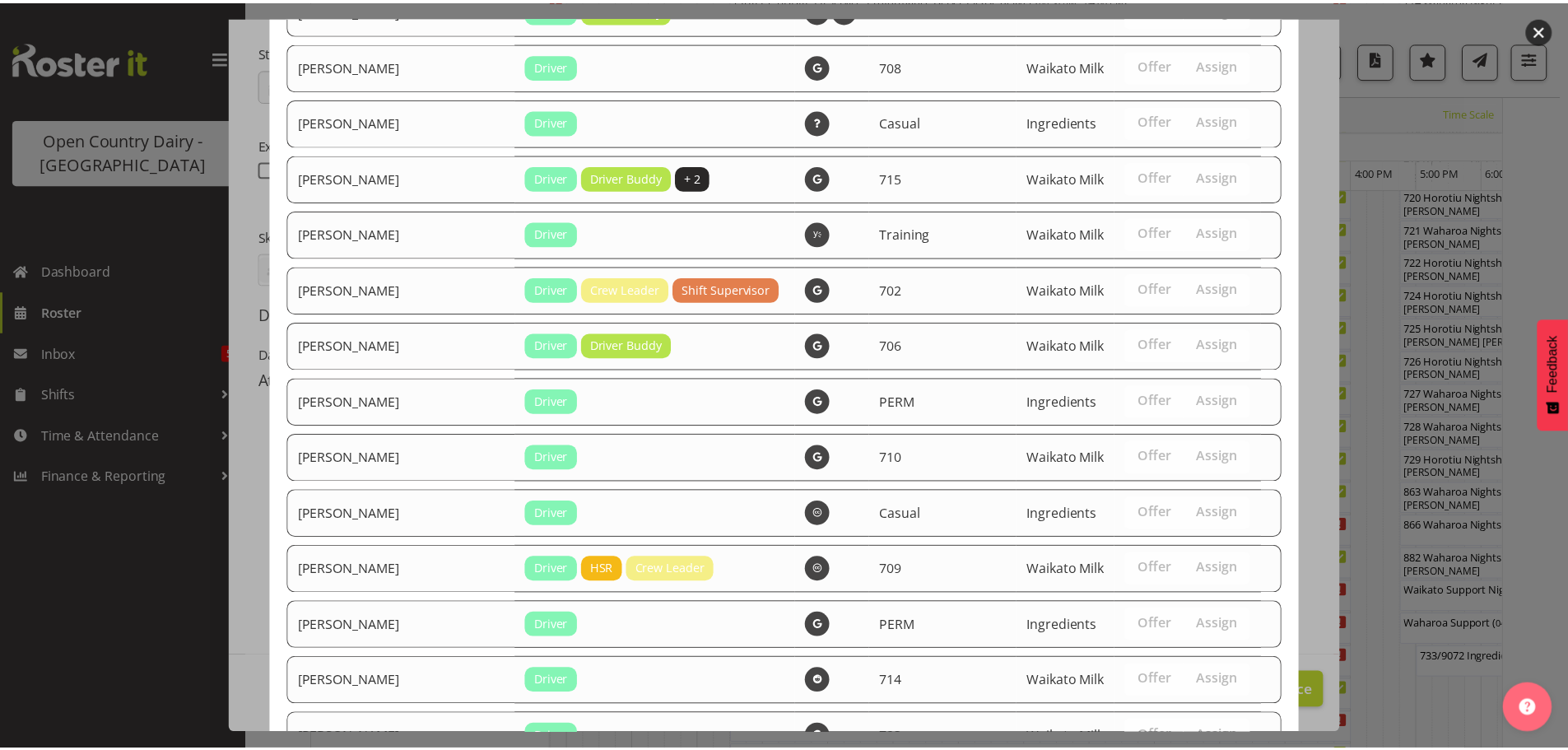
scroll to position [1450, 0]
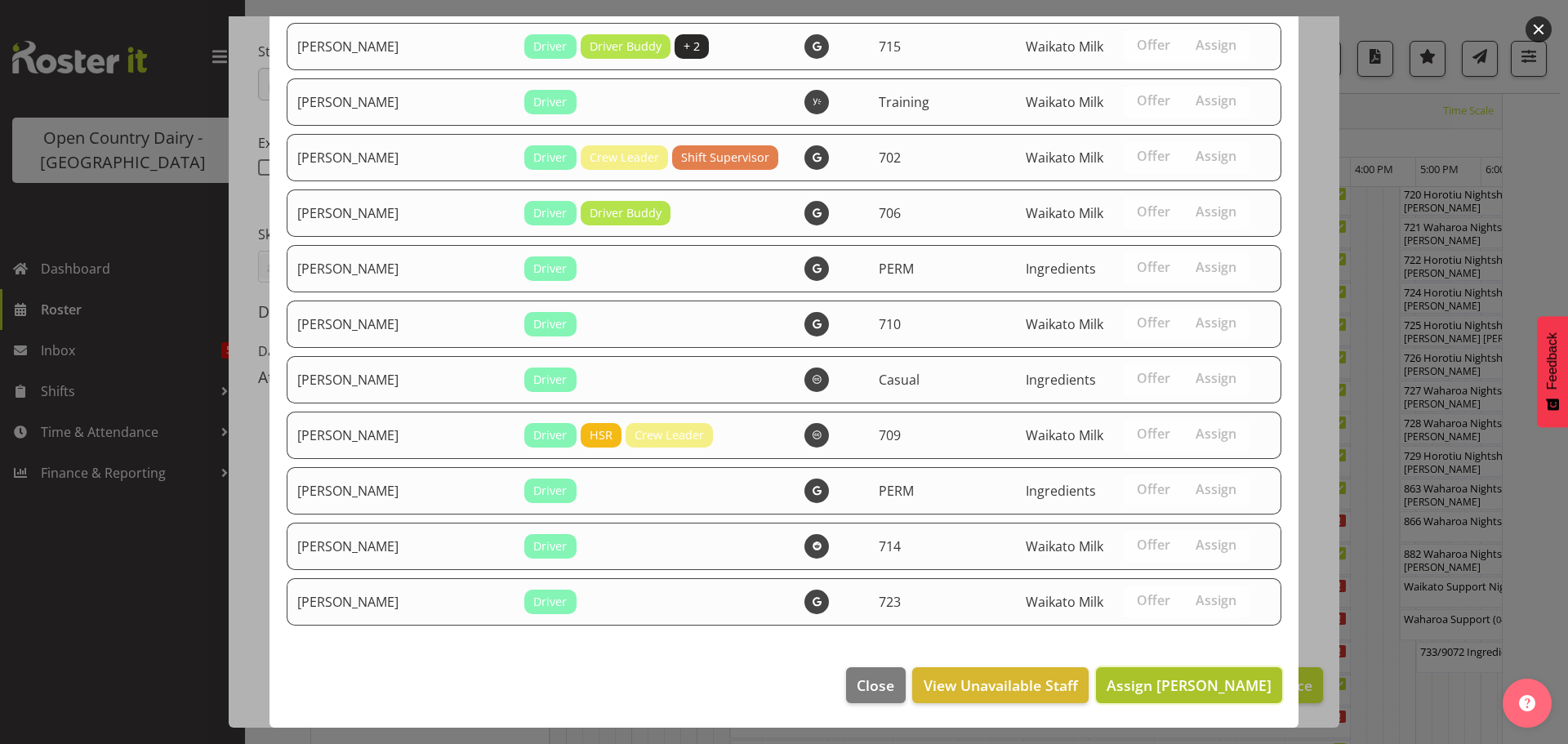
drag, startPoint x: 1201, startPoint y: 686, endPoint x: 1193, endPoint y: 676, distance: 12.8
click at [1198, 686] on span "Assign Casey Leonard" at bounding box center [1189, 686] width 165 height 20
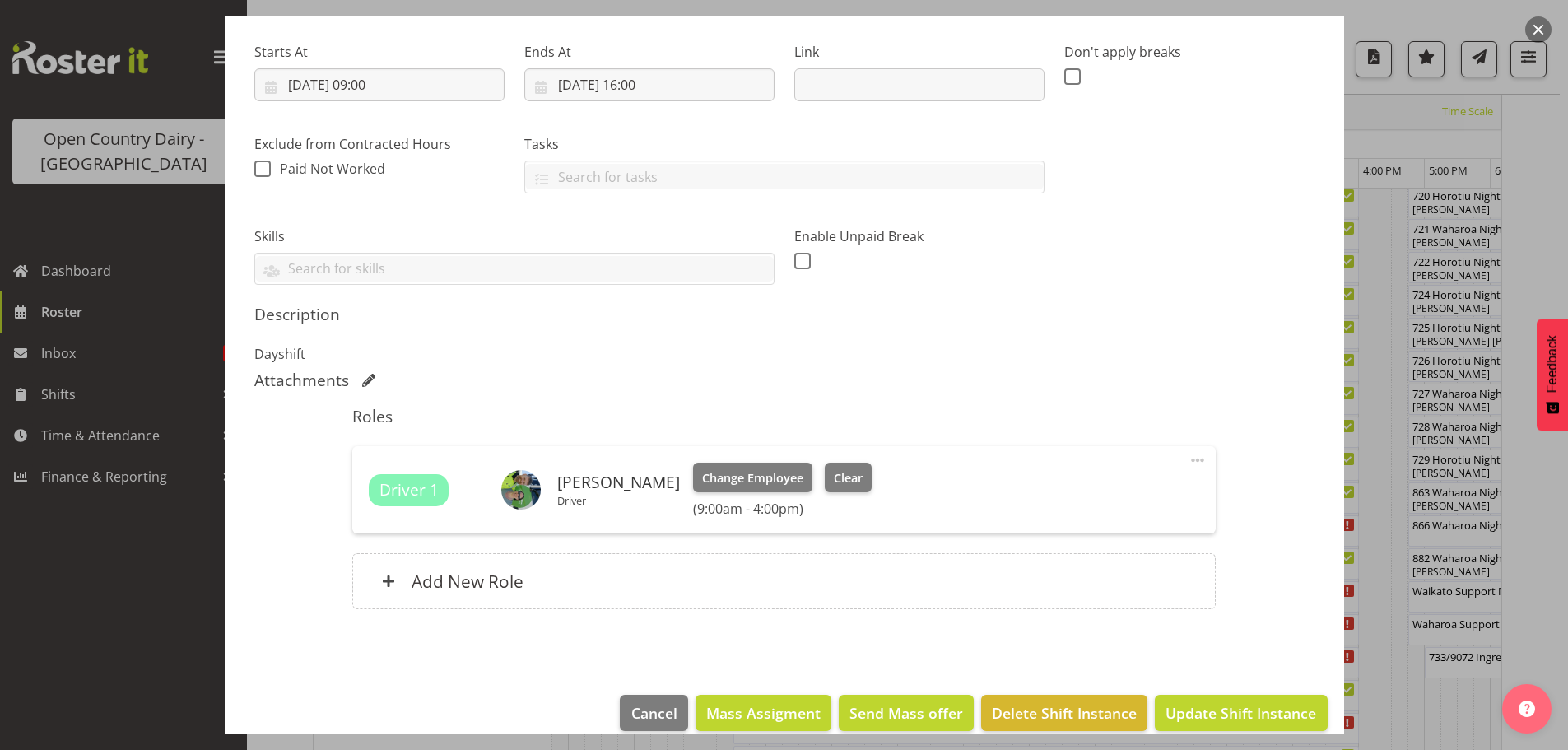
scroll to position [0, 0]
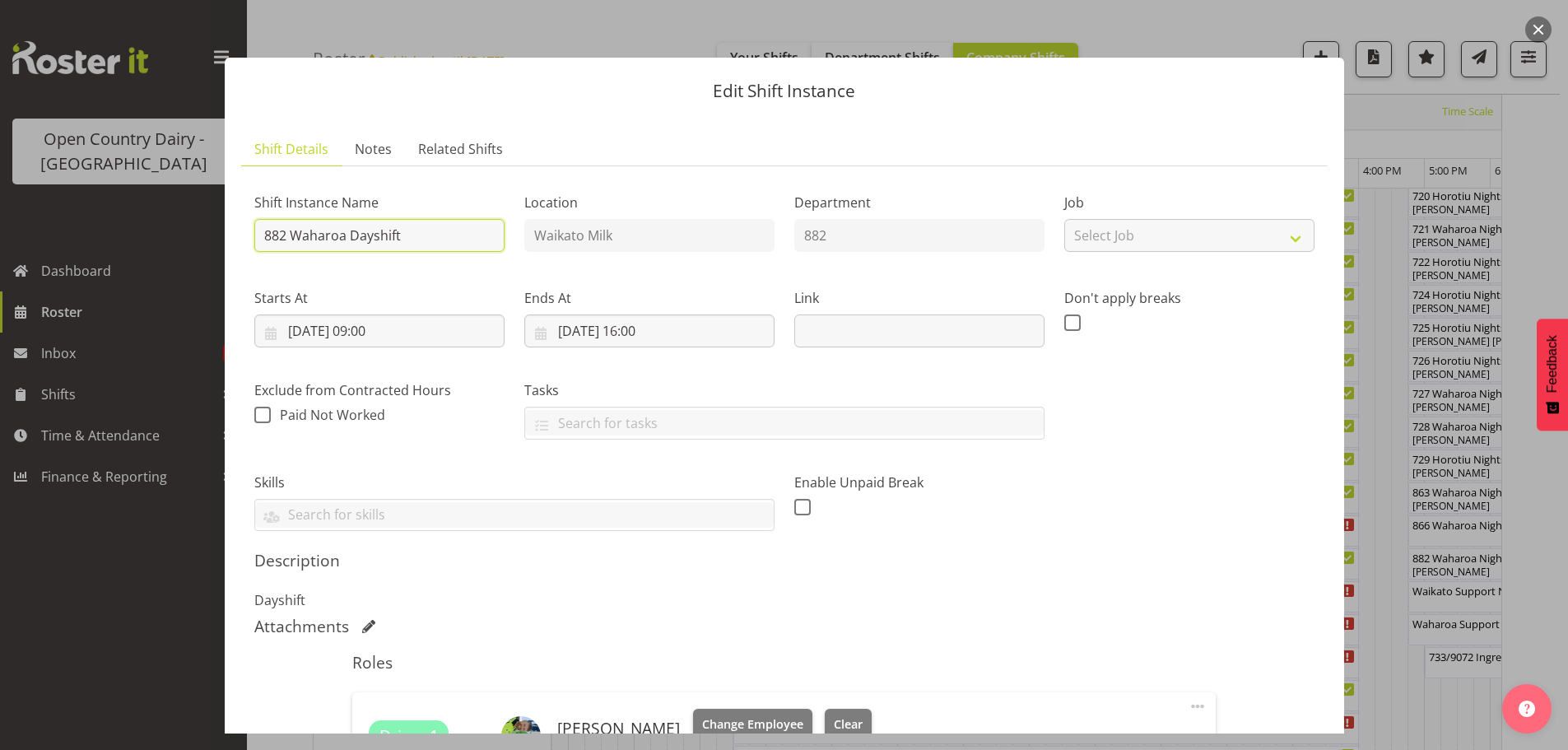
click at [426, 230] on input "882 Waharoa Dayshift" at bounding box center [379, 236] width 250 height 33
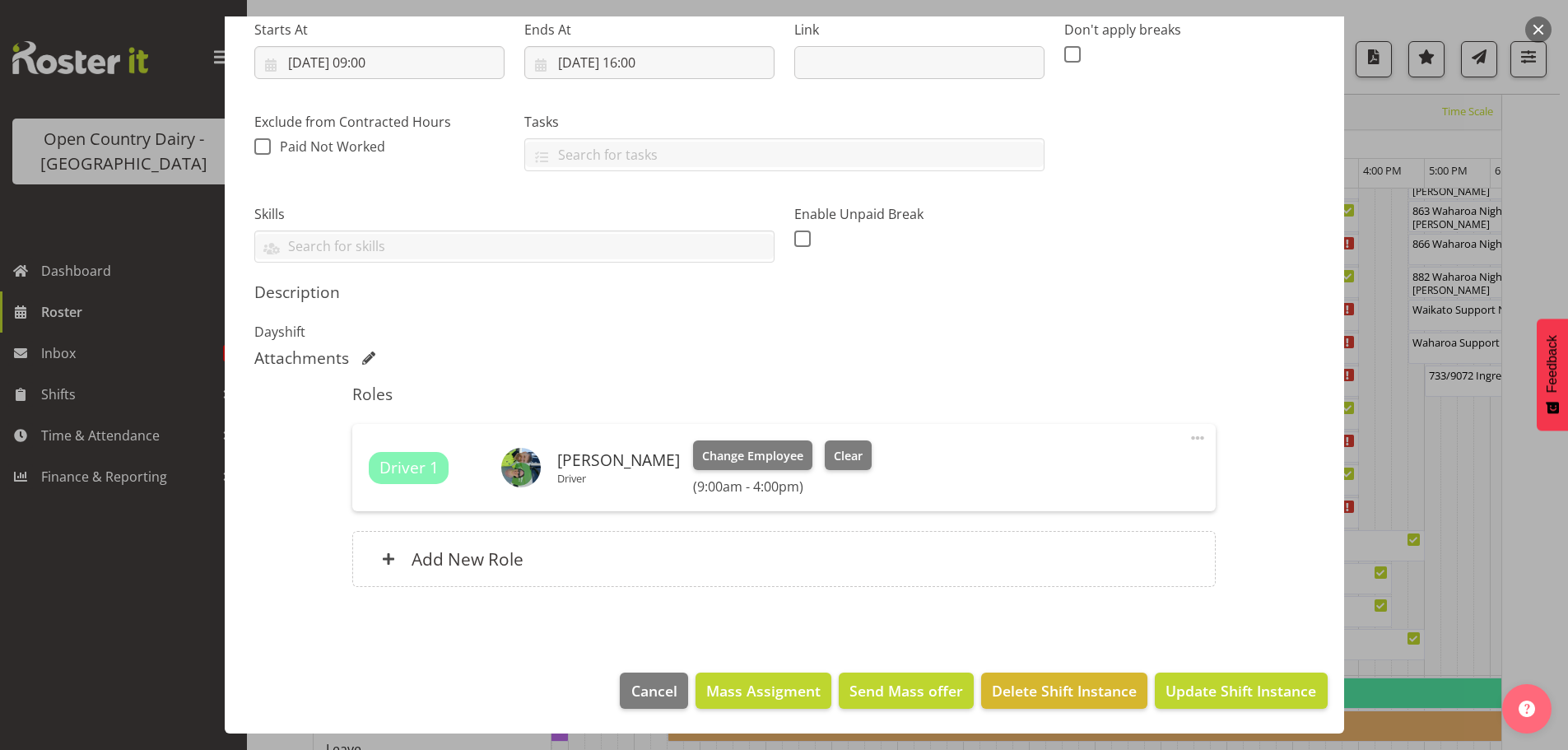
scroll to position [1295, 0]
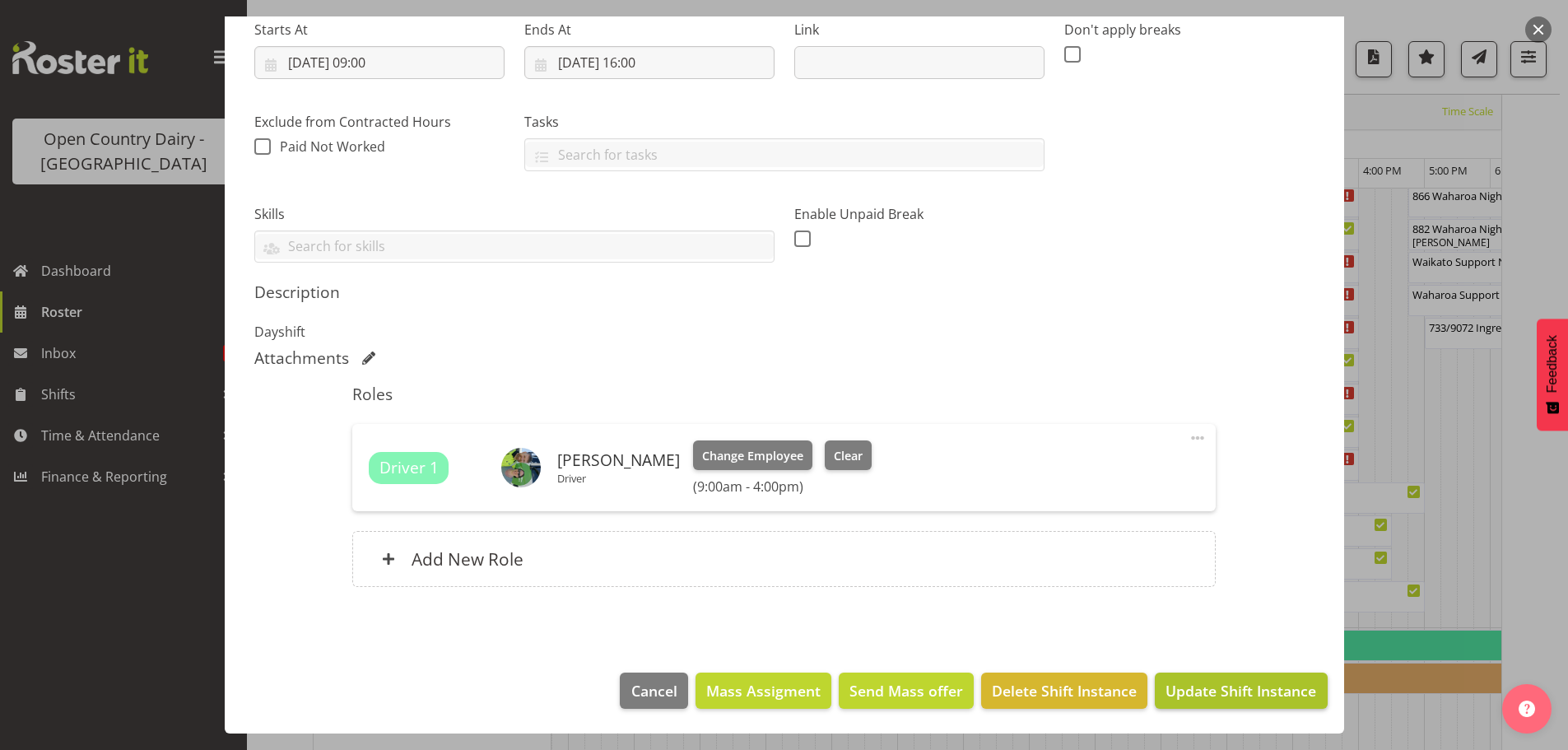
type input "882 Waharoa Dayshift (9am START)"
drag, startPoint x: 1187, startPoint y: 690, endPoint x: 1182, endPoint y: 672, distance: 18.7
click at [1186, 689] on span "Update Shift Instance" at bounding box center [1240, 690] width 150 height 21
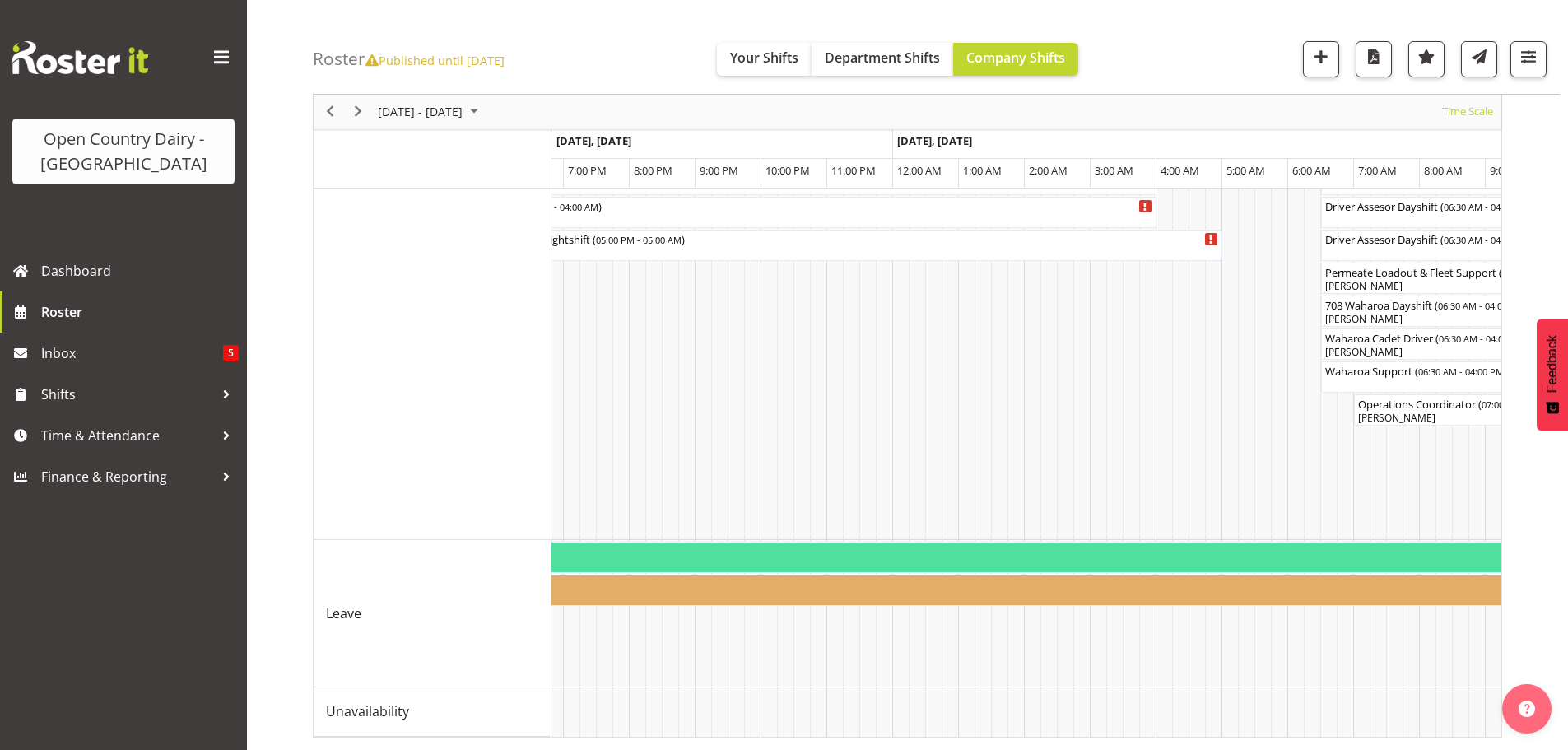
scroll to position [0, 7698]
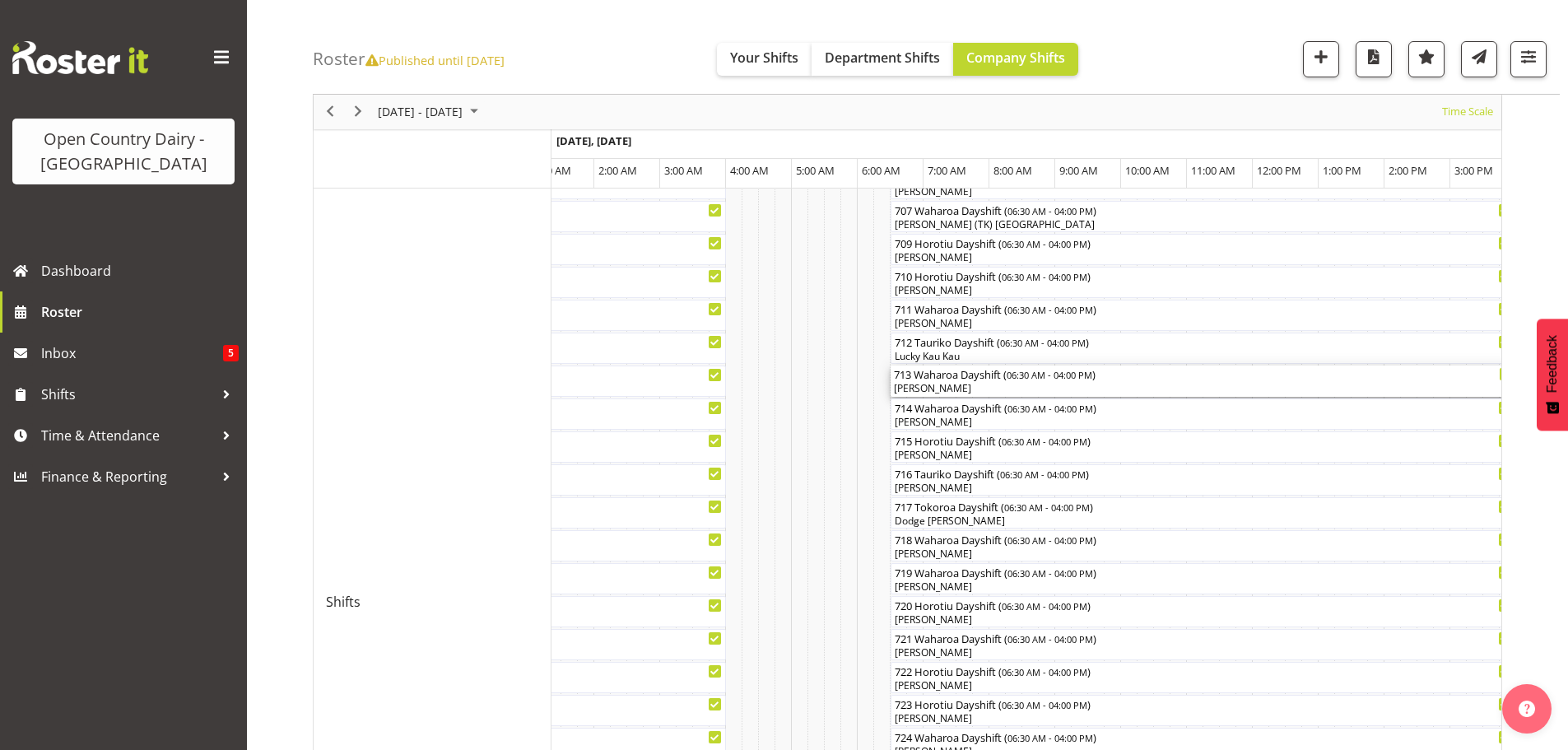
click at [981, 388] on div "[PERSON_NAME]" at bounding box center [1203, 388] width 619 height 15
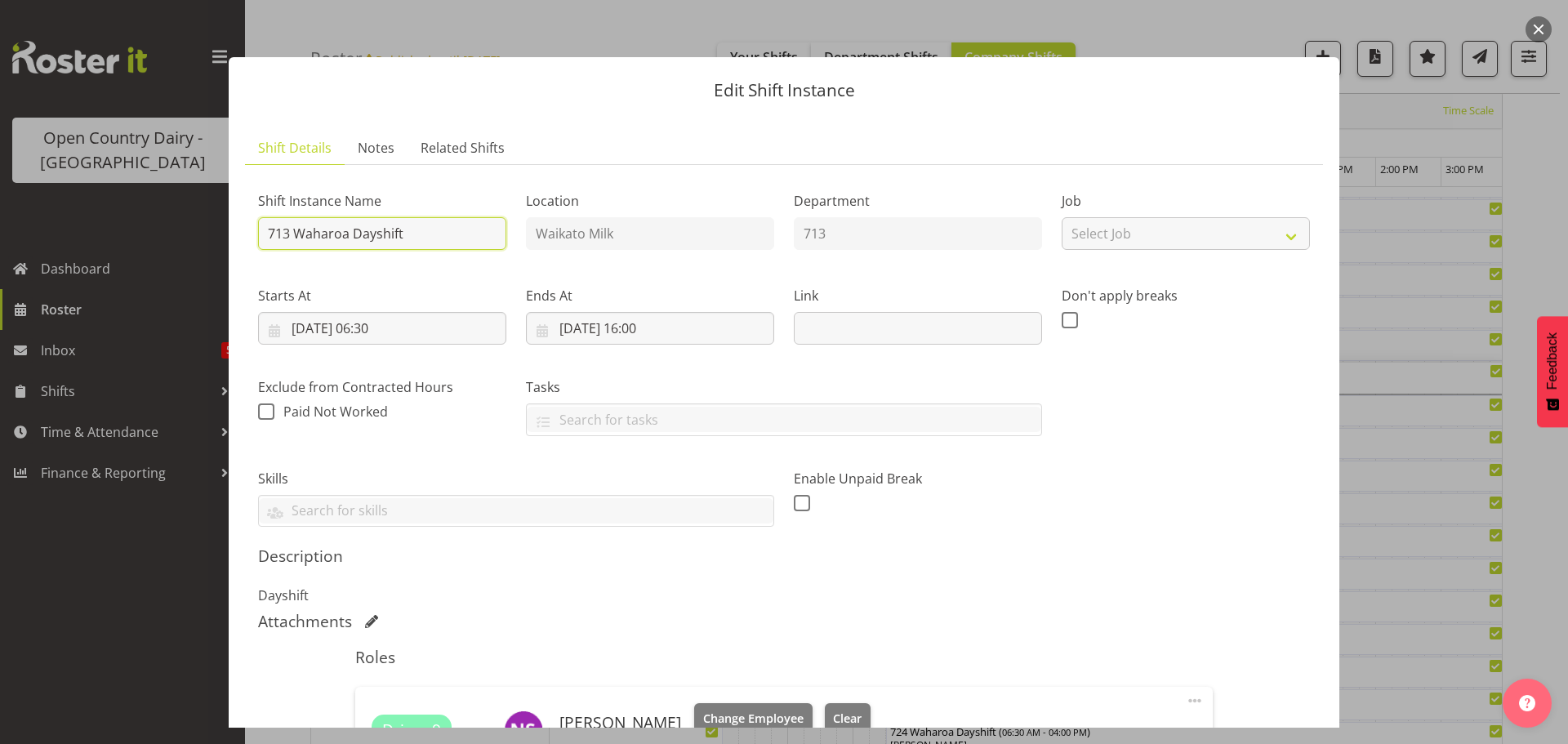
click at [433, 224] on input "713 Waharoa Dayshift" at bounding box center [382, 234] width 249 height 33
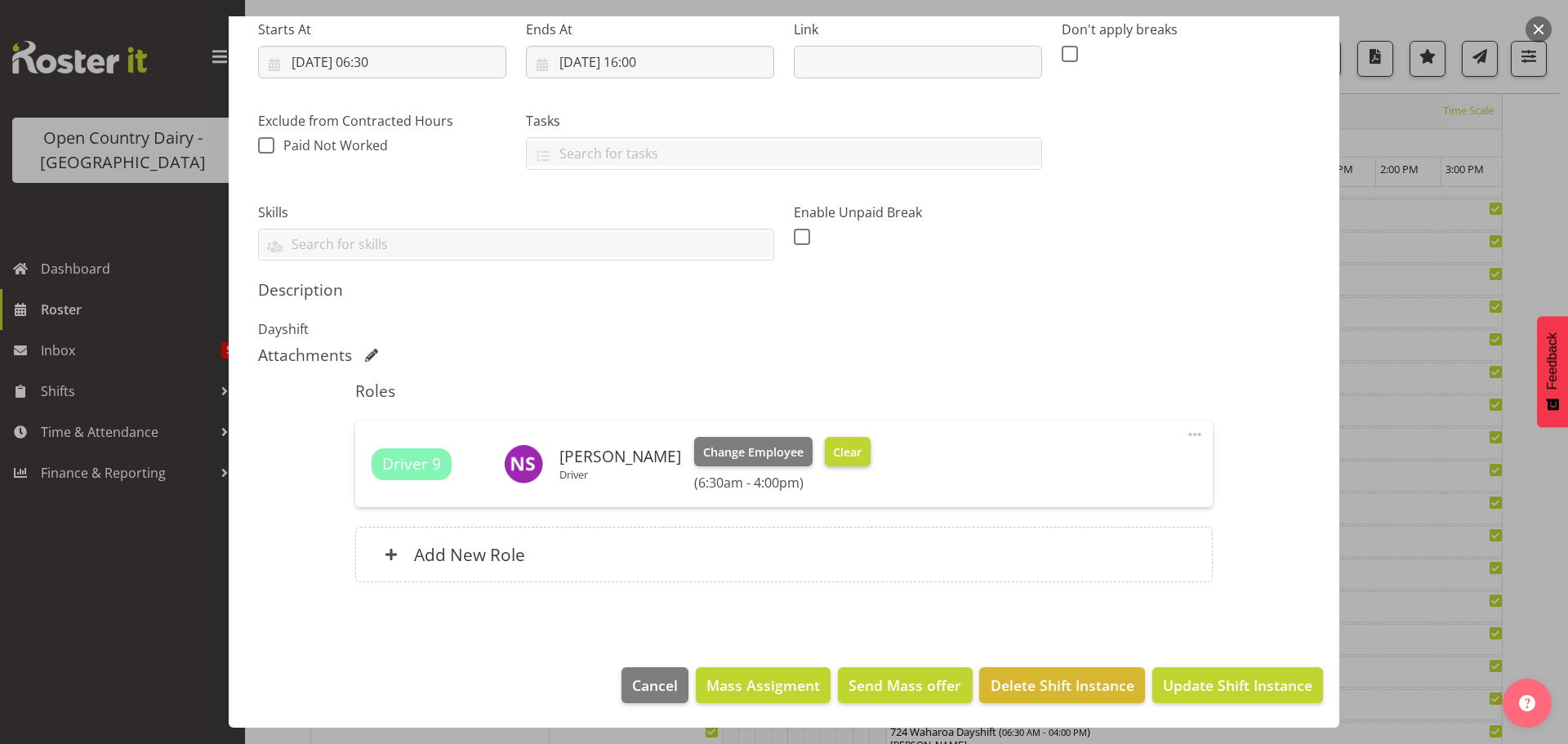
type input "713 OFF ROAD #2713 Service Auto Tech, Please deliver"
click at [833, 448] on span "Clear" at bounding box center [847, 453] width 28 height 18
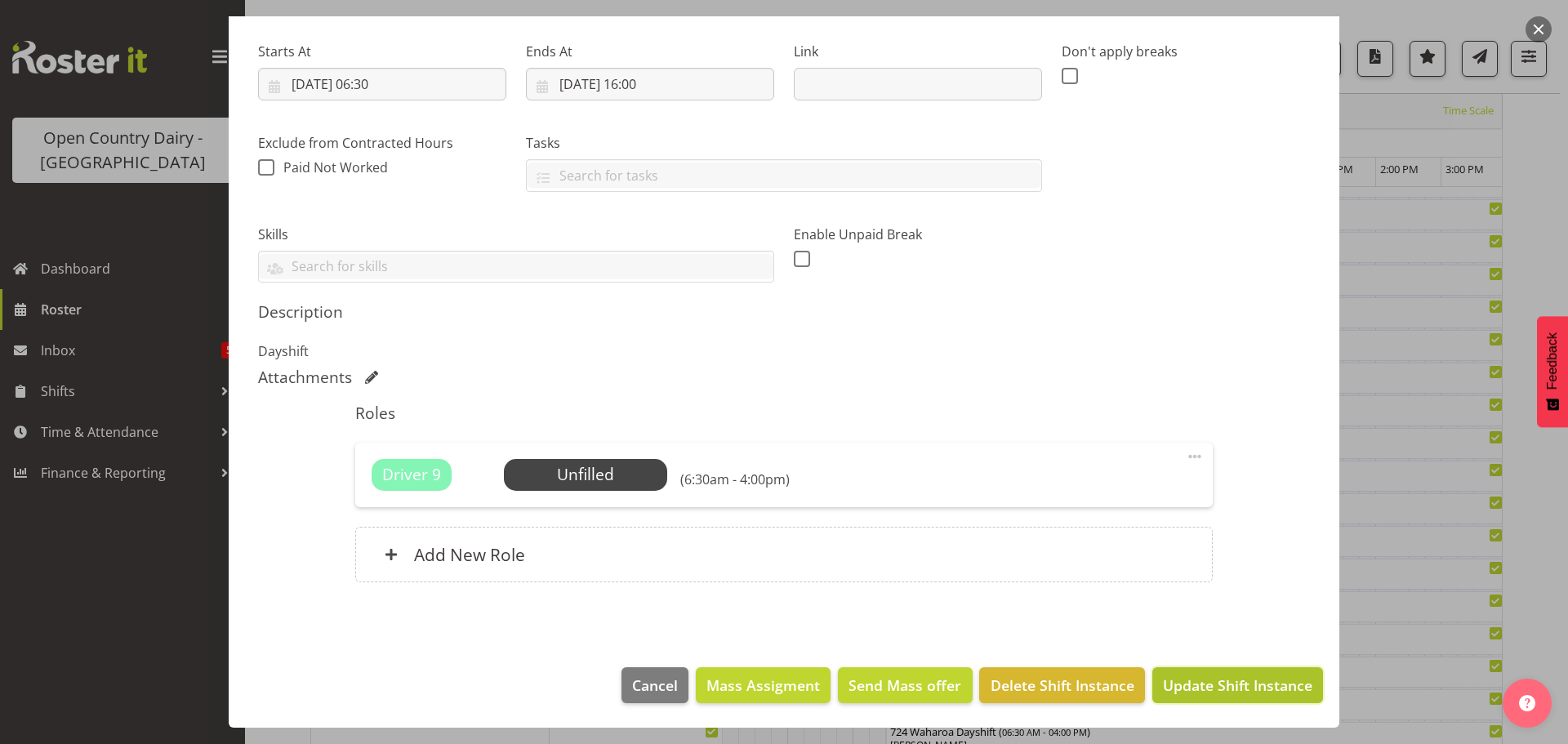
click at [1250, 680] on span "Update Shift Instance" at bounding box center [1237, 685] width 149 height 21
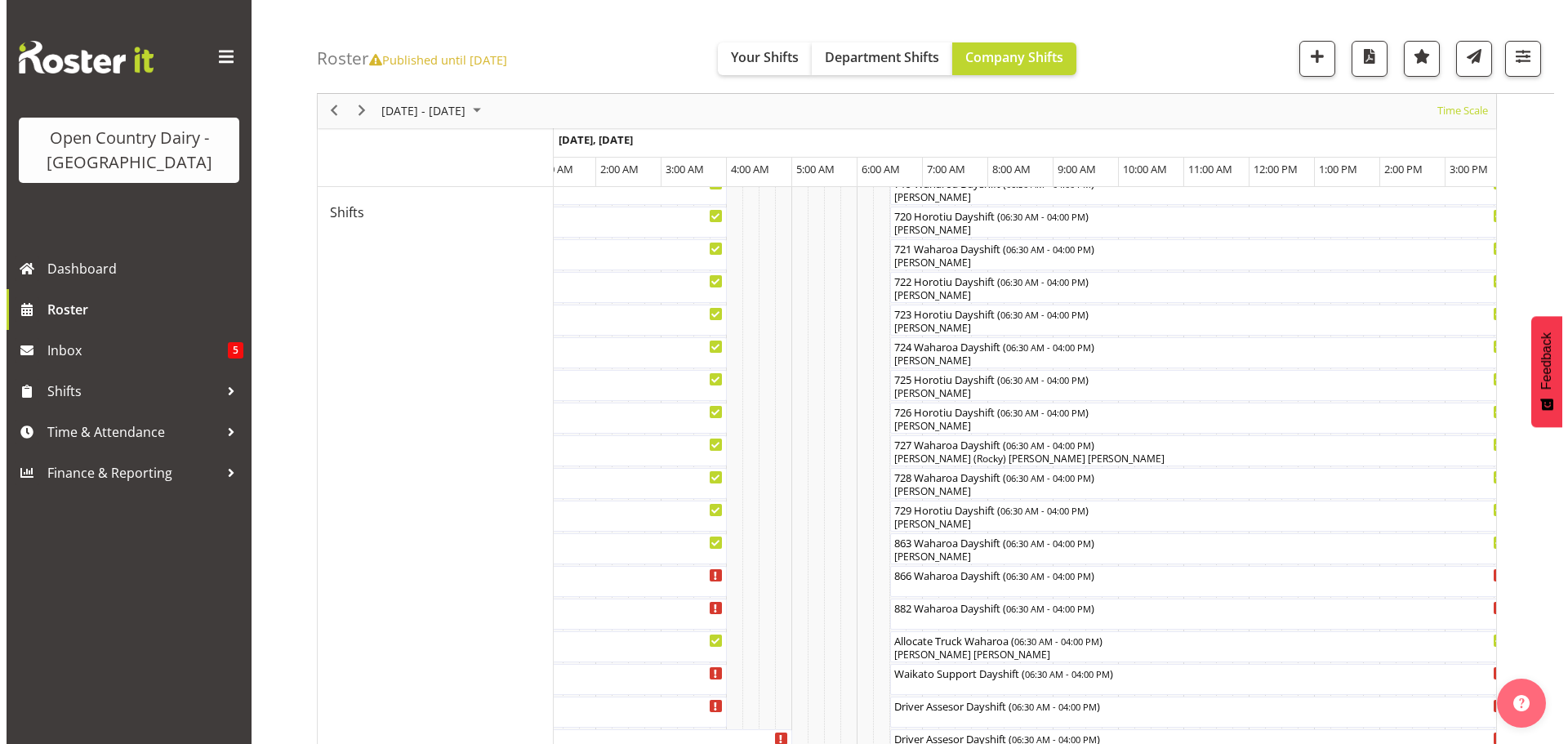
scroll to position [1040, 0]
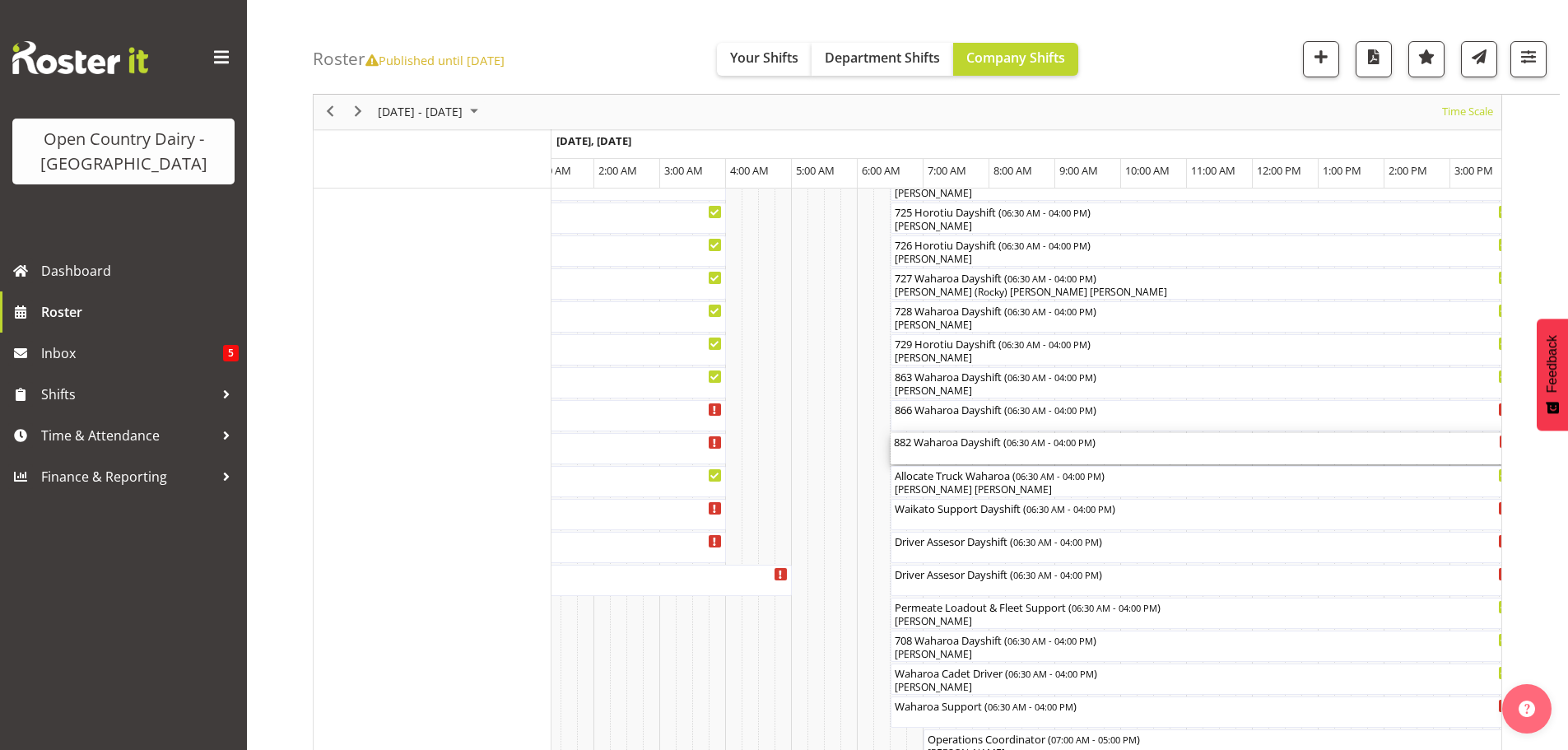
click at [961, 451] on div "882 Waharoa Dayshift ( 06:30 AM - 04:00 PM )" at bounding box center [1203, 449] width 619 height 31
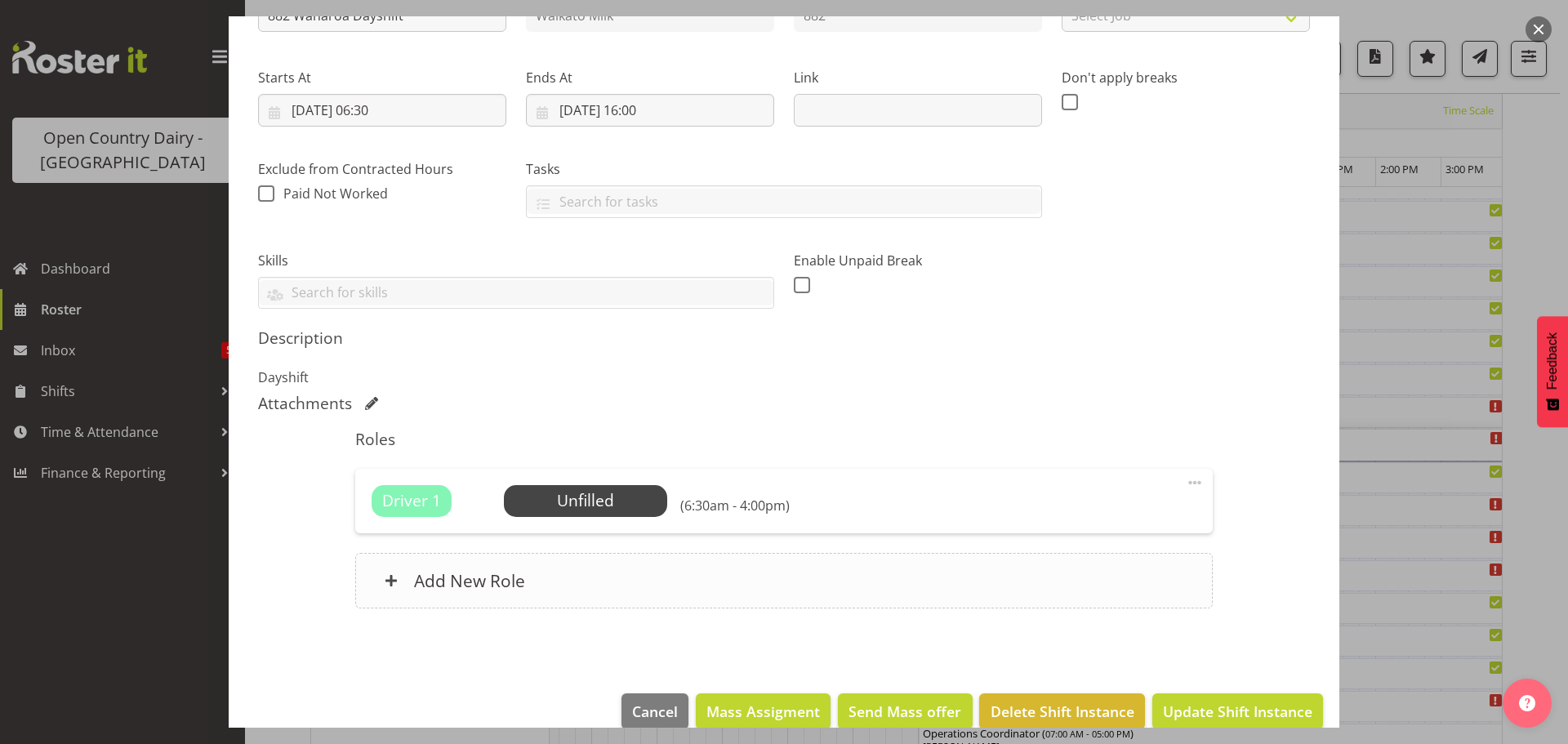
scroll to position [244, 0]
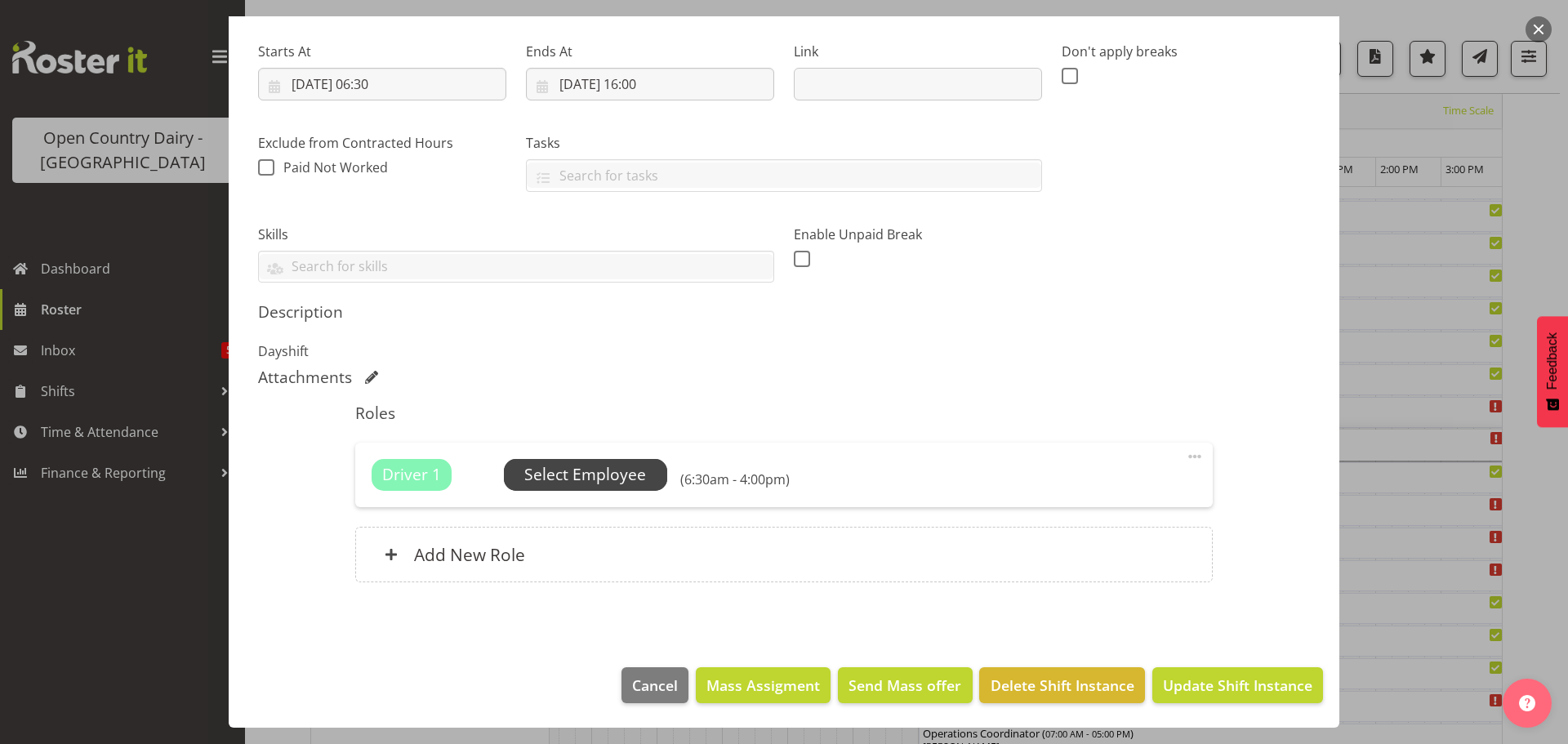
click at [581, 473] on span "Select Employee" at bounding box center [585, 475] width 122 height 24
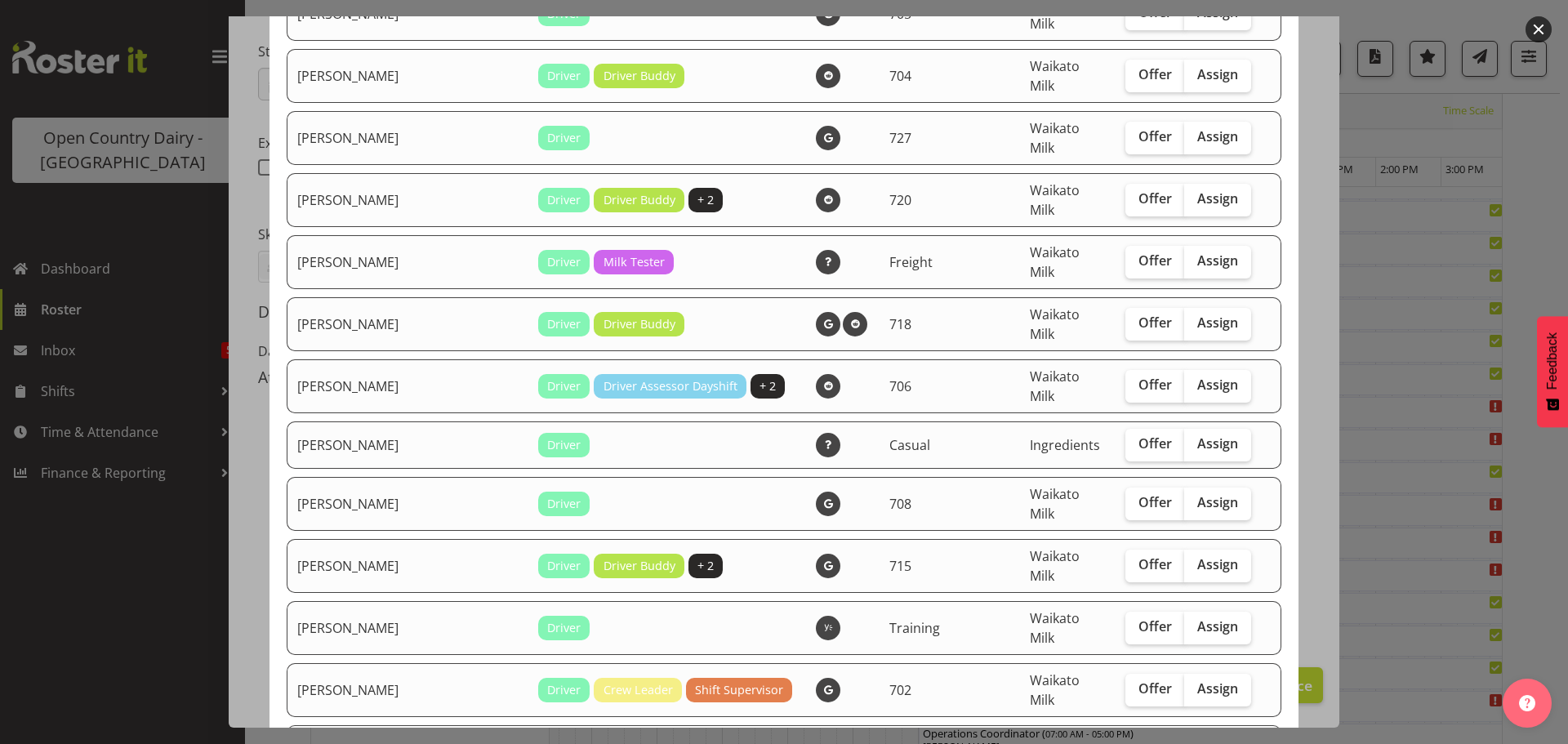
scroll to position [2696, 0]
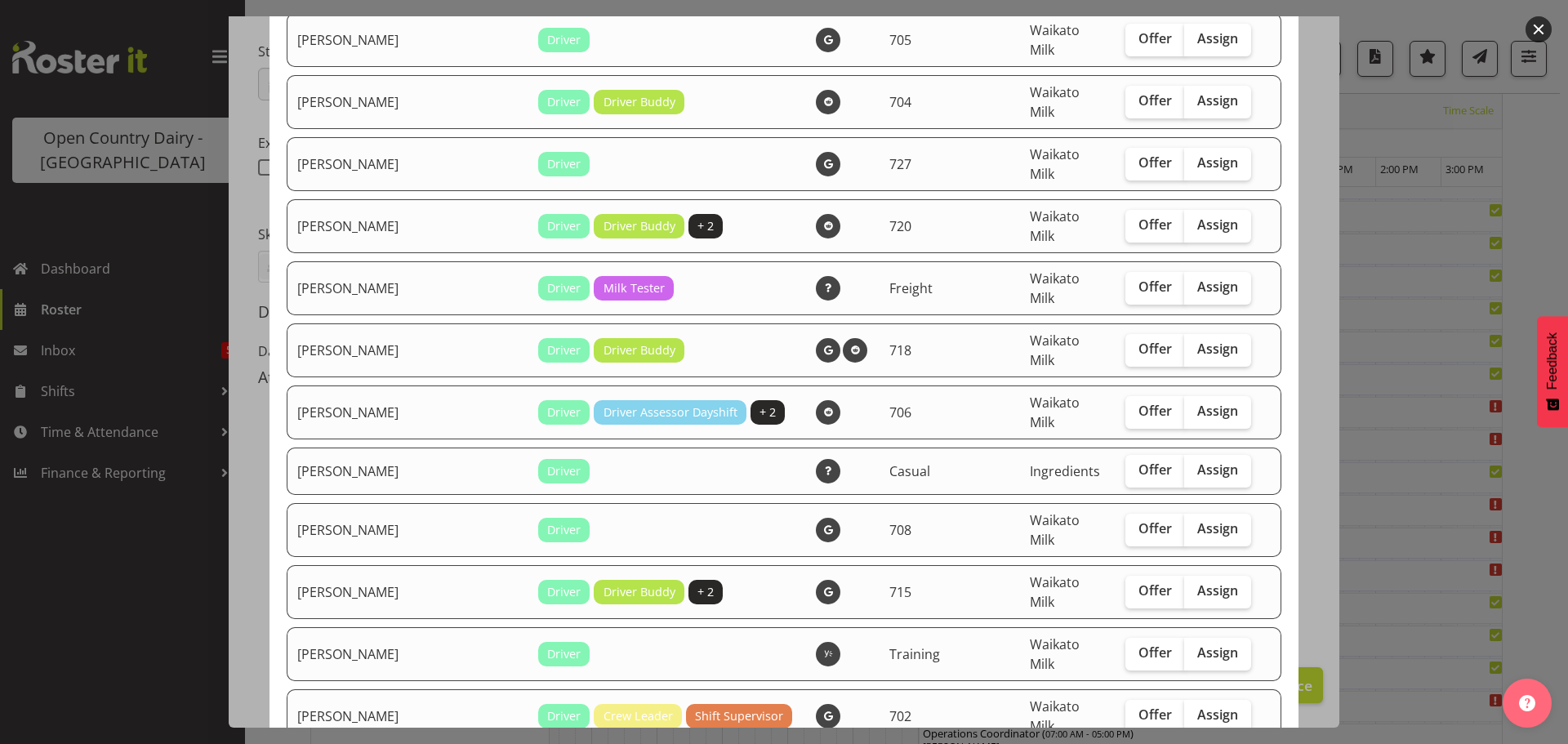
checkbox input "true"
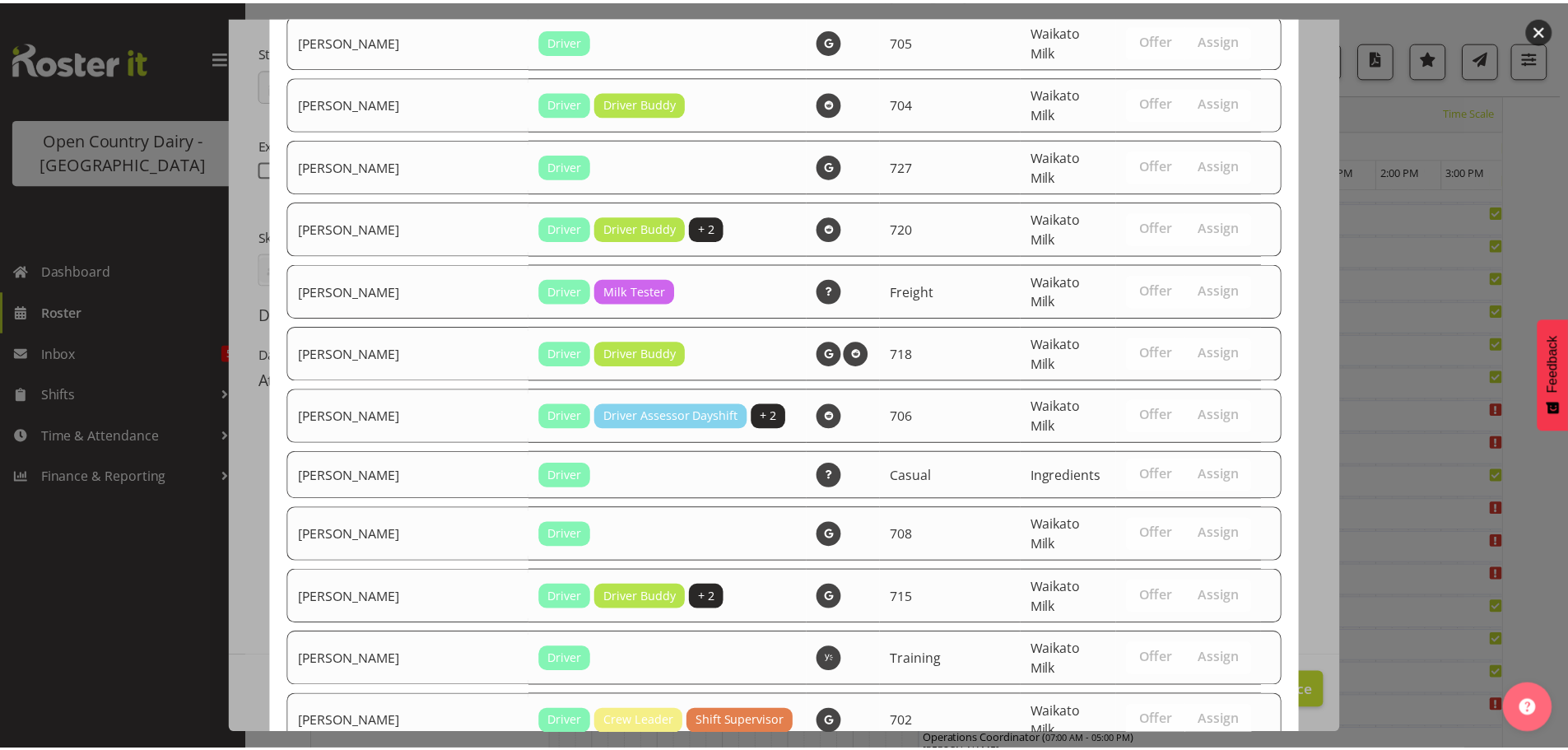
scroll to position [3241, 0]
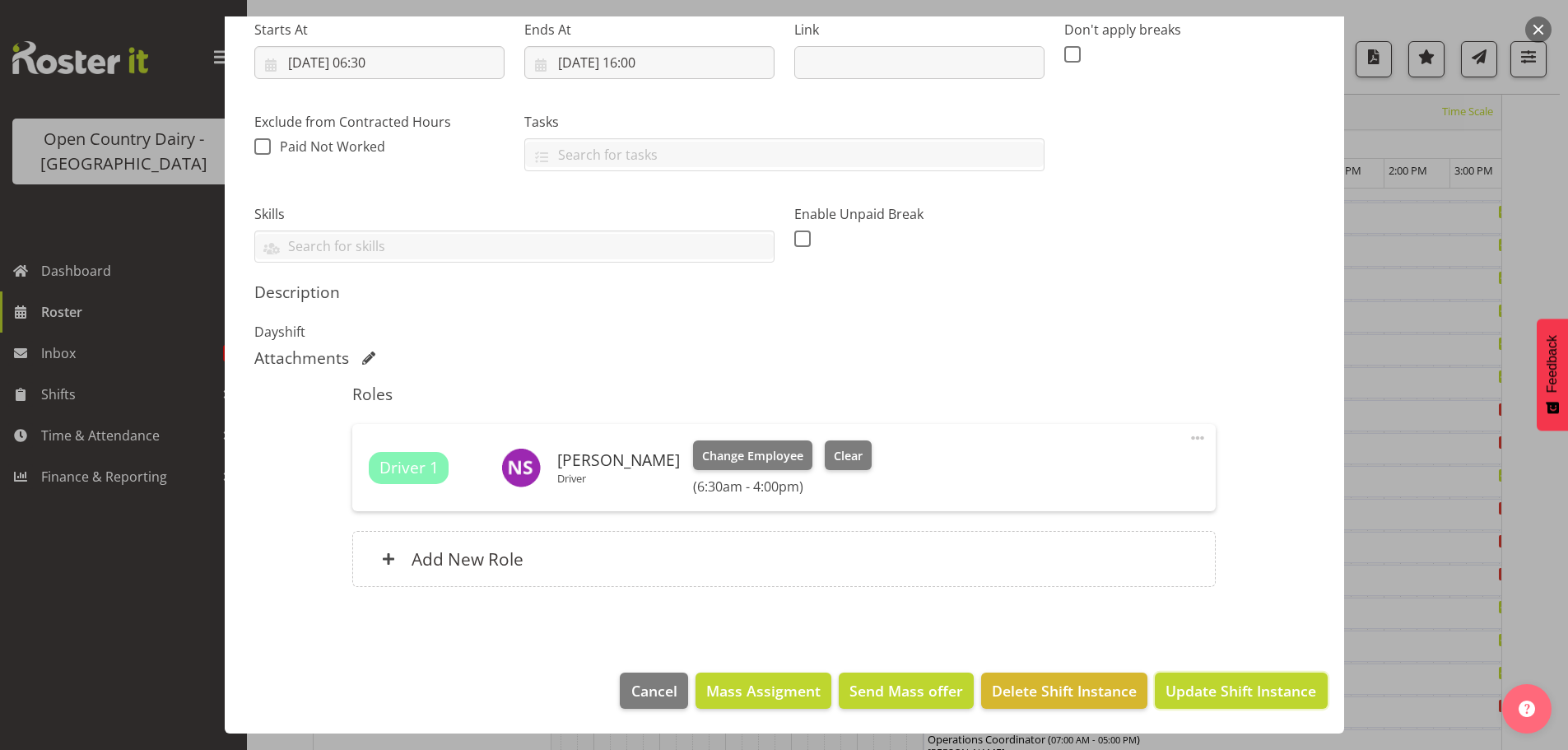
drag, startPoint x: 1223, startPoint y: 682, endPoint x: 1224, endPoint y: 628, distance: 54.0
click at [1223, 677] on button "Update Shift Instance" at bounding box center [1240, 690] width 172 height 36
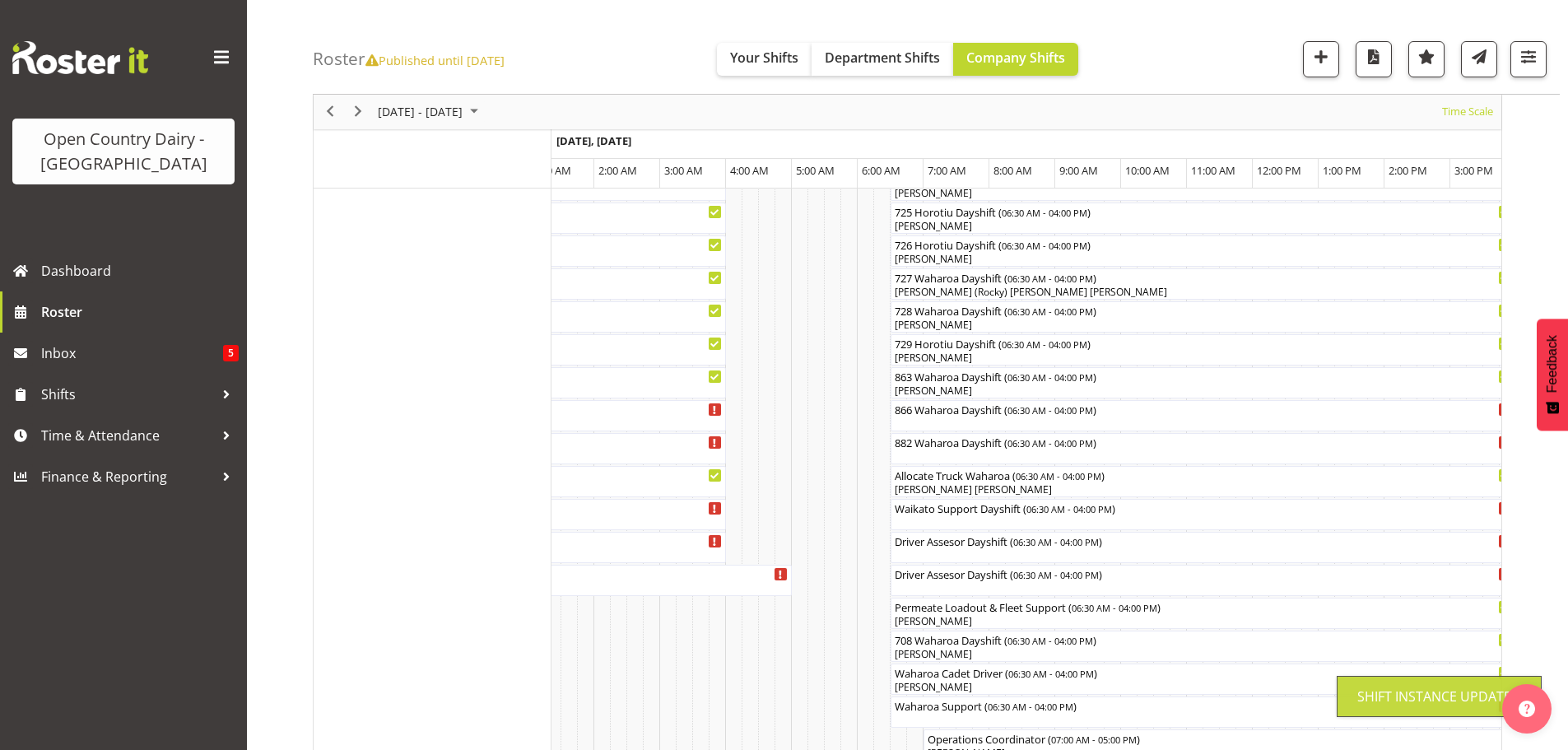
scroll to position [60, 0]
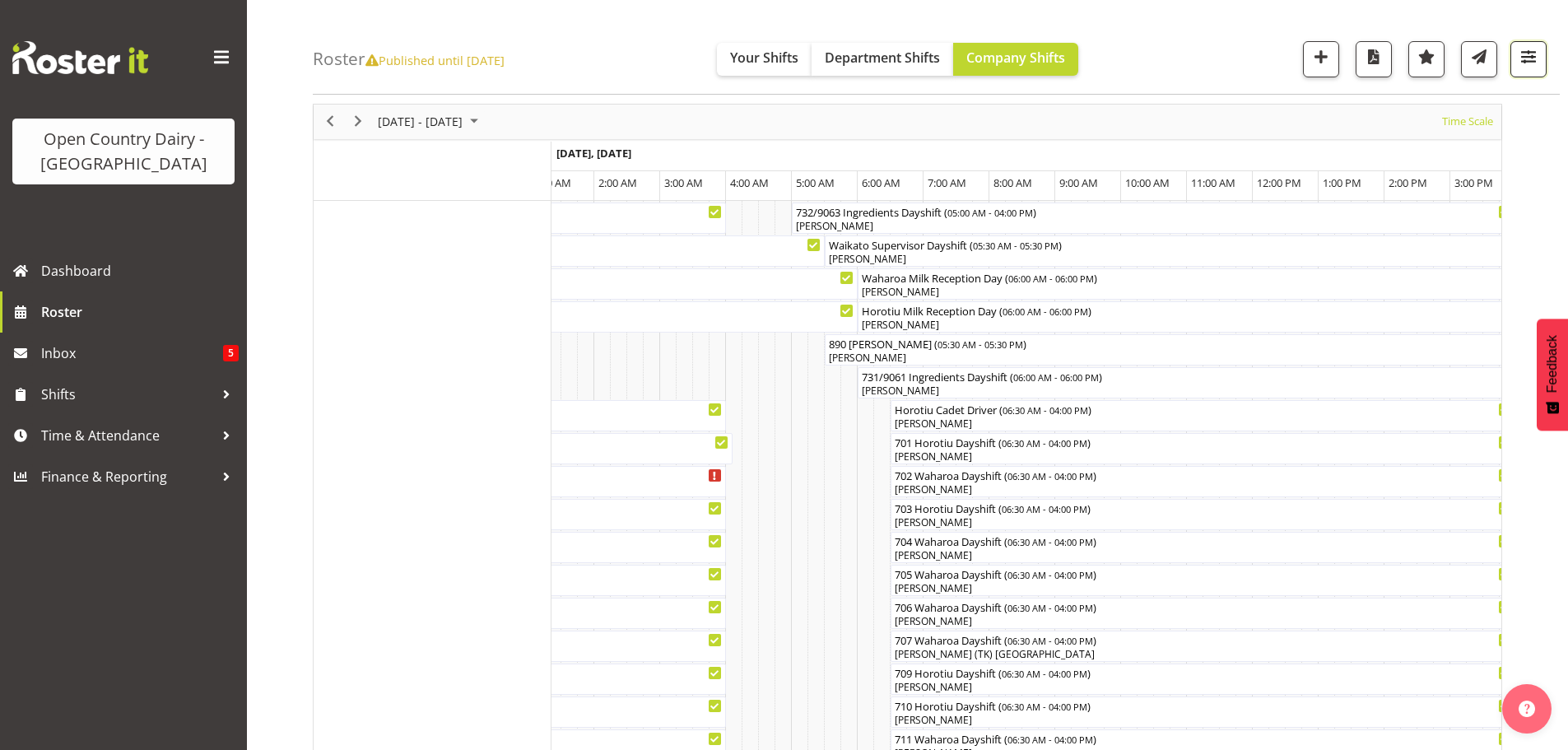
click at [1525, 55] on span "button" at bounding box center [1528, 56] width 21 height 21
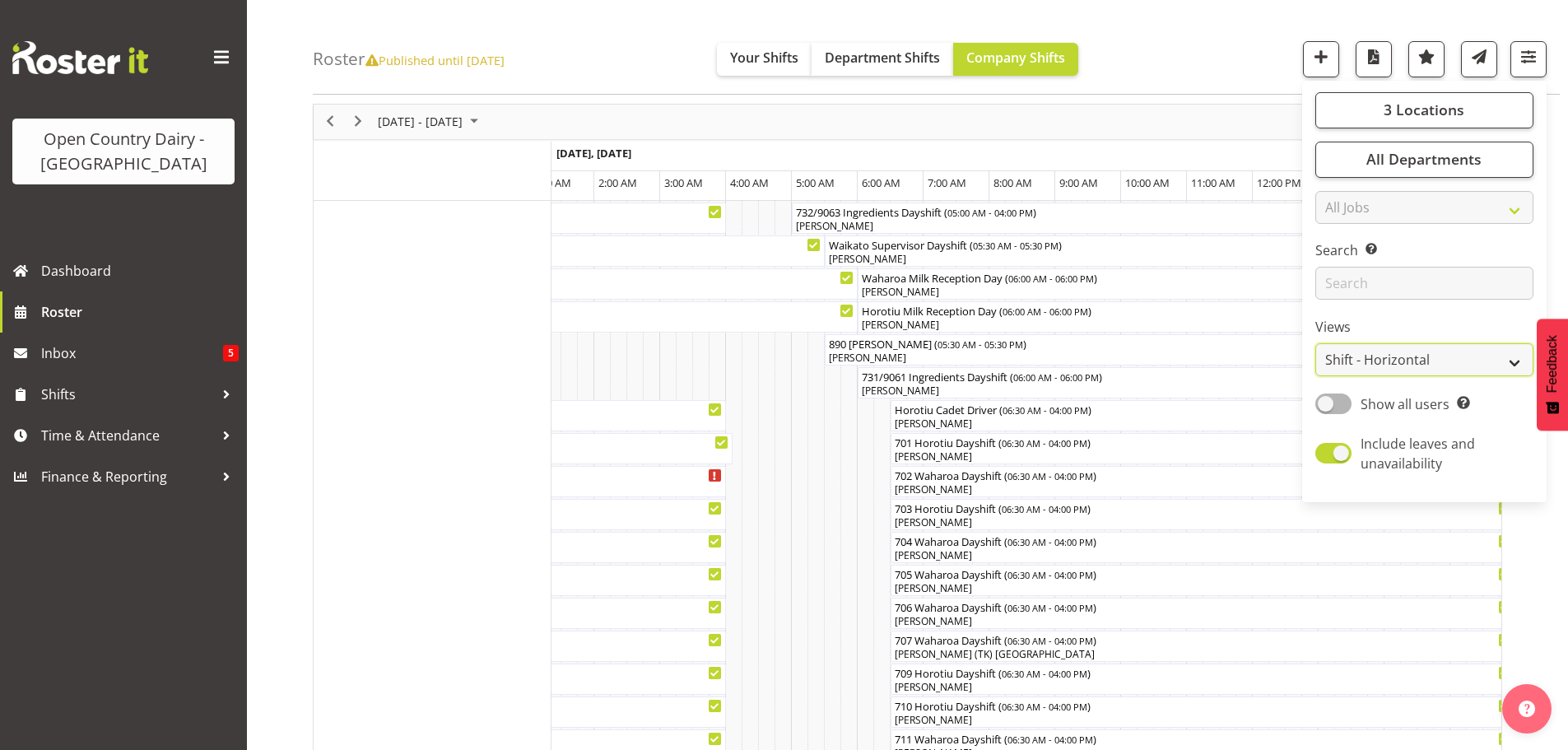
click at [1429, 353] on select "Staff Role Shift - Horizontal Shift - Vertical Staff - Location" at bounding box center [1425, 361] width 218 height 33
select select "staff"
click at [1316, 344] on select "Staff Role Shift - Horizontal Shift - Vertical Staff - Location" at bounding box center [1425, 361] width 218 height 33
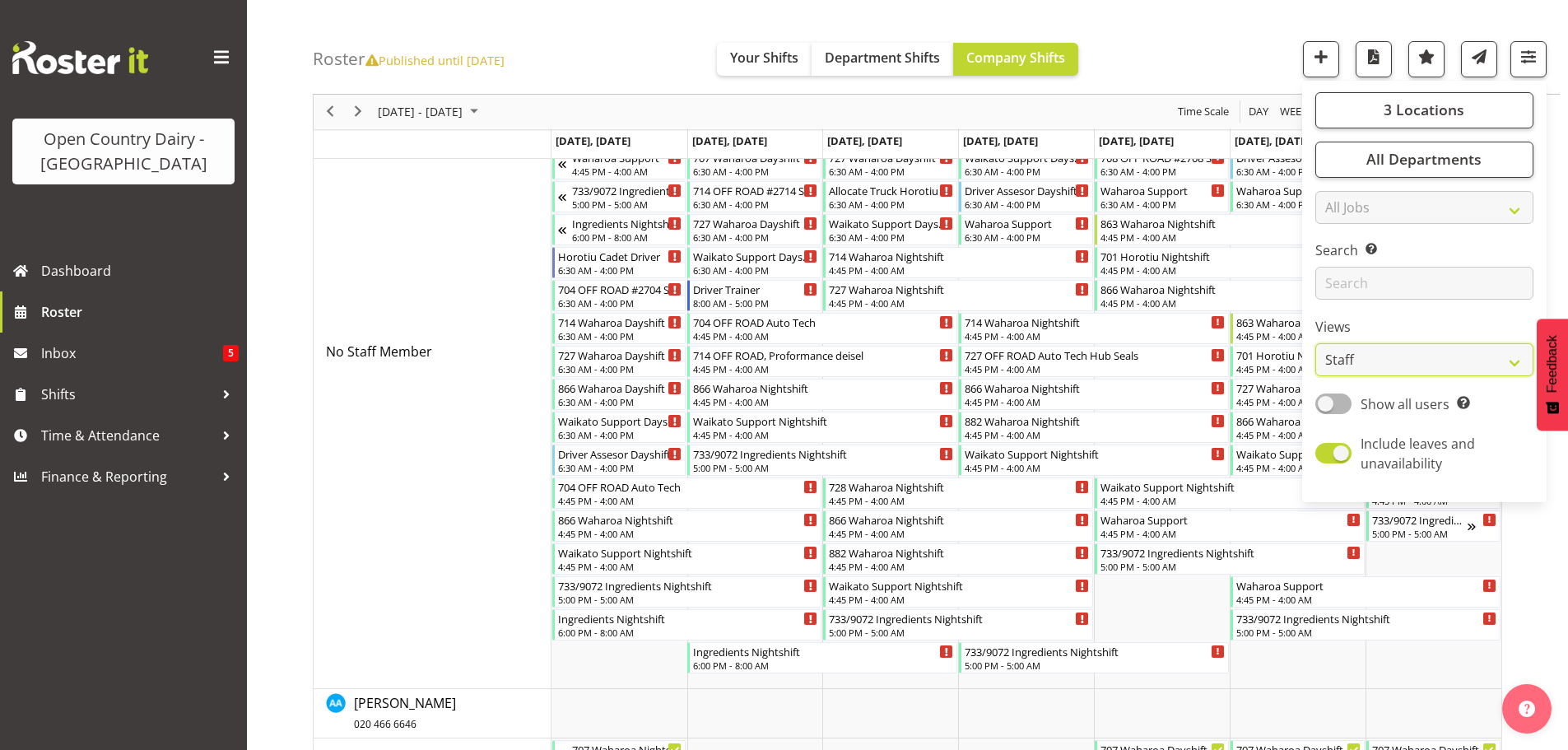
scroll to position [472, 0]
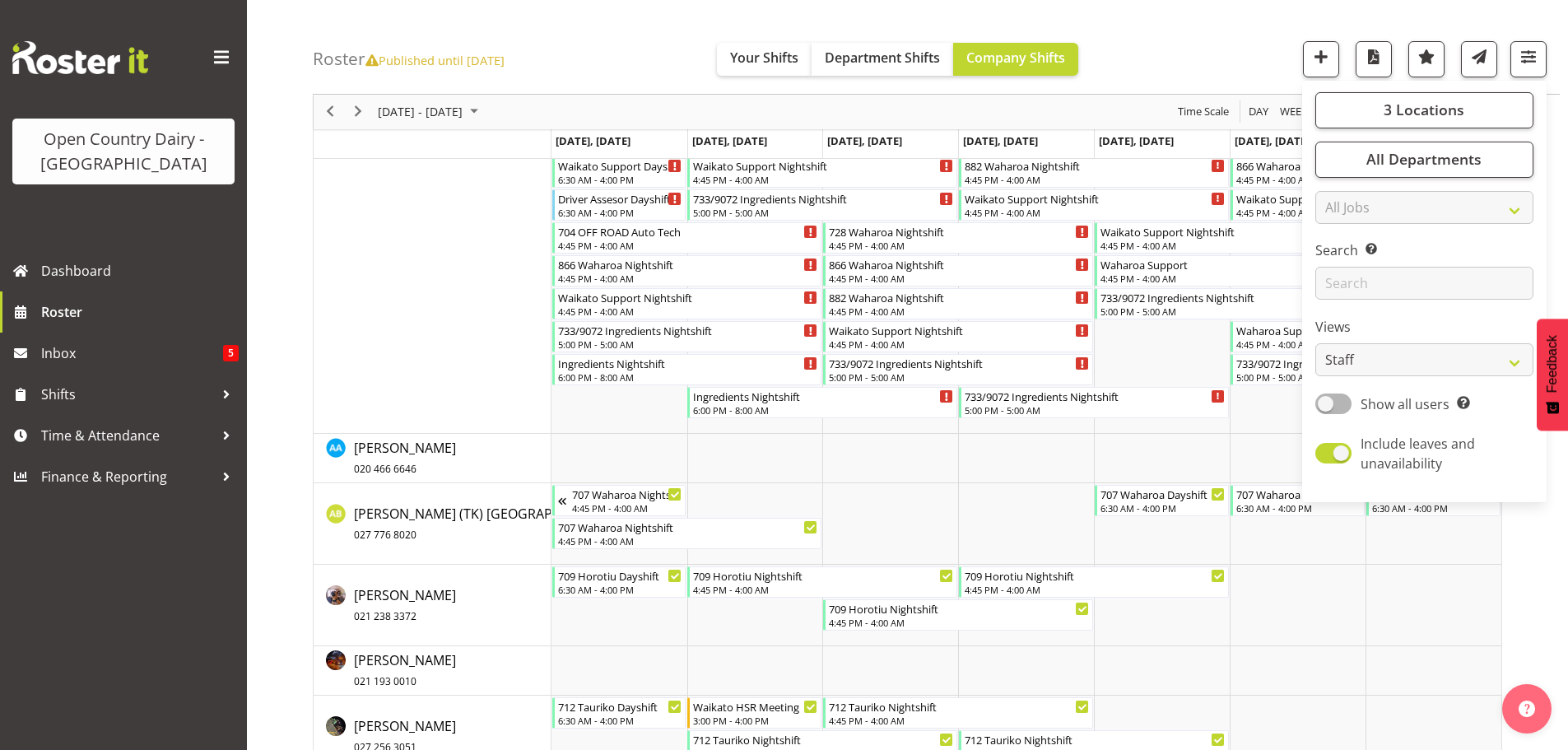
click at [1164, 50] on div "Roster Published until Sep 21, 2025 Your Shifts Department Shifts Company Shift…" at bounding box center [936, 47] width 1247 height 95
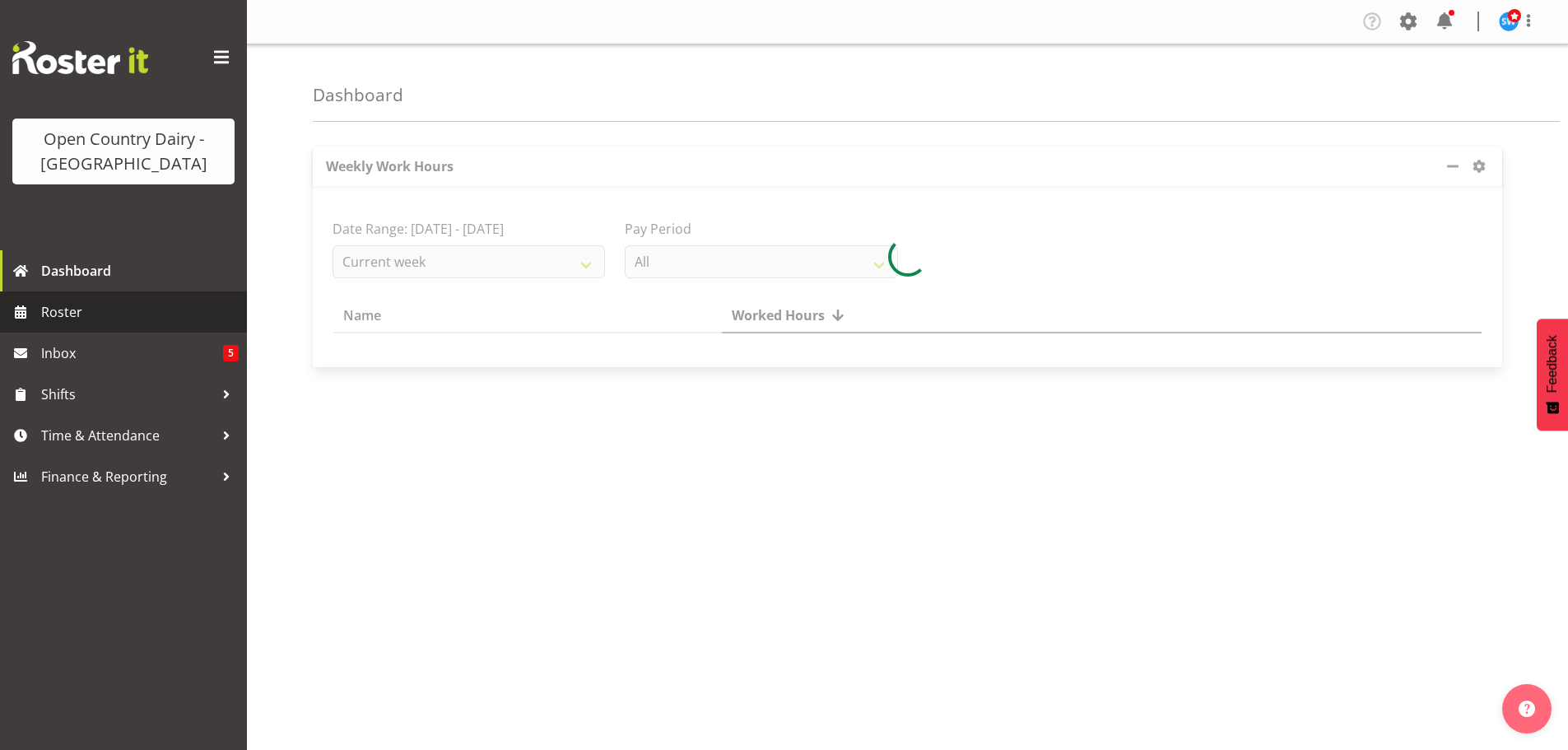
click at [60, 310] on span "Roster" at bounding box center [139, 312] width 197 height 25
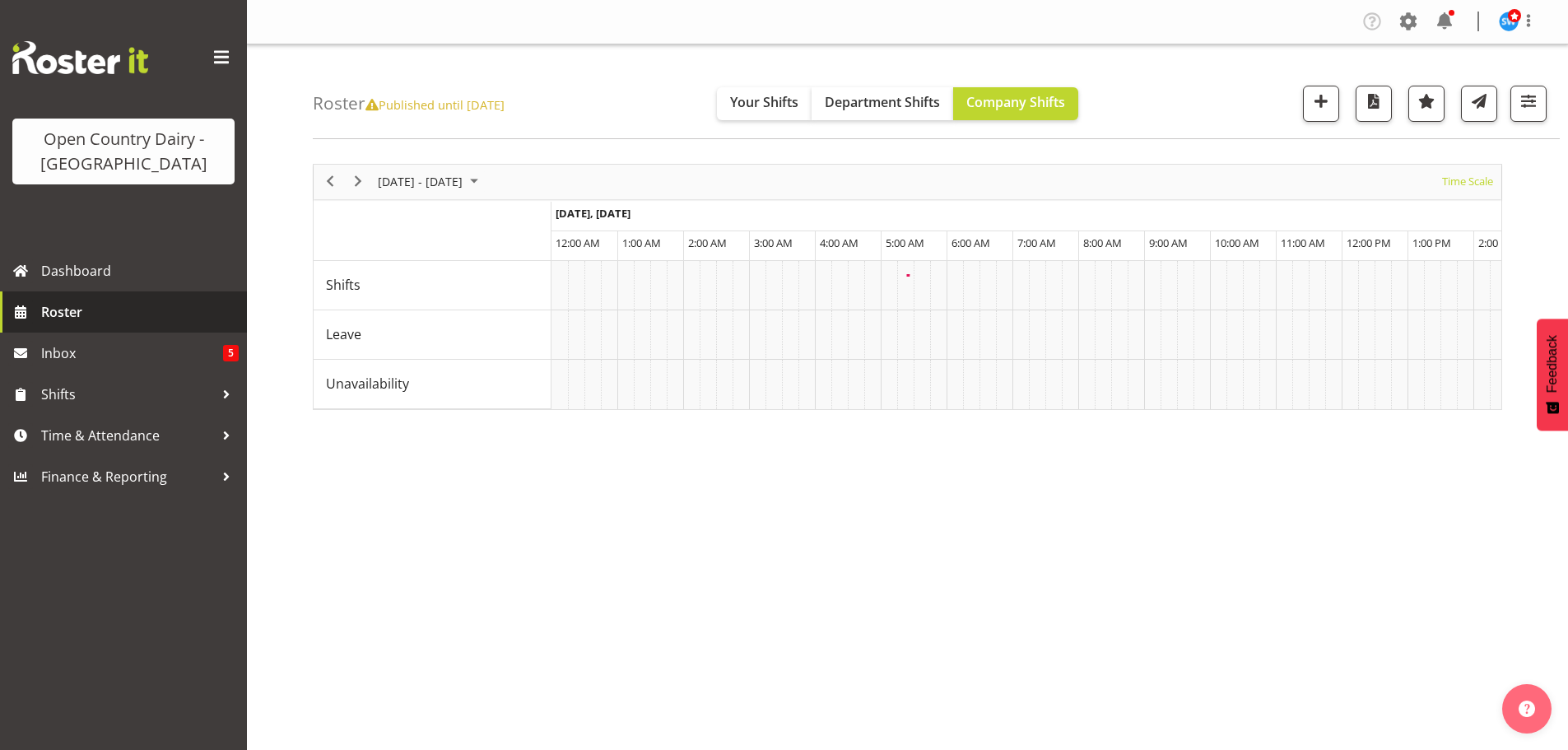
scroll to position [0, 6322]
